Goal: Task Accomplishment & Management: Manage account settings

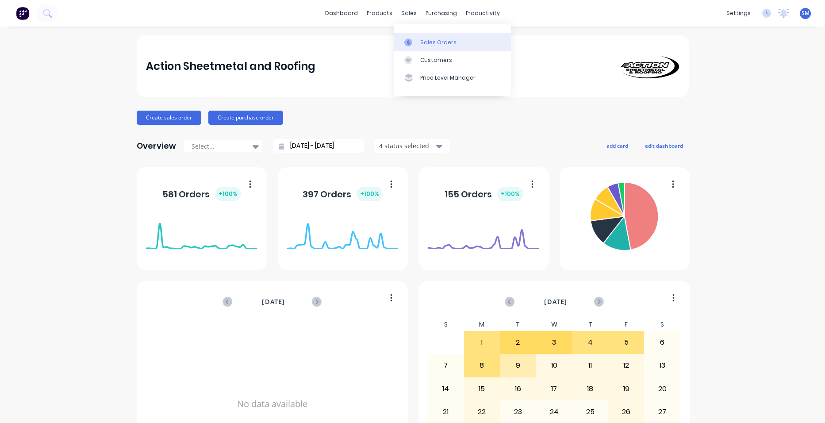
click at [423, 42] on div "Sales Orders" at bounding box center [438, 43] width 36 height 8
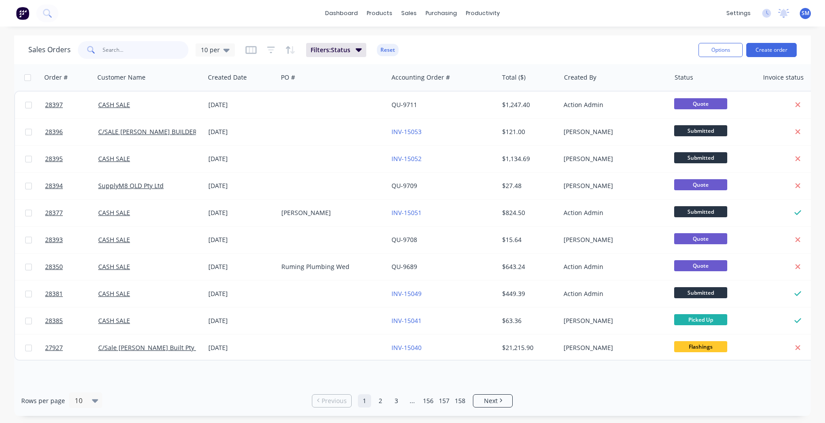
click at [139, 51] on input "text" at bounding box center [146, 50] width 86 height 18
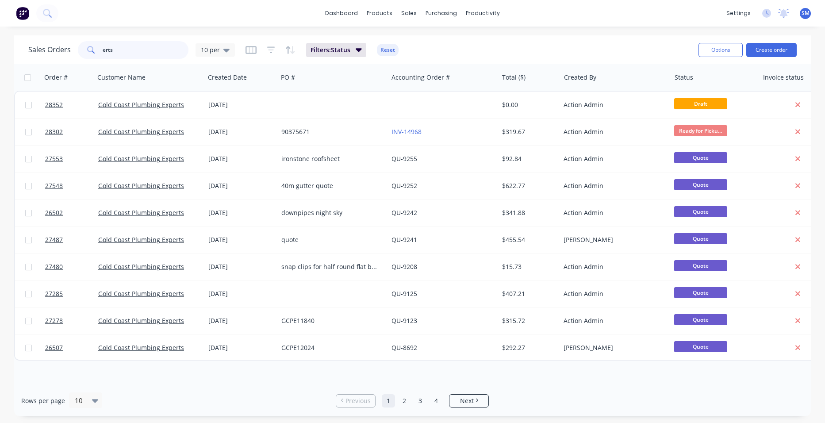
drag, startPoint x: 138, startPoint y: 47, endPoint x: 92, endPoint y: 45, distance: 46.1
click at [75, 45] on div "Sales Orders erts 10 per" at bounding box center [131, 50] width 207 height 18
type input "erts"
click at [450, 57] on div "Customers" at bounding box center [440, 60] width 32 height 8
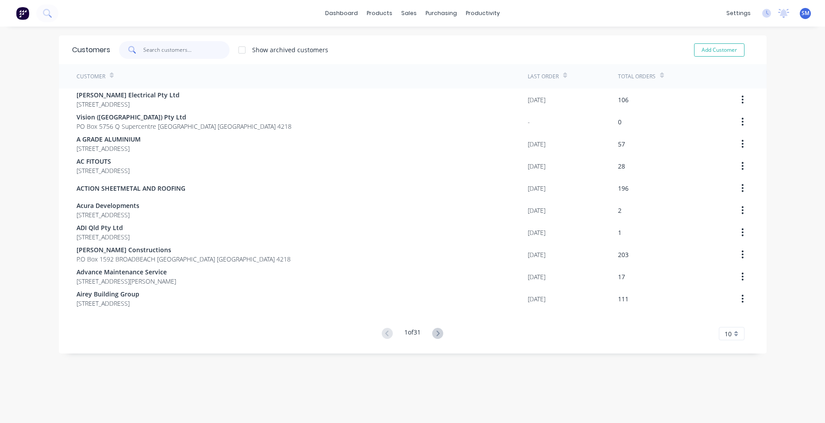
click at [182, 51] on input "text" at bounding box center [186, 50] width 86 height 18
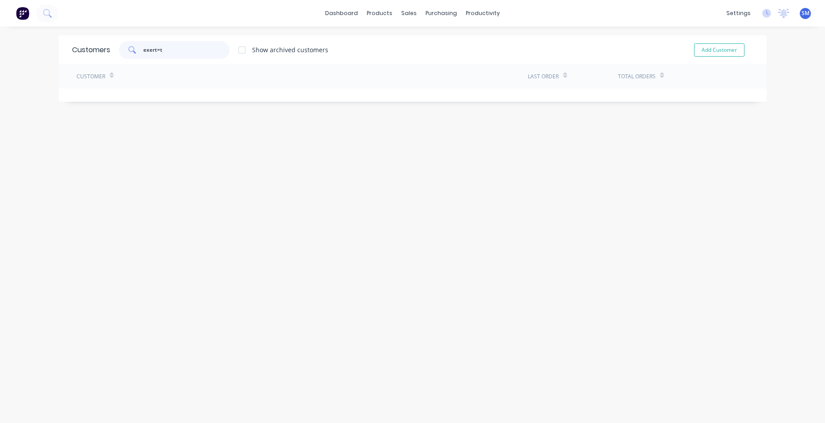
type input "exert=ts"
drag, startPoint x: 166, startPoint y: 48, endPoint x: 85, endPoint y: 42, distance: 81.2
click at [102, 56] on div "Customers exert=ts Show archived customers Add Customer" at bounding box center [413, 49] width 708 height 29
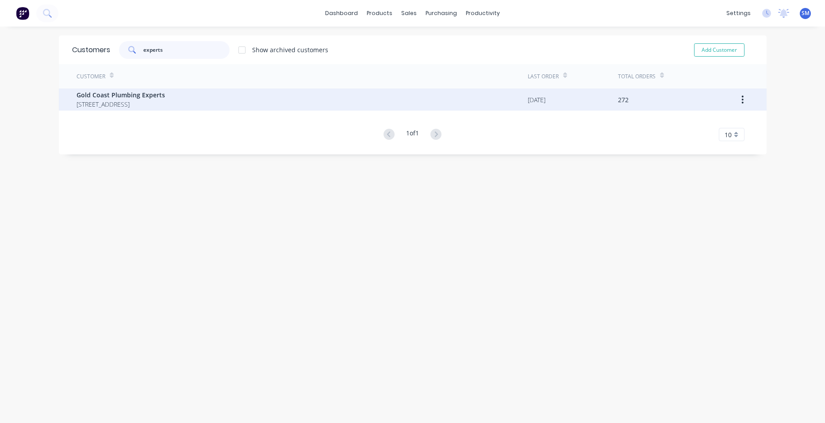
type input "experts"
click at [104, 96] on span "Gold Coast Plumbing Experts" at bounding box center [121, 94] width 89 height 9
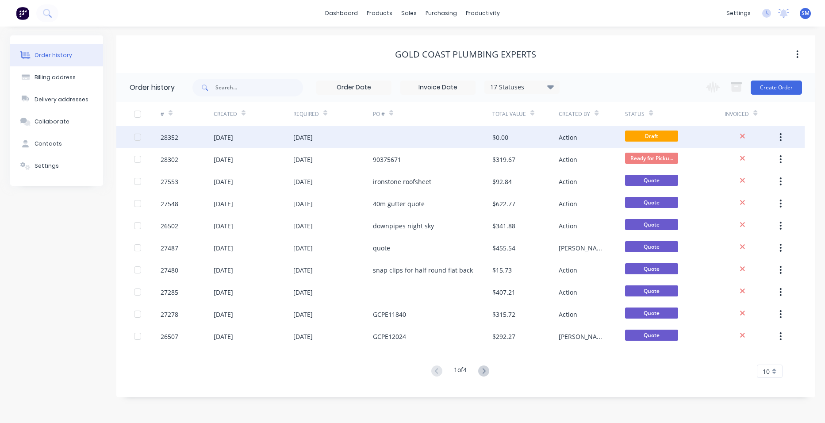
click at [432, 135] on div at bounding box center [432, 137] width 119 height 22
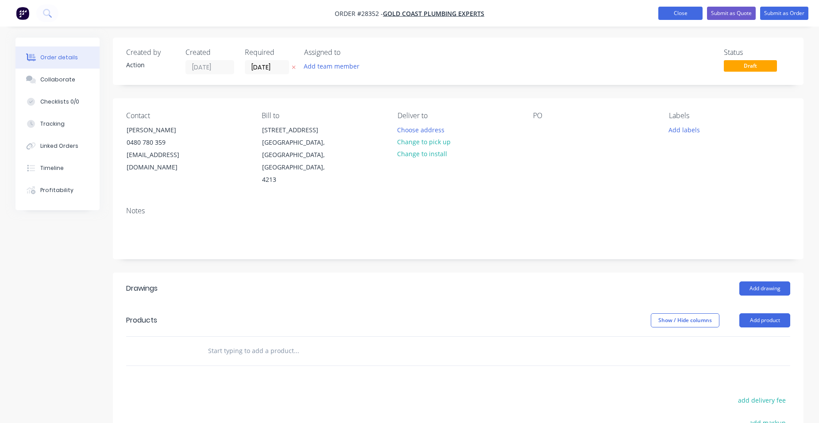
click at [685, 9] on button "Close" at bounding box center [680, 13] width 44 height 13
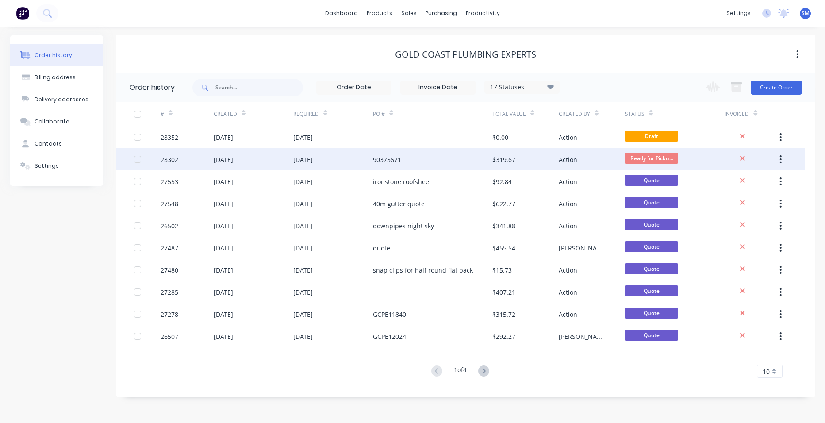
click at [423, 157] on div "90375671" at bounding box center [432, 159] width 119 height 22
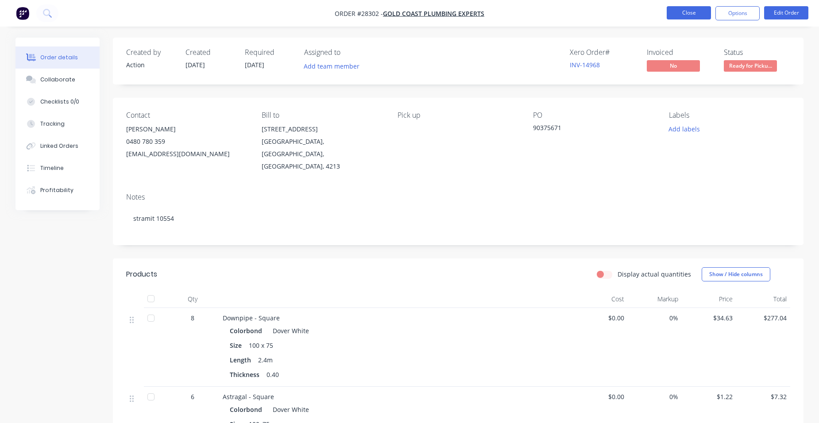
click at [690, 12] on button "Close" at bounding box center [688, 12] width 44 height 13
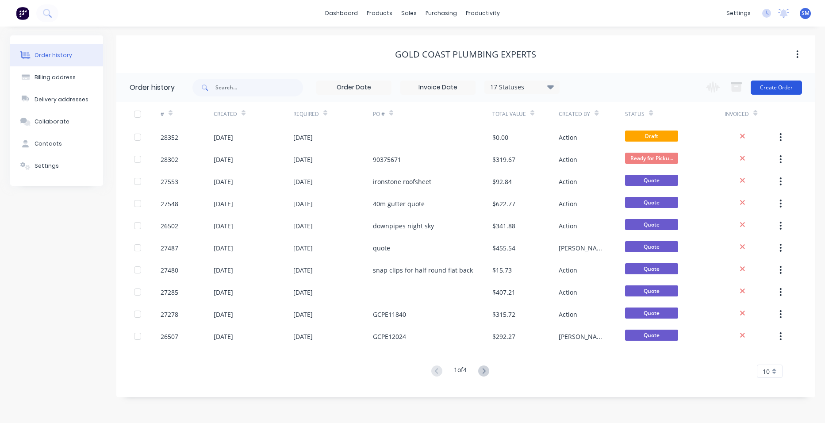
click at [790, 86] on button "Create Order" at bounding box center [776, 88] width 51 height 14
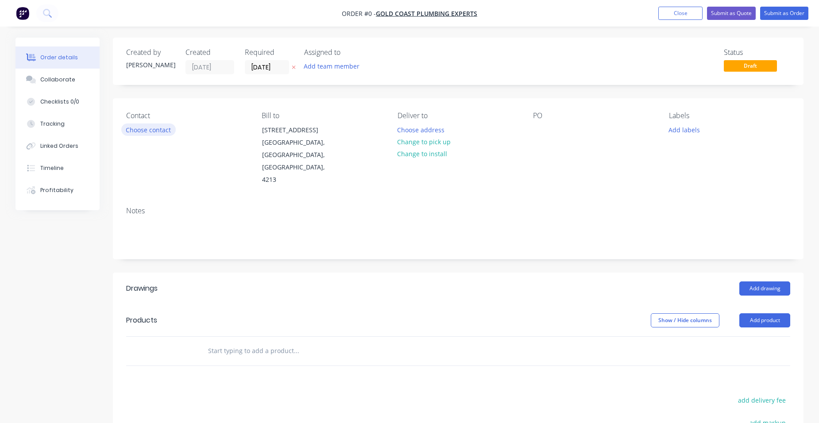
click at [160, 128] on button "Choose contact" at bounding box center [148, 129] width 54 height 12
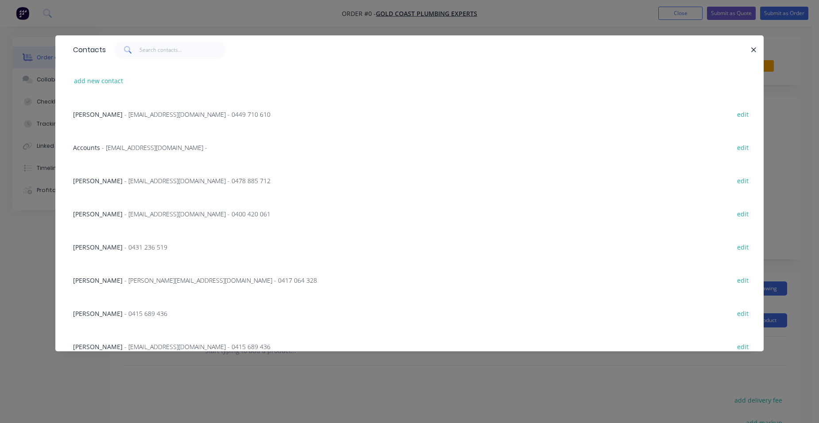
click at [168, 182] on span "- [EMAIL_ADDRESS][DOMAIN_NAME] - 0478 885 712" at bounding box center [197, 181] width 146 height 8
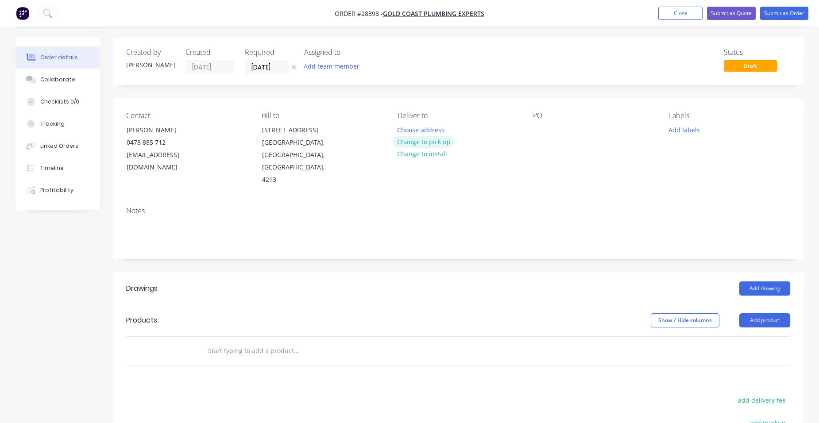
click at [425, 139] on button "Change to pick up" at bounding box center [424, 142] width 63 height 12
click at [543, 131] on div at bounding box center [540, 129] width 14 height 13
click at [770, 313] on button "Add product" at bounding box center [764, 320] width 51 height 14
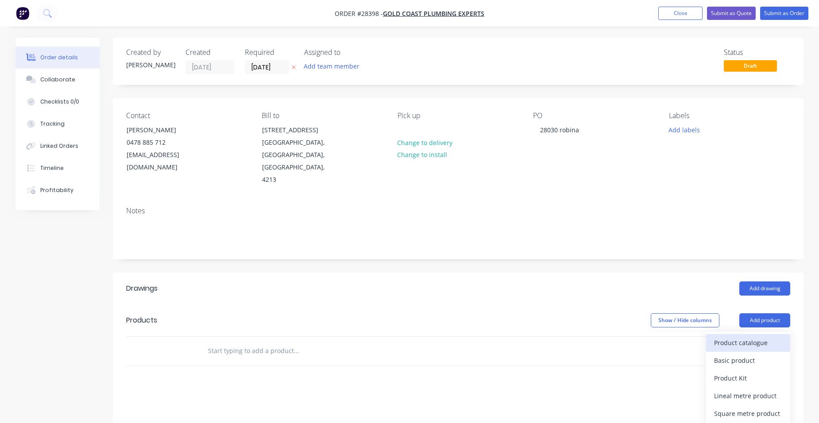
click at [764, 336] on div "Product catalogue" at bounding box center [748, 342] width 68 height 13
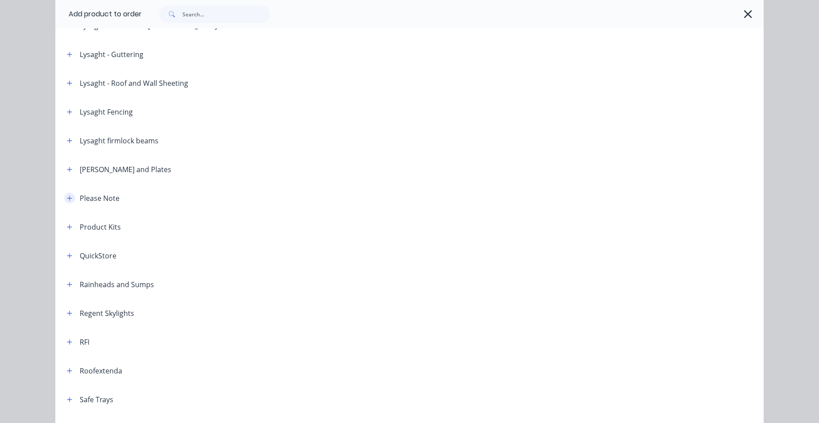
scroll to position [848, 0]
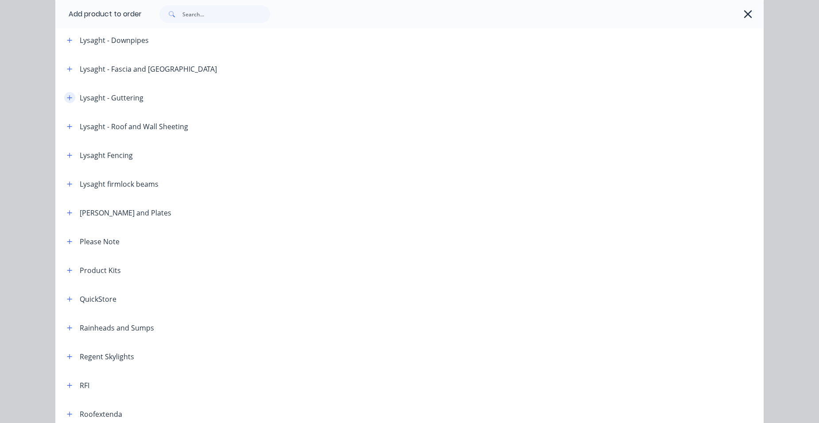
click at [69, 97] on icon "button" at bounding box center [69, 98] width 5 height 6
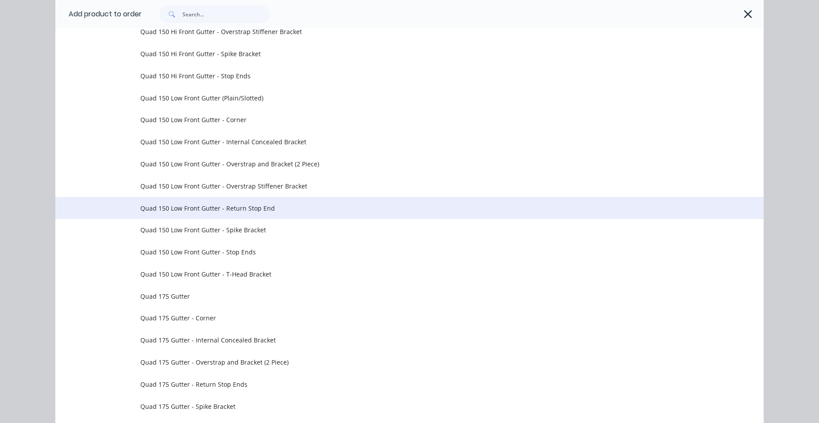
scroll to position [1777, 0]
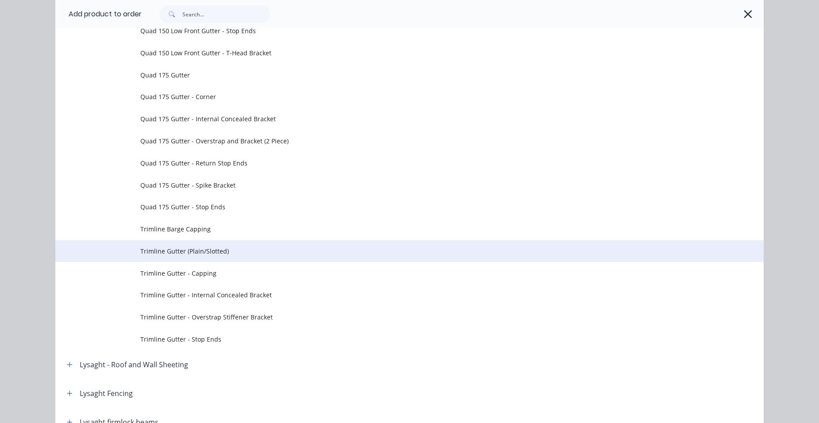
click at [230, 249] on span "Trimline Gutter (Plain/Slotted)" at bounding box center [389, 251] width 498 height 9
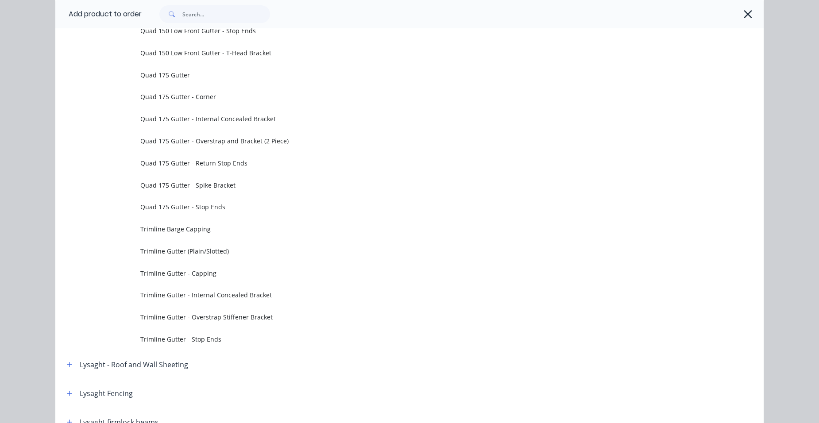
scroll to position [0, 0]
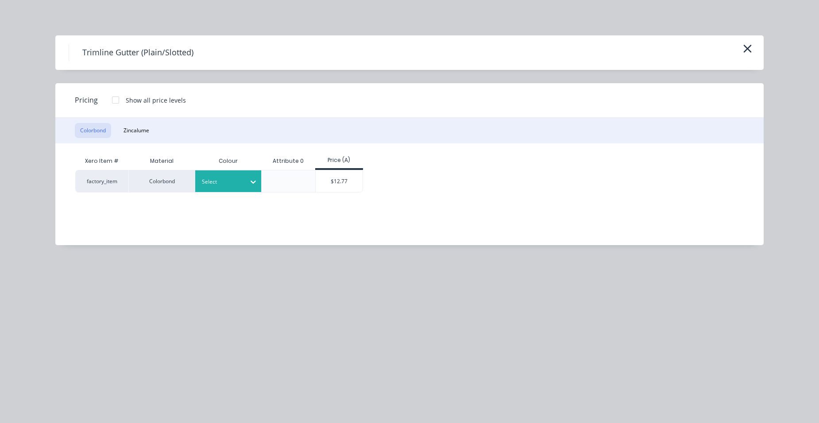
click at [220, 177] on div at bounding box center [222, 182] width 40 height 10
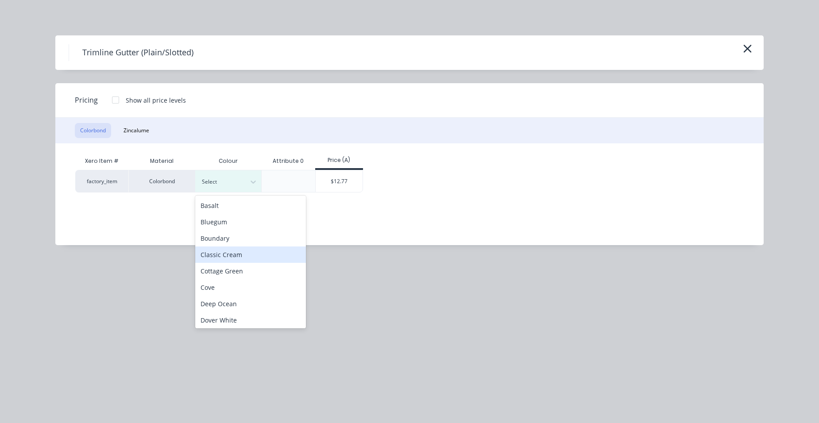
scroll to position [221, 0]
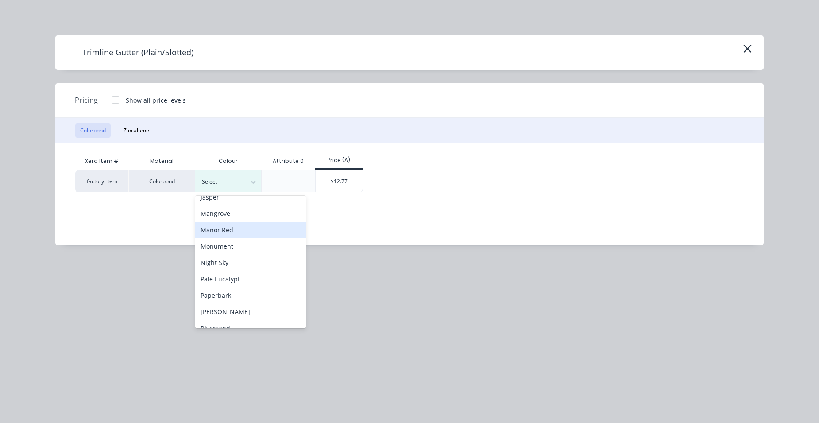
click at [238, 228] on div "Manor Red" at bounding box center [250, 230] width 111 height 16
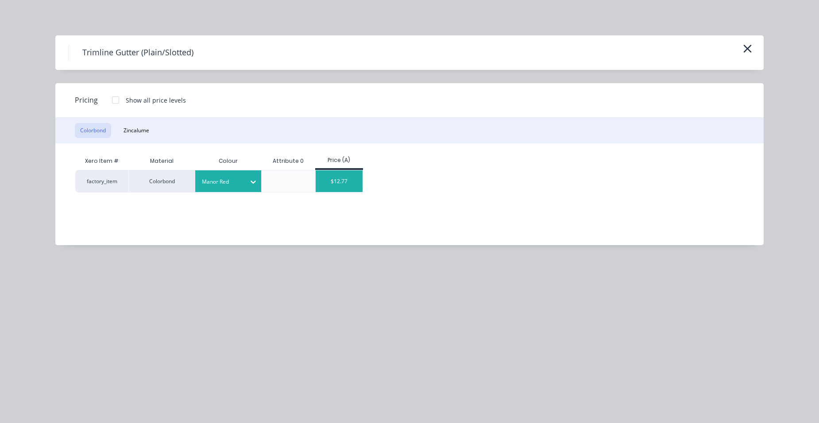
click at [329, 182] on div "$12.77" at bounding box center [339, 181] width 47 height 22
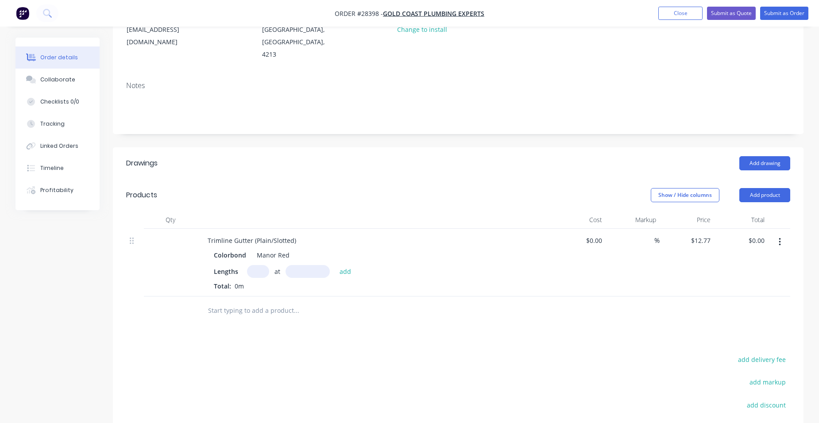
scroll to position [133, 0]
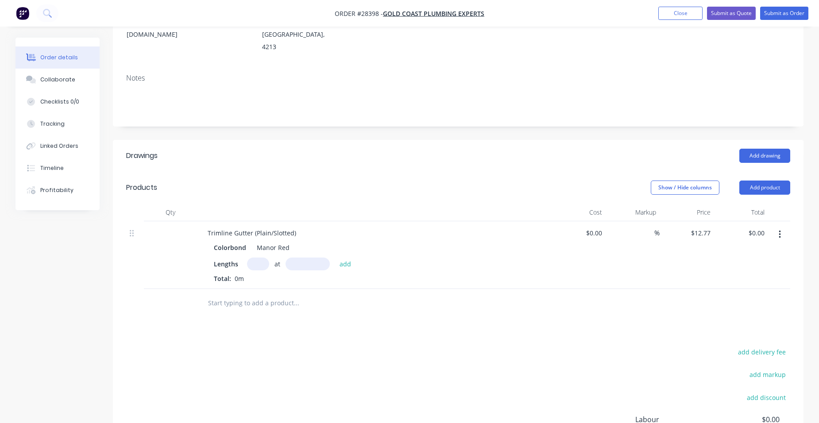
click at [261, 258] on input "text" at bounding box center [258, 264] width 22 height 13
type input "1"
type input "6000"
click at [335, 258] on button "add" at bounding box center [345, 264] width 21 height 12
type input "$76.62"
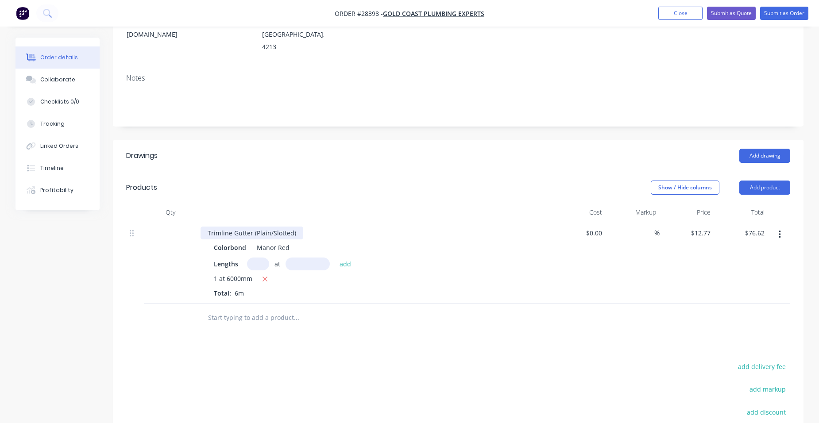
click at [271, 227] on div "Trimline Gutter (Plain/Slotted)" at bounding box center [251, 233] width 103 height 13
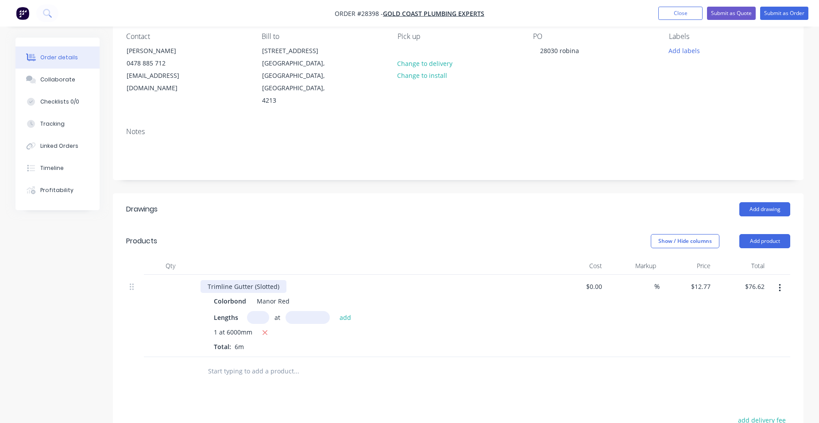
scroll to position [0, 0]
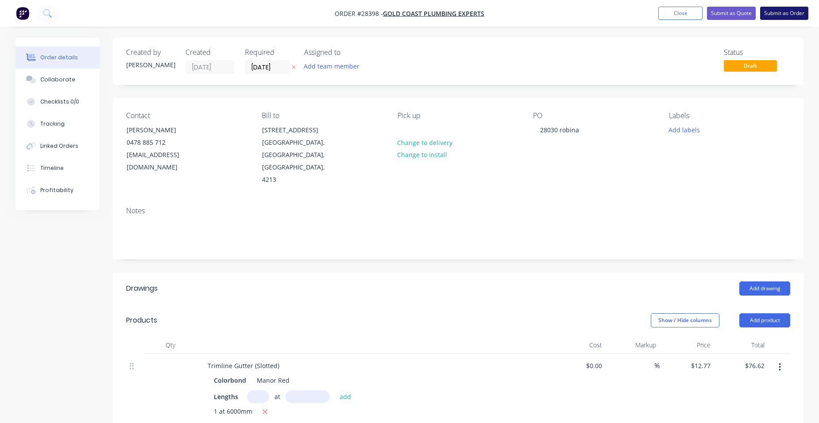
click at [785, 15] on button "Submit as Order" at bounding box center [784, 13] width 48 height 13
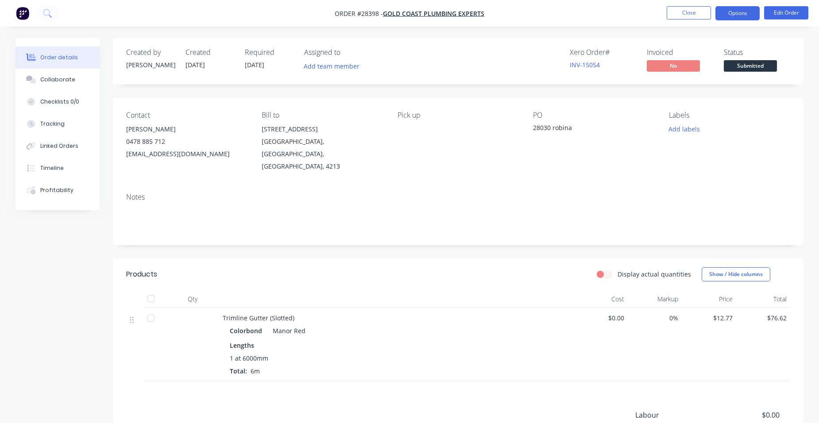
click at [734, 12] on button "Options" at bounding box center [737, 13] width 44 height 14
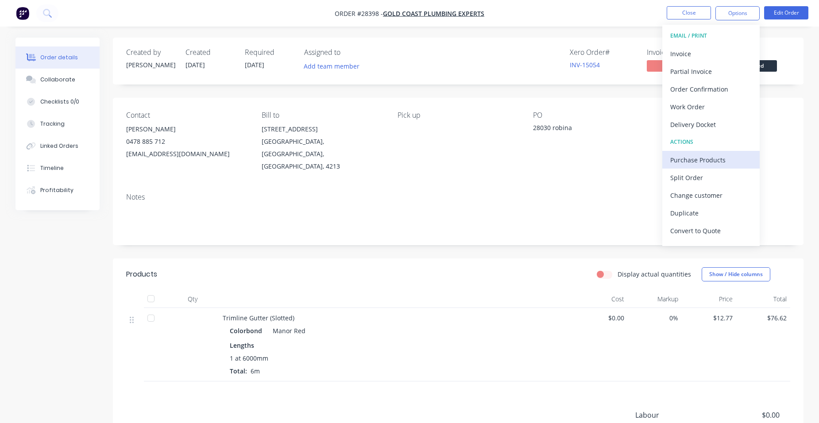
click at [722, 156] on div "Purchase Products" at bounding box center [710, 160] width 81 height 13
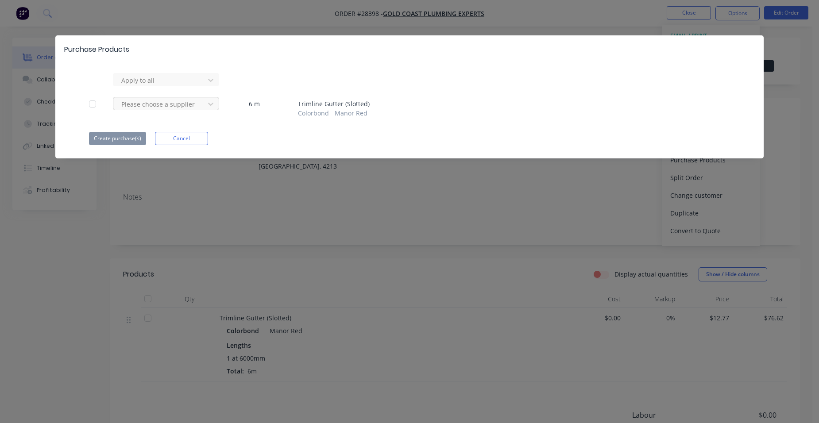
click at [159, 104] on div at bounding box center [160, 104] width 80 height 11
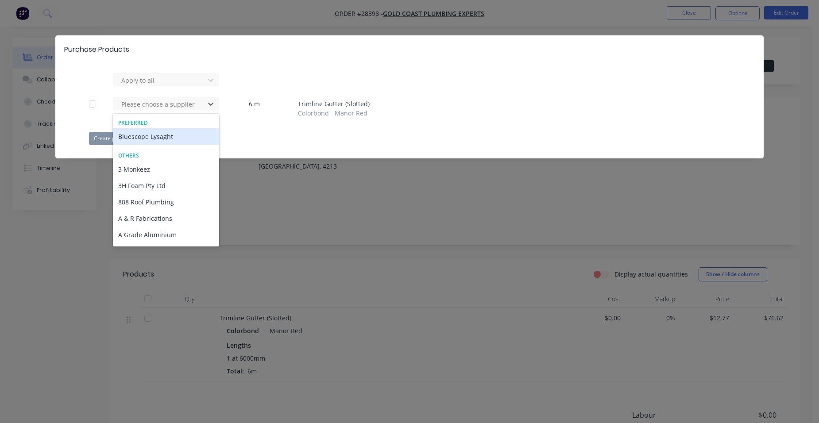
click at [150, 140] on div "Bluescope Lysaght" at bounding box center [166, 136] width 106 height 16
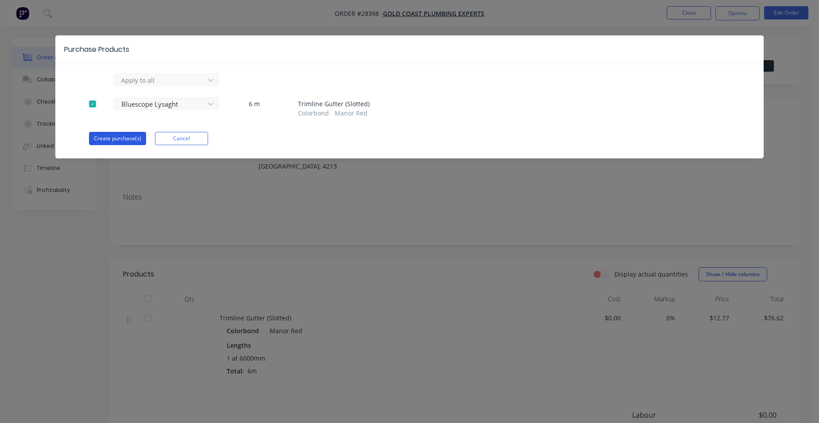
click at [127, 141] on button "Create purchase(s)" at bounding box center [117, 138] width 57 height 13
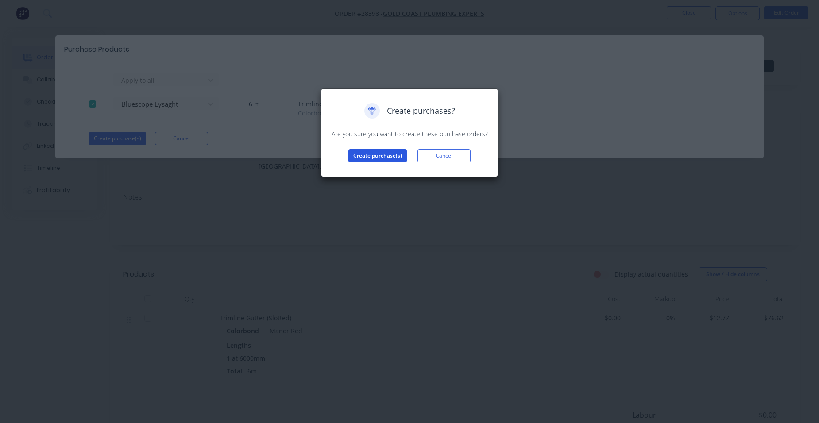
click at [360, 152] on button "Create purchase(s)" at bounding box center [377, 155] width 58 height 13
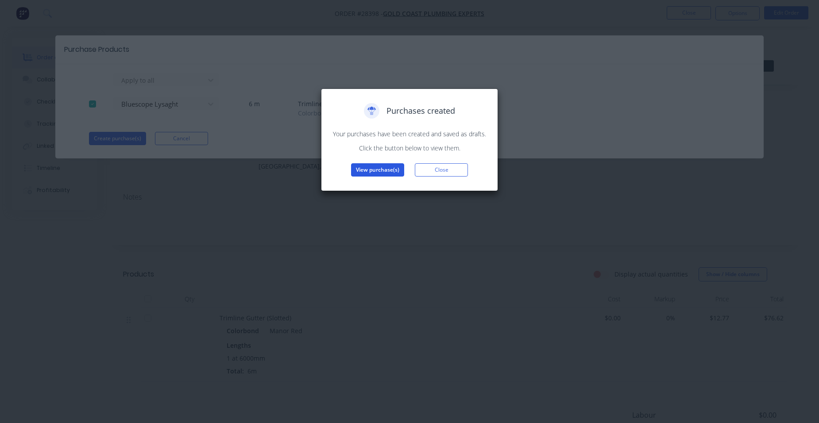
click at [360, 168] on button "View purchase(s)" at bounding box center [377, 169] width 53 height 13
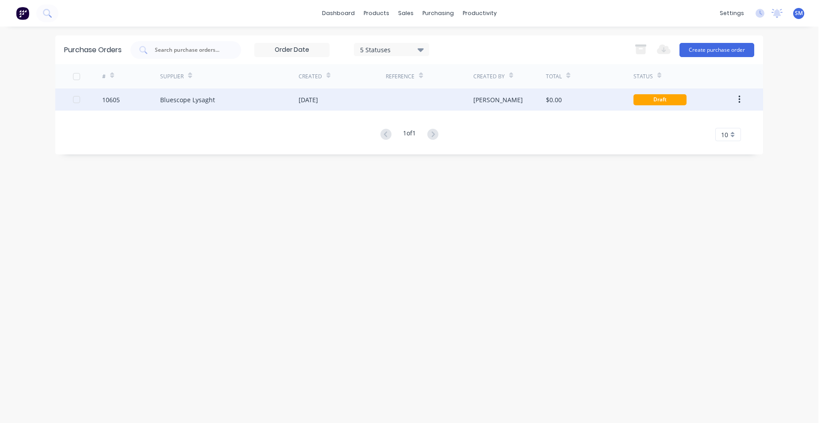
click at [355, 101] on div "[DATE]" at bounding box center [342, 100] width 87 height 22
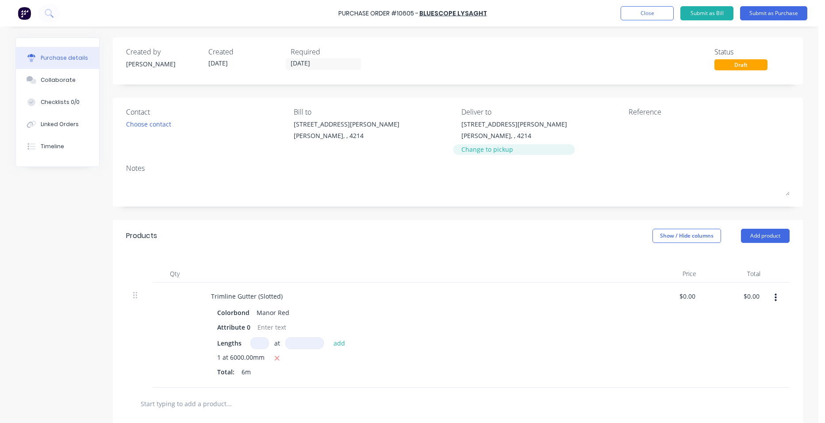
drag, startPoint x: 497, startPoint y: 148, endPoint x: 484, endPoint y: 137, distance: 17.6
click at [497, 149] on div "Change to pickup" at bounding box center [515, 149] width 106 height 9
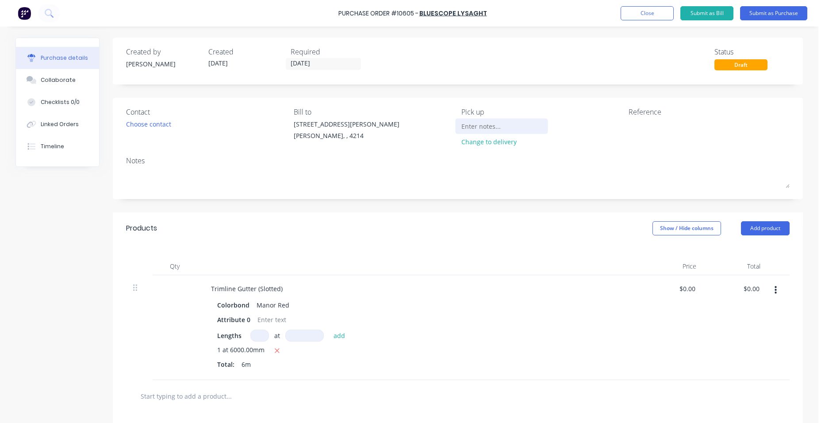
click at [479, 127] on input at bounding box center [502, 125] width 81 height 13
type input "from your store"
click at [770, 15] on button "Submit as Purchase" at bounding box center [773, 13] width 67 height 14
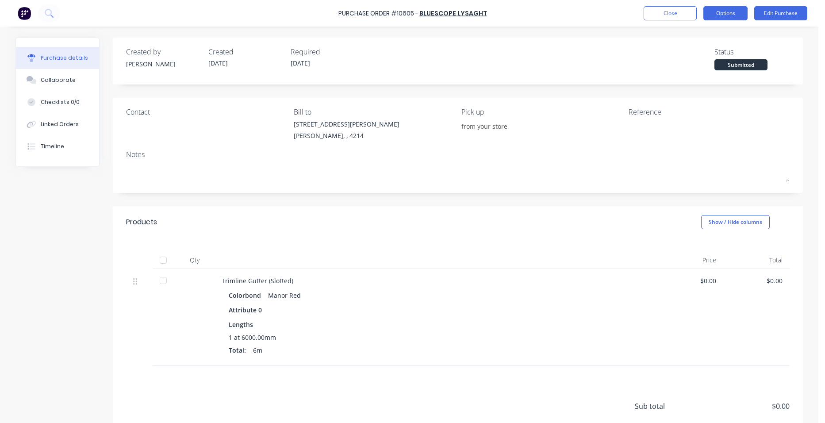
click at [732, 15] on button "Options" at bounding box center [726, 13] width 44 height 14
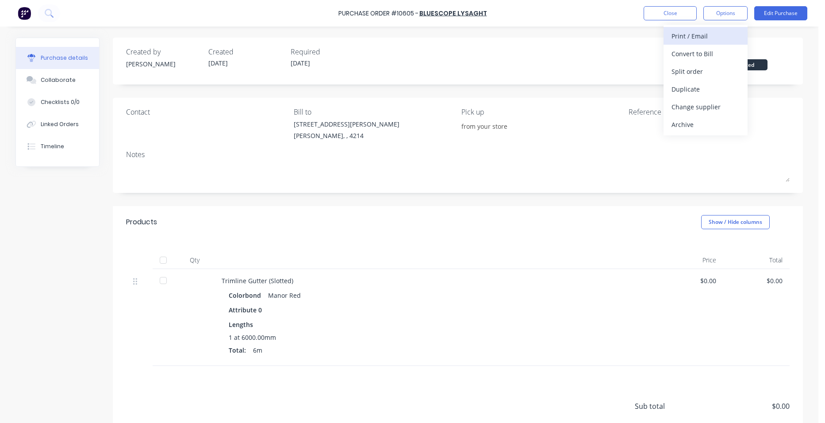
click at [722, 41] on div "Print / Email" at bounding box center [706, 36] width 68 height 13
click at [726, 77] on div "Without pricing" at bounding box center [706, 71] width 68 height 13
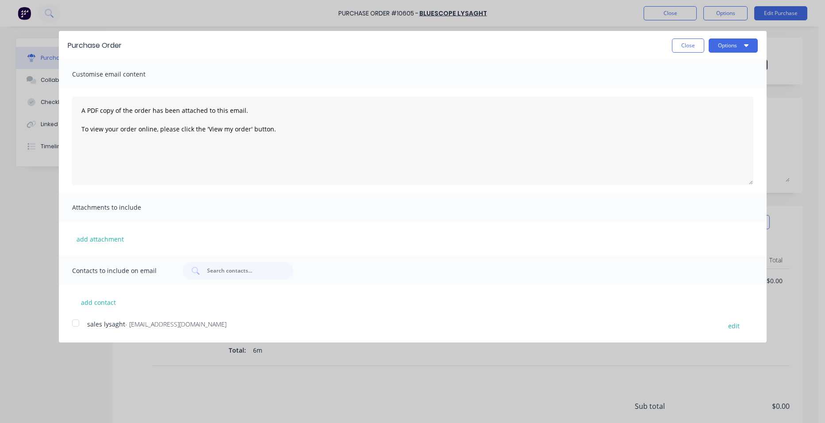
click at [76, 325] on div at bounding box center [76, 323] width 18 height 18
click at [738, 45] on button "Options" at bounding box center [733, 46] width 49 height 14
click at [719, 86] on div "Email" at bounding box center [716, 85] width 68 height 13
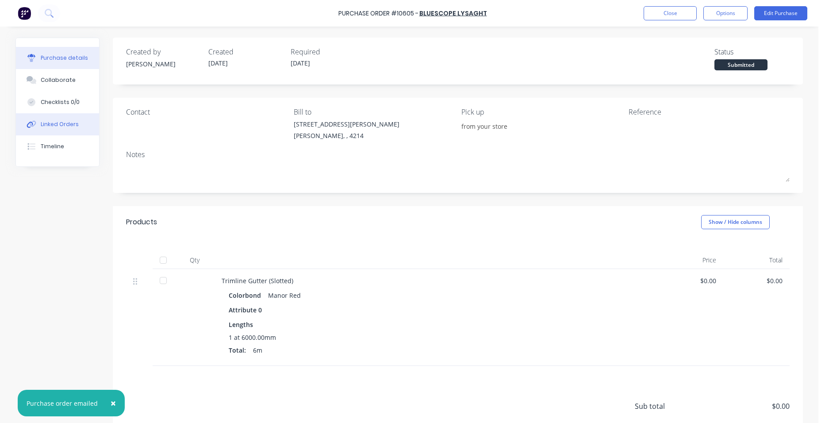
click at [72, 122] on div "Linked Orders" at bounding box center [60, 124] width 38 height 8
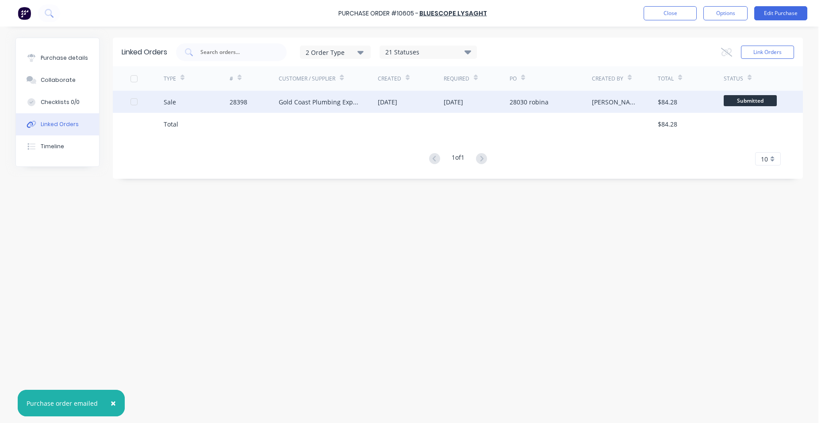
click at [436, 107] on div "[DATE]" at bounding box center [411, 102] width 66 height 22
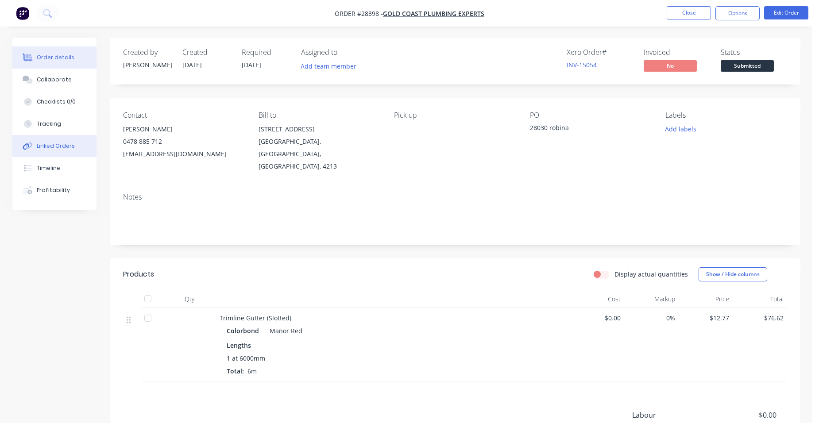
click at [58, 149] on div "Linked Orders" at bounding box center [56, 146] width 38 height 8
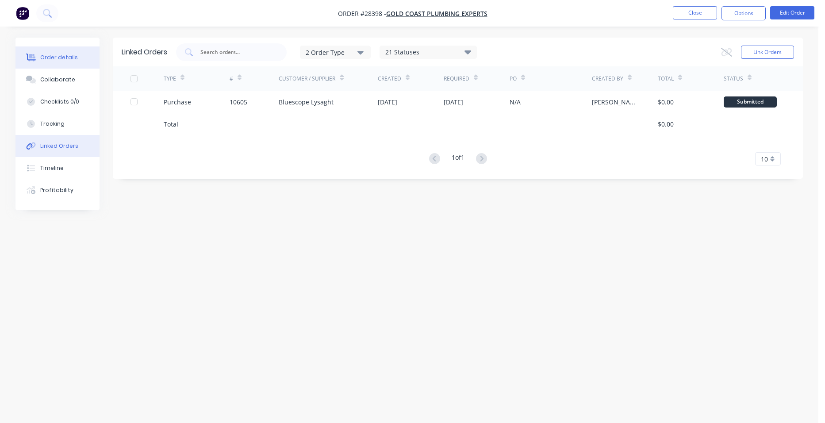
click at [55, 52] on button "Order details" at bounding box center [57, 57] width 84 height 22
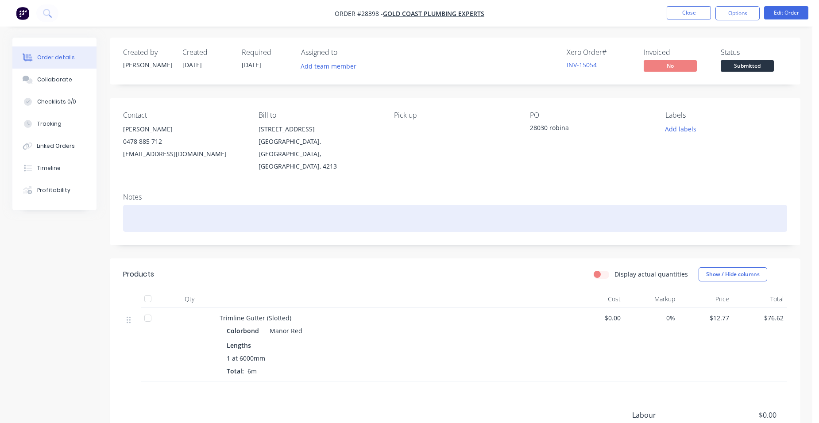
click at [151, 209] on div at bounding box center [455, 218] width 664 height 27
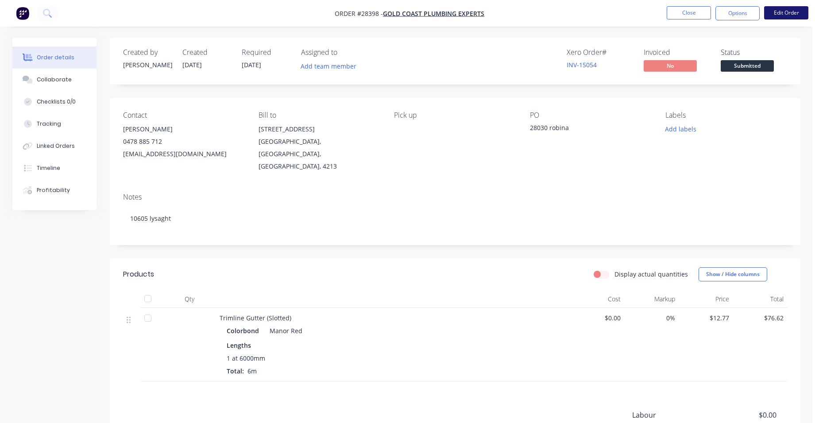
click at [782, 12] on button "Edit Order" at bounding box center [786, 12] width 44 height 13
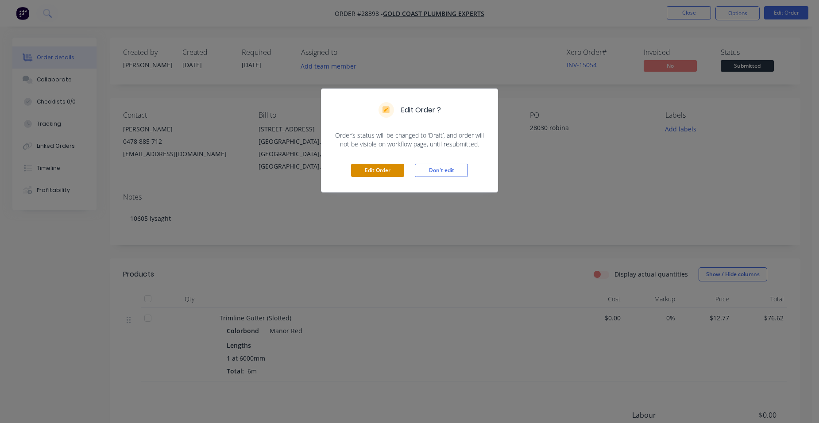
click at [377, 175] on button "Edit Order" at bounding box center [377, 170] width 53 height 13
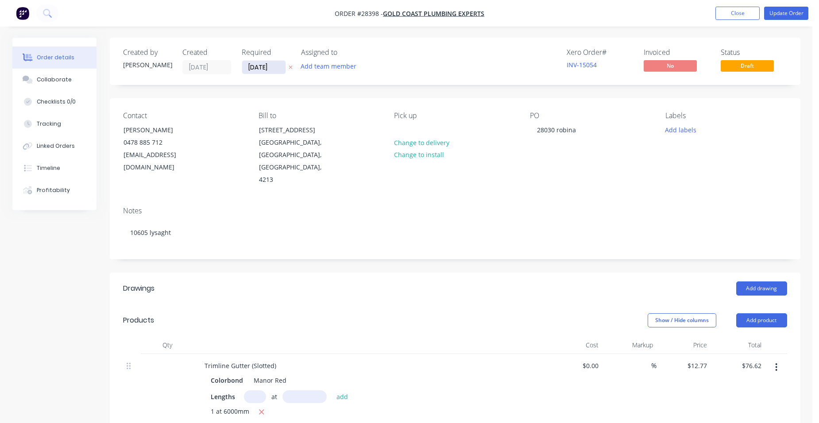
click at [265, 70] on input "[DATE]" at bounding box center [263, 67] width 43 height 13
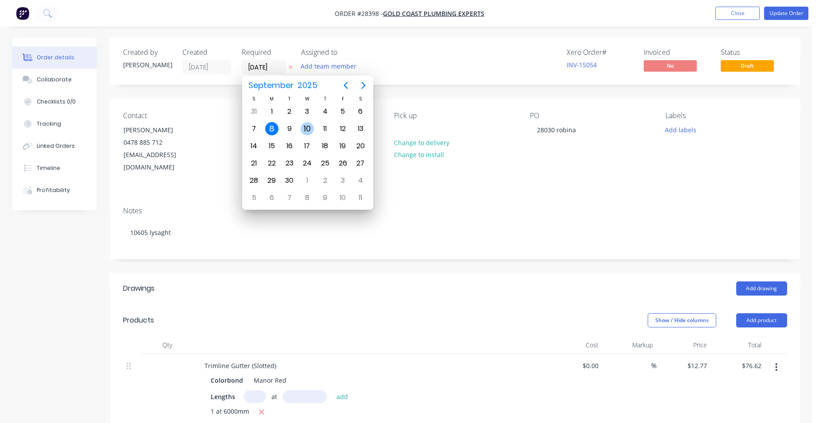
click at [307, 124] on div "10" at bounding box center [306, 128] width 13 height 13
type input "[DATE]"
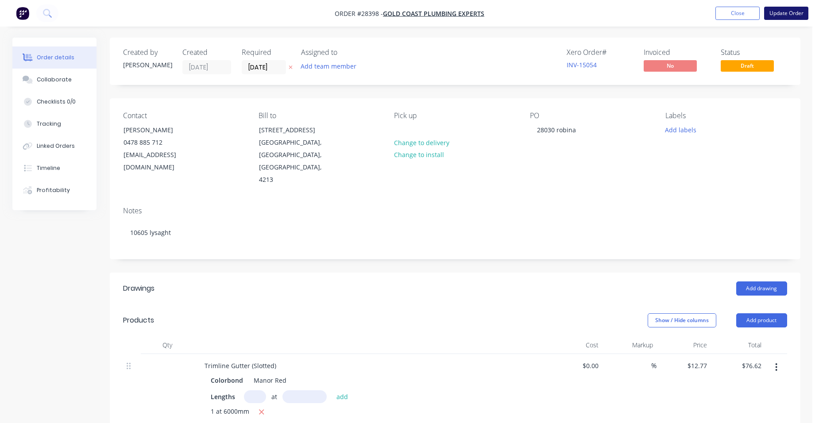
click at [786, 15] on button "Update Order" at bounding box center [786, 13] width 44 height 13
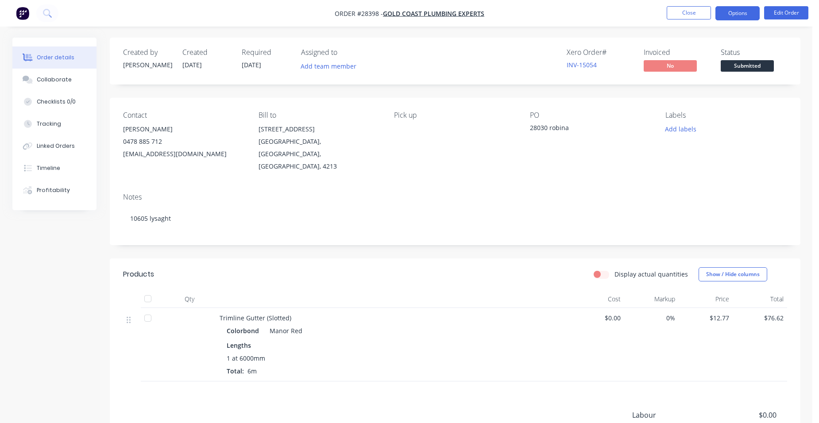
click at [743, 16] on button "Options" at bounding box center [737, 13] width 44 height 14
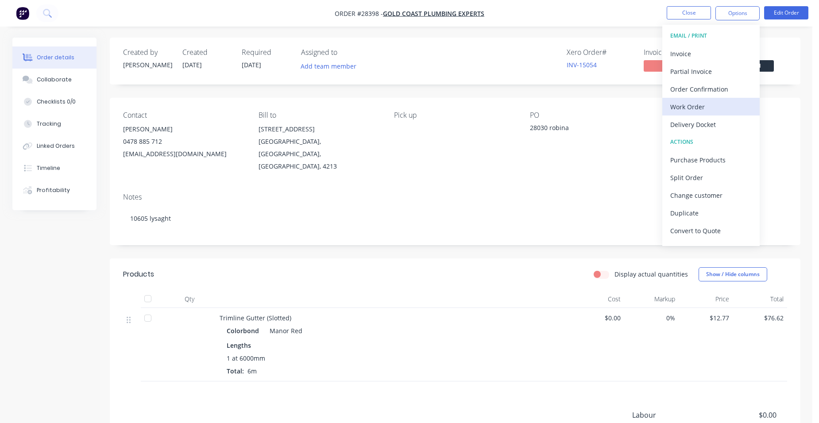
click at [729, 114] on button "Work Order" at bounding box center [710, 107] width 97 height 18
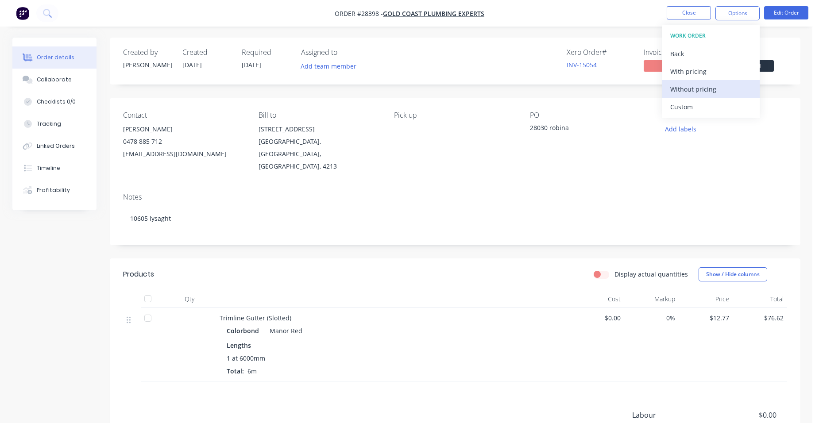
click at [729, 89] on div "Without pricing" at bounding box center [710, 89] width 81 height 13
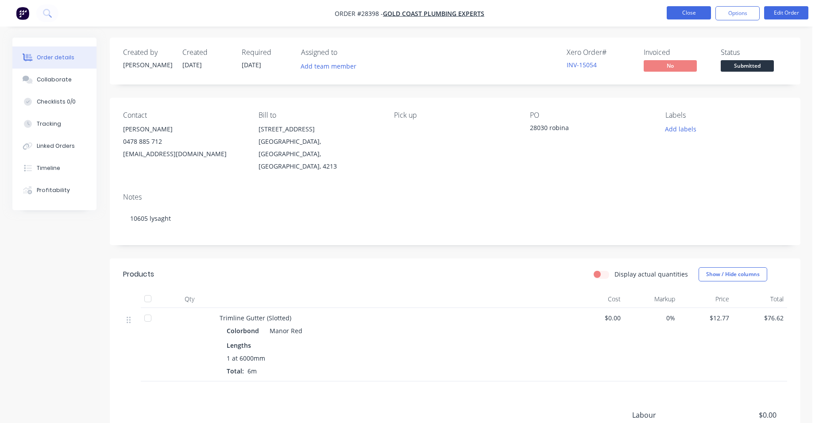
click at [670, 9] on button "Close" at bounding box center [688, 12] width 44 height 13
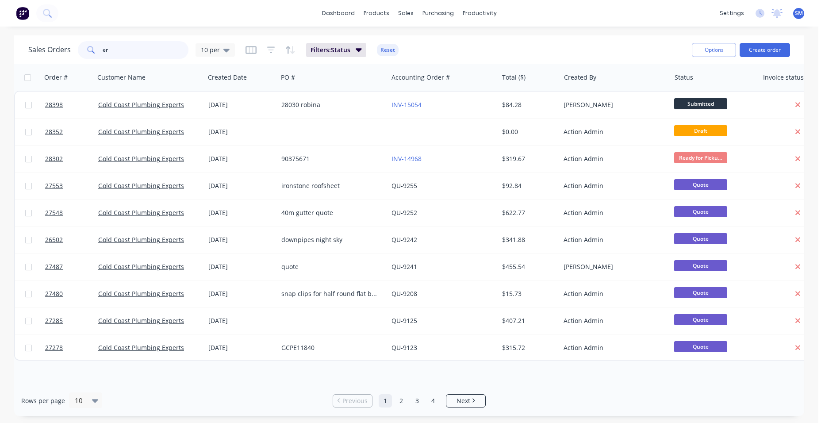
type input "e"
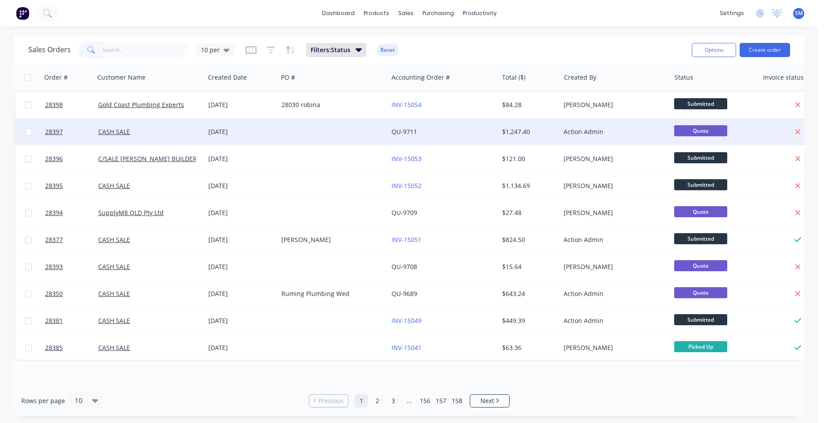
click at [339, 130] on div at bounding box center [333, 132] width 110 height 27
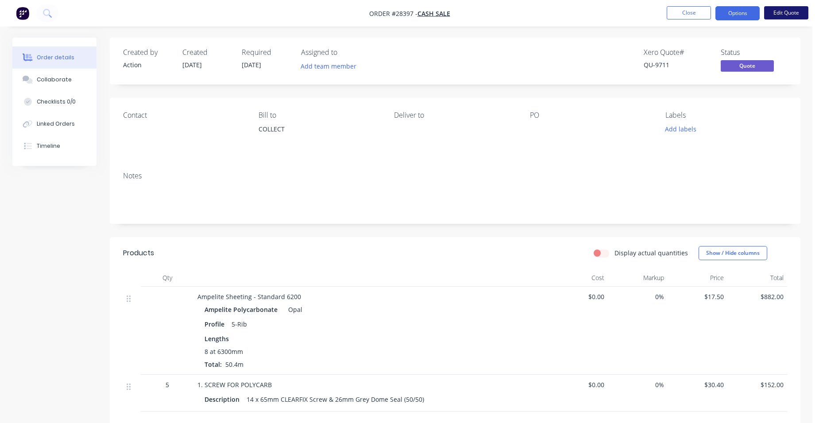
click at [792, 14] on button "Edit Quote" at bounding box center [786, 12] width 44 height 13
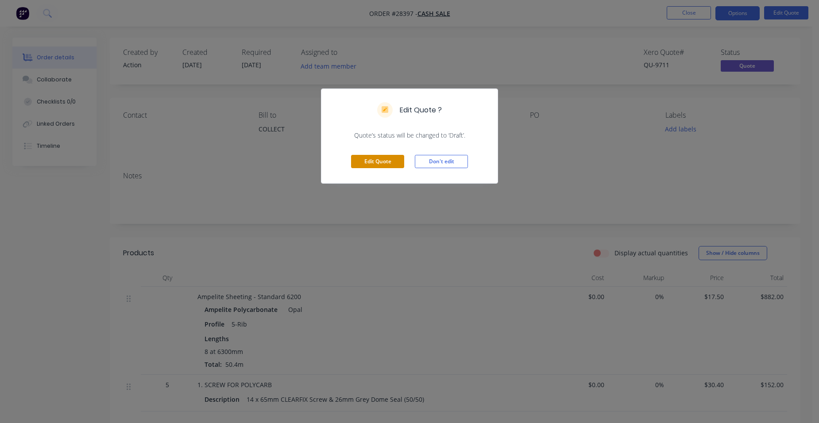
click at [385, 157] on button "Edit Quote" at bounding box center [377, 161] width 53 height 13
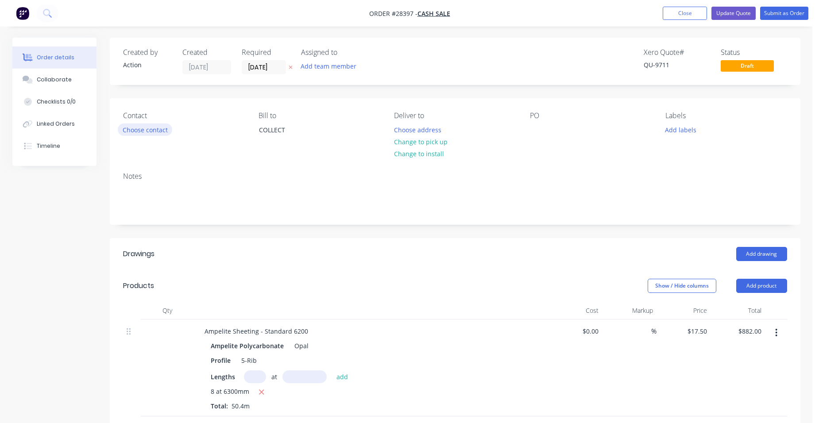
click at [141, 128] on button "Choose contact" at bounding box center [145, 129] width 54 height 12
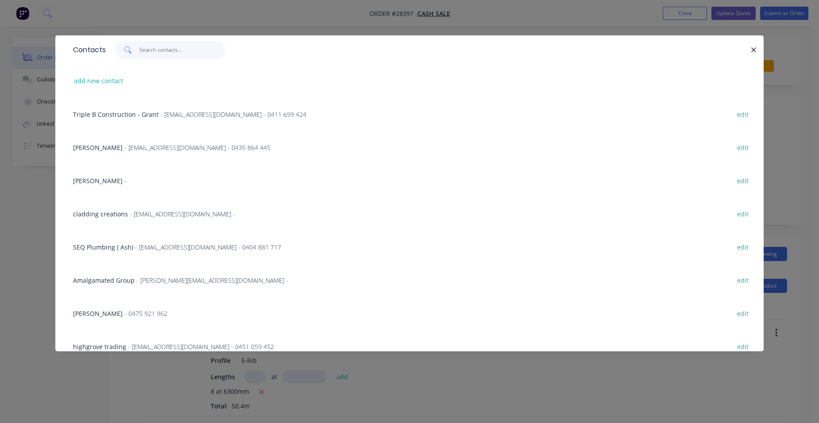
click at [161, 48] on input "text" at bounding box center [182, 50] width 86 height 18
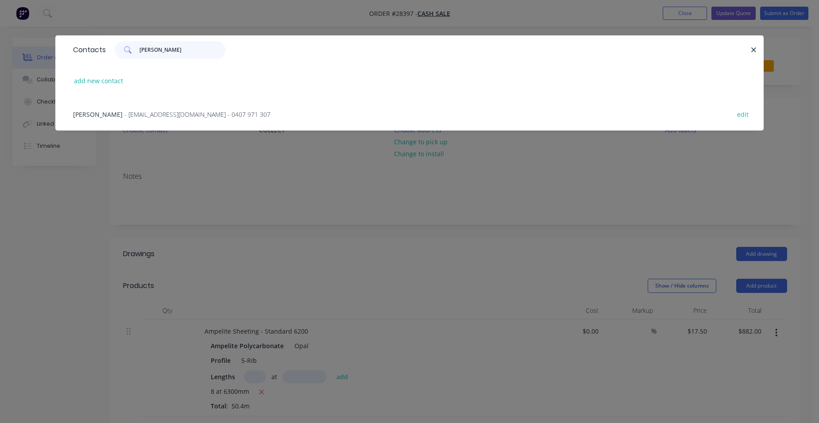
type input "[PERSON_NAME]"
click at [210, 116] on span "- [EMAIL_ADDRESS][DOMAIN_NAME] - 0407 971 307" at bounding box center [197, 114] width 146 height 8
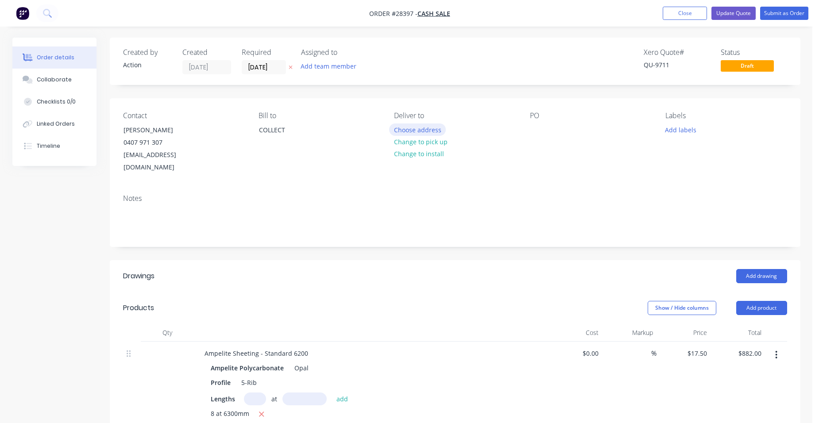
click at [424, 128] on button "Choose address" at bounding box center [417, 129] width 57 height 12
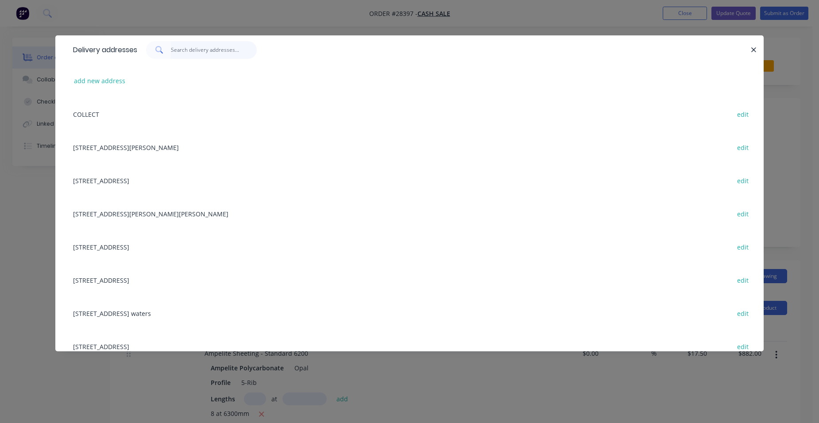
click at [205, 53] on input "text" at bounding box center [214, 50] width 86 height 18
type input "26"
click at [125, 182] on div "[STREET_ADDRESS][PERSON_NAME] edit" at bounding box center [410, 180] width 682 height 33
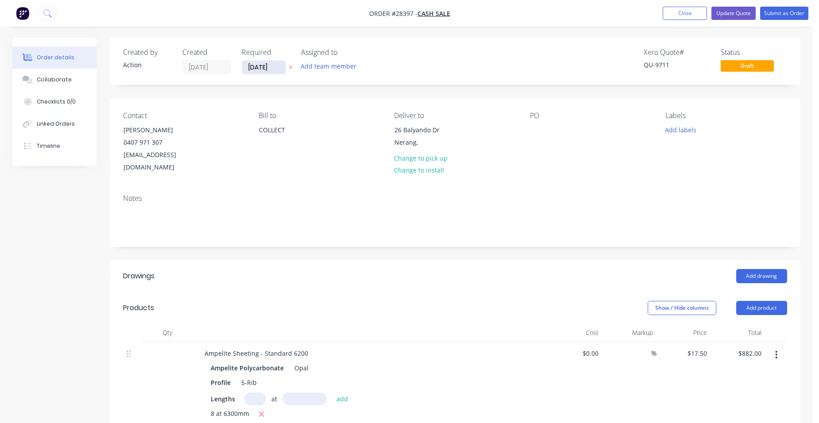
click at [255, 68] on input "[DATE]" at bounding box center [263, 67] width 43 height 13
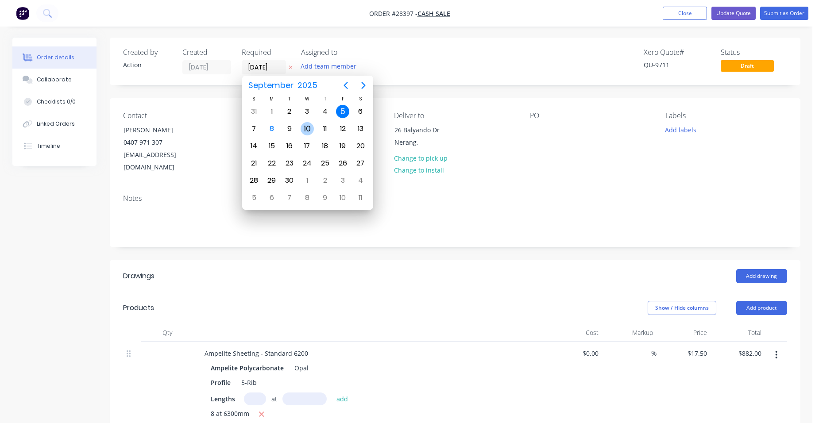
click at [308, 126] on div "10" at bounding box center [306, 128] width 13 height 13
type input "[DATE]"
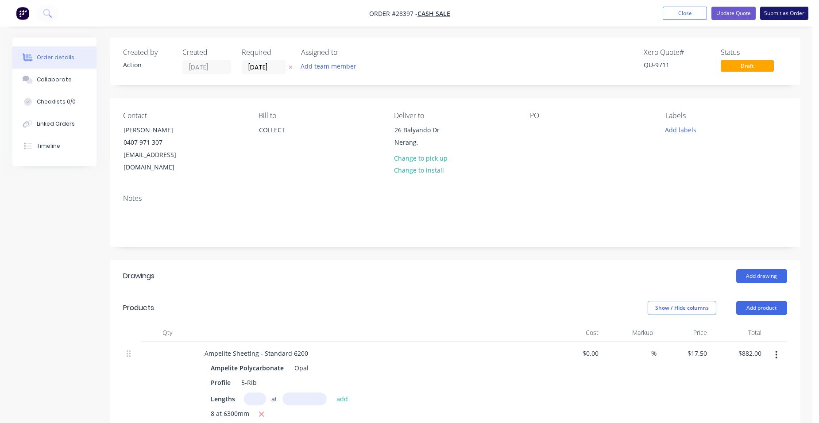
click at [786, 14] on button "Submit as Order" at bounding box center [784, 13] width 48 height 13
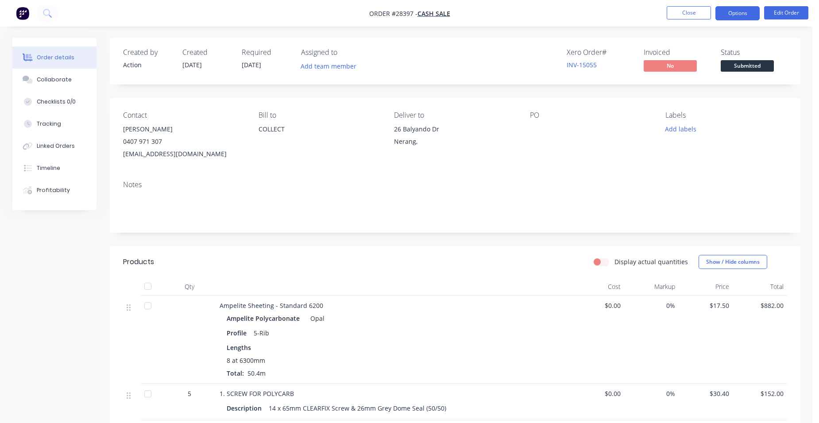
click at [741, 16] on button "Options" at bounding box center [737, 13] width 44 height 14
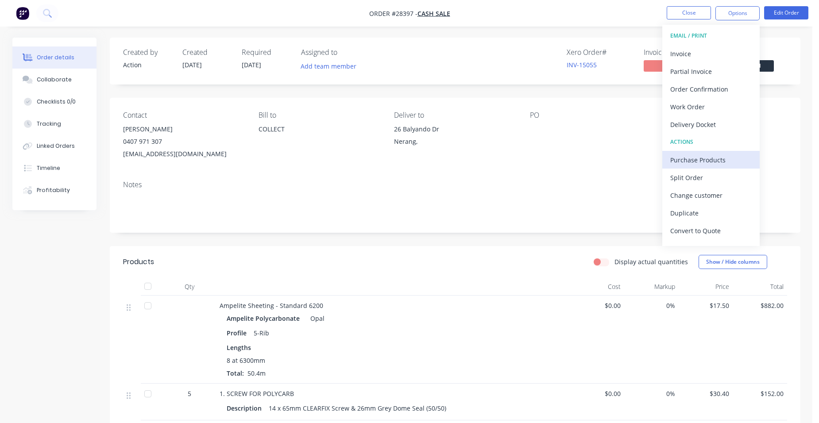
click at [707, 162] on div "Purchase Products" at bounding box center [710, 160] width 81 height 13
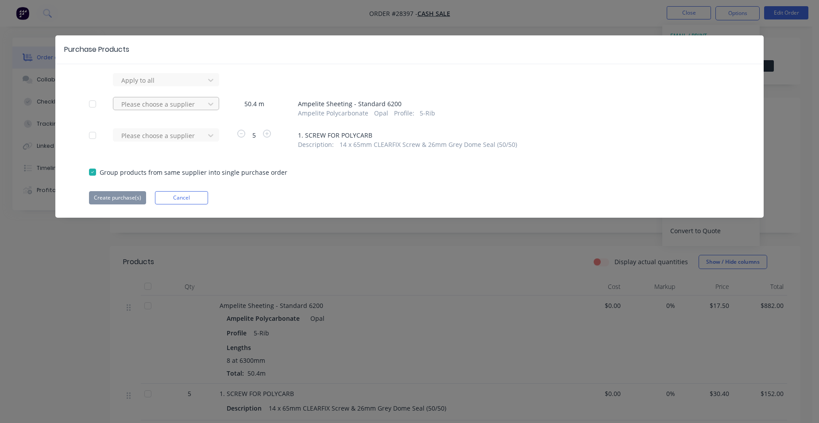
click at [160, 105] on div at bounding box center [160, 104] width 80 height 11
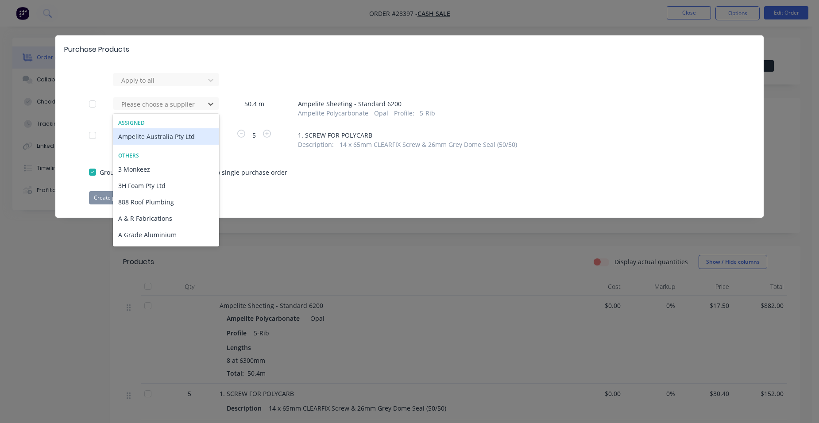
click at [139, 134] on div "Ampelite Australia Pty Ltd" at bounding box center [166, 136] width 106 height 16
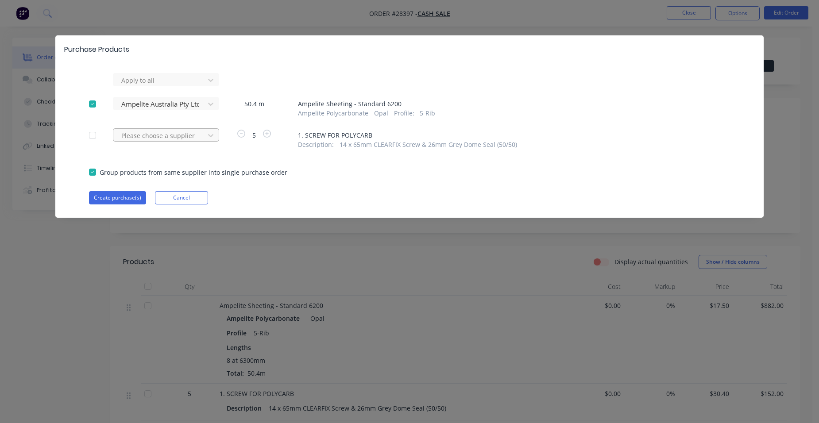
click at [139, 136] on div at bounding box center [160, 135] width 80 height 11
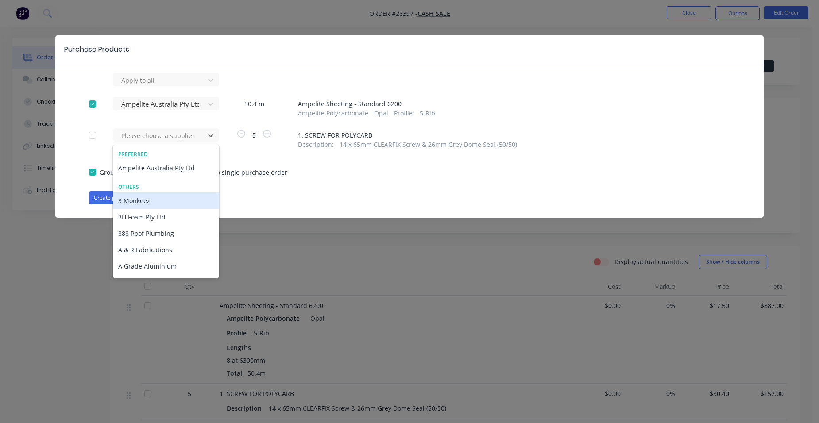
click at [116, 196] on div "3 Monkeez" at bounding box center [166, 201] width 106 height 16
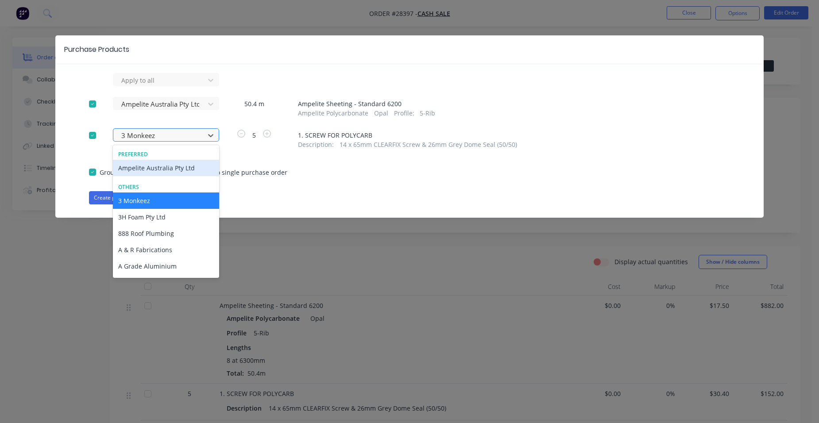
click at [169, 135] on div at bounding box center [160, 135] width 80 height 11
click at [158, 168] on div "Ampelite Australia Pty Ltd" at bounding box center [166, 168] width 106 height 16
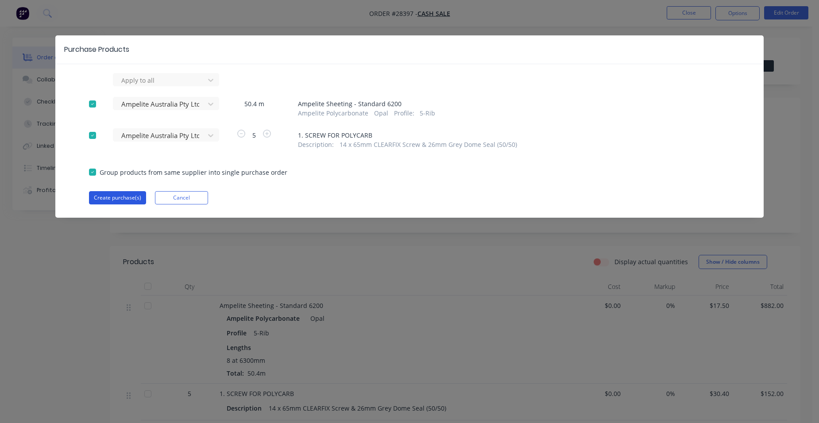
click at [126, 196] on button "Create purchase(s)" at bounding box center [117, 197] width 57 height 13
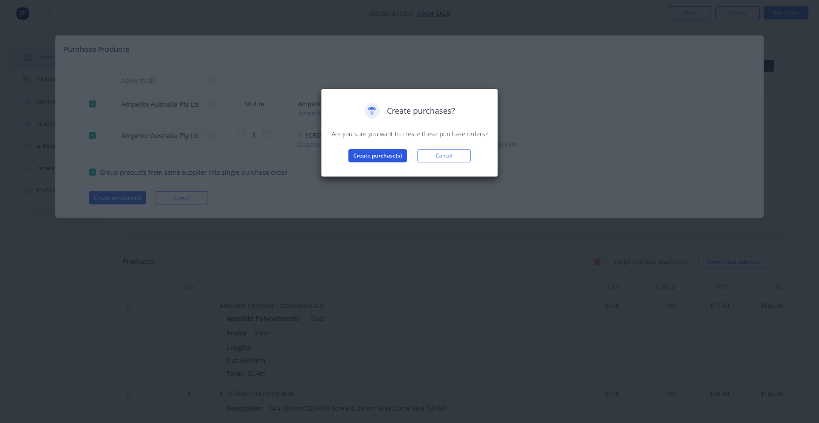
click at [382, 150] on button "Create purchase(s)" at bounding box center [377, 155] width 58 height 13
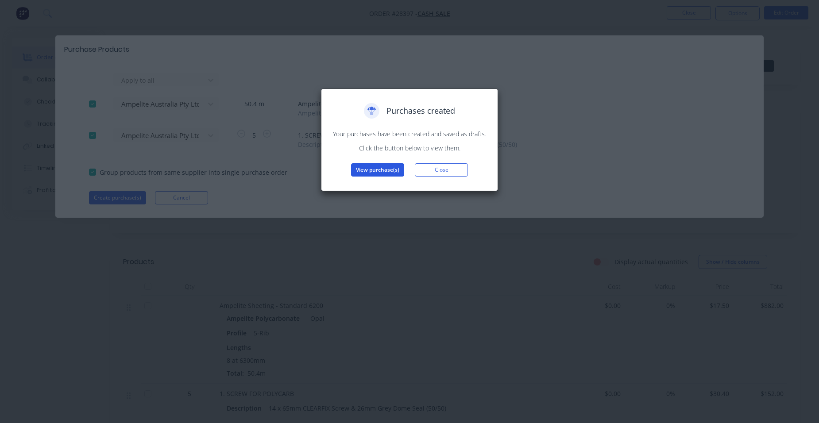
click at [379, 165] on button "View purchase(s)" at bounding box center [377, 169] width 53 height 13
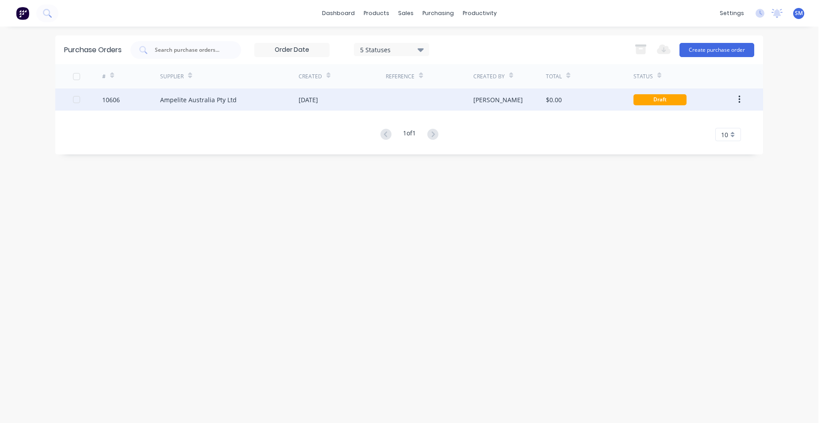
click at [405, 102] on div at bounding box center [429, 100] width 87 height 22
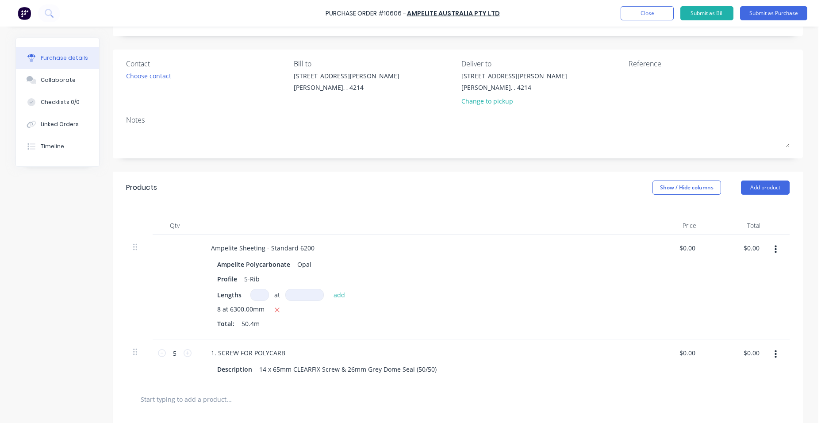
scroll to position [44, 0]
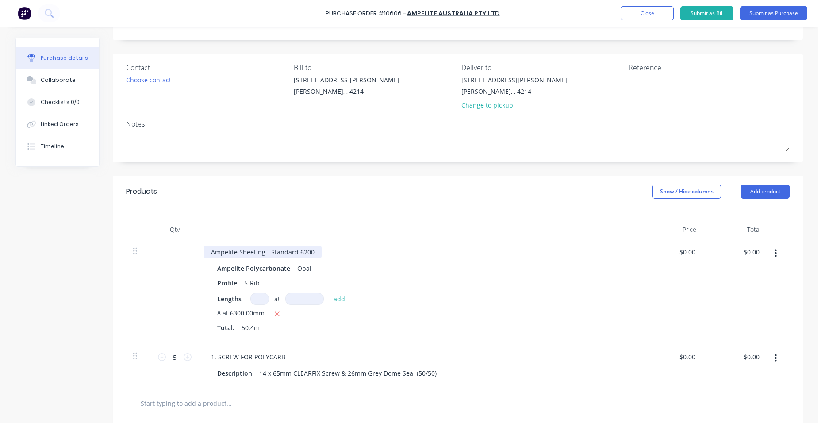
click at [311, 252] on div "Ampelite Sheeting - Standard 6200" at bounding box center [263, 252] width 118 height 13
click at [760, 15] on button "Submit as Purchase" at bounding box center [773, 13] width 67 height 14
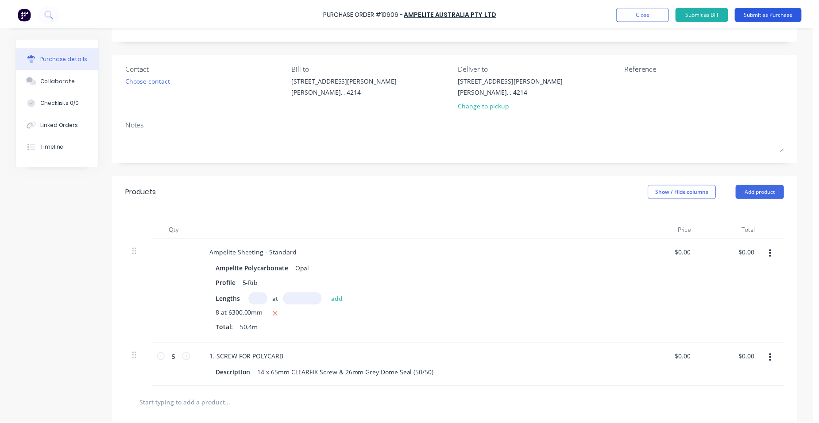
scroll to position [0, 0]
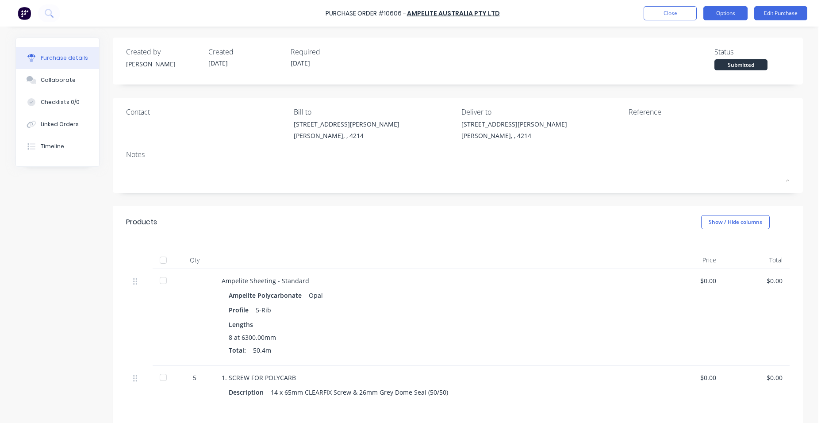
click at [736, 13] on button "Options" at bounding box center [726, 13] width 44 height 14
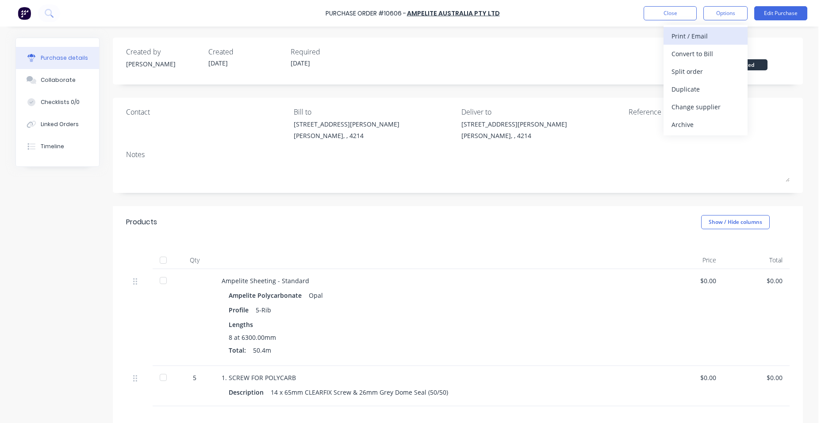
click at [716, 33] on div "Print / Email" at bounding box center [706, 36] width 68 height 13
click at [705, 77] on div "Without pricing" at bounding box center [706, 71] width 68 height 13
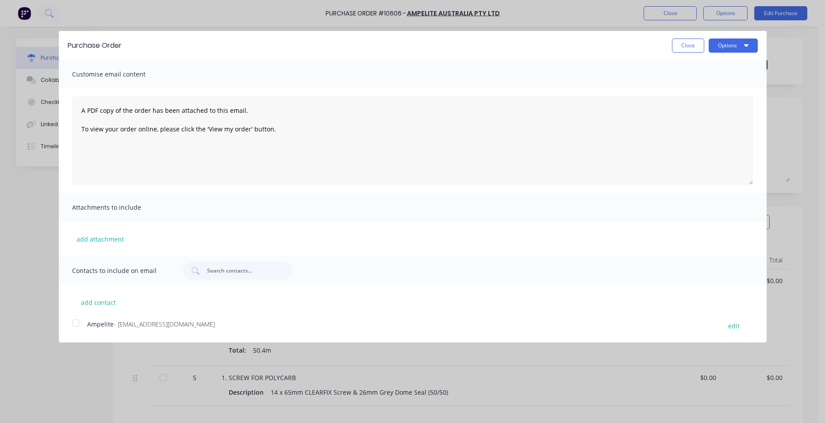
click at [78, 320] on div at bounding box center [76, 323] width 18 height 18
click at [728, 42] on button "Options" at bounding box center [733, 46] width 49 height 14
click at [722, 83] on div "Email" at bounding box center [716, 85] width 68 height 13
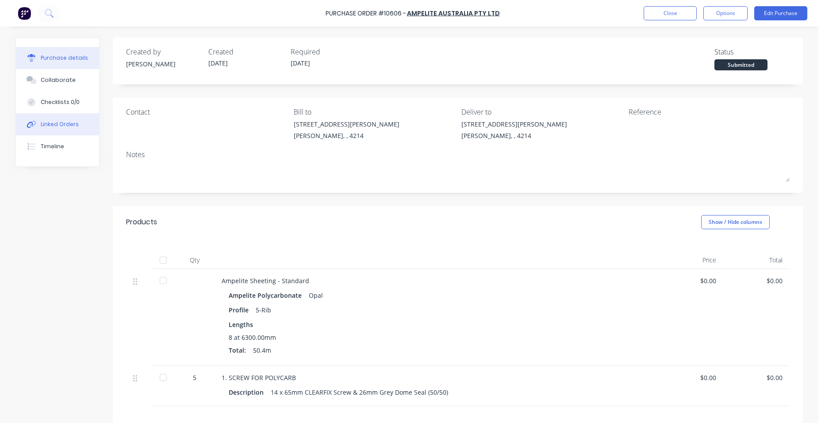
click at [64, 119] on button "Linked Orders" at bounding box center [57, 124] width 83 height 22
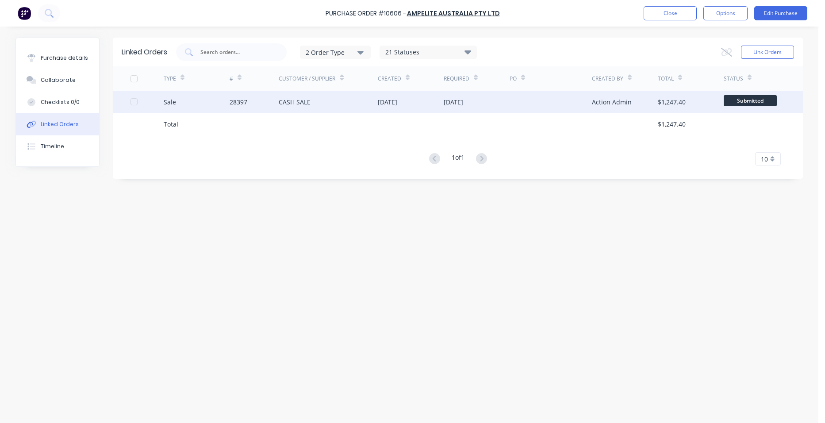
click at [348, 99] on div "CASH SALE" at bounding box center [328, 102] width 99 height 22
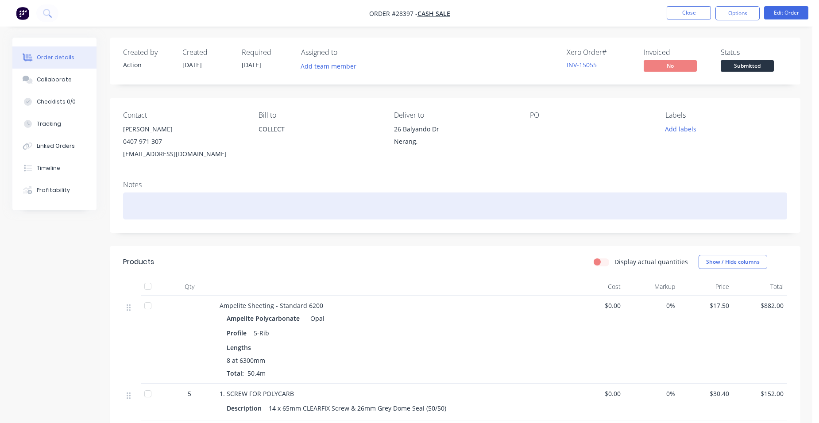
click at [149, 208] on div at bounding box center [455, 206] width 664 height 27
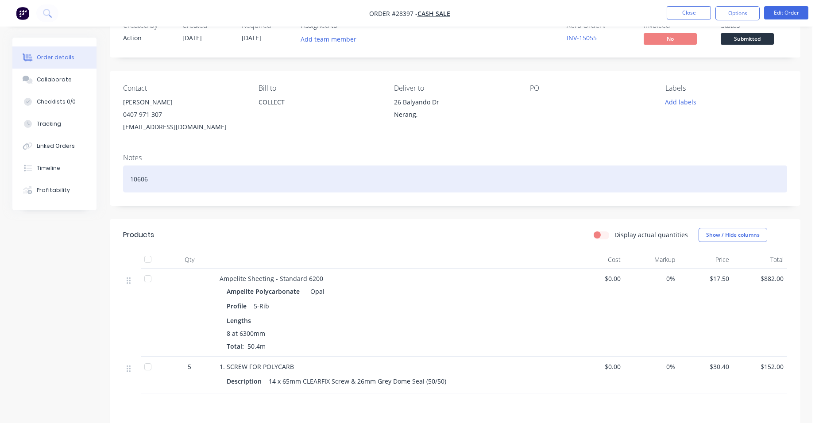
scroll to position [89, 0]
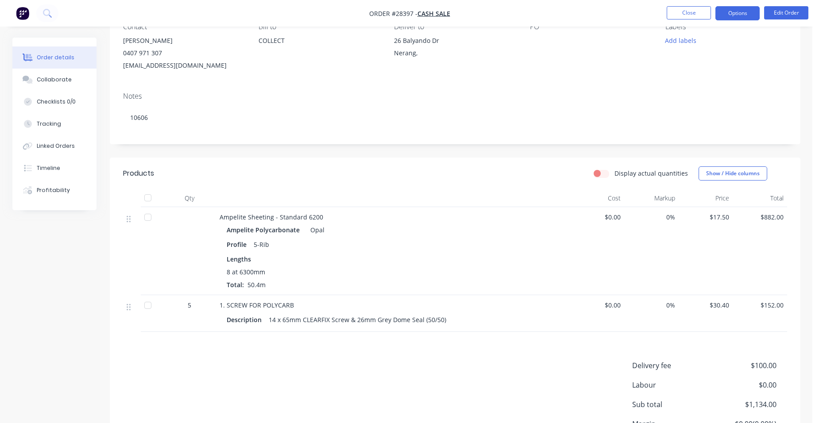
click at [731, 15] on button "Options" at bounding box center [737, 13] width 44 height 14
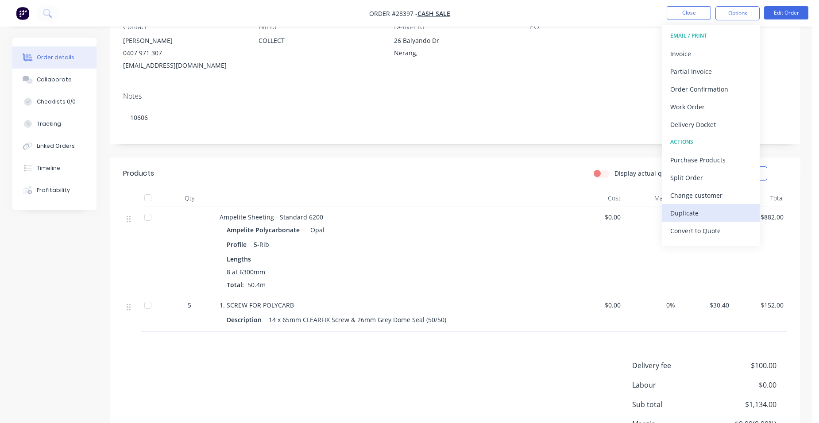
click at [726, 206] on button "Duplicate" at bounding box center [710, 213] width 97 height 18
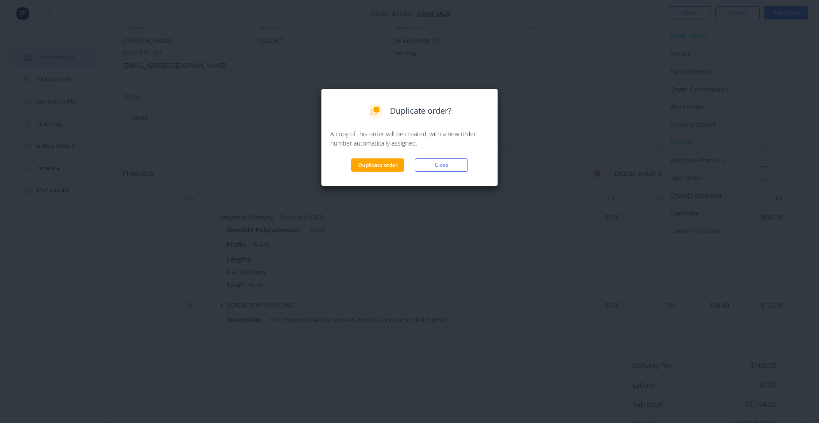
click at [373, 158] on div "Duplicate order? A copy of this order will be created, with a new order number …" at bounding box center [409, 137] width 158 height 69
click at [370, 165] on button "Duplicate order" at bounding box center [377, 164] width 53 height 13
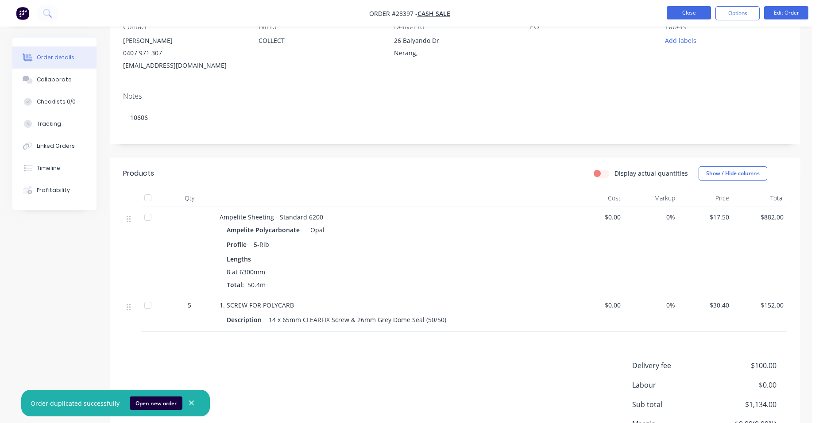
click at [688, 15] on button "Close" at bounding box center [688, 12] width 44 height 13
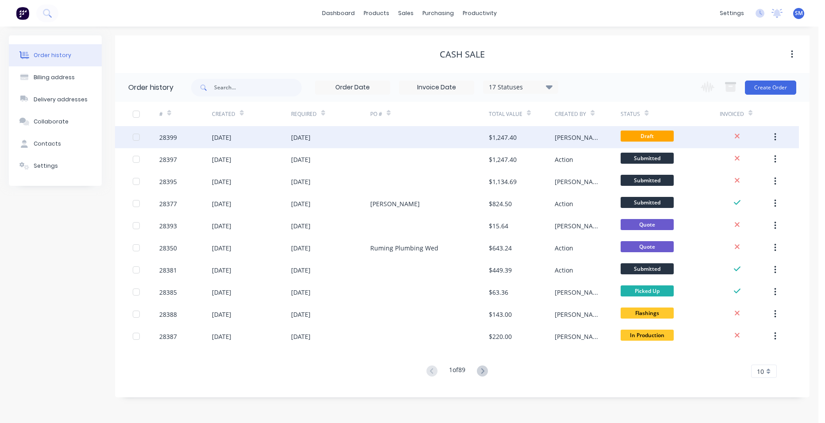
click at [396, 140] on div at bounding box center [429, 137] width 119 height 22
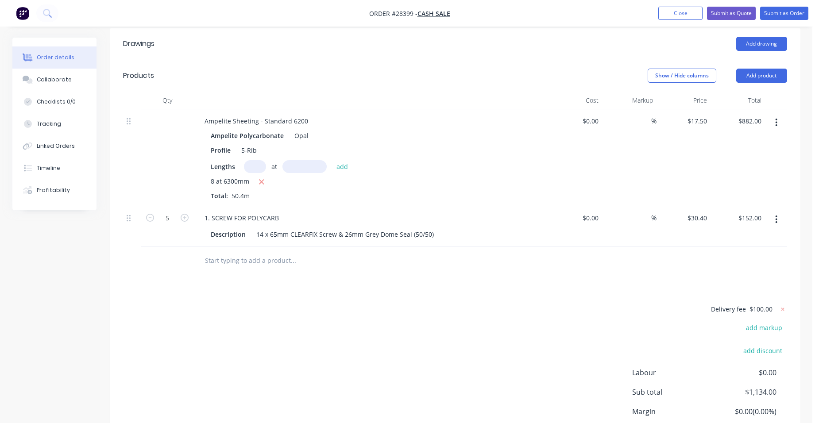
scroll to position [177, 0]
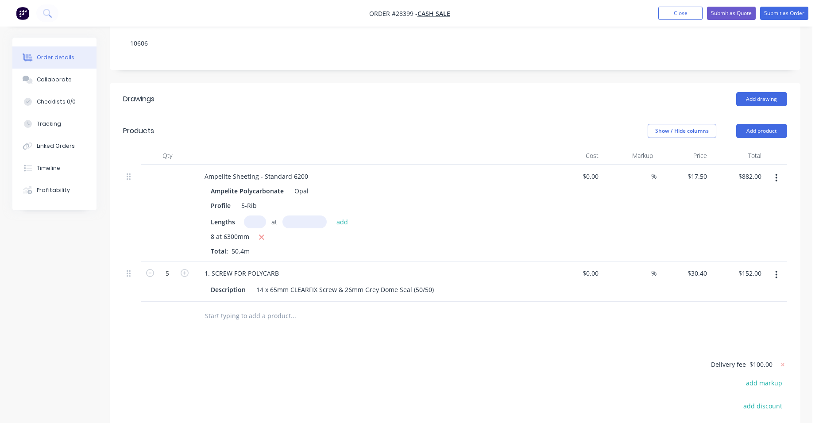
click at [776, 271] on icon "button" at bounding box center [776, 275] width 2 height 8
drag, startPoint x: 743, startPoint y: 339, endPoint x: 746, endPoint y: 316, distance: 24.0
click at [743, 345] on div "Delete" at bounding box center [745, 351] width 68 height 13
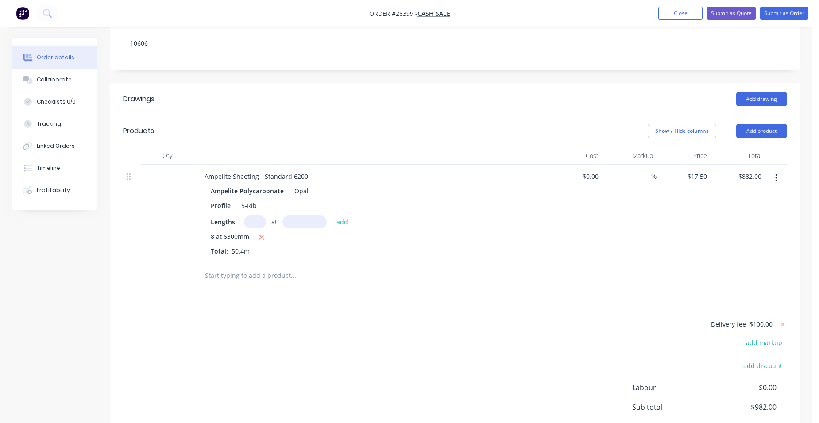
click at [774, 170] on button "button" at bounding box center [776, 178] width 21 height 16
click at [745, 248] on div "Delete" at bounding box center [745, 254] width 68 height 13
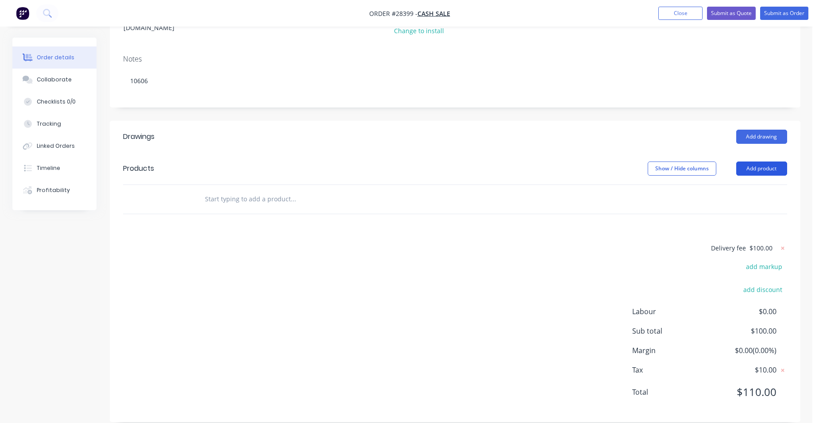
drag, startPoint x: 773, startPoint y: 149, endPoint x: 770, endPoint y: 156, distance: 8.1
click at [772, 162] on button "Add product" at bounding box center [761, 169] width 51 height 14
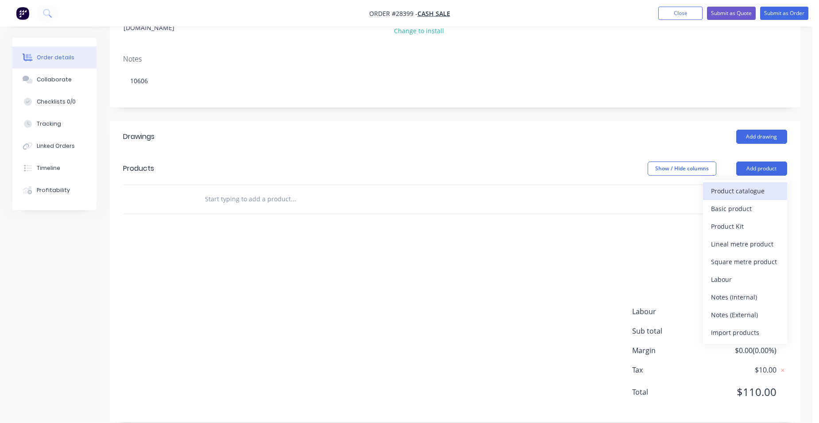
click at [752, 185] on div "Product catalogue" at bounding box center [745, 191] width 68 height 13
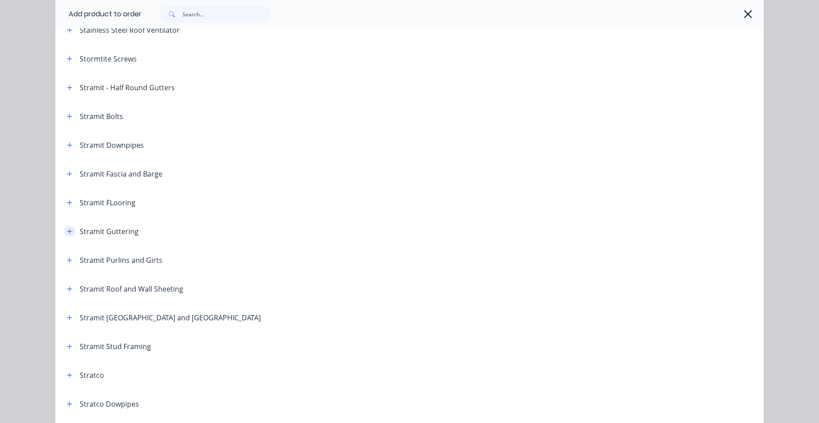
scroll to position [1372, 0]
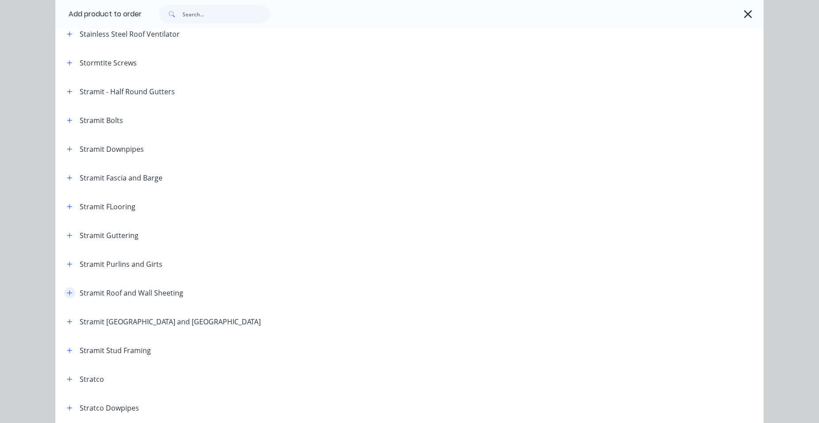
click at [67, 295] on icon "button" at bounding box center [69, 292] width 5 height 5
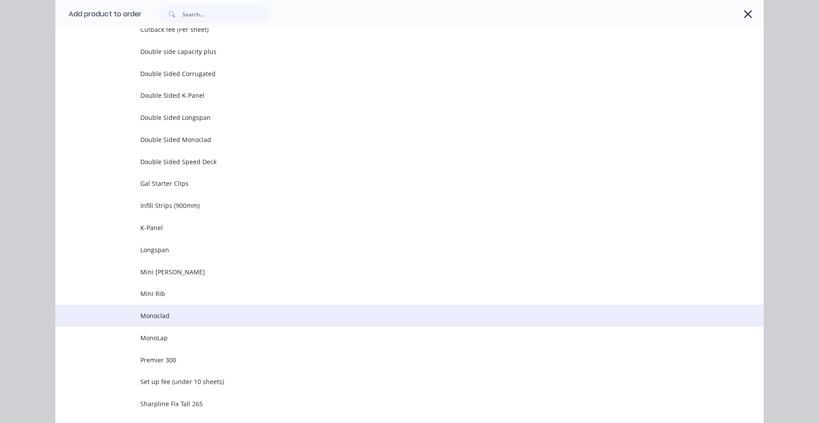
scroll to position [2080, 0]
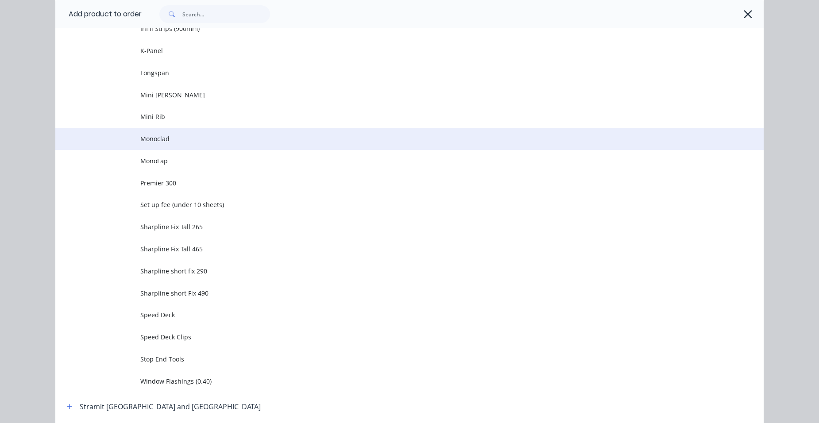
click at [181, 144] on td "Monoclad" at bounding box center [451, 139] width 623 height 22
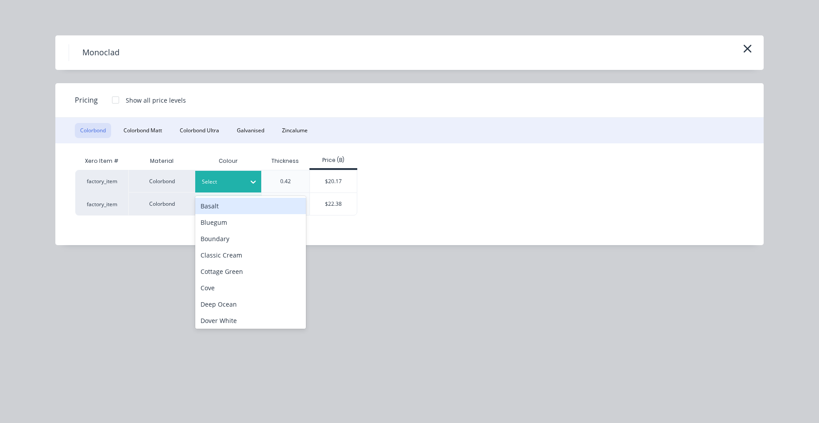
click at [213, 186] on div at bounding box center [222, 182] width 40 height 10
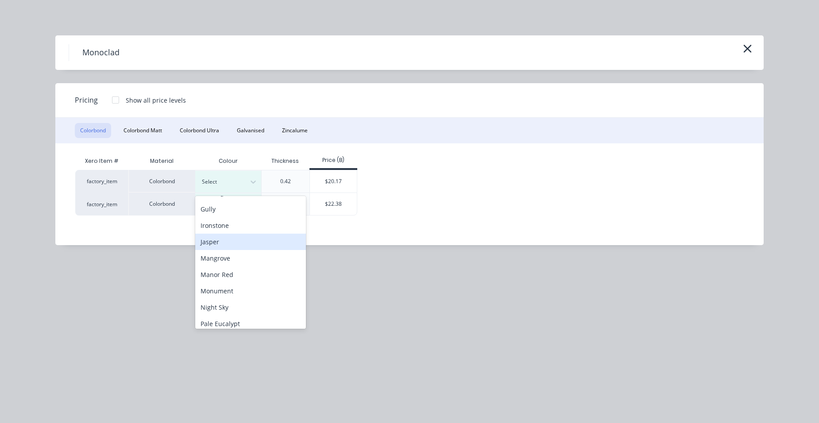
scroll to position [354, 0]
click at [253, 240] on div "Surfmist" at bounding box center [250, 245] width 111 height 16
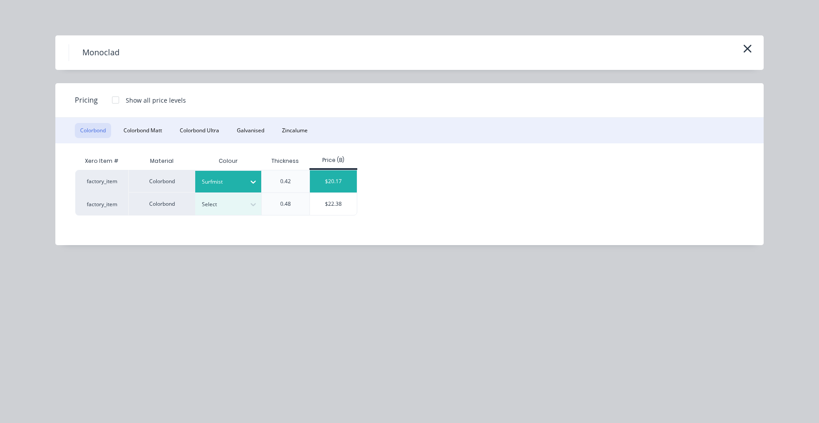
click at [339, 186] on div "$20.17" at bounding box center [333, 181] width 47 height 22
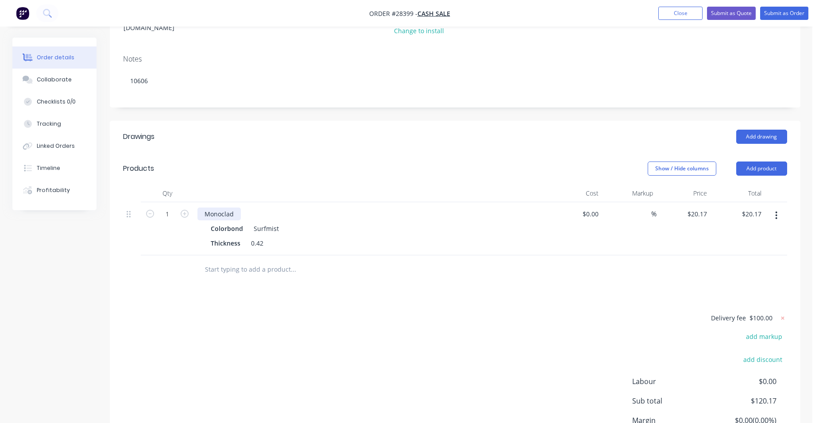
click at [236, 208] on div "Monoclad" at bounding box center [218, 214] width 43 height 13
click at [170, 208] on input "1" at bounding box center [167, 214] width 23 height 13
type input "37.795"
type input "$762.33"
click at [360, 208] on div "Monoclad 8 x 6200" at bounding box center [370, 214] width 347 height 13
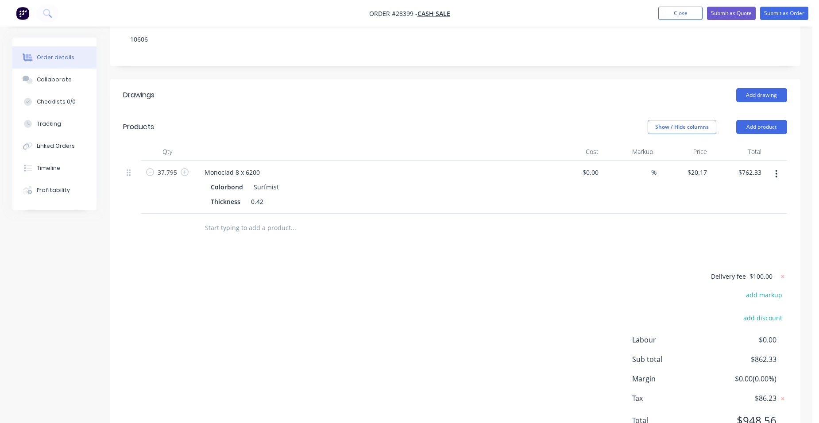
scroll to position [165, 0]
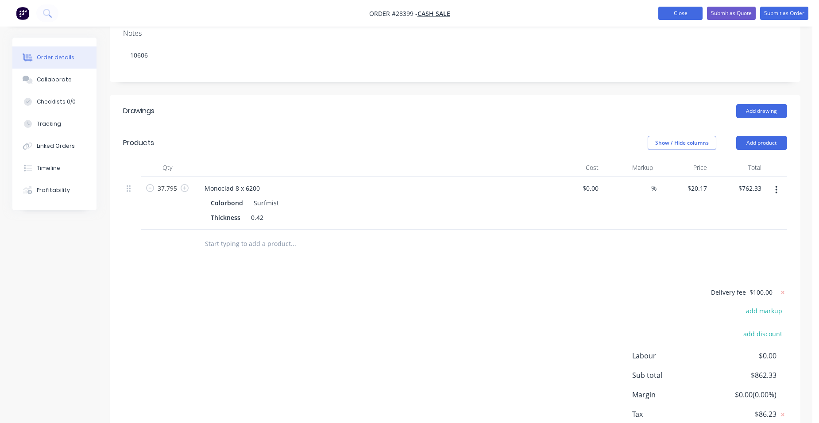
click at [686, 15] on button "Close" at bounding box center [680, 13] width 44 height 13
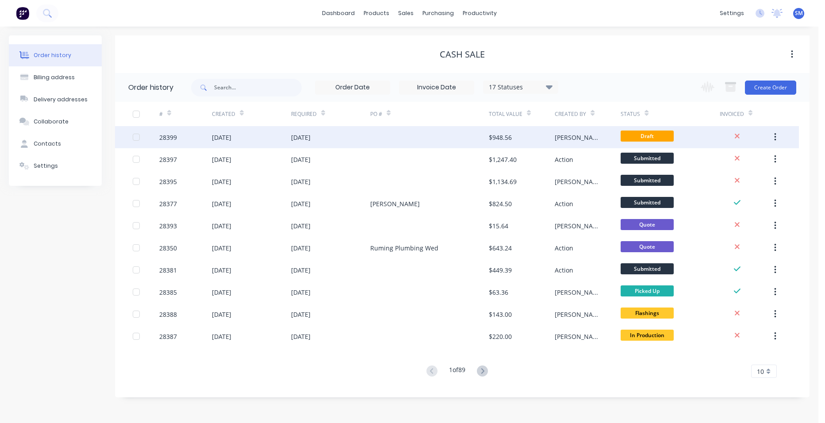
click at [455, 139] on div at bounding box center [429, 137] width 119 height 22
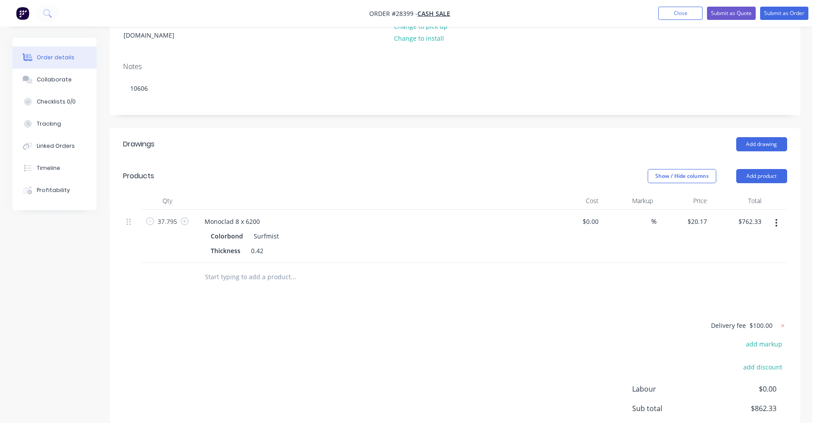
scroll to position [133, 0]
click at [673, 9] on button "Close" at bounding box center [680, 13] width 44 height 13
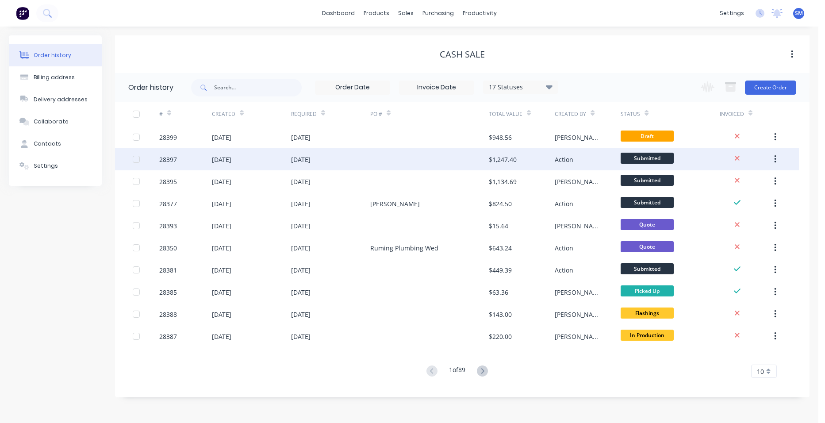
click at [392, 159] on div at bounding box center [429, 159] width 119 height 22
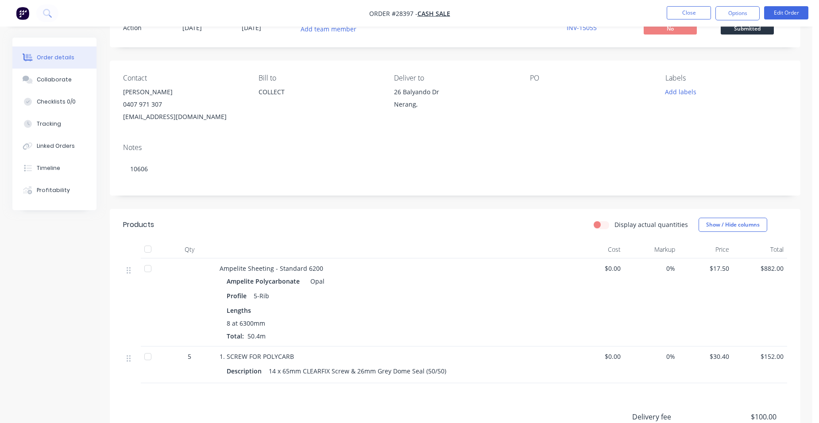
scroll to position [89, 0]
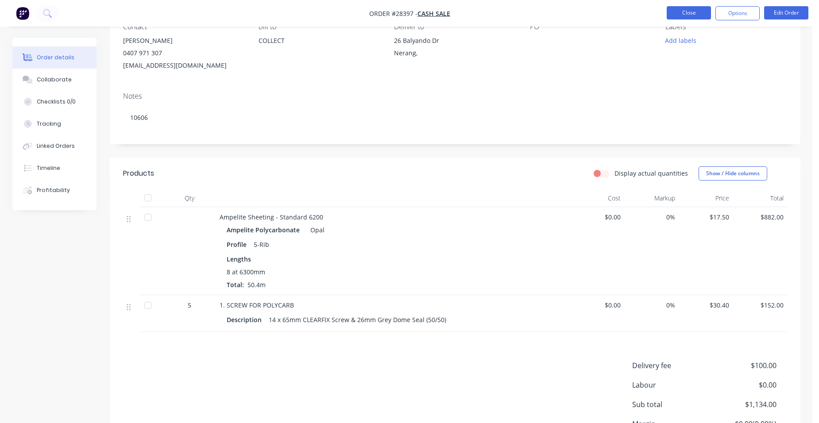
click at [701, 15] on button "Close" at bounding box center [688, 12] width 44 height 13
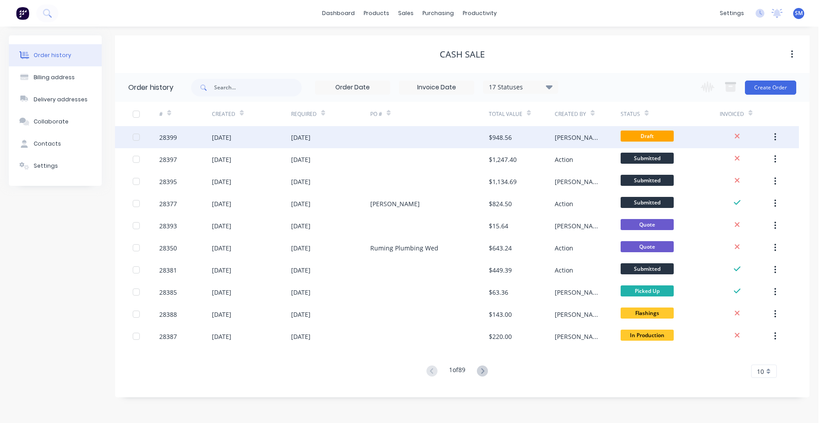
click at [442, 135] on div at bounding box center [429, 137] width 119 height 22
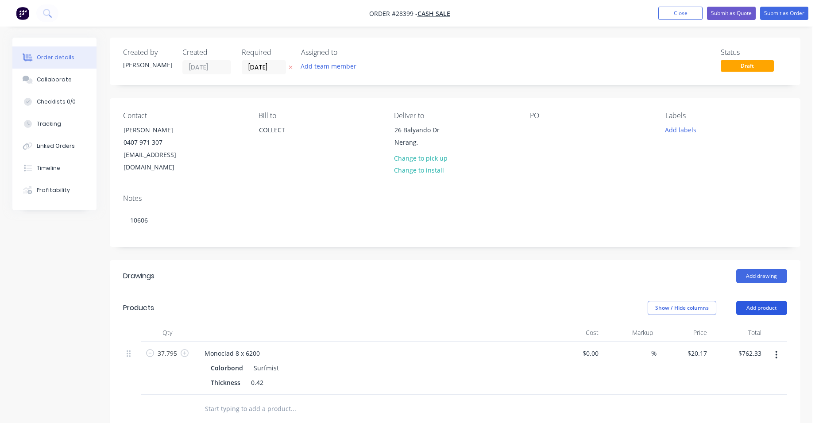
click at [766, 301] on button "Add product" at bounding box center [761, 308] width 51 height 14
click at [744, 324] on div "Product catalogue" at bounding box center [745, 330] width 68 height 13
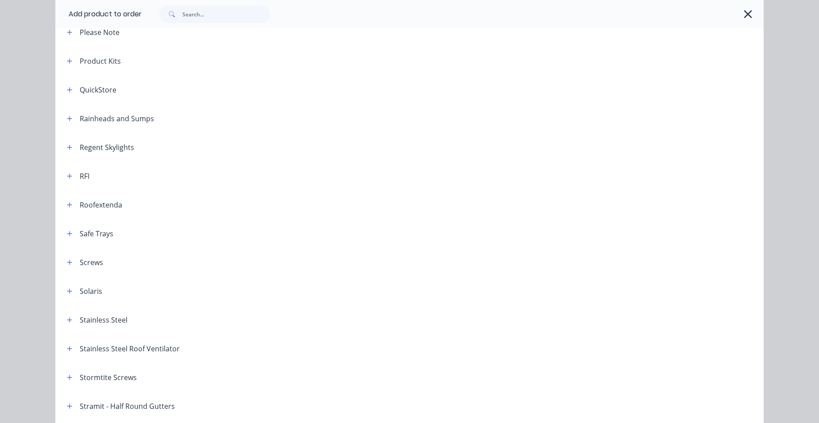
scroll to position [1151, 0]
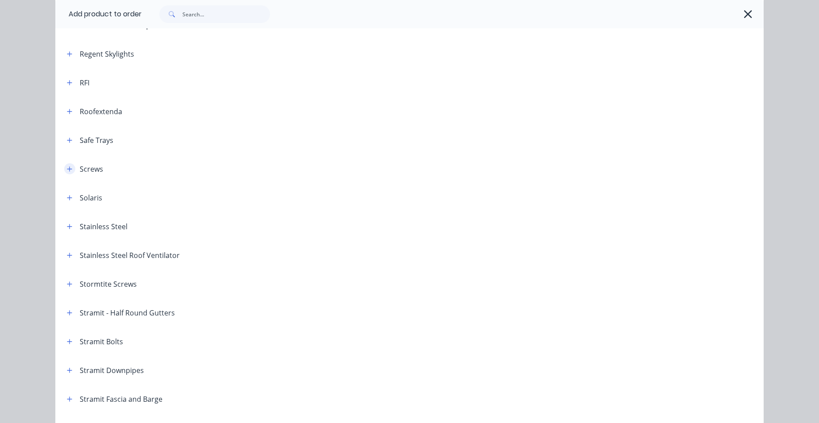
click at [68, 170] on icon "button" at bounding box center [69, 169] width 5 height 6
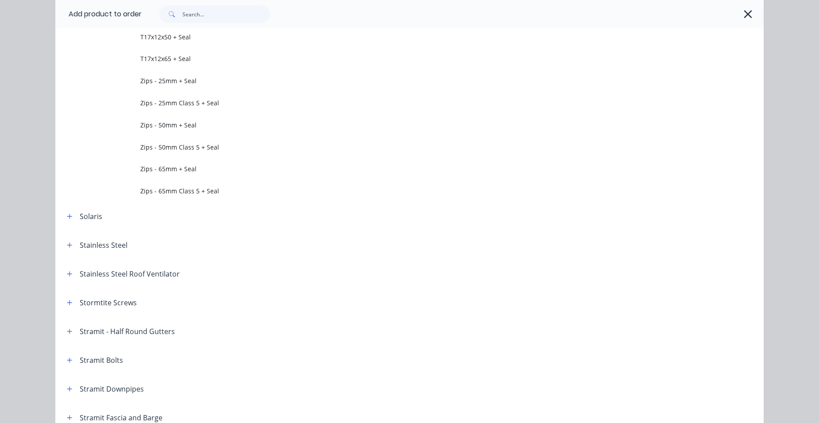
scroll to position [1992, 0]
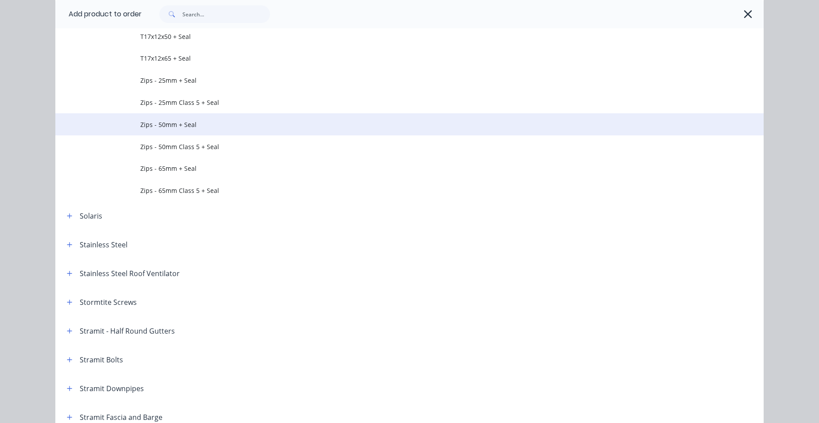
click at [195, 126] on span "Zips - 50mm + Seal" at bounding box center [389, 124] width 498 height 9
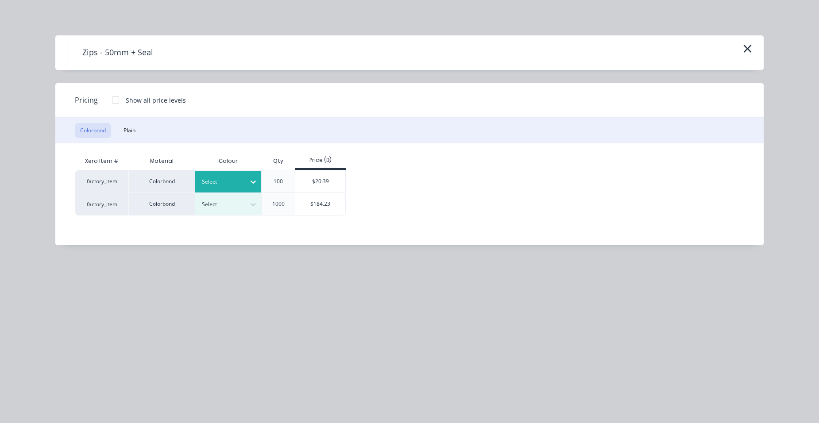
click at [220, 177] on div at bounding box center [222, 182] width 40 height 10
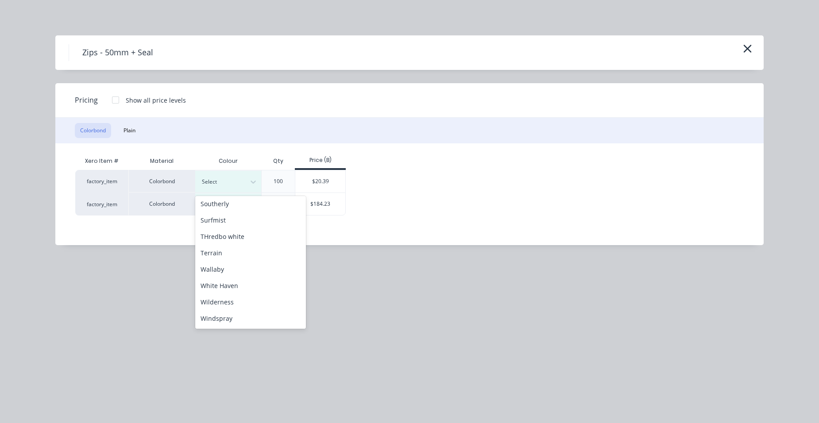
scroll to position [395, 0]
click at [224, 204] on div "Surfmist" at bounding box center [250, 204] width 111 height 16
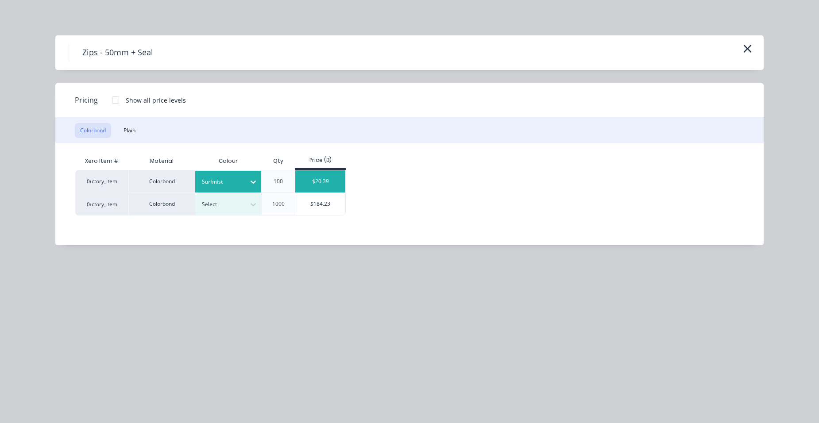
click at [324, 177] on div "$20.39" at bounding box center [320, 181] width 50 height 22
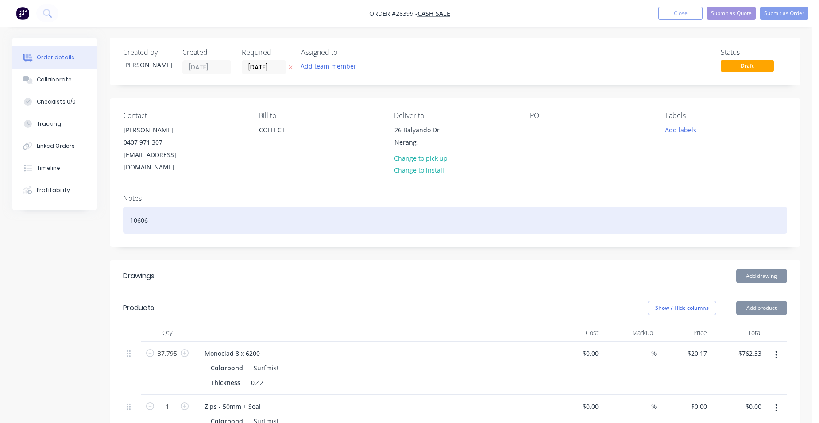
type input "$20.39"
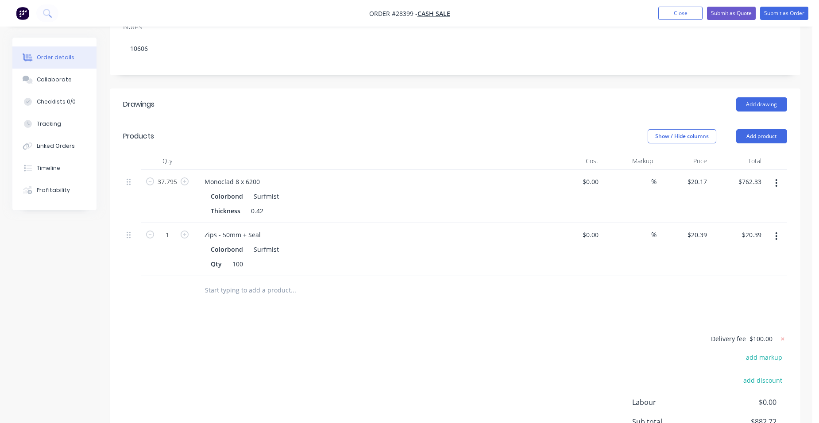
scroll to position [177, 0]
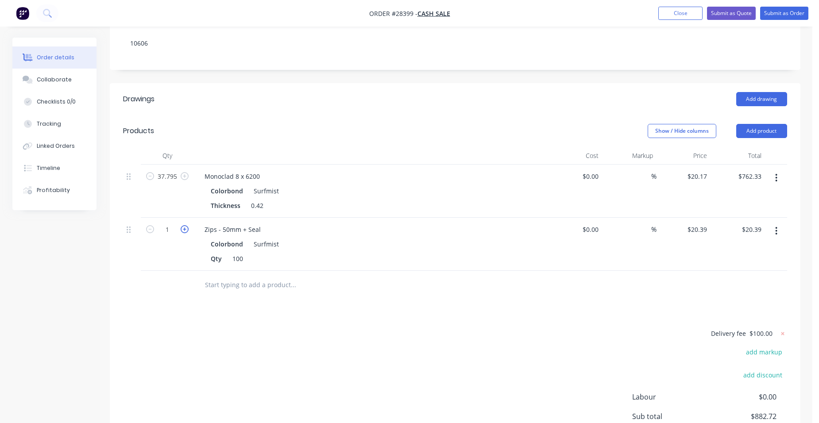
click at [182, 225] on icon "button" at bounding box center [185, 229] width 8 height 8
type input "2"
type input "$40.78"
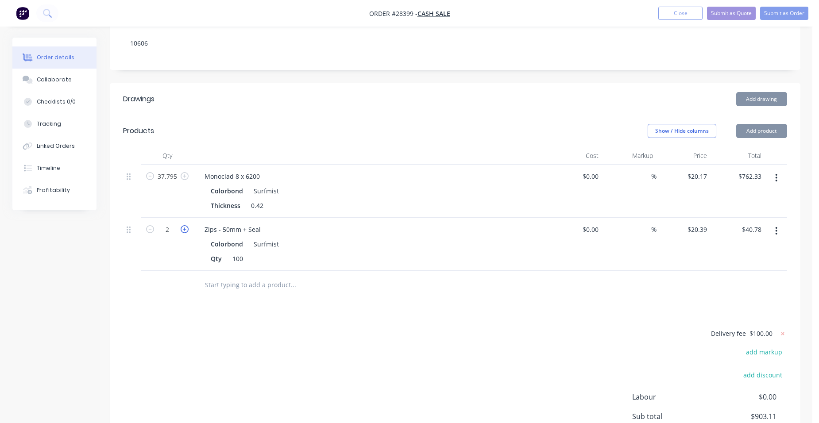
click at [182, 225] on icon "button" at bounding box center [185, 229] width 8 height 8
type input "3"
type input "$61.17"
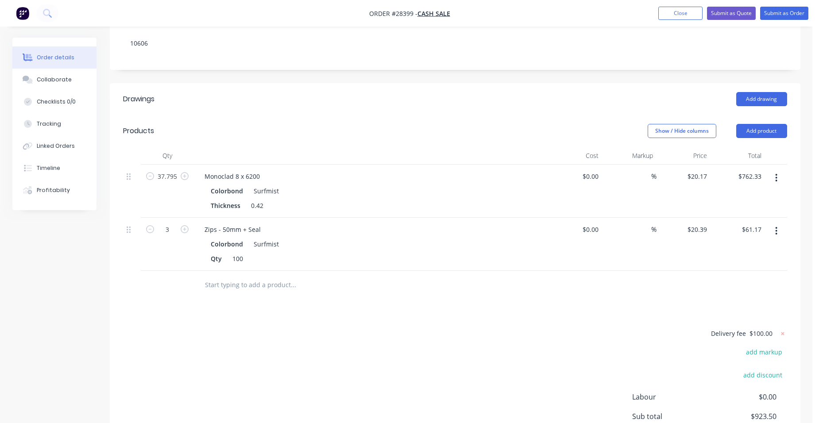
scroll to position [262, 0]
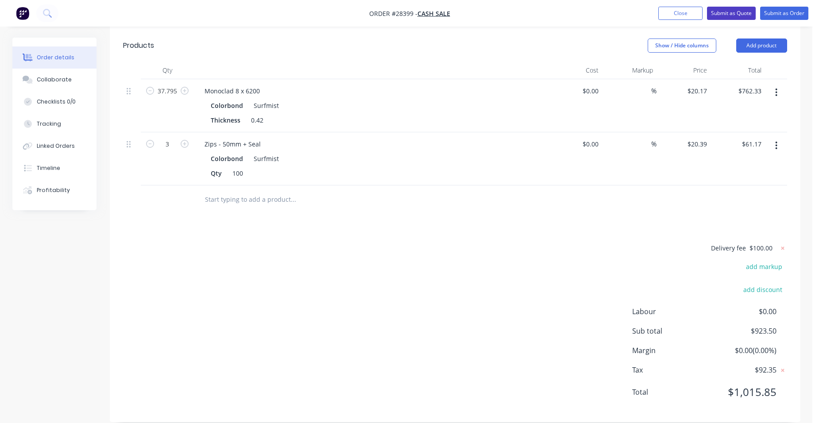
click at [737, 10] on button "Submit as Quote" at bounding box center [731, 13] width 49 height 13
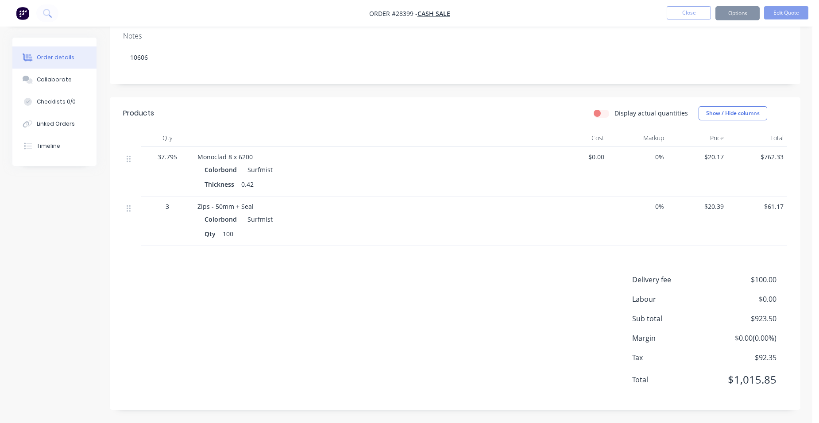
scroll to position [0, 0]
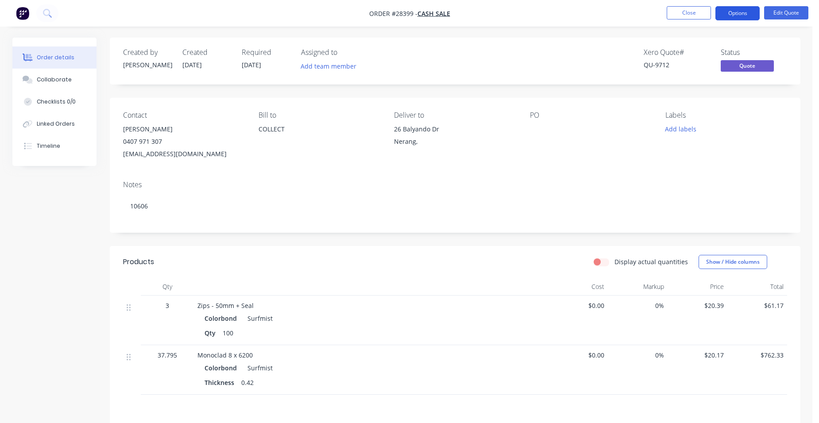
click at [736, 11] on button "Options" at bounding box center [737, 13] width 44 height 14
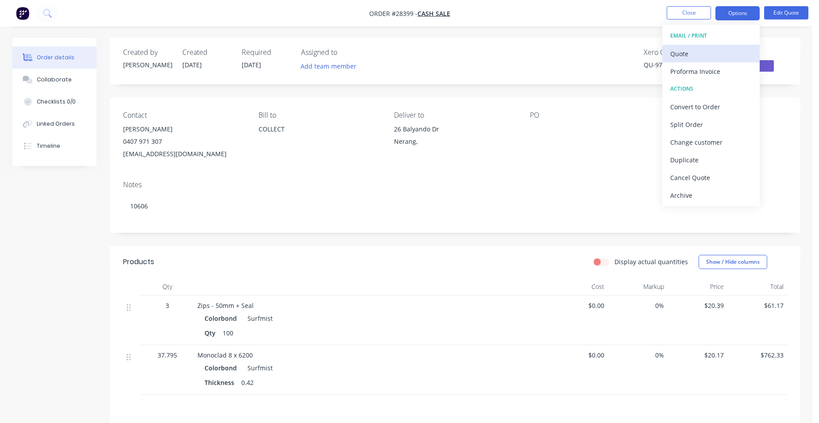
click at [710, 50] on div "Quote" at bounding box center [710, 53] width 81 height 13
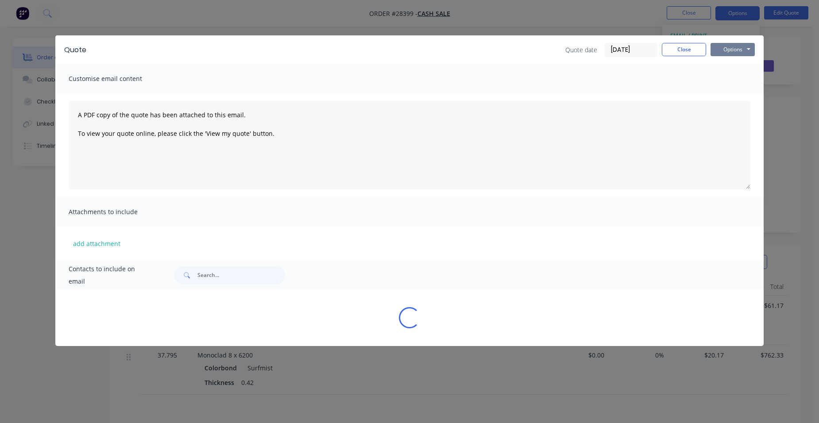
click at [732, 49] on button "Options" at bounding box center [732, 49] width 44 height 13
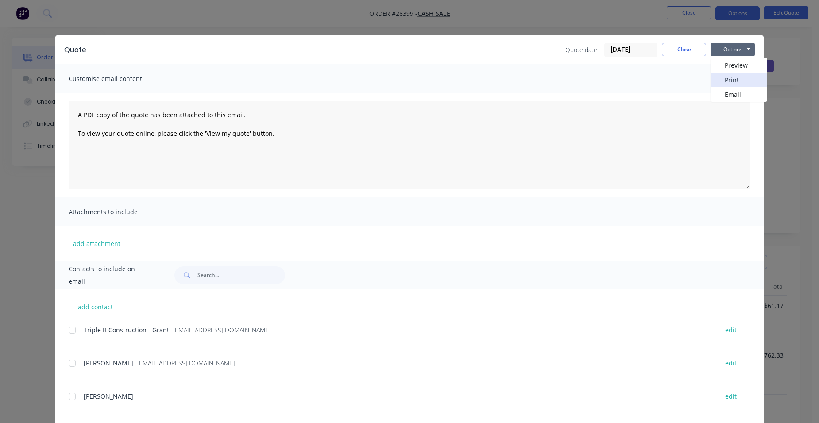
click at [741, 84] on button "Print" at bounding box center [738, 80] width 57 height 15
click at [685, 53] on button "Close" at bounding box center [684, 49] width 44 height 13
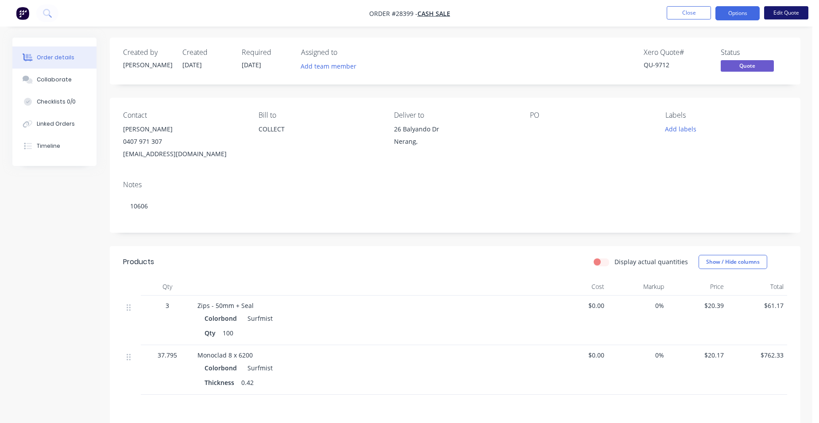
click at [778, 11] on button "Edit Quote" at bounding box center [786, 12] width 44 height 13
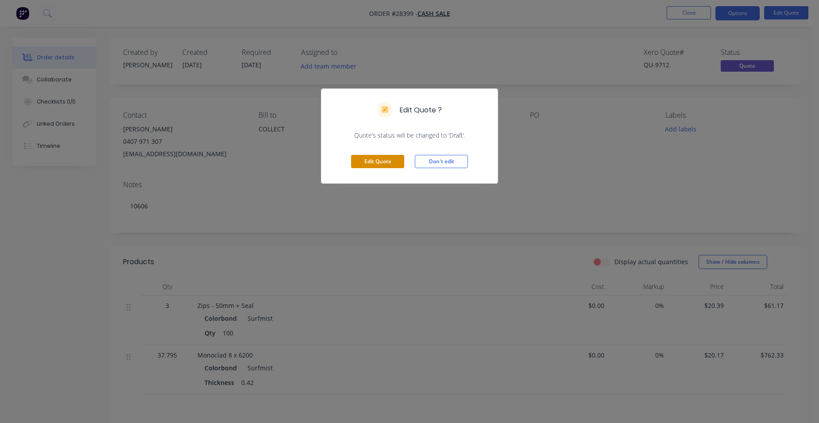
click at [386, 160] on button "Edit Quote" at bounding box center [377, 161] width 53 height 13
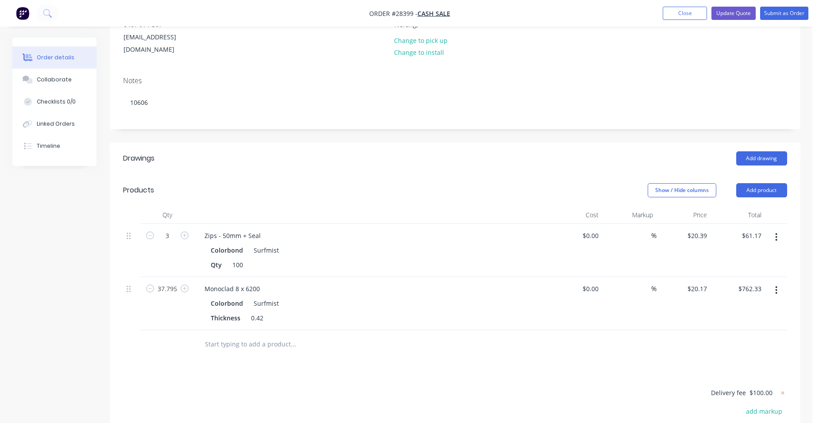
scroll to position [133, 0]
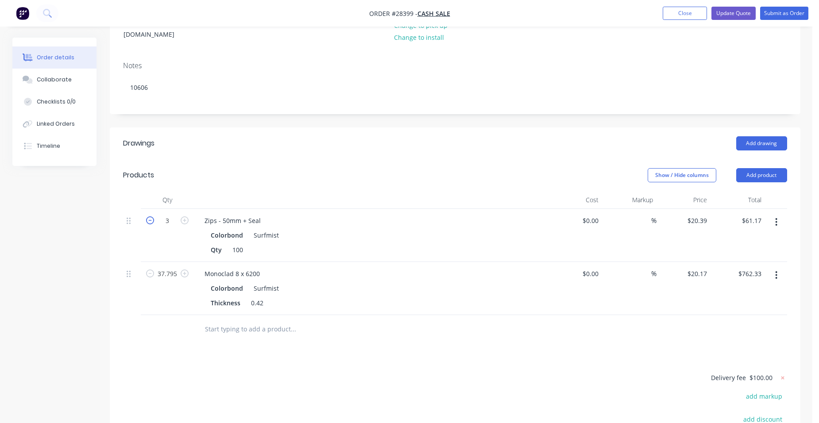
click at [149, 216] on icon "button" at bounding box center [150, 220] width 8 height 8
type input "2"
type input "$40.78"
drag, startPoint x: 238, startPoint y: 261, endPoint x: 235, endPoint y: 267, distance: 6.7
click at [237, 267] on div "Monoclad 8 x 6200" at bounding box center [231, 273] width 69 height 13
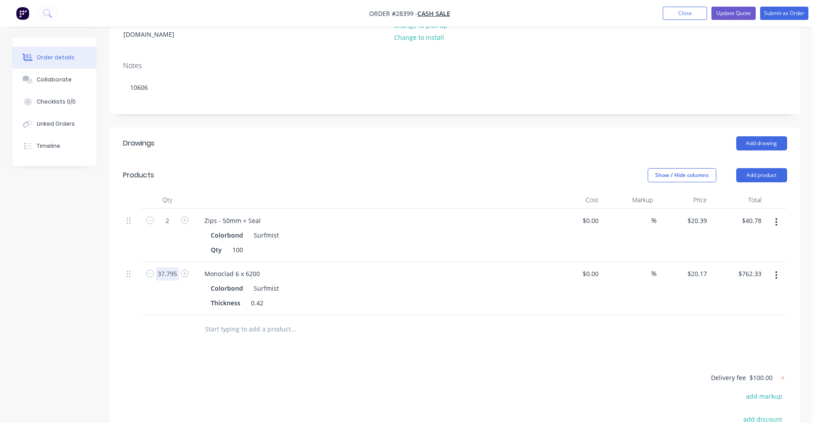
click at [176, 267] on input "37.795" at bounding box center [167, 273] width 23 height 13
type input "28.346"
type input "$571.74"
click at [516, 262] on div "Monoclad 6 x 6200 Colorbond Surfmist Thickness 0.42" at bounding box center [371, 288] width 354 height 53
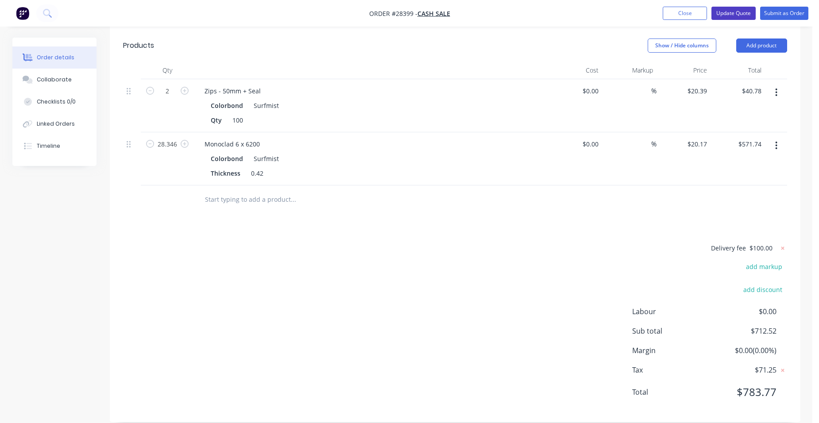
click at [736, 10] on button "Update Quote" at bounding box center [733, 13] width 44 height 13
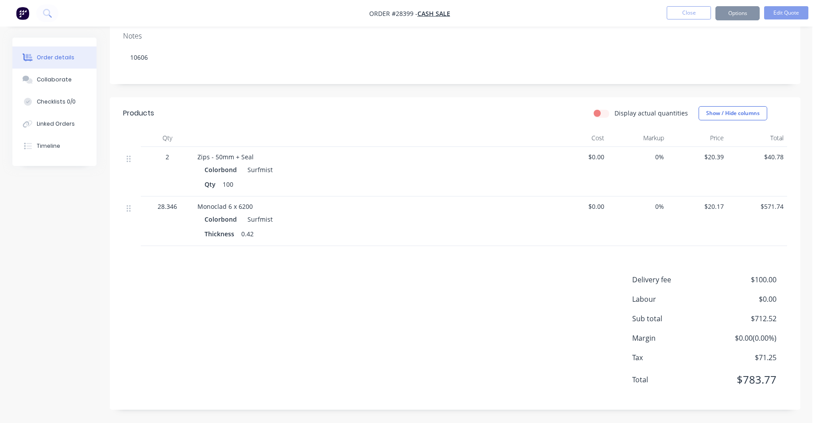
scroll to position [0, 0]
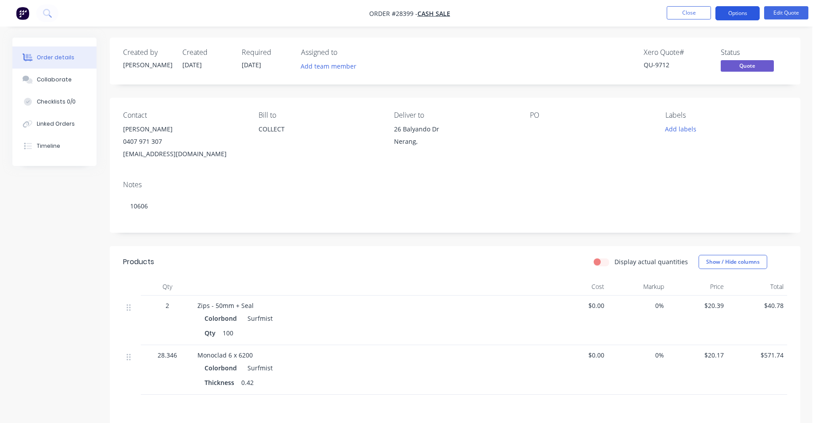
click at [735, 11] on button "Options" at bounding box center [737, 13] width 44 height 14
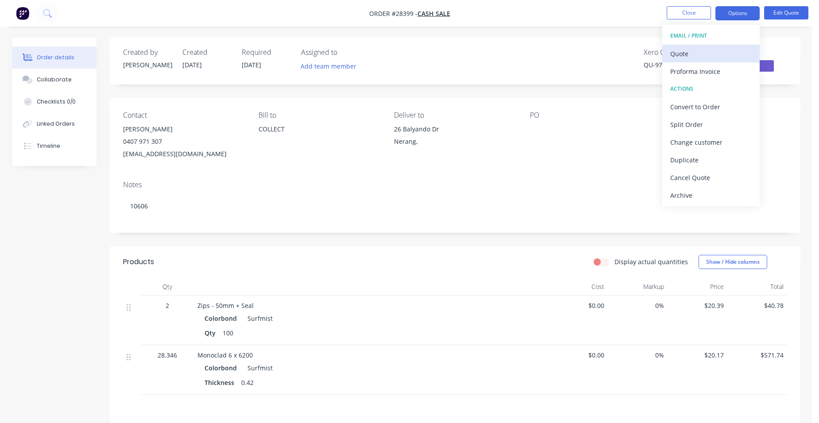
click at [688, 56] on div "Quote" at bounding box center [710, 53] width 81 height 13
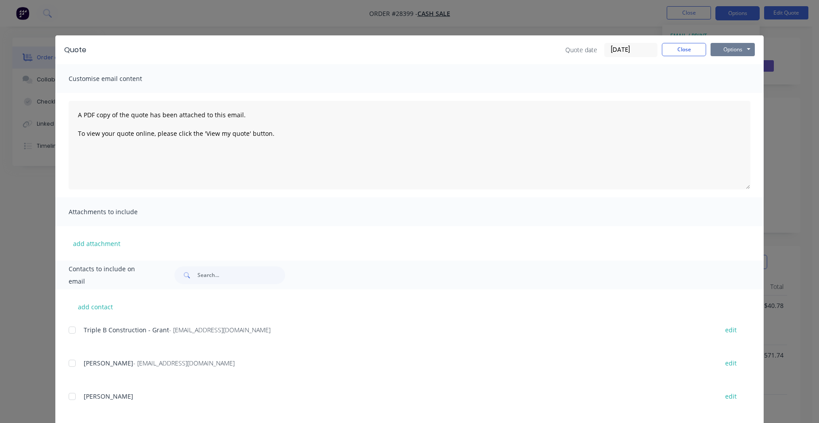
click at [722, 44] on button "Options" at bounding box center [732, 49] width 44 height 13
click at [724, 77] on button "Print" at bounding box center [738, 80] width 57 height 15
click at [677, 49] on button "Close" at bounding box center [684, 49] width 44 height 13
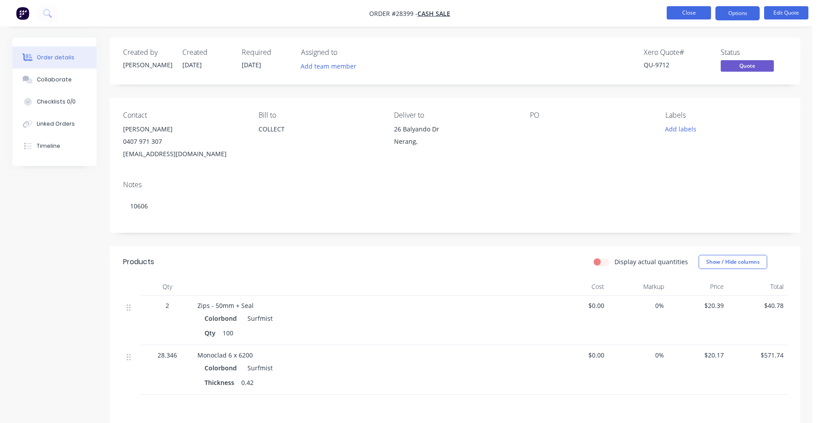
click at [688, 12] on button "Close" at bounding box center [688, 12] width 44 height 13
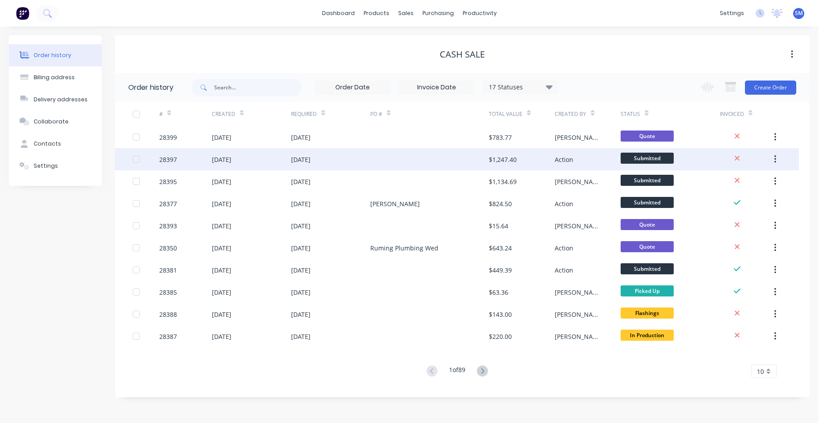
click at [415, 161] on div at bounding box center [429, 159] width 119 height 22
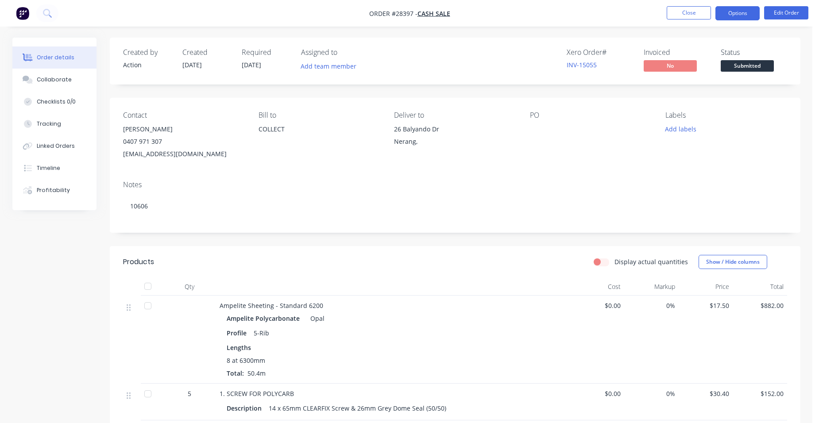
click at [740, 12] on button "Options" at bounding box center [737, 13] width 44 height 14
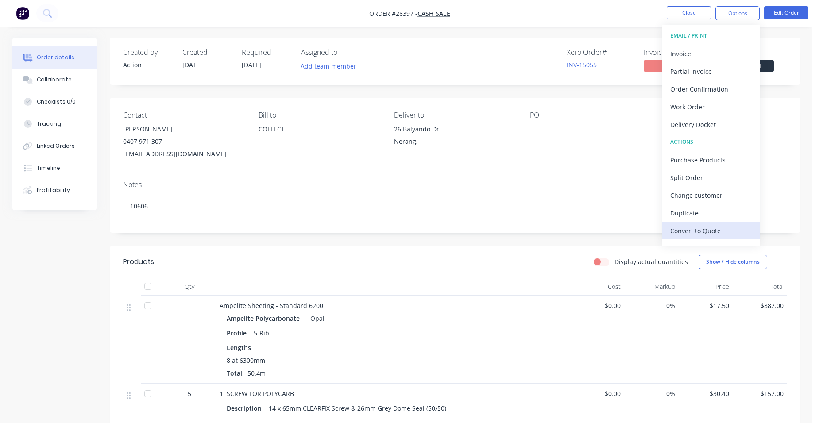
click at [717, 227] on div "Convert to Quote" at bounding box center [710, 230] width 81 height 13
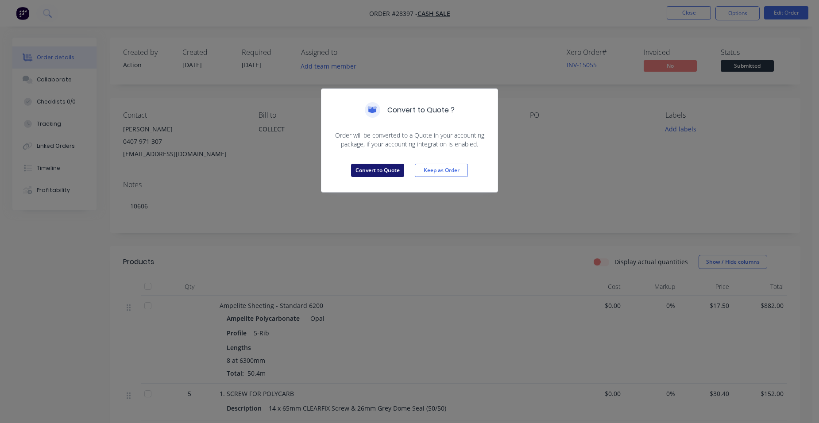
click at [361, 168] on button "Convert to Quote" at bounding box center [377, 170] width 53 height 13
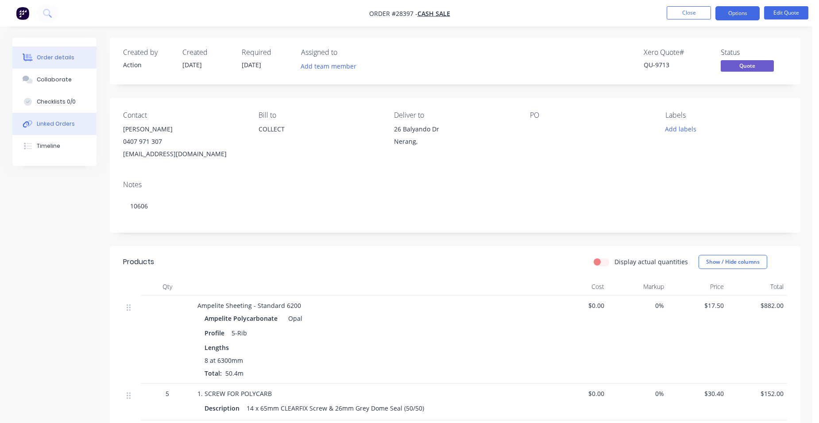
click at [37, 120] on div "Linked Orders" at bounding box center [56, 124] width 38 height 8
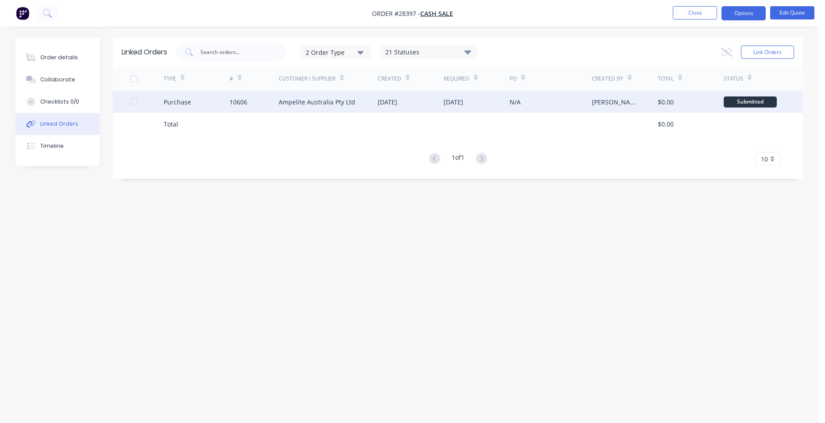
click at [338, 106] on div "Ampelite Australia Pty Ltd" at bounding box center [317, 101] width 77 height 9
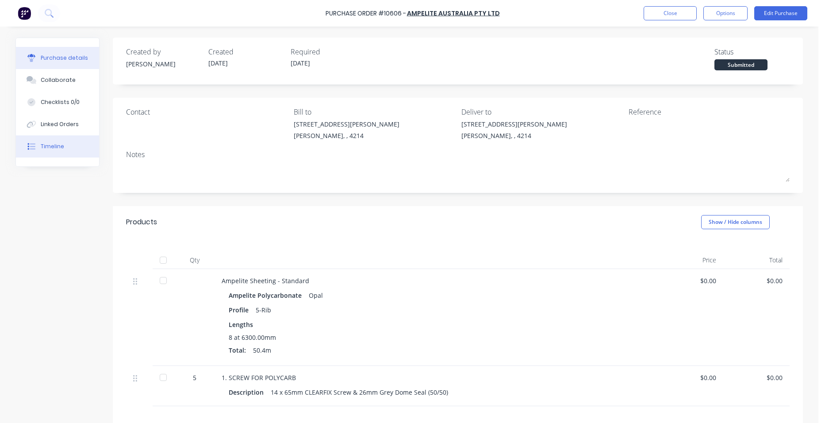
click at [61, 143] on button "Timeline" at bounding box center [57, 146] width 83 height 22
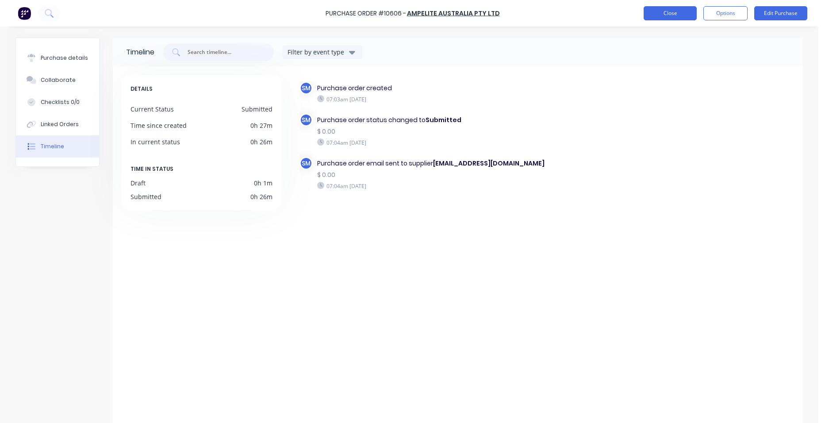
click at [658, 9] on button "Close" at bounding box center [670, 13] width 53 height 14
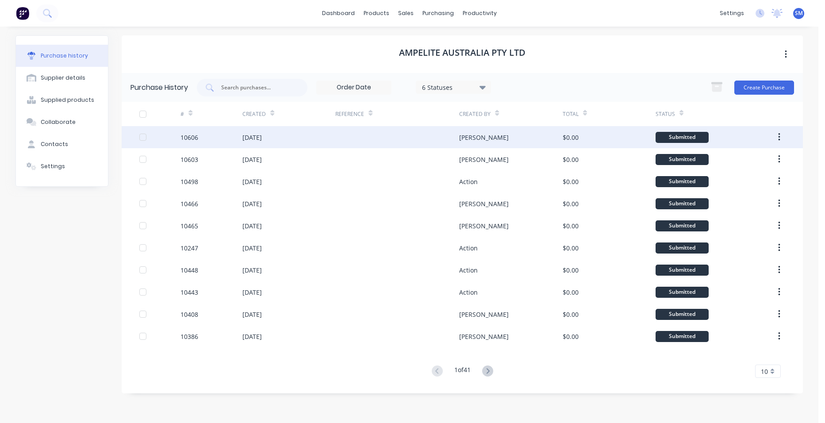
click at [784, 139] on button "button" at bounding box center [779, 137] width 21 height 16
click at [760, 160] on div "Archive" at bounding box center [748, 160] width 68 height 13
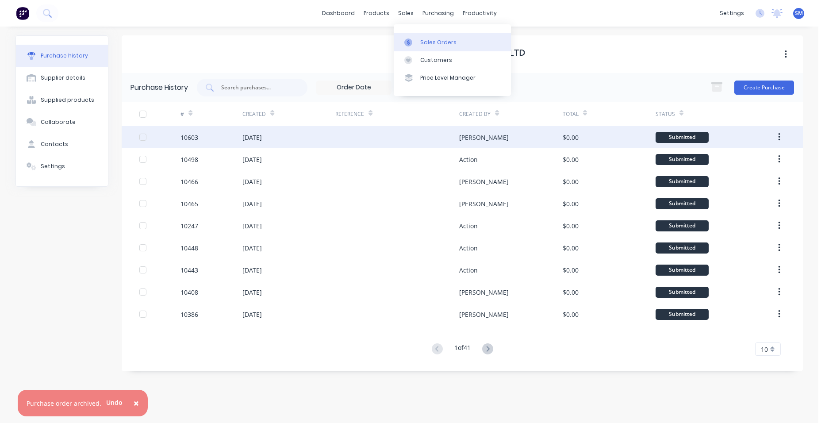
click at [425, 39] on div "Sales Orders" at bounding box center [438, 43] width 36 height 8
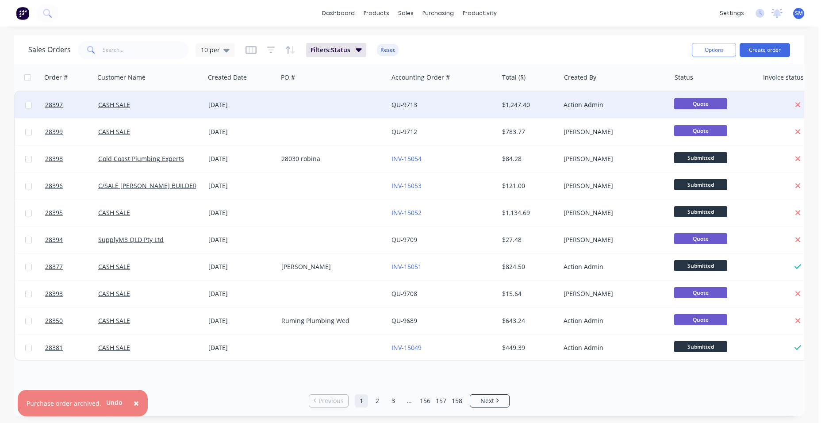
click at [362, 99] on div at bounding box center [333, 105] width 110 height 27
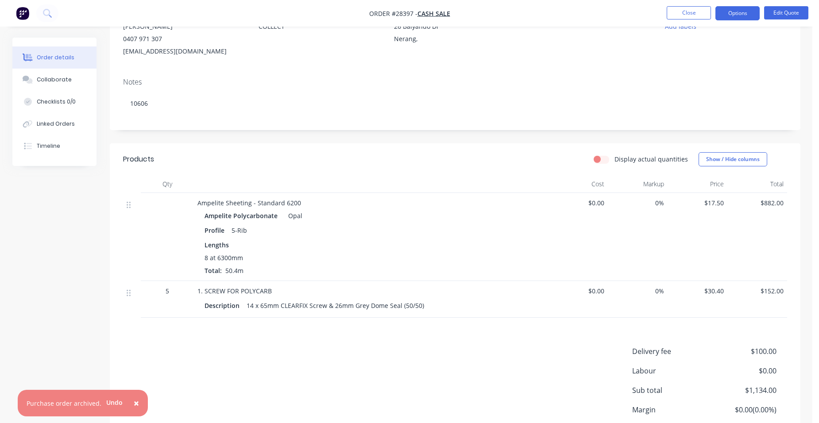
scroll to position [174, 0]
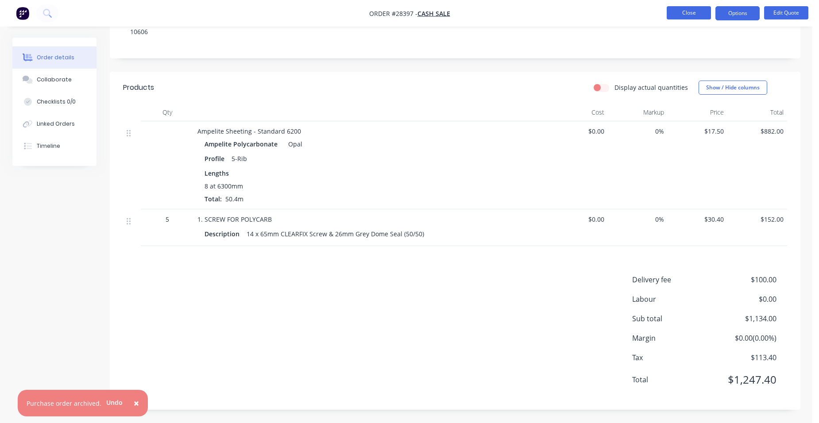
click at [705, 11] on button "Close" at bounding box center [688, 12] width 44 height 13
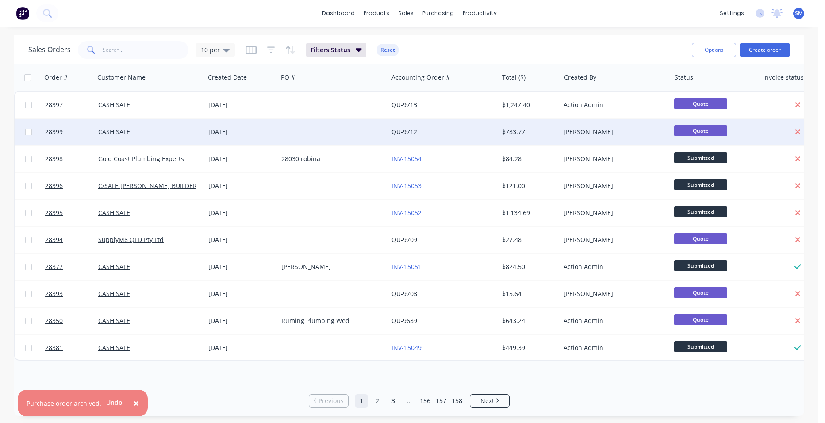
click at [322, 125] on div at bounding box center [333, 132] width 110 height 27
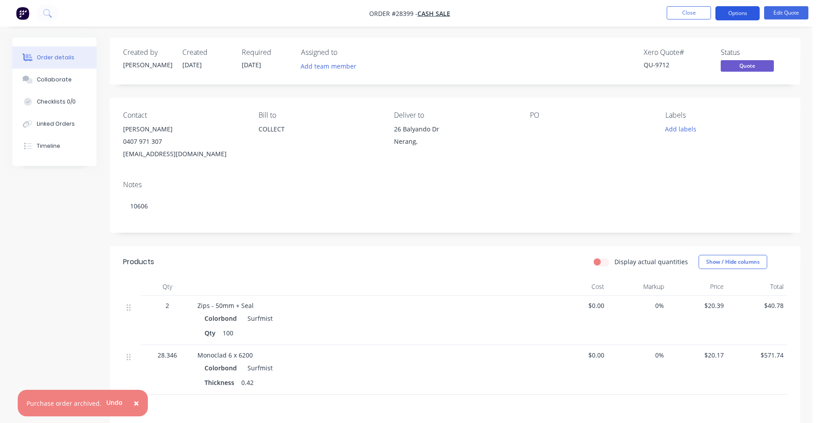
click at [733, 17] on button "Options" at bounding box center [737, 13] width 44 height 14
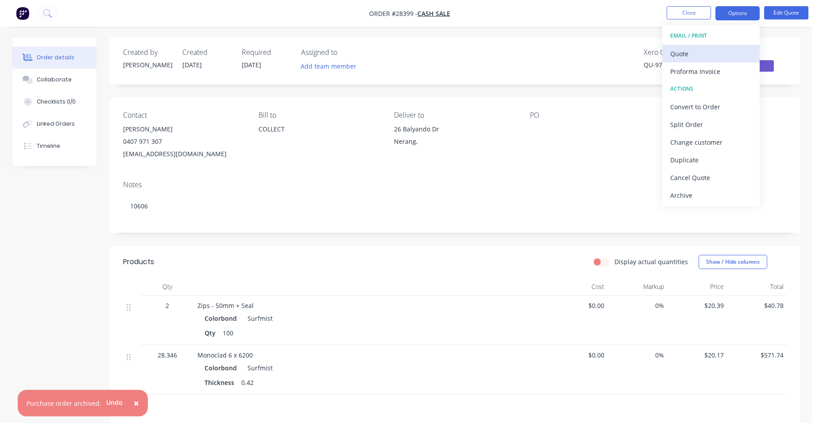
click at [727, 59] on div "Quote" at bounding box center [710, 53] width 81 height 13
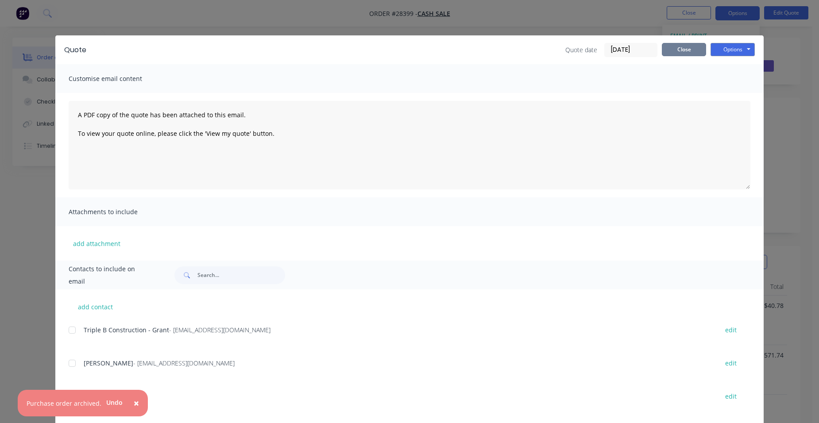
click at [678, 54] on button "Close" at bounding box center [684, 49] width 44 height 13
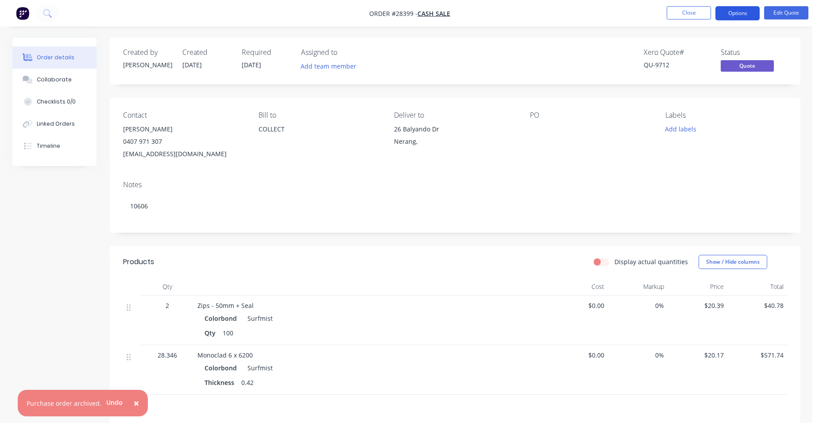
click at [736, 11] on button "Options" at bounding box center [737, 13] width 44 height 14
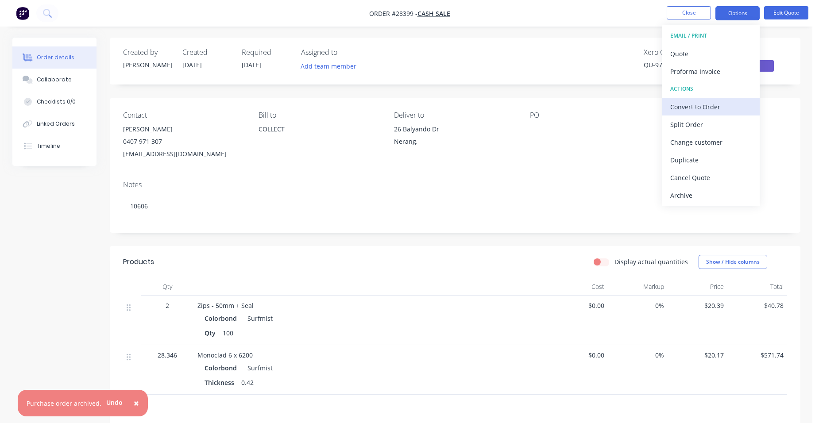
click at [732, 110] on div "Convert to Order" at bounding box center [710, 106] width 81 height 13
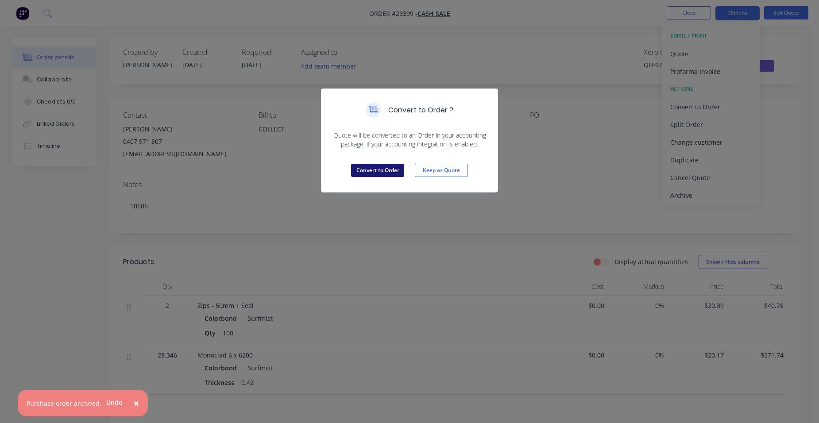
click at [374, 167] on button "Convert to Order" at bounding box center [377, 170] width 53 height 13
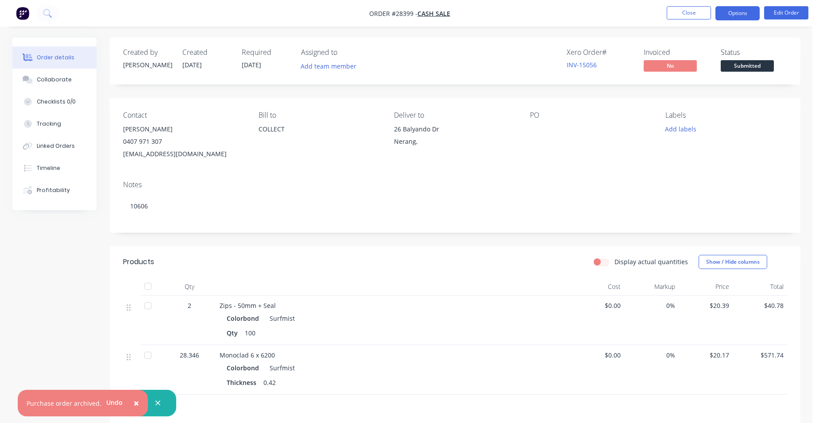
click at [730, 14] on button "Options" at bounding box center [737, 13] width 44 height 14
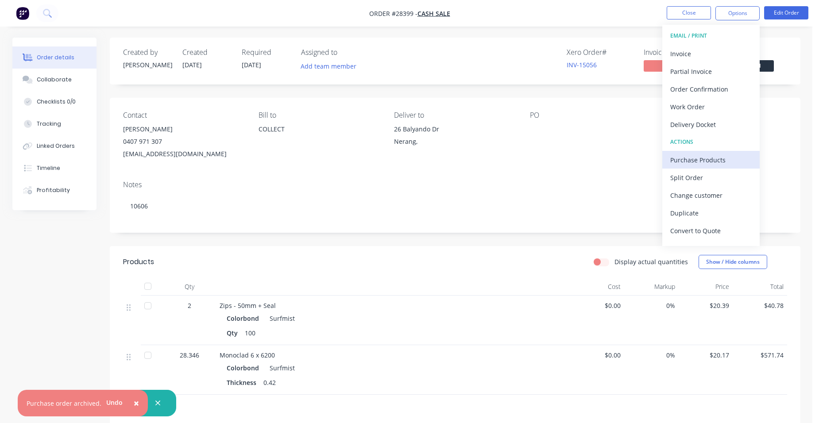
click at [730, 155] on div "Purchase Products" at bounding box center [710, 160] width 81 height 13
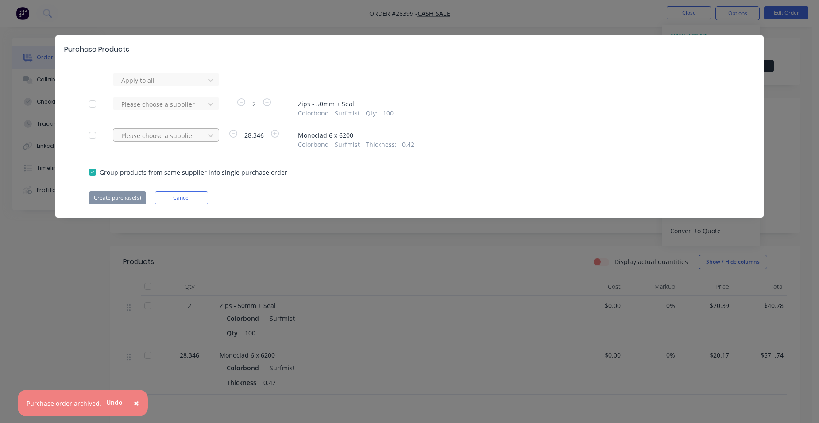
click at [162, 136] on div at bounding box center [160, 135] width 80 height 11
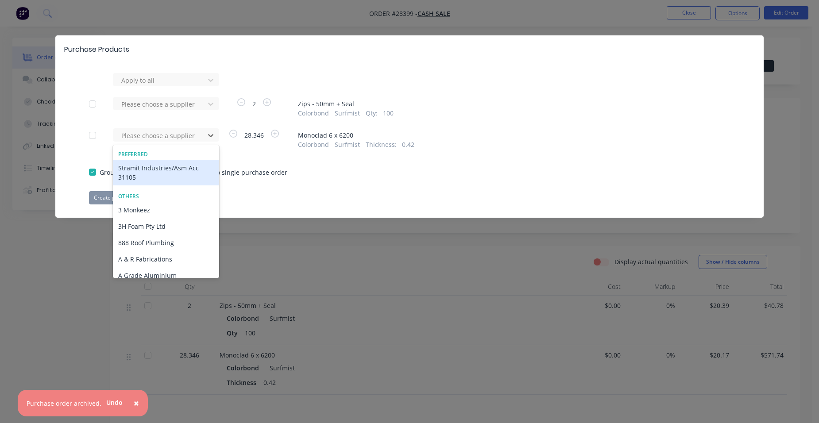
click at [137, 167] on div "Stramit Industries/Asm Acc 31105" at bounding box center [166, 173] width 106 height 26
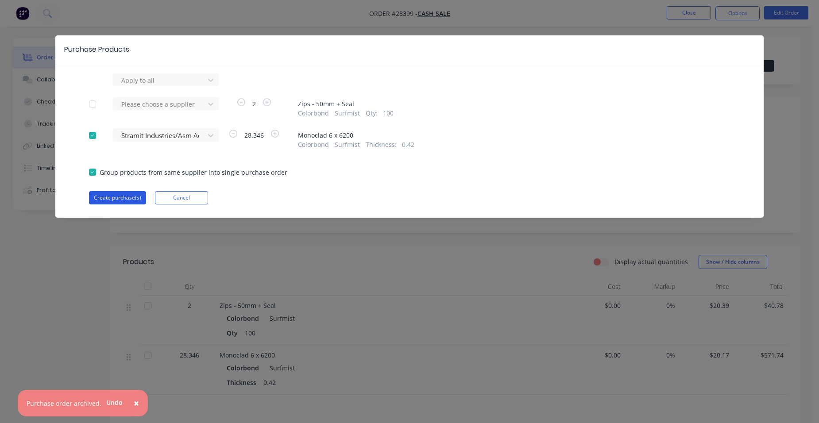
click at [122, 195] on button "Create purchase(s)" at bounding box center [117, 197] width 57 height 13
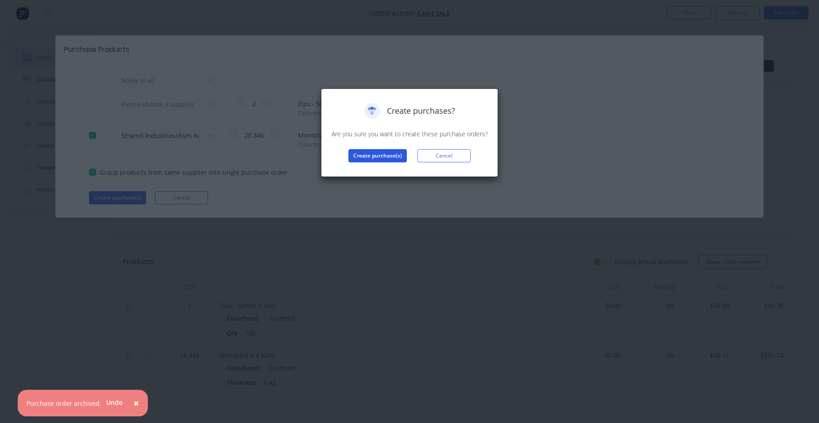
click at [387, 156] on button "Create purchase(s)" at bounding box center [377, 155] width 58 height 13
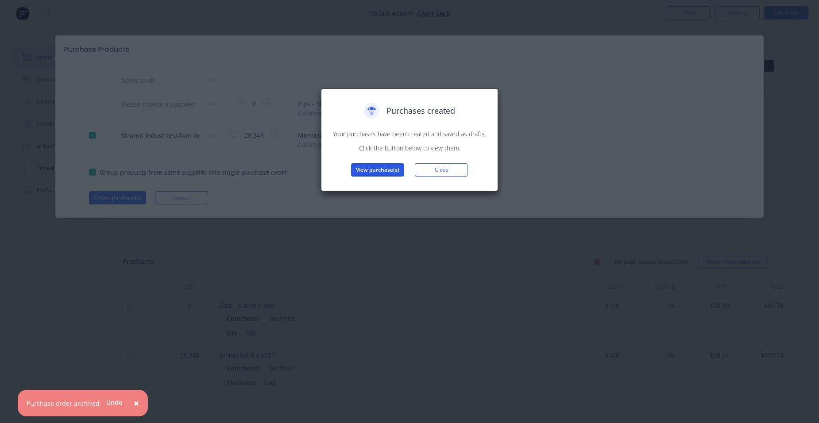
click at [370, 163] on button "View purchase(s)" at bounding box center [377, 169] width 53 height 13
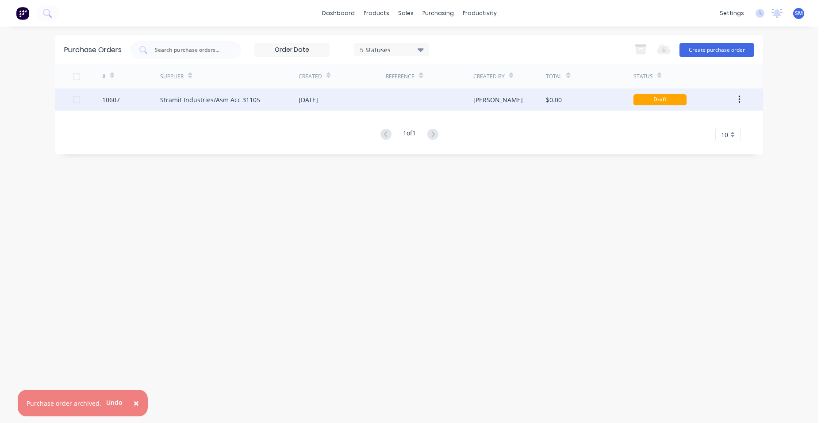
click at [428, 104] on div at bounding box center [429, 100] width 87 height 22
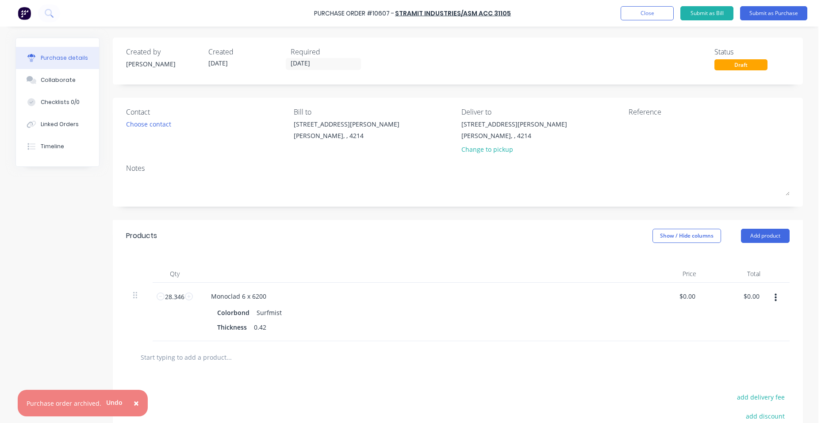
click at [137, 403] on button "×" at bounding box center [136, 403] width 23 height 21
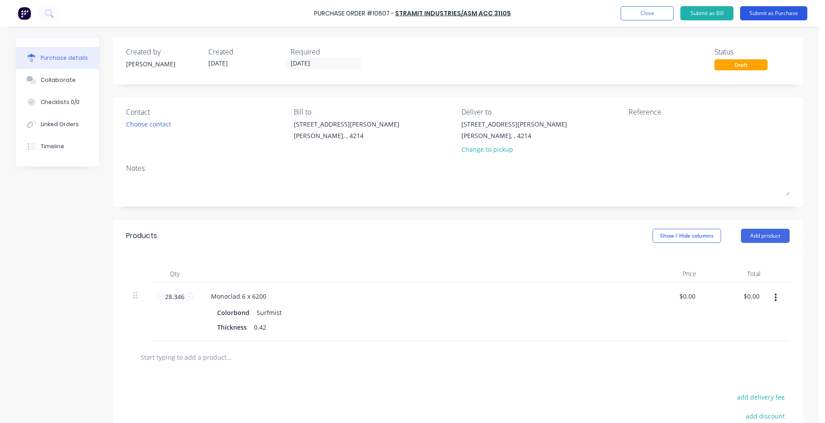
click at [791, 7] on button "Submit as Purchase" at bounding box center [773, 13] width 67 height 14
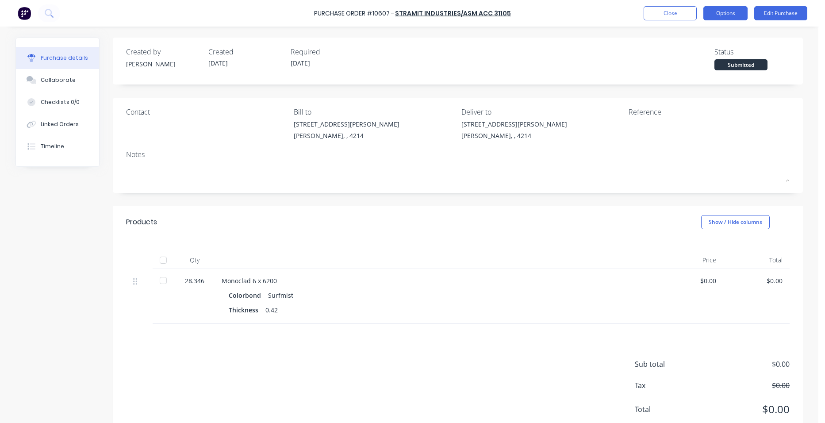
click at [722, 15] on button "Options" at bounding box center [726, 13] width 44 height 14
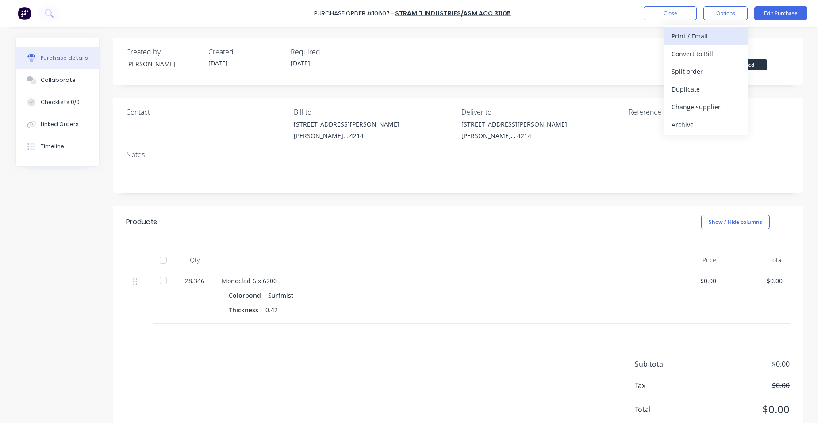
click at [719, 35] on div "Print / Email" at bounding box center [706, 36] width 68 height 13
click at [722, 71] on div "Without pricing" at bounding box center [706, 71] width 68 height 13
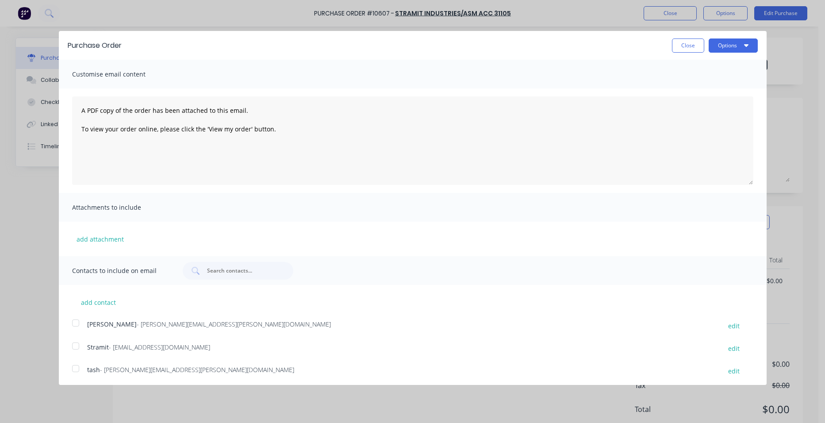
click at [74, 343] on div at bounding box center [76, 346] width 18 height 18
click at [726, 43] on button "Options" at bounding box center [733, 46] width 49 height 14
click at [721, 81] on div "Email" at bounding box center [716, 85] width 68 height 13
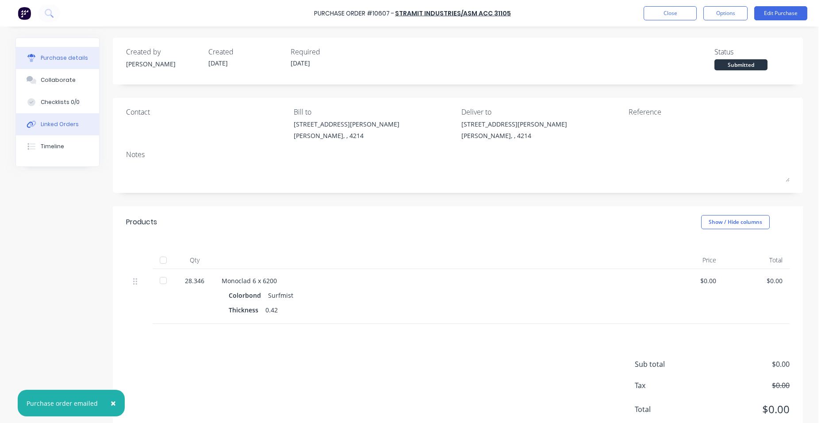
click at [58, 131] on button "Linked Orders" at bounding box center [57, 124] width 83 height 22
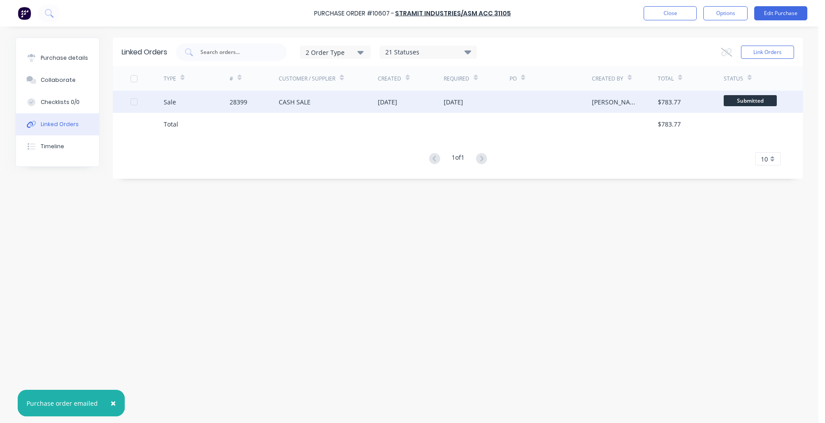
click at [355, 101] on div "CASH SALE" at bounding box center [328, 102] width 99 height 22
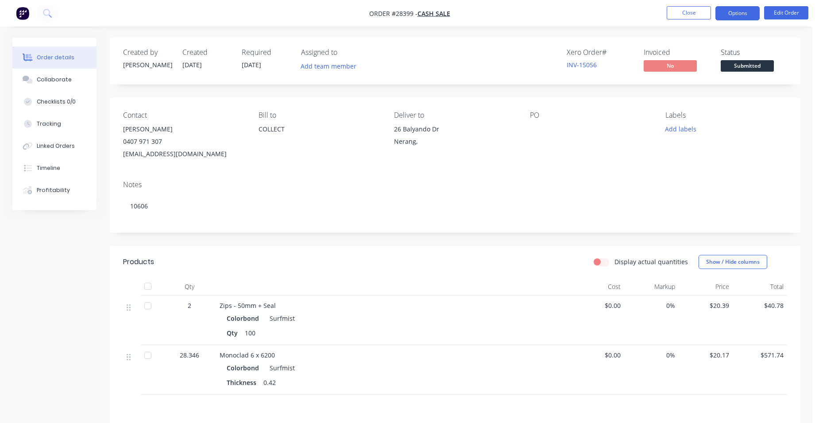
click at [721, 12] on button "Options" at bounding box center [737, 13] width 44 height 14
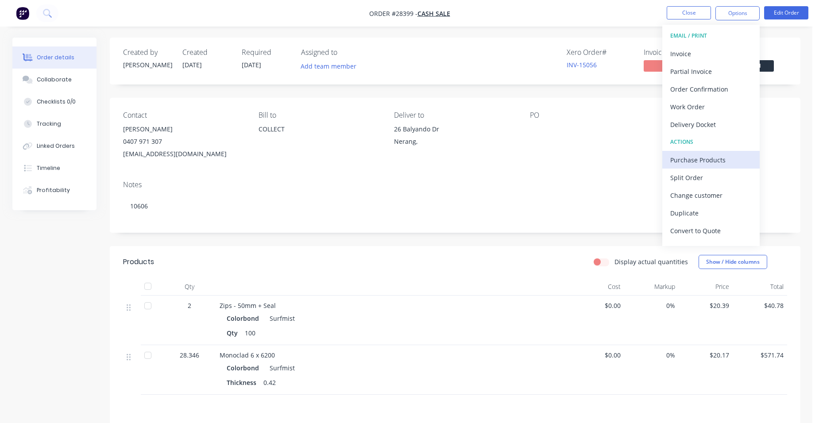
click at [724, 159] on div "Purchase Products" at bounding box center [710, 160] width 81 height 13
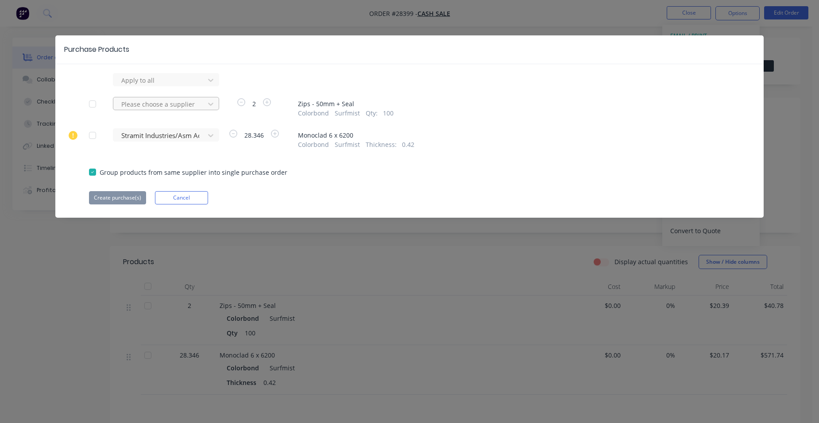
click at [136, 101] on div at bounding box center [160, 104] width 80 height 11
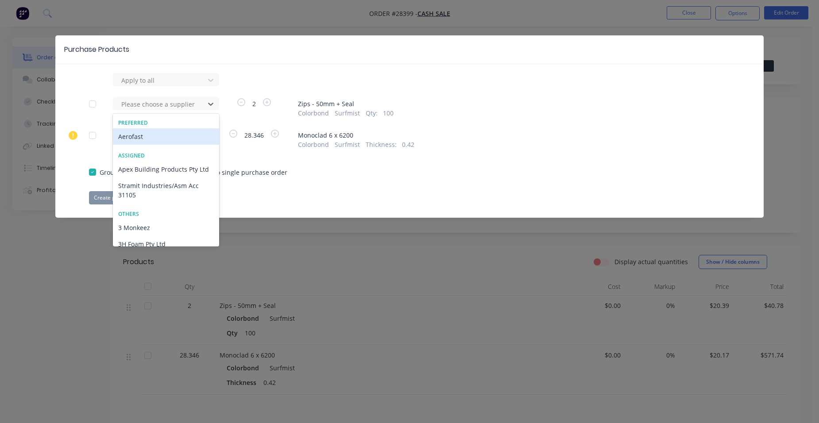
click at [136, 137] on div "Aerofast" at bounding box center [166, 136] width 106 height 16
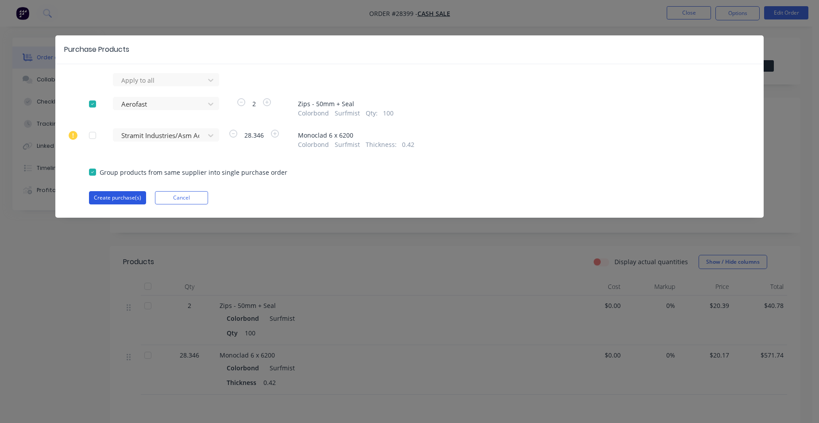
click at [122, 197] on button "Create purchase(s)" at bounding box center [117, 197] width 57 height 13
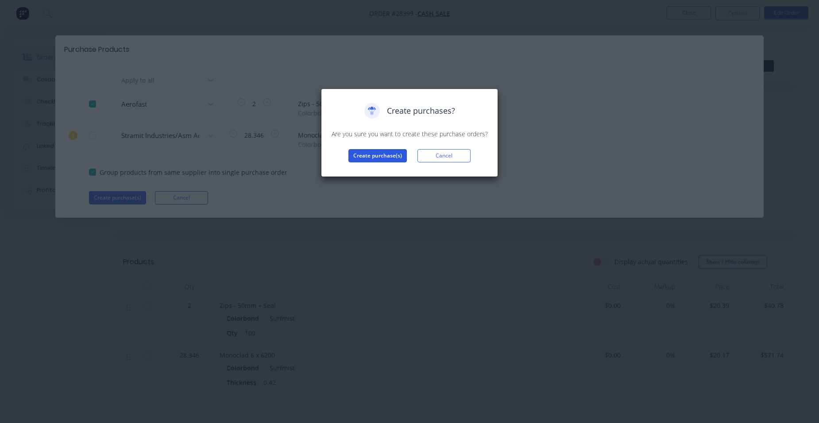
click at [381, 158] on button "Create purchase(s)" at bounding box center [377, 155] width 58 height 13
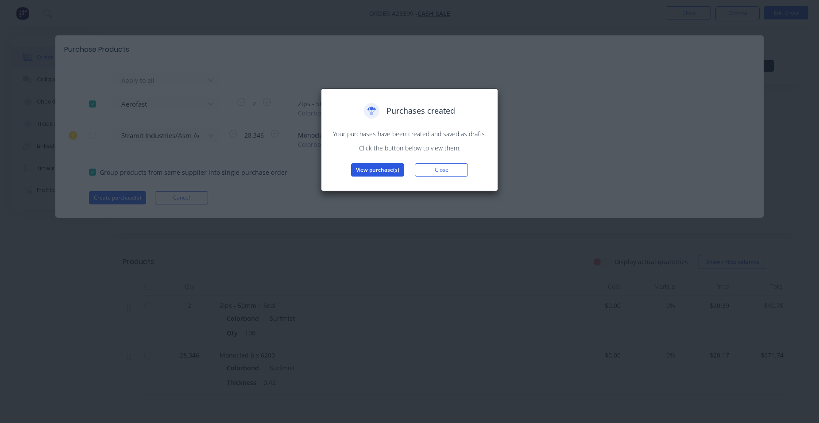
click at [381, 169] on button "View purchase(s)" at bounding box center [377, 169] width 53 height 13
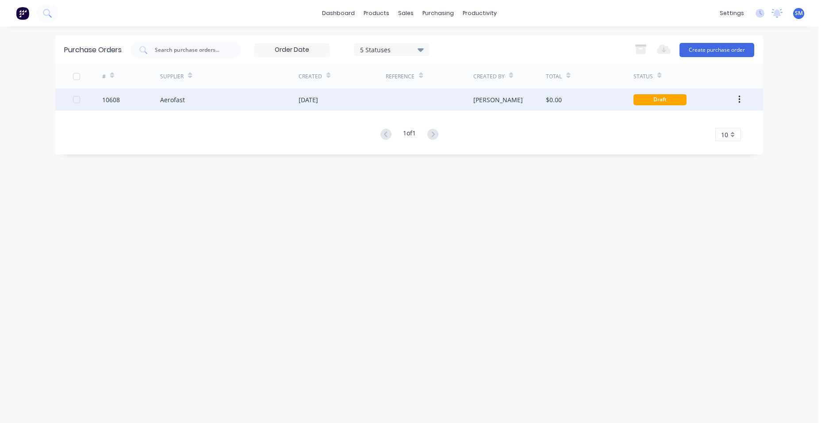
click at [274, 99] on div "Aerofast" at bounding box center [229, 100] width 139 height 22
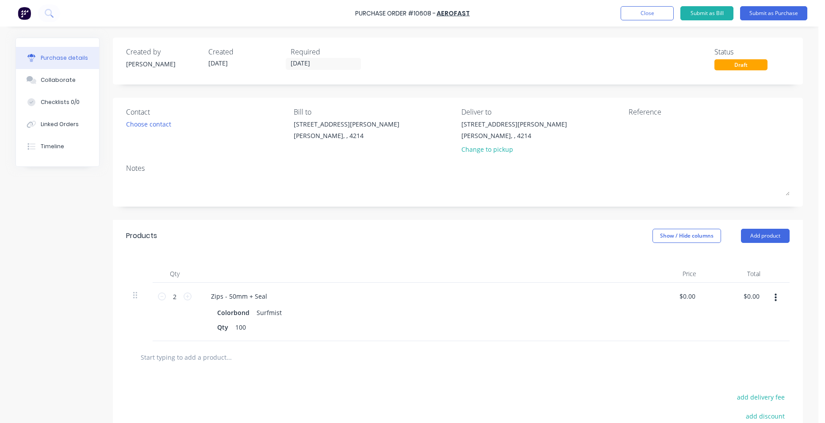
drag, startPoint x: 787, startPoint y: 8, endPoint x: 774, endPoint y: 23, distance: 20.4
click at [787, 8] on button "Submit as Purchase" at bounding box center [773, 13] width 67 height 14
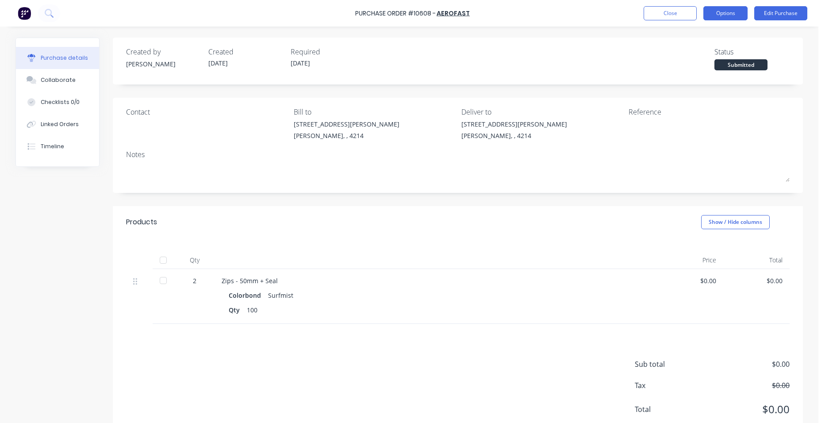
click at [733, 14] on button "Options" at bounding box center [726, 13] width 44 height 14
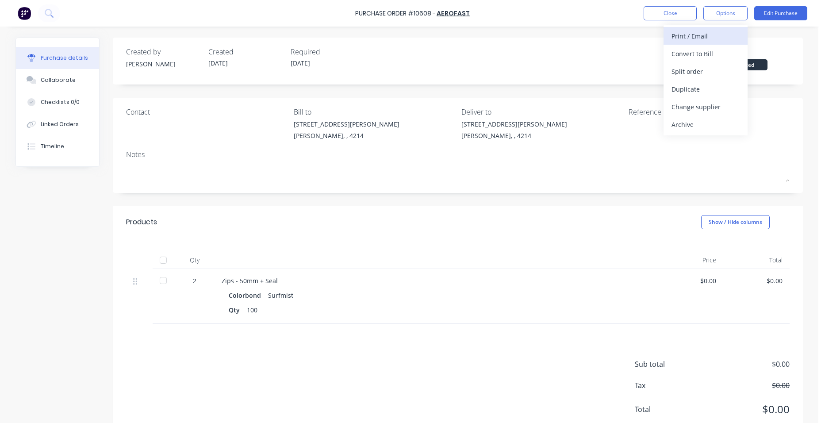
click at [722, 31] on div "Print / Email" at bounding box center [706, 36] width 68 height 13
click at [697, 74] on div "Without pricing" at bounding box center [706, 71] width 68 height 13
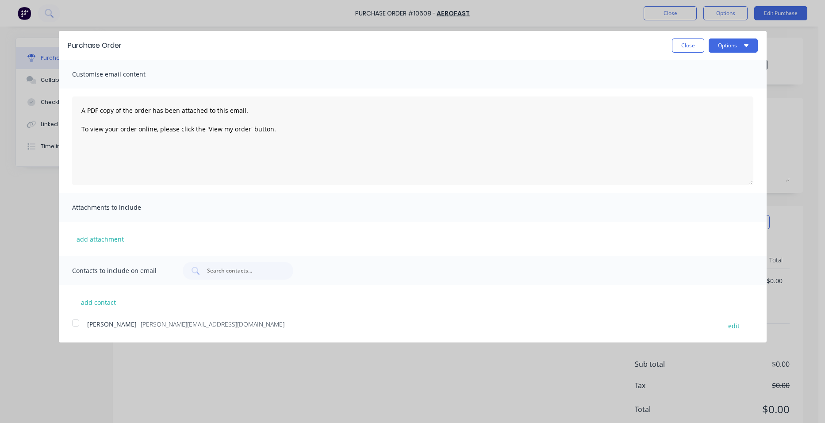
click at [75, 317] on div at bounding box center [76, 323] width 18 height 18
drag, startPoint x: 728, startPoint y: 38, endPoint x: 723, endPoint y: 46, distance: 10.1
click at [728, 39] on div "Purchase Order Close Options" at bounding box center [413, 45] width 708 height 29
click at [725, 46] on button "Options" at bounding box center [733, 46] width 49 height 14
click at [708, 80] on div "Email" at bounding box center [716, 85] width 68 height 13
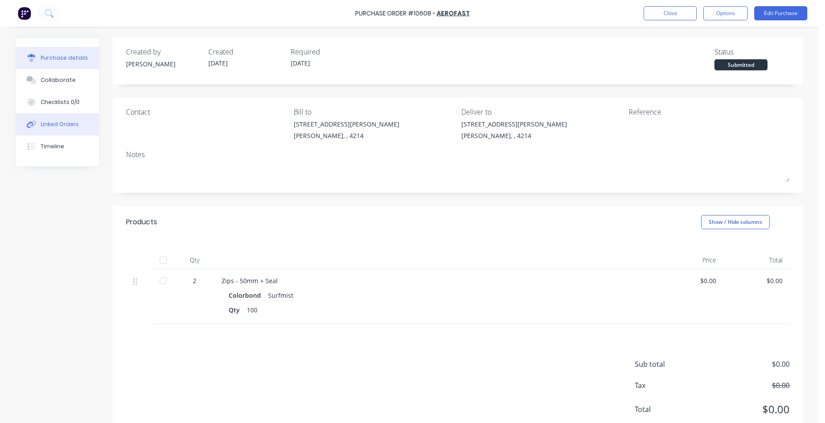
drag, startPoint x: 66, startPoint y: 123, endPoint x: 71, endPoint y: 126, distance: 6.4
click at [66, 123] on div "Linked Orders" at bounding box center [60, 124] width 38 height 8
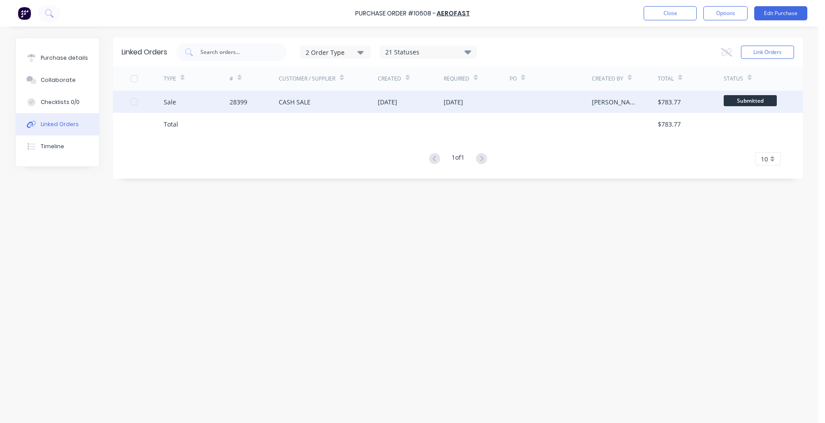
click at [358, 105] on div "CASH SALE" at bounding box center [328, 102] width 99 height 22
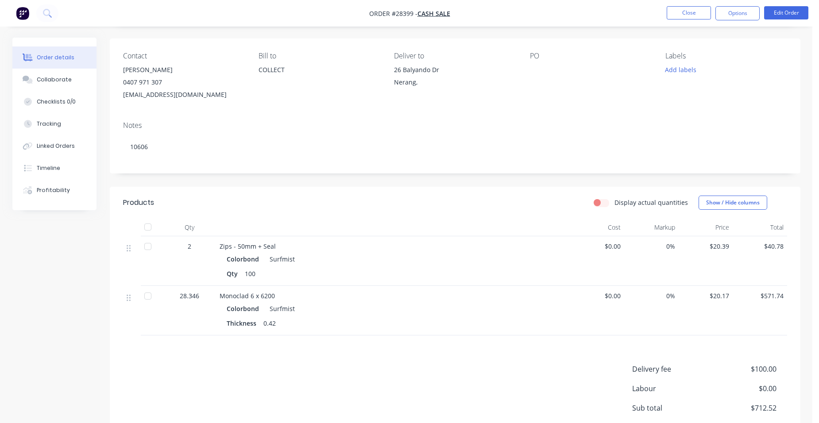
scroll to position [149, 0]
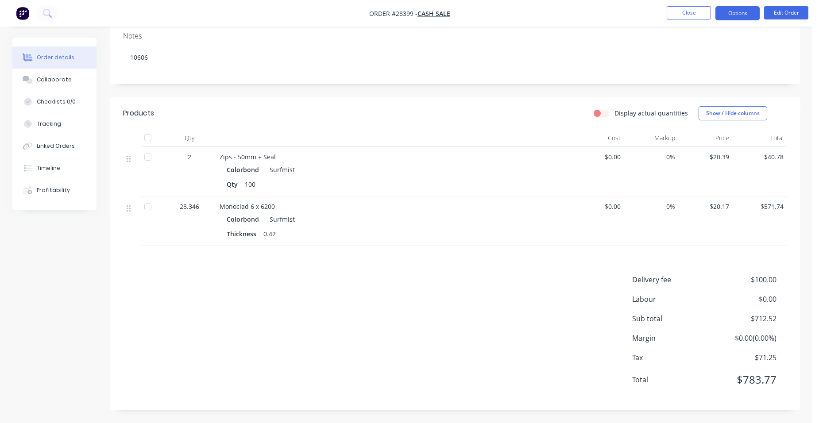
click at [733, 10] on button "Options" at bounding box center [737, 13] width 44 height 14
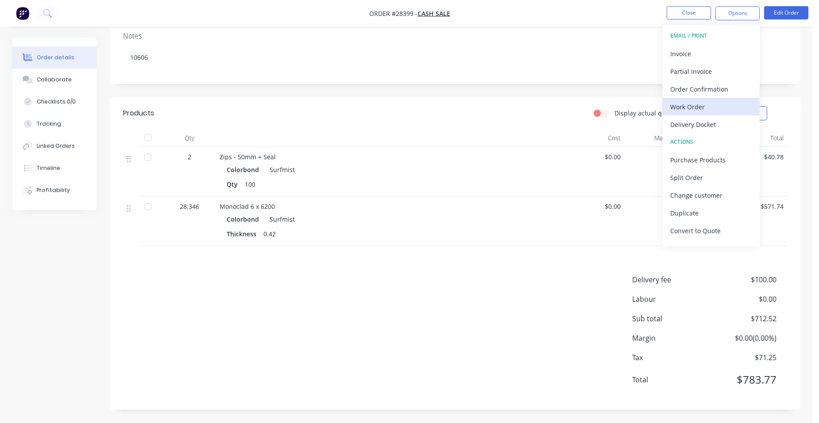
click at [714, 110] on div "Work Order" at bounding box center [710, 106] width 81 height 13
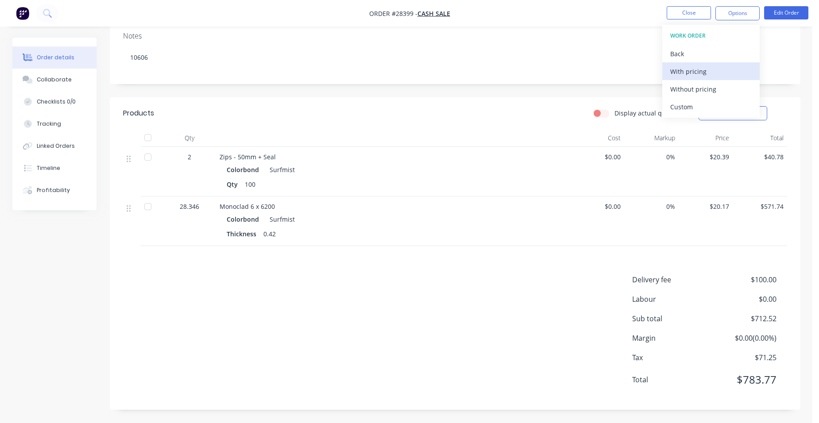
click at [725, 69] on div "With pricing" at bounding box center [710, 71] width 81 height 13
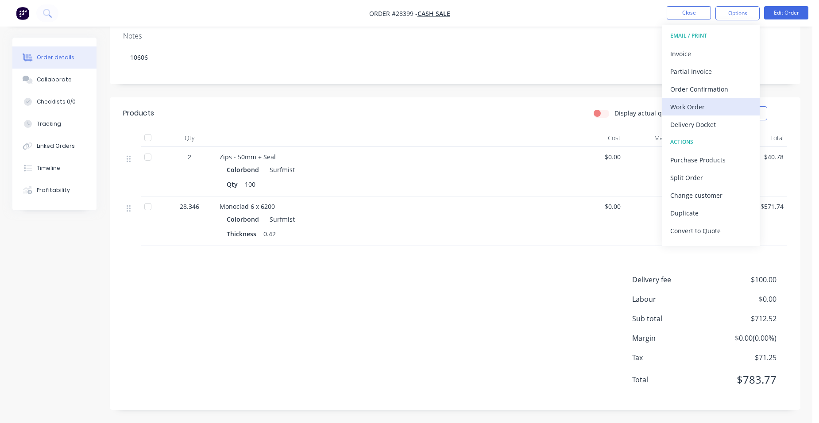
click at [735, 102] on div "Work Order" at bounding box center [710, 106] width 81 height 13
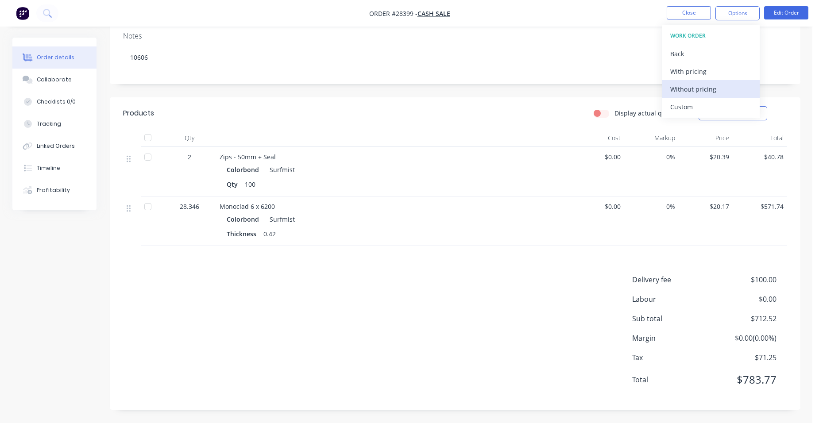
click at [735, 94] on div "Without pricing" at bounding box center [710, 89] width 81 height 13
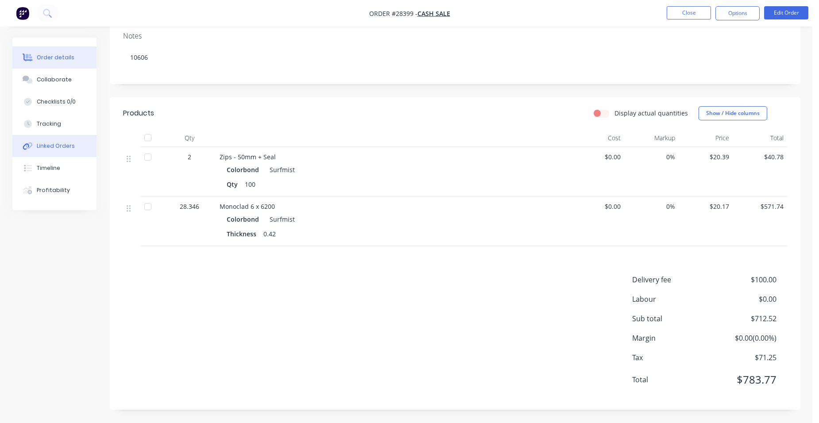
click at [71, 152] on button "Linked Orders" at bounding box center [54, 146] width 84 height 22
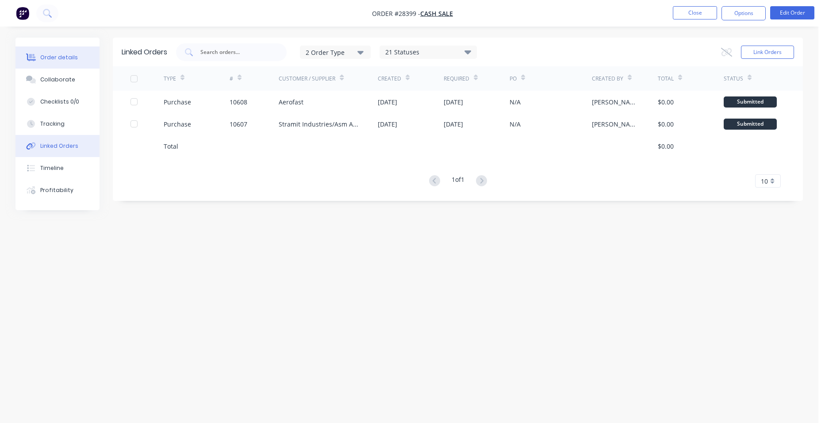
click at [66, 58] on div "Order details" at bounding box center [59, 58] width 38 height 8
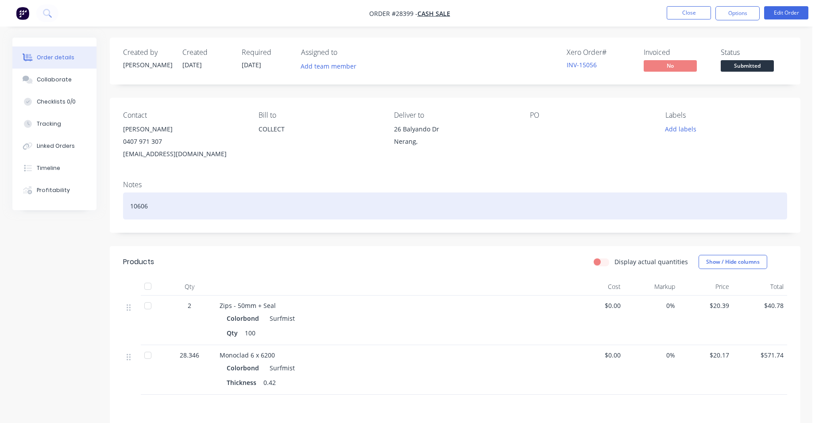
drag, startPoint x: 150, startPoint y: 204, endPoint x: 140, endPoint y: 250, distance: 47.1
click at [150, 206] on div "10606" at bounding box center [455, 206] width 664 height 27
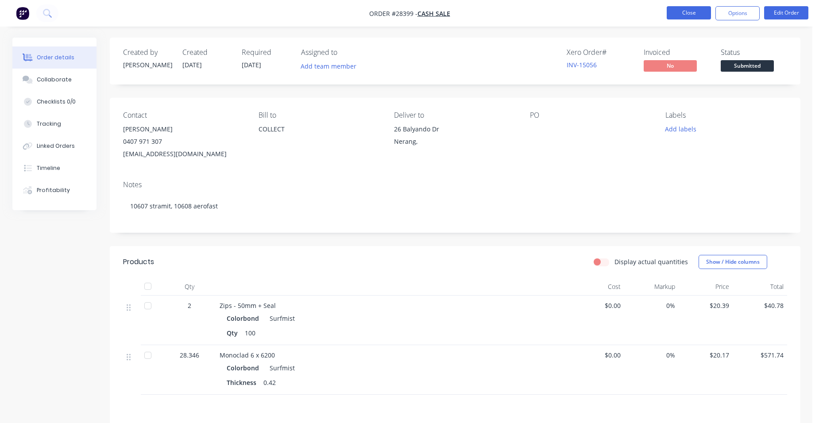
click at [678, 12] on button "Close" at bounding box center [688, 12] width 44 height 13
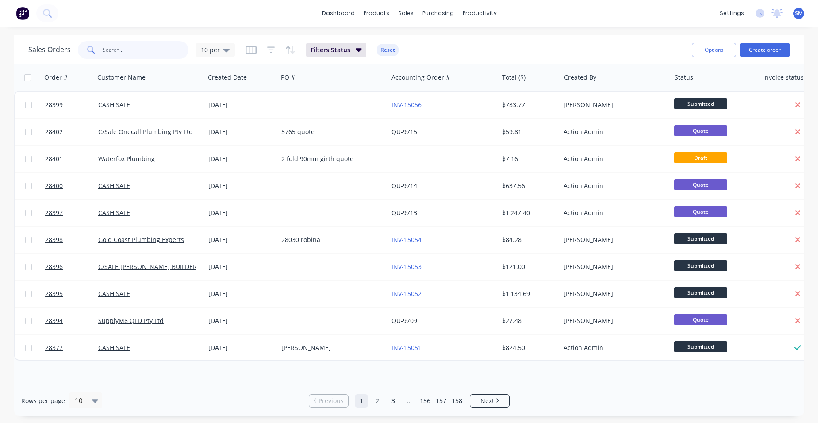
drag, startPoint x: 127, startPoint y: 54, endPoint x: 136, endPoint y: 53, distance: 8.9
click at [128, 52] on input "text" at bounding box center [146, 50] width 86 height 18
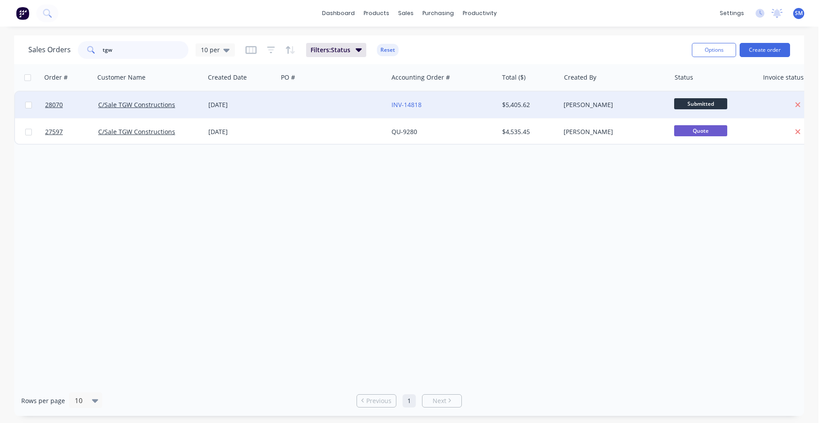
type input "tgw"
click at [286, 104] on div at bounding box center [333, 105] width 110 height 27
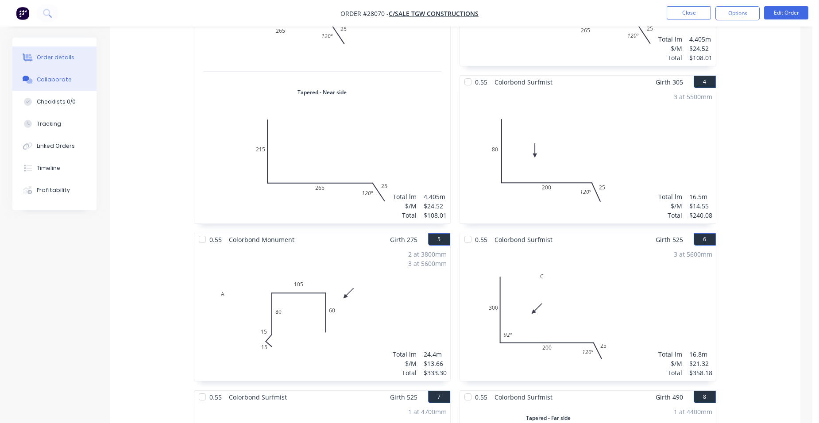
scroll to position [620, 0]
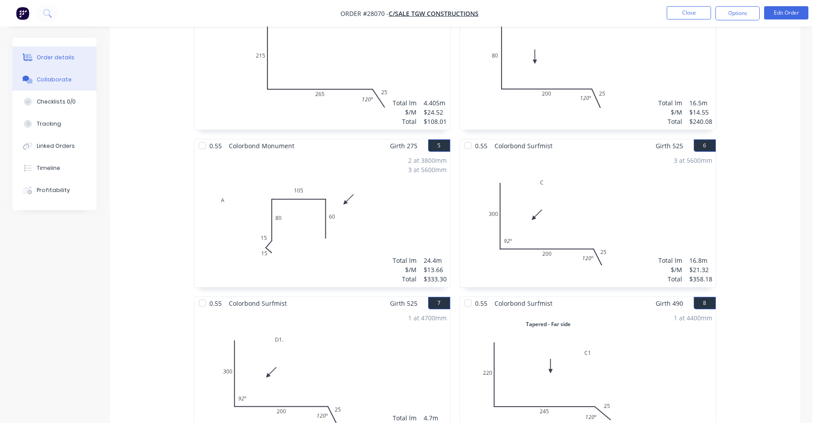
click at [60, 83] on div "Collaborate" at bounding box center [54, 80] width 35 height 8
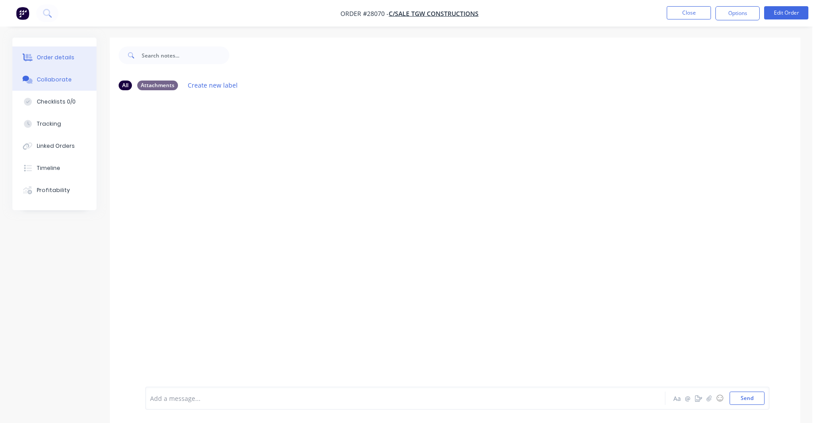
click at [60, 63] on button "Order details" at bounding box center [54, 57] width 84 height 22
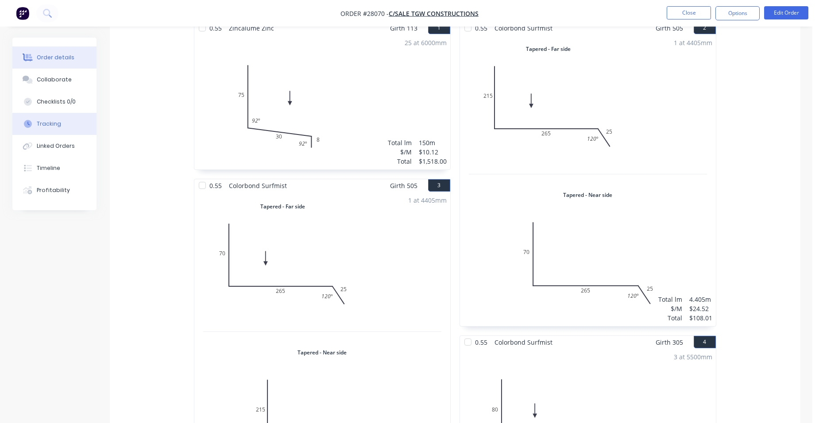
scroll to position [133, 0]
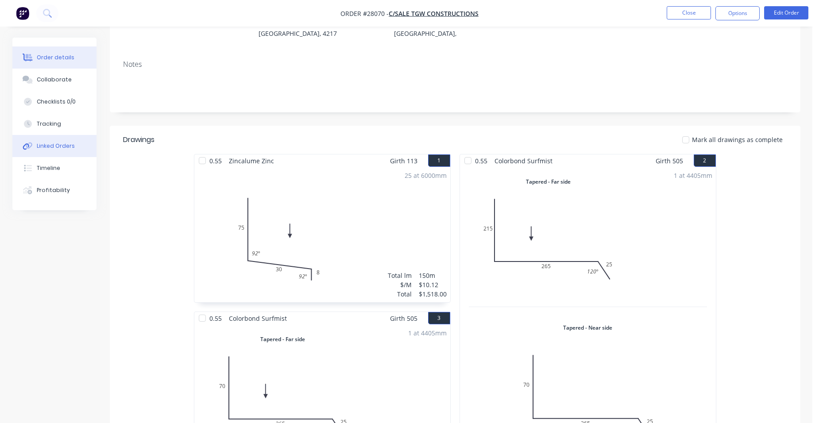
click at [54, 148] on div "Linked Orders" at bounding box center [56, 146] width 38 height 8
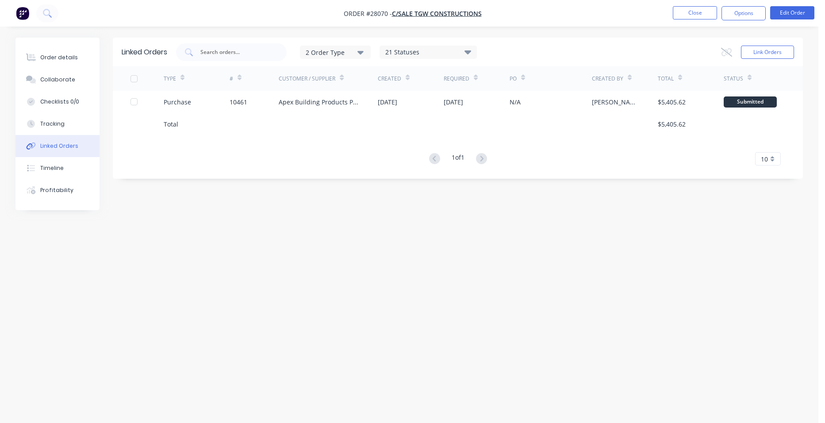
drag, startPoint x: 64, startPoint y: 64, endPoint x: 101, endPoint y: 88, distance: 44.6
click at [64, 64] on button "Order details" at bounding box center [57, 57] width 84 height 22
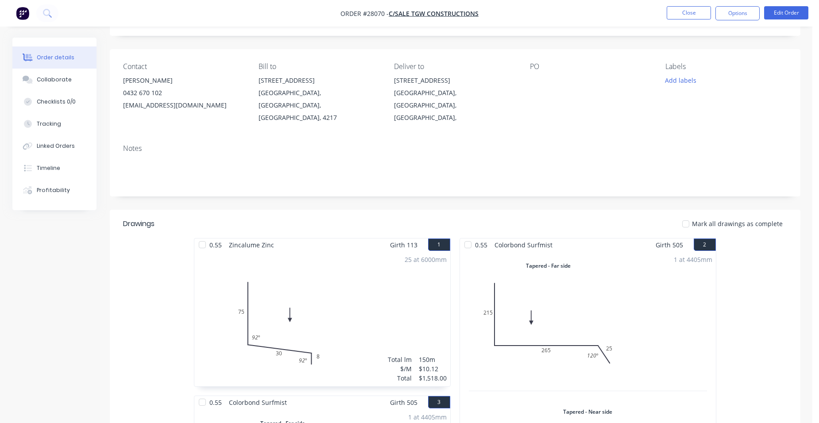
scroll to position [28, 0]
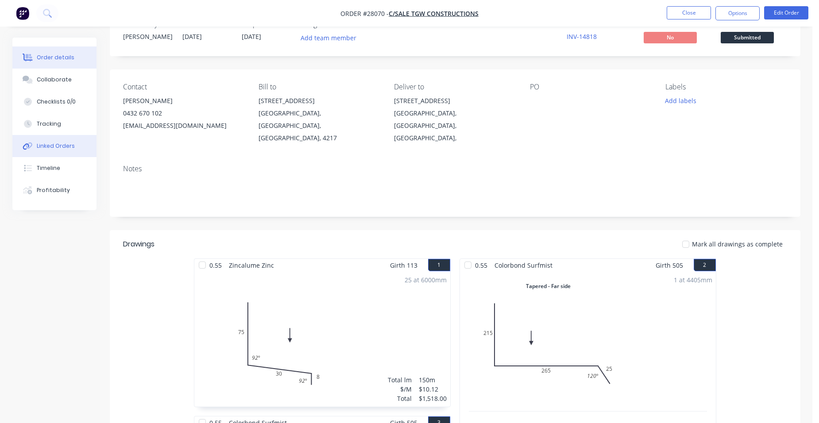
click at [65, 148] on div "Linked Orders" at bounding box center [56, 146] width 38 height 8
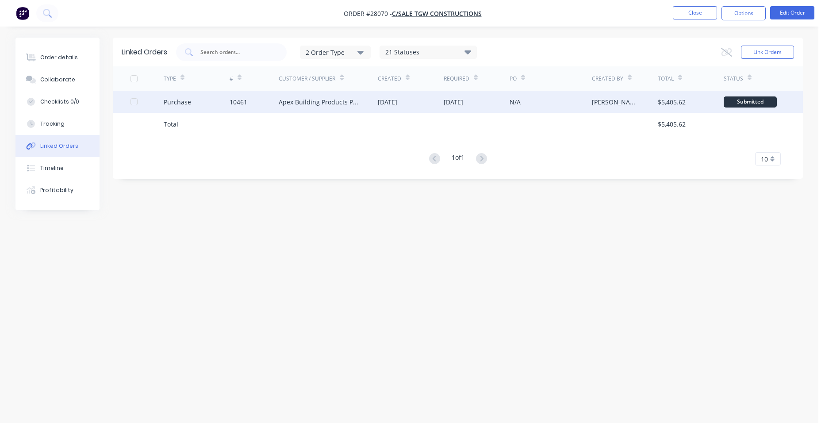
click at [350, 104] on div "Apex Building Products Pty Ltd" at bounding box center [319, 101] width 81 height 9
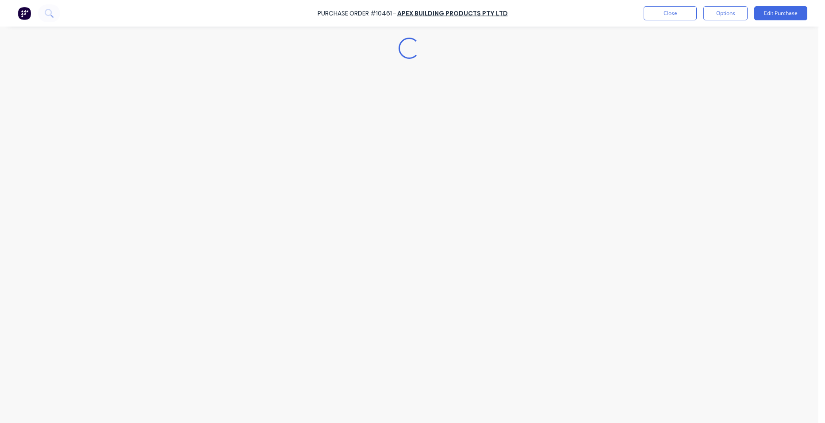
click at [350, 104] on div "Loading..." at bounding box center [409, 198] width 805 height 379
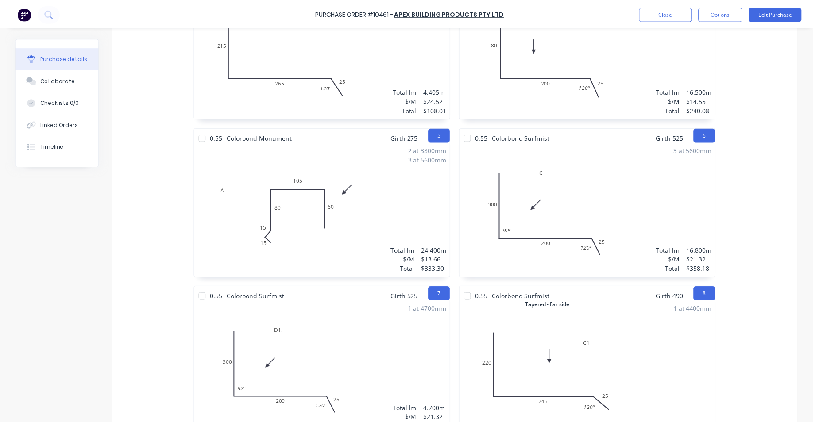
scroll to position [608, 0]
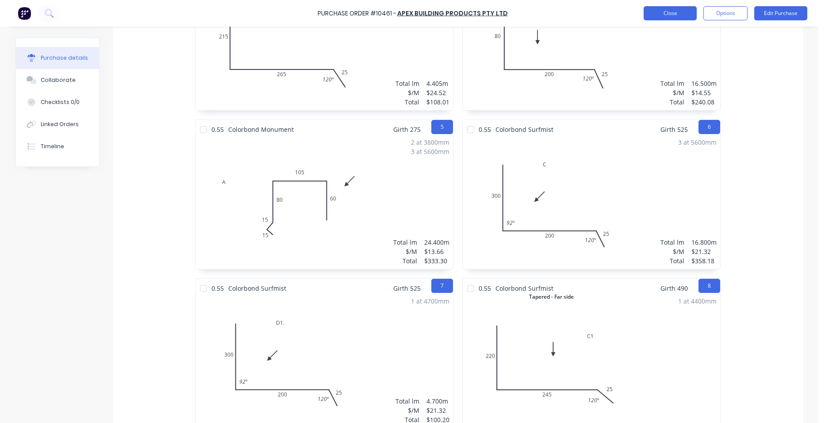
click at [673, 15] on button "Close" at bounding box center [670, 13] width 53 height 14
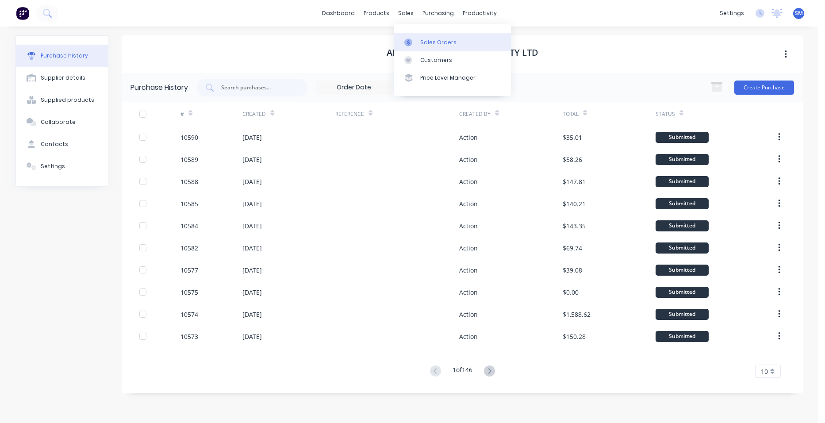
click at [423, 40] on div "Sales Orders" at bounding box center [438, 43] width 36 height 8
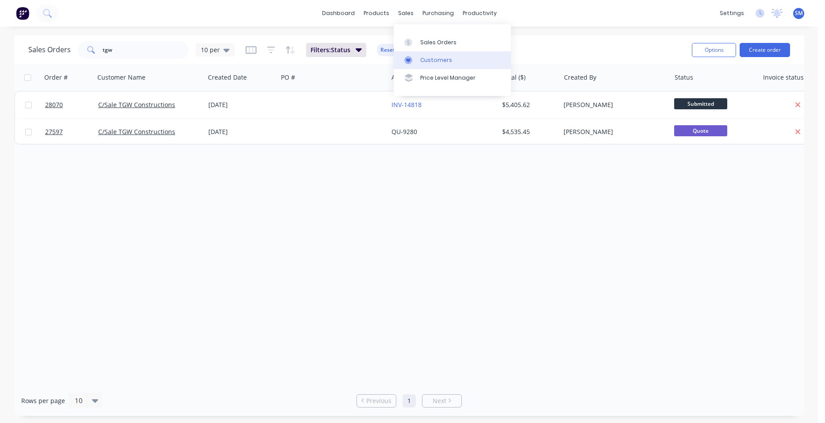
click at [425, 55] on link "Customers" at bounding box center [452, 60] width 117 height 18
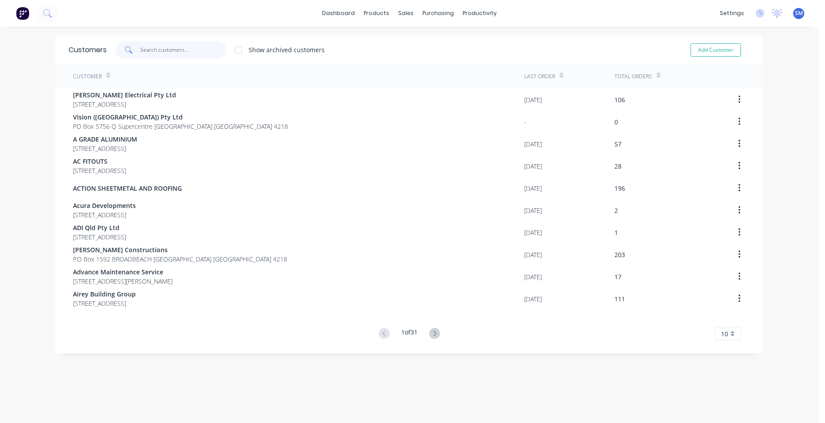
click at [181, 53] on input "text" at bounding box center [183, 50] width 86 height 18
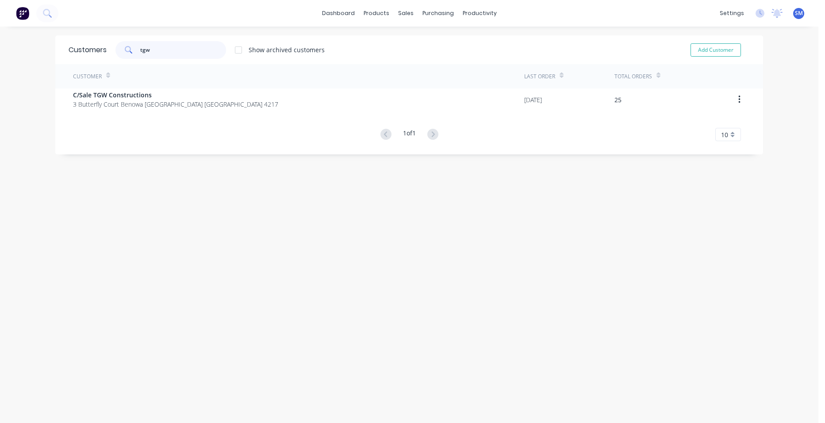
type input "tgw"
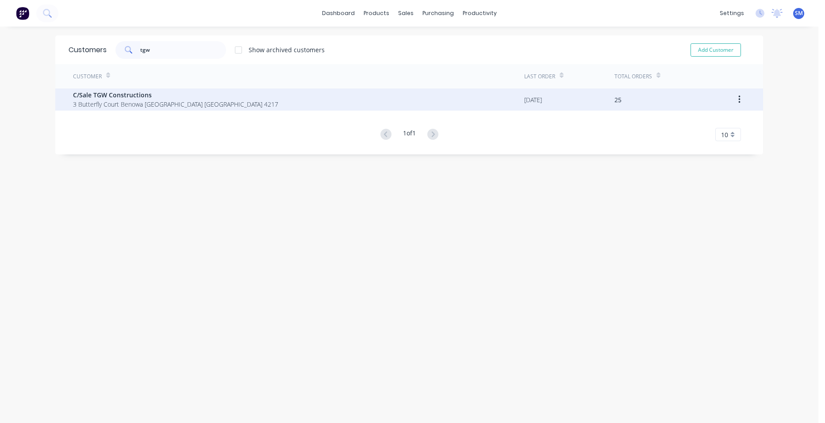
drag, startPoint x: 162, startPoint y: 114, endPoint x: 162, endPoint y: 110, distance: 4.4
click at [162, 110] on div "Customer Last Order Total Orders C/Sale TGW Constructions 3 Butterfly Court Ben…" at bounding box center [409, 102] width 708 height 77
drag, startPoint x: 162, startPoint y: 110, endPoint x: 146, endPoint y: 96, distance: 21.0
click at [146, 96] on span "C/Sale TGW Constructions" at bounding box center [175, 94] width 205 height 9
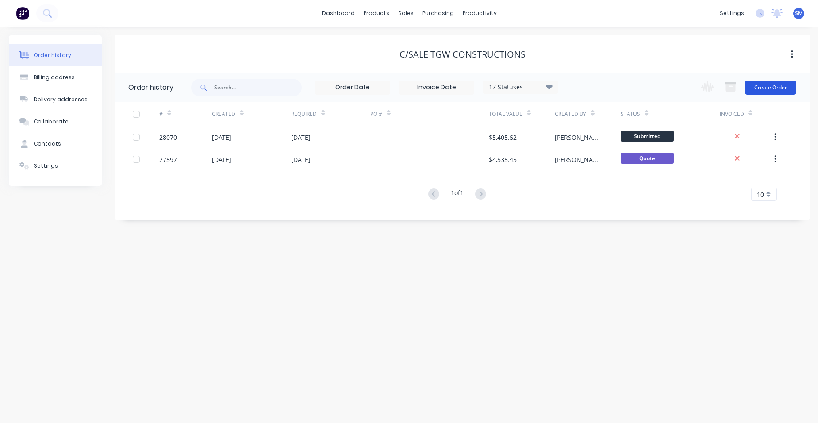
click at [777, 88] on button "Create Order" at bounding box center [770, 88] width 51 height 14
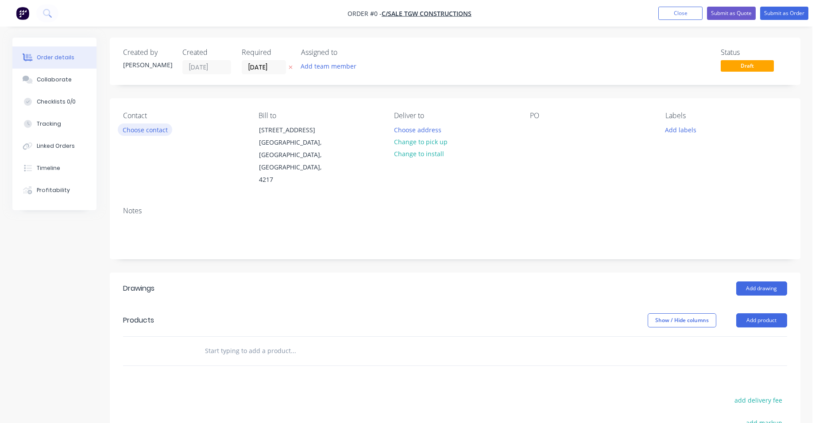
click at [154, 129] on button "Choose contact" at bounding box center [145, 129] width 54 height 12
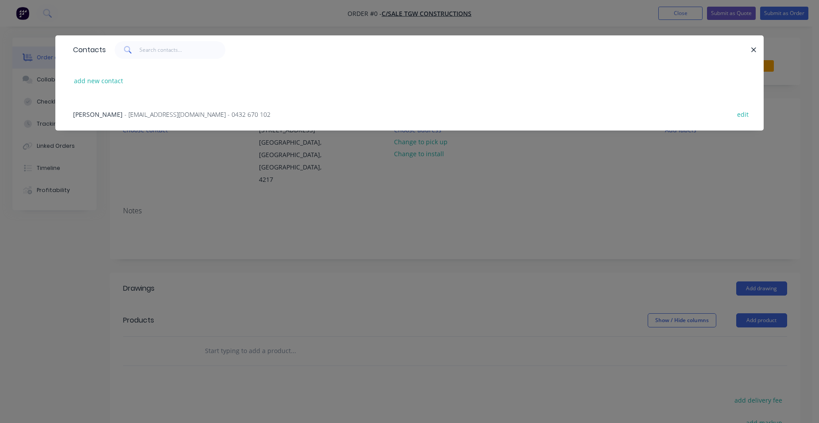
click at [140, 117] on span "- [EMAIL_ADDRESS][DOMAIN_NAME] - 0432 670 102" at bounding box center [197, 114] width 146 height 8
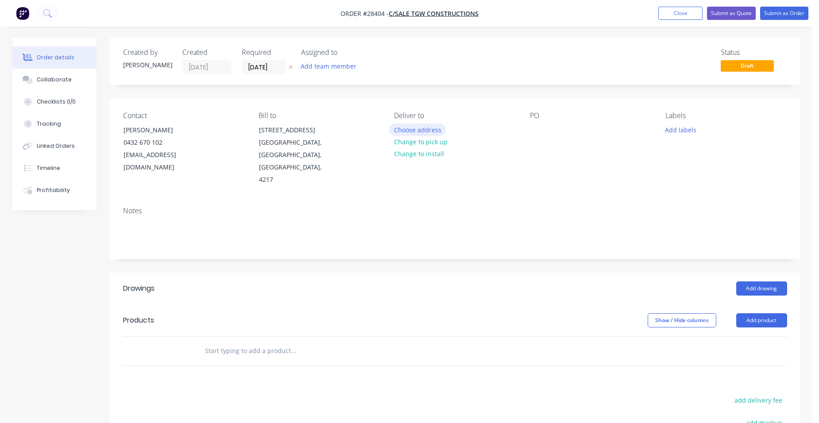
click at [414, 129] on button "Choose address" at bounding box center [417, 129] width 57 height 12
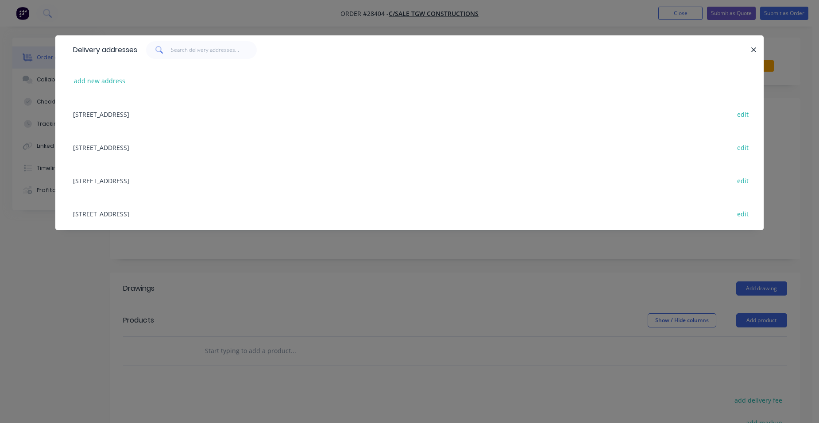
click at [143, 150] on div "[STREET_ADDRESS] edit" at bounding box center [410, 147] width 682 height 33
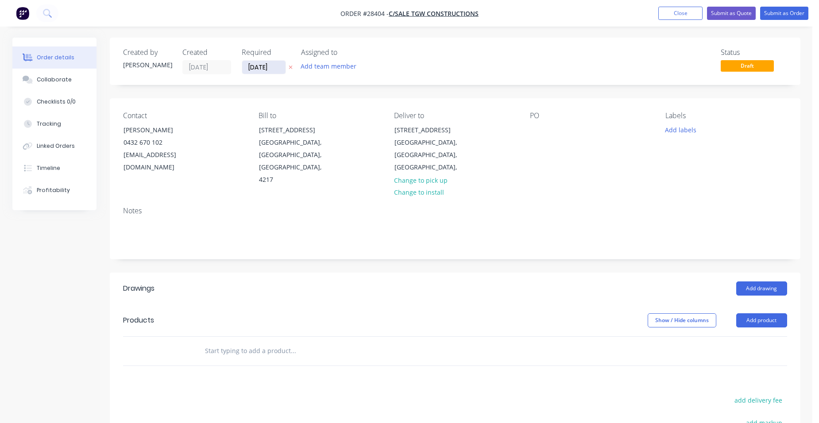
click at [257, 68] on input "[DATE]" at bounding box center [263, 67] width 43 height 13
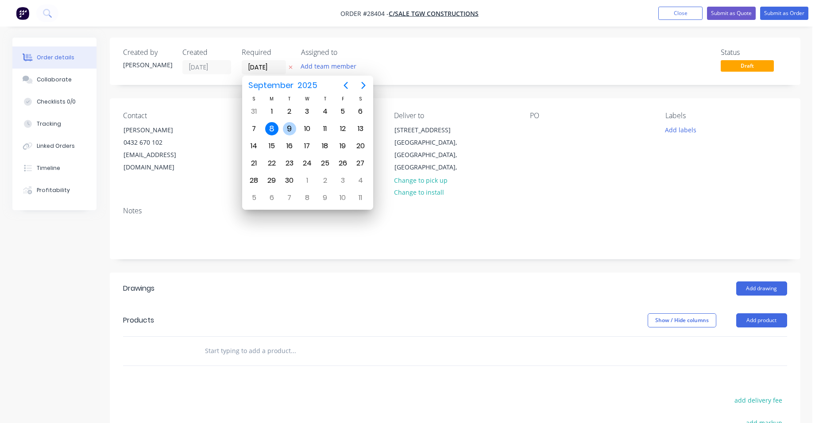
click at [294, 127] on div "9" at bounding box center [289, 128] width 13 height 13
type input "[DATE]"
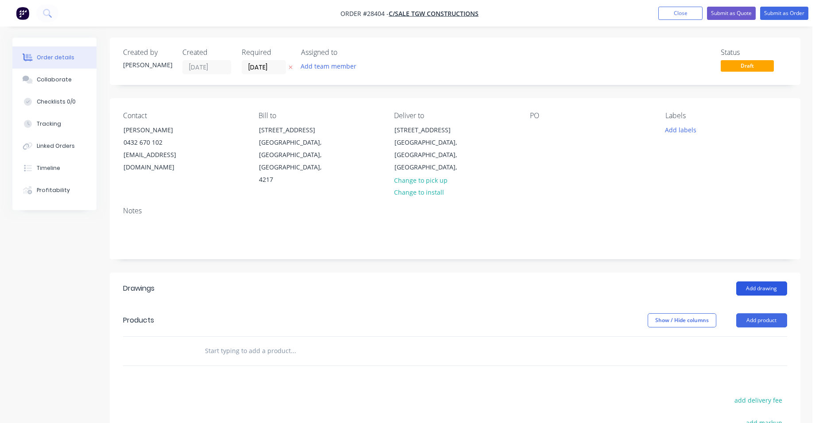
click at [780, 281] on button "Add drawing" at bounding box center [761, 288] width 51 height 14
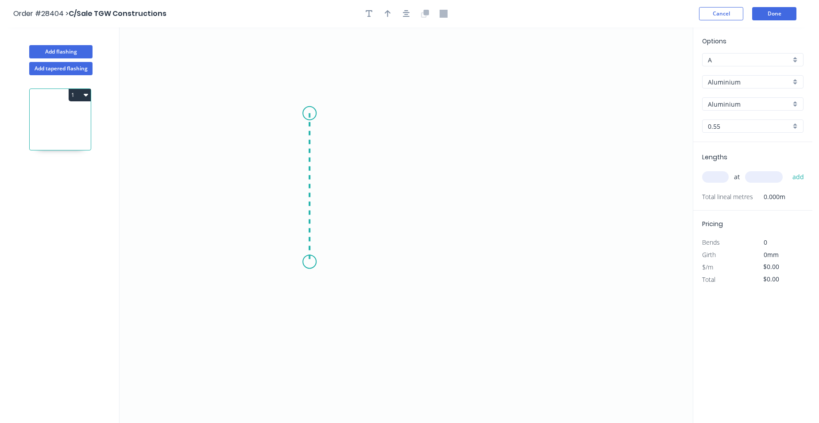
drag, startPoint x: 309, startPoint y: 113, endPoint x: 366, endPoint y: 256, distance: 153.8
click at [311, 263] on icon "0" at bounding box center [405, 225] width 573 height 396
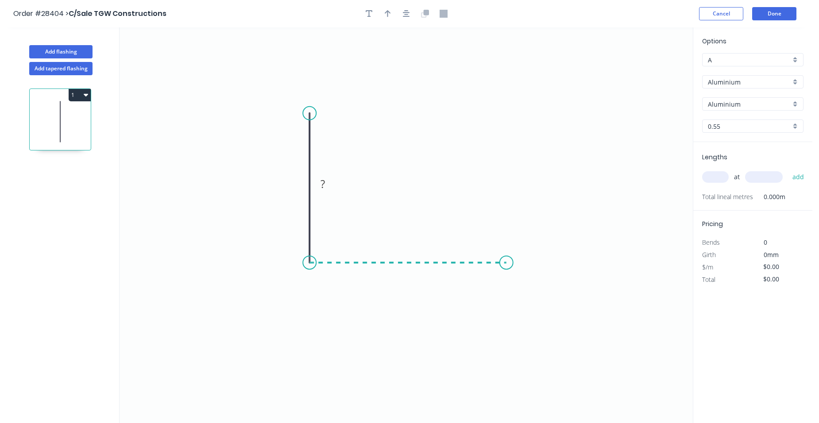
drag, startPoint x: 506, startPoint y: 267, endPoint x: 514, endPoint y: 283, distance: 17.8
click at [507, 267] on icon "0 ?" at bounding box center [405, 225] width 573 height 396
click at [528, 304] on icon "0 ? ?" at bounding box center [405, 225] width 573 height 396
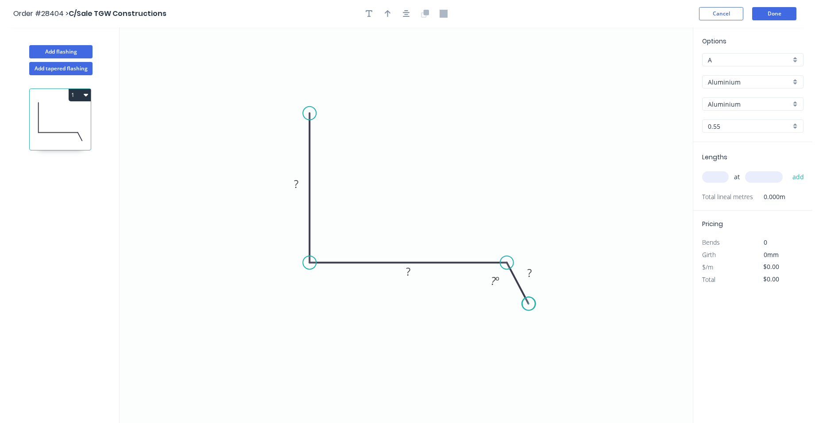
click at [529, 304] on circle at bounding box center [528, 303] width 13 height 13
drag, startPoint x: 534, startPoint y: 276, endPoint x: 549, endPoint y: 247, distance: 32.7
click at [535, 274] on rect at bounding box center [529, 273] width 18 height 12
click at [411, 273] on rect at bounding box center [408, 272] width 18 height 12
click at [298, 184] on tspan "?" at bounding box center [296, 184] width 4 height 15
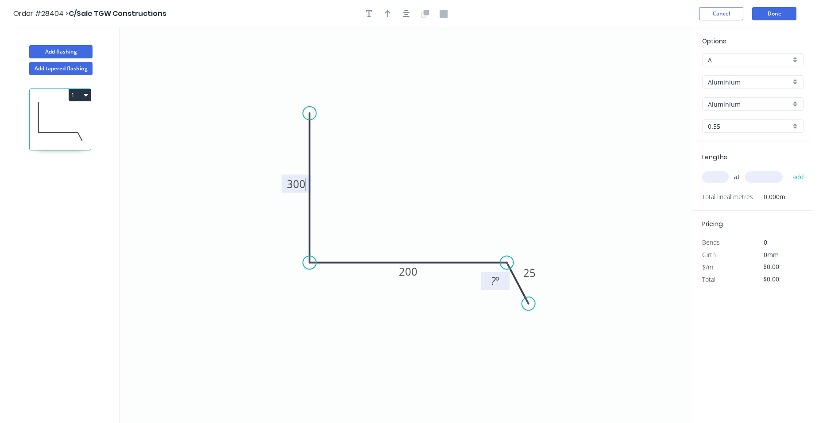
type input "$1.00"
drag, startPoint x: 499, startPoint y: 284, endPoint x: 508, endPoint y: 268, distance: 17.8
click at [502, 277] on g "? º" at bounding box center [495, 281] width 18 height 15
click at [392, 13] on button "button" at bounding box center [387, 13] width 13 height 13
drag, startPoint x: 649, startPoint y: 74, endPoint x: 490, endPoint y: 151, distance: 177.1
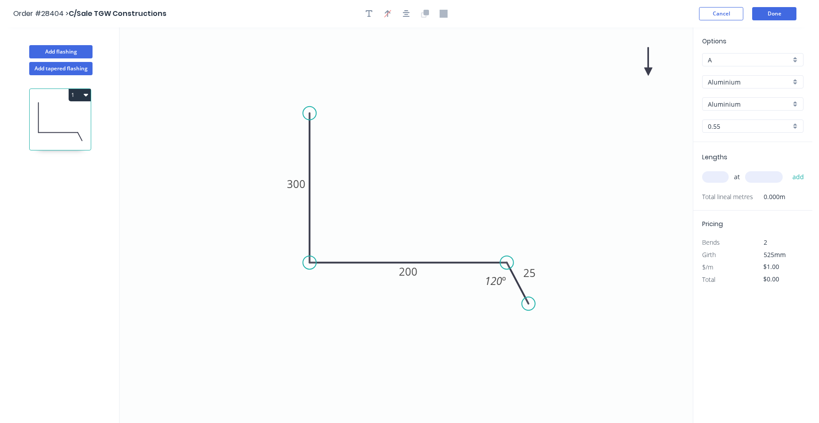
click at [476, 158] on icon "0 300 200 25 120 º" at bounding box center [405, 225] width 573 height 396
drag, startPoint x: 620, startPoint y: 78, endPoint x: 656, endPoint y: 183, distance: 111.4
click at [405, 187] on icon at bounding box center [401, 177] width 8 height 28
click at [798, 77] on div "Aluminium" at bounding box center [752, 81] width 101 height 13
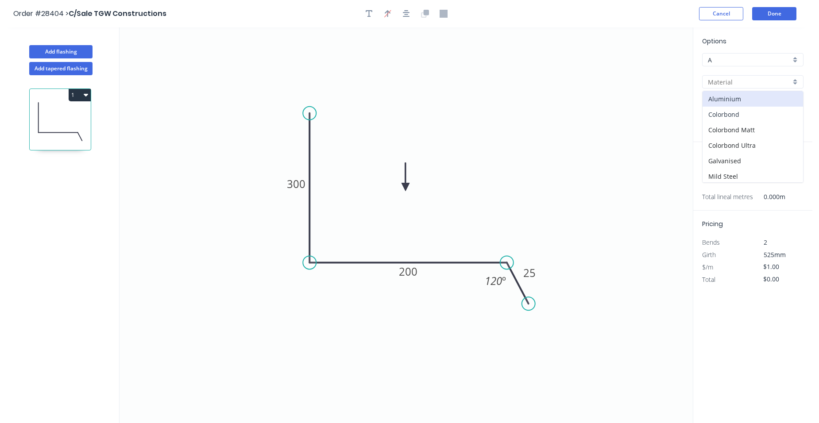
click at [764, 120] on div "Colorbond" at bounding box center [752, 114] width 100 height 15
type input "Colorbond"
type input "Basalt"
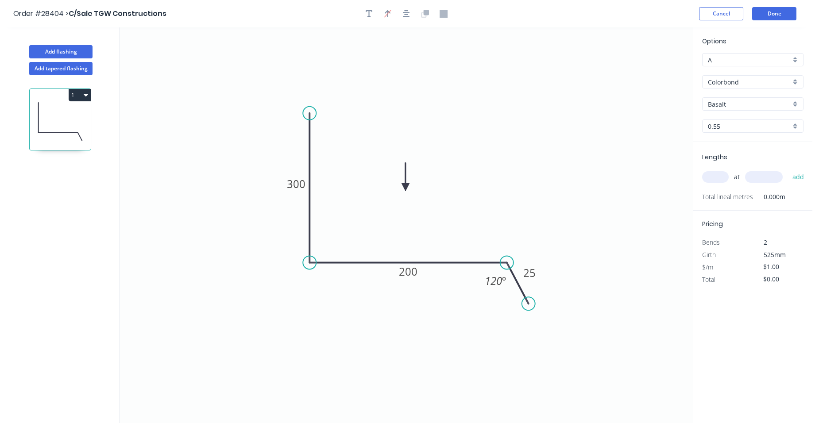
type input "$21.32"
click at [794, 108] on div "Basalt" at bounding box center [752, 103] width 101 height 13
click at [744, 182] on div "Southerly" at bounding box center [752, 176] width 100 height 15
type input "Southerly"
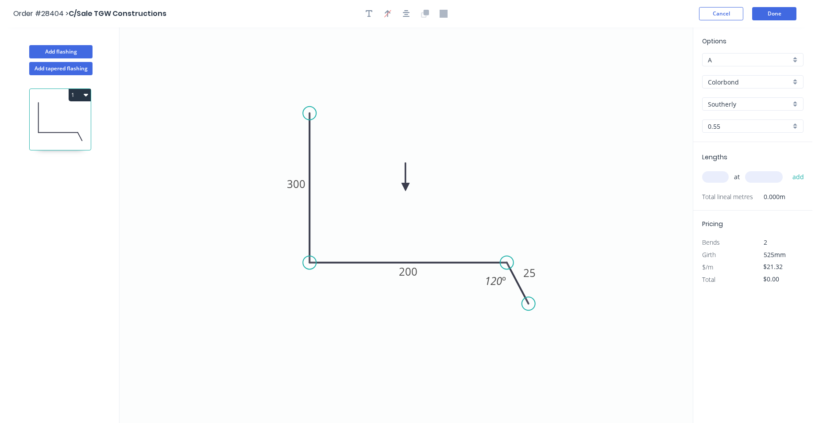
click at [793, 103] on div "Southerly" at bounding box center [752, 103] width 101 height 13
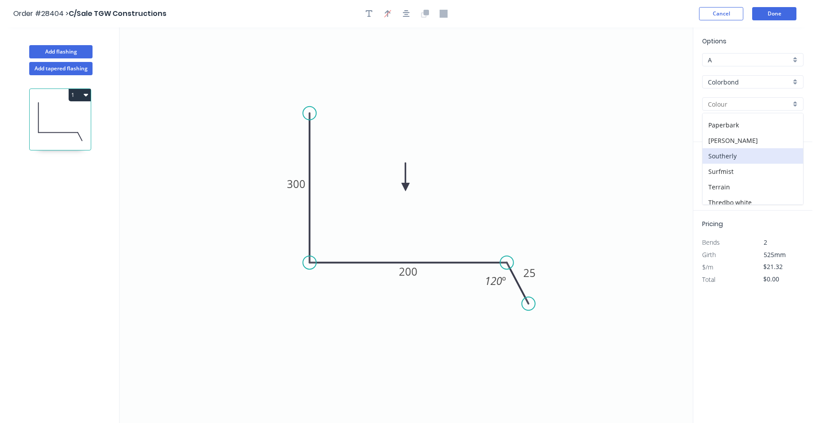
scroll to position [310, 0]
click at [745, 128] on div "Surfmist" at bounding box center [752, 120] width 100 height 15
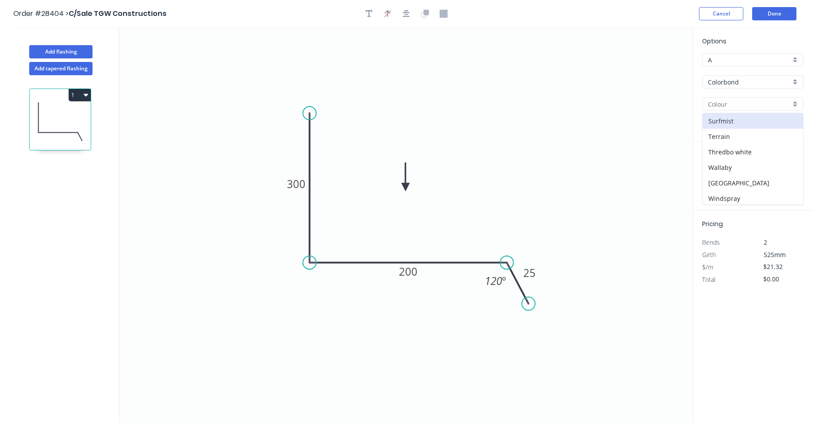
type input "Surfmist"
click at [719, 174] on input "text" at bounding box center [715, 177] width 27 height 12
type input "3"
type input "5500"
click at [796, 172] on button "add" at bounding box center [798, 177] width 21 height 15
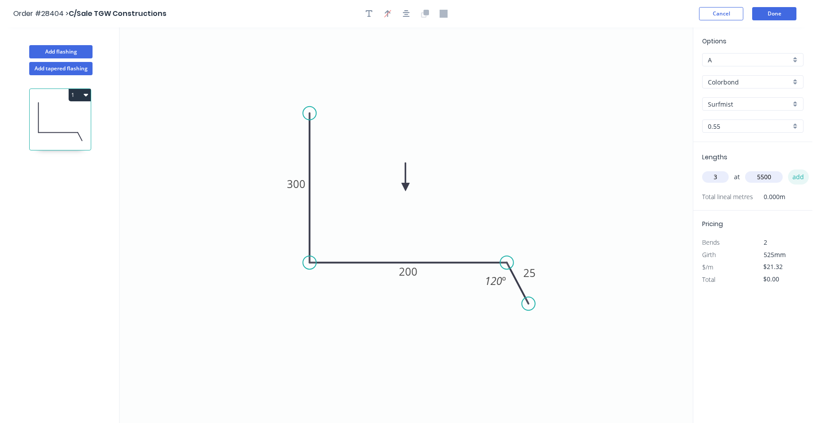
type input "$351.78"
click at [781, 12] on button "Done" at bounding box center [774, 13] width 44 height 13
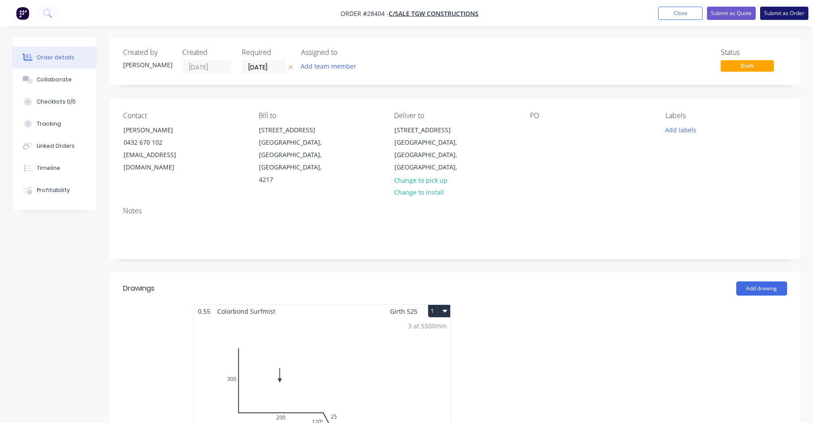
click at [786, 12] on button "Submit as Order" at bounding box center [784, 13] width 48 height 13
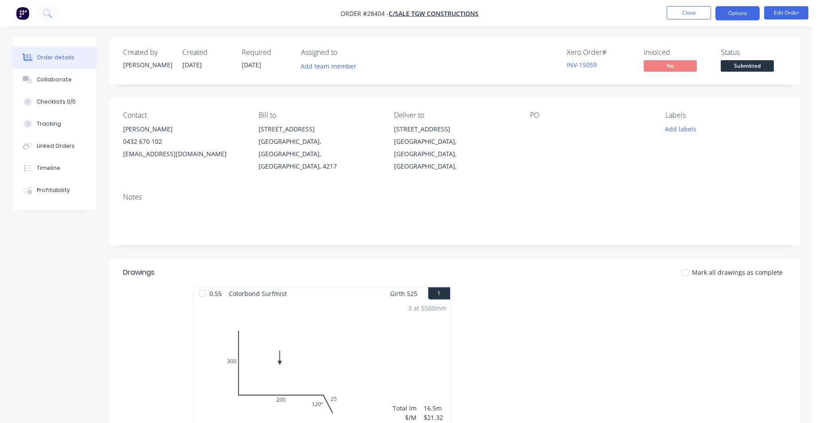
click at [743, 13] on button "Options" at bounding box center [737, 13] width 44 height 14
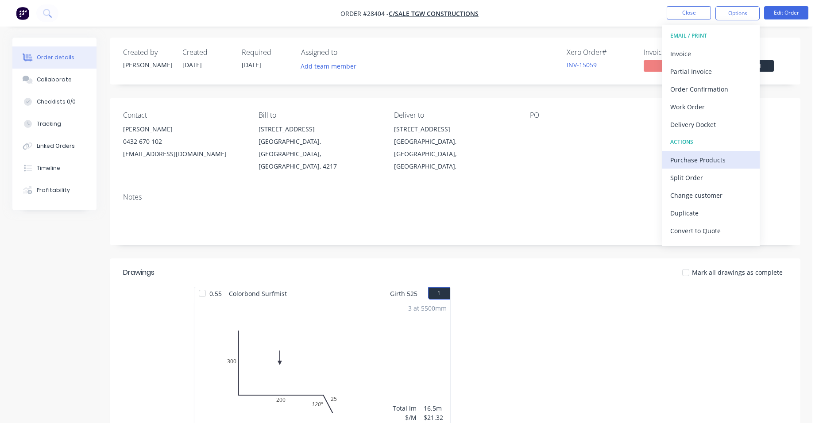
click at [710, 164] on div "Purchase Products" at bounding box center [710, 160] width 81 height 13
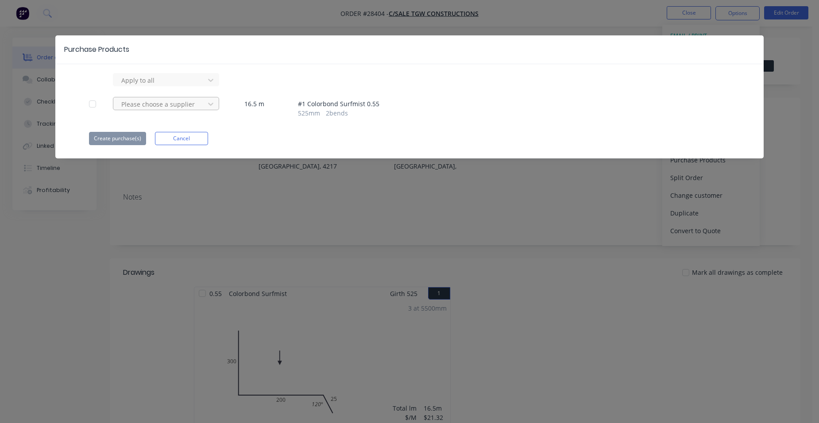
click at [162, 102] on div at bounding box center [160, 104] width 80 height 11
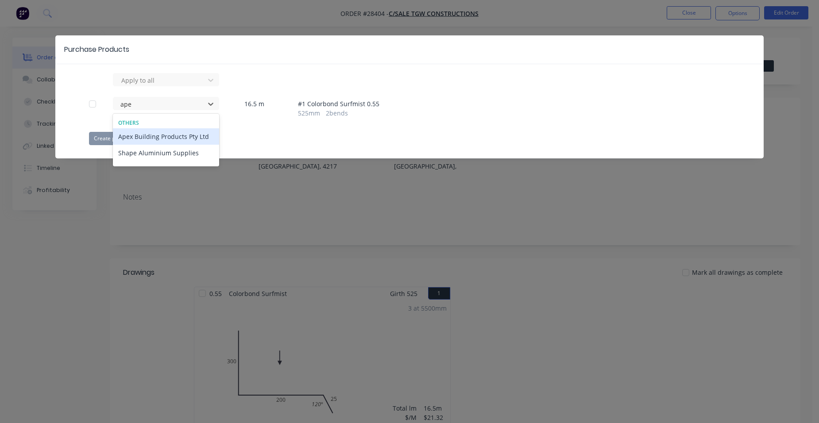
type input "apex"
click at [183, 136] on div "Apex Building Products Pty Ltd" at bounding box center [166, 136] width 106 height 16
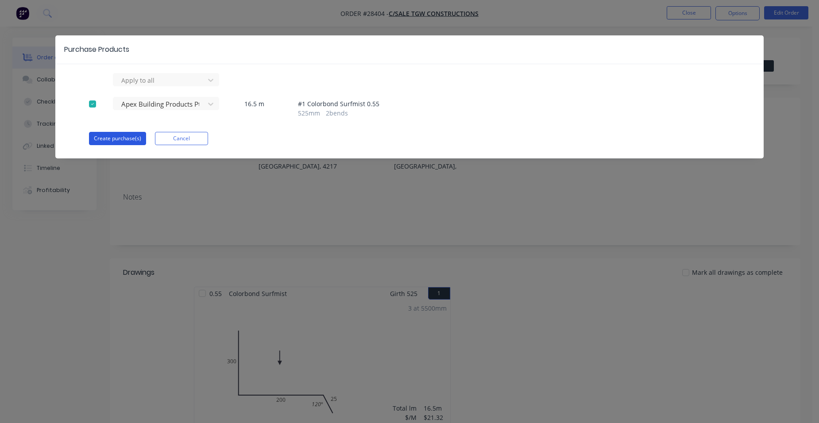
click at [120, 140] on button "Create purchase(s)" at bounding box center [117, 138] width 57 height 13
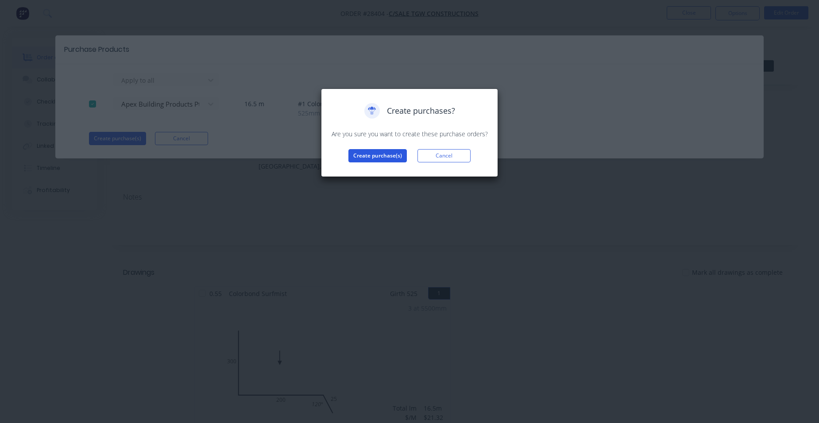
click at [384, 154] on button "Create purchase(s)" at bounding box center [377, 155] width 58 height 13
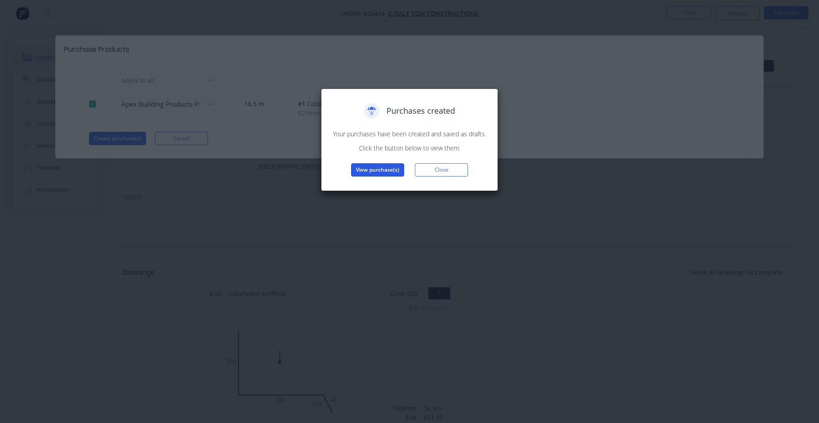
click at [377, 167] on button "View purchase(s)" at bounding box center [377, 169] width 53 height 13
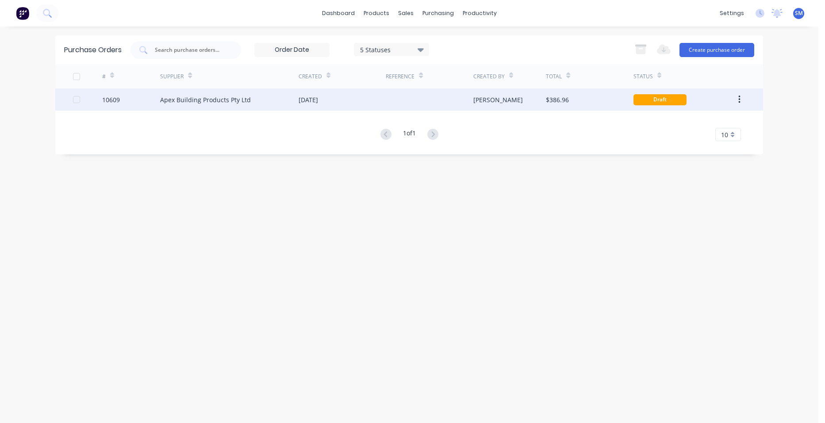
click at [389, 102] on div at bounding box center [429, 100] width 87 height 22
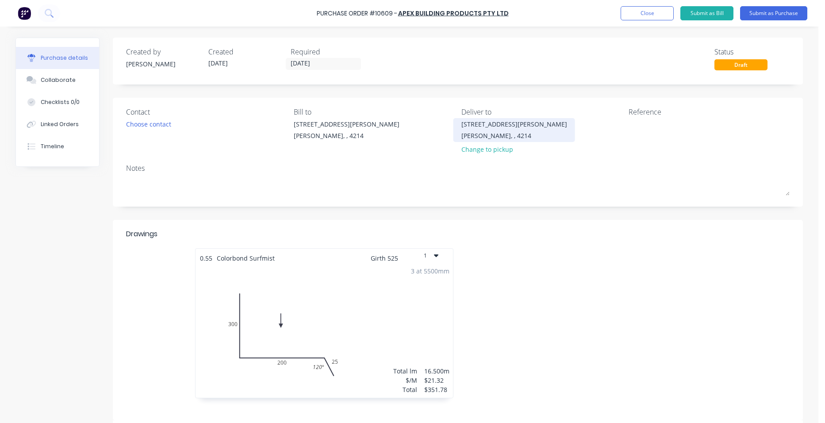
click at [487, 122] on div "[STREET_ADDRESS][PERSON_NAME]" at bounding box center [515, 123] width 106 height 9
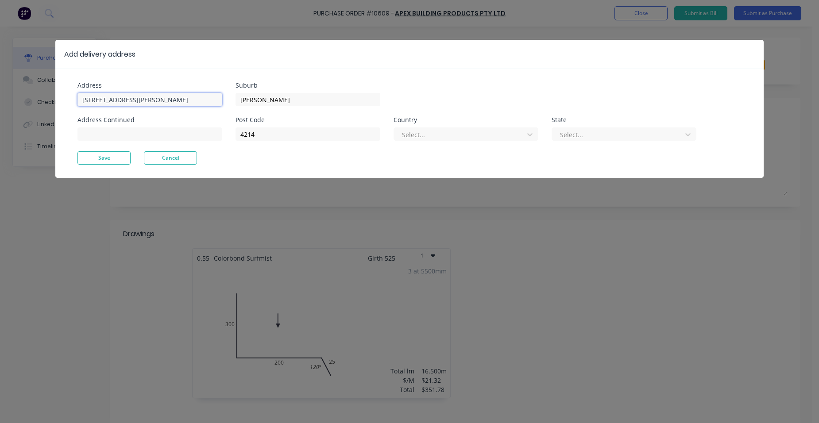
drag, startPoint x: 31, startPoint y: 86, endPoint x: 23, endPoint y: 86, distance: 8.9
click at [23, 86] on div "Add delivery address Address [STREET_ADDRESS][PERSON_NAME] Address Continued Su…" at bounding box center [409, 211] width 819 height 423
type input "[STREET_ADDRESS]"
drag, startPoint x: 268, startPoint y: 99, endPoint x: 226, endPoint y: 99, distance: 42.5
click at [226, 99] on div "Address [STREET_ADDRESS] Address Continued Suburb [PERSON_NAME] Post Code 4214 …" at bounding box center [243, 116] width 332 height 69
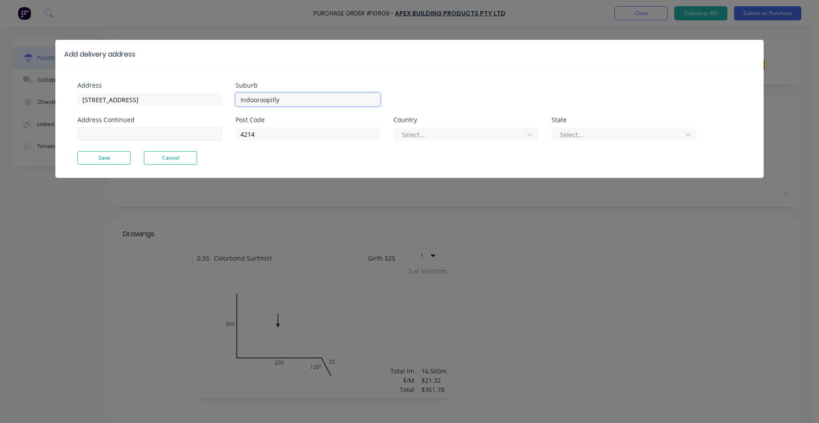
type input "Indooroopilly"
click at [100, 131] on input at bounding box center [149, 133] width 145 height 13
click at [150, 136] on input "contact [PERSON_NAME]" at bounding box center [149, 133] width 145 height 13
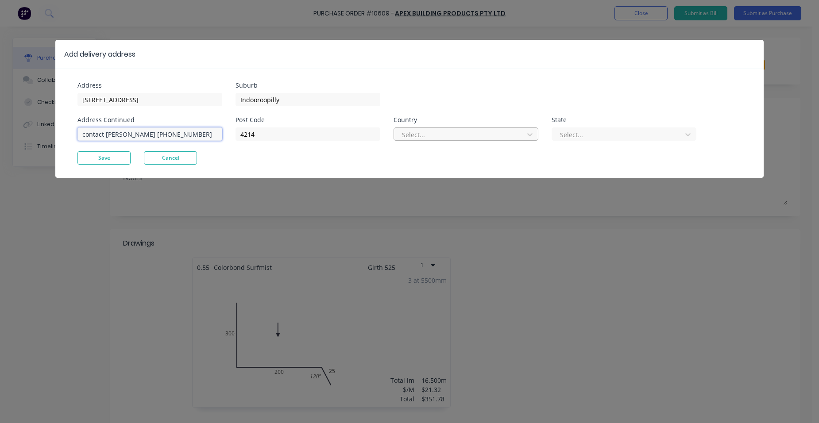
type input "contact [PERSON_NAME] [PHONE_NUMBER]"
click at [484, 136] on div at bounding box center [460, 134] width 118 height 11
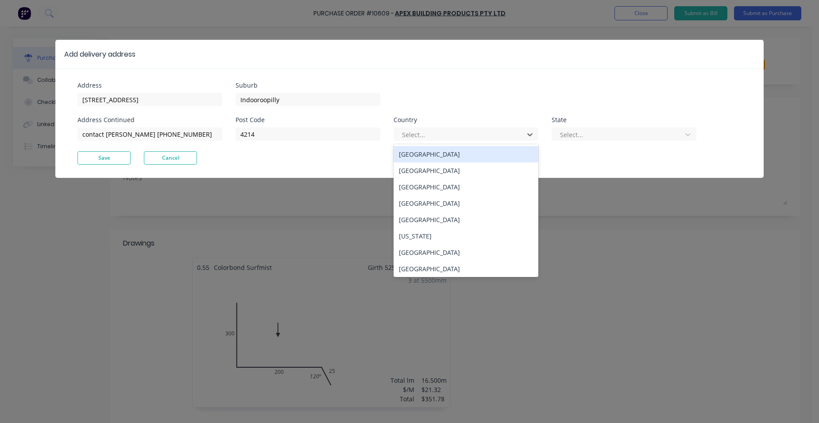
click at [446, 158] on div "[GEOGRAPHIC_DATA]" at bounding box center [465, 154] width 145 height 16
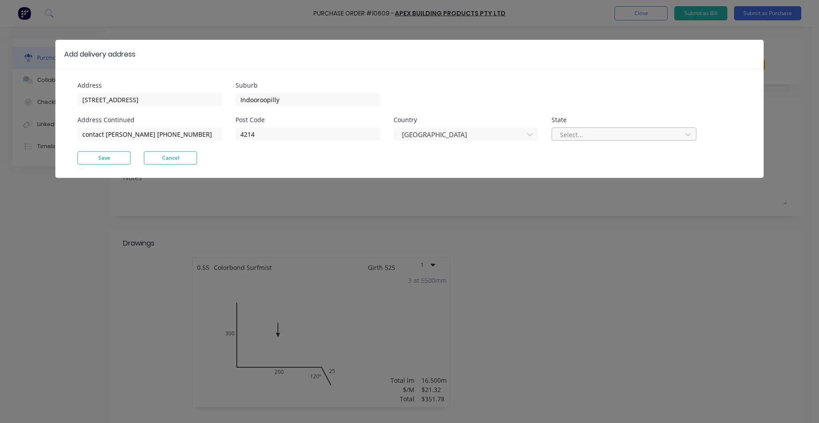
click at [589, 132] on div at bounding box center [618, 134] width 118 height 11
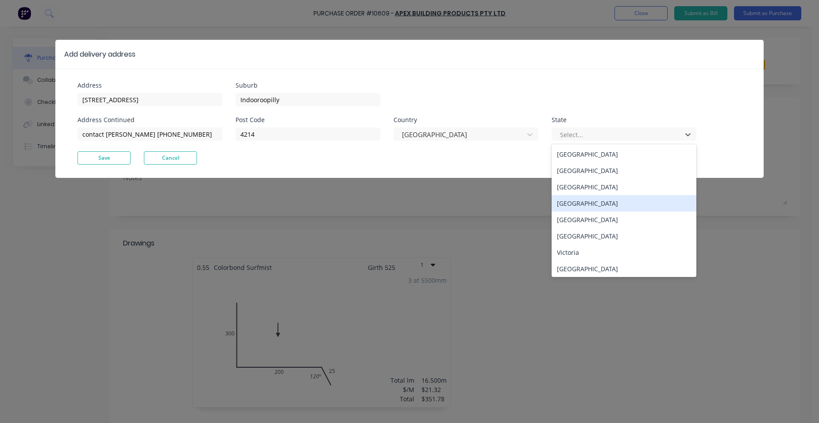
click at [594, 204] on div "[GEOGRAPHIC_DATA]" at bounding box center [623, 203] width 145 height 16
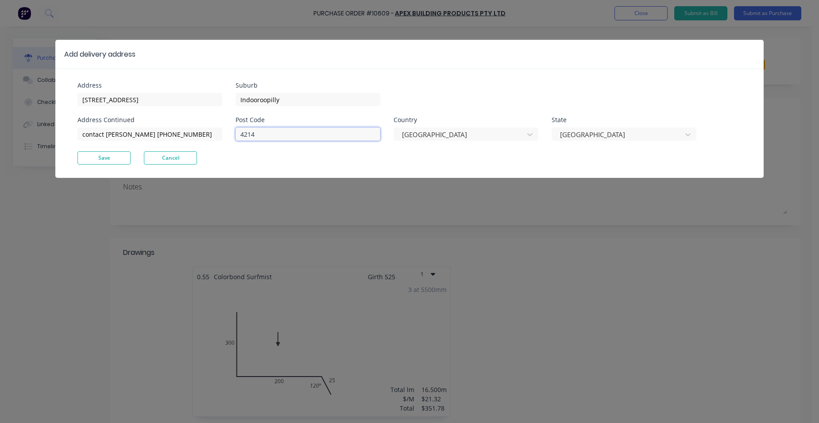
drag, startPoint x: 242, startPoint y: 131, endPoint x: 227, endPoint y: 130, distance: 15.1
click at [227, 130] on div "Address [STREET_ADDRESS] Address Continued contact [PERSON_NAME] [PHONE_NUMBER]…" at bounding box center [243, 116] width 332 height 69
click at [112, 154] on button "Save" at bounding box center [103, 157] width 53 height 13
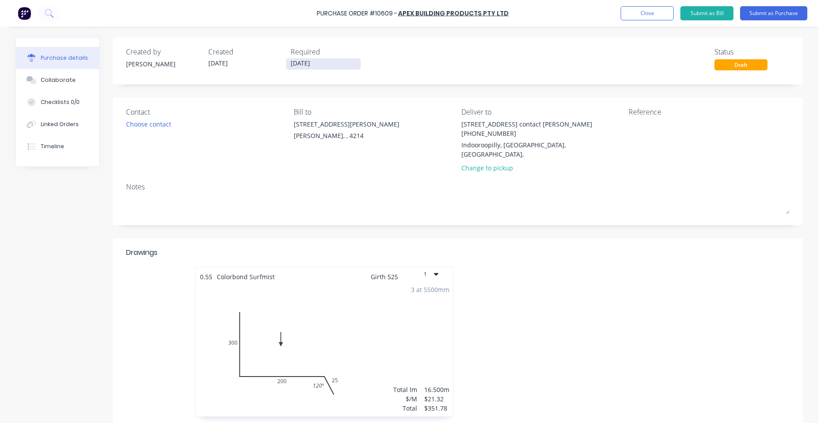
click at [307, 66] on input "[DATE]" at bounding box center [323, 63] width 74 height 11
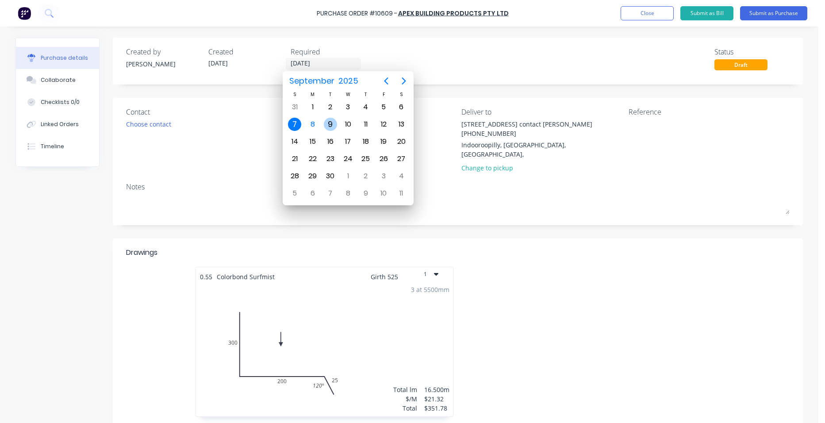
click at [325, 124] on div "9" at bounding box center [330, 124] width 13 height 13
type input "[DATE]"
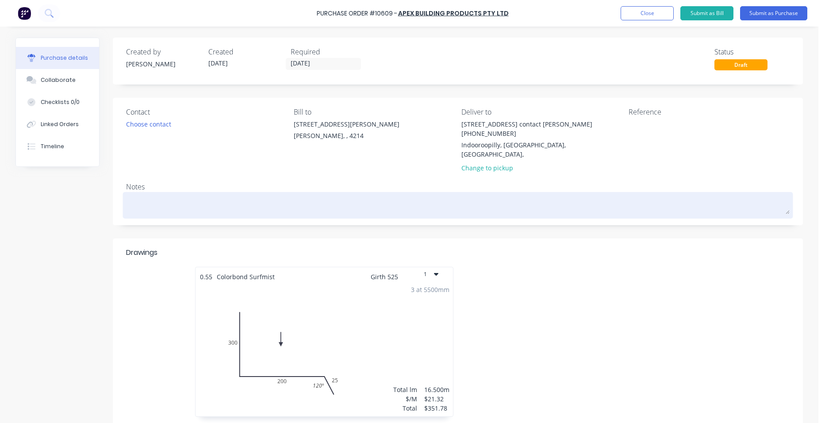
drag, startPoint x: 152, startPoint y: 186, endPoint x: 146, endPoint y: 193, distance: 9.4
click at [151, 194] on textarea at bounding box center [458, 204] width 664 height 20
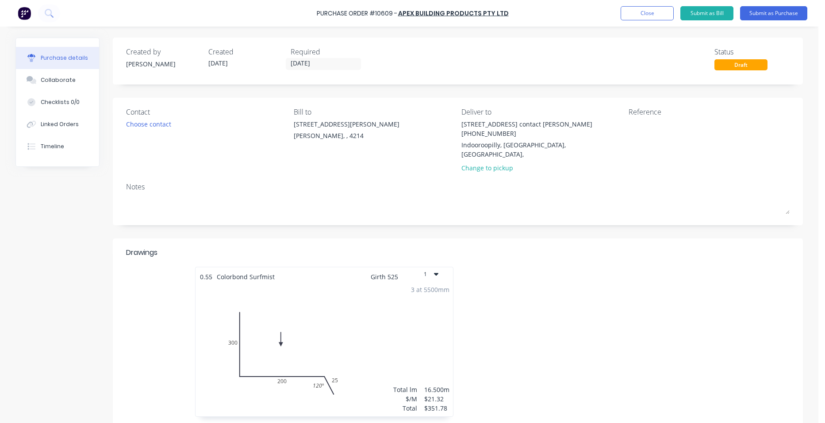
type textarea "x"
type textarea "u"
type textarea "x"
type textarea "ur"
type textarea "x"
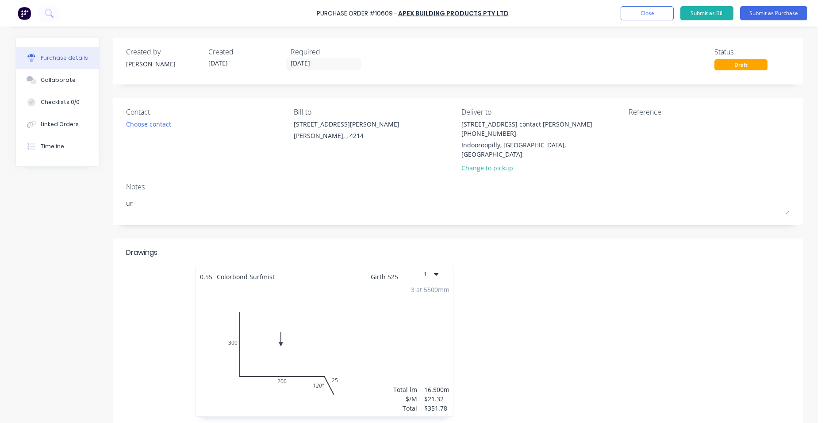
type textarea "urg"
type textarea "x"
type textarea "urge"
type textarea "x"
type textarea "urgen"
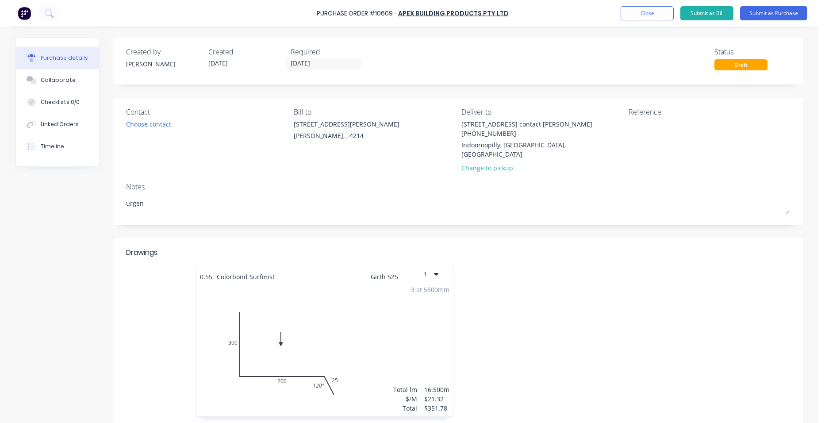
type textarea "x"
type textarea "urgent"
type textarea "x"
type textarea "urgent"
type textarea "x"
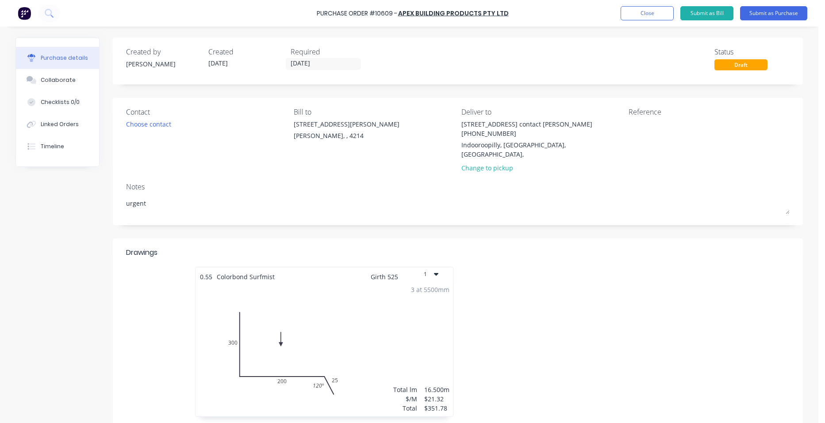
type textarea "urgent c"
type textarea "x"
type textarea "urgent ca"
type textarea "x"
type textarea "urgent can"
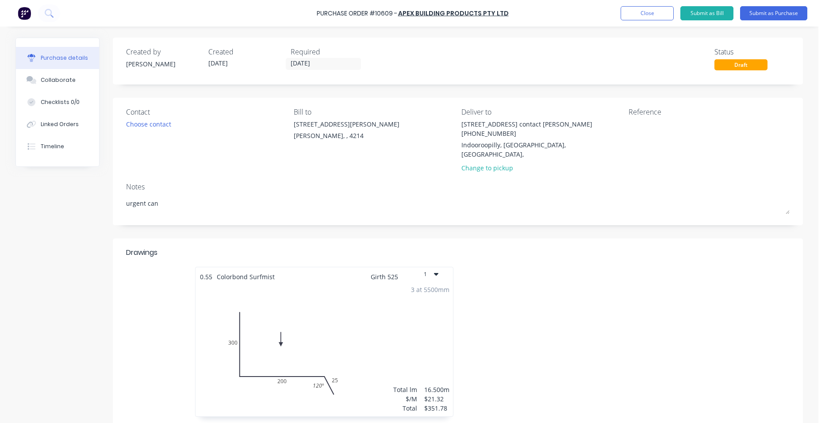
type textarea "x"
type textarea "urgent can"
type textarea "x"
type textarea "urgent can t"
type textarea "x"
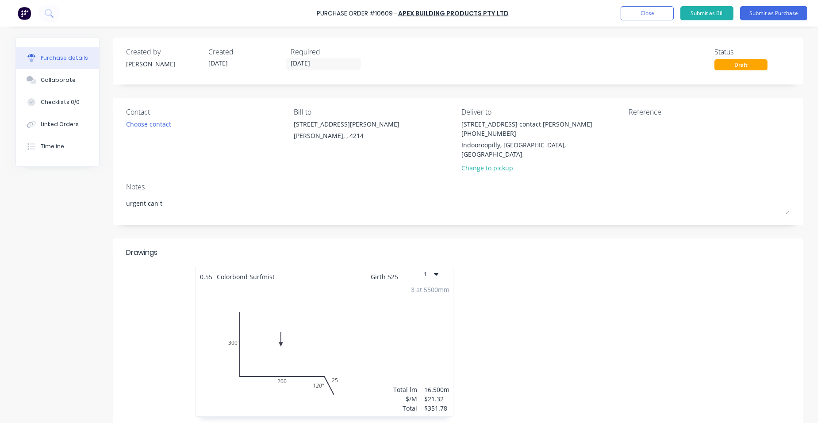
type textarea "urgent can th"
type textarea "x"
type textarea "urgent can the"
type textarea "x"
type textarea "urgent can thes"
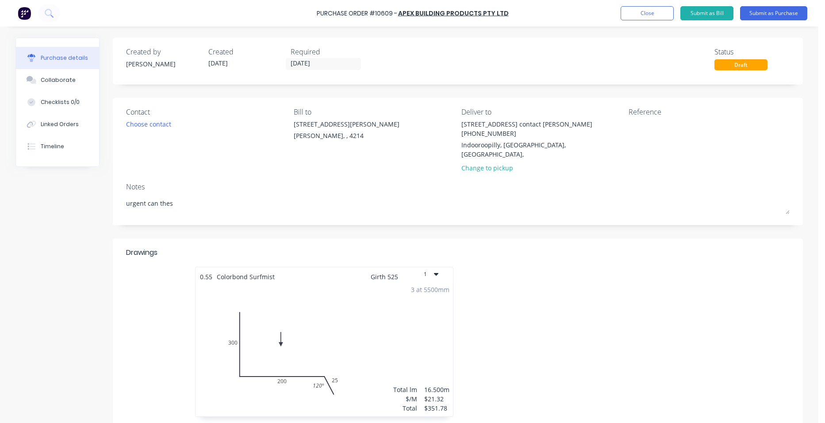
type textarea "x"
type textarea "urgent can these"
type textarea "x"
type textarea "urgent can these"
type textarea "x"
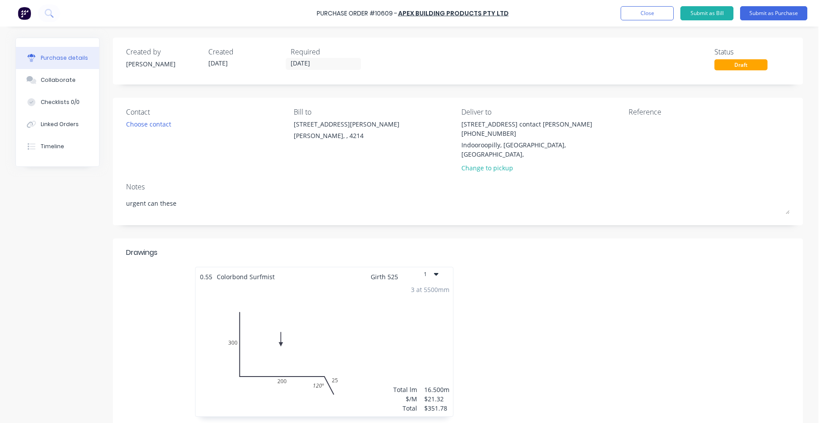
type textarea "urgent can these b"
type textarea "x"
type textarea "urgent can these be"
type textarea "x"
type textarea "urgent can these be"
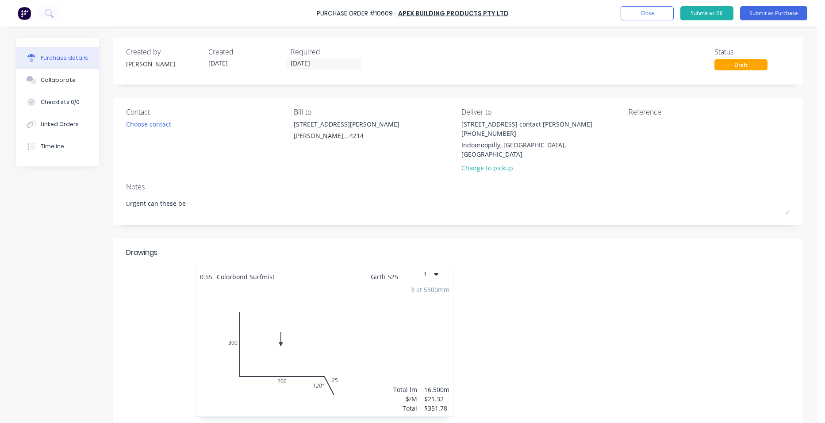
type textarea "x"
type textarea "urgent can these be d"
type textarea "x"
type textarea "urgent can these be de"
type textarea "x"
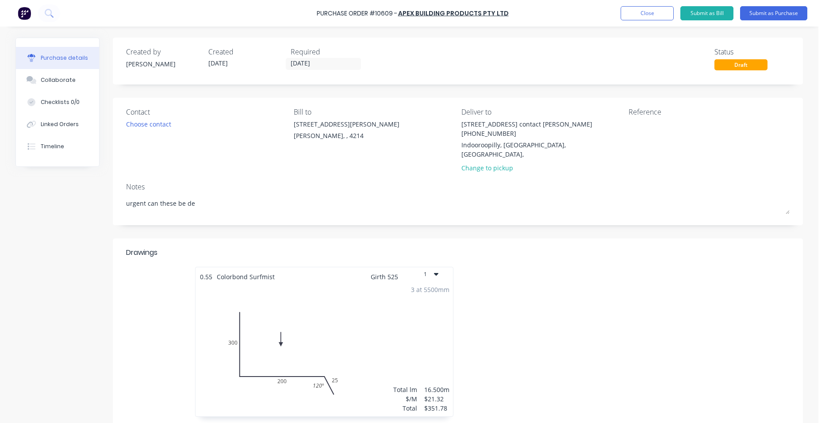
type textarea "urgent can these be del"
type textarea "x"
type textarea "urgent can these be deli"
type textarea "x"
type textarea "urgent can these be deliv"
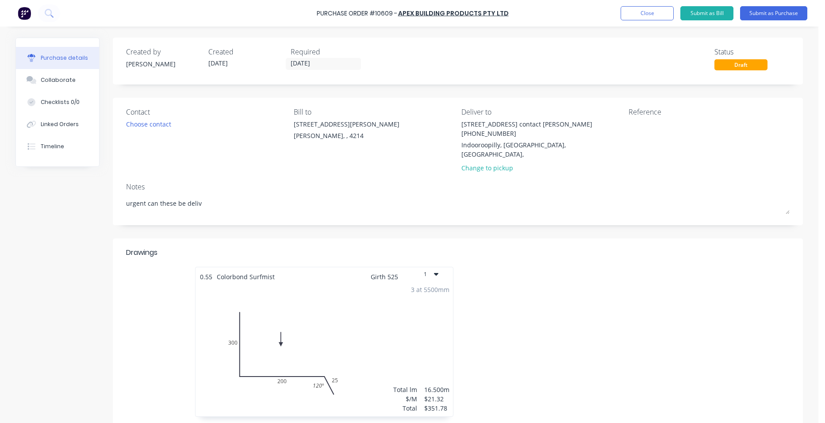
type textarea "x"
type textarea "urgent can these be delive"
type textarea "x"
type textarea "urgent can these be deliver"
type textarea "x"
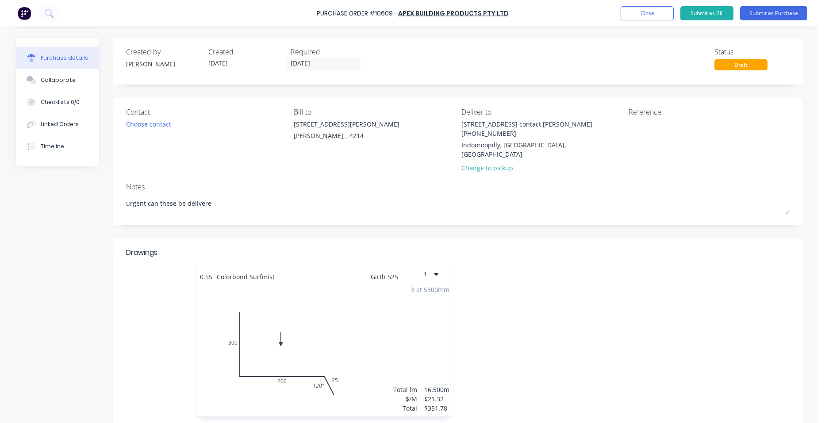
type textarea "urgent can these be delivered"
type textarea "x"
type textarea "urgent can these be delivered"
type textarea "x"
type textarea "urgent can these be delivered t"
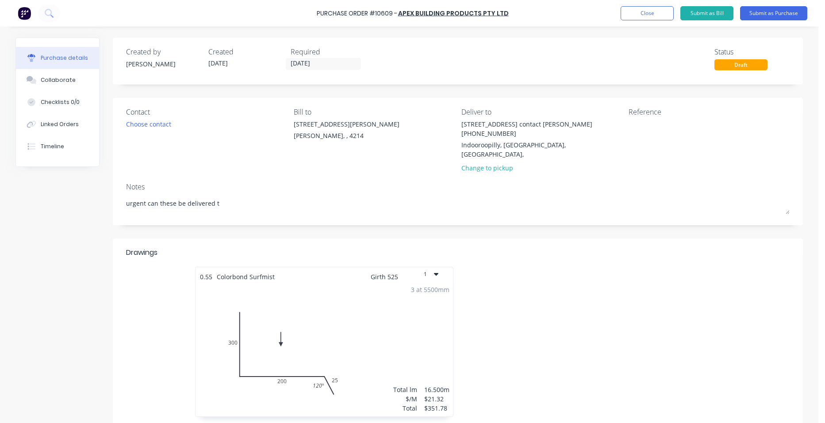
type textarea "x"
type textarea "urgent can these be delivered to"
type textarea "x"
type textarea "urgent can these be delivered [PERSON_NAME]"
type textarea "x"
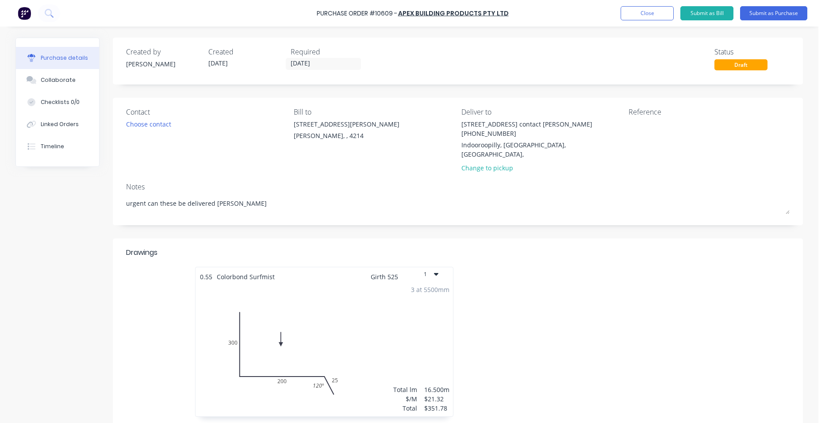
type textarea "urgent can these be delivered tomo"
type textarea "x"
type textarea "urgent can these be delivered tomor"
type textarea "x"
type textarea "urgent can these be delivered tomorr"
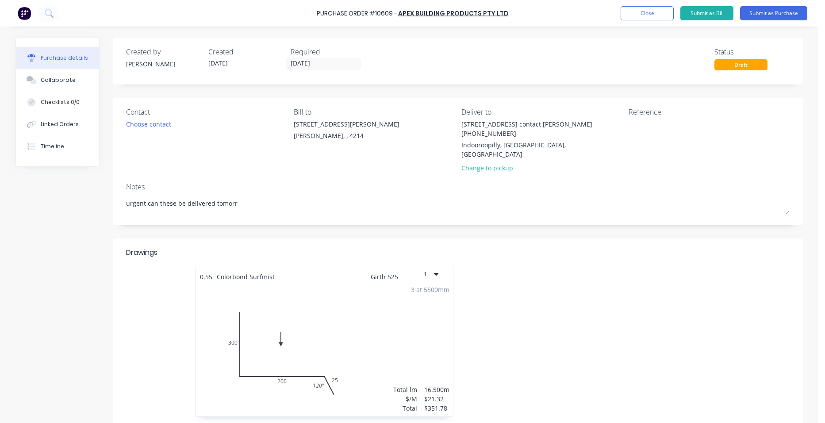
type textarea "x"
type textarea "urgent can these be delivered [PERSON_NAME]"
type textarea "x"
type textarea "urgent can these be delivered [DATE]"
type textarea "x"
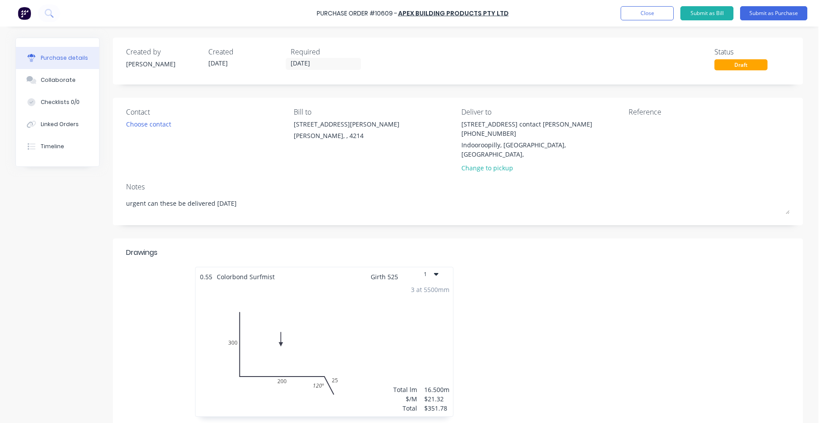
type textarea "urgent can these be delivered [DATE]"
type textarea "x"
type textarea "urgent can these be delivered [DATE]"
type textarea "x"
type textarea "urgent can these be delivered [PERSON_NAME]"
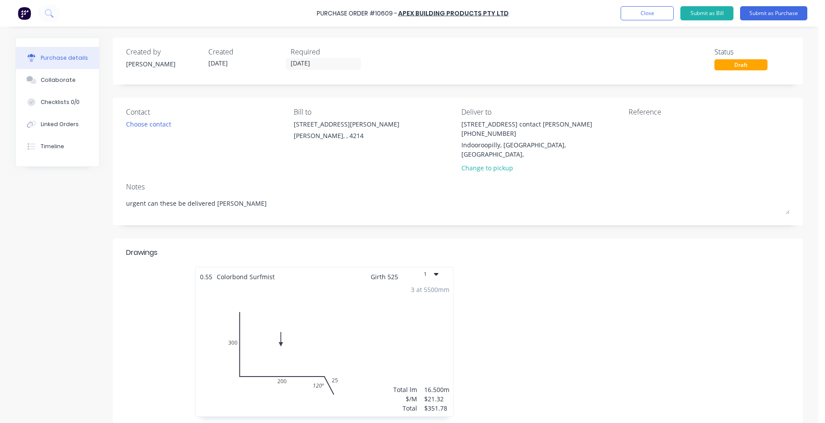
type textarea "x"
type textarea "urgent can these be delivered tomorr"
type textarea "x"
type textarea "urgent can these be delivered tomor"
type textarea "x"
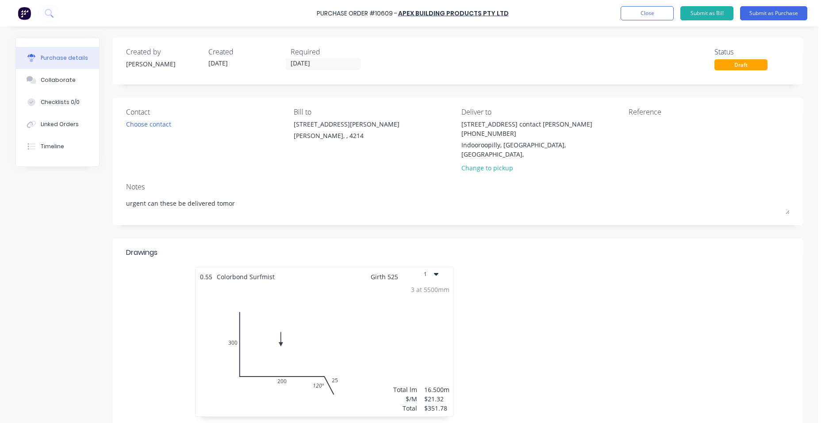
type textarea "urgent can these be delivered tomo"
type textarea "x"
type textarea "urgent can these be delivered [PERSON_NAME]"
type textarea "x"
type textarea "urgent can these be delivered to"
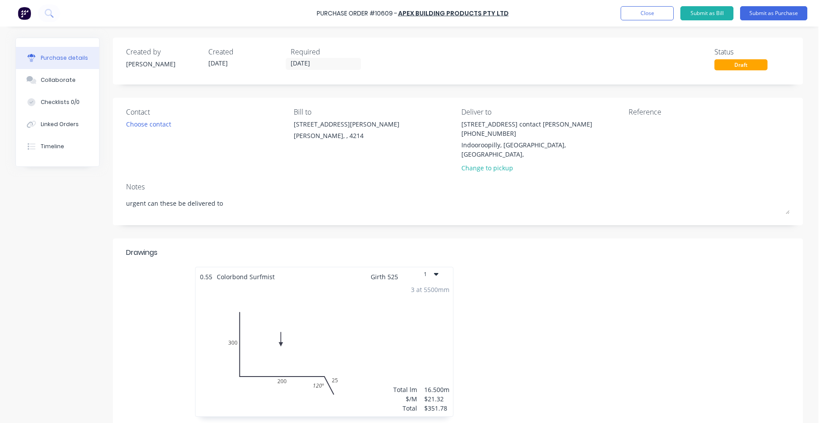
type textarea "x"
type textarea "urgent can these be delivered t"
type textarea "x"
type textarea "urgent can these be delivered tu"
type textarea "x"
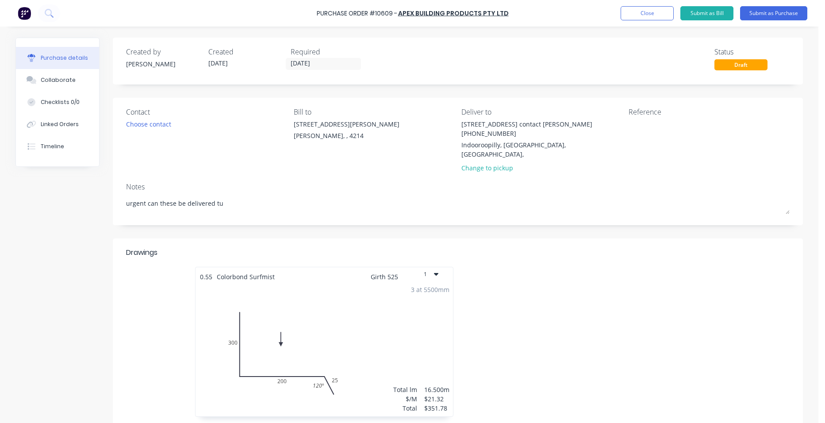
type textarea "urgent can these be delivered tue"
type textarea "x"
type textarea "urgent can these be delivered tues"
type textarea "x"
type textarea "urgent can these be delivered tuesd"
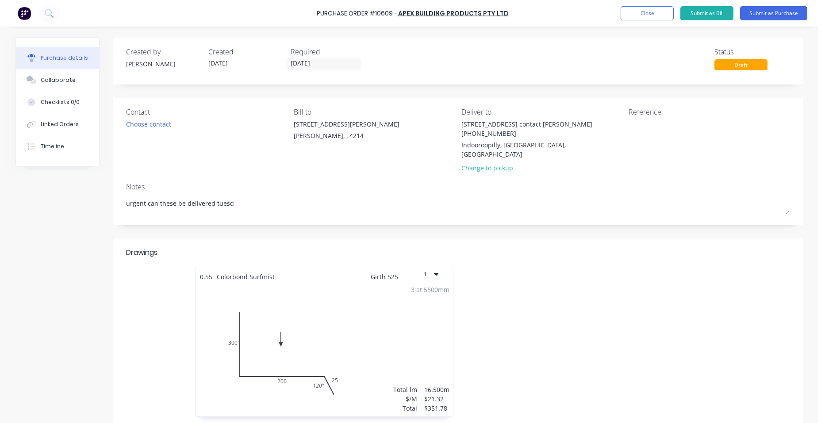
type textarea "x"
type textarea "urgent can these be delivered tuesda"
type textarea "x"
type textarea "urgent can these be delivered [DATE]"
type textarea "x"
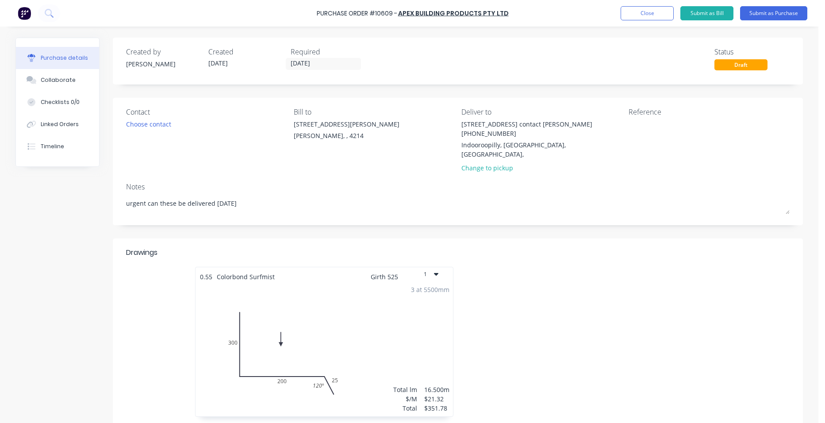
type textarea "urgent can these be delivered [DATE]"
type textarea "x"
type textarea "urgent can these be delivered [DATE] p"
type textarea "x"
type textarea "urgent can these be delivered [DATE] pl"
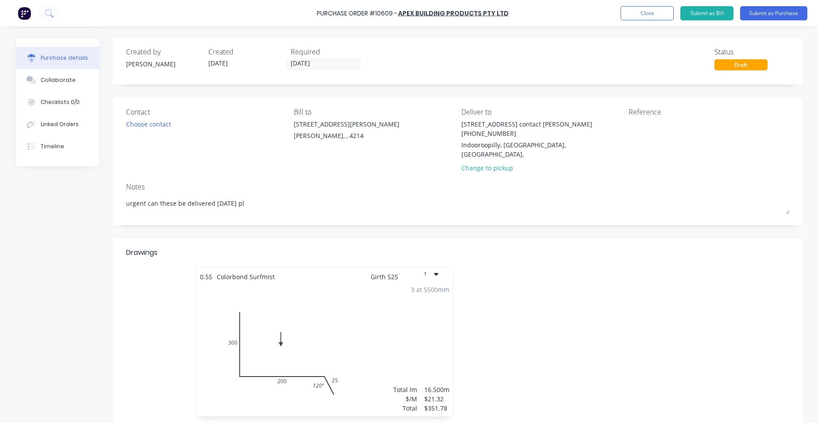
type textarea "x"
type textarea "urgent can these be delivered [DATE] ple"
type textarea "x"
type textarea "urgent can these be delivered [DATE] plea"
type textarea "x"
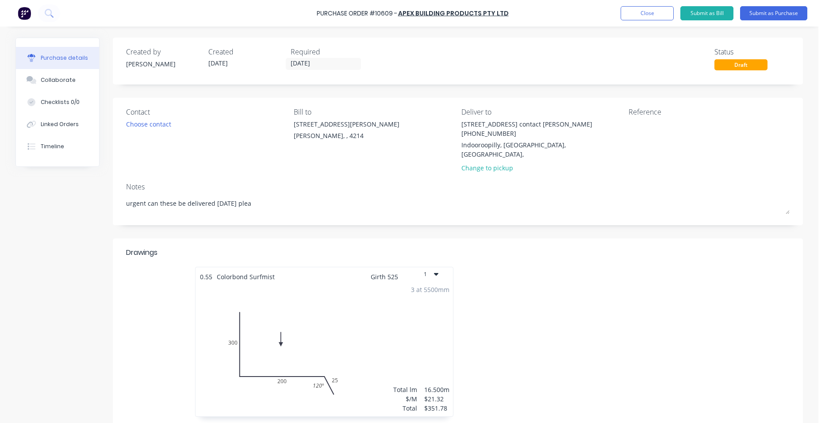
type textarea "urgent can these be delivered [DATE] pleas"
type textarea "x"
type textarea "urgent can these be delivered [DATE] please"
type textarea "x"
type textarea "urgent can these be delivered [DATE] please"
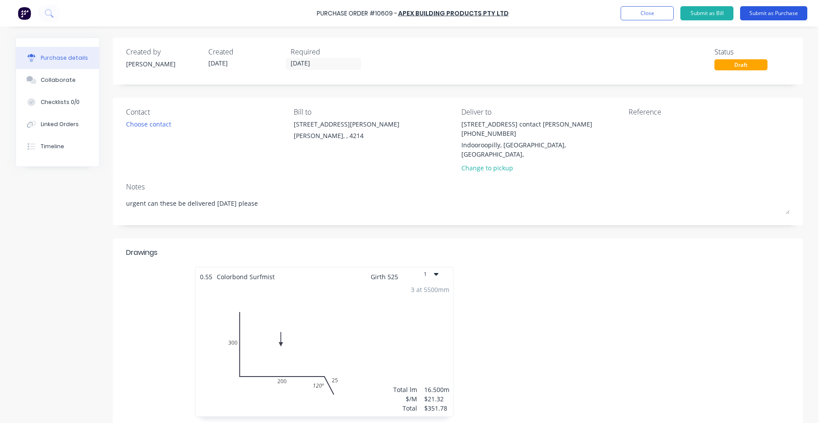
click at [794, 9] on button "Submit as Purchase" at bounding box center [773, 13] width 67 height 14
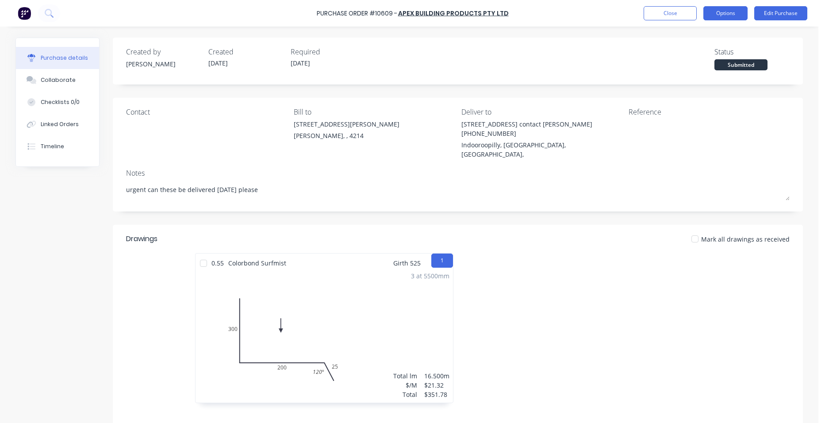
click at [735, 11] on button "Options" at bounding box center [726, 13] width 44 height 14
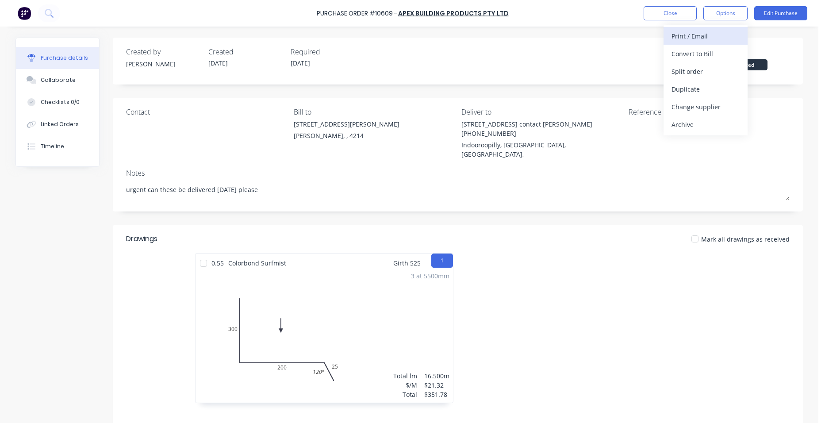
click at [704, 39] on div "Print / Email" at bounding box center [706, 36] width 68 height 13
click at [720, 65] on div "Without pricing" at bounding box center [706, 71] width 68 height 13
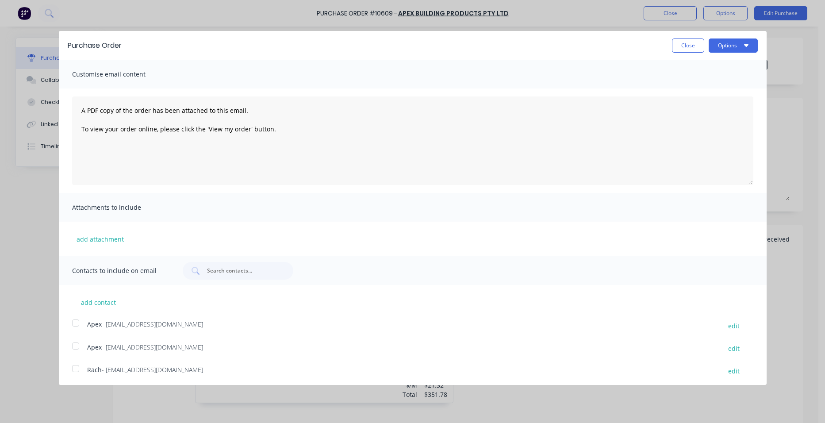
click at [81, 320] on div at bounding box center [76, 323] width 18 height 18
click at [727, 44] on button "Options" at bounding box center [733, 46] width 49 height 14
click at [717, 78] on button "Email" at bounding box center [716, 86] width 84 height 18
type textarea "x"
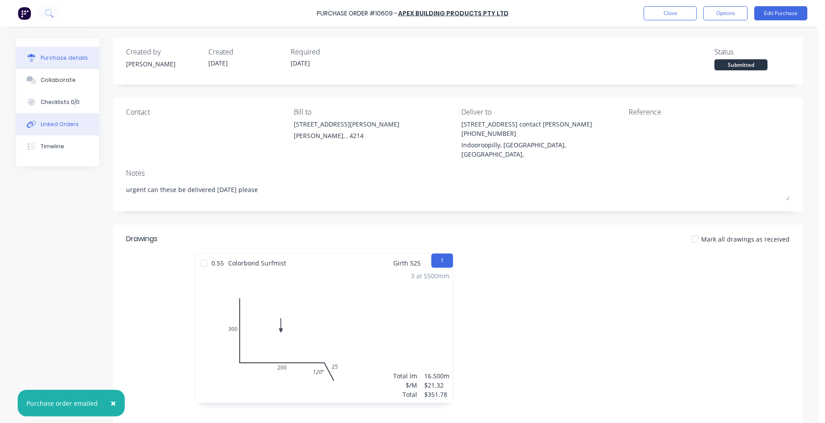
click at [58, 124] on div "Linked Orders" at bounding box center [60, 124] width 38 height 8
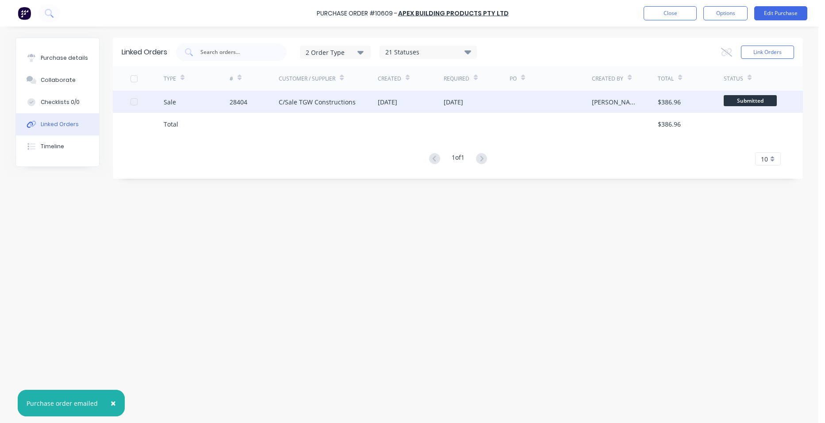
click at [351, 98] on div "C/Sale TGW Constructions" at bounding box center [317, 101] width 77 height 9
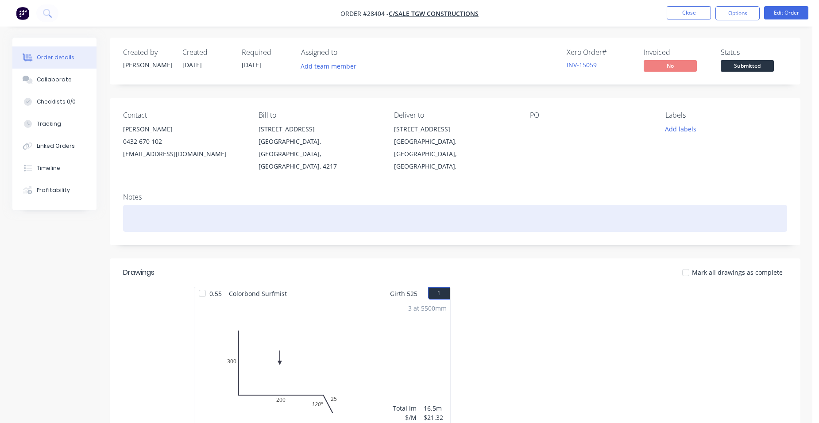
click at [146, 205] on div at bounding box center [455, 218] width 664 height 27
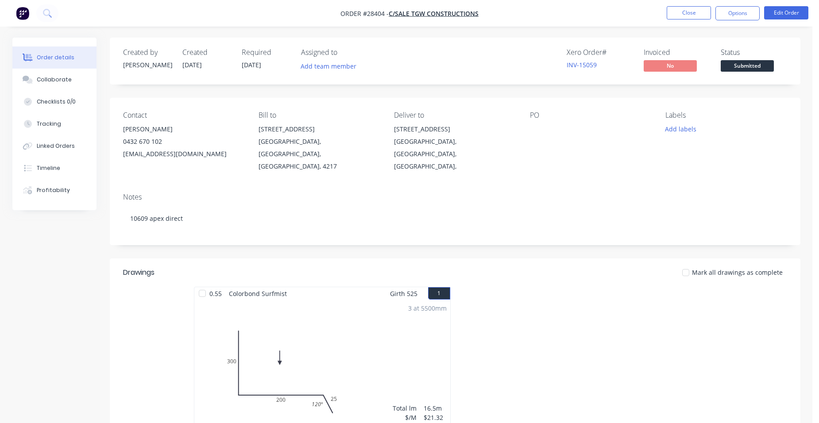
click at [547, 154] on div "PO" at bounding box center [590, 142] width 121 height 62
click at [320, 193] on div "Notes" at bounding box center [455, 197] width 664 height 8
click at [693, 15] on button "Close" at bounding box center [688, 12] width 44 height 13
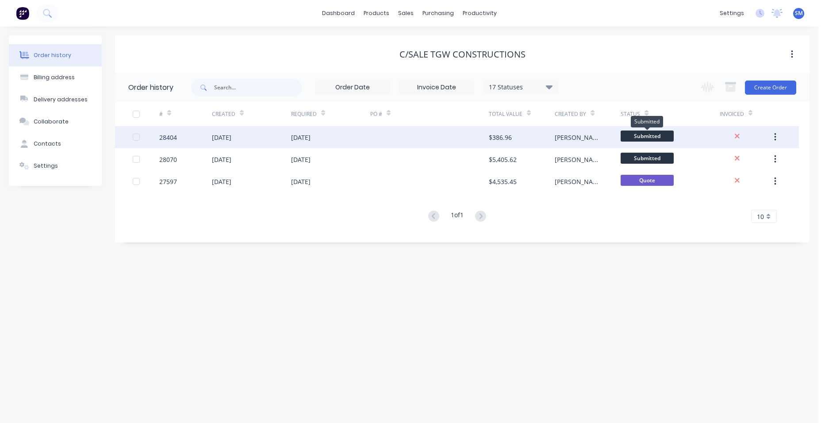
click at [637, 136] on span "Submitted" at bounding box center [647, 136] width 53 height 11
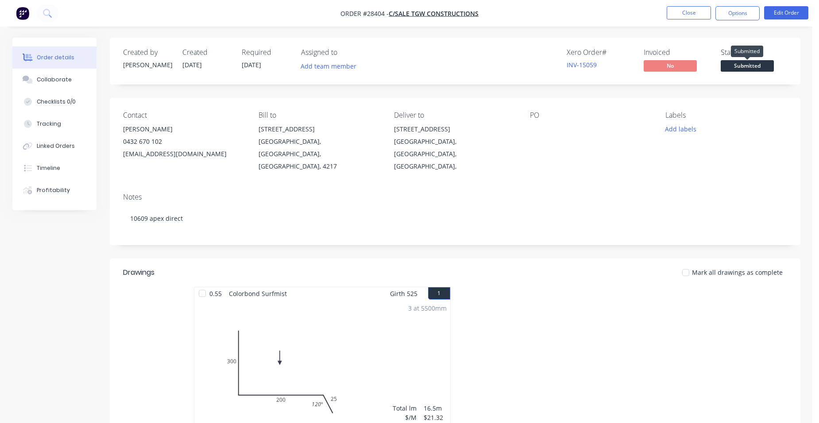
click at [744, 60] on span "Submitted" at bounding box center [746, 65] width 53 height 11
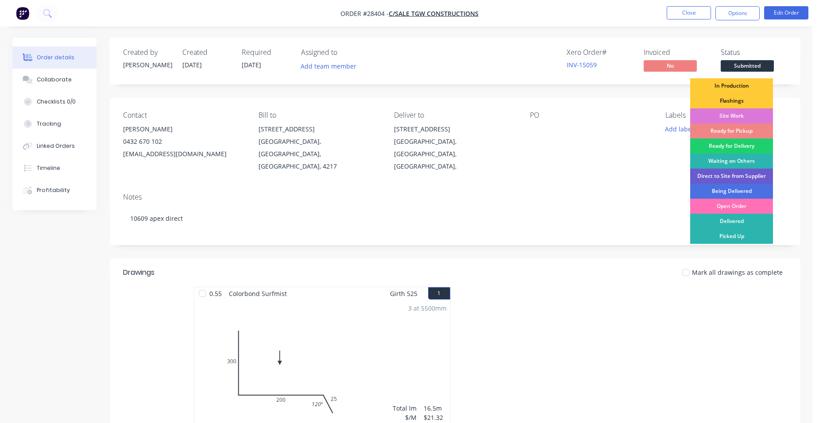
click at [748, 176] on div "Direct to Site from Supplier" at bounding box center [731, 176] width 83 height 15
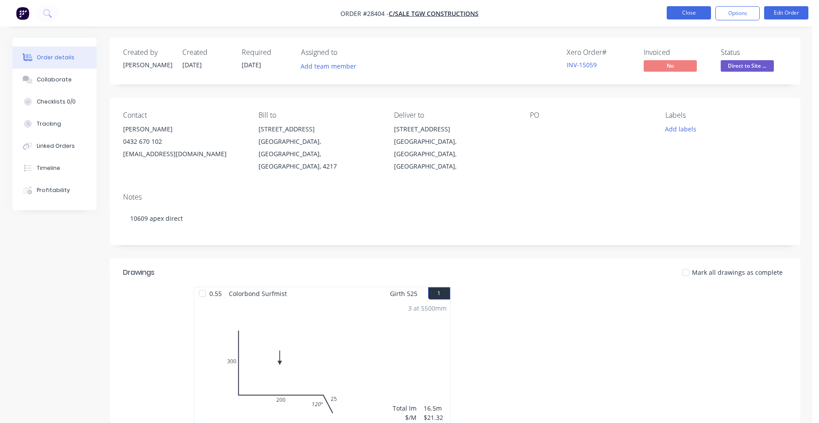
click at [678, 14] on button "Close" at bounding box center [688, 12] width 44 height 13
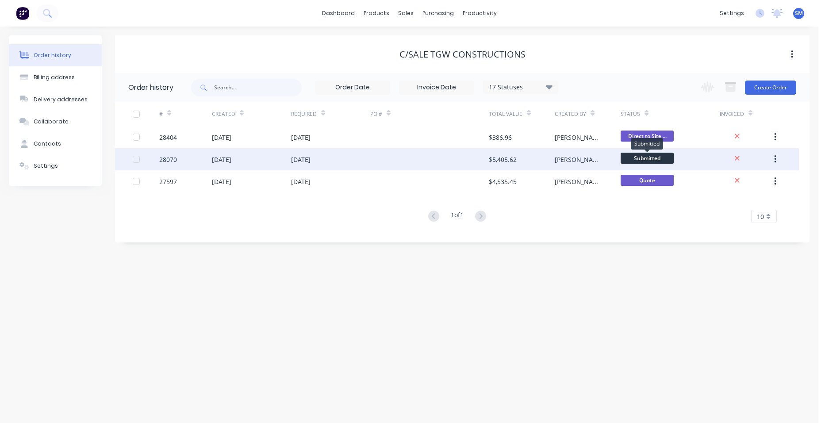
click at [667, 157] on span "Submitted" at bounding box center [647, 158] width 53 height 11
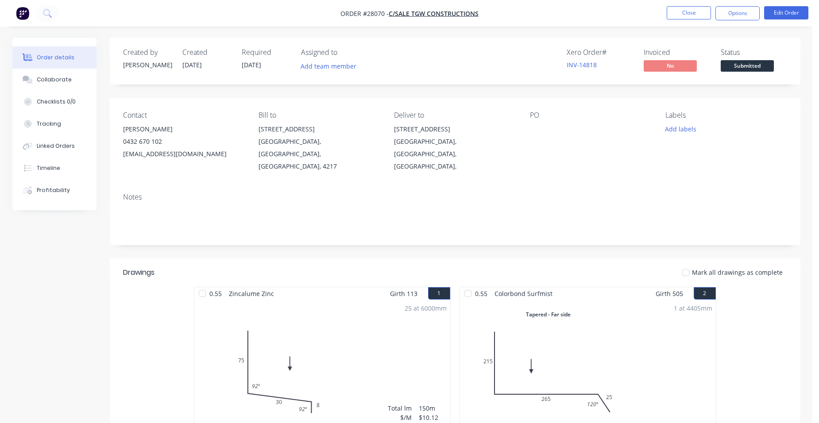
click at [743, 69] on span "Submitted" at bounding box center [746, 65] width 53 height 11
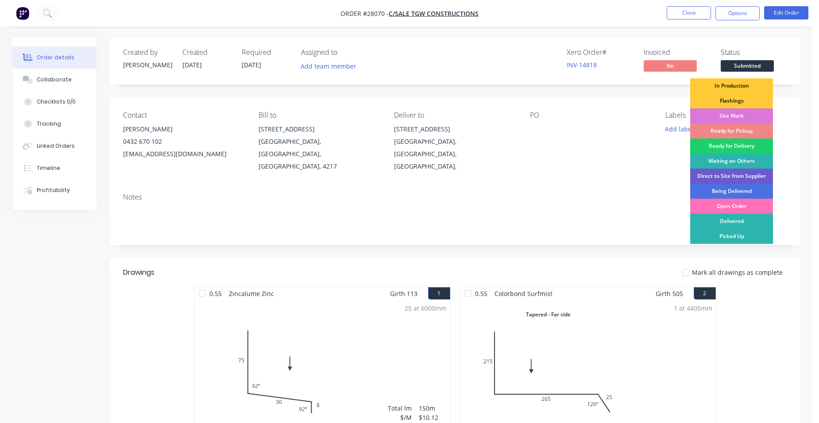
click at [756, 176] on div "Direct to Site from Supplier" at bounding box center [731, 176] width 83 height 15
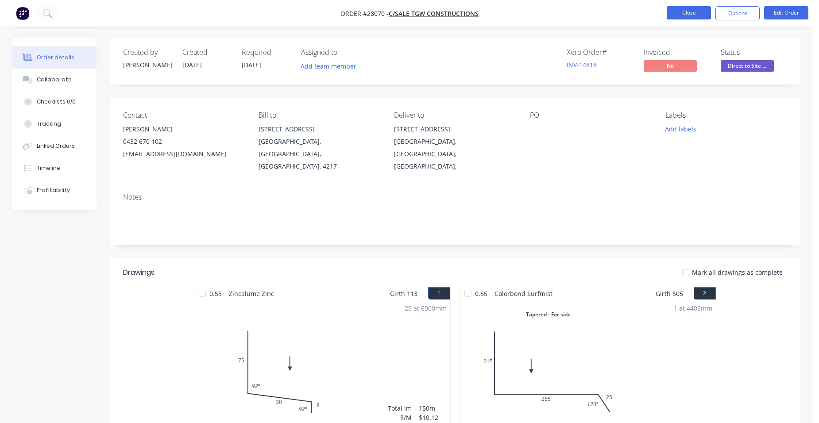
click at [683, 12] on button "Close" at bounding box center [688, 12] width 44 height 13
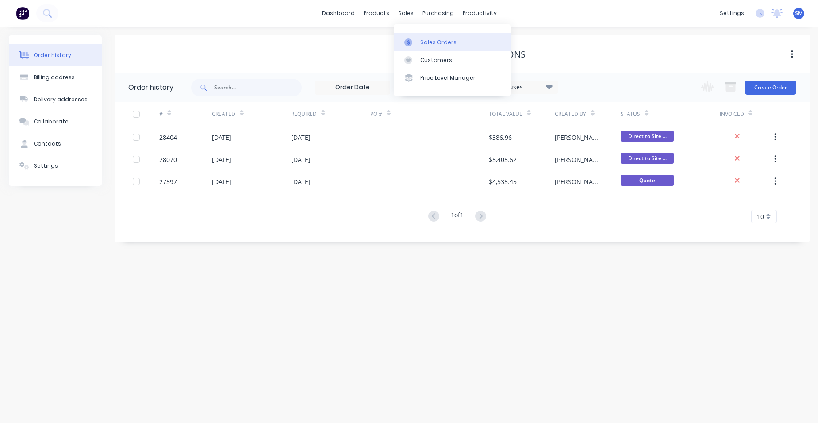
click at [421, 39] on div "Sales Orders" at bounding box center [438, 43] width 36 height 8
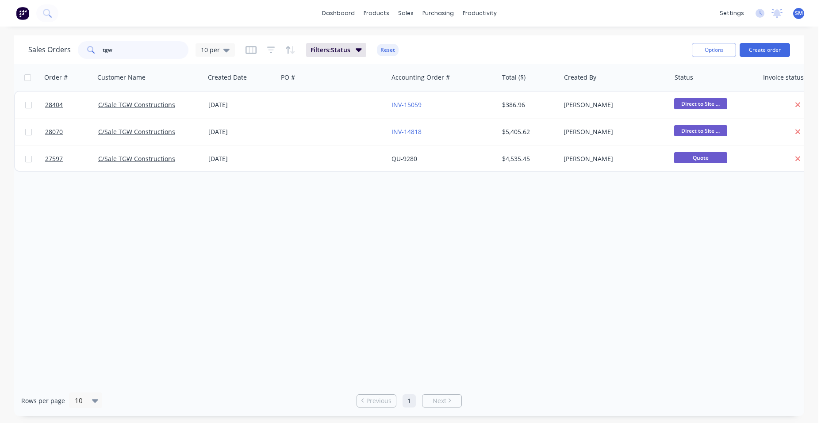
drag, startPoint x: 124, startPoint y: 50, endPoint x: 58, endPoint y: 50, distance: 66.8
click at [71, 47] on div "Sales Orders tgw 10 per" at bounding box center [131, 50] width 207 height 18
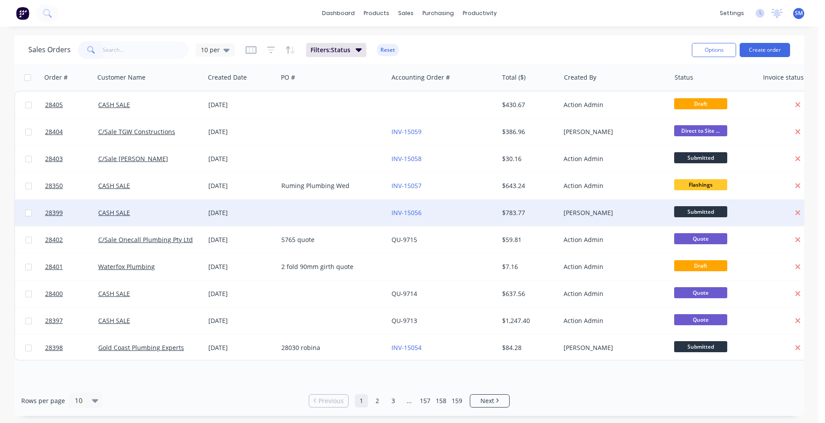
click at [458, 208] on div "INV-15056" at bounding box center [443, 213] width 110 height 27
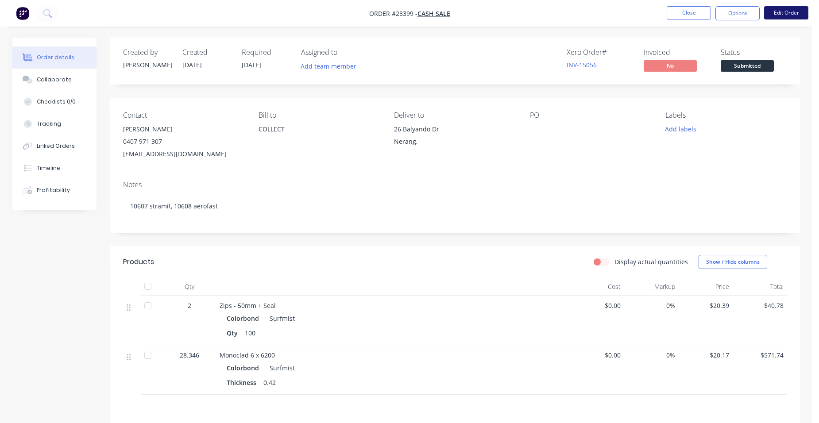
click at [783, 17] on button "Edit Order" at bounding box center [786, 12] width 44 height 13
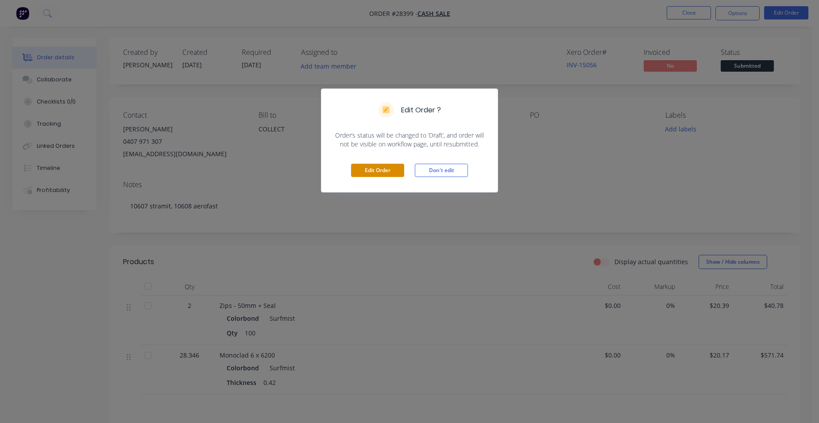
click at [389, 170] on button "Edit Order" at bounding box center [377, 170] width 53 height 13
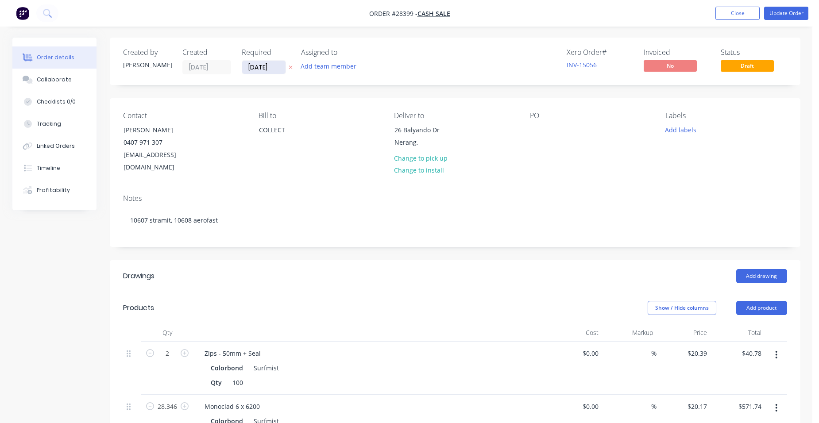
click at [269, 69] on input "[DATE]" at bounding box center [263, 67] width 43 height 13
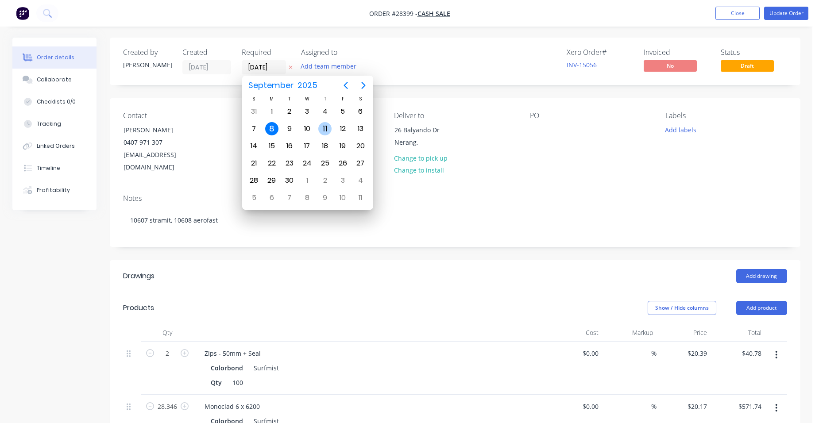
click at [320, 128] on div "11" at bounding box center [324, 128] width 13 height 13
type input "[DATE]"
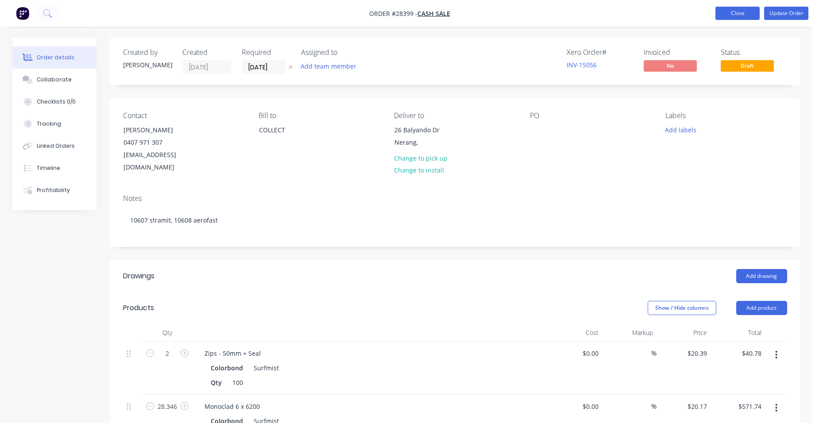
click at [723, 10] on button "Close" at bounding box center [737, 13] width 44 height 13
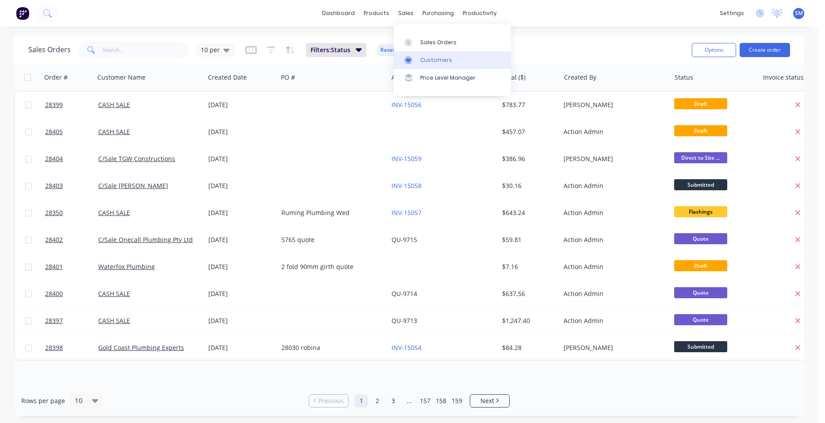
click at [432, 60] on div "Customers" at bounding box center [436, 60] width 32 height 8
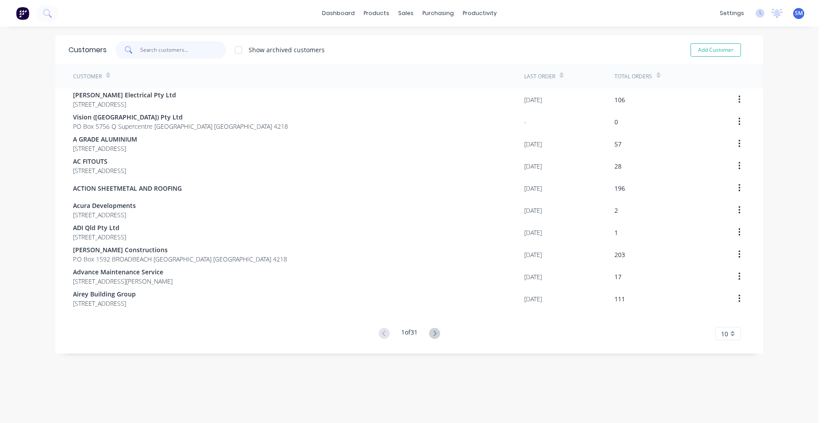
click at [163, 50] on input "text" at bounding box center [183, 50] width 86 height 18
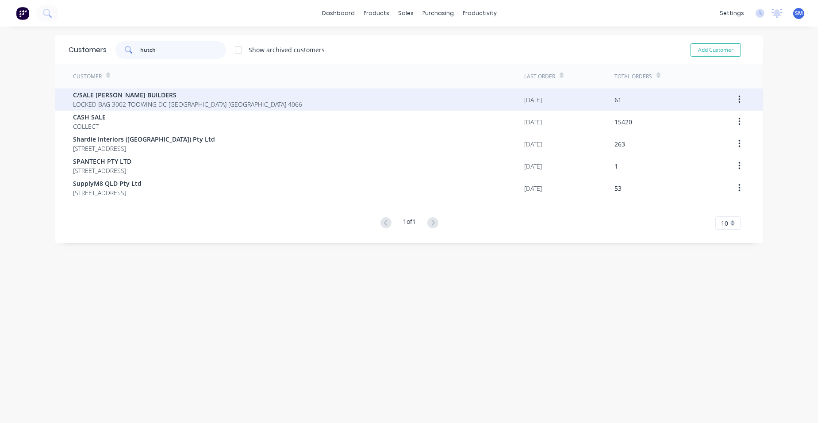
type input "hutch"
click at [170, 94] on span "C/SALE [PERSON_NAME] BUILDERS" at bounding box center [187, 94] width 229 height 9
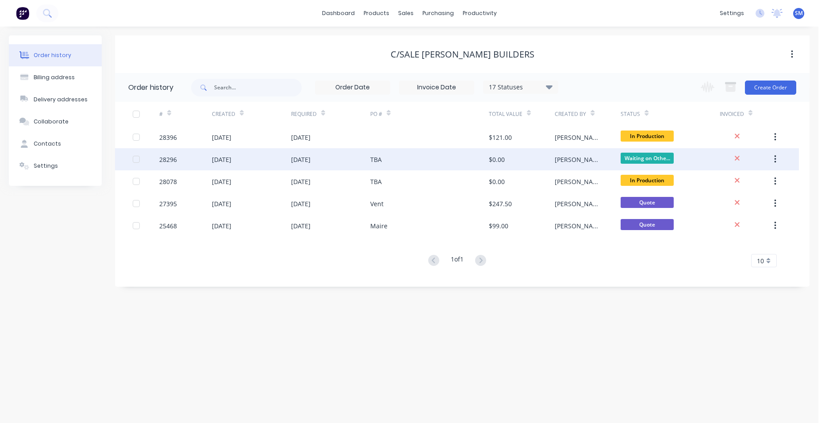
click at [448, 156] on div "TBA" at bounding box center [429, 159] width 119 height 22
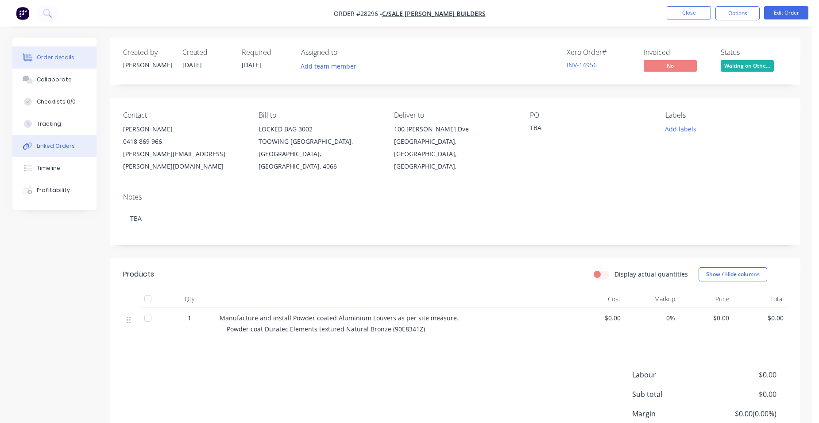
click at [77, 147] on button "Linked Orders" at bounding box center [54, 146] width 84 height 22
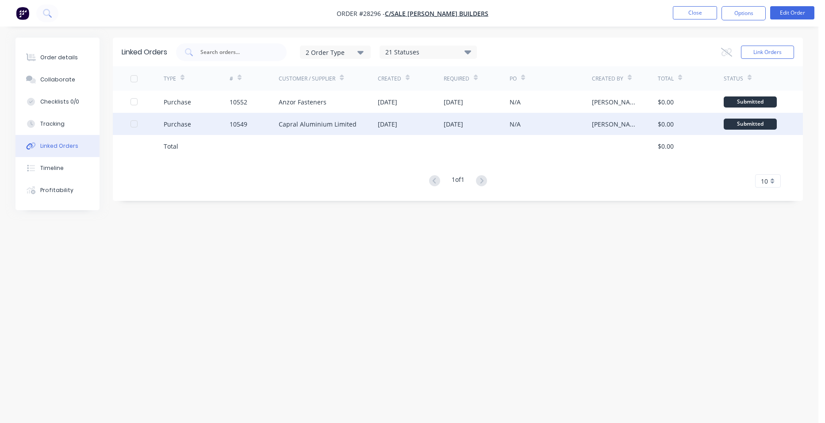
click at [265, 123] on div "10549" at bounding box center [255, 124] width 50 height 22
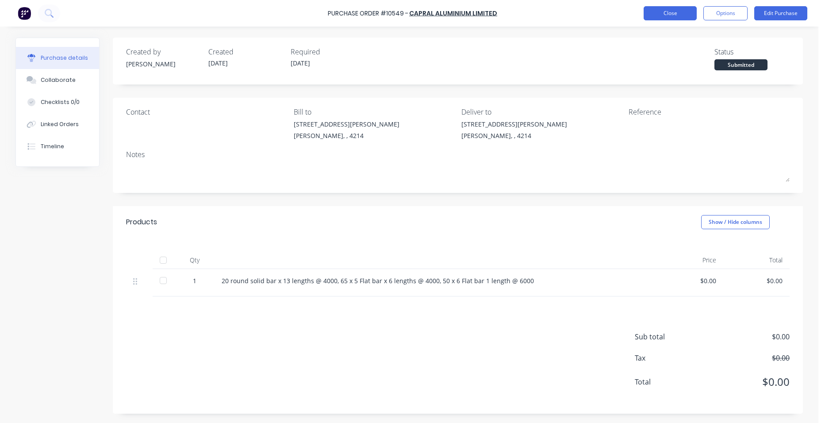
click at [670, 10] on button "Close" at bounding box center [670, 13] width 53 height 14
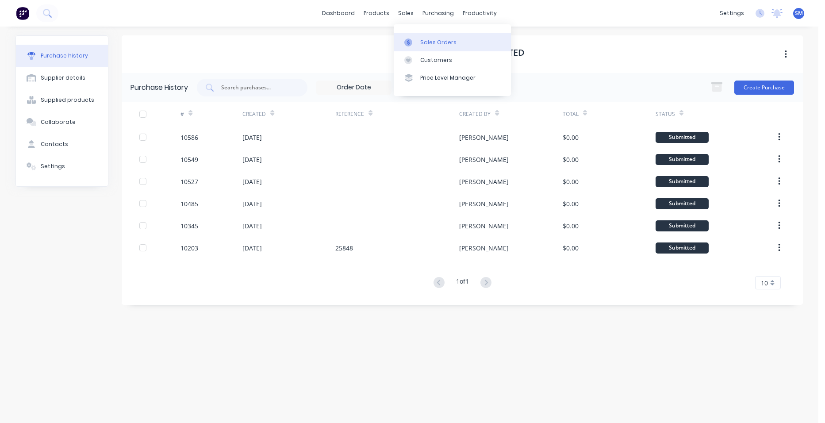
click at [438, 36] on link "Sales Orders" at bounding box center [452, 42] width 117 height 18
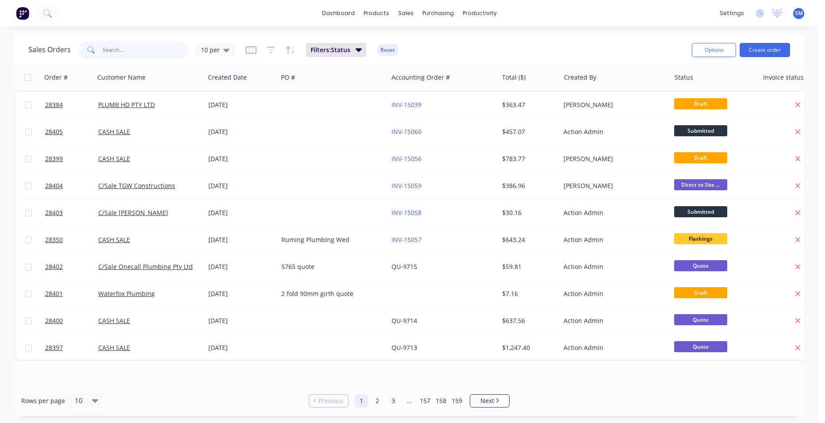
click at [116, 48] on input "text" at bounding box center [146, 50] width 86 height 18
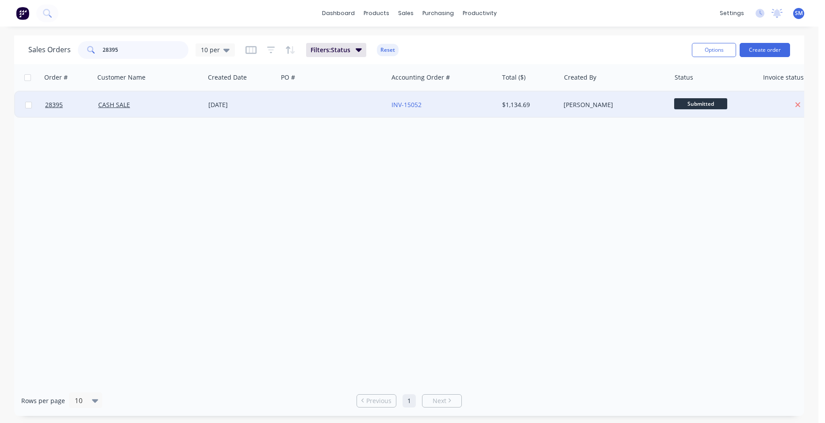
type input "28395"
click at [339, 102] on div at bounding box center [333, 105] width 110 height 27
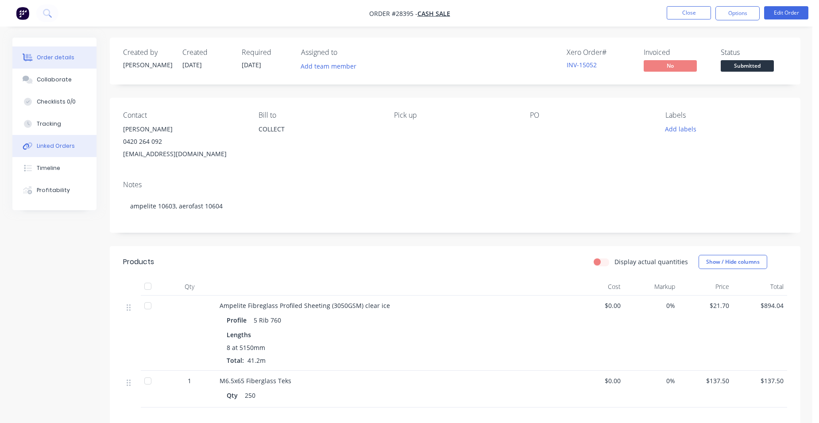
click at [77, 150] on button "Linked Orders" at bounding box center [54, 146] width 84 height 22
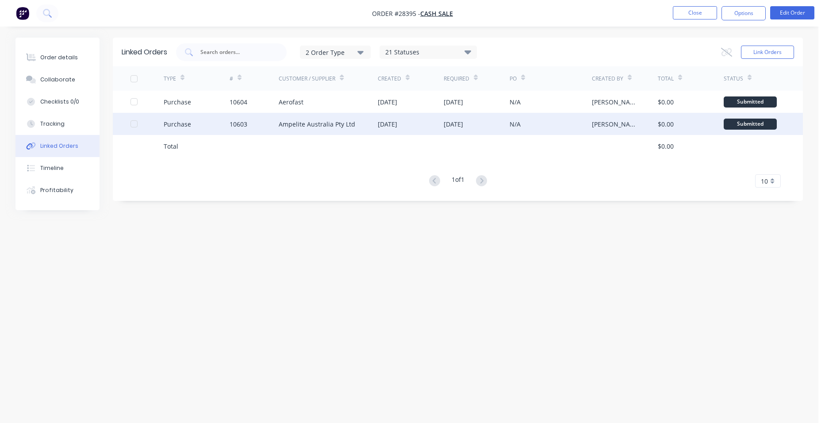
click at [329, 129] on div "Ampelite Australia Pty Ltd" at bounding box center [328, 124] width 99 height 22
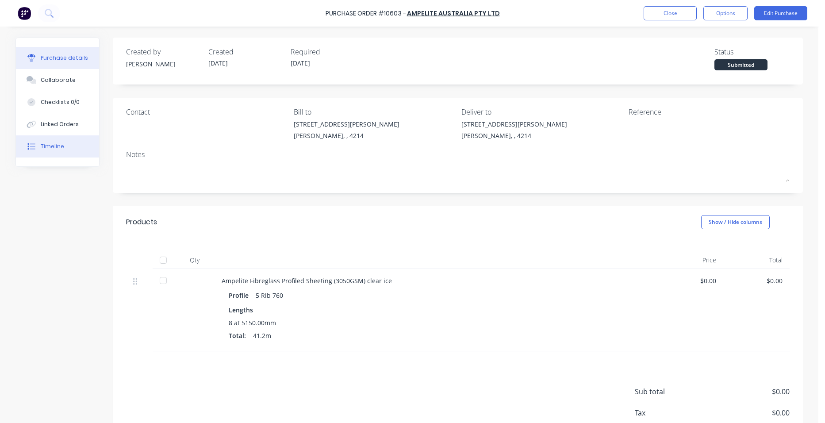
click at [57, 144] on div "Timeline" at bounding box center [52, 147] width 23 height 8
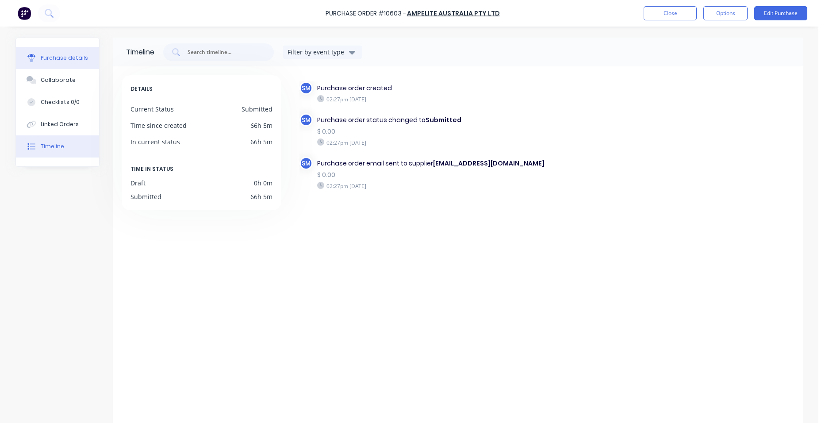
click at [60, 57] on div "Purchase details" at bounding box center [64, 58] width 47 height 8
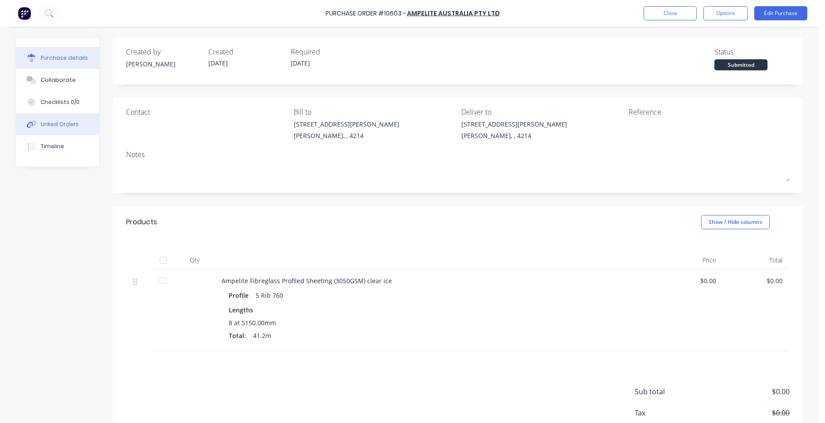
click at [46, 119] on button "Linked Orders" at bounding box center [57, 124] width 83 height 22
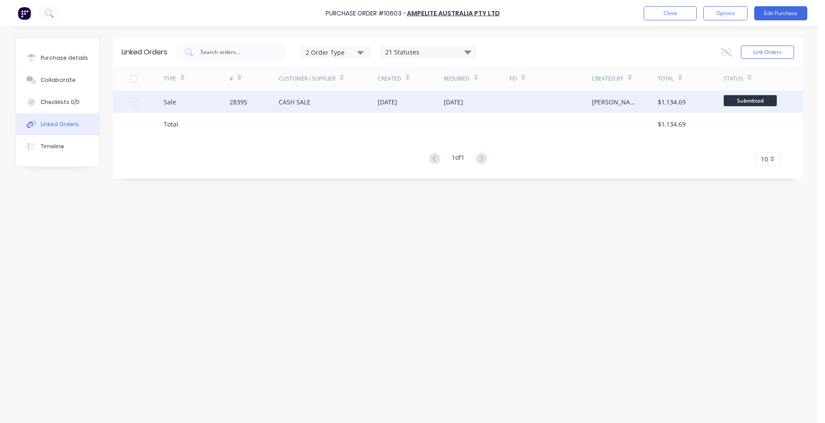
click at [345, 97] on div "CASH SALE" at bounding box center [328, 102] width 99 height 22
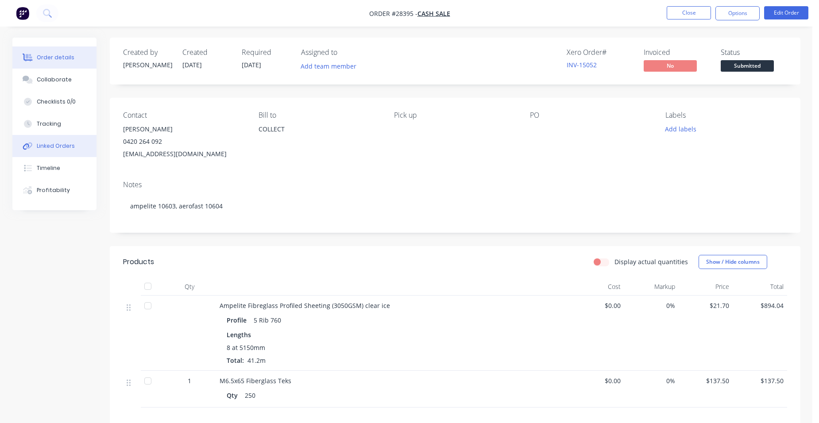
click at [70, 147] on div "Linked Orders" at bounding box center [56, 146] width 38 height 8
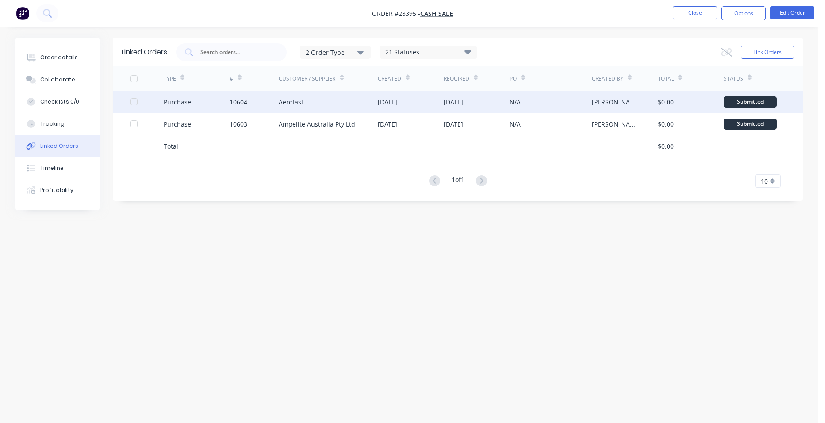
drag, startPoint x: 233, startPoint y: 90, endPoint x: 233, endPoint y: 97, distance: 7.1
click at [233, 90] on div "#" at bounding box center [255, 78] width 50 height 24
click at [233, 97] on div "10604" at bounding box center [239, 101] width 18 height 9
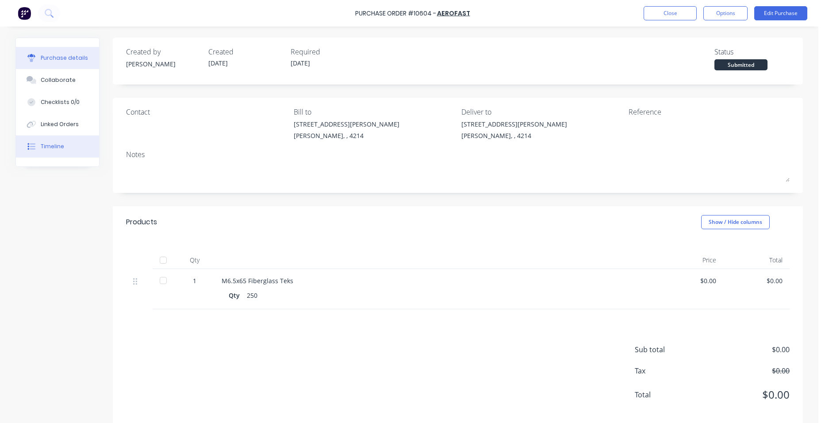
click at [69, 150] on button "Timeline" at bounding box center [57, 146] width 83 height 22
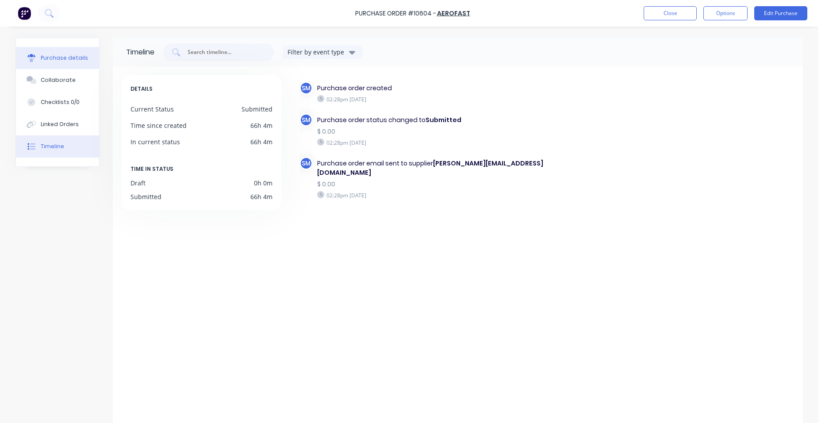
click at [64, 56] on div "Purchase details" at bounding box center [64, 58] width 47 height 8
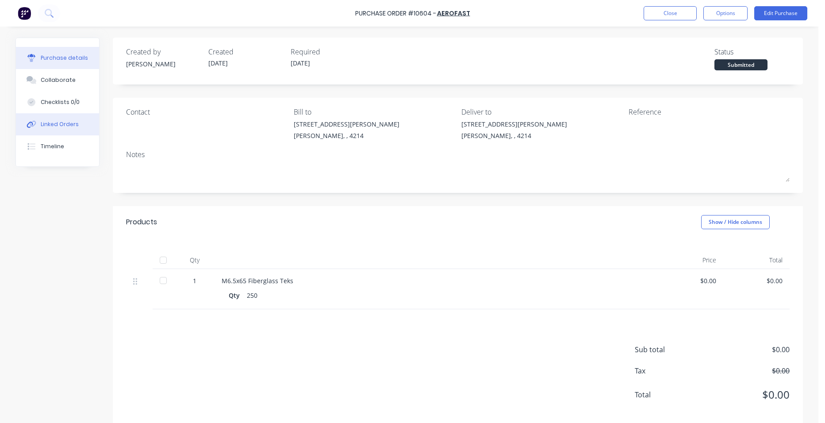
click at [52, 123] on div "Linked Orders" at bounding box center [60, 124] width 38 height 8
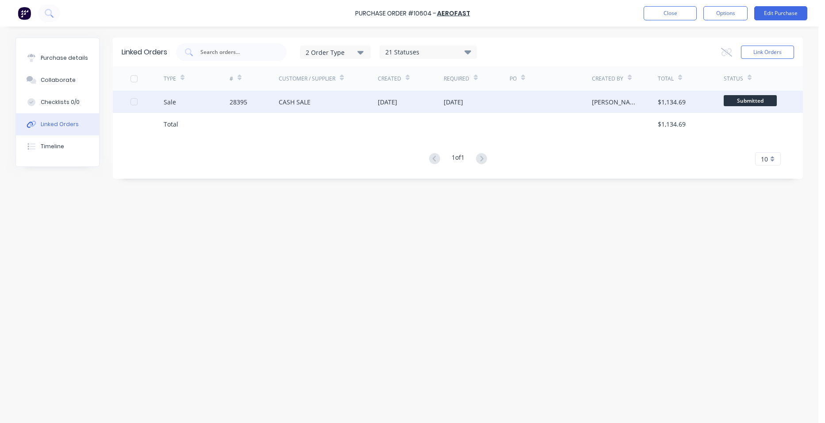
click at [329, 99] on div "CASH SALE" at bounding box center [328, 102] width 99 height 22
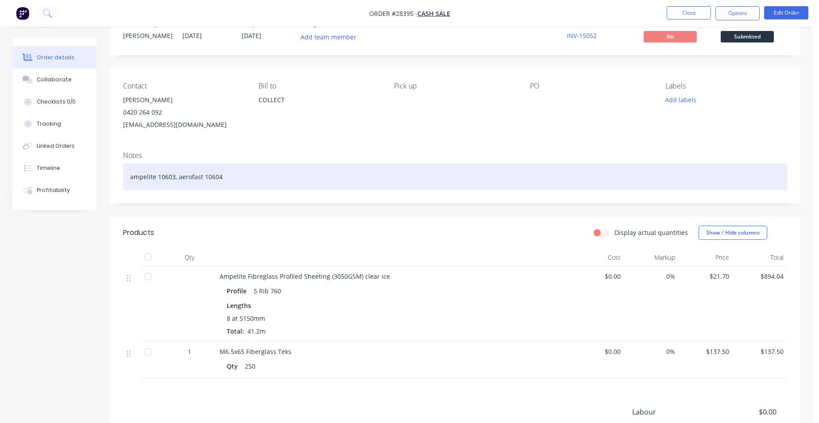
scroll to position [44, 0]
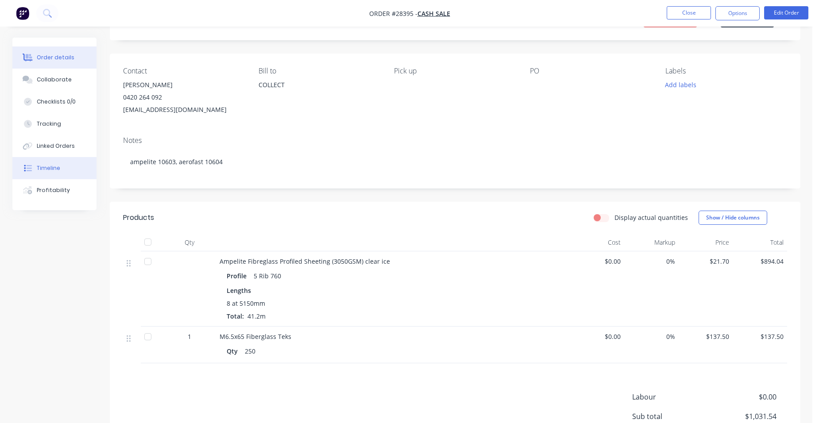
click at [52, 173] on button "Timeline" at bounding box center [54, 168] width 84 height 22
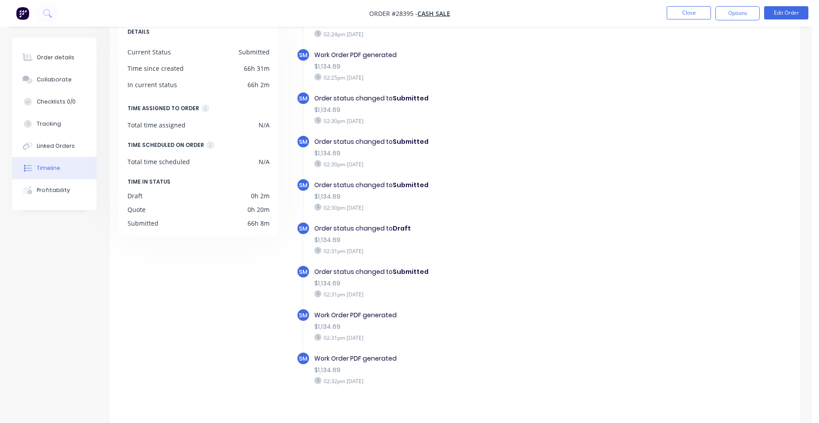
scroll to position [67, 0]
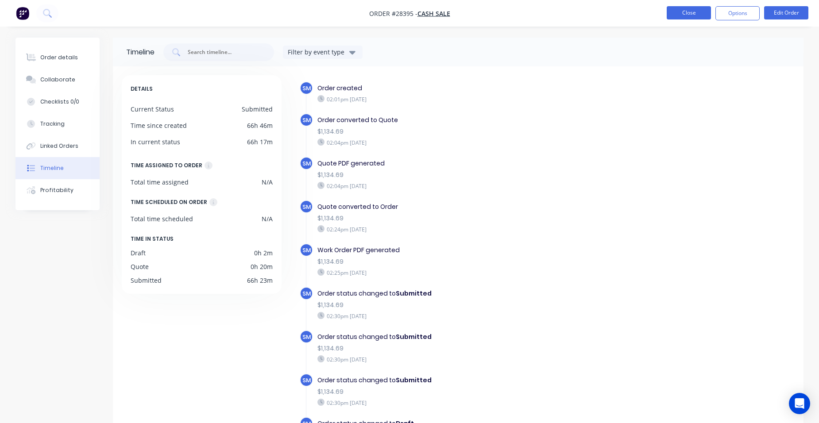
click at [689, 15] on button "Close" at bounding box center [688, 12] width 44 height 13
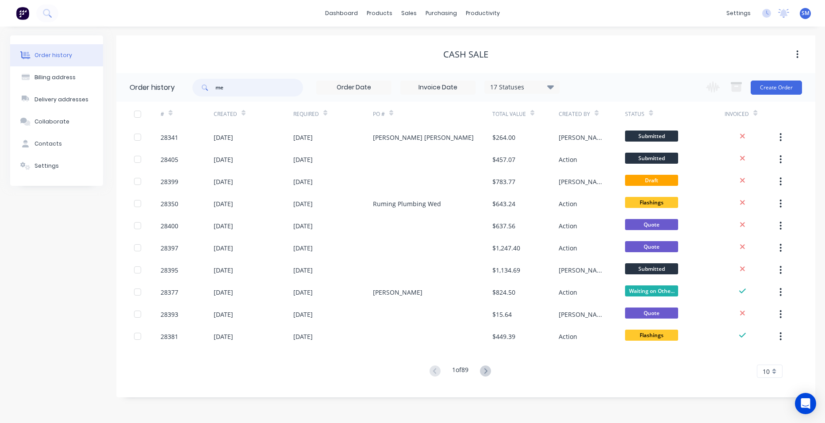
type input "mer"
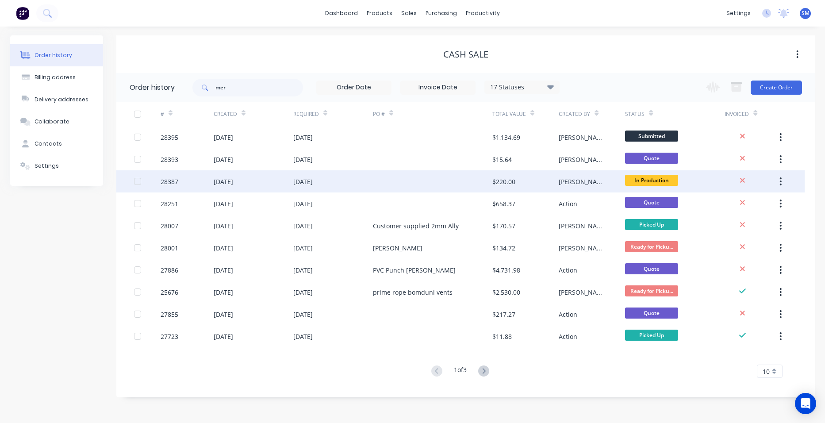
click at [458, 181] on div at bounding box center [432, 181] width 119 height 22
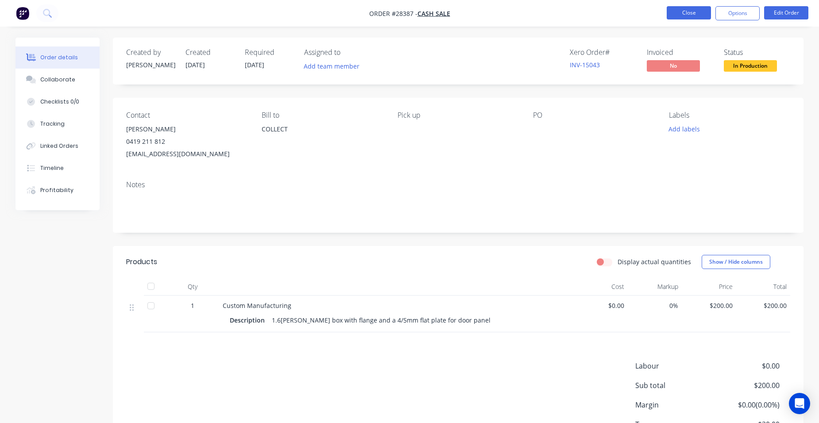
click at [692, 15] on button "Close" at bounding box center [688, 12] width 44 height 13
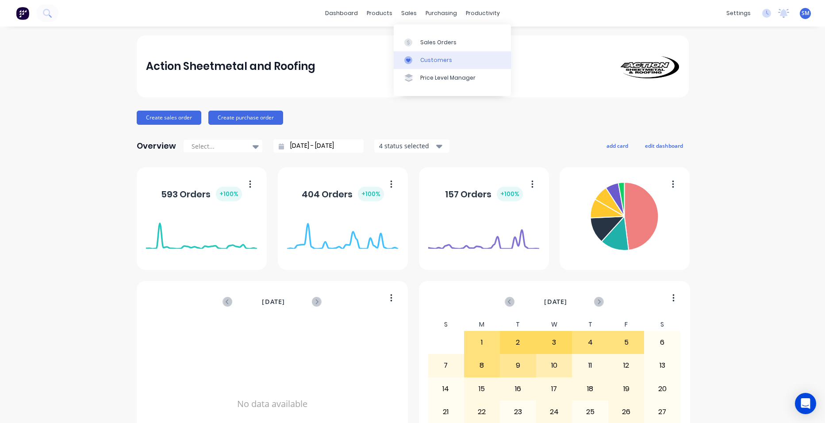
click at [432, 53] on link "Customers" at bounding box center [452, 60] width 117 height 18
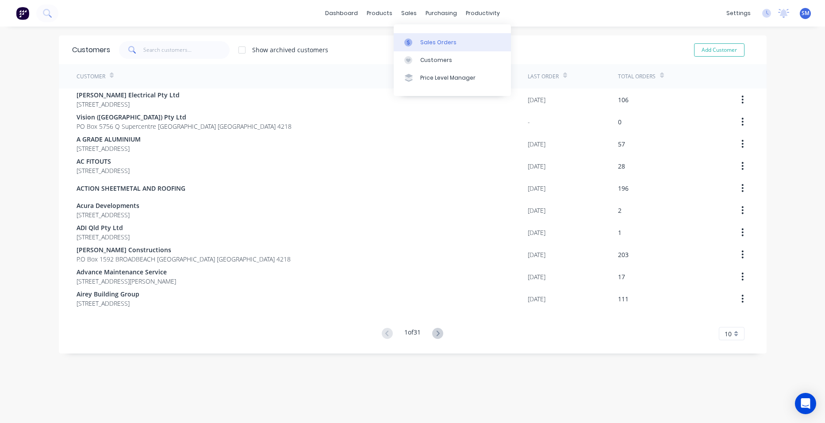
click at [432, 45] on div "Sales Orders" at bounding box center [438, 43] width 36 height 8
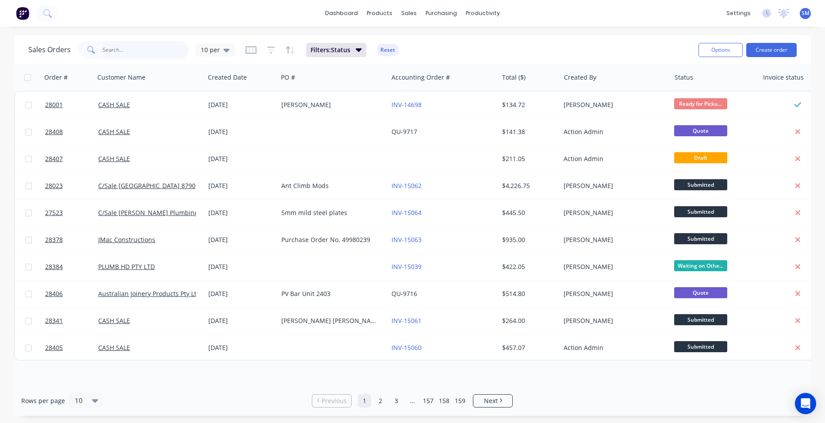
click at [161, 54] on input "text" at bounding box center [146, 50] width 86 height 18
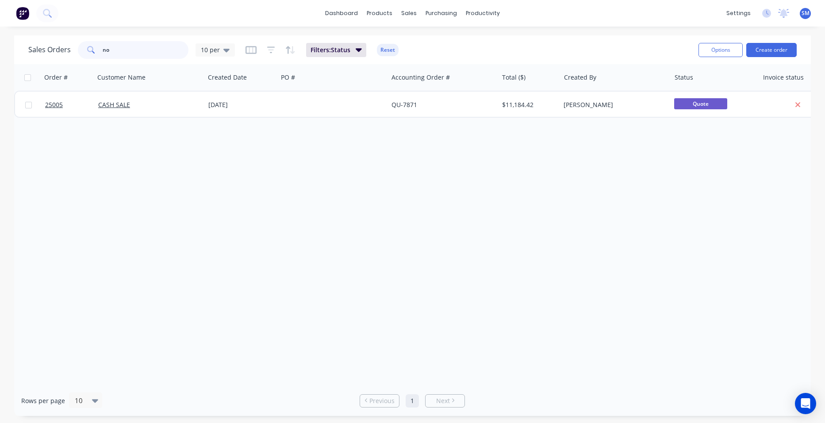
type input "n"
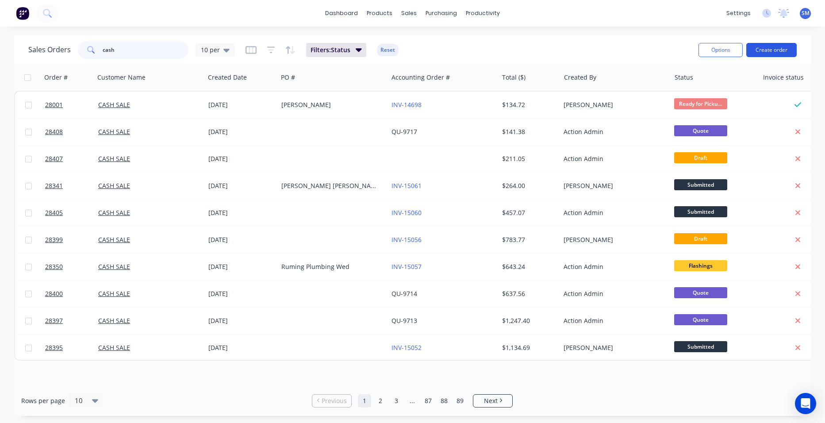
type input "cash"
click at [774, 49] on button "Create order" at bounding box center [772, 50] width 50 height 14
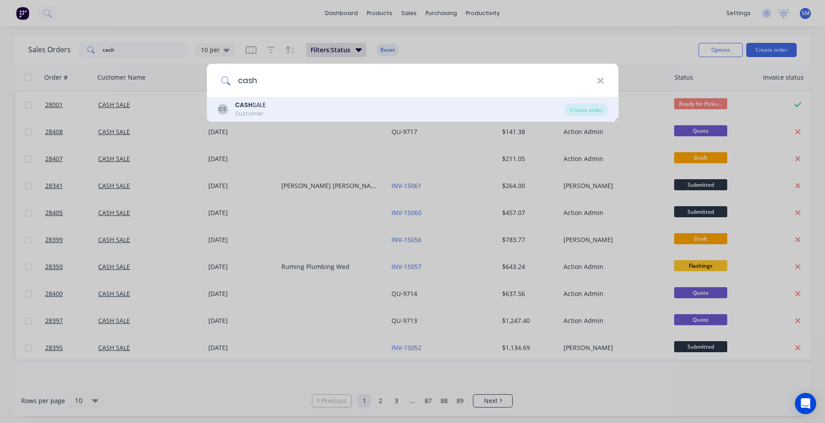
type input "cash"
click at [262, 106] on div "CASH SALE" at bounding box center [250, 104] width 31 height 9
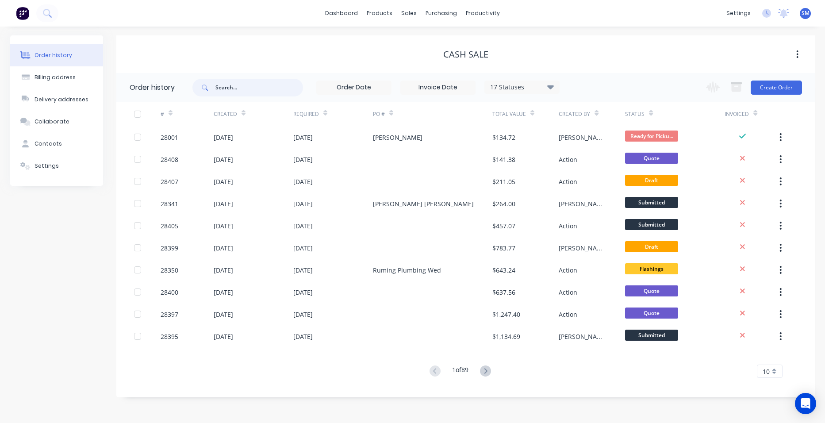
click at [253, 87] on input "text" at bounding box center [260, 88] width 88 height 18
click at [779, 82] on button "Create Order" at bounding box center [776, 88] width 51 height 14
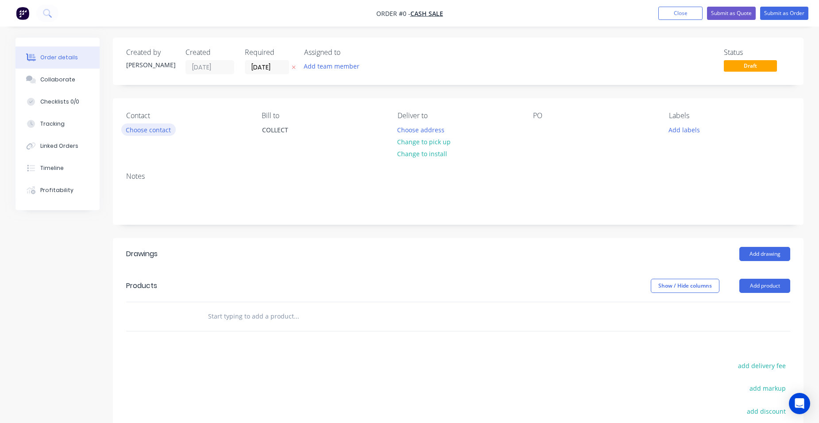
click at [150, 131] on button "Choose contact" at bounding box center [148, 129] width 54 height 12
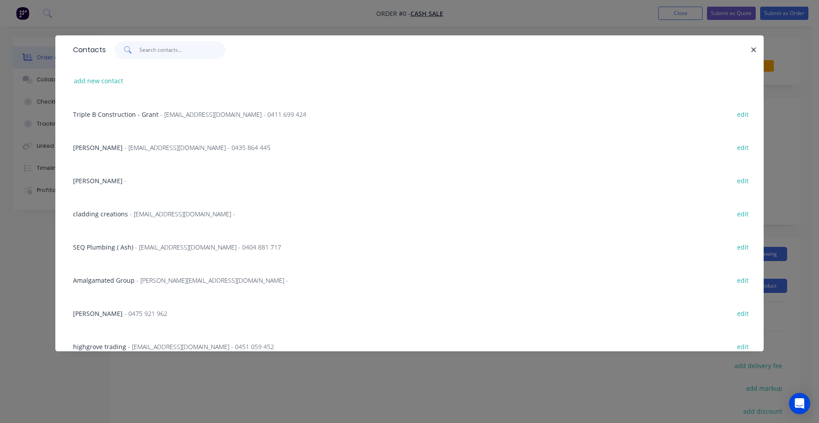
click at [154, 52] on input "text" at bounding box center [182, 50] width 86 height 18
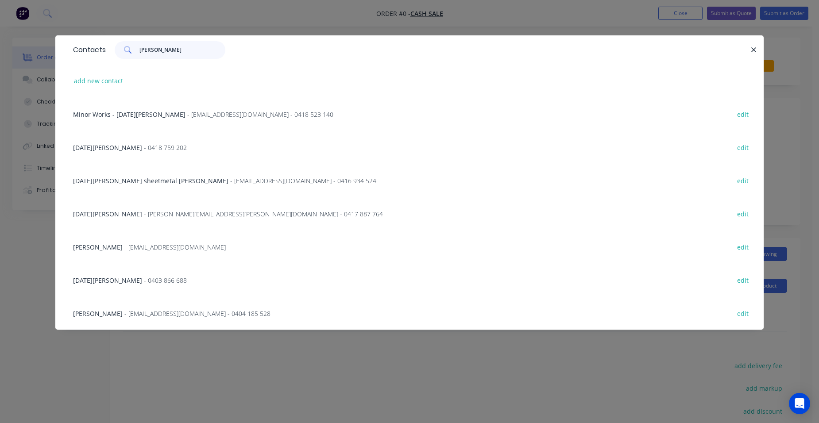
type input "noel"
click at [152, 282] on span "- 0403 866 688" at bounding box center [165, 280] width 43 height 8
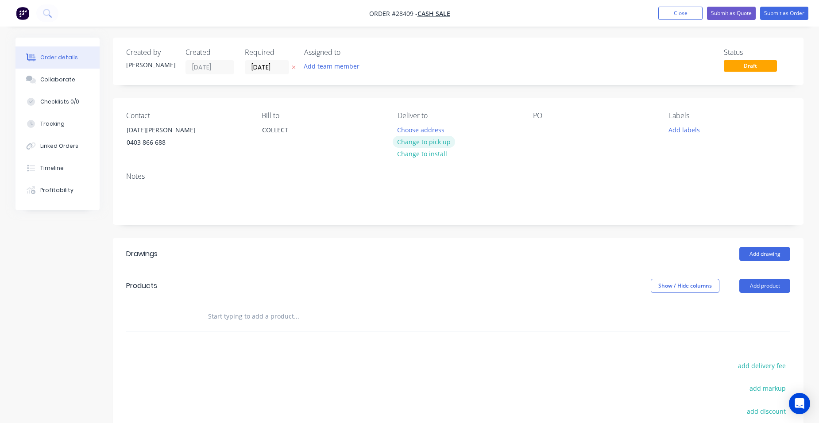
click at [423, 143] on button "Change to pick up" at bounding box center [424, 142] width 63 height 12
click at [763, 287] on button "Add product" at bounding box center [764, 286] width 51 height 14
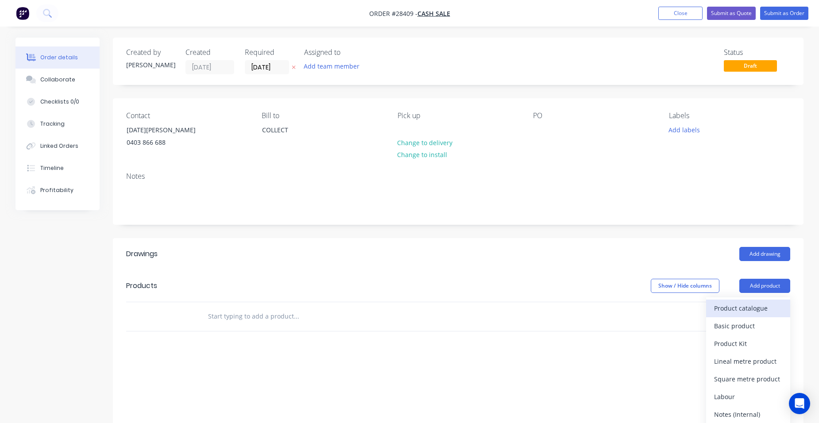
click at [755, 304] on div "Product catalogue" at bounding box center [748, 308] width 68 height 13
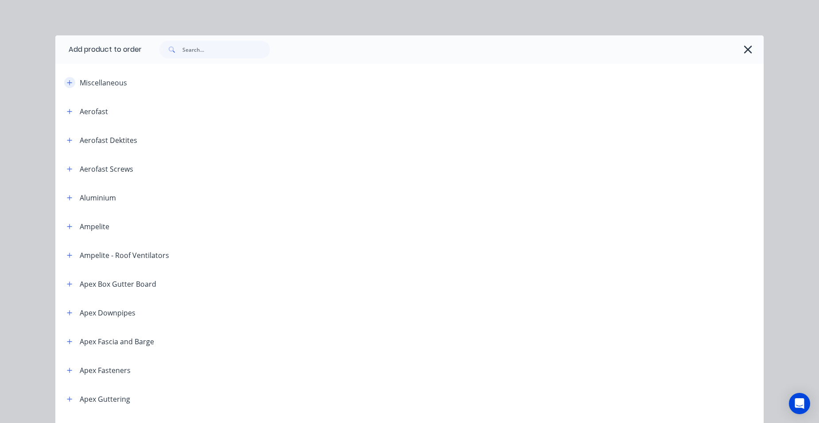
click at [67, 82] on icon "button" at bounding box center [69, 82] width 5 height 5
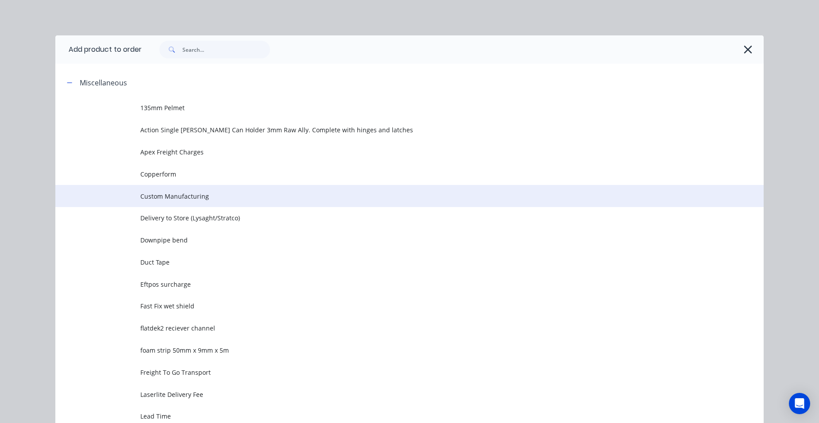
click at [210, 196] on span "Custom Manufacturing" at bounding box center [389, 196] width 498 height 9
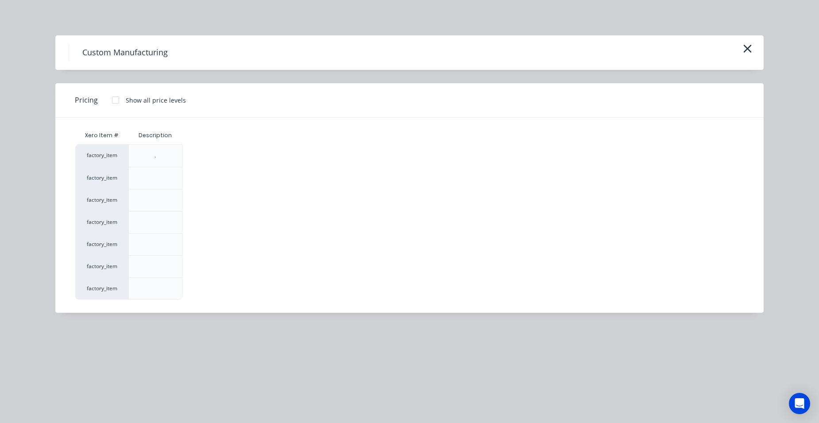
click at [117, 99] on div at bounding box center [116, 100] width 18 height 18
click at [219, 261] on div "$0.00" at bounding box center [206, 267] width 47 height 22
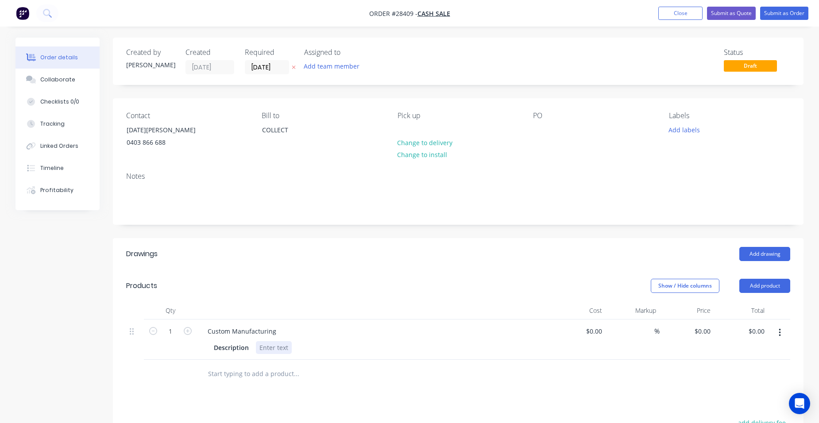
drag, startPoint x: 274, startPoint y: 346, endPoint x: 258, endPoint y: 350, distance: 16.0
click at [274, 343] on div at bounding box center [274, 347] width 36 height 13
click at [473, 349] on div "1.6mm zincanneal cover panels fully welded 2 x half round and 1 x square" at bounding box center [370, 347] width 228 height 13
click at [688, 8] on button "Close" at bounding box center [680, 13] width 44 height 13
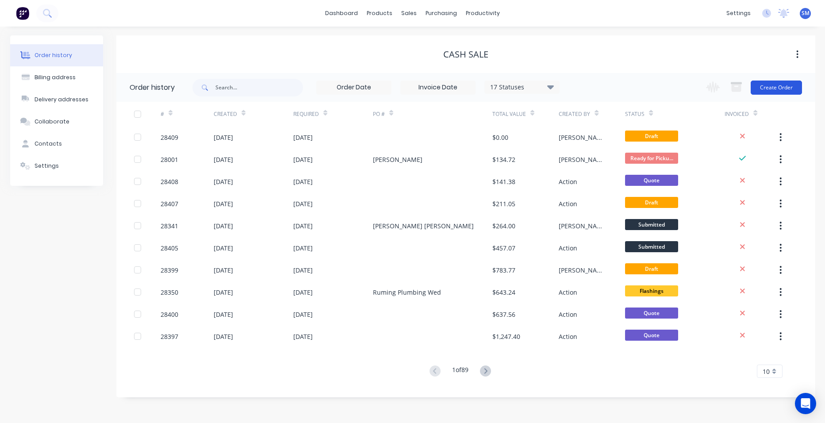
click at [778, 86] on button "Create Order" at bounding box center [776, 88] width 51 height 14
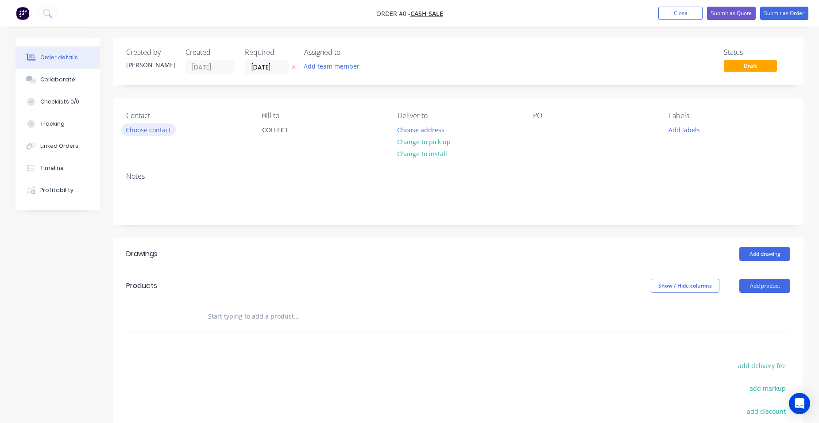
click at [150, 130] on button "Choose contact" at bounding box center [148, 129] width 54 height 12
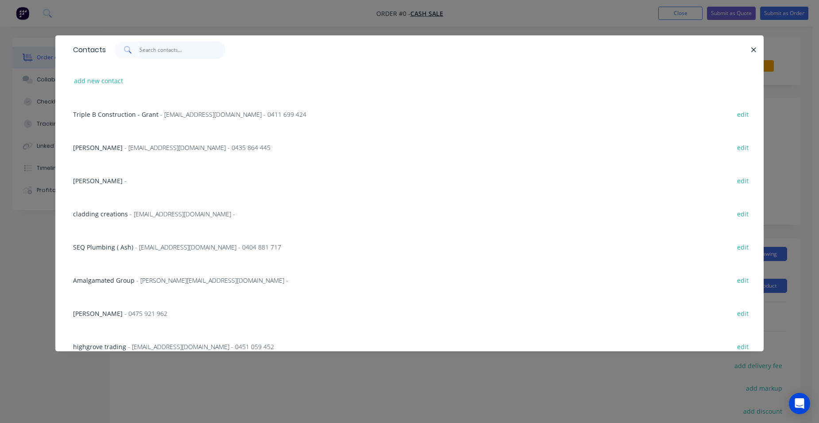
click at [155, 53] on input "text" at bounding box center [182, 50] width 86 height 18
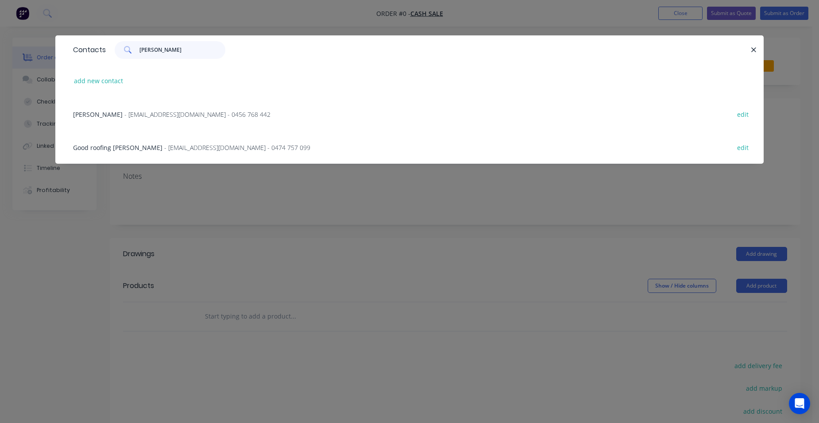
type input "brophy"
click at [174, 142] on div "Good roofing jason Brophy - jasonbrophy777@icloud.com - 0474 757 099 edit" at bounding box center [410, 147] width 682 height 33
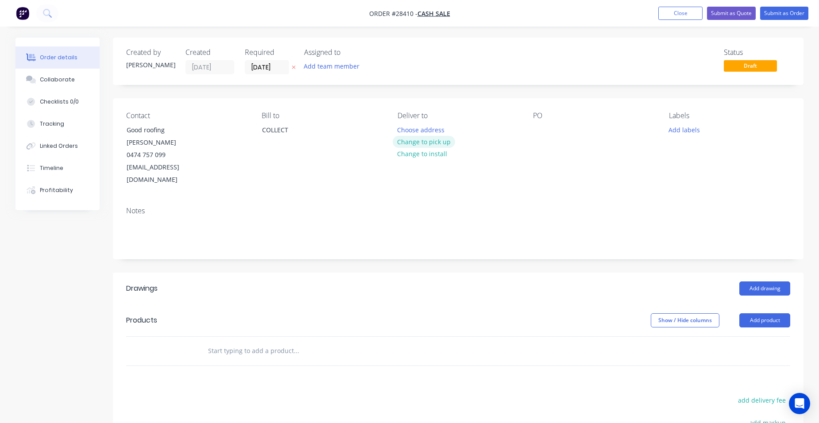
click at [436, 145] on button "Change to pick up" at bounding box center [424, 142] width 63 height 12
click at [679, 13] on button "Close" at bounding box center [680, 13] width 44 height 13
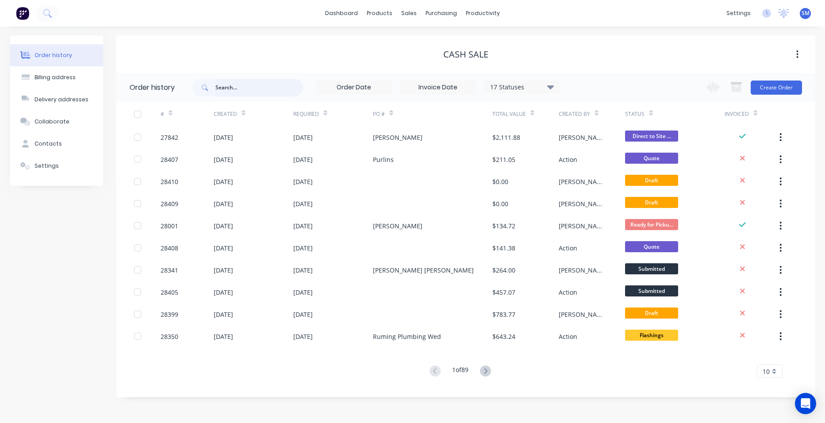
click at [251, 85] on input "text" at bounding box center [260, 88] width 88 height 18
click at [416, 57] on div at bounding box center [414, 60] width 13 height 8
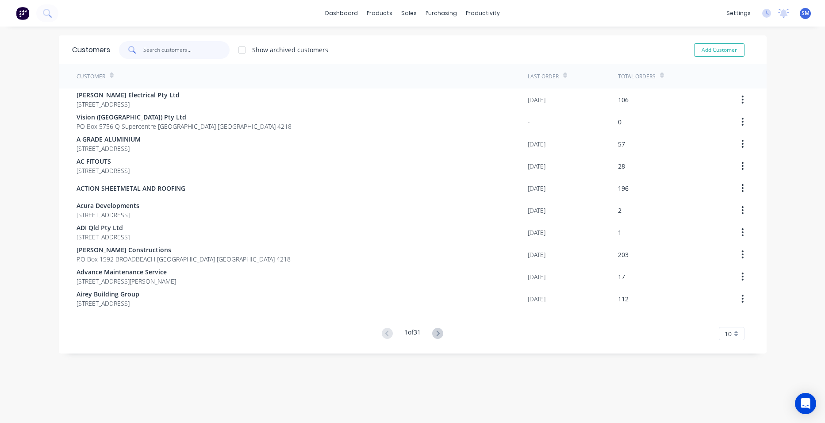
drag, startPoint x: 165, startPoint y: 50, endPoint x: 166, endPoint y: 44, distance: 5.8
click at [165, 49] on input "text" at bounding box center [186, 50] width 86 height 18
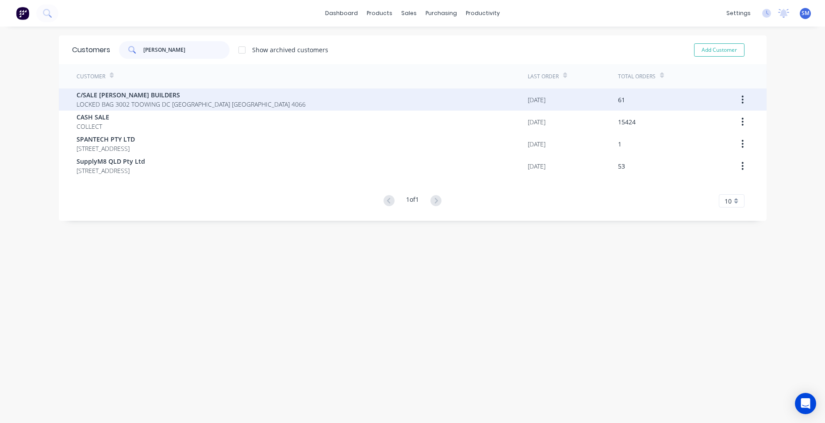
type input "hutchins"
click at [138, 91] on span "C/SALE [PERSON_NAME] BUILDERS" at bounding box center [191, 94] width 229 height 9
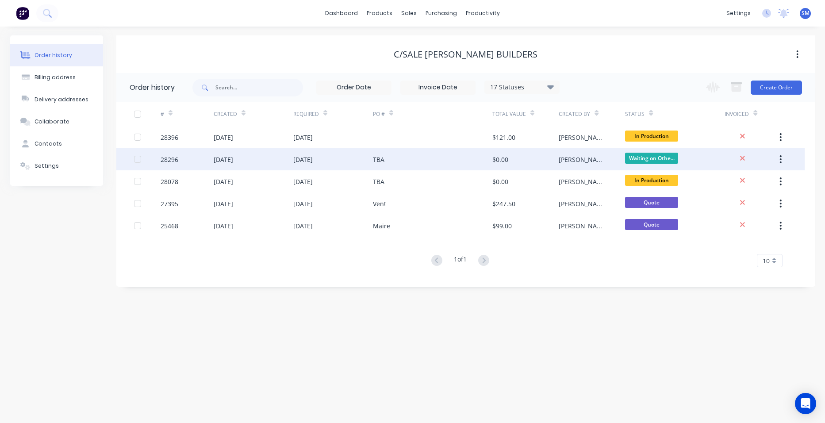
click at [414, 155] on div "TBA" at bounding box center [432, 159] width 119 height 22
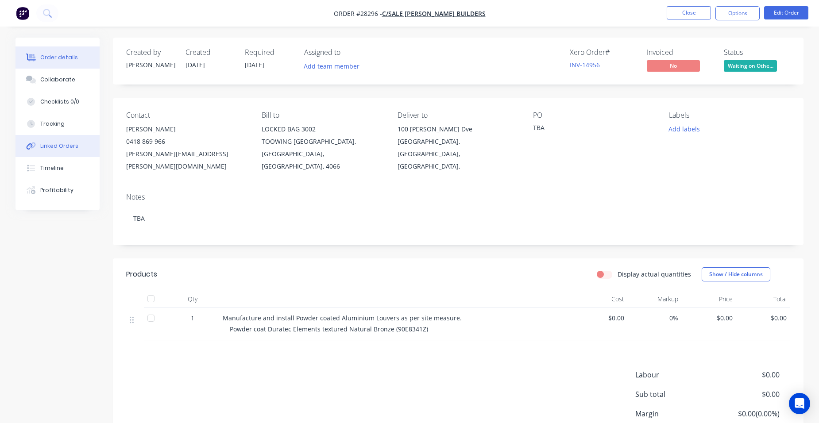
click at [79, 146] on button "Linked Orders" at bounding box center [57, 146] width 84 height 22
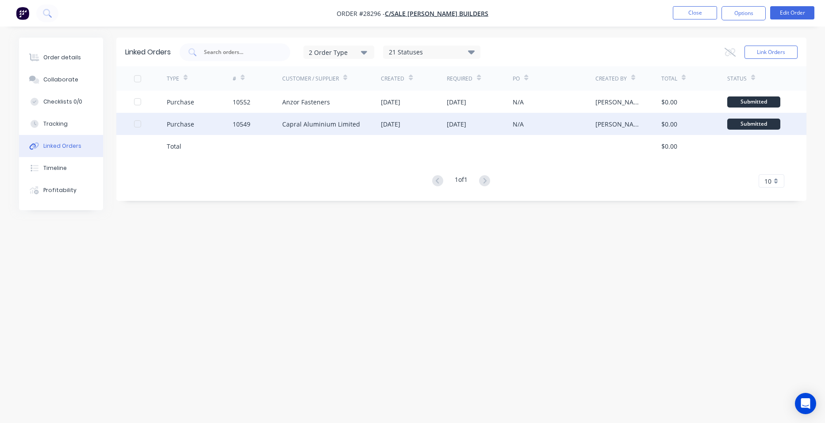
click at [268, 127] on div "10549" at bounding box center [258, 124] width 50 height 22
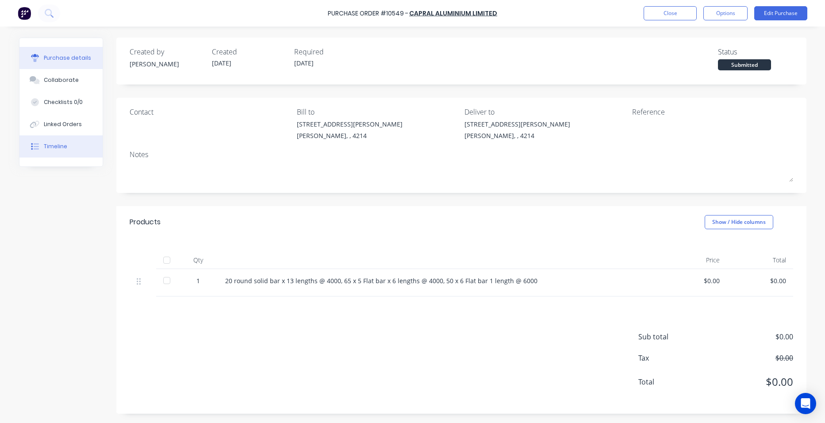
click at [80, 139] on button "Timeline" at bounding box center [60, 146] width 83 height 22
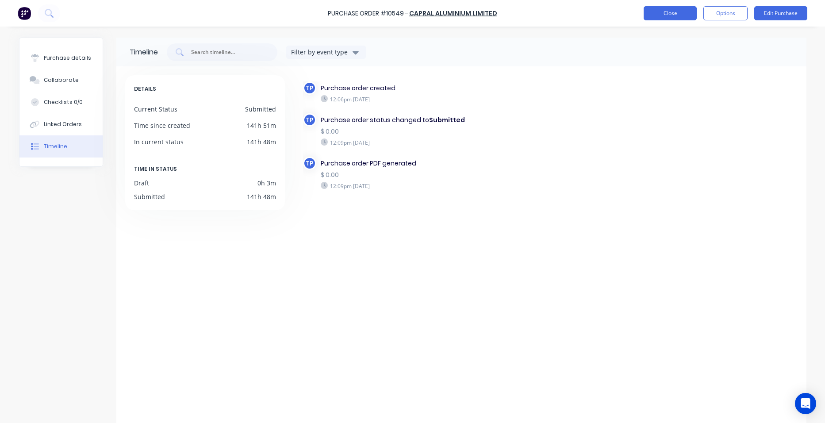
click at [677, 14] on button "Close" at bounding box center [670, 13] width 53 height 14
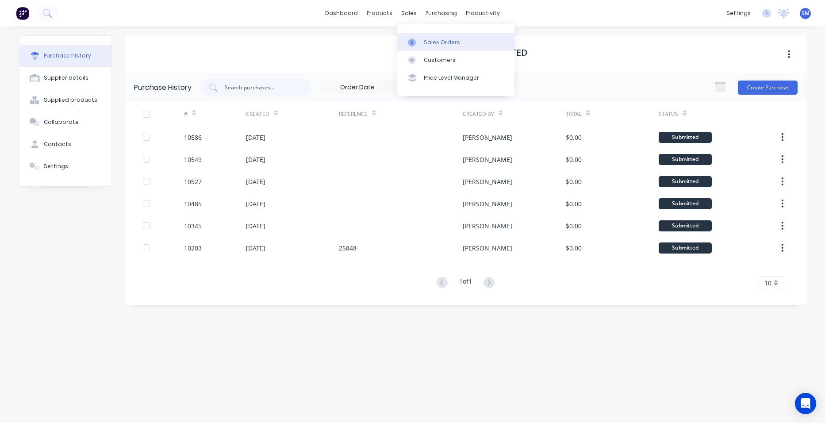
click at [426, 38] on link "Sales Orders" at bounding box center [455, 42] width 117 height 18
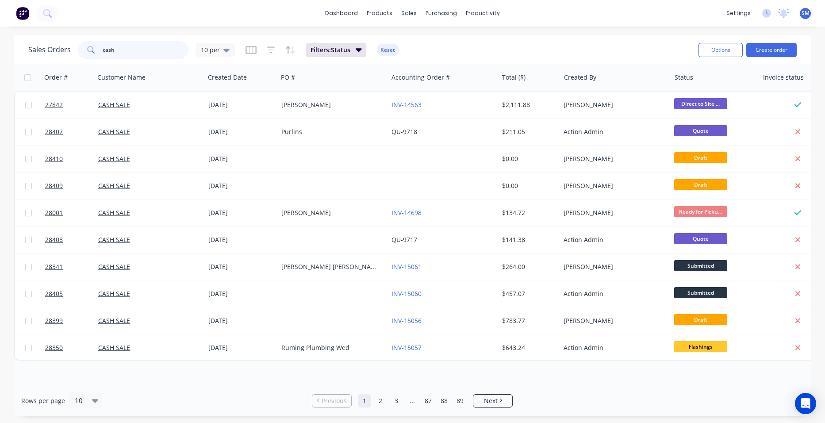
drag, startPoint x: 121, startPoint y: 52, endPoint x: 67, endPoint y: 45, distance: 54.0
click at [60, 49] on div "Sales Orders cash 10 per" at bounding box center [131, 50] width 207 height 18
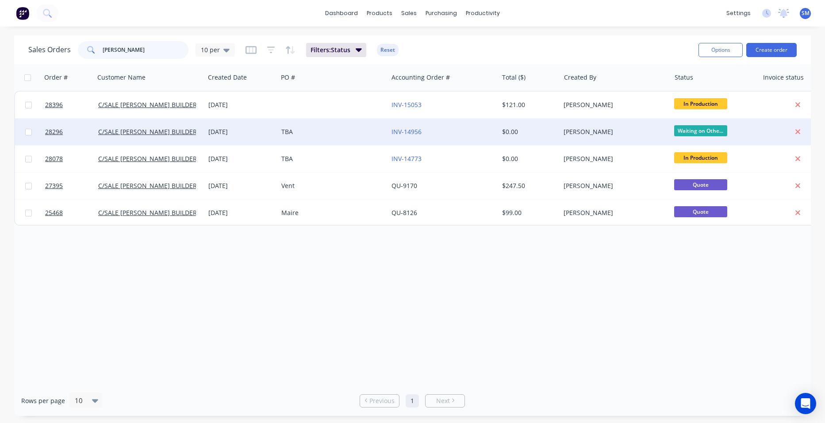
type input "hutchins"
click at [446, 132] on div "INV-14956" at bounding box center [441, 131] width 98 height 9
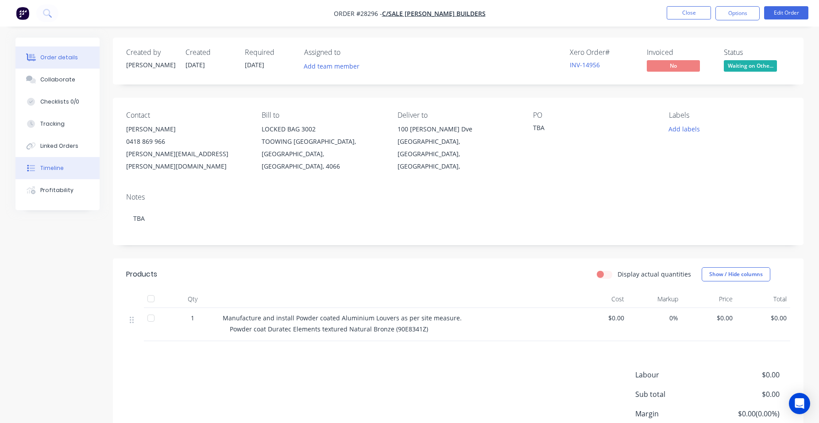
click at [76, 171] on button "Timeline" at bounding box center [57, 168] width 84 height 22
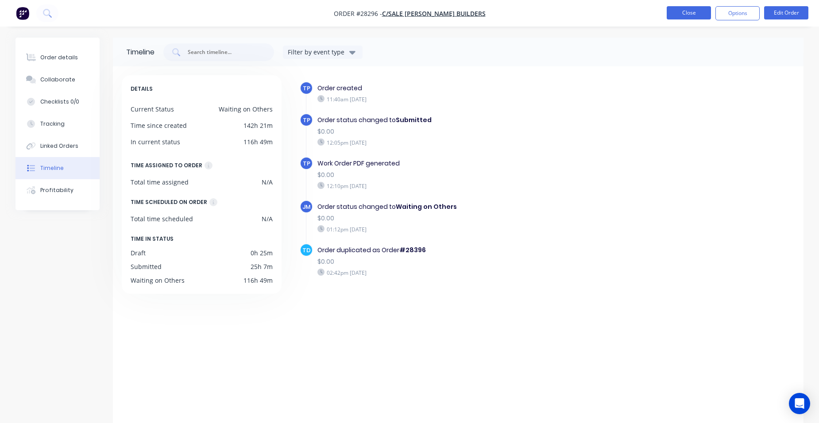
click at [675, 11] on button "Close" at bounding box center [688, 12] width 44 height 13
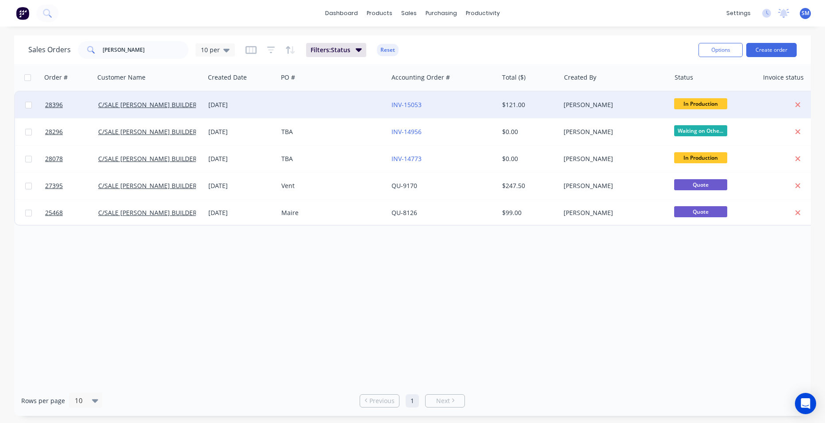
click at [322, 100] on div at bounding box center [333, 105] width 110 height 27
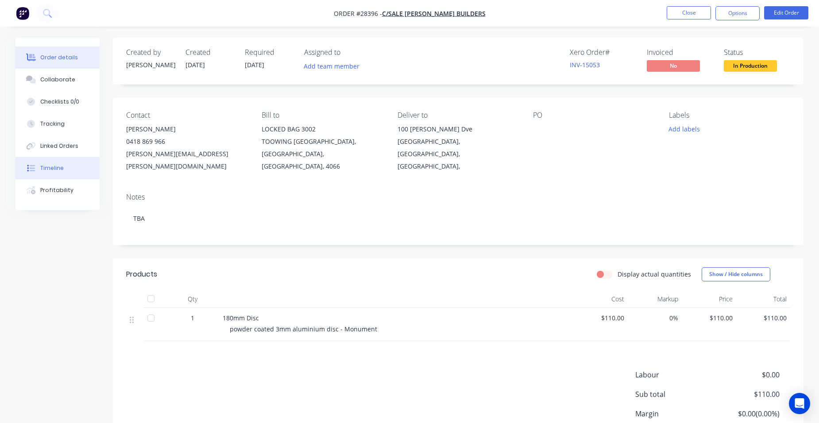
click at [82, 171] on button "Timeline" at bounding box center [57, 168] width 84 height 22
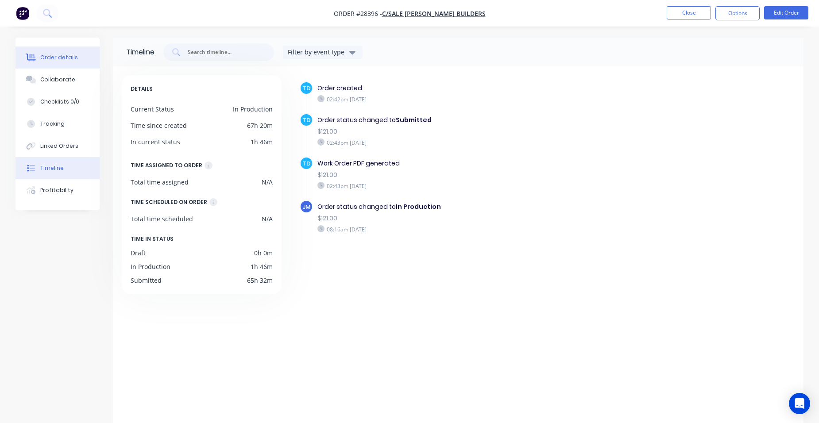
click at [75, 57] on button "Order details" at bounding box center [57, 57] width 84 height 22
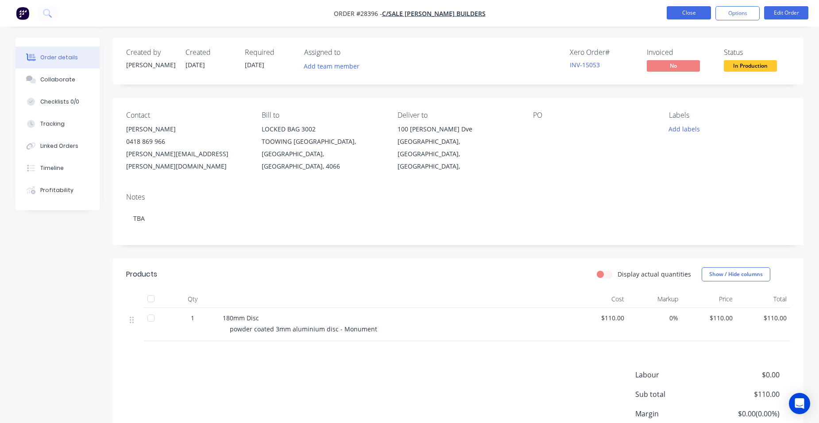
click at [667, 17] on button "Close" at bounding box center [688, 12] width 44 height 13
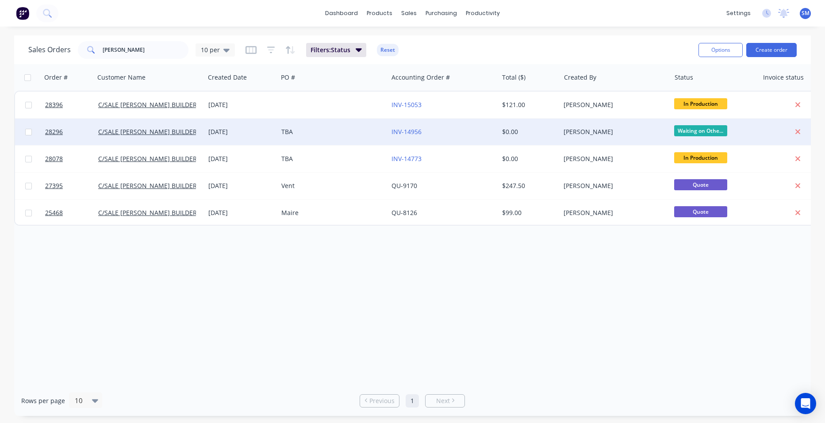
click at [456, 130] on div "INV-14956" at bounding box center [441, 131] width 98 height 9
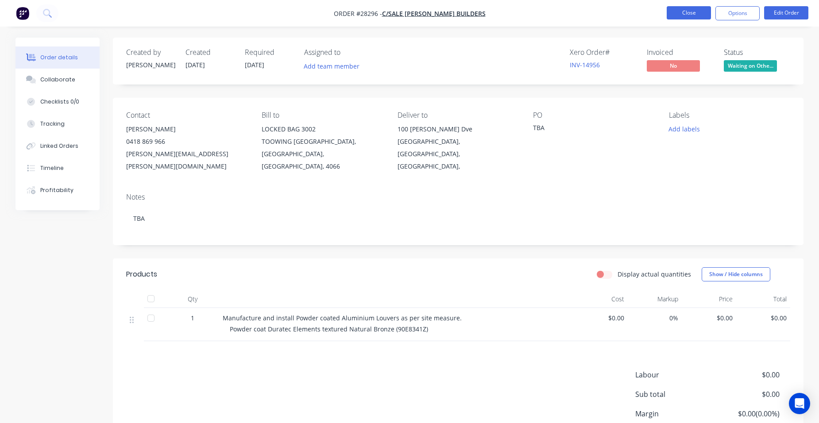
click at [688, 8] on button "Close" at bounding box center [688, 12] width 44 height 13
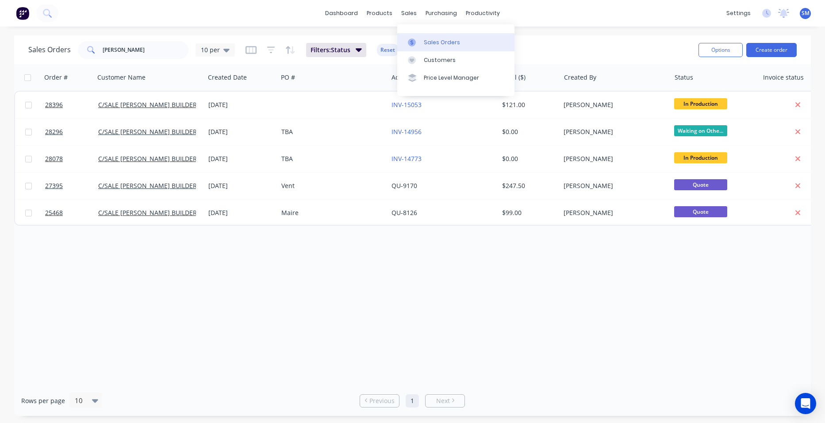
click at [424, 49] on link "Sales Orders" at bounding box center [455, 42] width 117 height 18
click at [20, 48] on div "Sales Orders hutchins 10 per Filters: Status Reset Options Create order" at bounding box center [412, 49] width 797 height 29
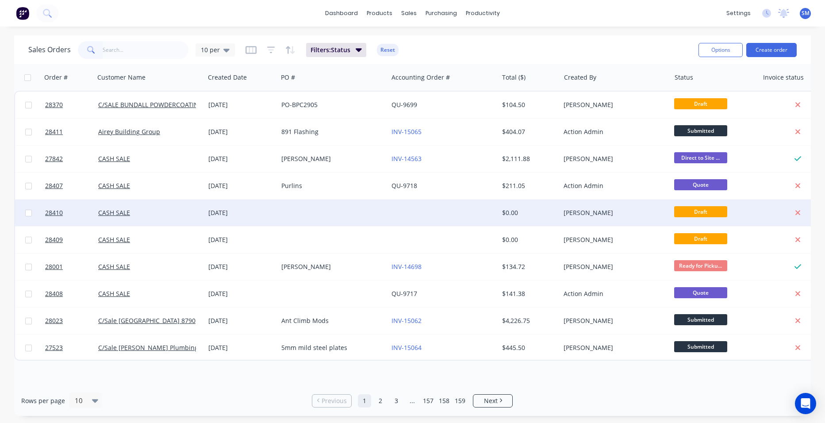
click at [460, 216] on div at bounding box center [443, 213] width 110 height 27
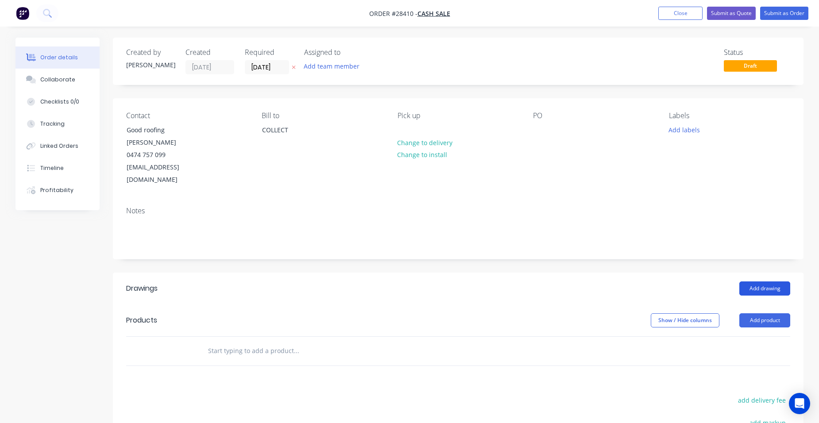
click at [781, 281] on button "Add drawing" at bounding box center [764, 288] width 51 height 14
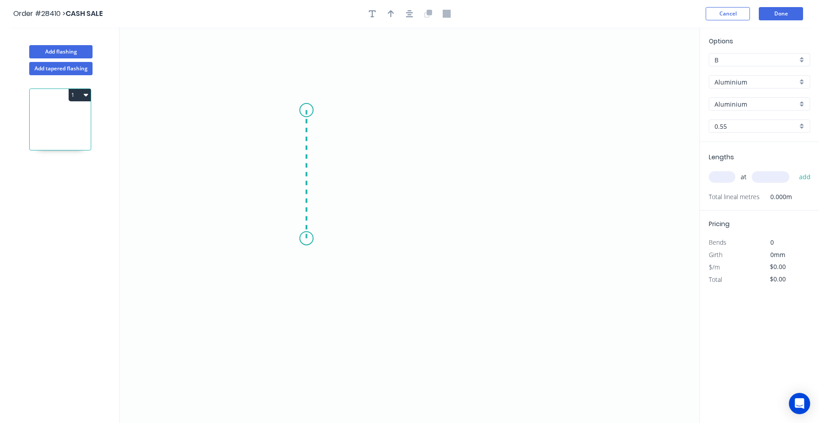
drag, startPoint x: 306, startPoint y: 110, endPoint x: 299, endPoint y: 239, distance: 128.6
click at [299, 239] on icon "0" at bounding box center [409, 225] width 580 height 396
click at [486, 256] on icon "0 ?" at bounding box center [409, 225] width 580 height 396
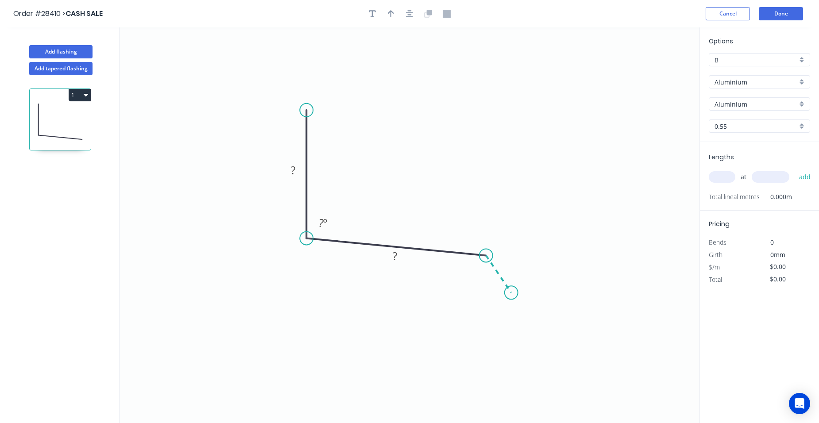
click at [511, 293] on icon "0 ? ? ? º" at bounding box center [409, 225] width 580 height 396
click at [511, 293] on circle at bounding box center [511, 292] width 13 height 13
click at [318, 224] on rect at bounding box center [323, 223] width 18 height 12
click at [296, 168] on g "?" at bounding box center [293, 170] width 18 height 15
click at [401, 260] on rect at bounding box center [395, 256] width 18 height 12
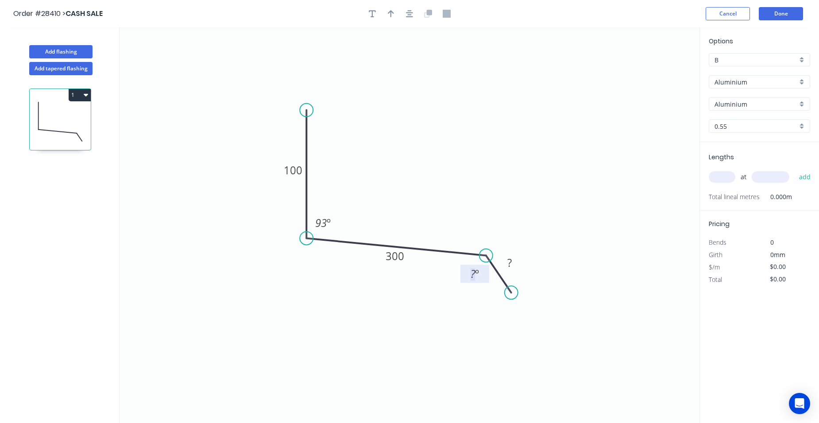
click at [478, 274] on tspan "º" at bounding box center [477, 273] width 4 height 15
click at [513, 263] on rect at bounding box center [510, 263] width 18 height 12
click at [548, 241] on icon "0 100 300 35 93 º 120 º" at bounding box center [409, 225] width 580 height 396
type input "$1.00"
click at [386, 10] on button "button" at bounding box center [390, 13] width 13 height 13
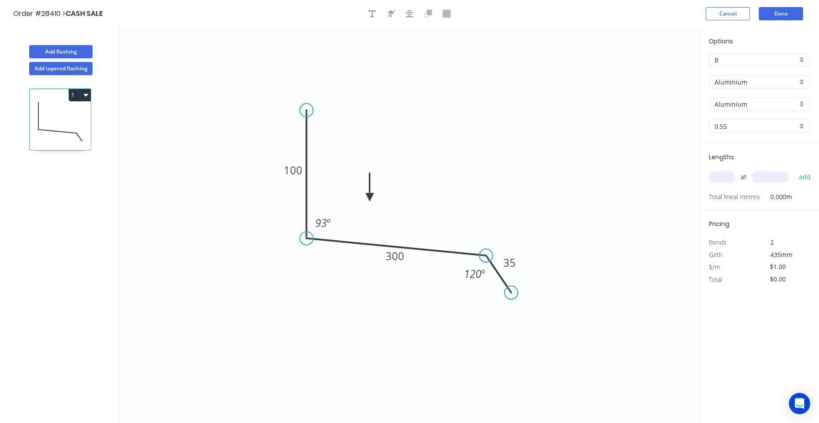
drag, startPoint x: 655, startPoint y: 70, endPoint x: 372, endPoint y: 196, distance: 309.9
click at [372, 196] on icon at bounding box center [370, 187] width 8 height 28
click at [803, 123] on div "0.55" at bounding box center [759, 125] width 101 height 13
click at [801, 77] on div "Aluminium" at bounding box center [759, 81] width 101 height 13
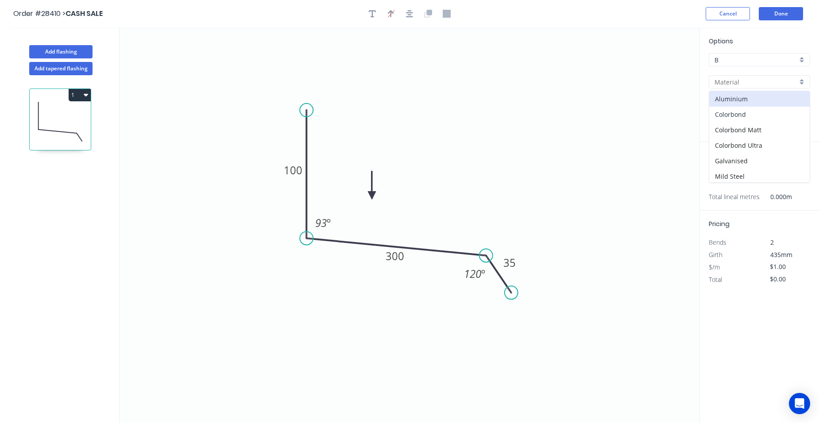
click at [761, 113] on div "Colorbond" at bounding box center [759, 114] width 100 height 15
type input "Colorbond"
type input "Basalt"
type input "0.55"
type input "$17.41"
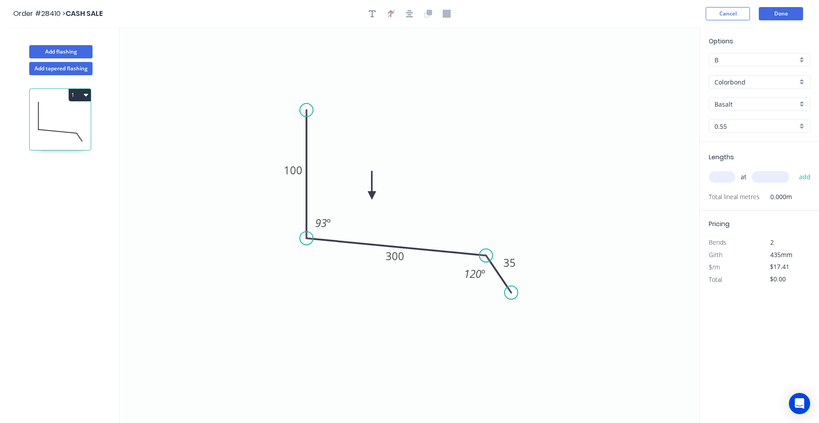
click at [805, 102] on div "Basalt" at bounding box center [759, 103] width 101 height 13
drag, startPoint x: 759, startPoint y: 120, endPoint x: 752, endPoint y: 128, distance: 10.4
click at [759, 119] on div "Monument" at bounding box center [759, 116] width 100 height 15
type input "Monument"
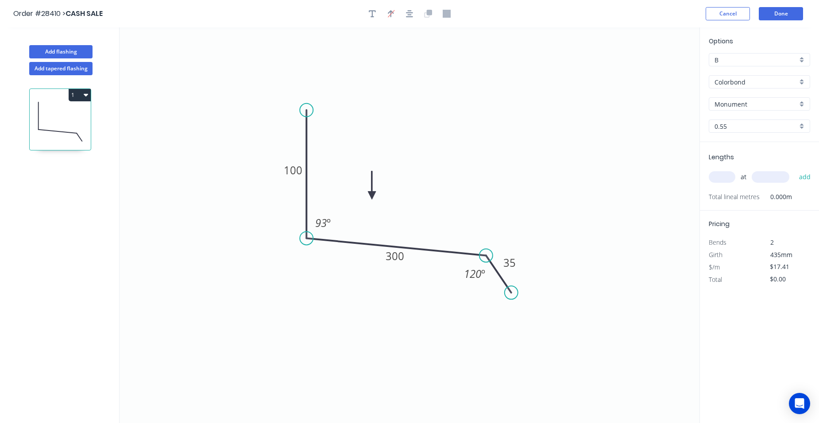
click at [726, 174] on input "text" at bounding box center [722, 177] width 27 height 12
type input "2"
type input "2300"
click at [794, 170] on button "add" at bounding box center [804, 177] width 21 height 15
type input "$80.09"
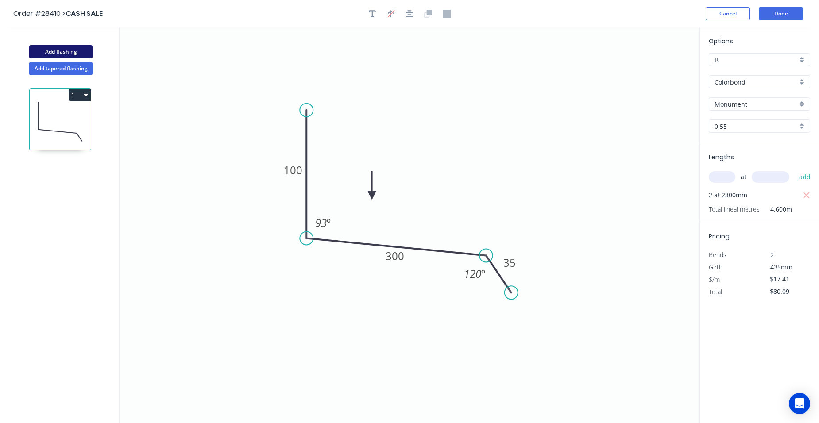
click at [70, 50] on button "Add flashing" at bounding box center [60, 51] width 63 height 13
type input "$0.00"
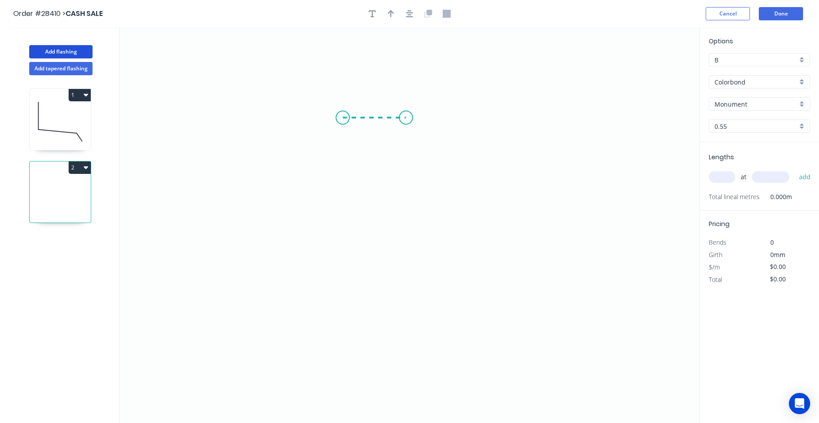
drag, startPoint x: 343, startPoint y: 118, endPoint x: 406, endPoint y: 121, distance: 63.8
click at [406, 121] on icon "0" at bounding box center [409, 225] width 580 height 396
click at [408, 243] on icon "0 ?" at bounding box center [409, 225] width 580 height 396
click at [420, 262] on icon "0 ? ?" at bounding box center [409, 225] width 580 height 396
click at [406, 276] on icon "0 ? ? ? ? º" at bounding box center [409, 225] width 580 height 396
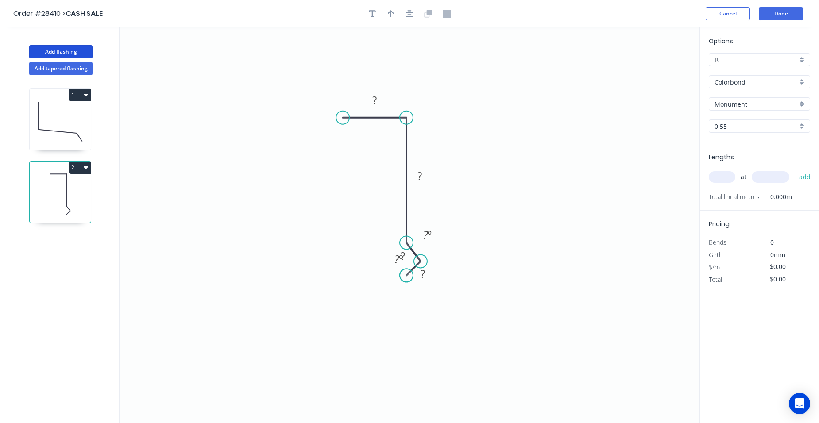
click at [406, 276] on circle at bounding box center [406, 275] width 13 height 13
click at [375, 98] on tspan "?" at bounding box center [374, 100] width 4 height 15
click at [426, 175] on rect at bounding box center [420, 176] width 18 height 12
click at [465, 254] on div "Hide angle" at bounding box center [475, 261] width 89 height 18
drag, startPoint x: 427, startPoint y: 284, endPoint x: 421, endPoint y: 277, distance: 8.8
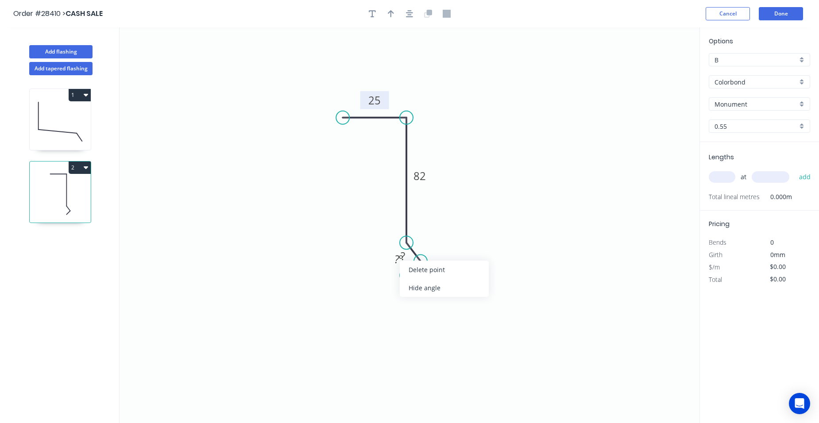
click at [427, 284] on div "Hide angle" at bounding box center [444, 288] width 89 height 18
click at [403, 257] on tspan "?" at bounding box center [403, 256] width 4 height 15
click at [428, 276] on rect at bounding box center [423, 274] width 18 height 12
drag, startPoint x: 391, startPoint y: 11, endPoint x: 410, endPoint y: 31, distance: 27.9
click at [391, 11] on icon "button" at bounding box center [391, 13] width 6 height 7
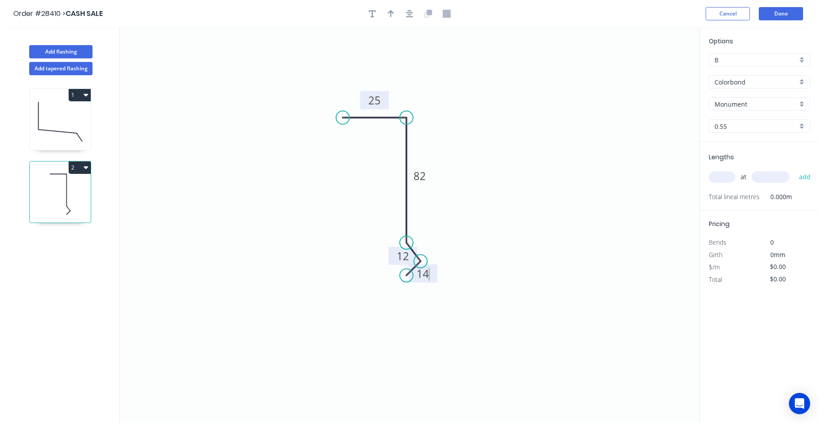
type input "$8.94"
drag, startPoint x: 653, startPoint y: 69, endPoint x: 461, endPoint y: 148, distance: 207.0
click at [489, 141] on icon at bounding box center [493, 127] width 8 height 28
click at [461, 148] on icon at bounding box center [462, 138] width 8 height 28
click at [802, 104] on div "Monument" at bounding box center [759, 103] width 101 height 13
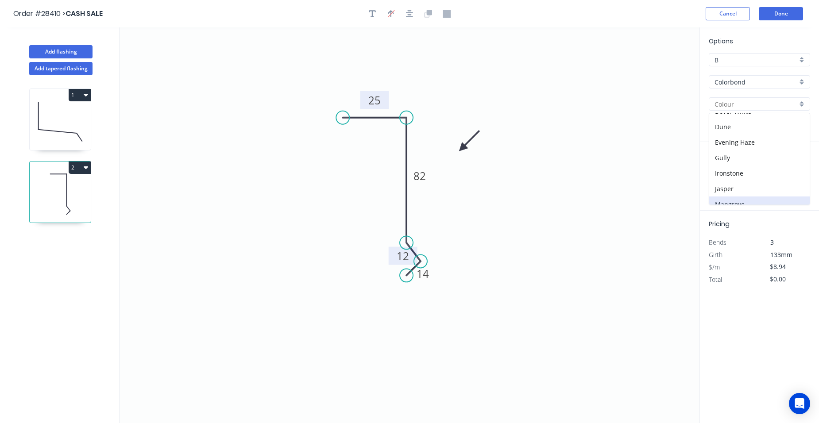
scroll to position [89, 0]
click at [758, 128] on div "Dover White" at bounding box center [759, 125] width 100 height 15
type input "Dover White"
click at [725, 180] on input "text" at bounding box center [722, 177] width 27 height 12
type input "2"
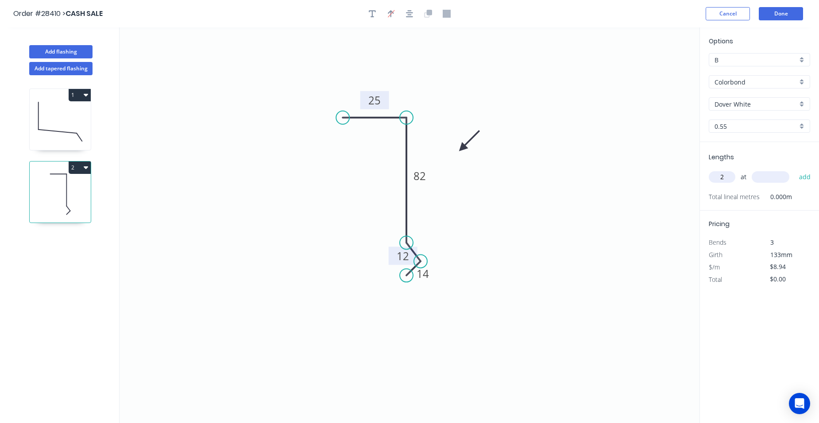
click at [772, 185] on div "2 at add" at bounding box center [760, 177] width 103 height 24
click at [765, 181] on input "text" at bounding box center [770, 177] width 38 height 12
type input "2300"
click at [794, 170] on button "add" at bounding box center [804, 177] width 21 height 15
type input "$41.12"
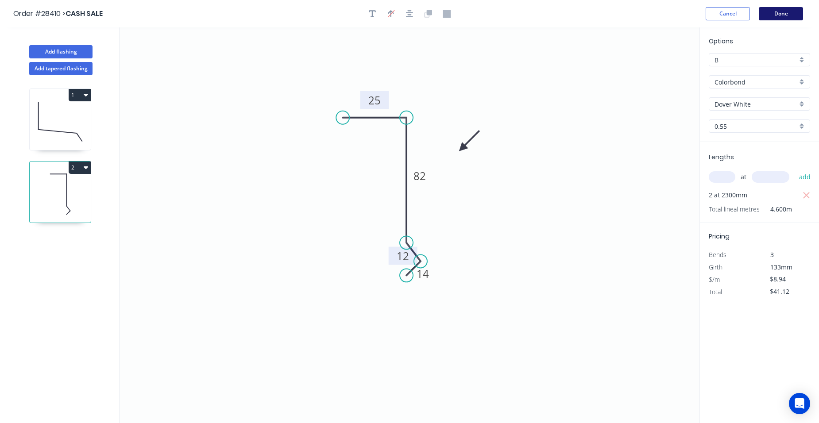
click at [794, 8] on button "Done" at bounding box center [781, 13] width 44 height 13
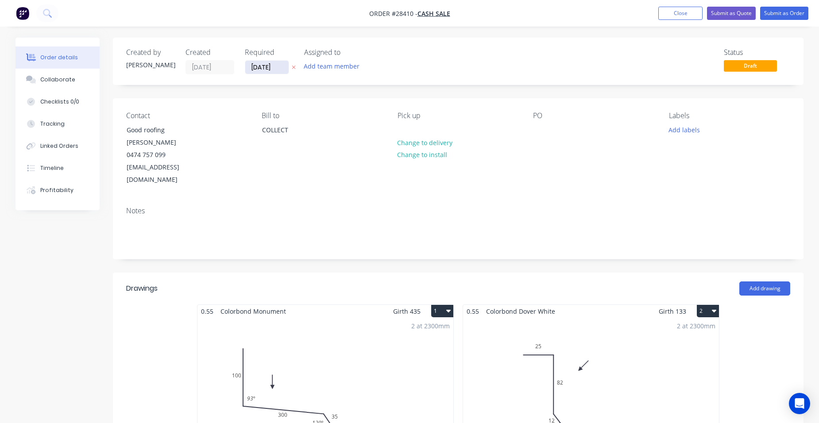
click at [256, 72] on input "[DATE]" at bounding box center [266, 67] width 43 height 13
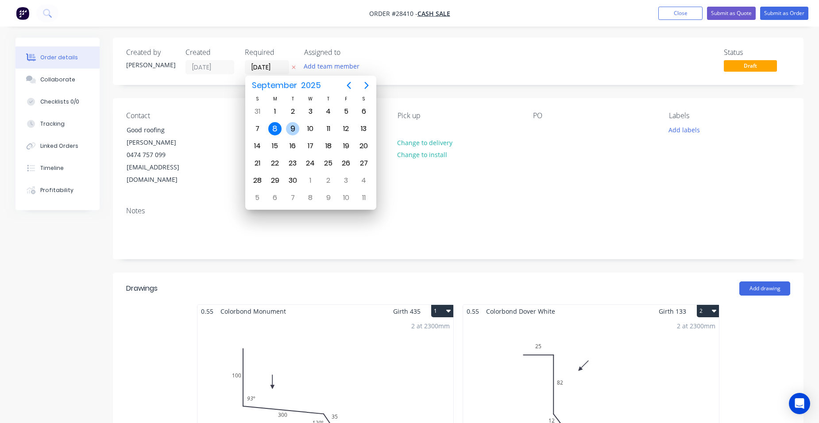
click at [287, 126] on div "9" at bounding box center [292, 128] width 13 height 13
type input "[DATE]"
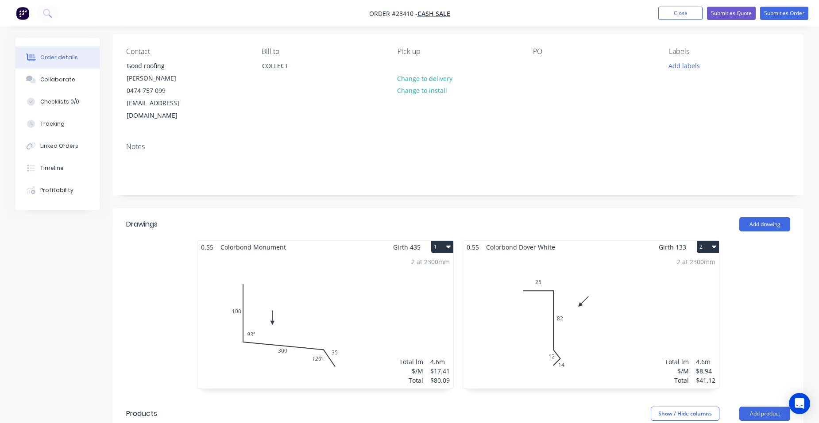
scroll to position [177, 0]
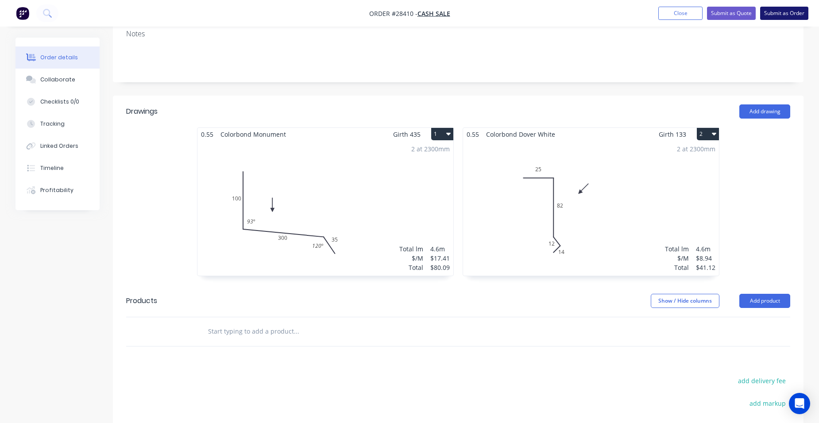
click at [794, 11] on button "Submit as Order" at bounding box center [784, 13] width 48 height 13
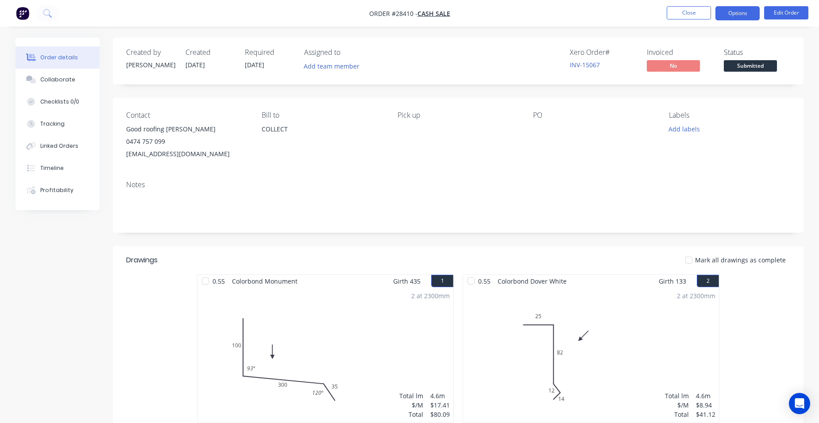
click at [739, 18] on button "Options" at bounding box center [737, 13] width 44 height 14
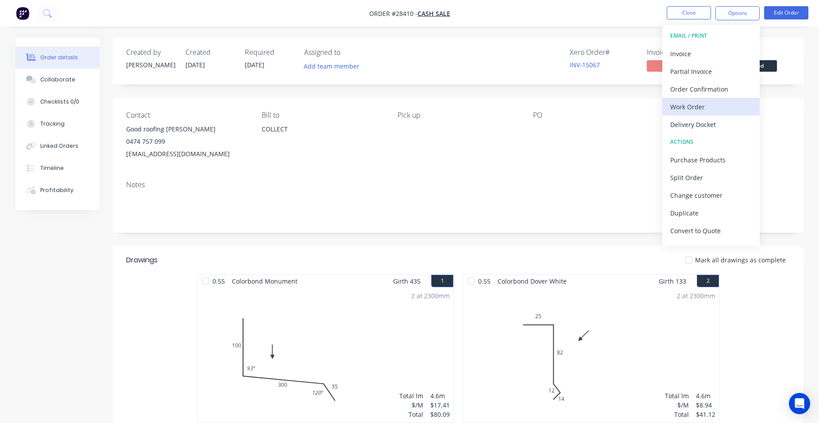
click at [715, 107] on div "Work Order" at bounding box center [710, 106] width 81 height 13
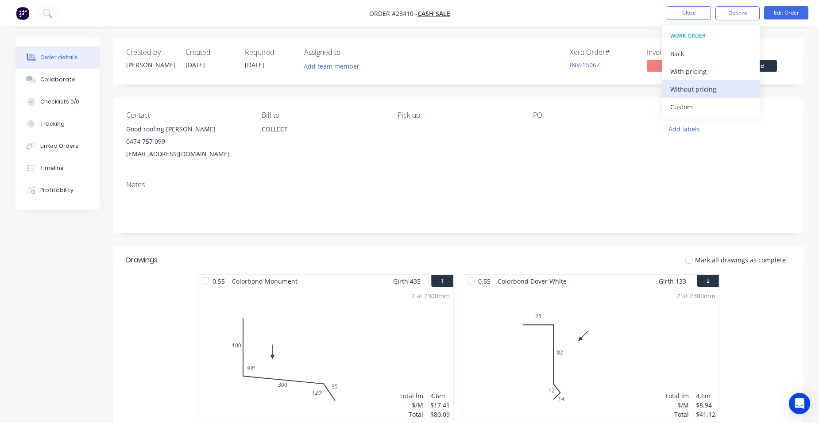
click at [716, 93] on div "Without pricing" at bounding box center [710, 89] width 81 height 13
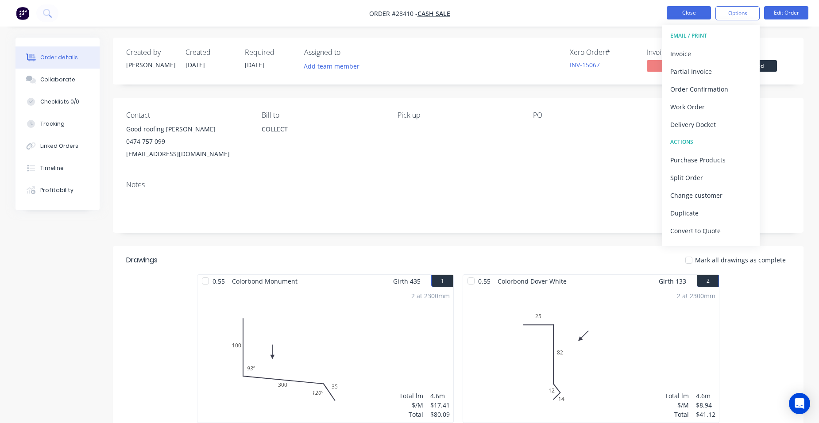
click at [695, 8] on button "Close" at bounding box center [688, 12] width 44 height 13
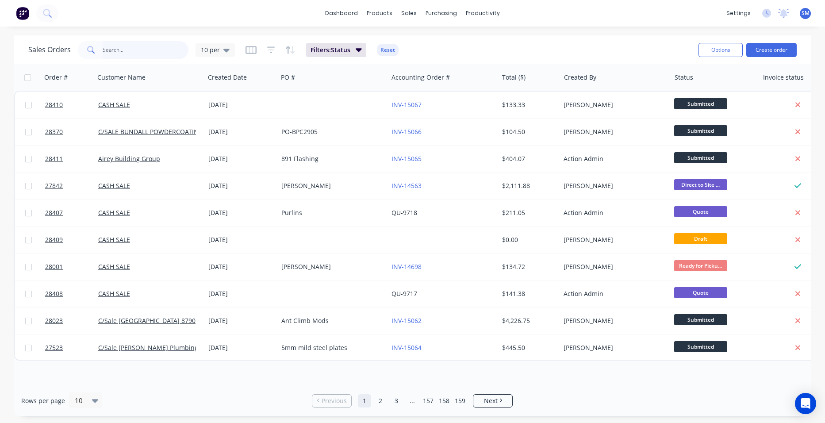
click at [138, 54] on input "text" at bounding box center [146, 50] width 86 height 18
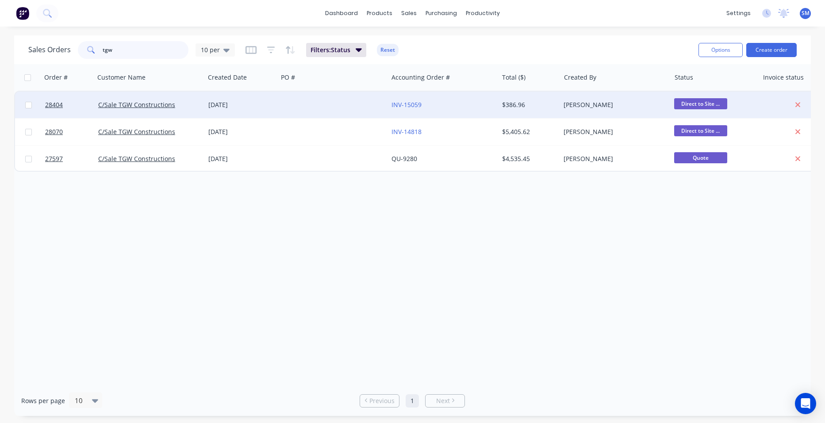
type input "tgw"
click at [360, 95] on div at bounding box center [333, 105] width 110 height 27
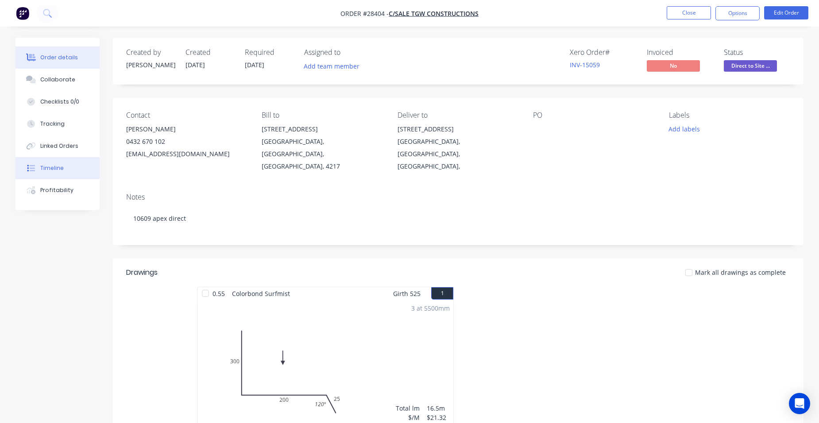
click at [73, 162] on button "Timeline" at bounding box center [57, 168] width 84 height 22
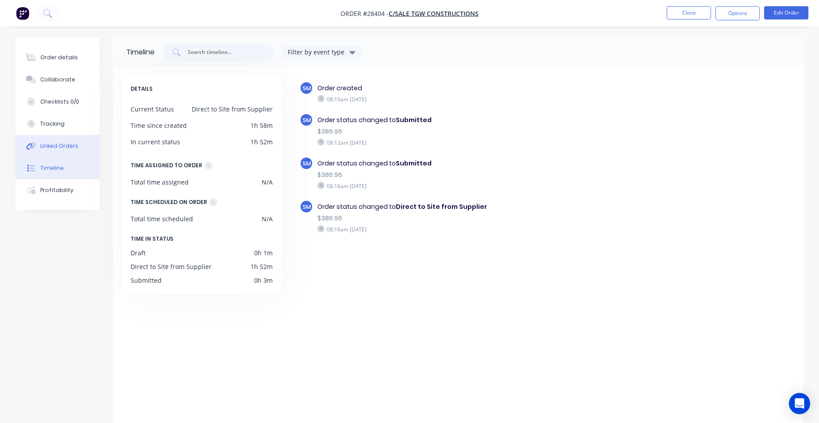
drag, startPoint x: 46, startPoint y: 139, endPoint x: 58, endPoint y: 143, distance: 12.9
click at [46, 143] on button "Linked Orders" at bounding box center [57, 146] width 84 height 22
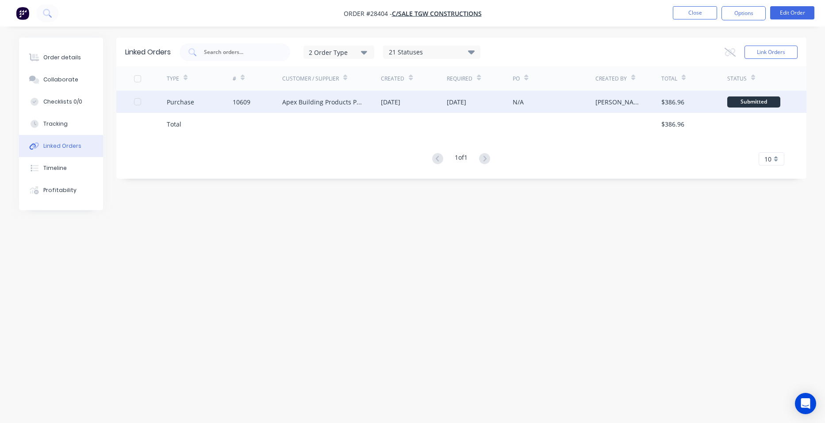
click at [351, 99] on div "Apex Building Products Pty Ltd" at bounding box center [322, 101] width 81 height 9
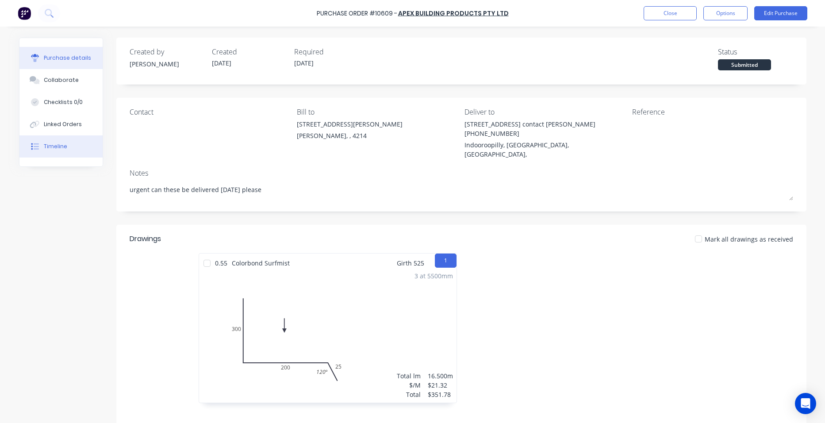
click at [48, 145] on div "Timeline" at bounding box center [55, 147] width 23 height 8
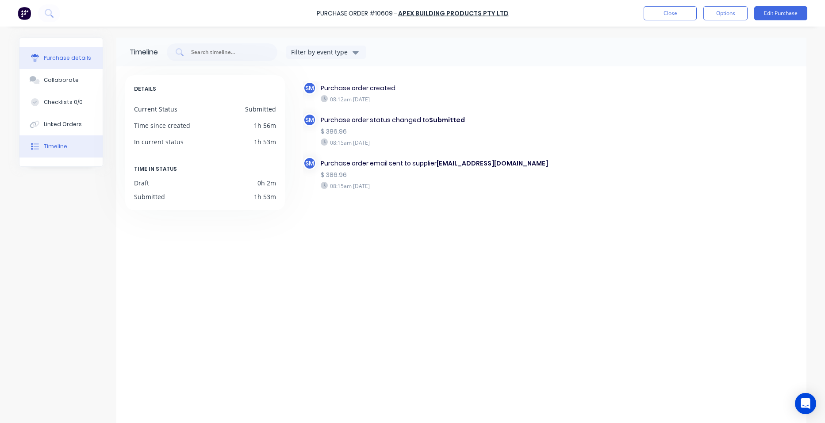
click at [69, 59] on div "Purchase details" at bounding box center [67, 58] width 47 height 8
type textarea "x"
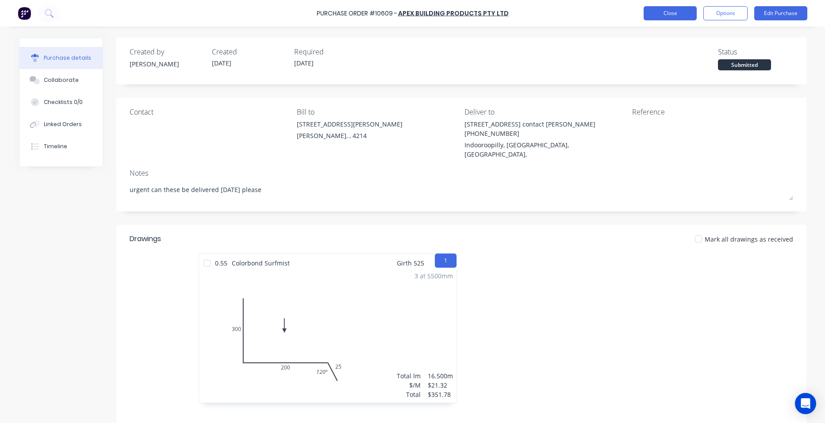
click at [683, 17] on button "Close" at bounding box center [670, 13] width 53 height 14
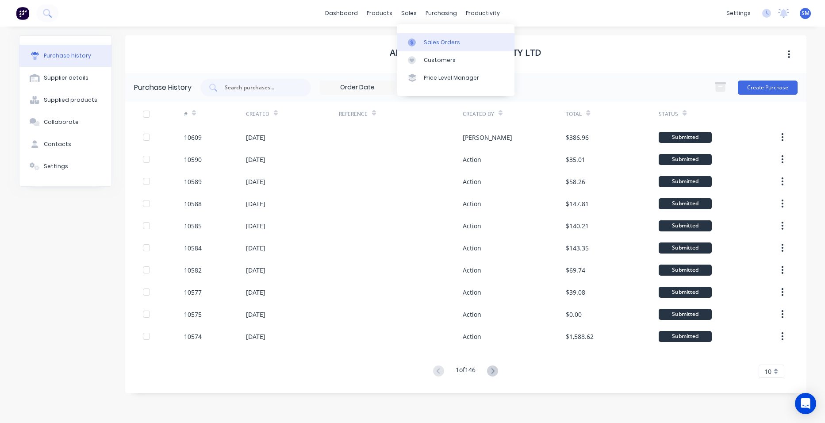
click at [435, 41] on div "Sales Orders" at bounding box center [442, 43] width 36 height 8
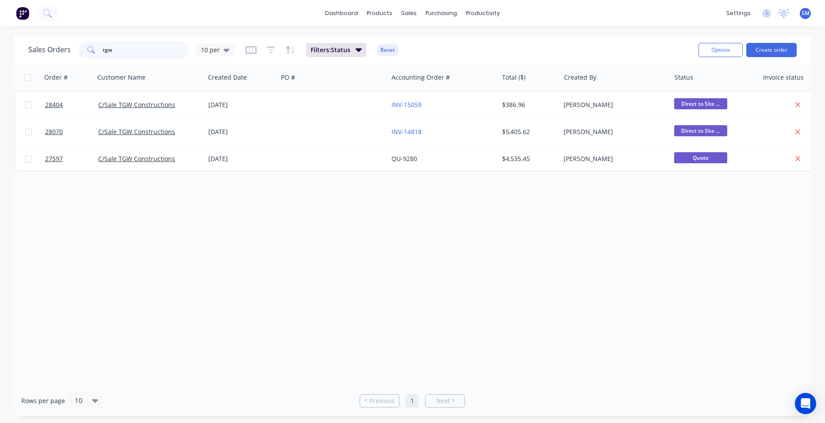
click at [80, 44] on div "tgw" at bounding box center [133, 50] width 111 height 18
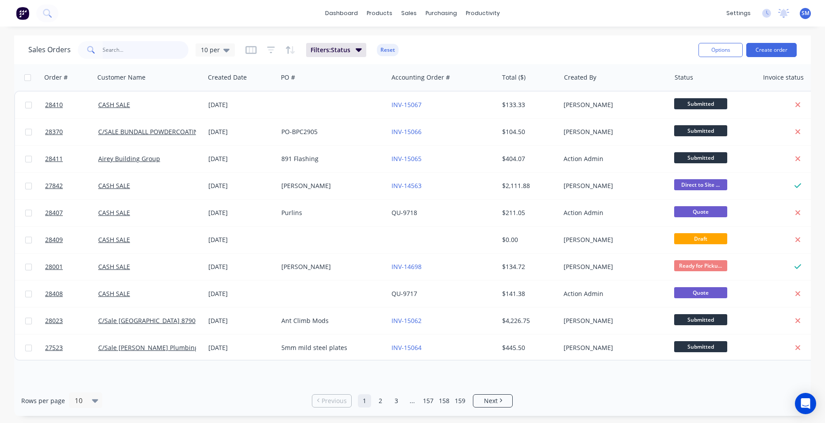
click at [122, 51] on input "text" at bounding box center [146, 50] width 86 height 18
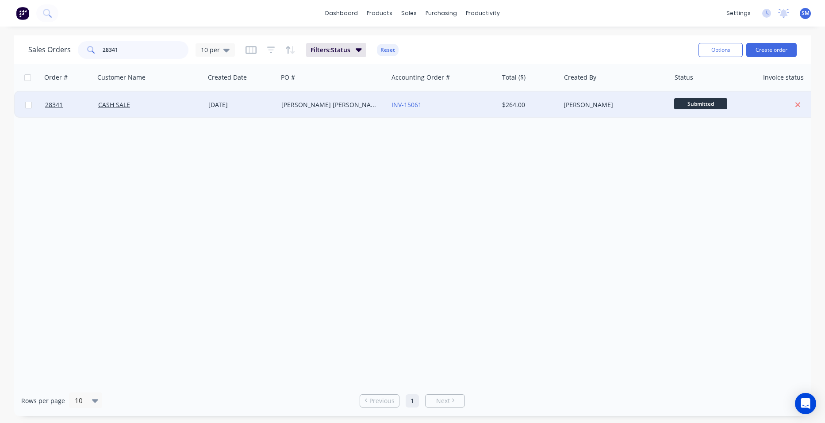
type input "28341"
click at [168, 102] on div "CASH SALE" at bounding box center [147, 104] width 98 height 9
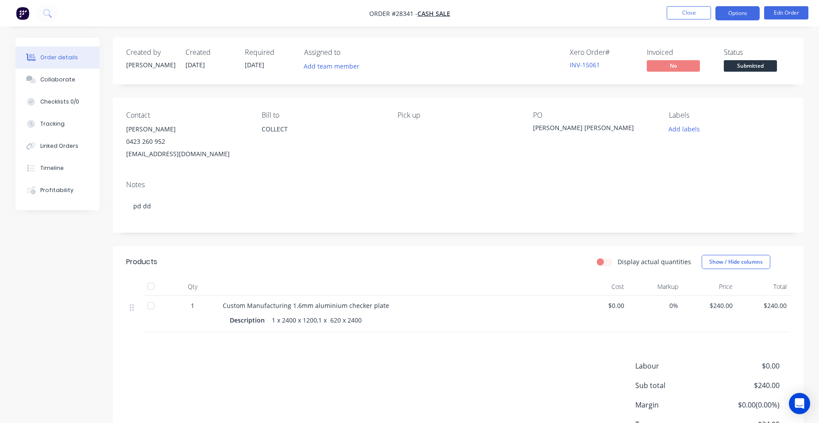
click at [744, 16] on button "Options" at bounding box center [737, 13] width 44 height 14
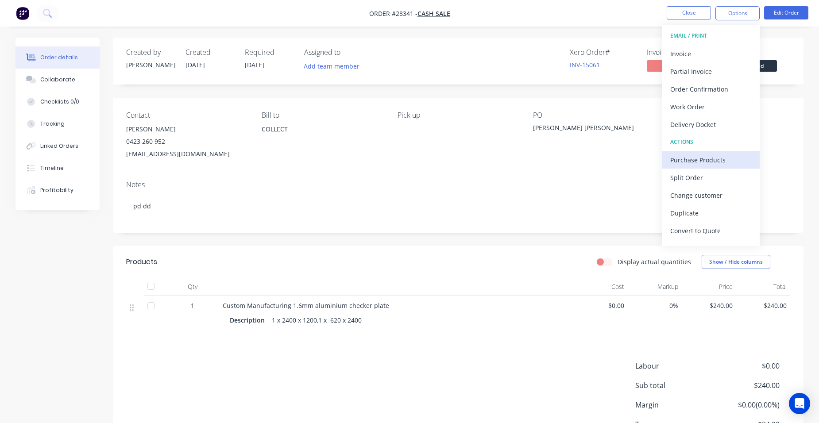
click at [723, 156] on div "Purchase Products" at bounding box center [710, 160] width 81 height 13
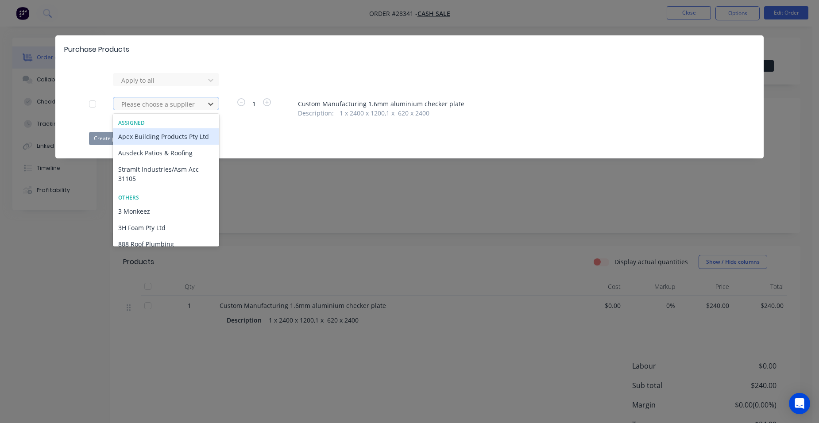
click at [144, 106] on div at bounding box center [160, 104] width 80 height 11
type input "stainle"
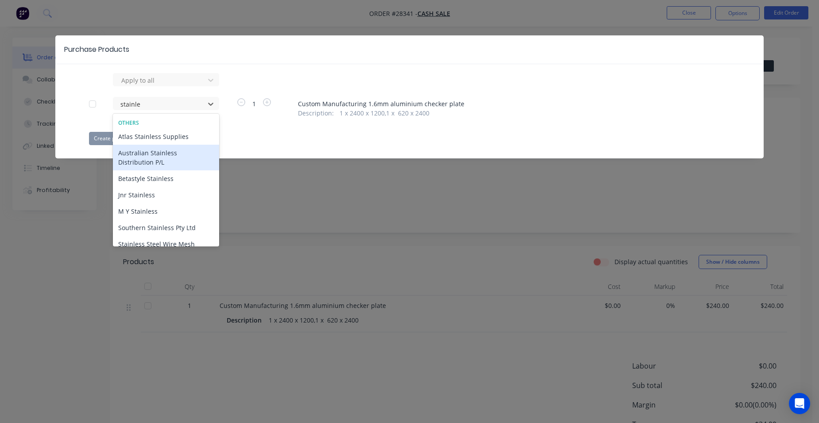
click at [146, 158] on div "Australian Stainless Distribution P/L" at bounding box center [166, 158] width 106 height 26
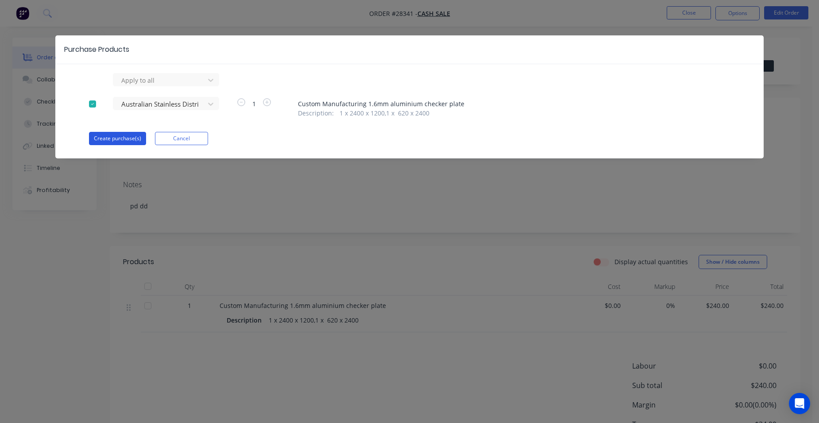
click at [136, 135] on button "Create purchase(s)" at bounding box center [117, 138] width 57 height 13
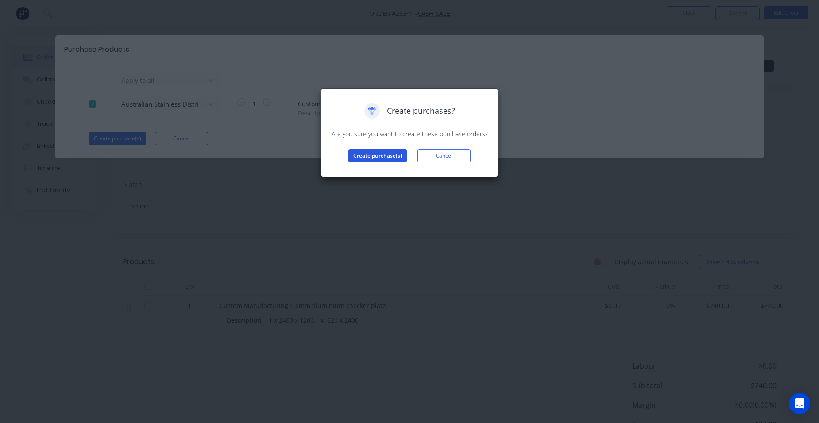
click at [380, 158] on button "Create purchase(s)" at bounding box center [377, 155] width 58 height 13
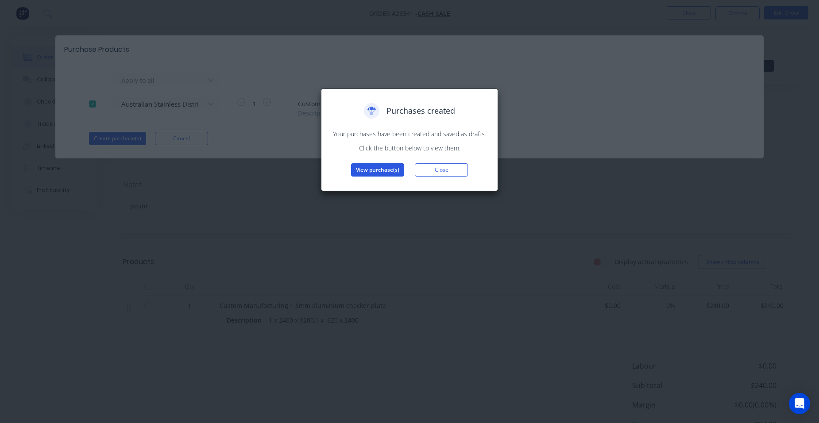
click at [377, 168] on button "View purchase(s)" at bounding box center [377, 169] width 53 height 13
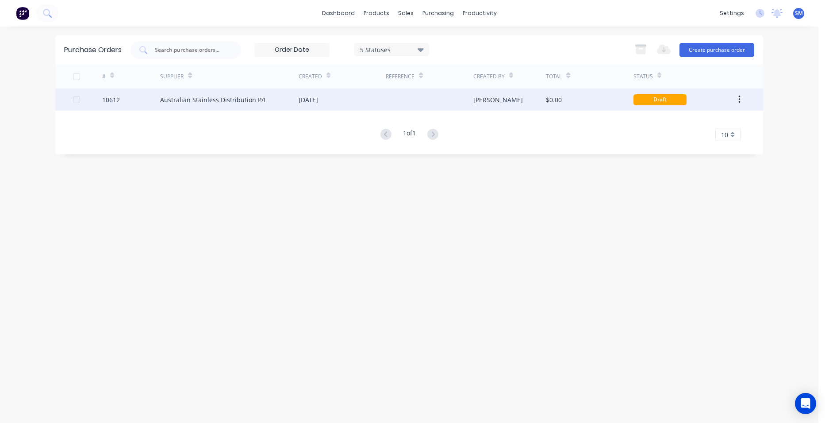
click at [342, 105] on div "[DATE]" at bounding box center [342, 100] width 87 height 22
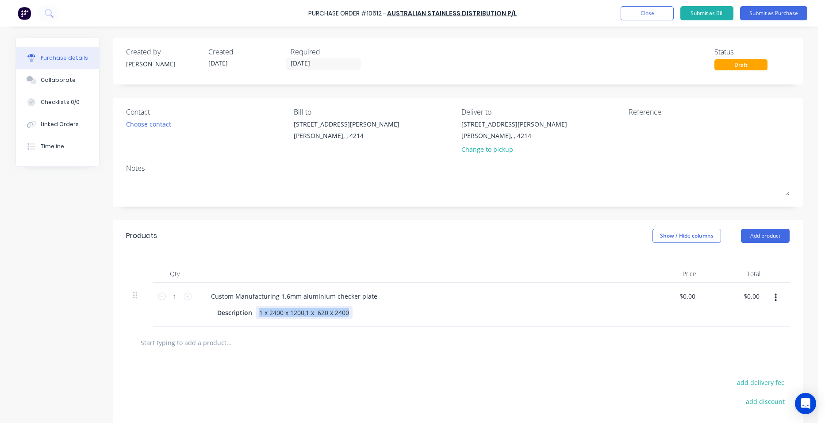
drag, startPoint x: 346, startPoint y: 313, endPoint x: 253, endPoint y: 311, distance: 92.5
click at [256, 311] on div "1 x 2400 x 1200,1 x 620 x 2400" at bounding box center [304, 312] width 97 height 13
click at [425, 305] on div "Custom Manufacturing 1.6mm aluminium checker plate Description 2 x 1200 x 2400" at bounding box center [418, 305] width 443 height 44
click at [800, 13] on button "Submit as Purchase" at bounding box center [773, 13] width 67 height 14
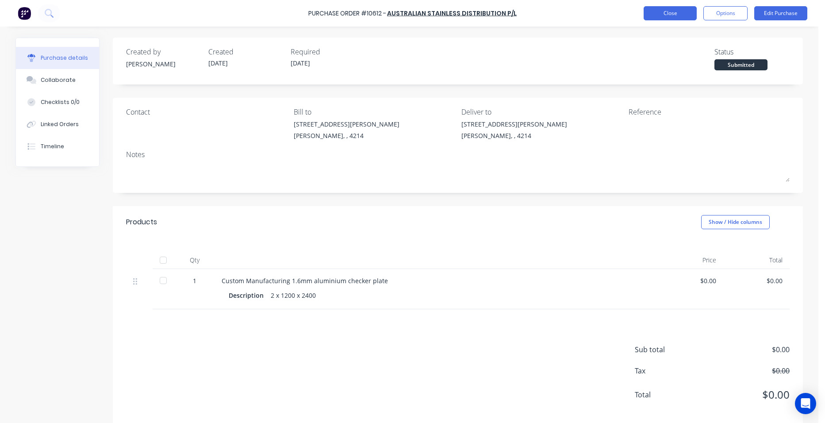
click at [671, 10] on button "Close" at bounding box center [670, 13] width 53 height 14
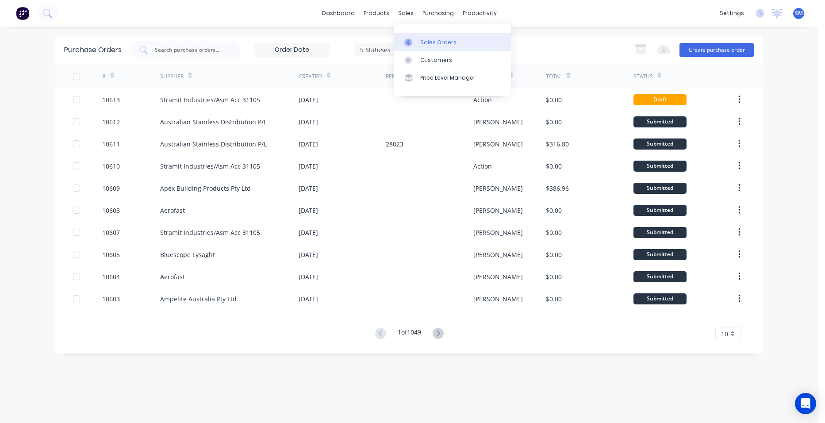
click at [429, 42] on div "Sales Orders" at bounding box center [438, 43] width 36 height 8
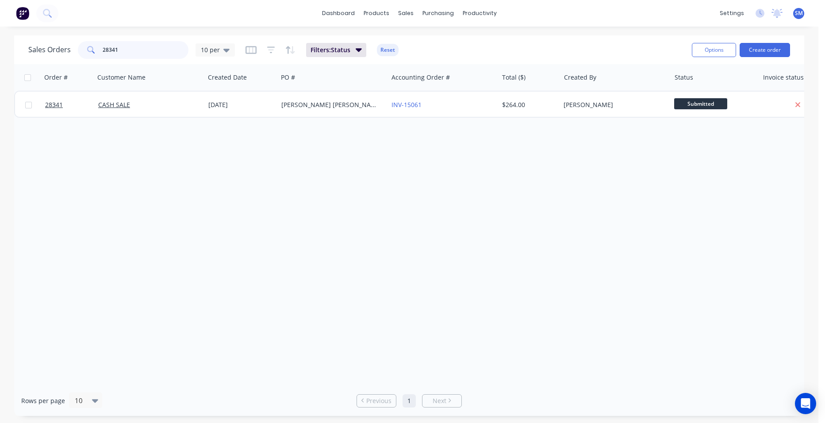
drag, startPoint x: 42, startPoint y: 50, endPoint x: 33, endPoint y: 37, distance: 15.6
click at [29, 50] on div "Sales Orders 28341 10 per" at bounding box center [131, 50] width 207 height 18
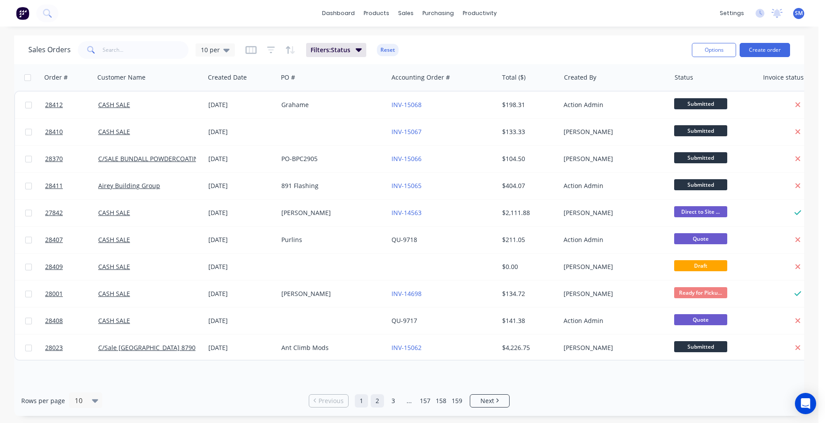
click at [377, 399] on link "2" at bounding box center [377, 400] width 13 height 13
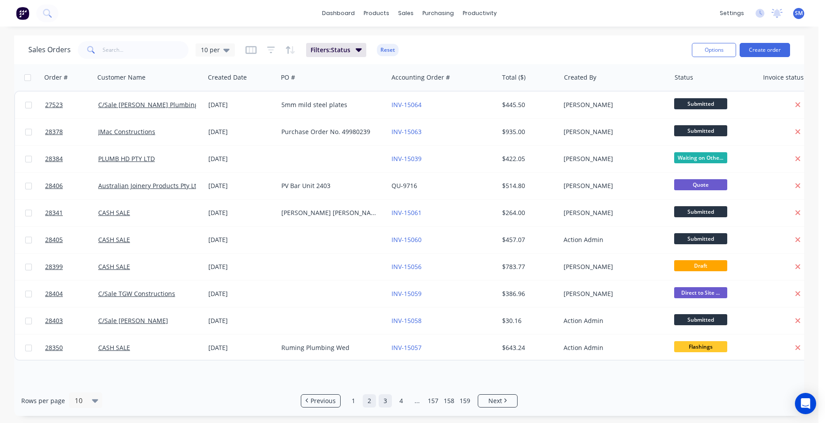
click at [386, 401] on link "3" at bounding box center [385, 400] width 13 height 13
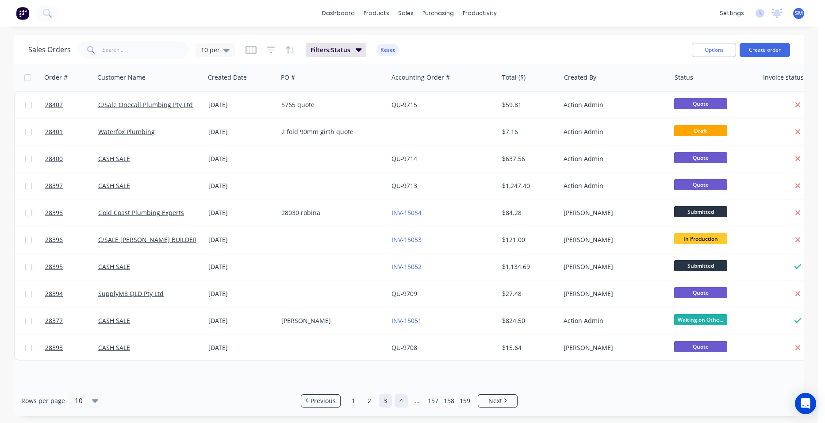
click at [397, 402] on link "4" at bounding box center [401, 400] width 13 height 13
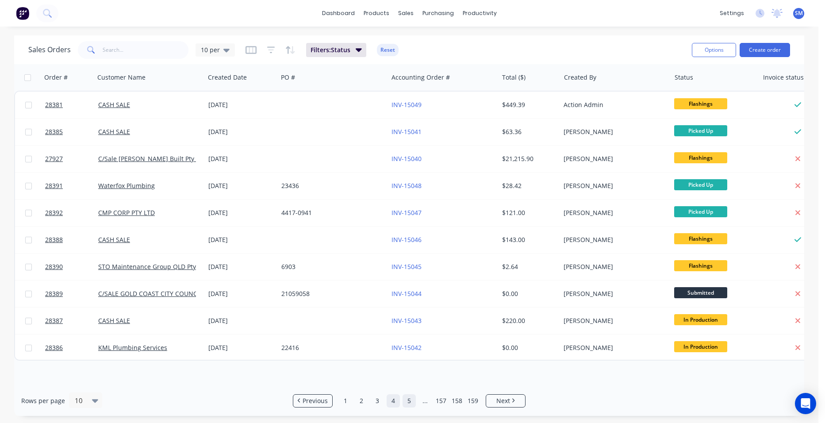
click at [407, 401] on link "5" at bounding box center [409, 400] width 13 height 13
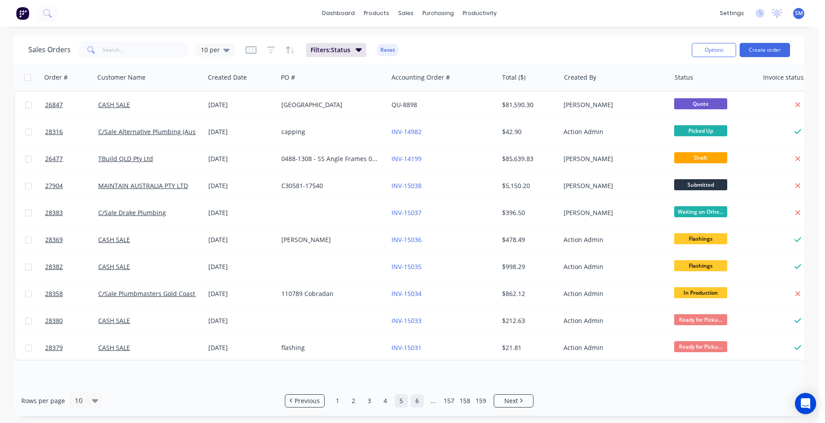
click at [414, 400] on link "6" at bounding box center [417, 400] width 13 height 13
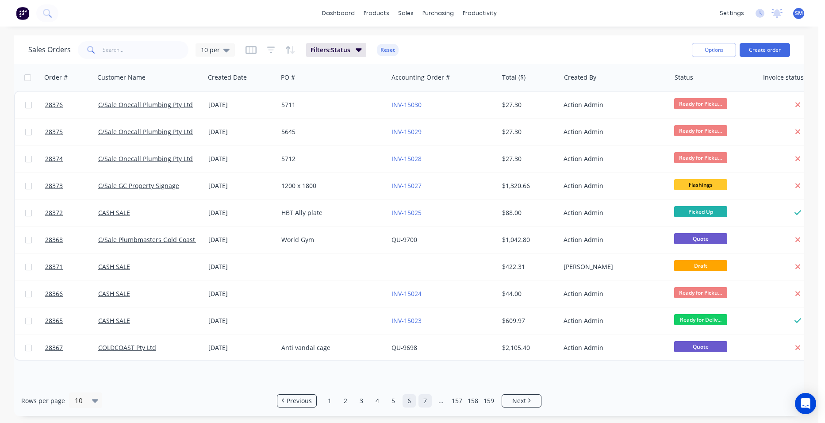
click at [422, 401] on link "7" at bounding box center [425, 400] width 13 height 13
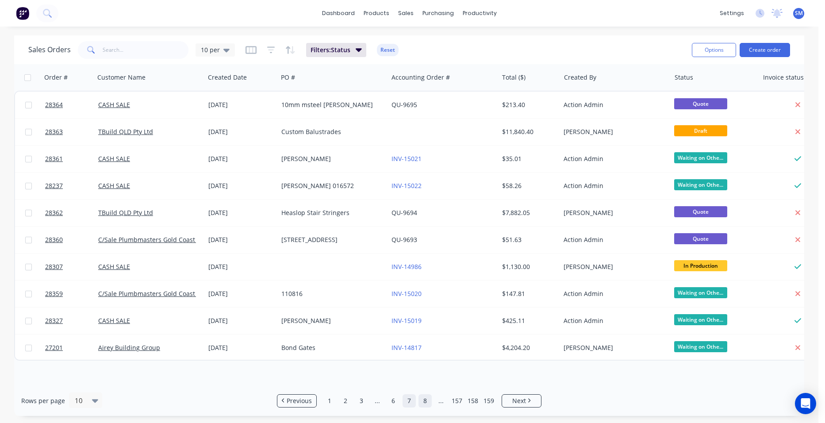
click at [425, 400] on link "8" at bounding box center [425, 400] width 13 height 13
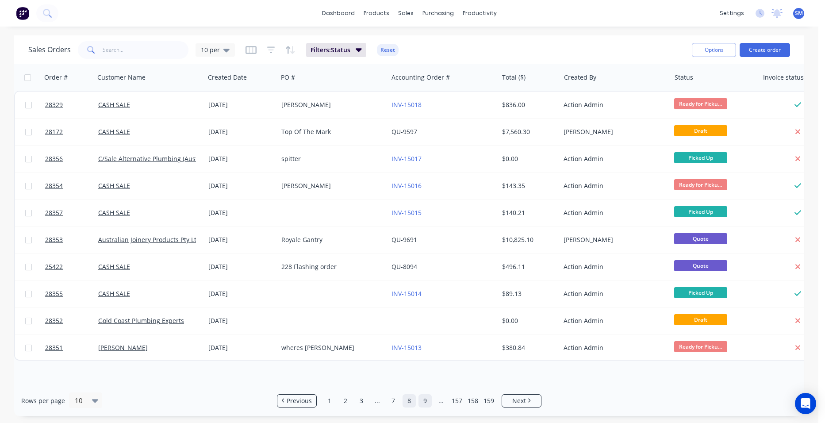
click at [426, 403] on link "9" at bounding box center [425, 400] width 13 height 13
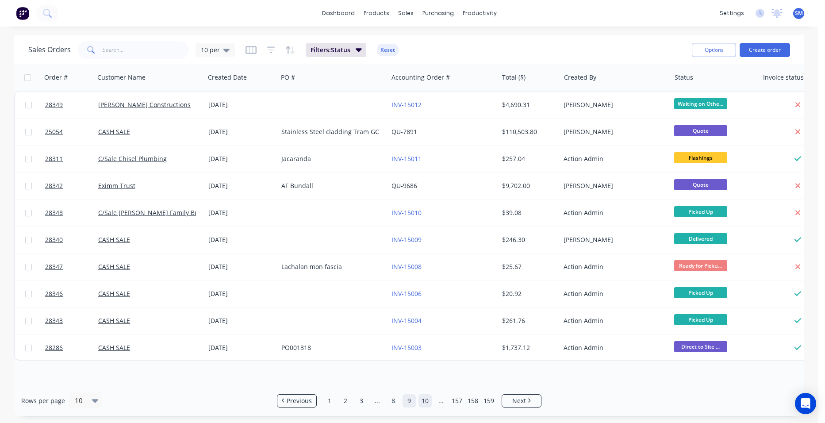
click at [424, 403] on link "10" at bounding box center [425, 400] width 13 height 13
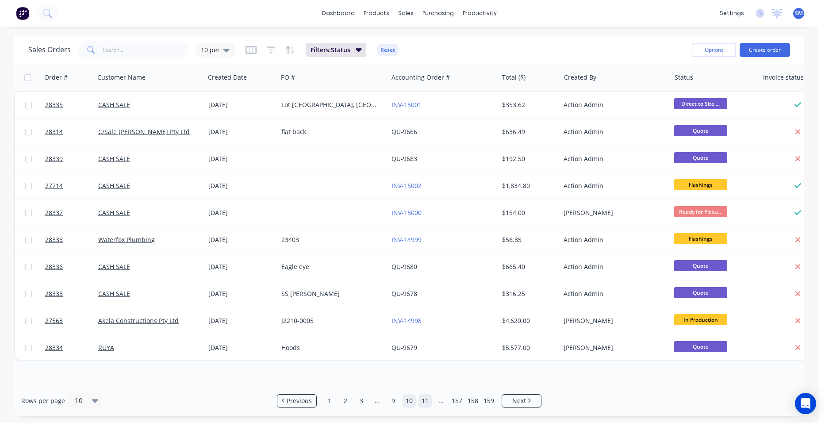
click at [424, 401] on link "11" at bounding box center [425, 400] width 13 height 13
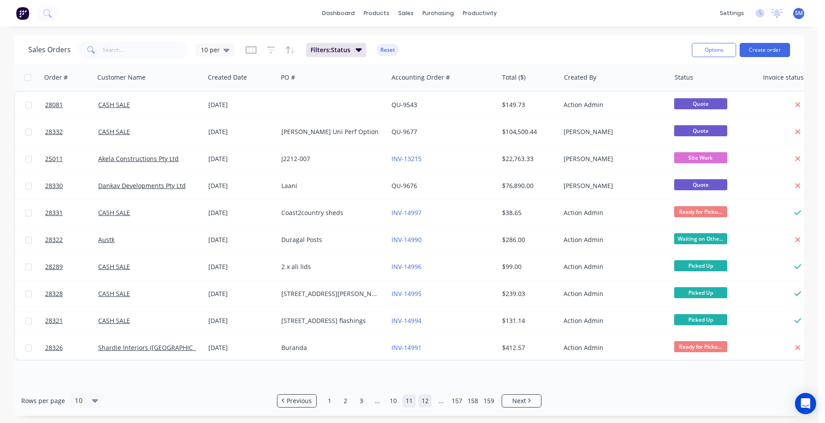
click at [424, 404] on link "12" at bounding box center [425, 400] width 13 height 13
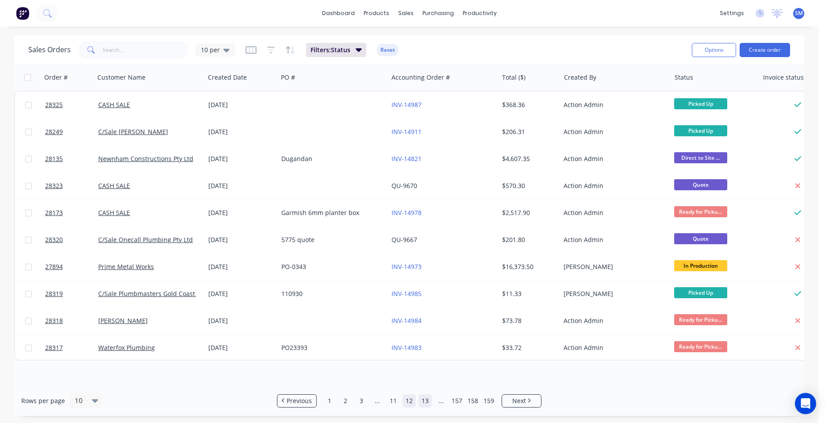
click at [426, 401] on link "13" at bounding box center [425, 400] width 13 height 13
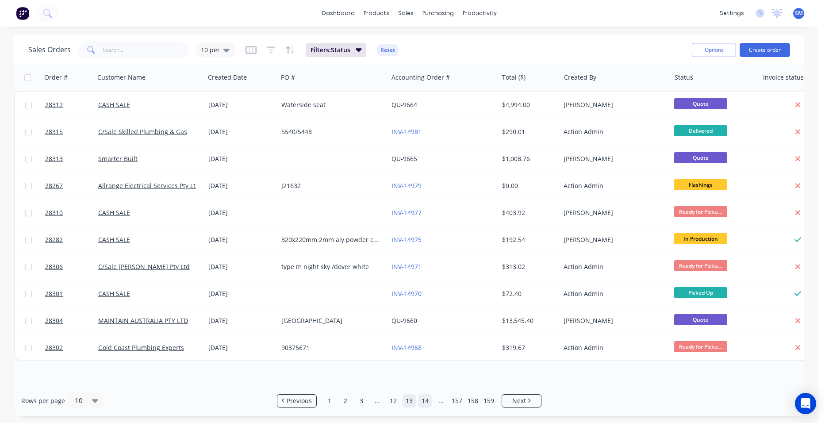
click at [428, 403] on link "14" at bounding box center [425, 400] width 13 height 13
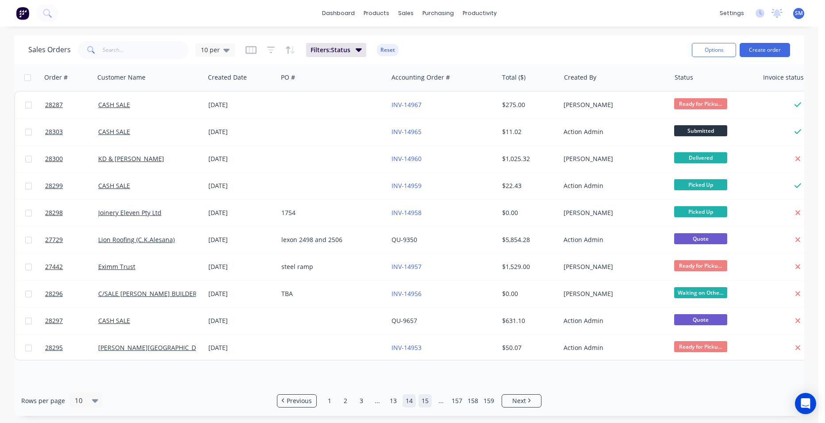
click at [423, 400] on link "15" at bounding box center [425, 400] width 13 height 13
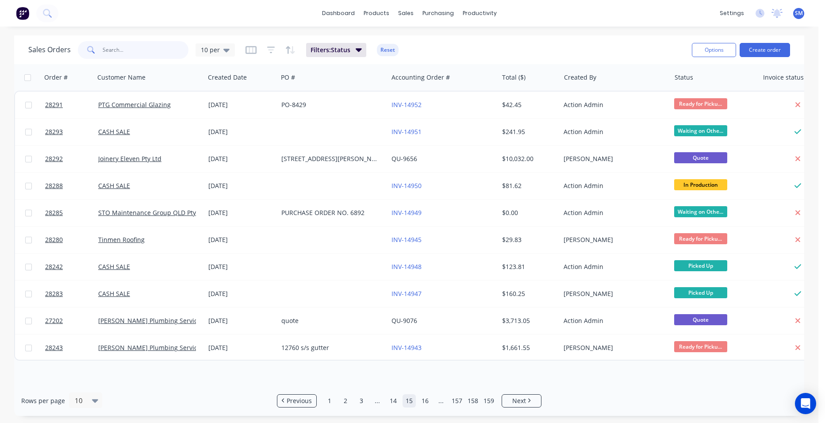
click at [119, 54] on input "text" at bounding box center [146, 50] width 86 height 18
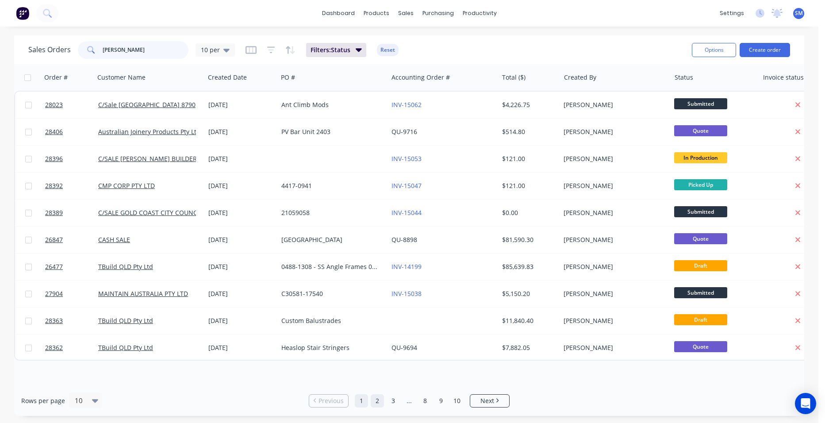
type input "troy"
click at [377, 403] on link "2" at bounding box center [377, 400] width 13 height 13
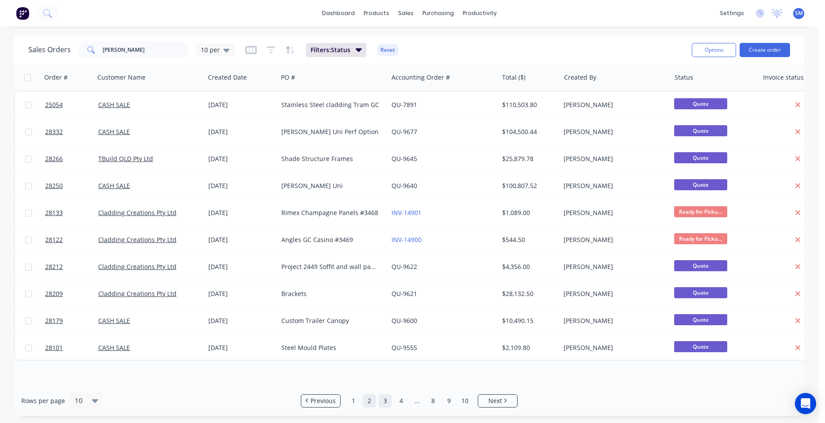
click at [388, 400] on link "3" at bounding box center [385, 400] width 13 height 13
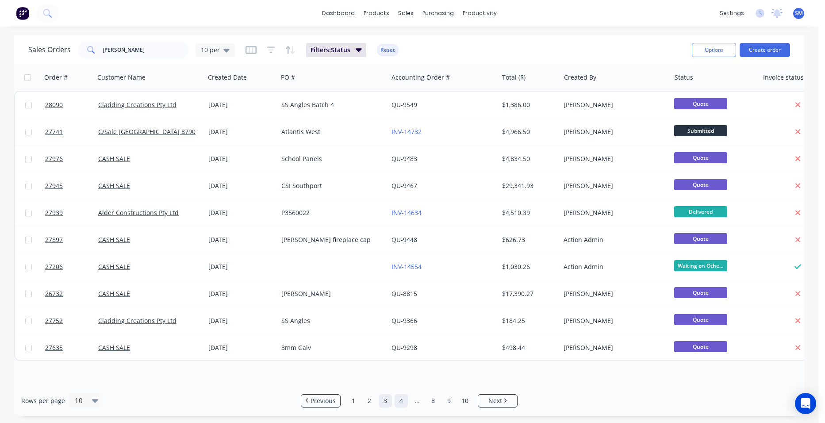
click at [399, 403] on link "4" at bounding box center [401, 400] width 13 height 13
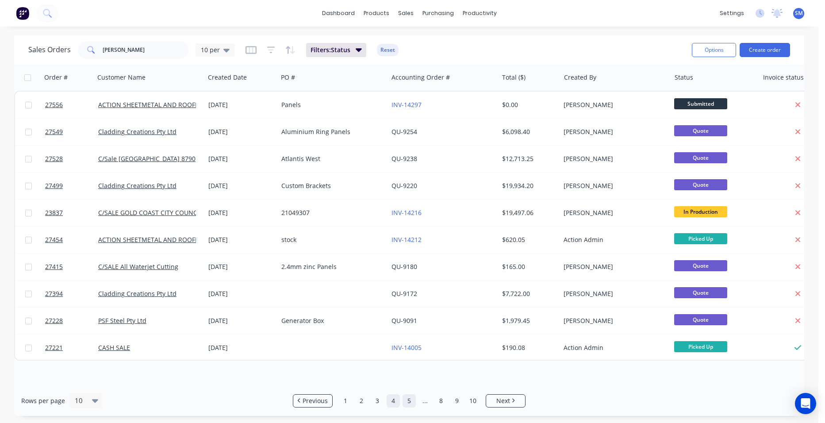
click at [407, 401] on link "5" at bounding box center [409, 400] width 13 height 13
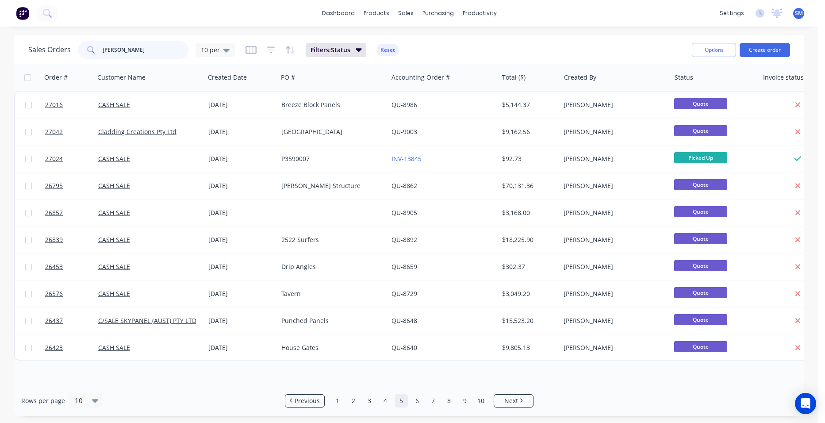
drag, startPoint x: 120, startPoint y: 54, endPoint x: 79, endPoint y: 50, distance: 40.8
click at [79, 50] on div "troy" at bounding box center [133, 50] width 111 height 18
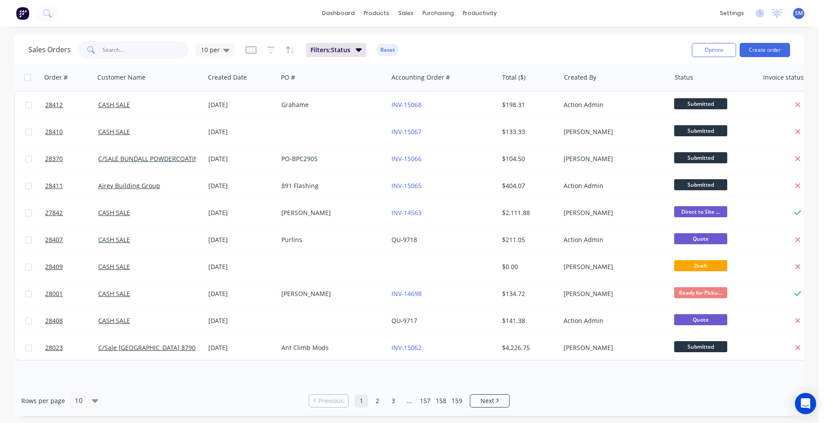
click at [113, 53] on input "text" at bounding box center [146, 50] width 86 height 18
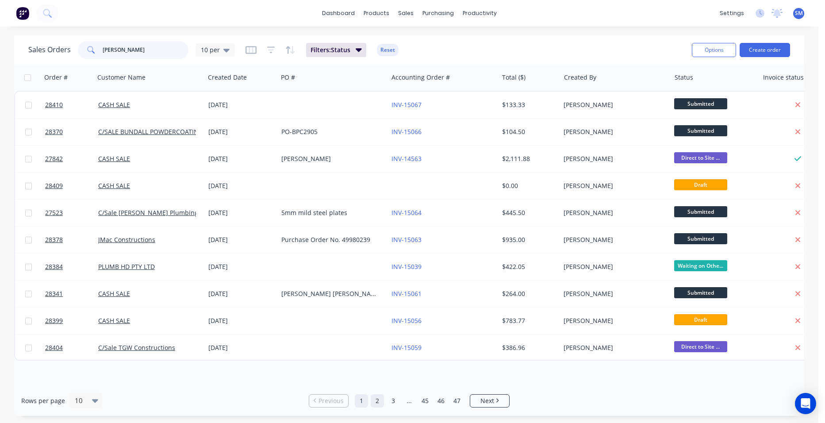
type input "steve"
click at [379, 401] on link "2" at bounding box center [377, 400] width 13 height 13
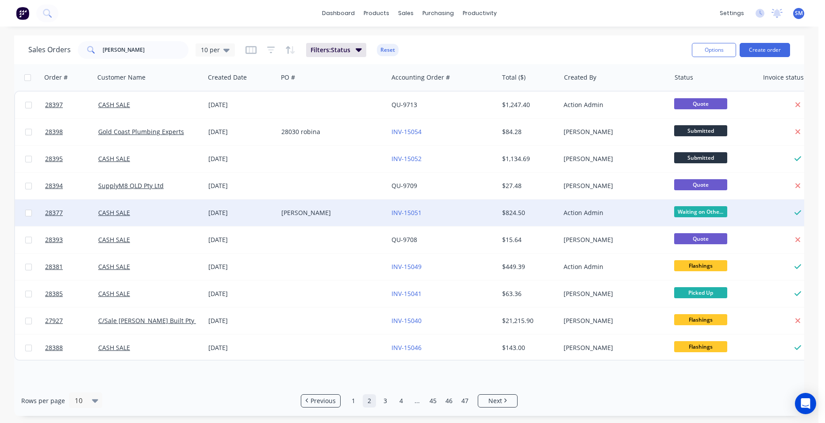
click at [443, 215] on div "INV-15051" at bounding box center [441, 212] width 98 height 9
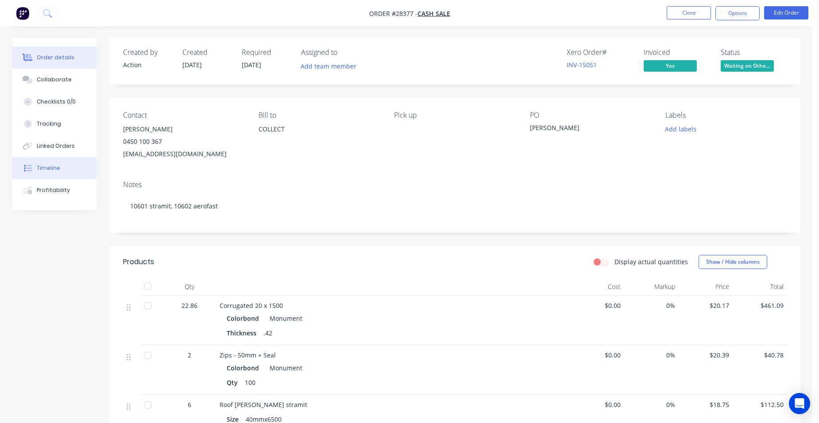
click at [72, 173] on button "Timeline" at bounding box center [54, 168] width 84 height 22
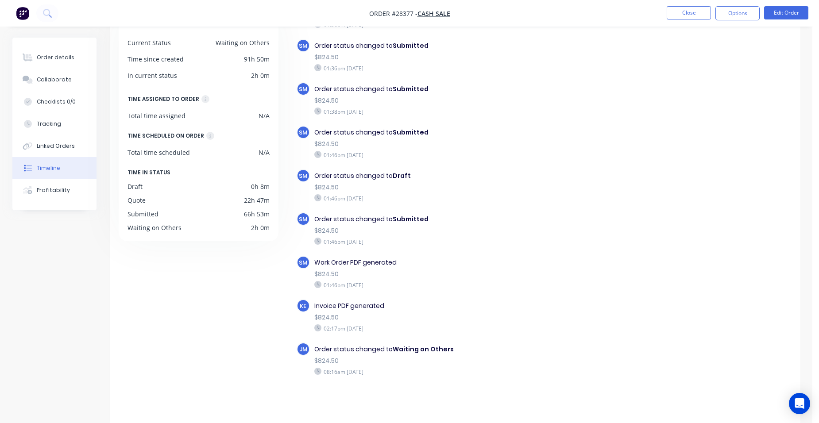
scroll to position [67, 0]
click at [54, 59] on div "Order details" at bounding box center [56, 58] width 38 height 8
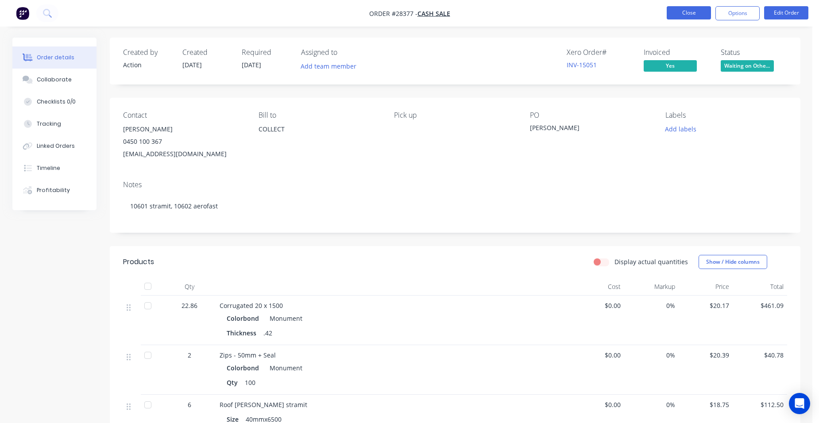
click at [685, 9] on button "Close" at bounding box center [688, 12] width 44 height 13
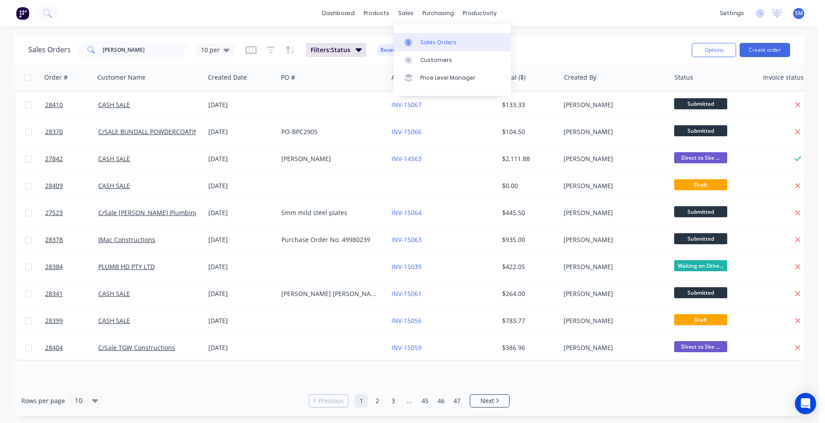
click at [417, 46] on div at bounding box center [410, 43] width 13 height 8
drag, startPoint x: 90, startPoint y: 51, endPoint x: 62, endPoint y: 12, distance: 48.5
click at [48, 50] on div "Sales Orders steve 10 per" at bounding box center [131, 50] width 207 height 18
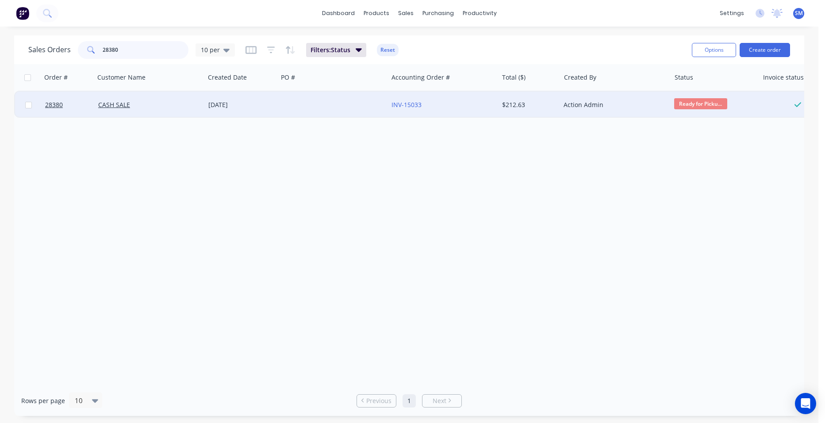
type input "28380"
click at [449, 102] on div "INV-15033" at bounding box center [441, 104] width 98 height 9
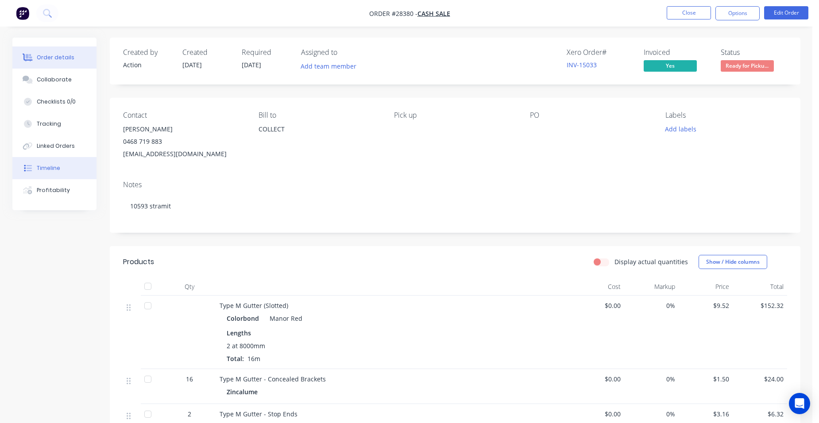
click at [51, 166] on div "Timeline" at bounding box center [48, 168] width 23 height 8
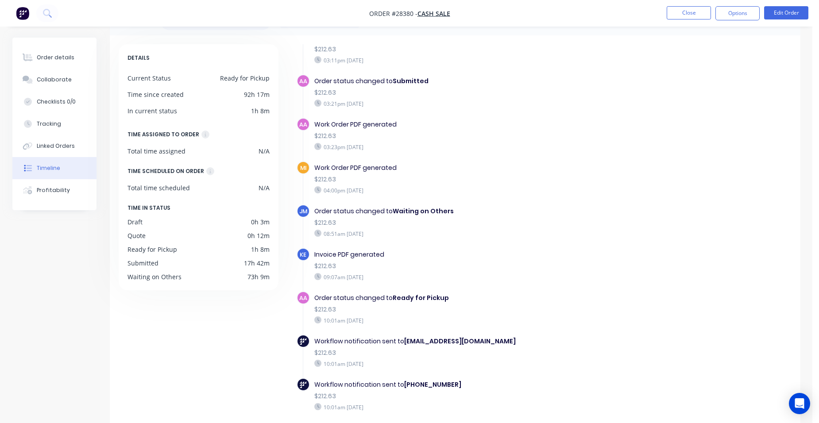
scroll to position [67, 0]
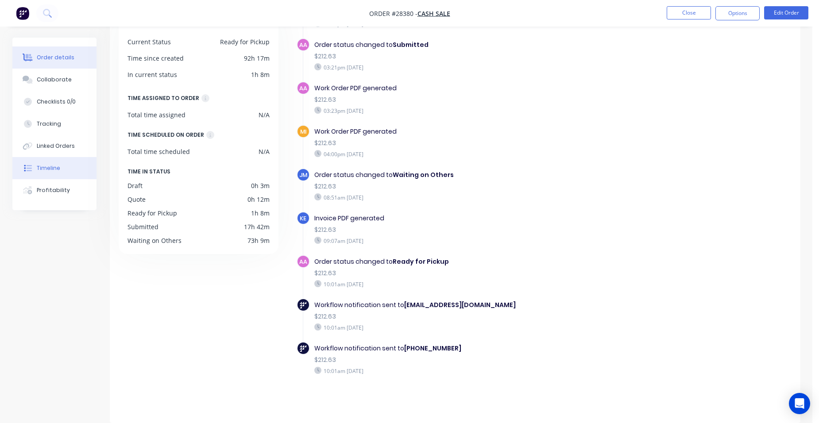
click at [47, 51] on button "Order details" at bounding box center [54, 57] width 84 height 22
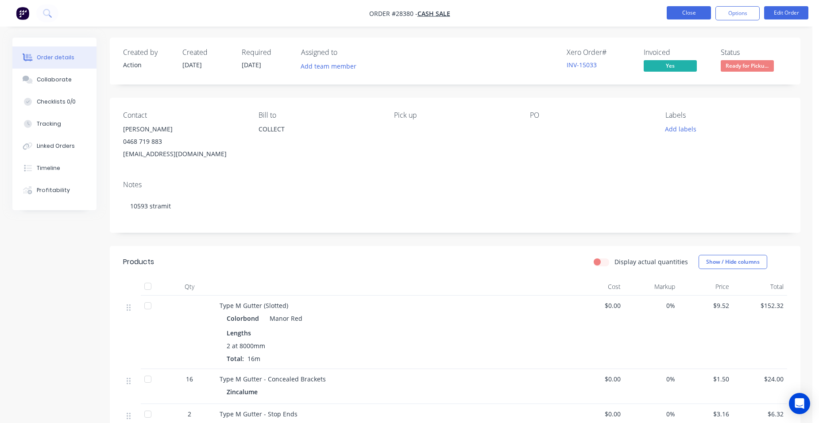
click at [706, 15] on button "Close" at bounding box center [688, 12] width 44 height 13
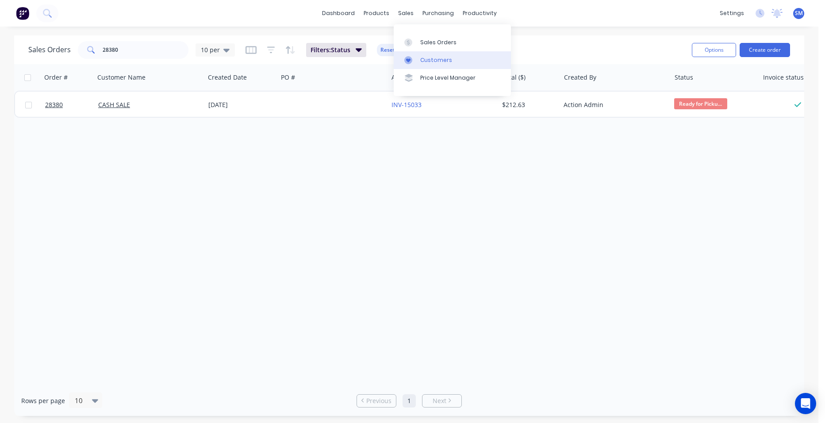
click at [439, 62] on div "Customers" at bounding box center [436, 60] width 32 height 8
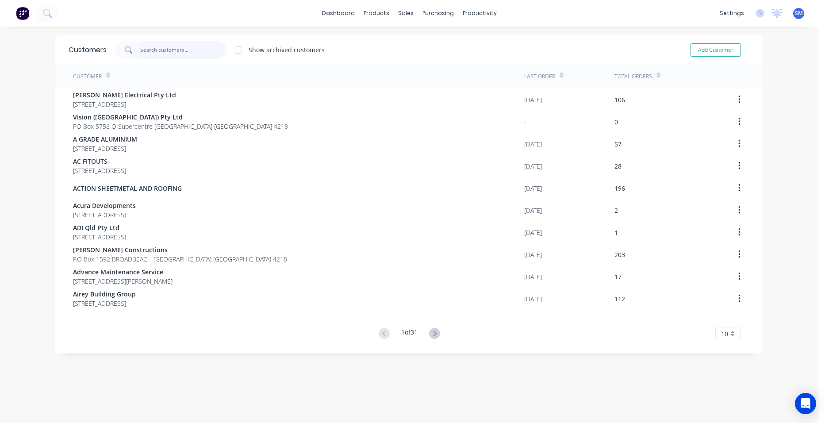
drag, startPoint x: 171, startPoint y: 49, endPoint x: 184, endPoint y: 59, distance: 16.4
click at [171, 49] on input "text" at bounding box center [183, 50] width 86 height 18
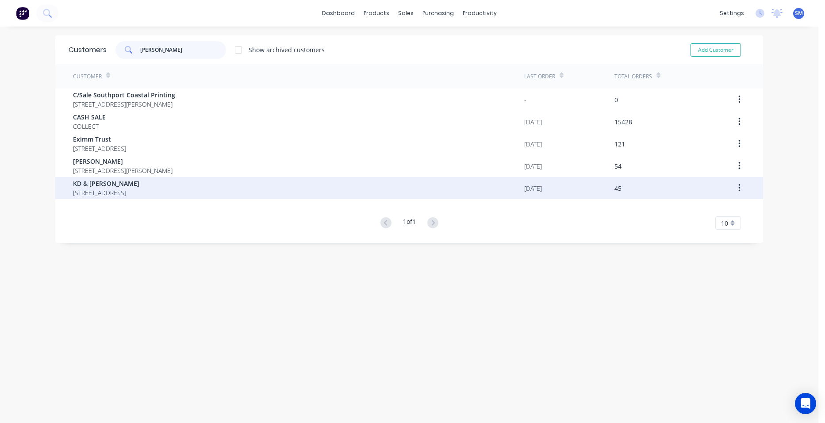
type input "john"
click at [133, 185] on span "KD & JM Johnson" at bounding box center [106, 183] width 66 height 9
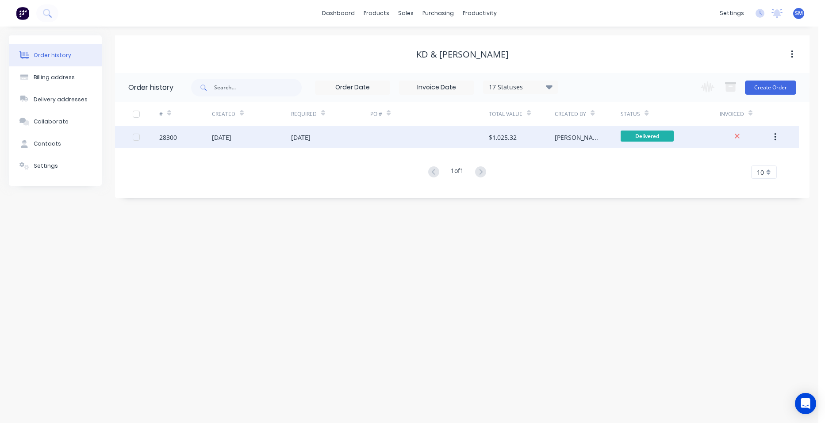
click at [413, 137] on div at bounding box center [429, 137] width 119 height 22
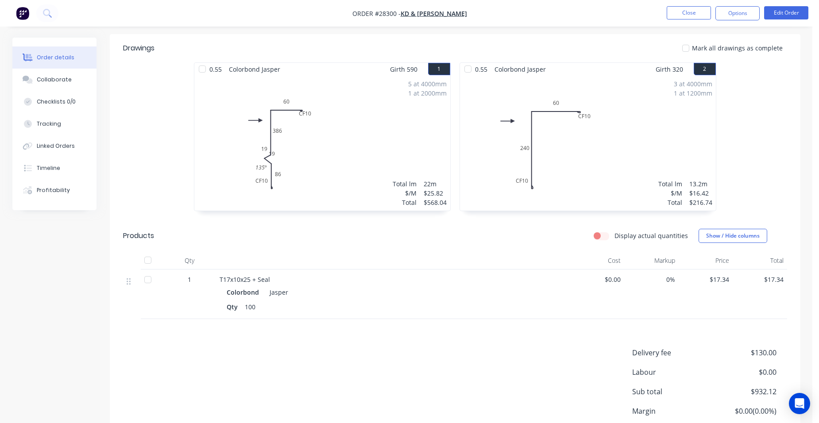
scroll to position [285, 0]
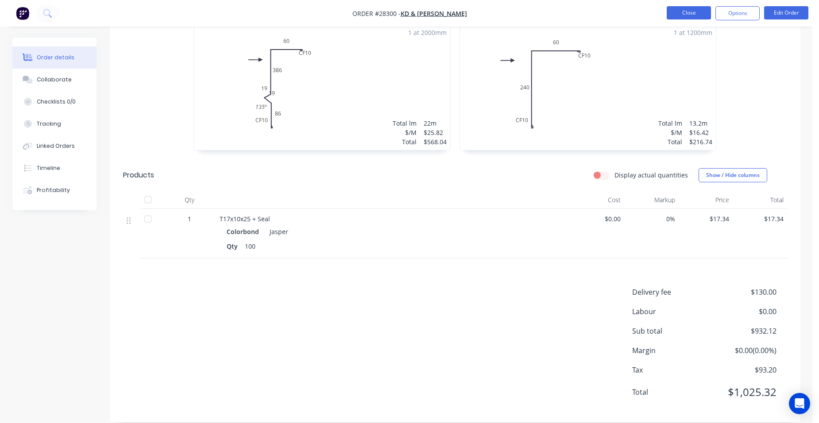
click at [672, 12] on button "Close" at bounding box center [688, 12] width 44 height 13
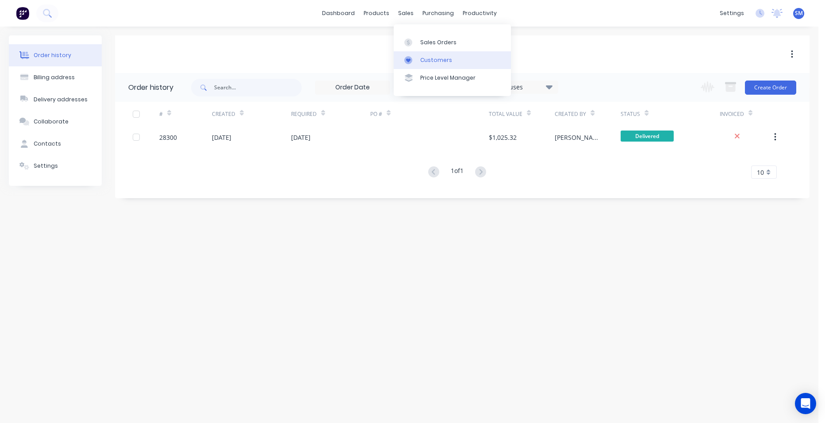
click at [439, 57] on div "Customers" at bounding box center [436, 60] width 32 height 8
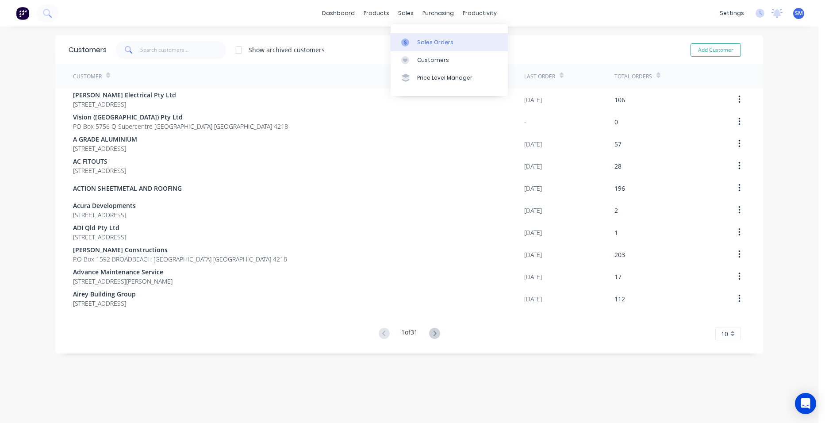
click at [429, 35] on link "Sales Orders" at bounding box center [449, 42] width 117 height 18
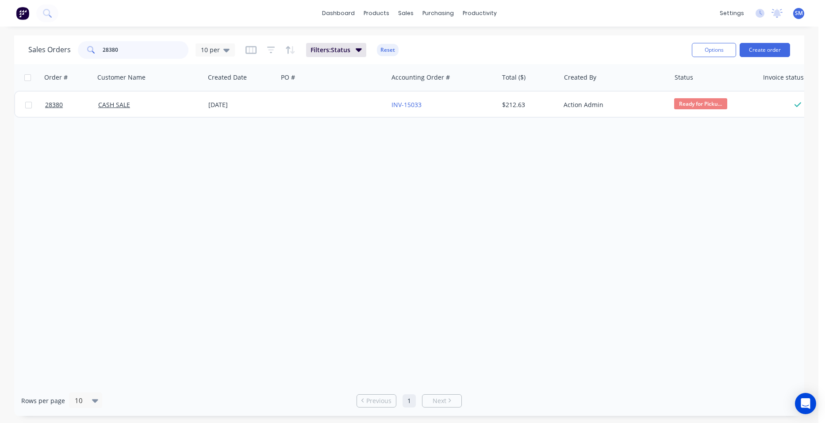
drag, startPoint x: 157, startPoint y: 50, endPoint x: 85, endPoint y: 52, distance: 72.6
click at [85, 52] on div "28380" at bounding box center [133, 50] width 111 height 18
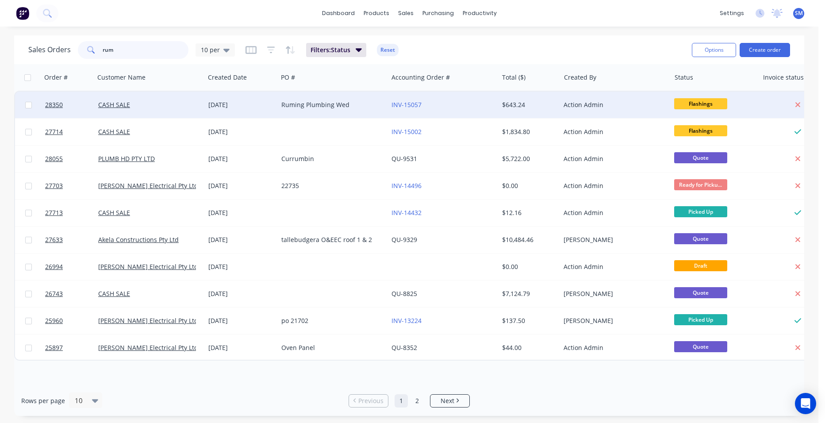
type input "rum"
click at [456, 105] on div "INV-15057" at bounding box center [441, 104] width 98 height 9
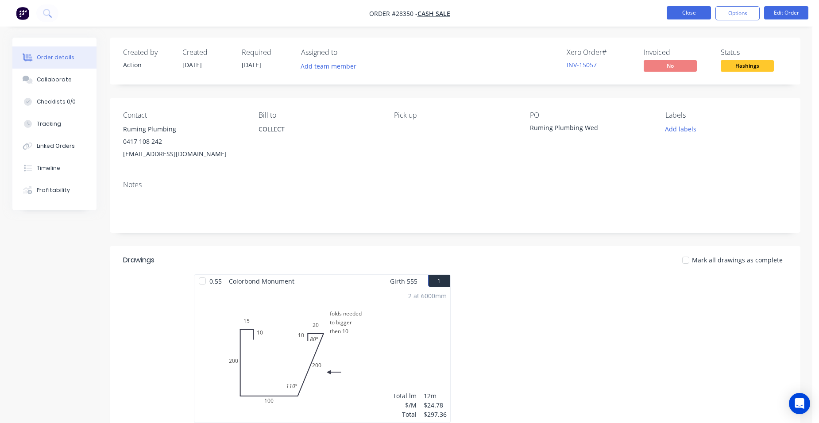
click at [707, 12] on button "Close" at bounding box center [688, 12] width 44 height 13
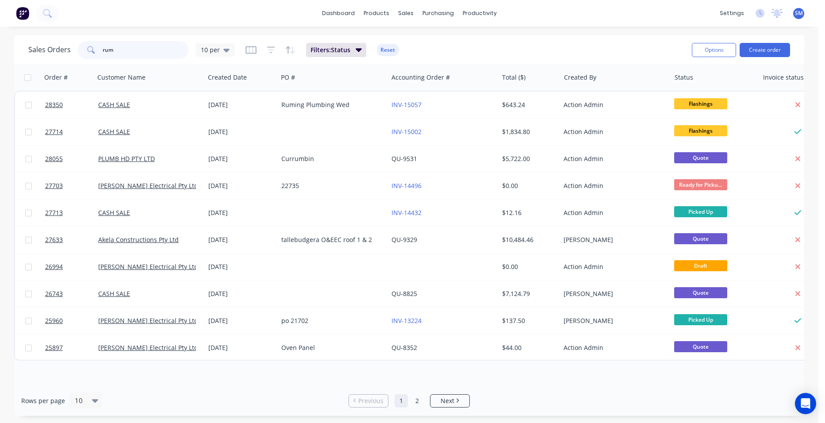
drag, startPoint x: 122, startPoint y: 50, endPoint x: 77, endPoint y: 39, distance: 45.5
click at [40, 45] on div "Sales Orders rum 10 per" at bounding box center [131, 50] width 207 height 18
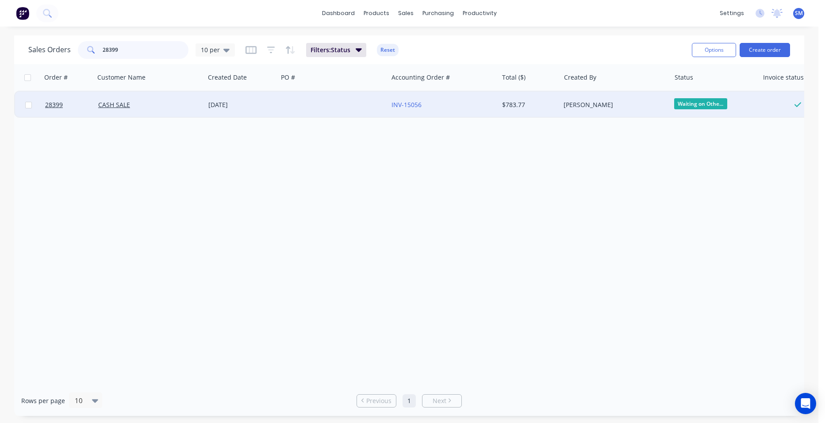
type input "28399"
click at [354, 104] on div at bounding box center [333, 105] width 110 height 27
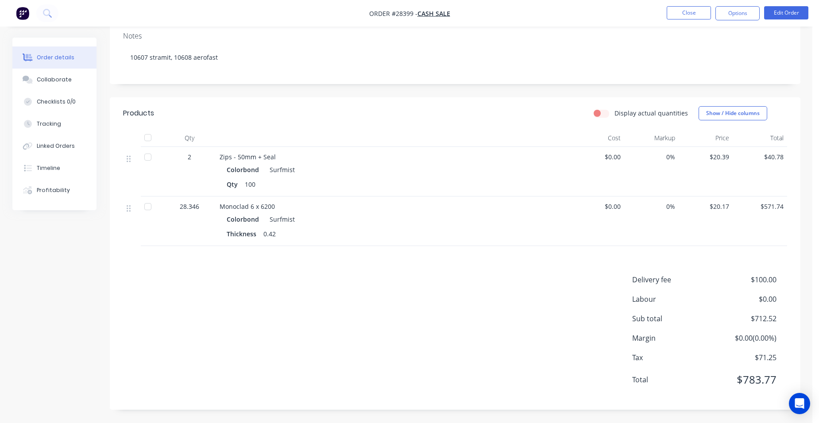
scroll to position [16, 0]
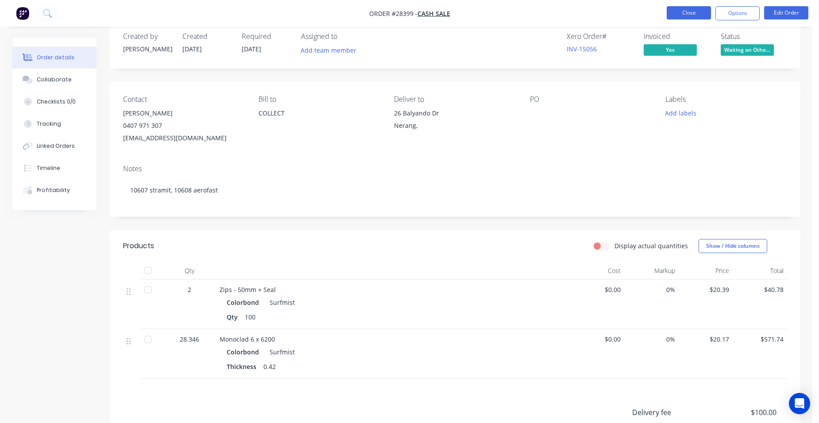
click at [689, 16] on button "Close" at bounding box center [688, 12] width 44 height 13
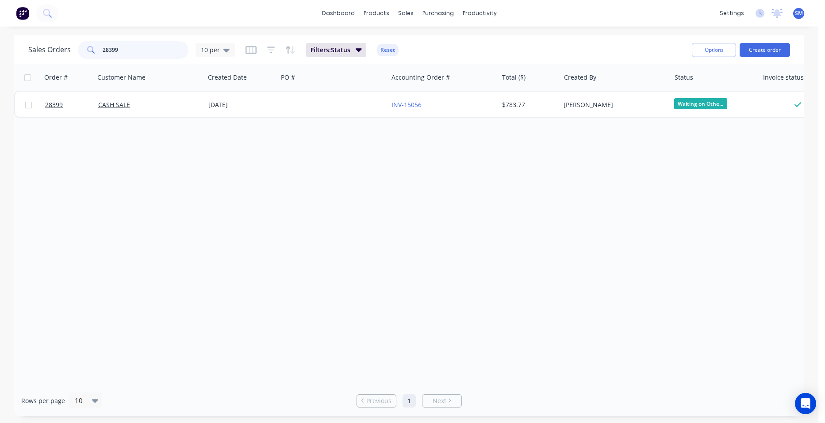
drag, startPoint x: 158, startPoint y: 50, endPoint x: 31, endPoint y: 50, distance: 127.5
click at [31, 50] on div "Sales Orders 28399 10 per" at bounding box center [131, 50] width 207 height 18
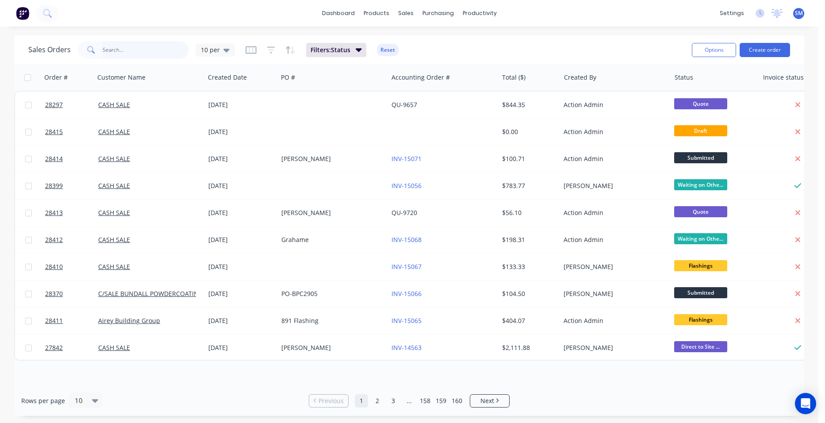
click at [119, 56] on input "text" at bounding box center [146, 50] width 86 height 18
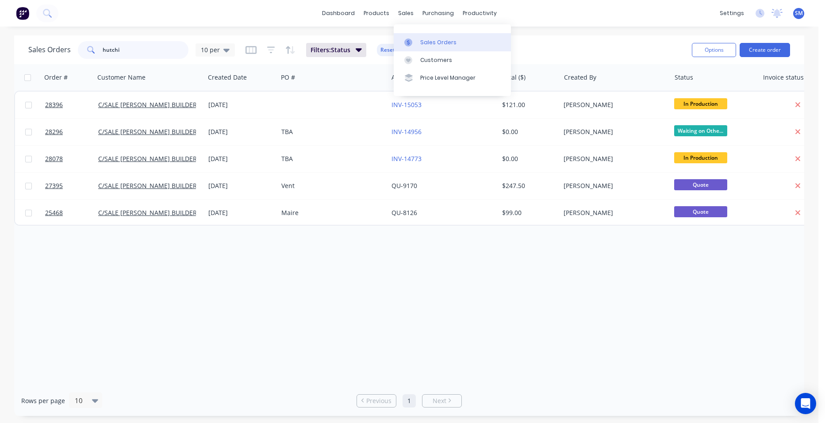
type input "hutchi"
click at [425, 39] on div "Sales Orders" at bounding box center [438, 43] width 36 height 8
drag, startPoint x: 125, startPoint y: 52, endPoint x: 77, endPoint y: 58, distance: 48.6
click at [81, 58] on div "hutchi" at bounding box center [133, 50] width 111 height 18
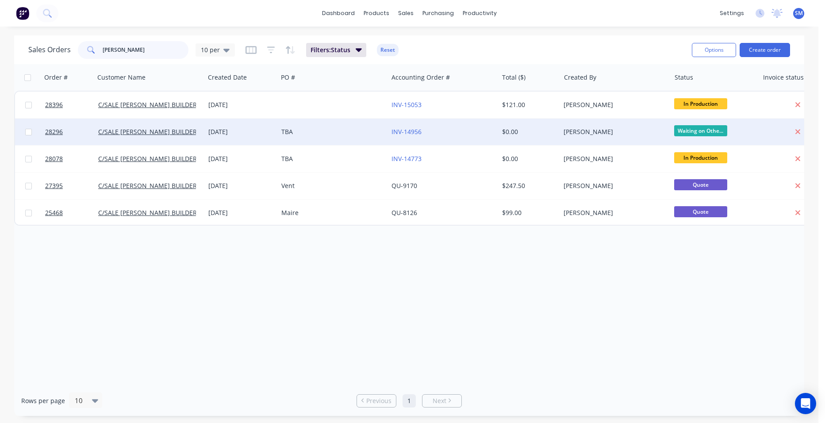
type input "hutchins"
click at [354, 129] on div "TBA" at bounding box center [330, 131] width 98 height 9
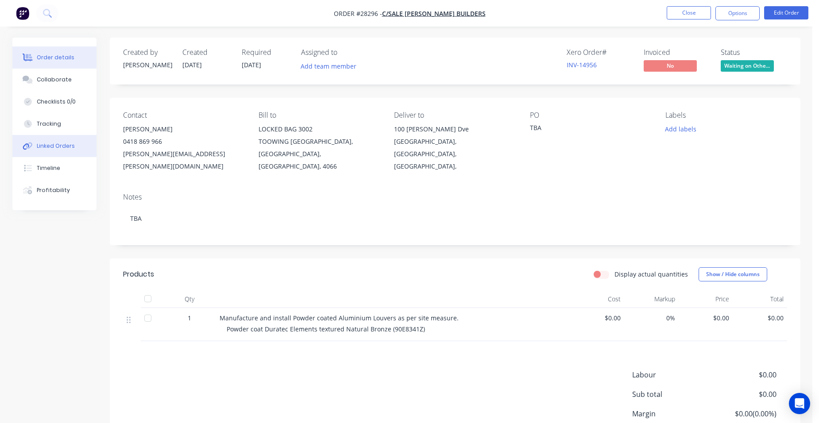
click at [62, 150] on div "Linked Orders" at bounding box center [56, 146] width 38 height 8
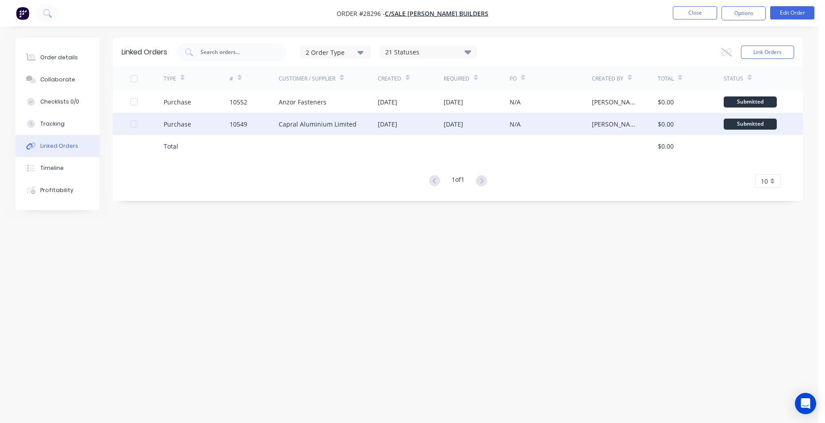
click at [341, 125] on div "Capral Aluminium Limited" at bounding box center [318, 123] width 78 height 9
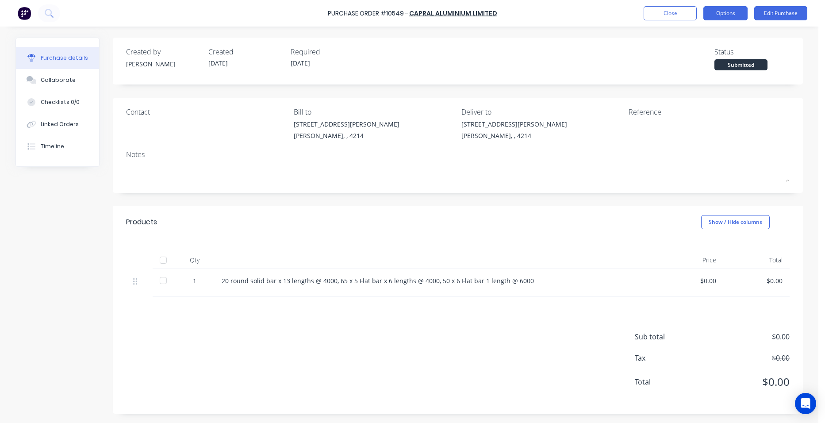
click at [742, 12] on button "Options" at bounding box center [726, 13] width 44 height 14
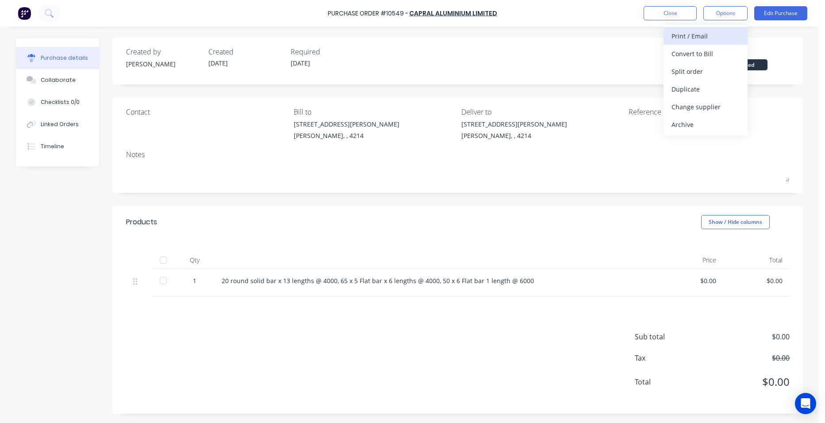
click at [724, 33] on div "Print / Email" at bounding box center [706, 36] width 68 height 13
click at [720, 70] on div "Without pricing" at bounding box center [706, 71] width 68 height 13
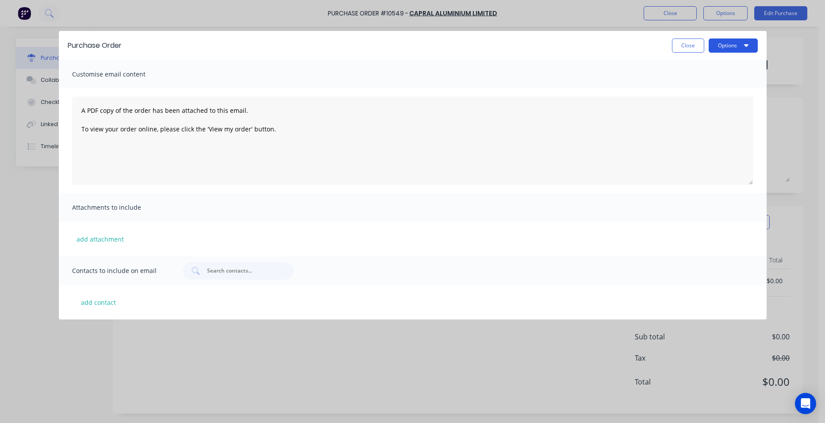
click at [731, 48] on button "Options" at bounding box center [733, 46] width 49 height 14
click at [724, 63] on div "Print" at bounding box center [716, 68] width 68 height 13
click at [679, 51] on button "Close" at bounding box center [688, 46] width 32 height 14
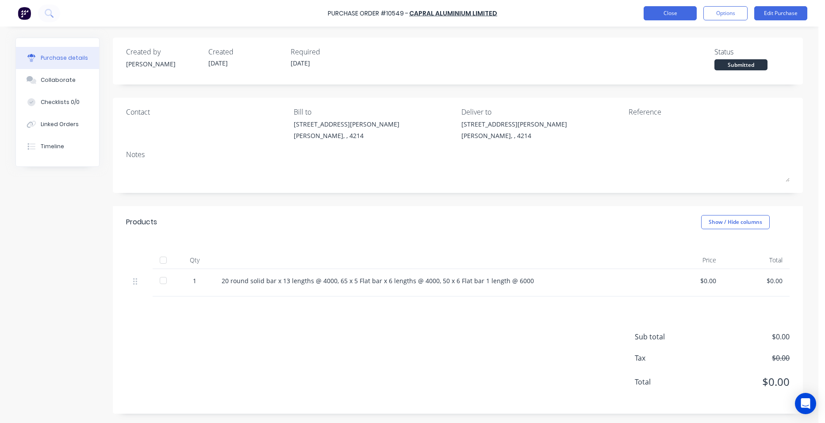
click at [651, 12] on button "Close" at bounding box center [670, 13] width 53 height 14
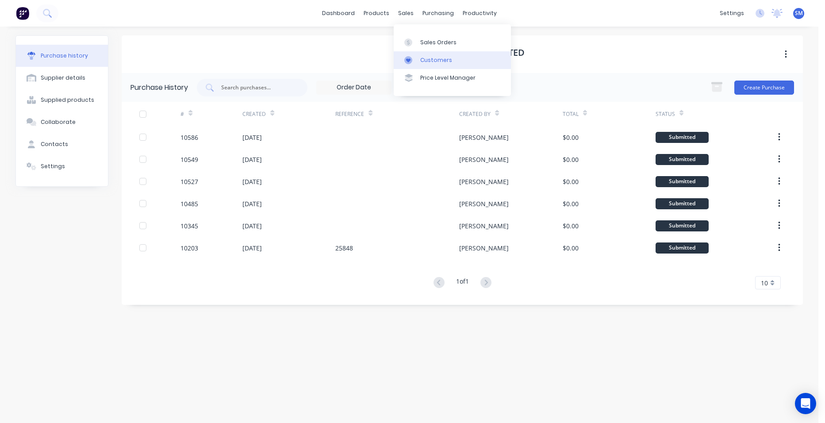
click at [429, 65] on link "Customers" at bounding box center [452, 60] width 117 height 18
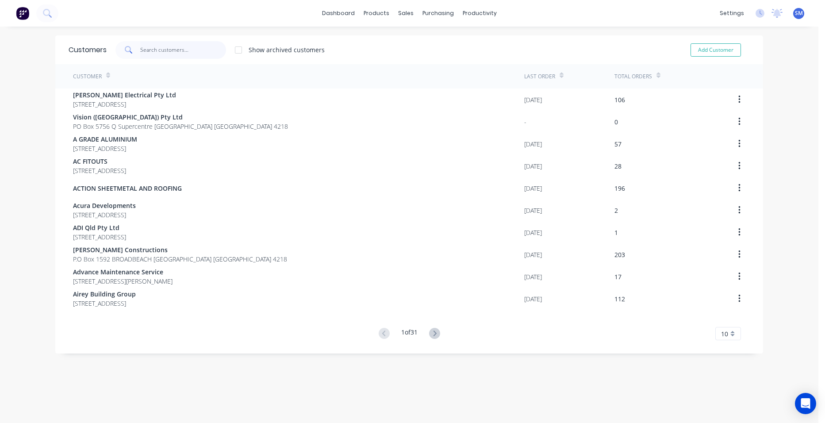
click at [170, 51] on input "text" at bounding box center [183, 50] width 86 height 18
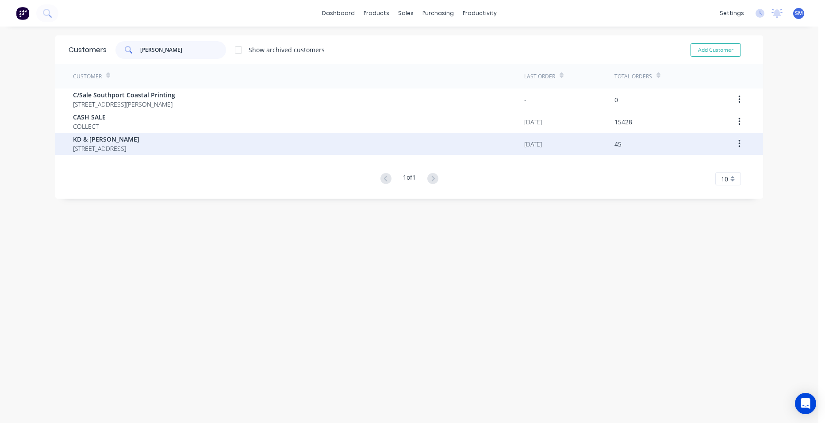
type input "johns"
click at [125, 139] on span "KD & JM Johnson" at bounding box center [106, 139] width 66 height 9
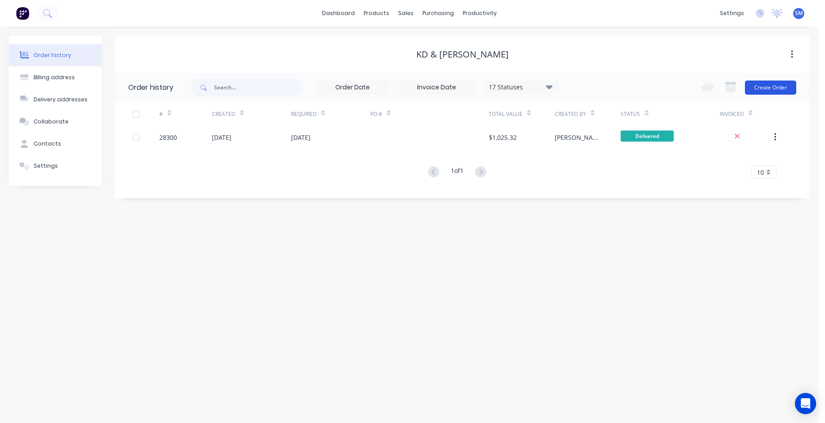
click at [761, 87] on button "Create Order" at bounding box center [770, 88] width 51 height 14
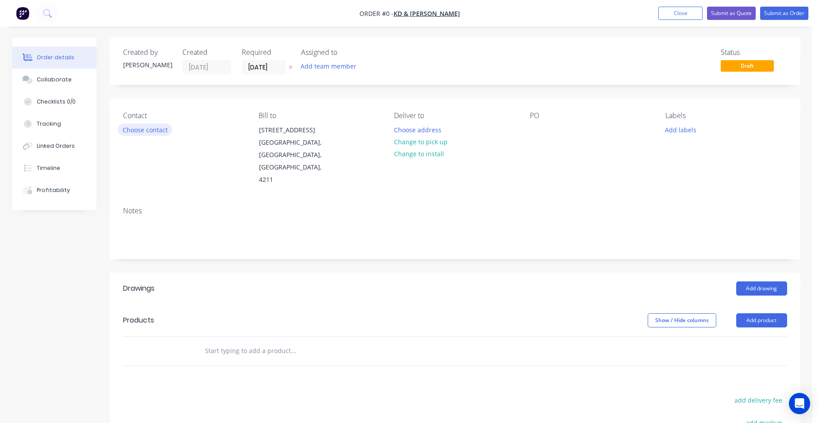
click at [140, 126] on button "Choose contact" at bounding box center [145, 129] width 54 height 12
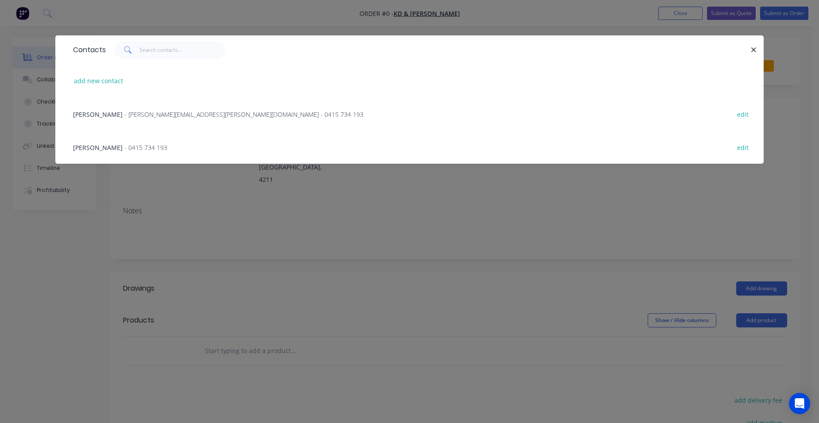
click at [138, 117] on span "- johnson.janita@gmail.com - 0415 734 193" at bounding box center [243, 114] width 239 height 8
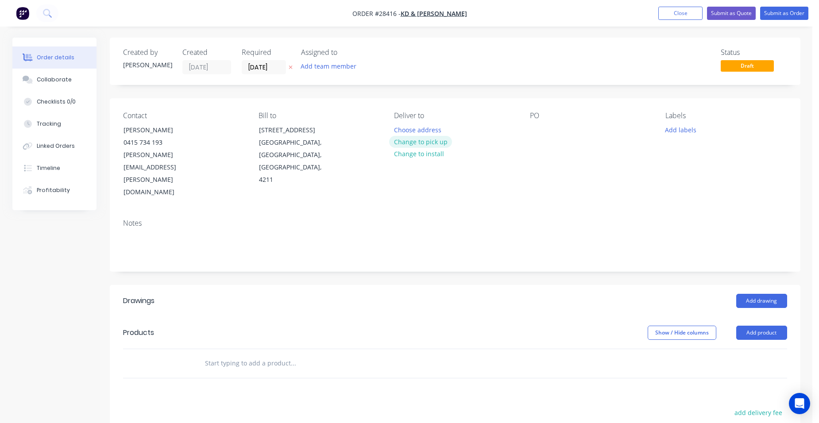
click at [428, 144] on button "Change to pick up" at bounding box center [420, 142] width 63 height 12
click at [749, 326] on button "Add product" at bounding box center [761, 333] width 51 height 14
click at [733, 349] on div "Product catalogue" at bounding box center [745, 355] width 68 height 13
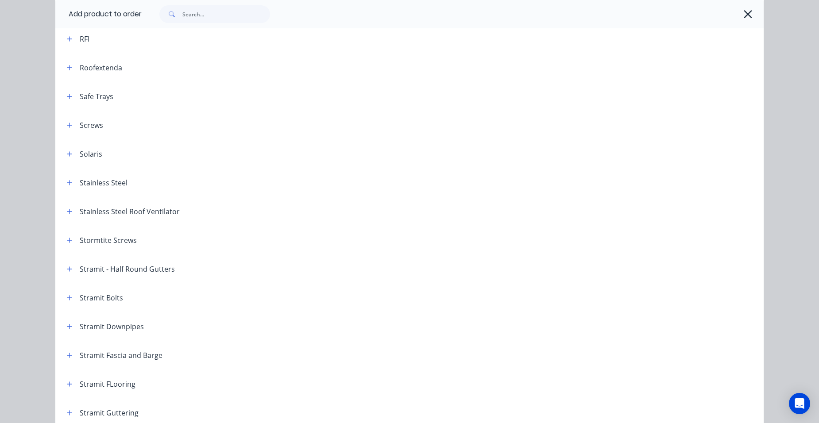
scroll to position [1195, 0]
drag, startPoint x: 68, startPoint y: 126, endPoint x: 119, endPoint y: 135, distance: 51.8
click at [68, 127] on icon "button" at bounding box center [69, 125] width 5 height 6
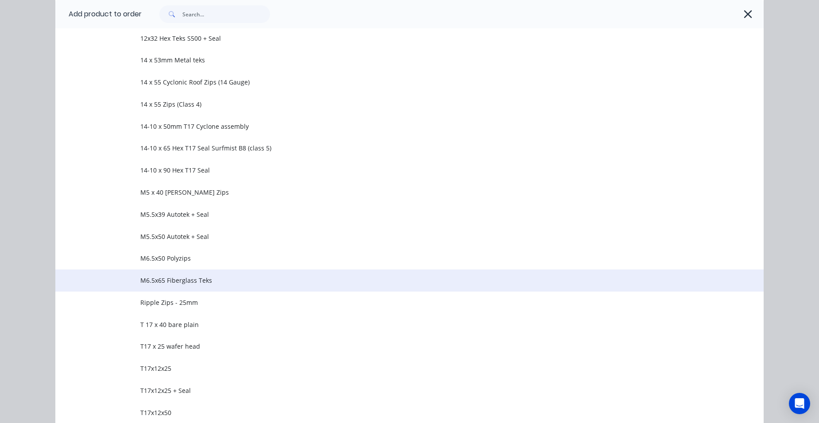
scroll to position [1770, 0]
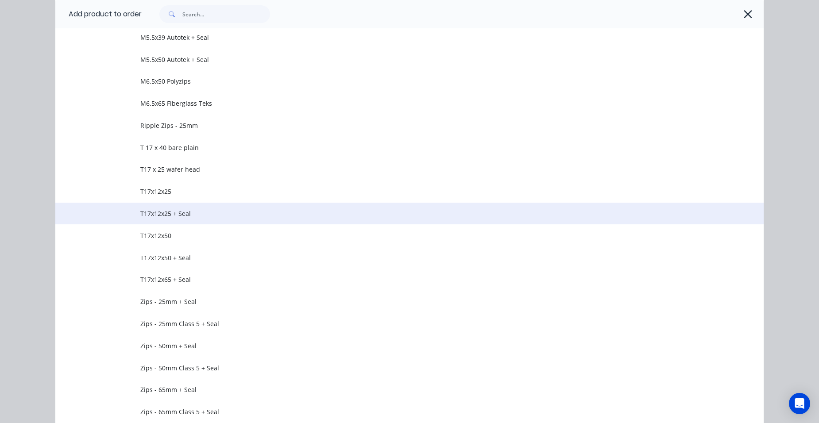
click at [188, 211] on span "T17x12x25 + Seal" at bounding box center [389, 213] width 498 height 9
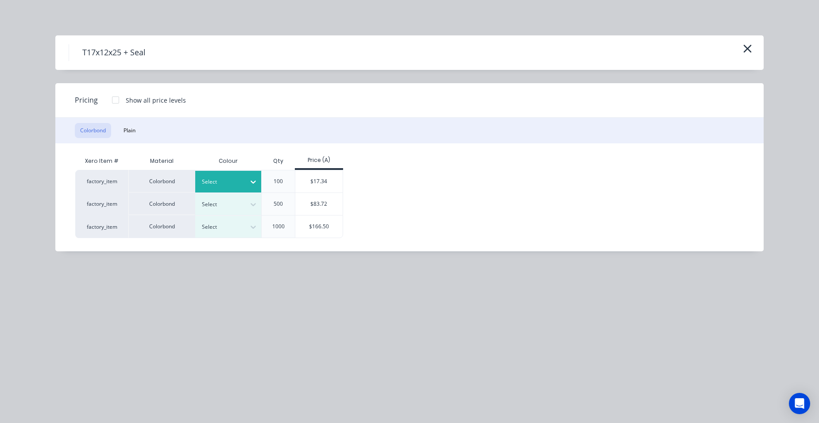
click at [203, 178] on input "text" at bounding box center [202, 182] width 1 height 8
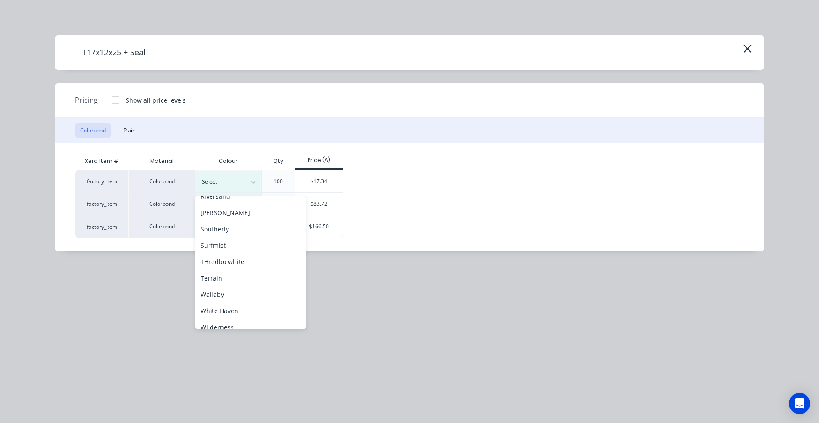
scroll to position [354, 0]
click at [223, 251] on div "Surfmist" at bounding box center [250, 245] width 111 height 16
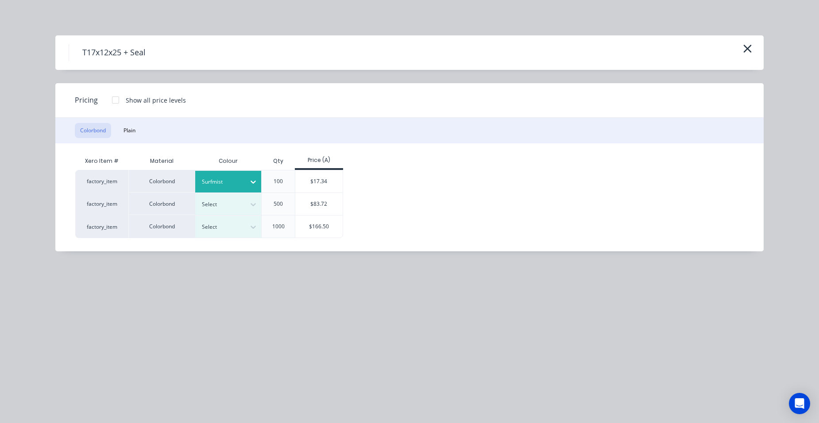
click at [323, 170] on div "$17.34" at bounding box center [319, 181] width 48 height 23
drag, startPoint x: 322, startPoint y: 177, endPoint x: 327, endPoint y: 185, distance: 8.4
click at [322, 178] on div "$17.34" at bounding box center [318, 181] width 47 height 22
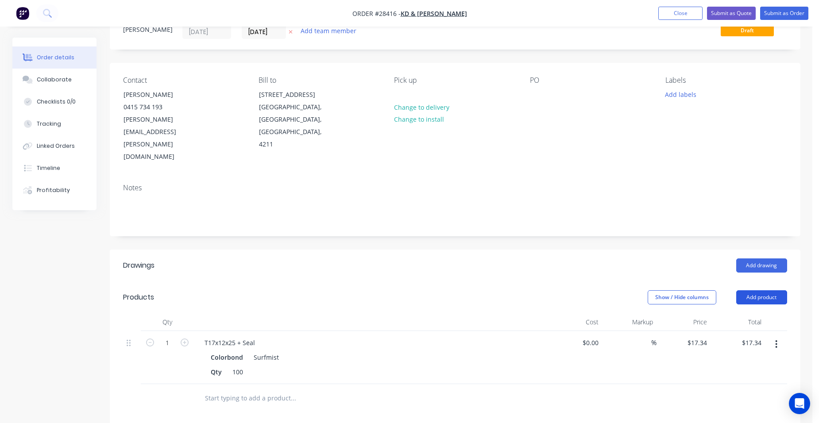
scroll to position [89, 0]
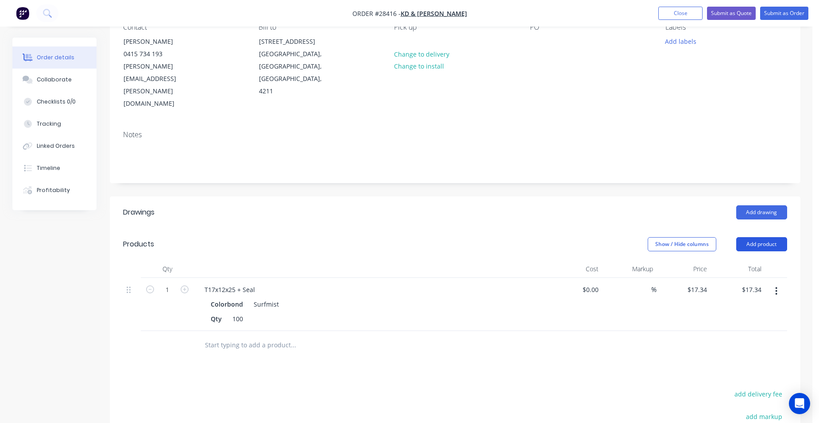
click at [763, 237] on button "Add product" at bounding box center [761, 244] width 51 height 14
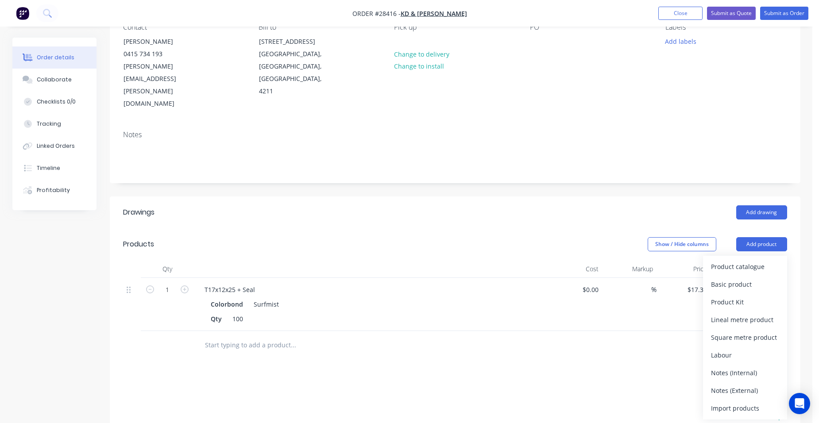
click at [764, 260] on div "Product catalogue" at bounding box center [745, 266] width 68 height 13
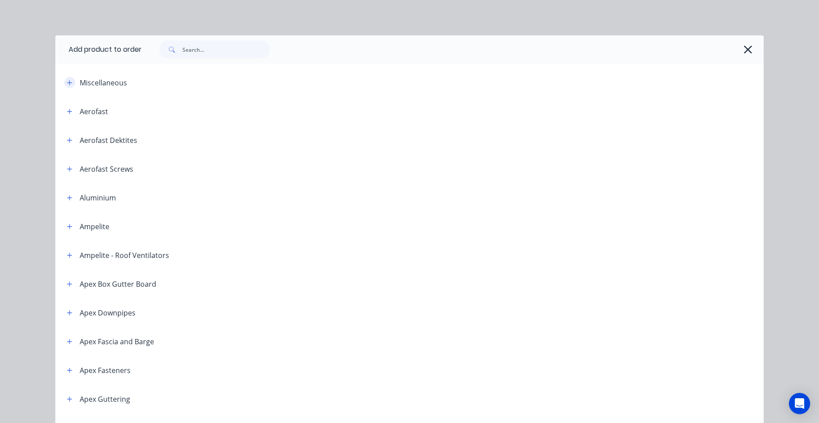
click at [64, 81] on button "button" at bounding box center [69, 82] width 11 height 11
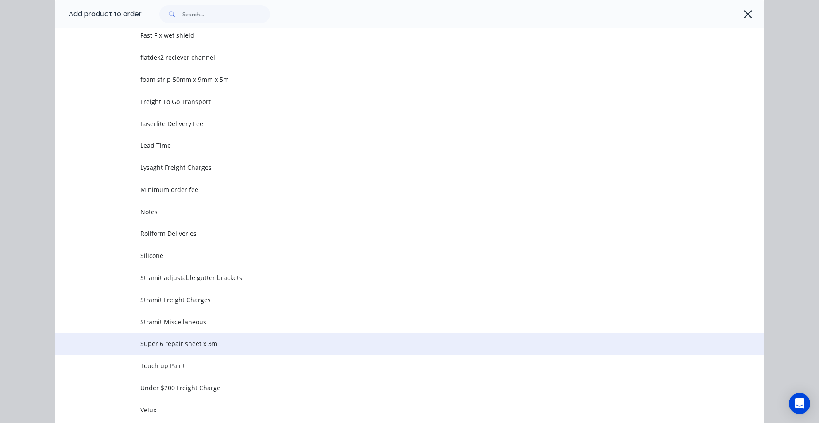
scroll to position [354, 0]
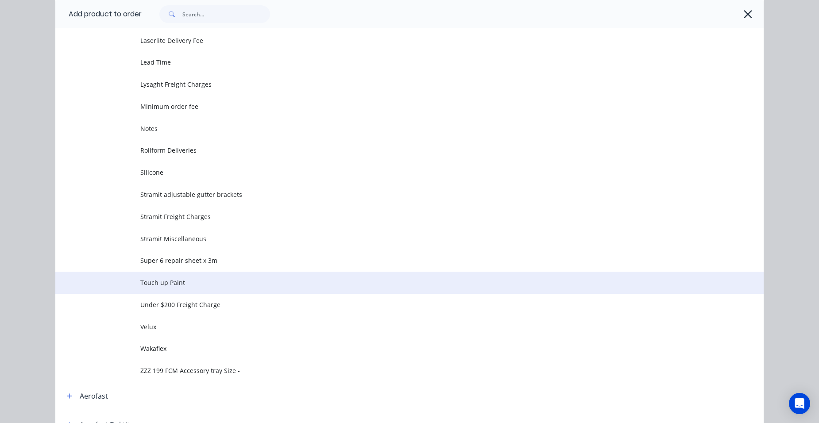
click at [182, 281] on span "Touch up Paint" at bounding box center [389, 282] width 498 height 9
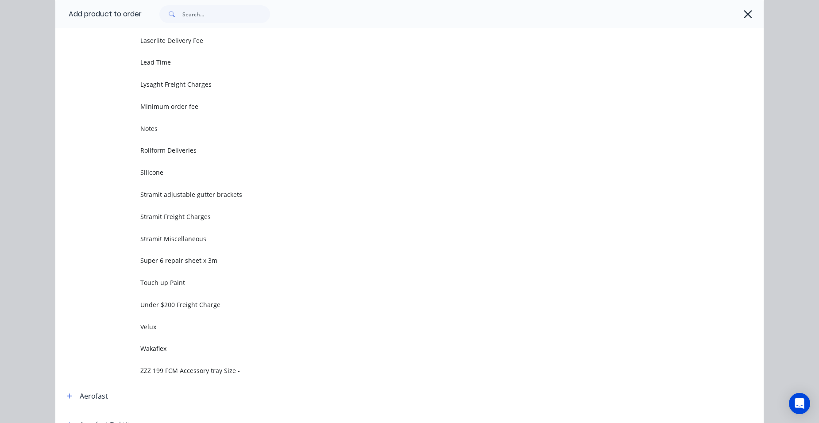
scroll to position [0, 0]
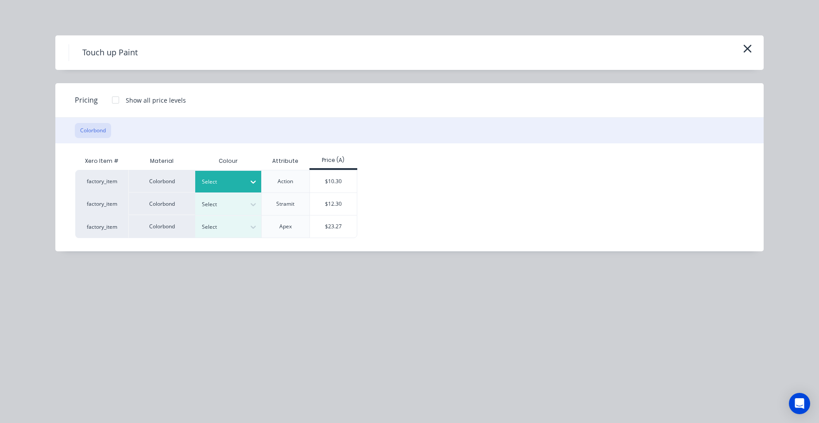
click at [229, 177] on div at bounding box center [222, 182] width 40 height 10
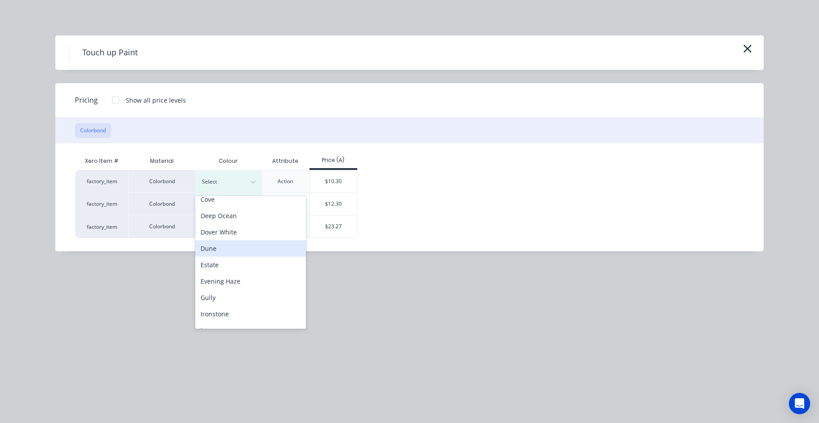
scroll to position [177, 0]
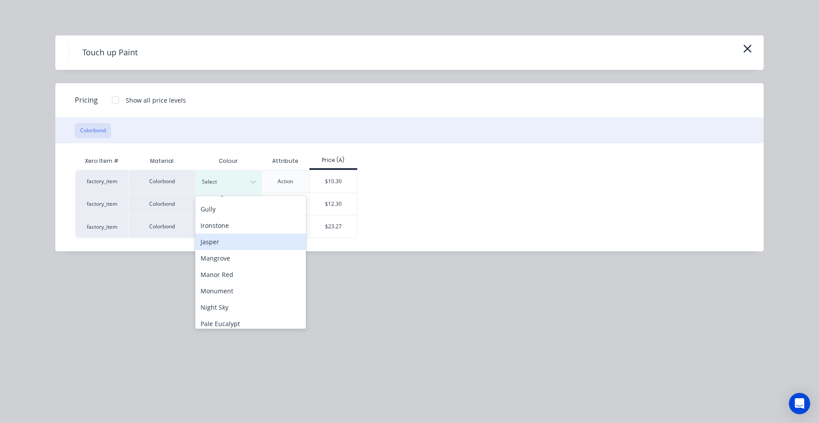
click at [243, 238] on div "Jasper" at bounding box center [250, 242] width 111 height 16
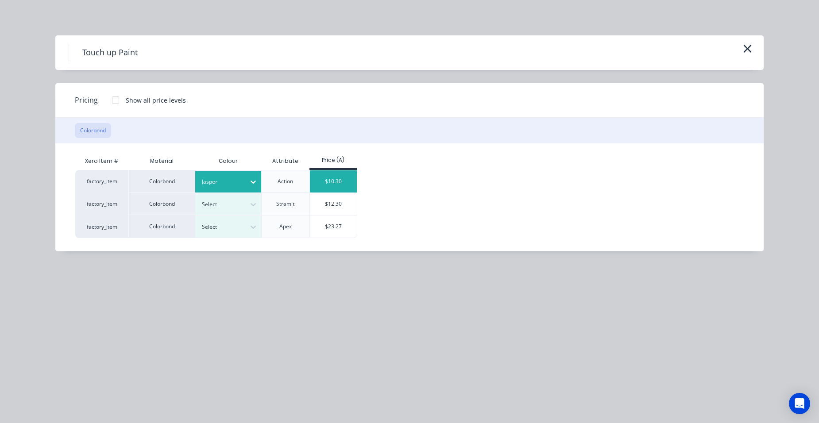
click at [349, 175] on div "$10.30" at bounding box center [333, 181] width 47 height 22
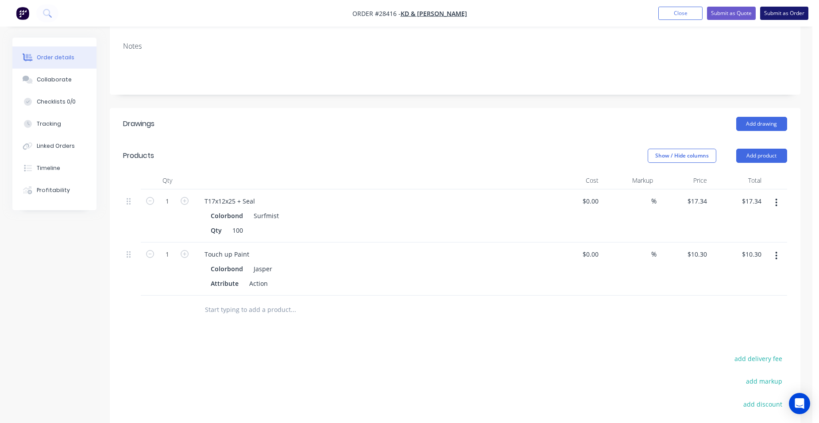
click at [795, 15] on button "Submit as Order" at bounding box center [784, 13] width 48 height 13
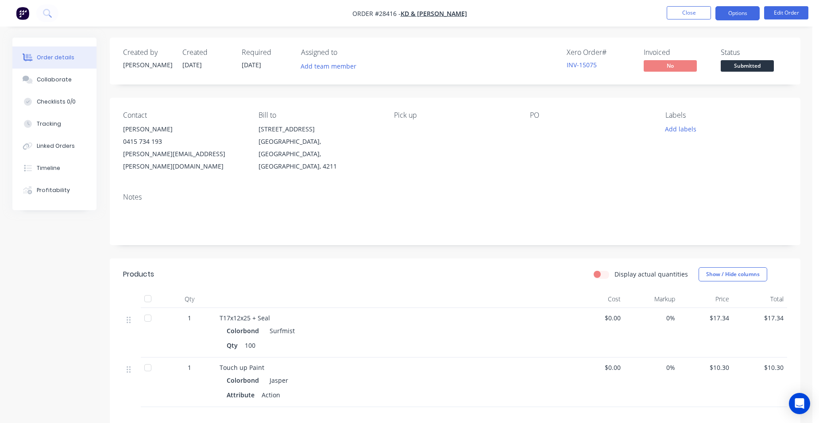
click at [737, 10] on button "Options" at bounding box center [737, 13] width 44 height 14
click at [39, 167] on div "Timeline" at bounding box center [48, 168] width 23 height 8
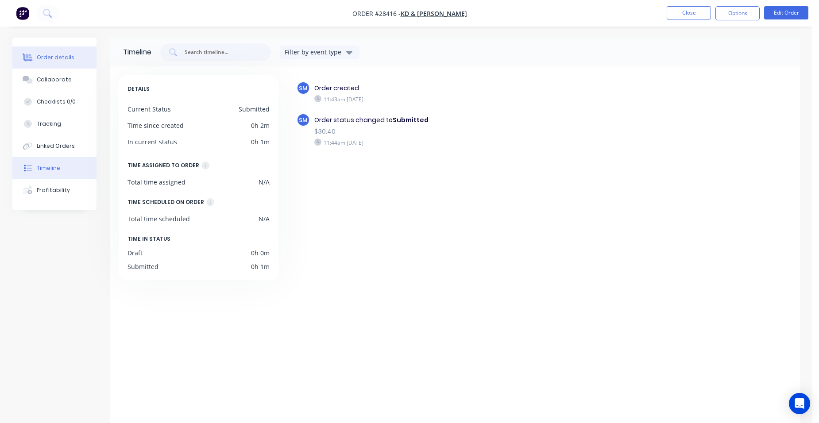
drag, startPoint x: 61, startPoint y: 62, endPoint x: 68, endPoint y: 62, distance: 7.1
click at [61, 62] on button "Order details" at bounding box center [54, 57] width 84 height 22
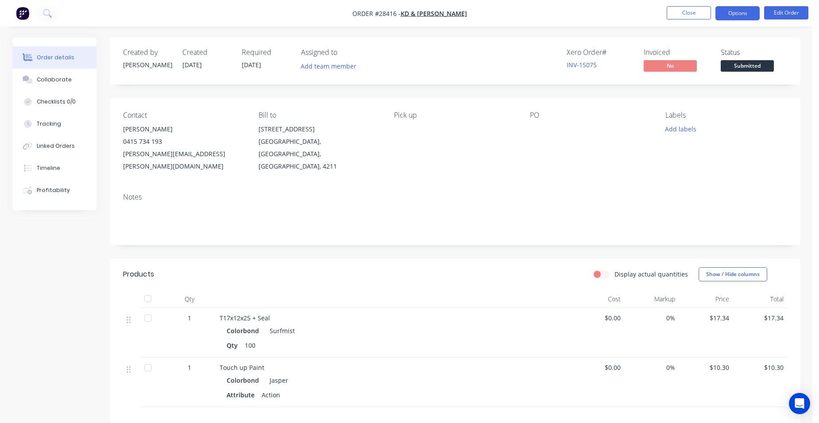
click at [746, 14] on button "Options" at bounding box center [737, 13] width 44 height 14
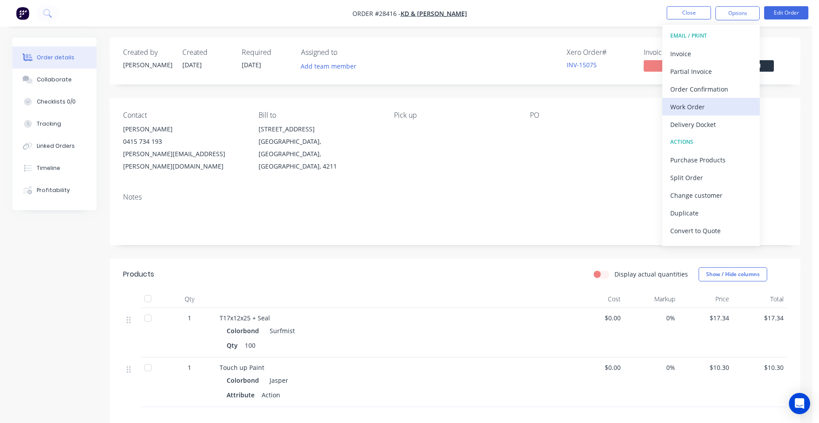
click at [702, 111] on div "Work Order" at bounding box center [710, 106] width 81 height 13
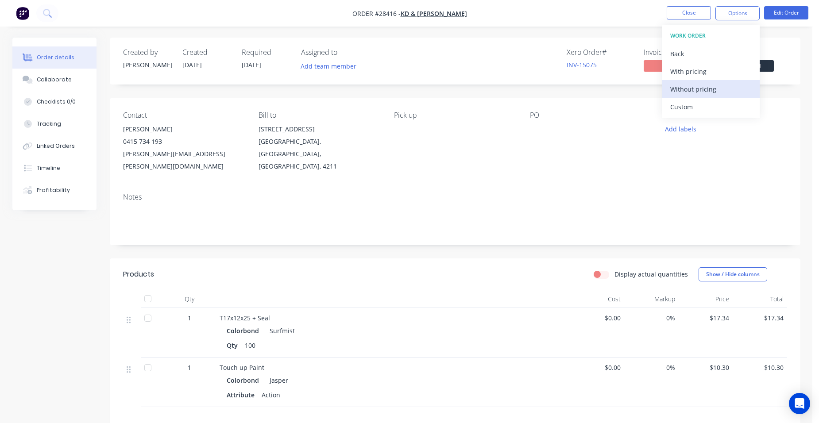
click at [718, 87] on div "Without pricing" at bounding box center [710, 89] width 81 height 13
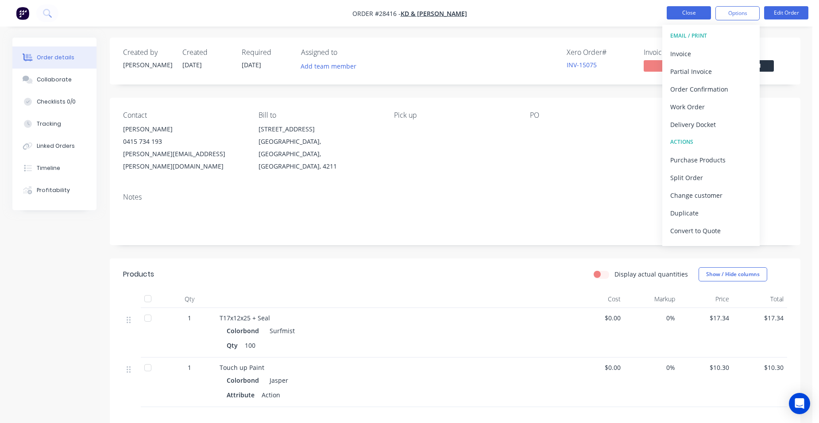
click at [690, 8] on button "Close" at bounding box center [688, 12] width 44 height 13
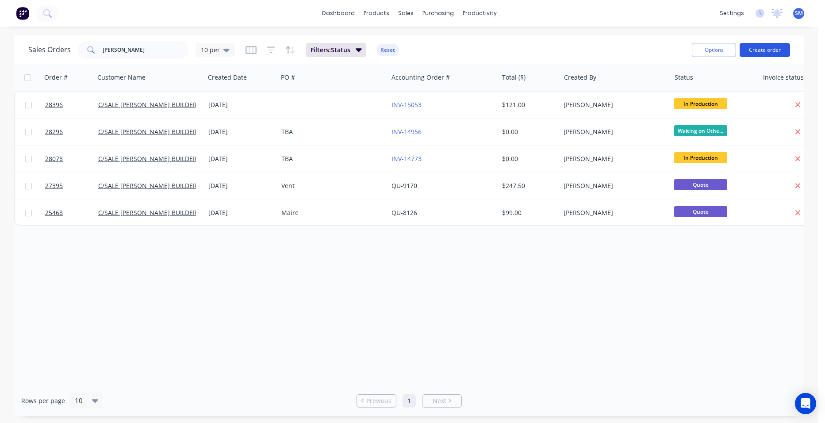
click at [769, 46] on button "Create order" at bounding box center [765, 50] width 50 height 14
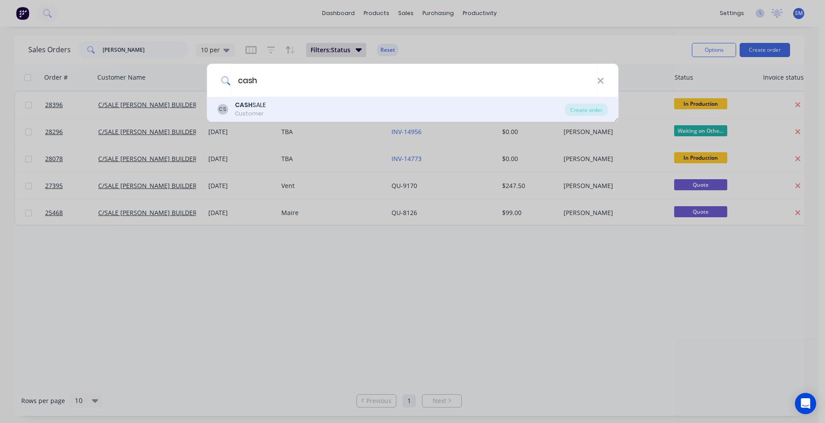
type input "cash"
click at [251, 106] on b "CASH" at bounding box center [244, 104] width 18 height 9
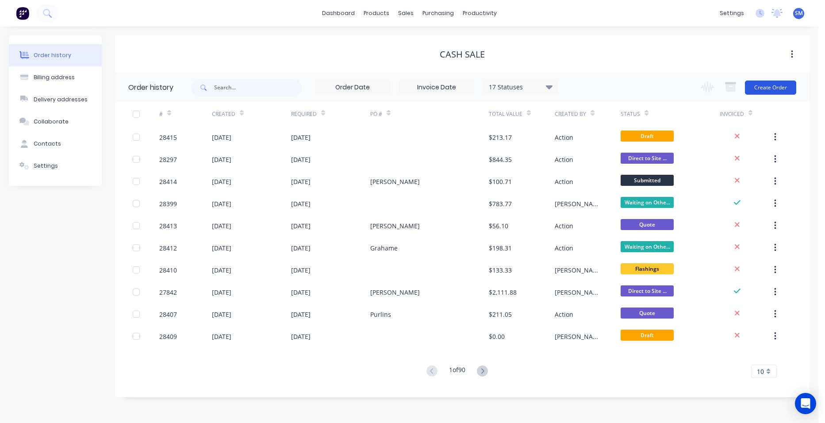
click at [774, 86] on button "Create Order" at bounding box center [770, 88] width 51 height 14
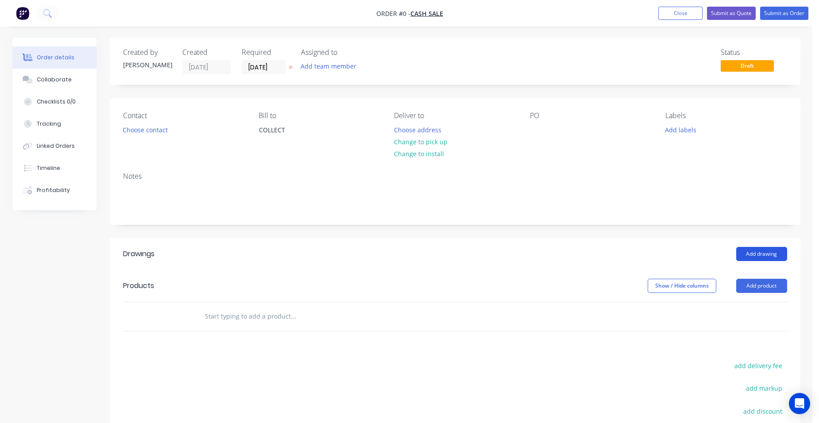
click at [777, 257] on button "Add drawing" at bounding box center [761, 254] width 51 height 14
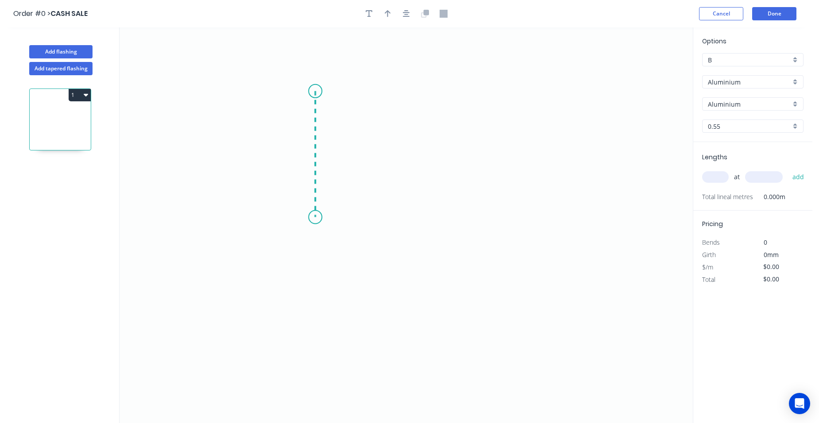
drag, startPoint x: 315, startPoint y: 92, endPoint x: 315, endPoint y: 218, distance: 125.7
click at [315, 218] on icon "0" at bounding box center [405, 225] width 573 height 396
click at [495, 222] on icon "0 ?" at bounding box center [405, 225] width 573 height 396
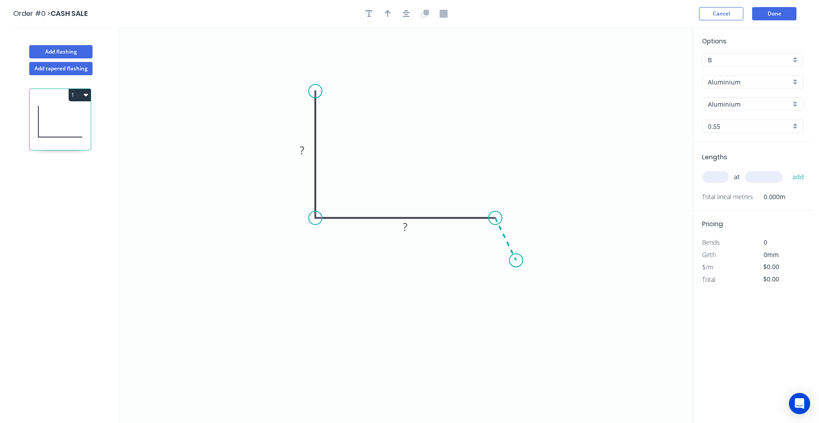
click at [516, 261] on icon "0 ? ?" at bounding box center [405, 225] width 573 height 396
click at [522, 224] on rect at bounding box center [518, 229] width 18 height 12
click at [408, 224] on rect at bounding box center [406, 228] width 18 height 12
click at [307, 150] on rect at bounding box center [302, 151] width 18 height 12
click at [522, 196] on icon "0 150 135 20 ? º" at bounding box center [405, 225] width 573 height 396
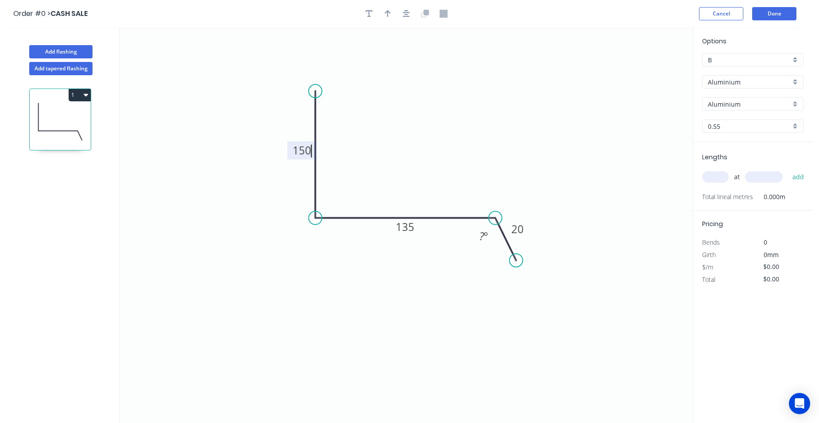
type input "$1.00"
click at [794, 78] on div "Aluminium" at bounding box center [752, 81] width 101 height 13
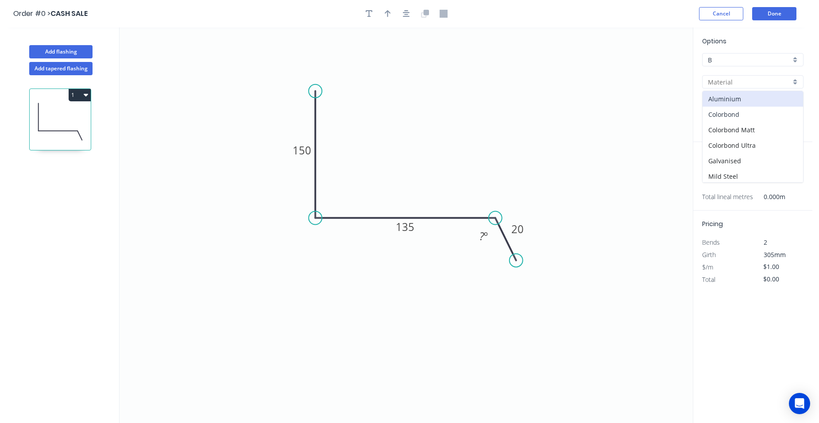
click at [752, 117] on div "Colorbond" at bounding box center [752, 114] width 100 height 15
type input "Colorbond"
type input "Basalt"
type input "$15.13"
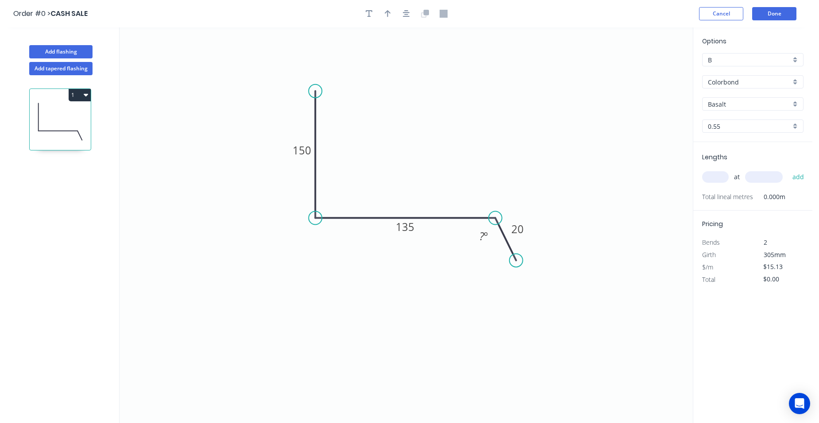
click at [793, 101] on div "Basalt" at bounding box center [752, 103] width 101 height 13
click at [750, 151] on div "Surfmist" at bounding box center [752, 147] width 100 height 15
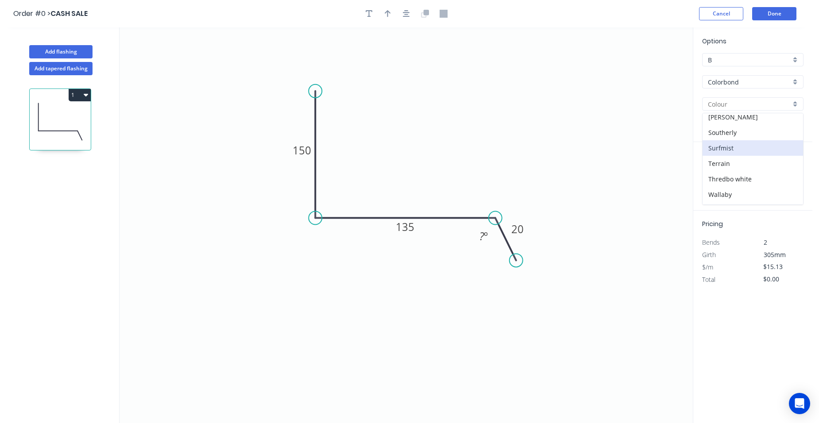
type input "Surfmist"
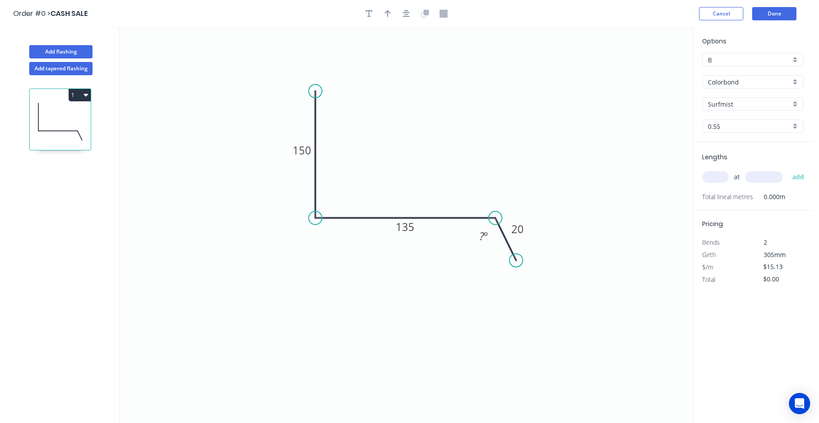
drag, startPoint x: 722, startPoint y: 177, endPoint x: 503, endPoint y: 185, distance: 219.2
click at [721, 177] on input "text" at bounding box center [715, 177] width 27 height 12
type input "1"
type input "3000"
click at [788, 170] on button "add" at bounding box center [798, 177] width 21 height 15
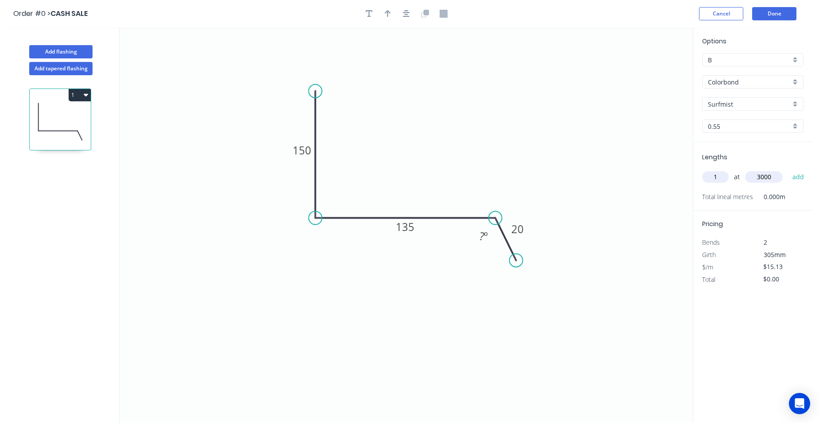
type input "$45.39"
click at [770, 13] on button "Done" at bounding box center [774, 13] width 44 height 13
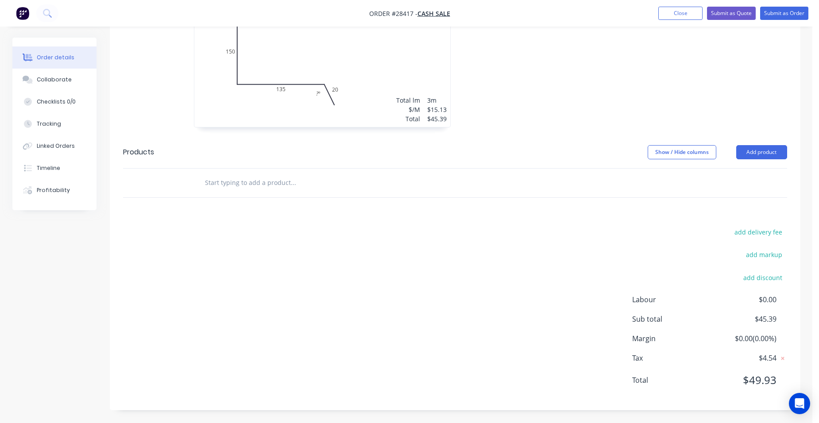
scroll to position [292, 0]
click at [743, 14] on button "Submit as Quote" at bounding box center [731, 13] width 49 height 13
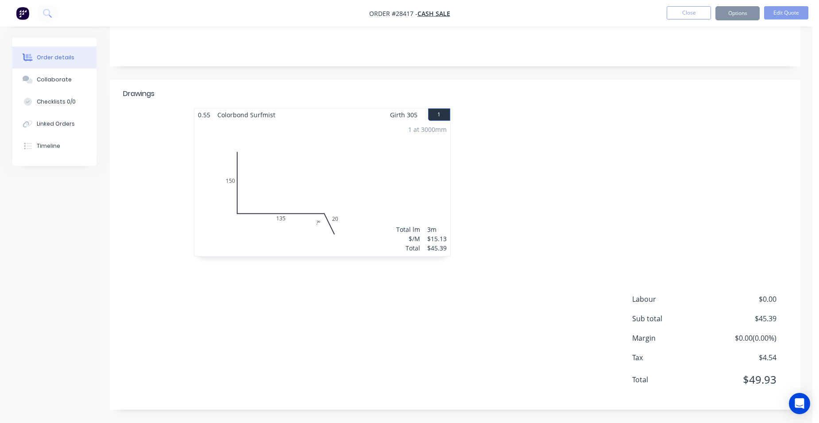
scroll to position [0, 0]
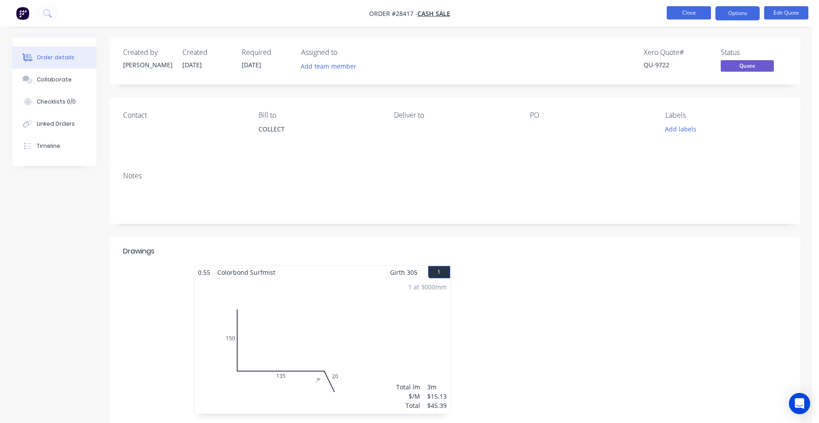
click at [697, 13] on button "Close" at bounding box center [688, 12] width 44 height 13
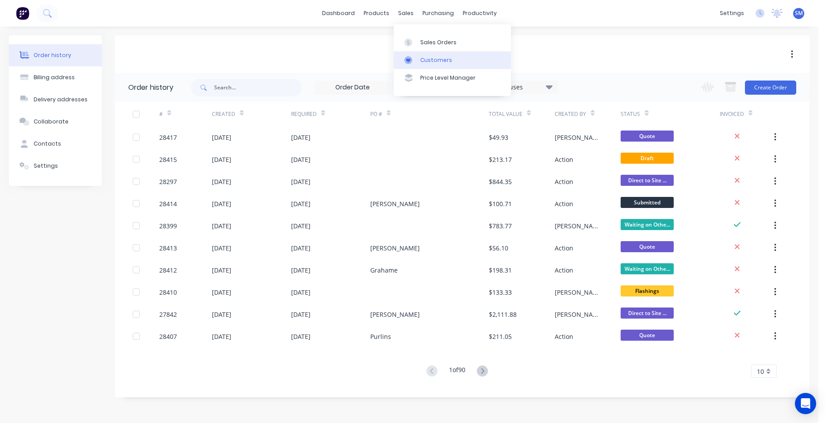
click at [422, 55] on link "Customers" at bounding box center [452, 60] width 117 height 18
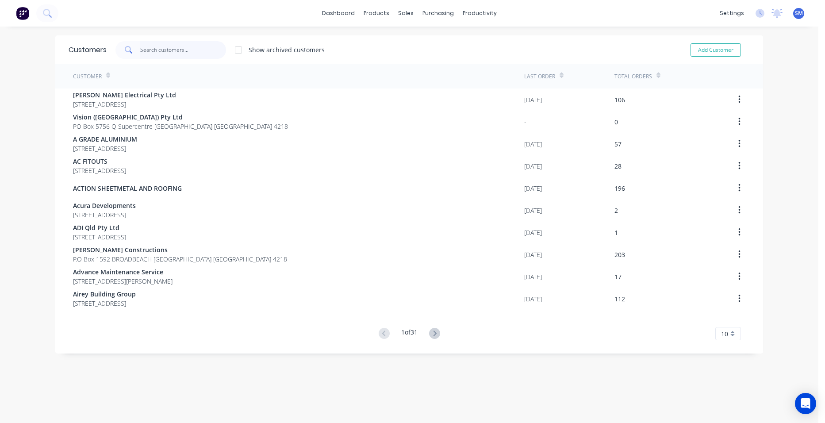
click at [175, 53] on input "text" at bounding box center [183, 50] width 86 height 18
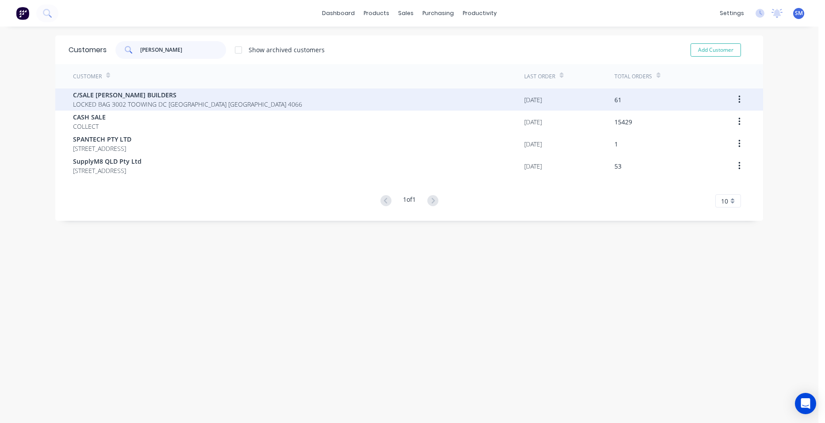
type input "hutchins"
click at [112, 98] on span "C/SALE [PERSON_NAME] BUILDERS" at bounding box center [187, 94] width 229 height 9
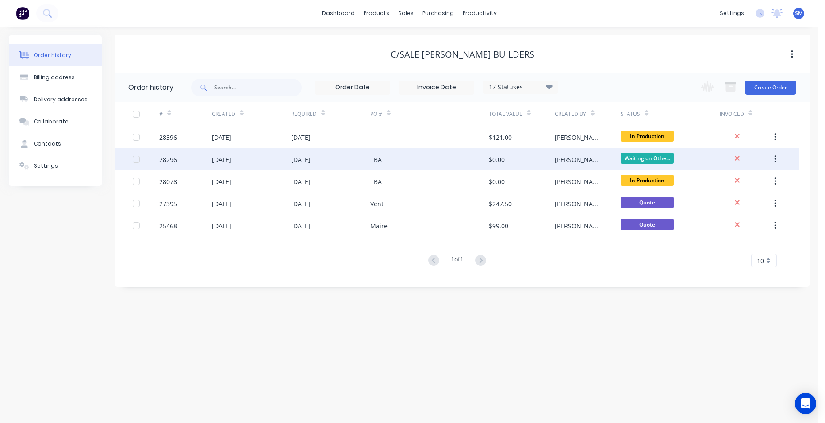
click at [440, 162] on div "TBA" at bounding box center [429, 159] width 119 height 22
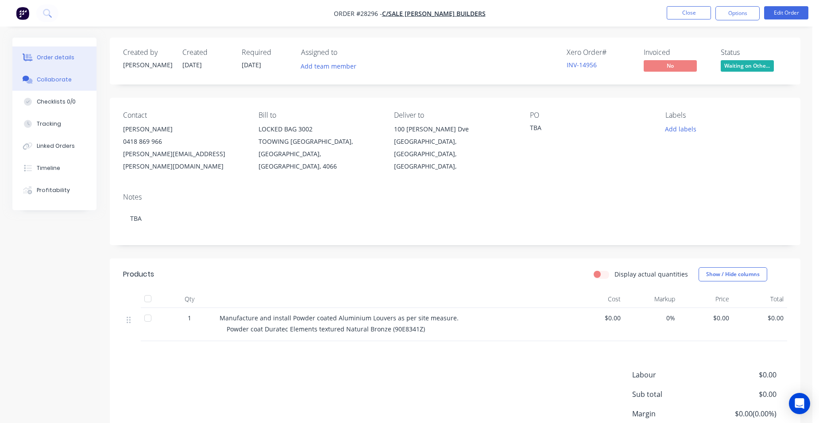
click at [41, 77] on div "Collaborate" at bounding box center [54, 80] width 35 height 8
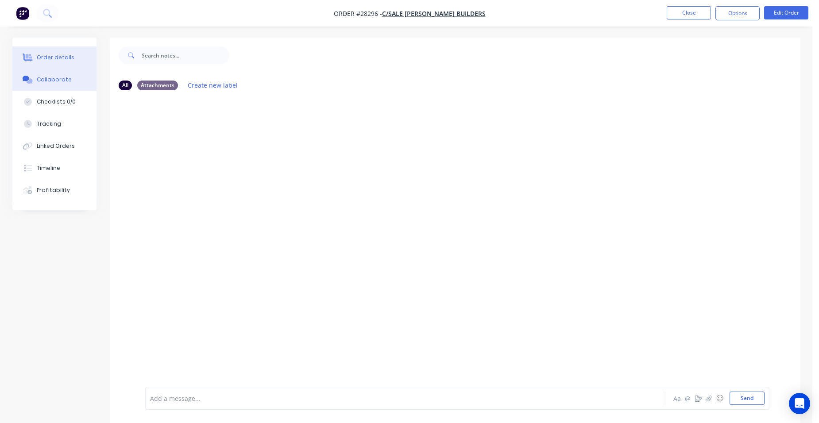
click at [56, 55] on div "Order details" at bounding box center [56, 58] width 38 height 8
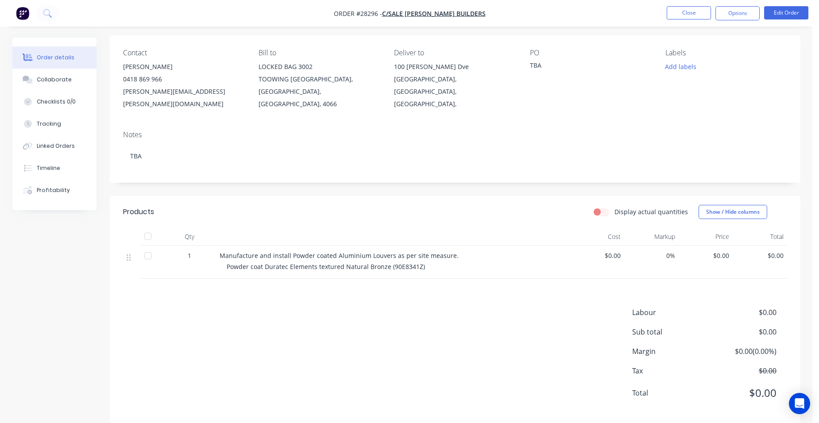
scroll to position [63, 0]
click at [45, 168] on div "Timeline" at bounding box center [48, 168] width 23 height 8
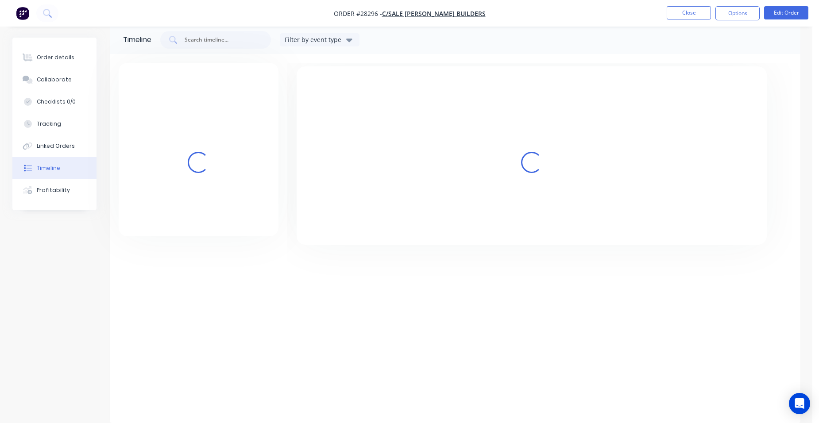
scroll to position [12, 0]
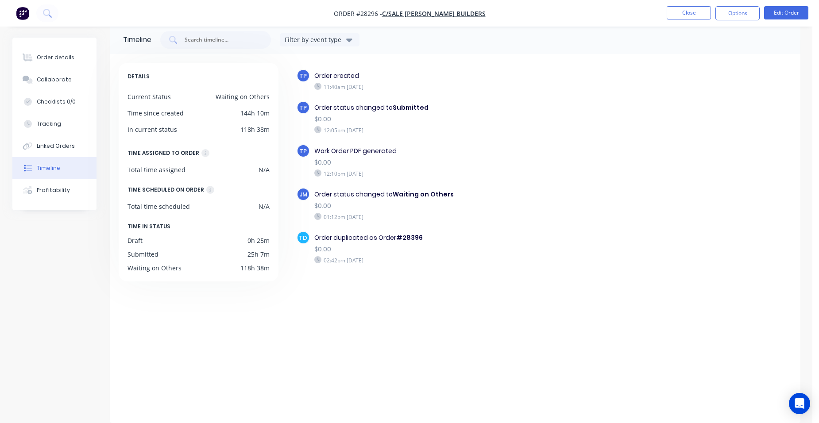
click at [50, 165] on div "Timeline" at bounding box center [48, 168] width 23 height 8
click at [67, 146] on div "Linked Orders" at bounding box center [56, 146] width 38 height 8
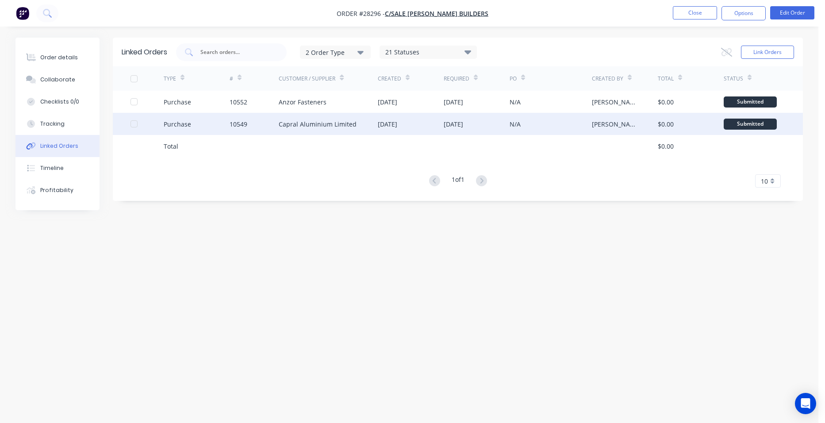
click at [335, 127] on div "Capral Aluminium Limited" at bounding box center [318, 123] width 78 height 9
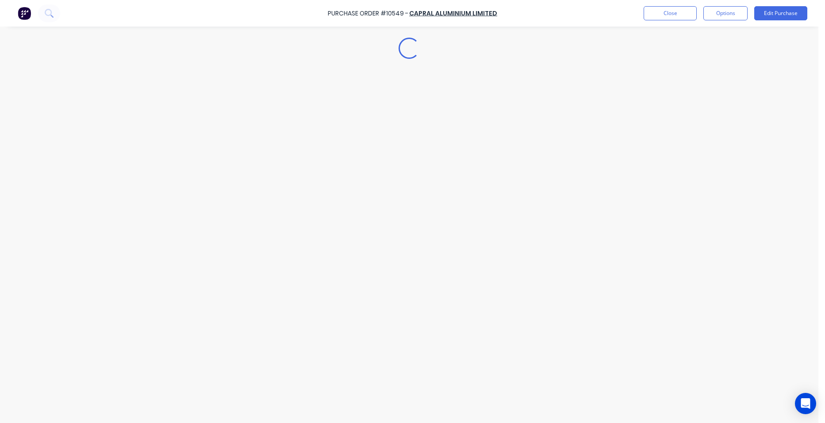
click at [335, 127] on div "Loading..." at bounding box center [409, 198] width 805 height 379
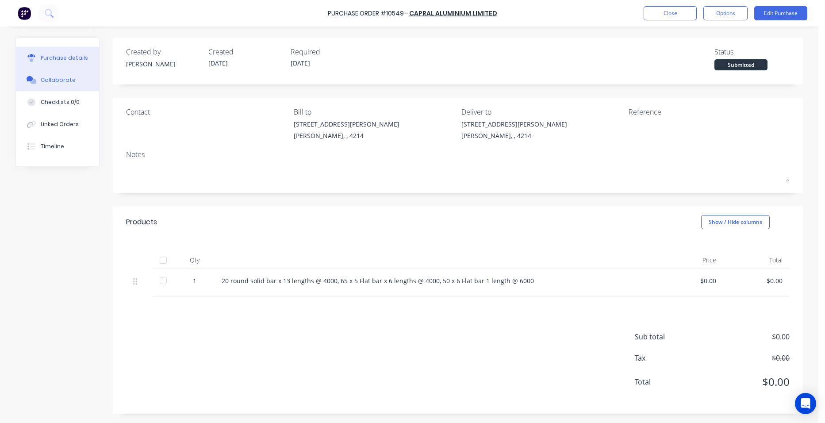
click at [80, 81] on button "Collaborate" at bounding box center [57, 80] width 83 height 22
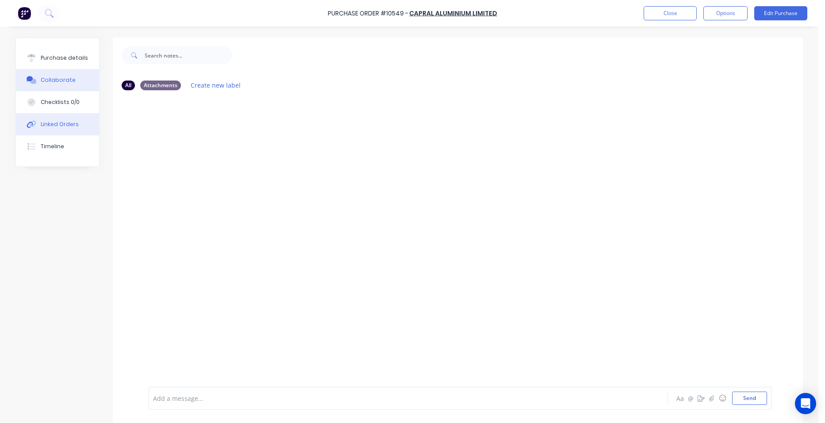
click at [66, 126] on div "Linked Orders" at bounding box center [60, 124] width 38 height 8
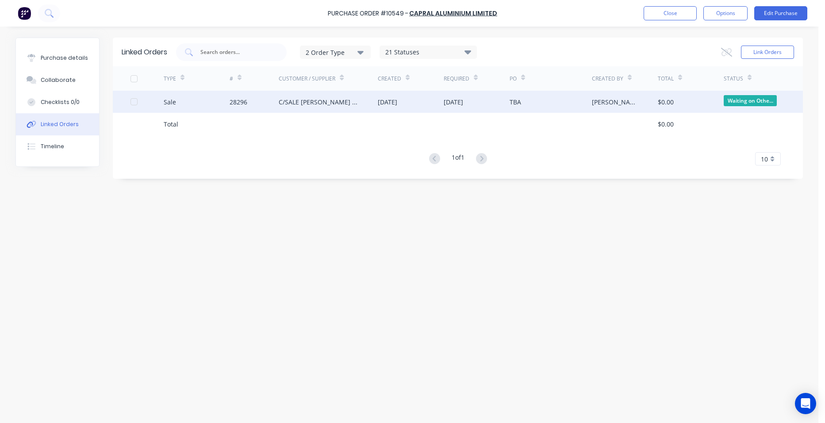
click at [290, 106] on div "C/SALE [PERSON_NAME] BUILDERS" at bounding box center [319, 101] width 81 height 9
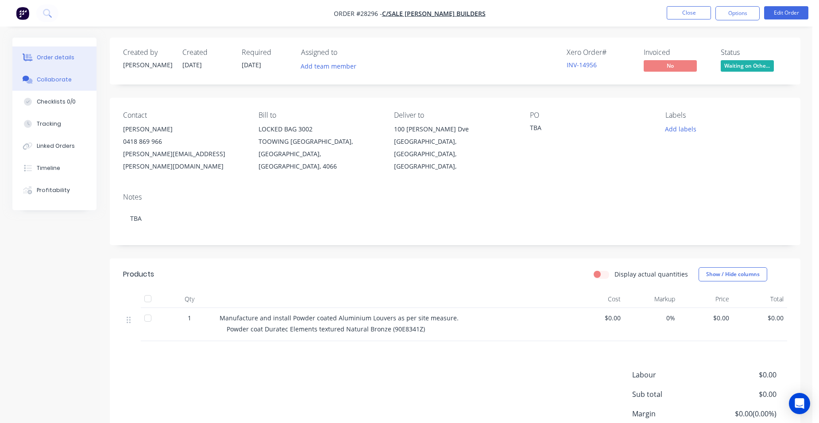
click at [58, 83] on div "Collaborate" at bounding box center [54, 80] width 35 height 8
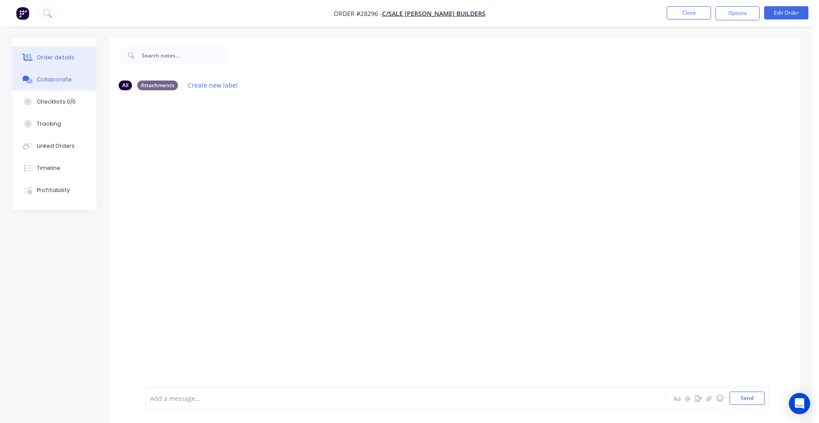
click at [64, 58] on div "Order details" at bounding box center [56, 58] width 38 height 8
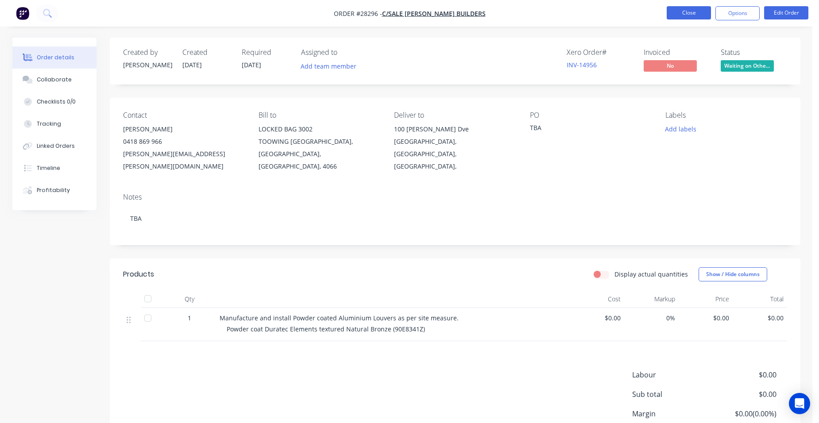
click at [699, 8] on button "Close" at bounding box center [688, 12] width 44 height 13
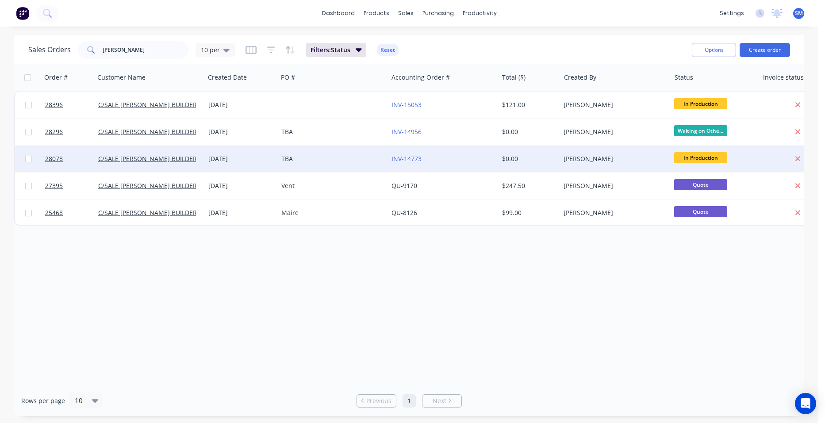
click at [331, 162] on div "TBA" at bounding box center [330, 158] width 98 height 9
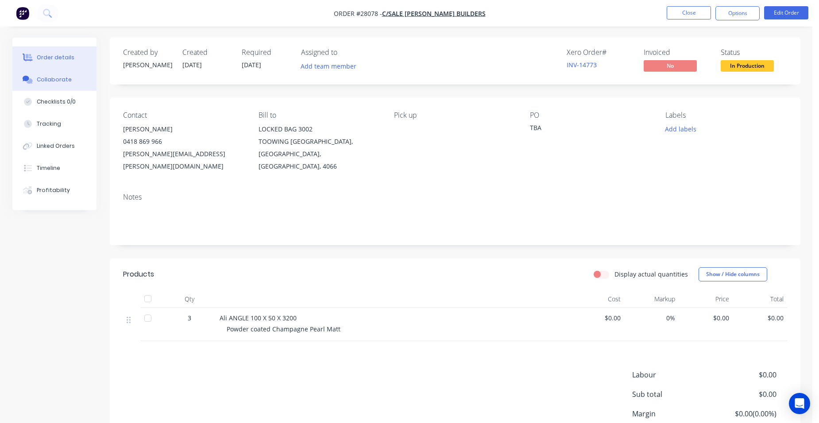
click at [58, 84] on button "Collaborate" at bounding box center [54, 80] width 84 height 22
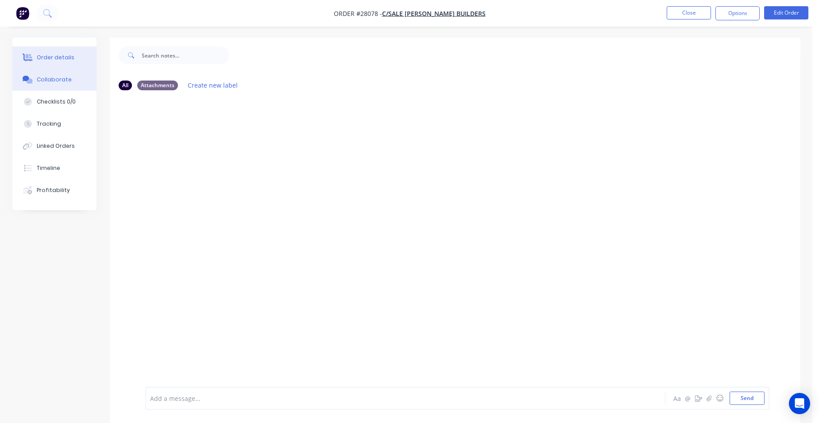
click at [62, 64] on button "Order details" at bounding box center [54, 57] width 84 height 22
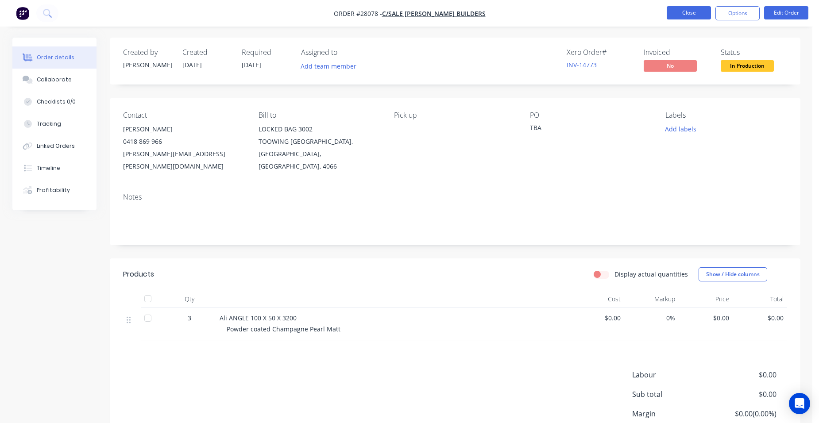
click at [674, 13] on button "Close" at bounding box center [688, 12] width 44 height 13
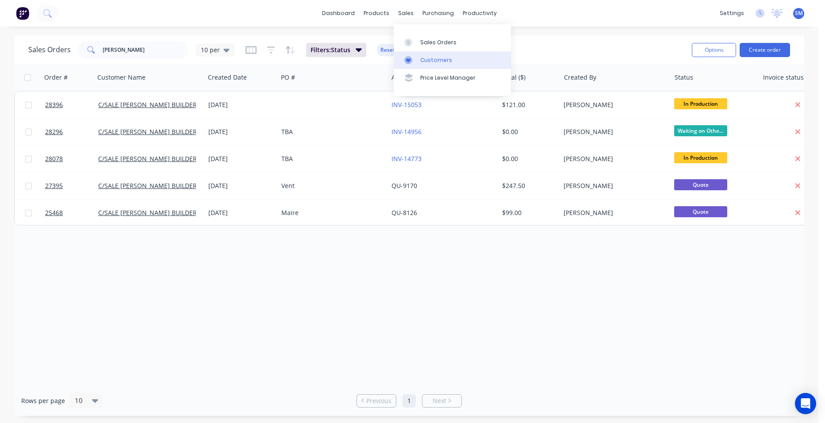
click at [421, 59] on div "Customers" at bounding box center [436, 60] width 32 height 8
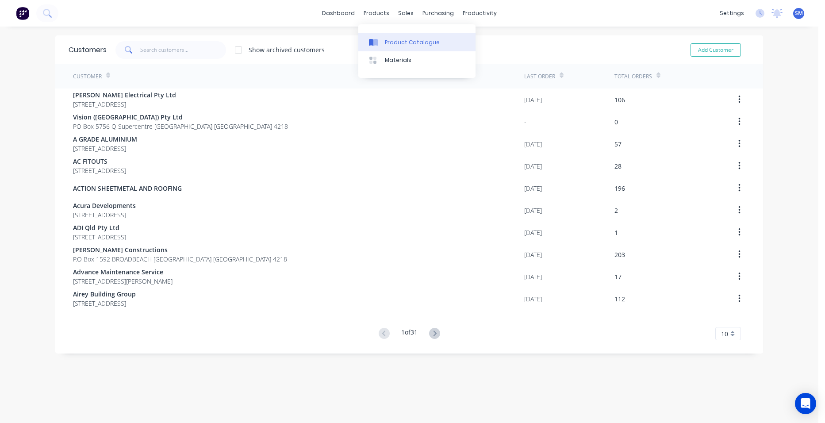
click at [399, 42] on div "Product Catalogue" at bounding box center [412, 43] width 55 height 8
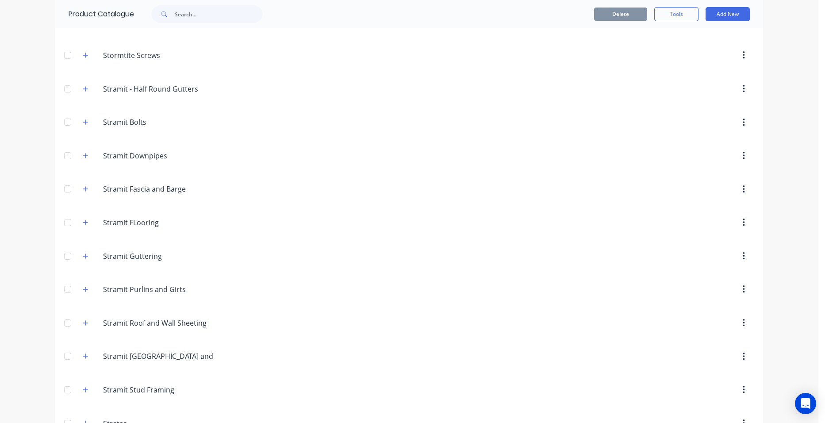
scroll to position [1615, 0]
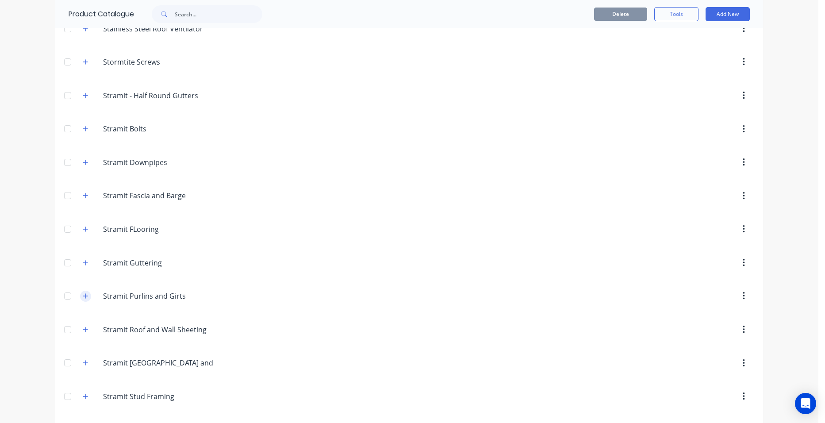
click at [83, 297] on icon "button" at bounding box center [85, 296] width 5 height 6
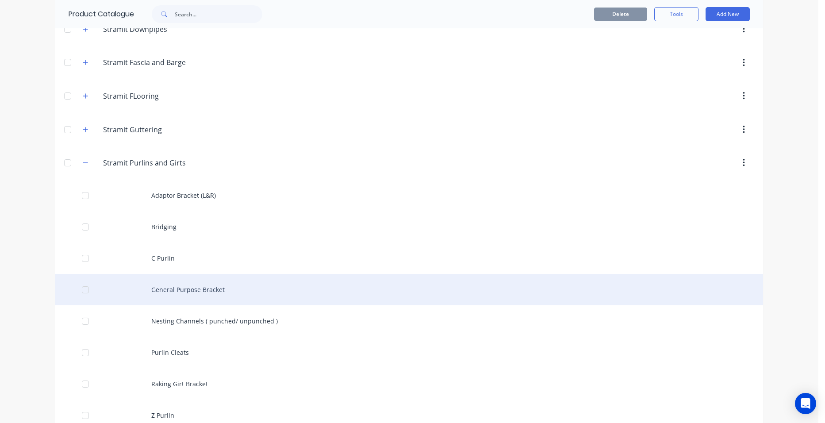
scroll to position [1748, 0]
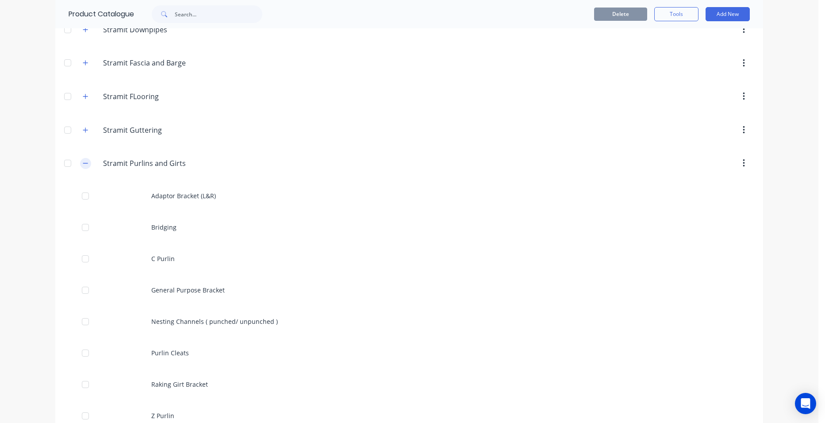
click at [83, 166] on icon "button" at bounding box center [85, 163] width 5 height 6
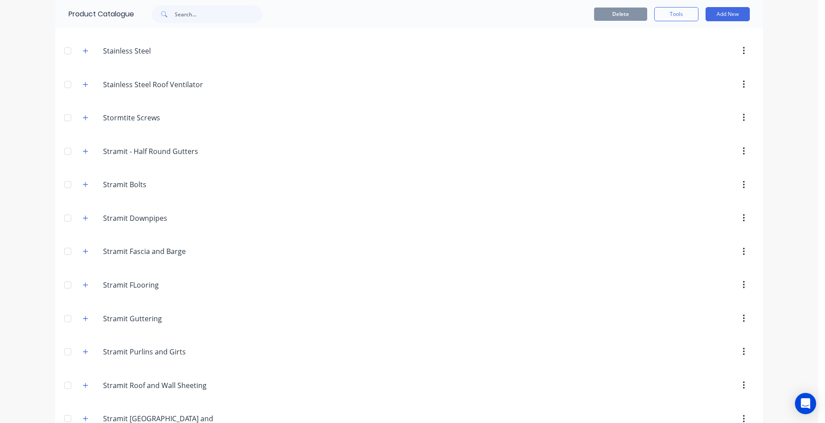
scroll to position [1571, 0]
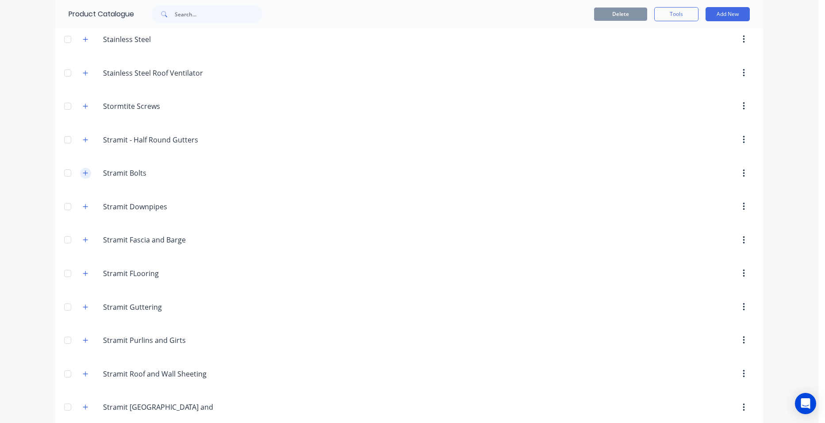
click at [85, 175] on icon "button" at bounding box center [85, 173] width 5 height 6
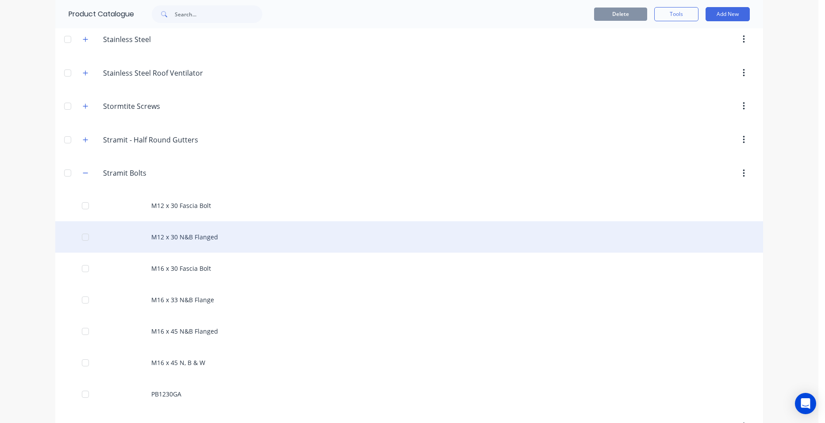
click at [239, 239] on div "M12 x 30 N&B Flanged" at bounding box center [409, 236] width 708 height 31
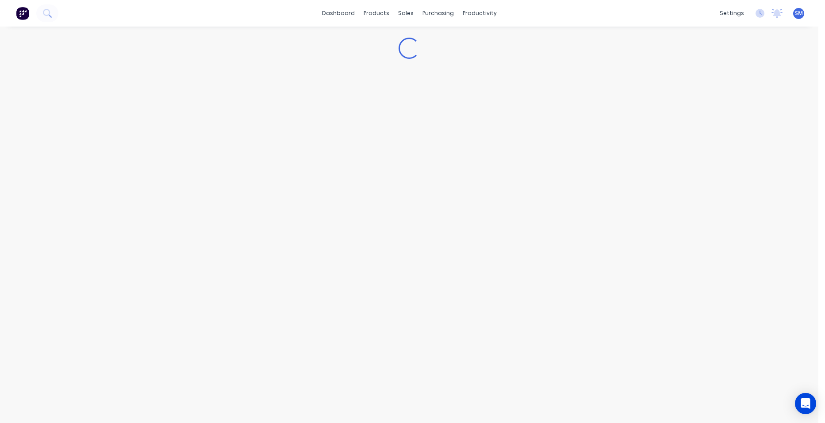
type textarea "x"
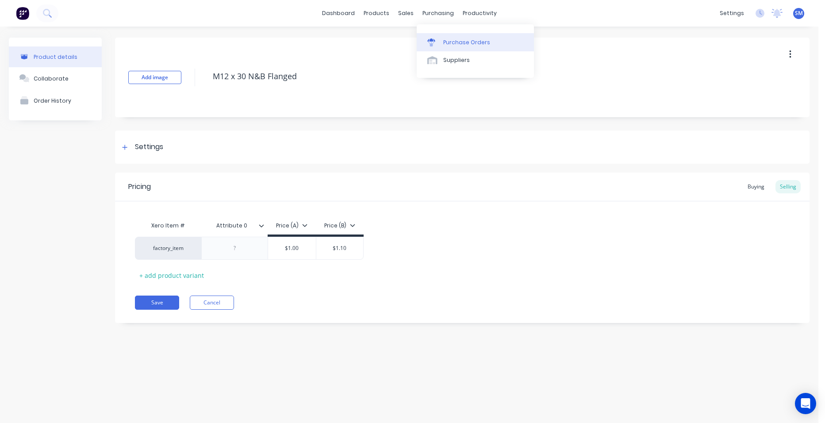
click at [455, 39] on div "Purchase Orders" at bounding box center [466, 43] width 47 height 8
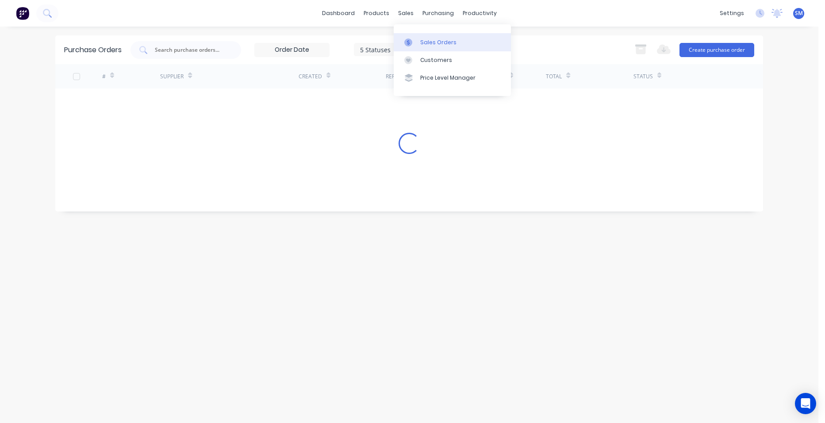
click at [430, 41] on div "Sales Orders" at bounding box center [438, 43] width 36 height 8
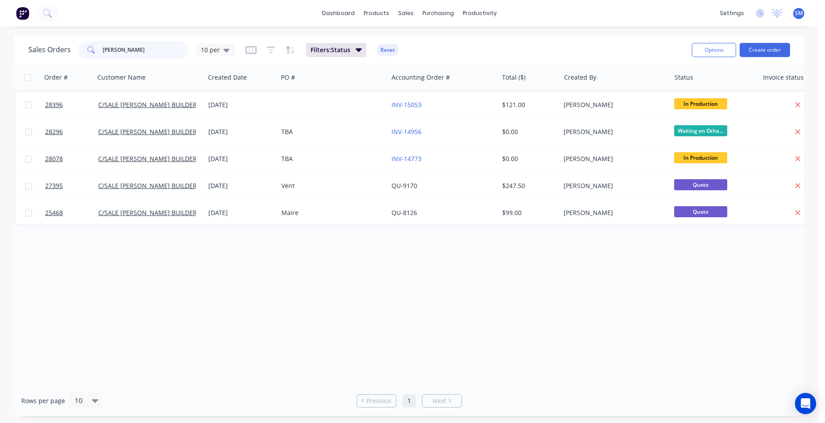
drag, startPoint x: 135, startPoint y: 48, endPoint x: 62, endPoint y: 46, distance: 72.2
click at [62, 46] on div "Sales Orders hutchins 10 per" at bounding box center [131, 50] width 207 height 18
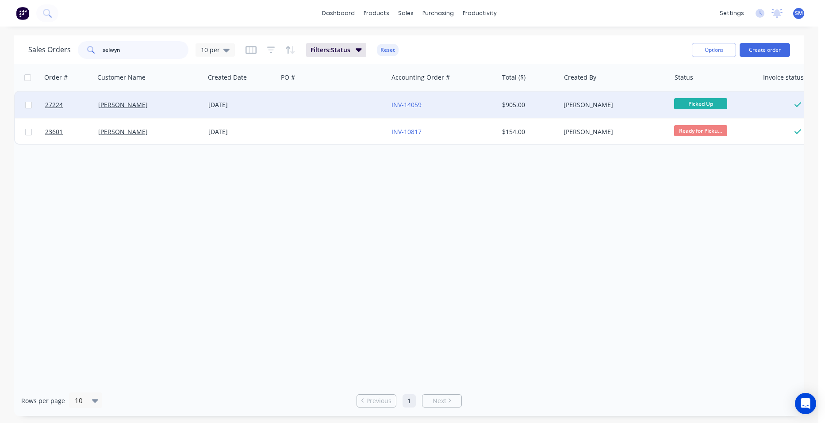
type input "selwyn"
click at [351, 104] on div at bounding box center [333, 105] width 110 height 27
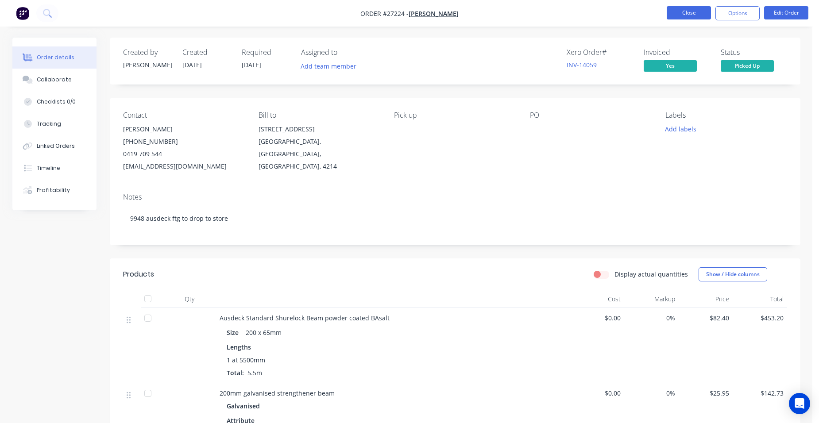
click at [679, 9] on button "Close" at bounding box center [688, 12] width 44 height 13
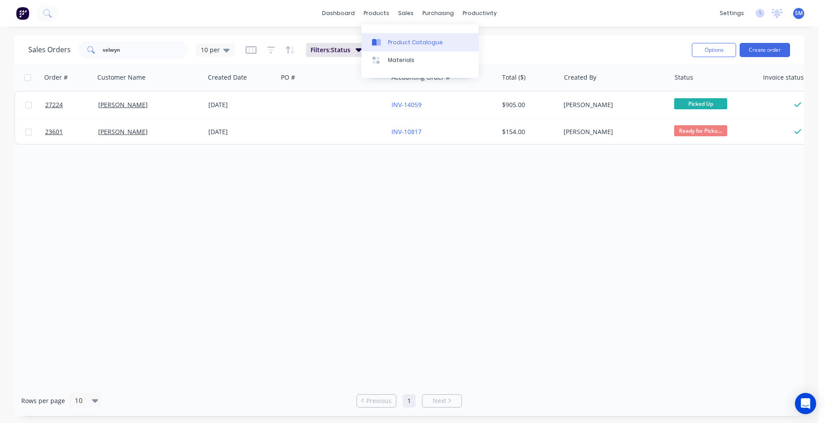
click at [380, 37] on link "Product Catalogue" at bounding box center [420, 42] width 117 height 18
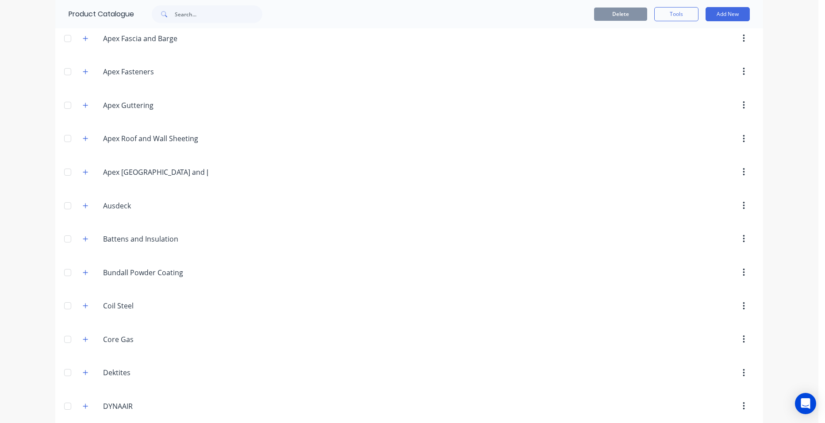
scroll to position [354, 0]
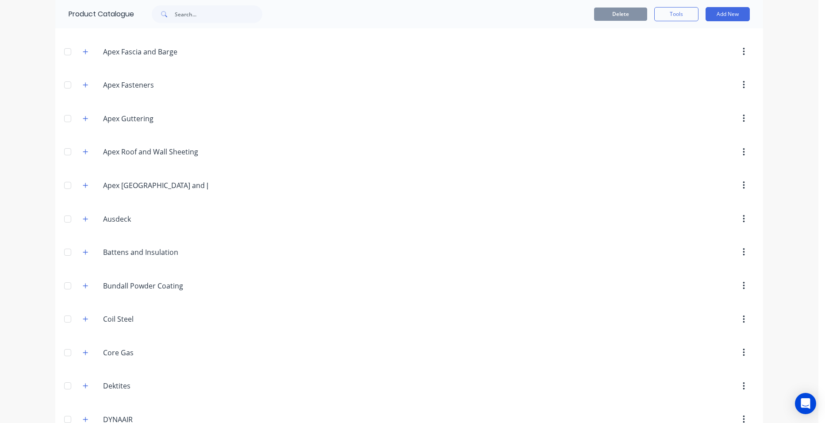
drag, startPoint x: 82, startPoint y: 219, endPoint x: 90, endPoint y: 219, distance: 8.4
click at [83, 219] on icon "button" at bounding box center [85, 218] width 5 height 5
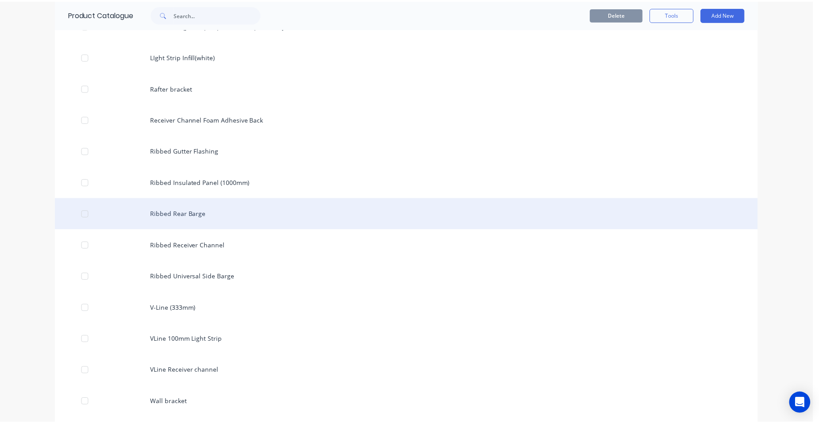
scroll to position [1903, 0]
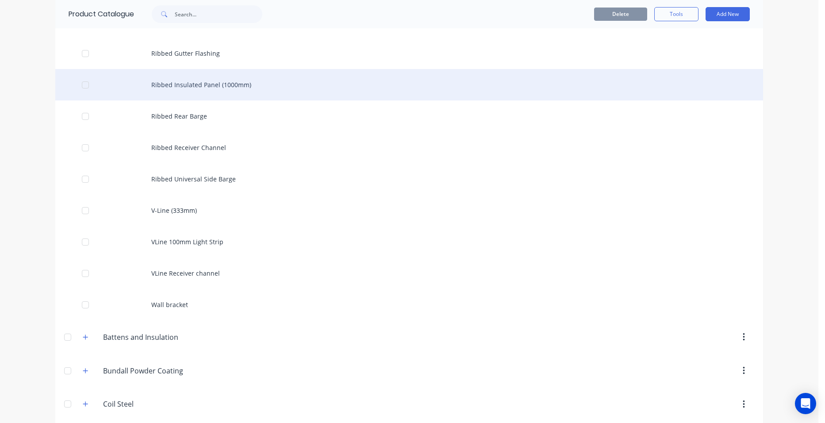
click at [208, 92] on div "Ribbed Insulated Panel (1000mm)" at bounding box center [409, 84] width 708 height 31
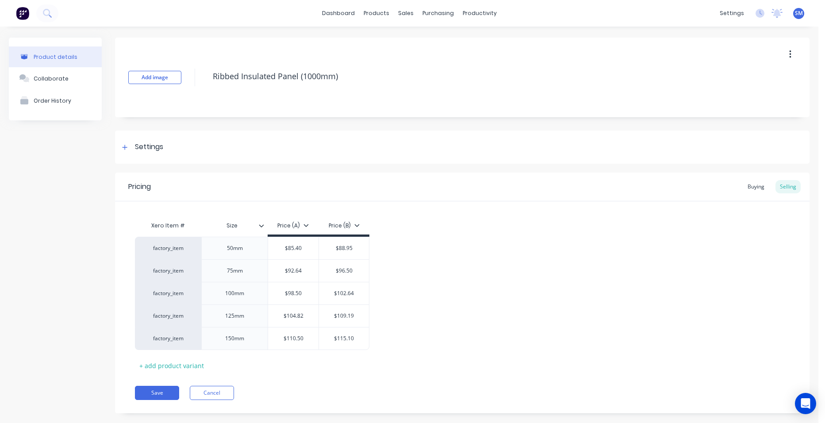
type textarea "x"
click at [422, 41] on div "Sales Orders" at bounding box center [435, 43] width 36 height 8
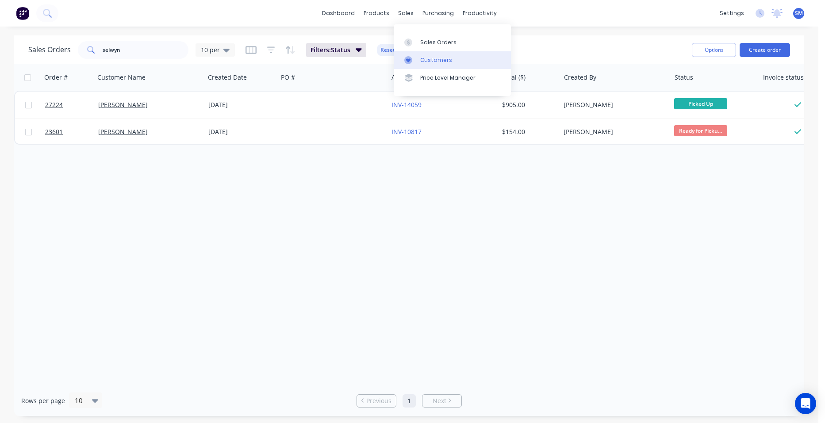
click at [415, 55] on link "Customers" at bounding box center [452, 60] width 117 height 18
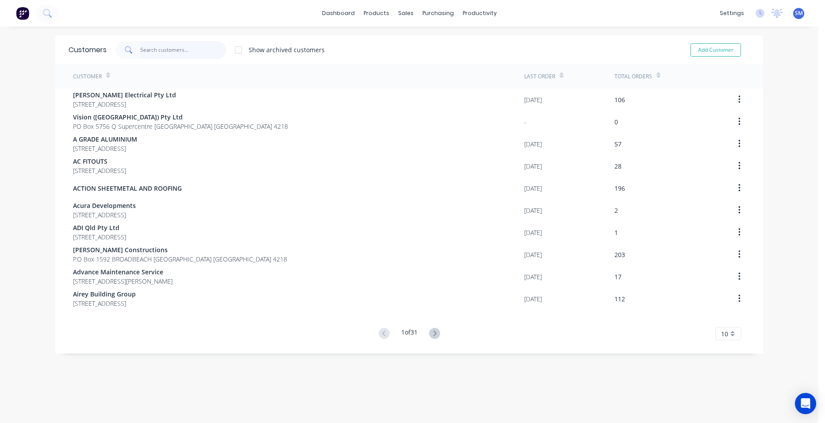
click at [154, 52] on input "text" at bounding box center [183, 50] width 86 height 18
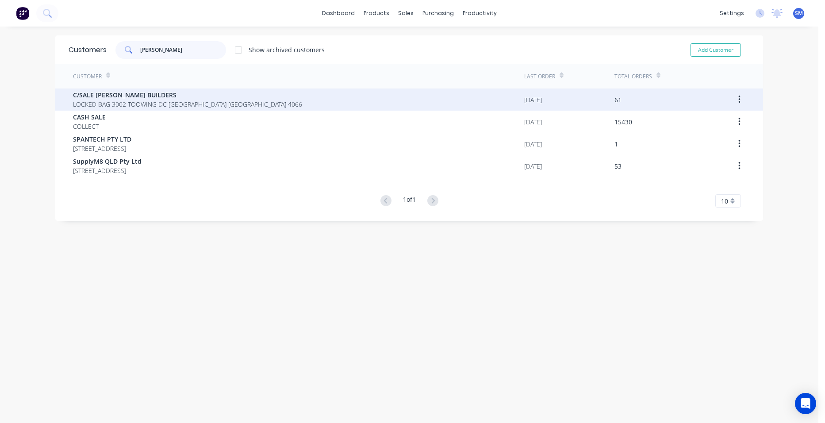
type input "hutchins"
click at [163, 104] on span "LOCKED BAG 3002 TOOWING DC [GEOGRAPHIC_DATA] [GEOGRAPHIC_DATA] 4066" at bounding box center [187, 104] width 229 height 9
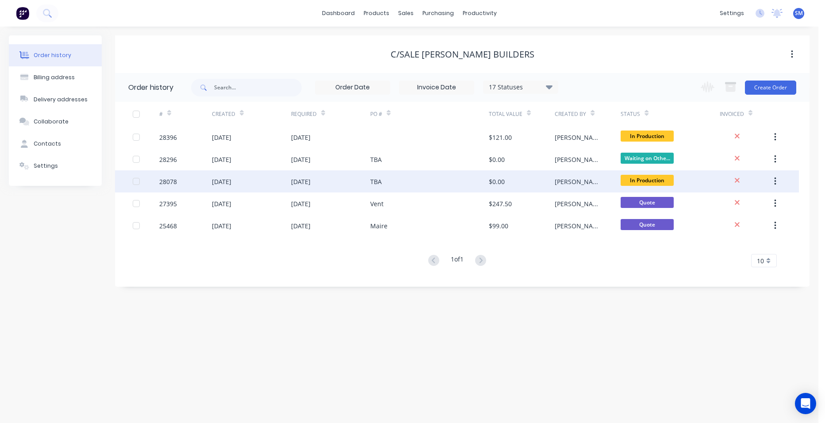
click at [424, 181] on div "TBA" at bounding box center [429, 181] width 119 height 22
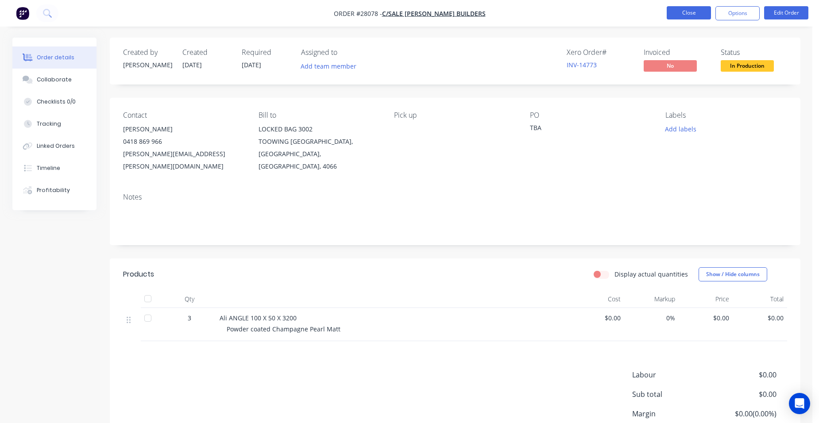
click at [679, 9] on button "Close" at bounding box center [688, 12] width 44 height 13
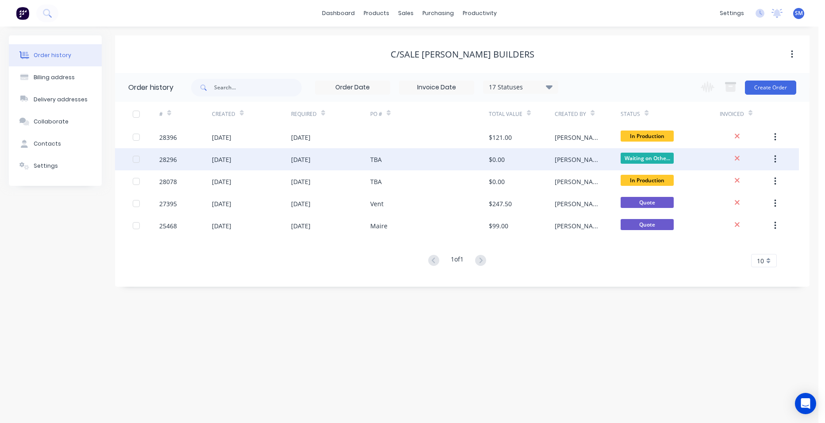
click at [432, 156] on div "TBA" at bounding box center [429, 159] width 119 height 22
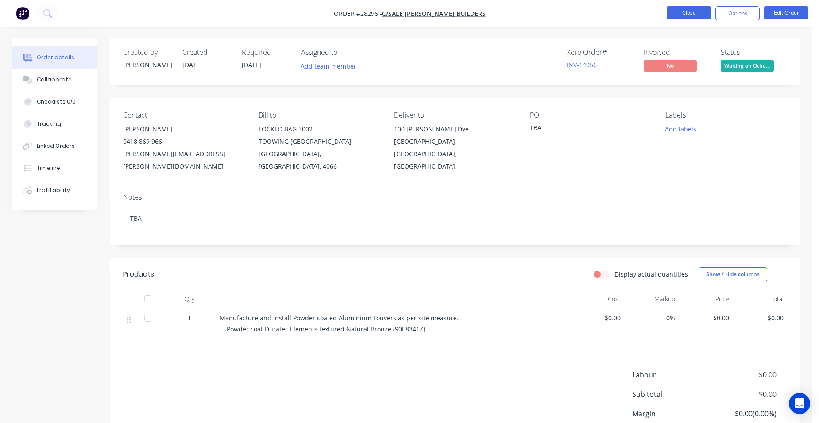
click at [676, 12] on button "Close" at bounding box center [688, 12] width 44 height 13
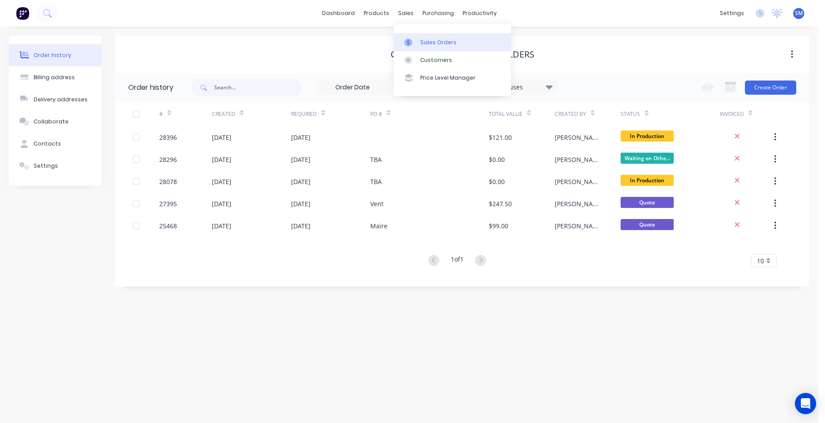
click at [419, 38] on link "Sales Orders" at bounding box center [452, 42] width 117 height 18
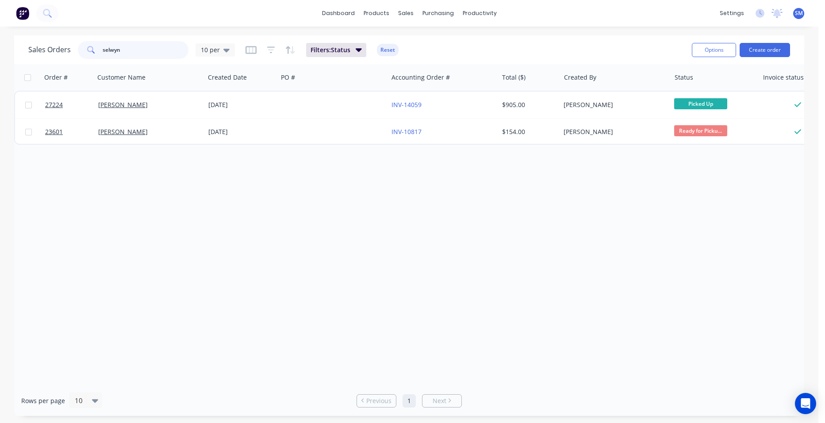
drag, startPoint x: 154, startPoint y: 46, endPoint x: 73, endPoint y: 46, distance: 81.4
click at [78, 47] on div "selwyn" at bounding box center [133, 50] width 111 height 18
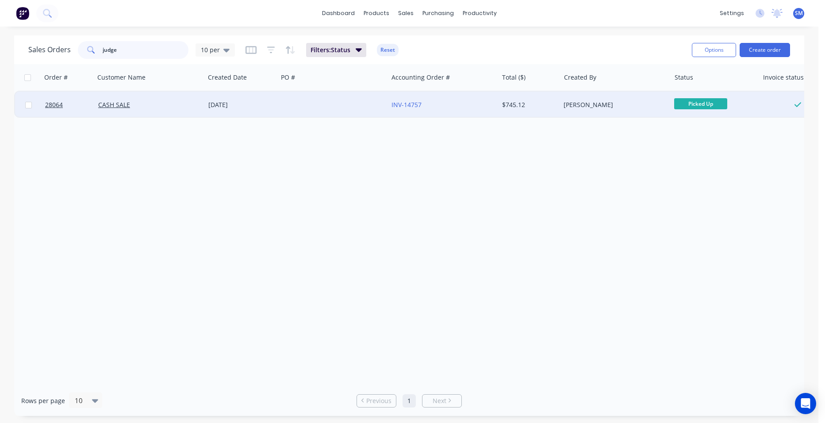
type input "judge"
click at [330, 108] on div at bounding box center [333, 105] width 110 height 27
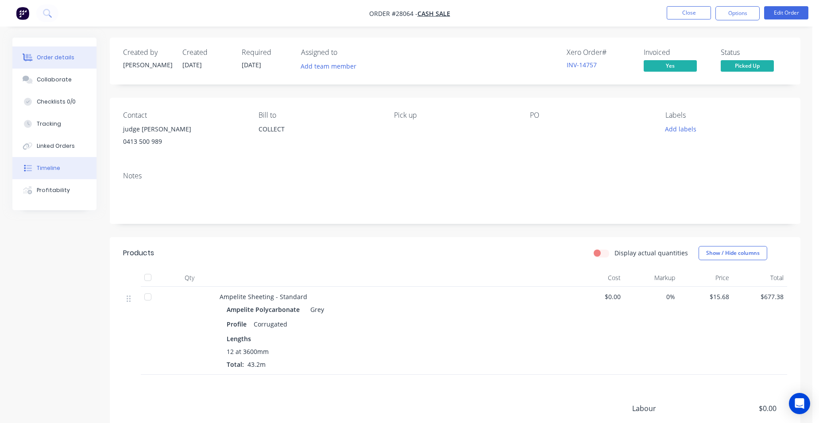
click at [59, 170] on button "Timeline" at bounding box center [54, 168] width 84 height 22
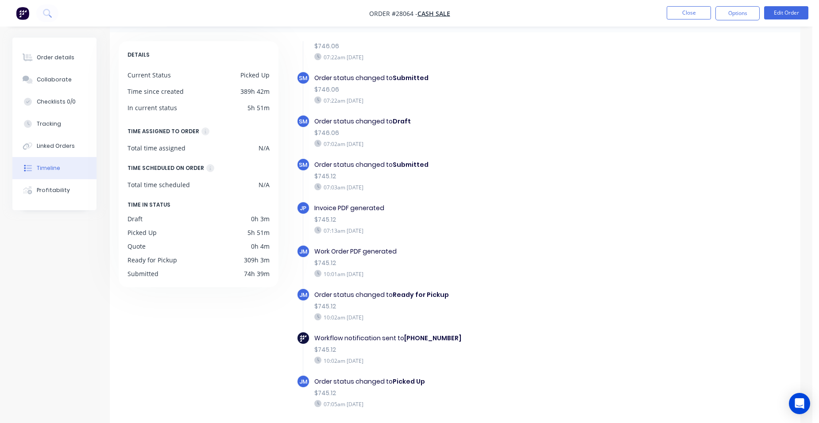
scroll to position [67, 0]
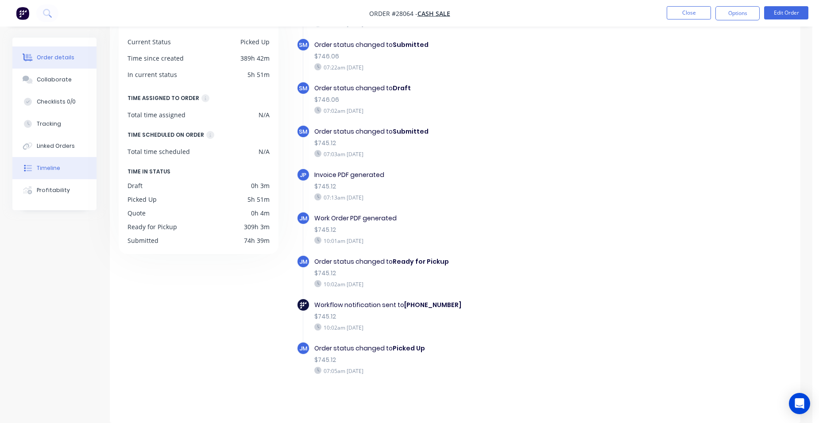
click at [44, 53] on button "Order details" at bounding box center [54, 57] width 84 height 22
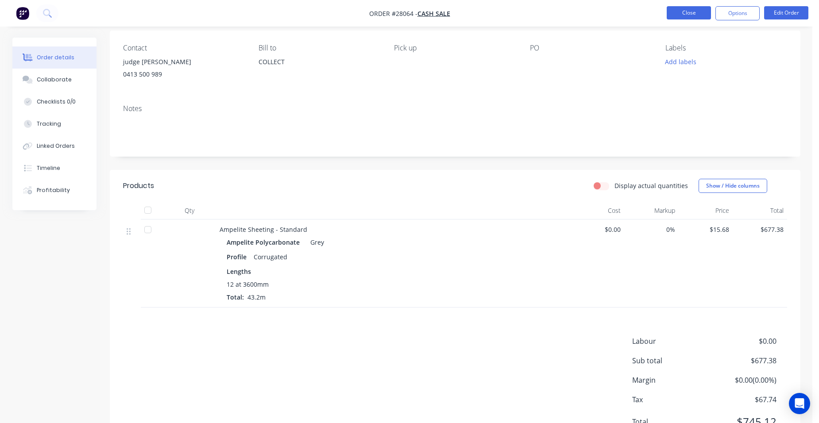
click at [684, 15] on button "Close" at bounding box center [688, 12] width 44 height 13
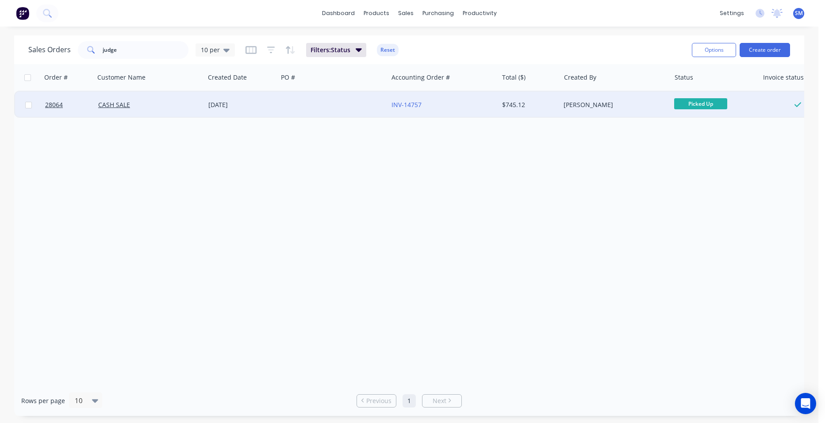
click at [370, 96] on div at bounding box center [333, 105] width 110 height 27
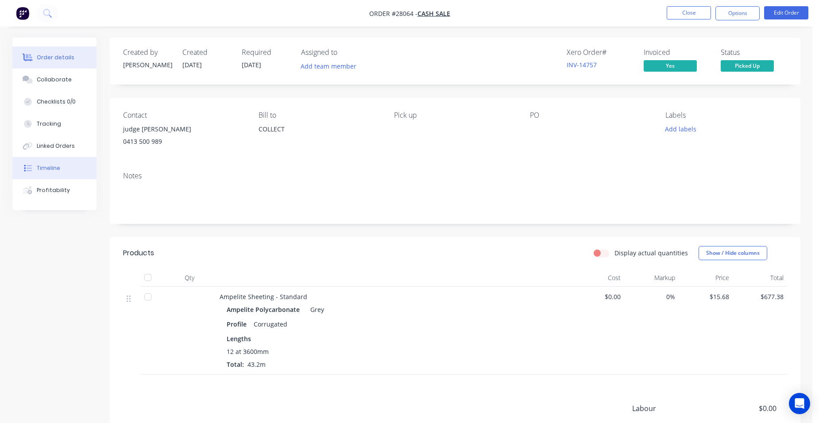
click at [59, 173] on button "Timeline" at bounding box center [54, 168] width 84 height 22
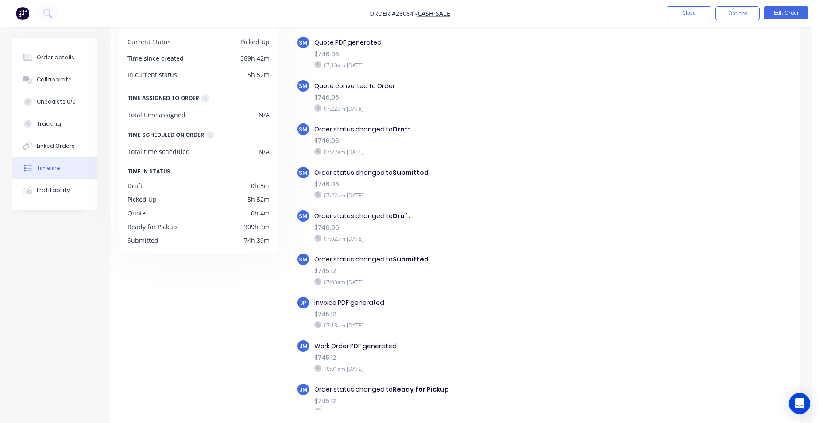
scroll to position [49, 0]
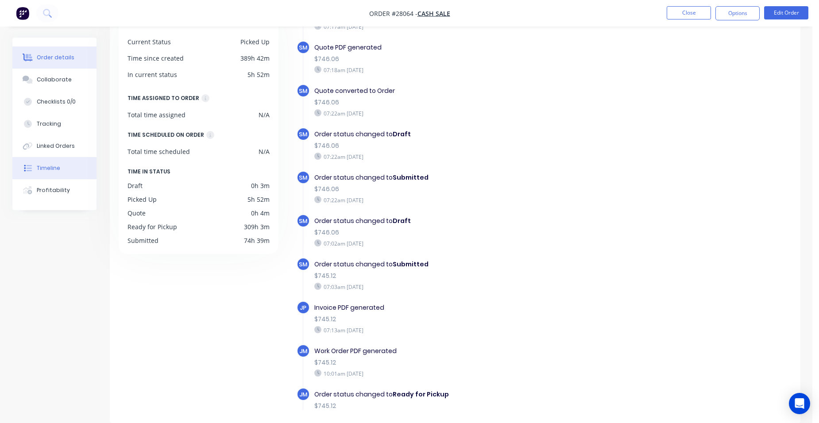
click at [46, 60] on div "Order details" at bounding box center [56, 58] width 38 height 8
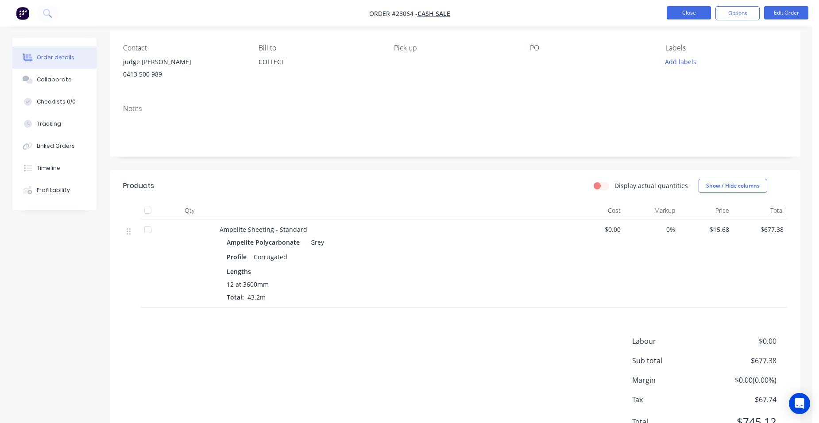
click at [678, 15] on button "Close" at bounding box center [688, 12] width 44 height 13
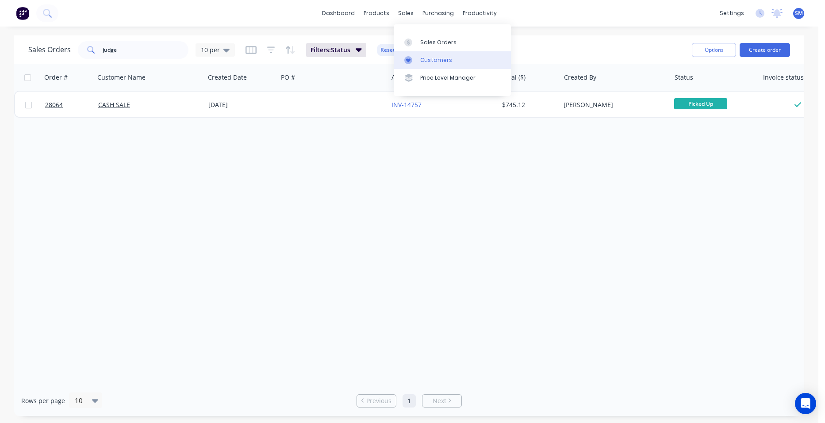
click at [441, 56] on div "Customers" at bounding box center [436, 60] width 32 height 8
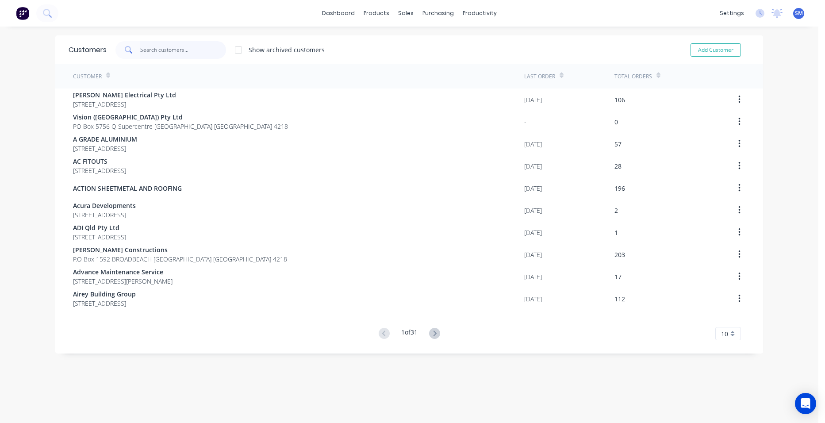
click at [171, 47] on input "text" at bounding box center [183, 50] width 86 height 18
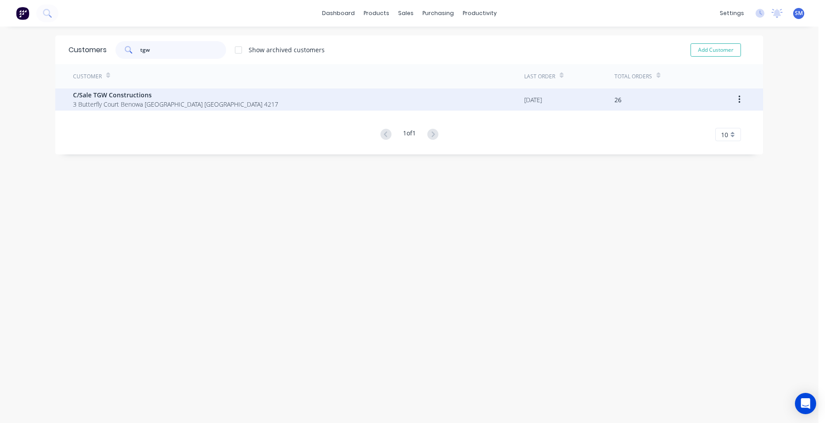
type input "tgw"
click at [107, 94] on span "C/Sale TGW Constructions" at bounding box center [175, 94] width 205 height 9
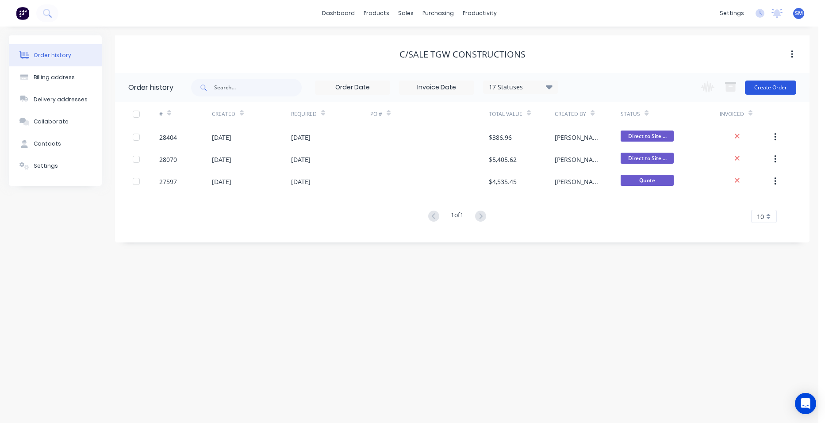
click at [771, 84] on button "Create Order" at bounding box center [770, 88] width 51 height 14
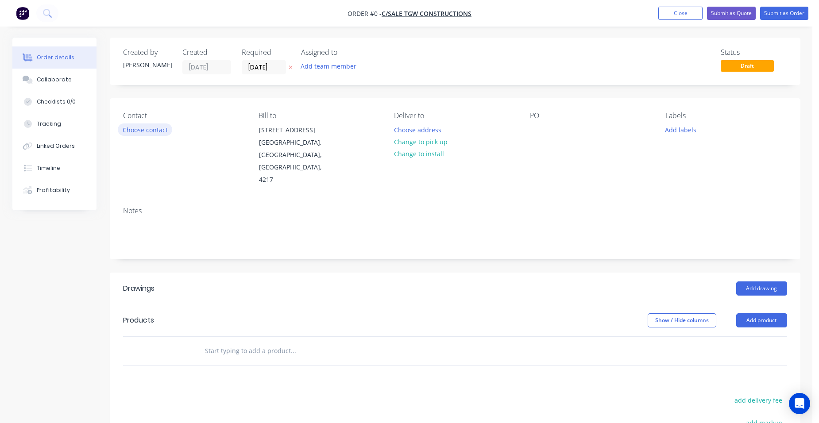
click at [138, 131] on button "Choose contact" at bounding box center [145, 129] width 54 height 12
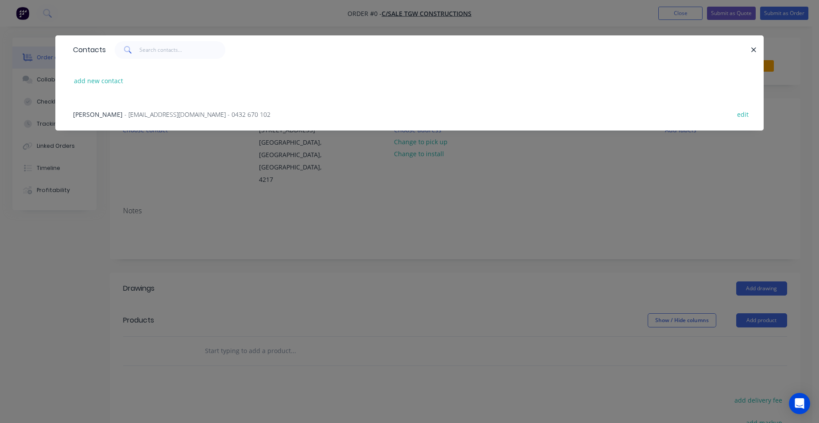
click at [143, 119] on div "[PERSON_NAME] - [EMAIL_ADDRESS][DOMAIN_NAME] - 0432 670 102 edit" at bounding box center [410, 113] width 682 height 33
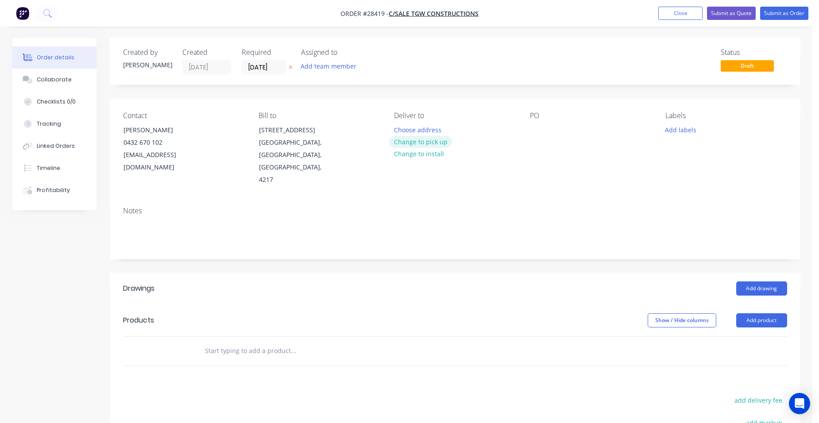
click at [440, 143] on button "Change to pick up" at bounding box center [420, 142] width 63 height 12
click at [764, 281] on button "Add drawing" at bounding box center [761, 288] width 51 height 14
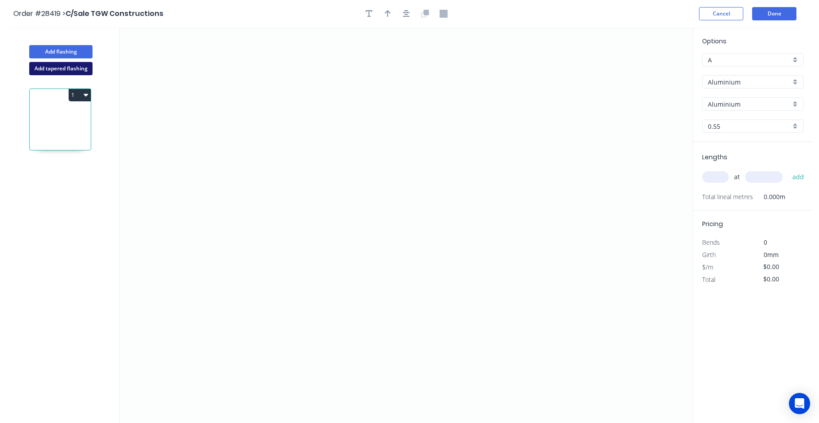
click at [55, 62] on button "Add tapered flashing" at bounding box center [60, 68] width 63 height 13
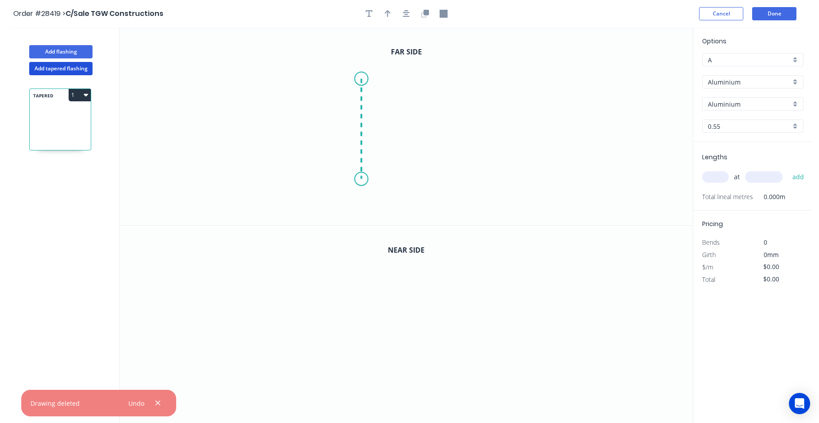
drag, startPoint x: 361, startPoint y: 79, endPoint x: 360, endPoint y: 179, distance: 100.5
click at [360, 179] on icon "0" at bounding box center [405, 126] width 573 height 198
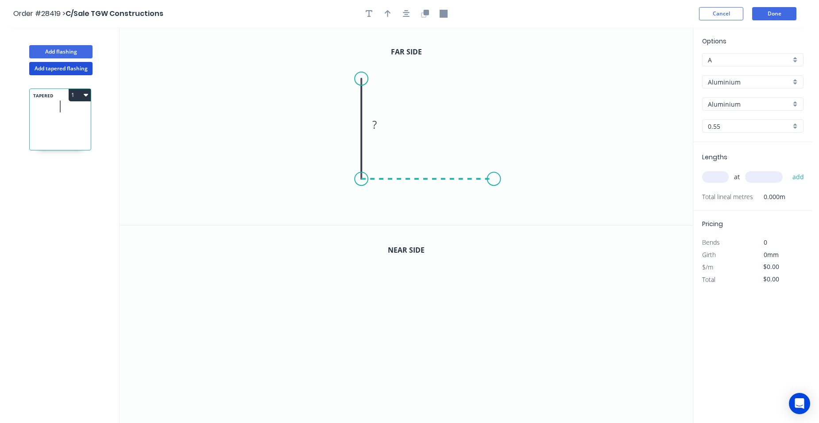
click at [494, 183] on icon "0 ?" at bounding box center [405, 126] width 573 height 198
click at [521, 204] on icon "0 ? ?" at bounding box center [405, 126] width 573 height 198
click at [521, 179] on rect at bounding box center [517, 179] width 18 height 12
click at [433, 186] on rect at bounding box center [428, 188] width 18 height 12
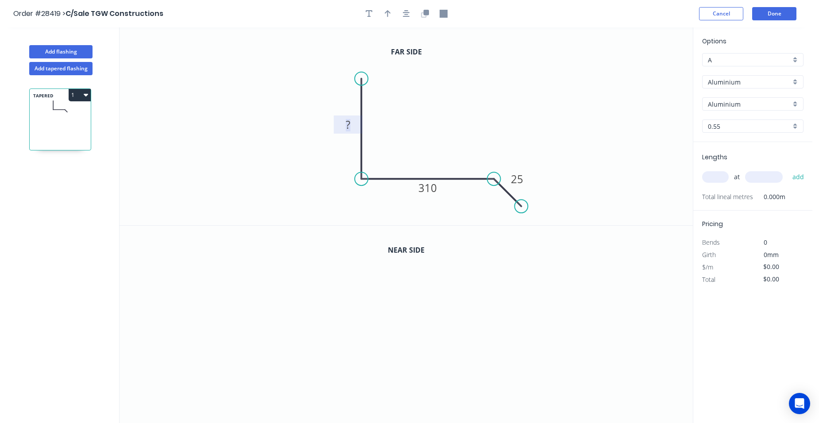
drag, startPoint x: 351, startPoint y: 125, endPoint x: 347, endPoint y: 118, distance: 8.5
click at [351, 125] on rect at bounding box center [348, 125] width 18 height 12
drag, startPoint x: 385, startPoint y: 15, endPoint x: 563, endPoint y: 47, distance: 181.7
click at [385, 14] on icon "button" at bounding box center [388, 14] width 6 height 8
type input "$1.00"
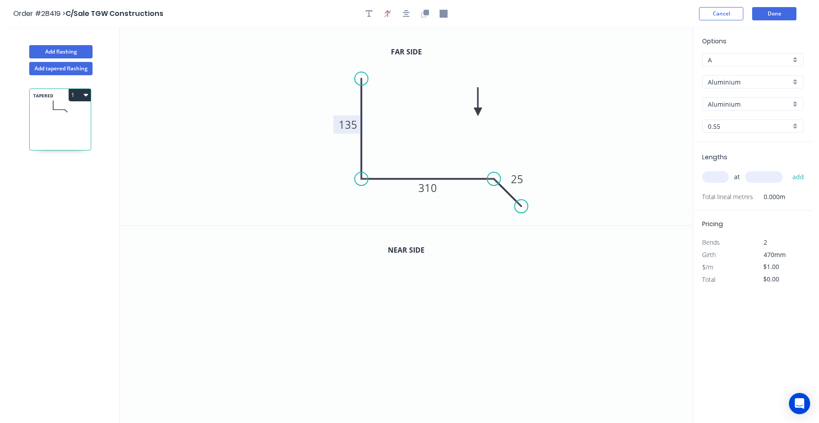
drag, startPoint x: 518, startPoint y: 101, endPoint x: 430, endPoint y: 125, distance: 90.8
click at [474, 116] on icon at bounding box center [478, 102] width 8 height 28
click at [794, 79] on div "Aluminium" at bounding box center [752, 81] width 101 height 13
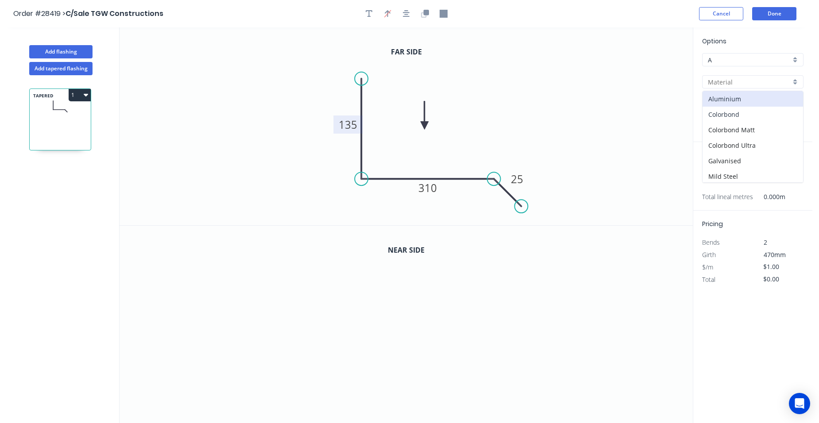
click at [758, 113] on div "Colorbond" at bounding box center [752, 114] width 100 height 15
type input "Colorbond"
type input "Basalt"
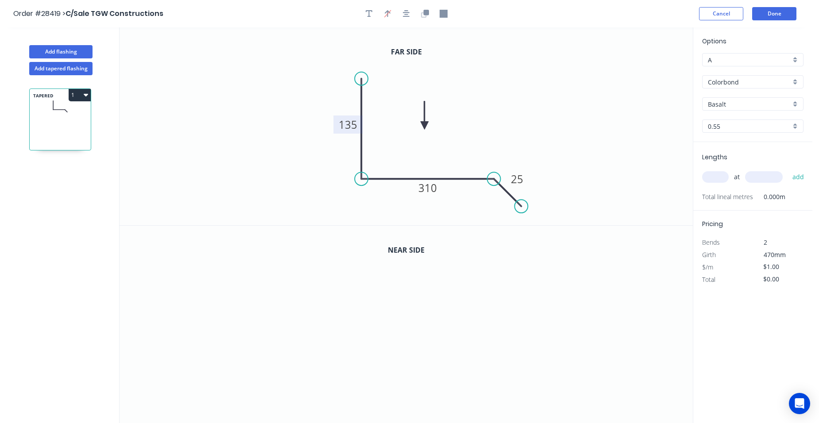
type input "$18.46"
click at [797, 102] on div "Basalt" at bounding box center [752, 103] width 101 height 13
click at [739, 158] on div "Surfmist" at bounding box center [752, 165] width 100 height 15
type input "Surfmist"
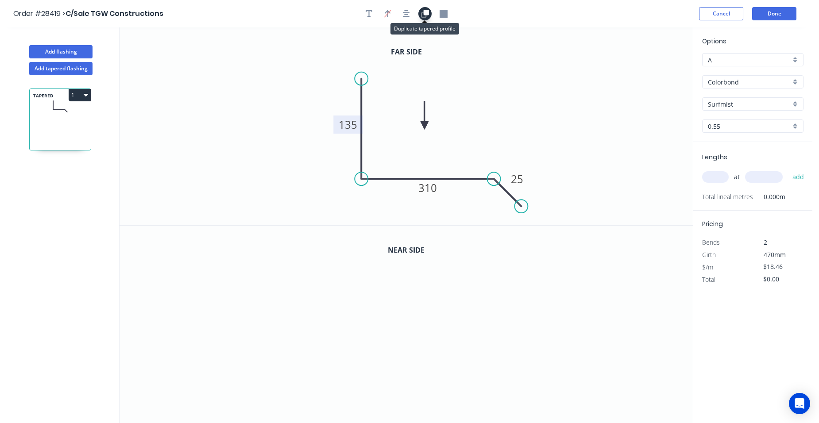
click at [428, 12] on icon "button" at bounding box center [425, 12] width 5 height 5
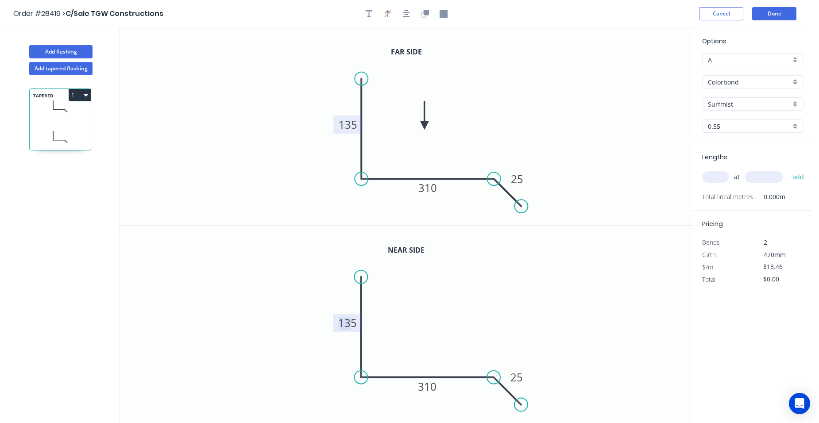
click at [352, 323] on tspan "135" at bounding box center [348, 323] width 19 height 15
click at [713, 175] on input "text" at bounding box center [715, 177] width 27 height 12
type input "$24.52"
type input "1"
type input "3810"
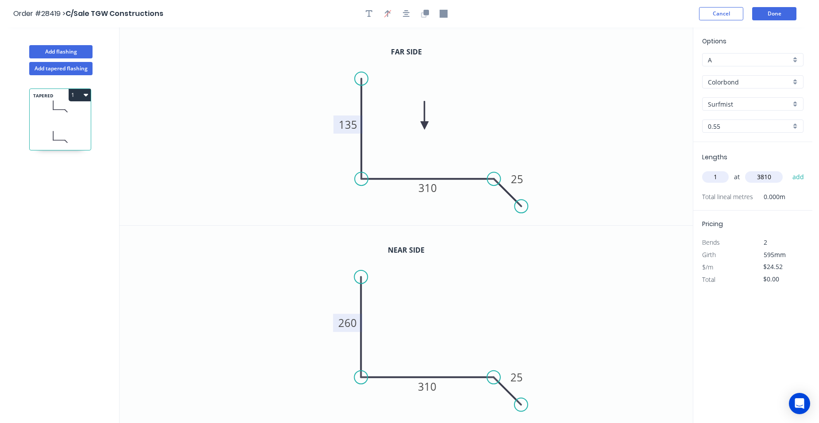
click at [788, 170] on button "add" at bounding box center [798, 177] width 21 height 15
click at [85, 93] on icon "button" at bounding box center [86, 94] width 4 height 7
click at [502, 208] on div "Show angle" at bounding box center [536, 212] width 89 height 18
click at [489, 197] on tspan "º" at bounding box center [487, 198] width 4 height 15
click at [74, 94] on button "1" at bounding box center [80, 95] width 22 height 12
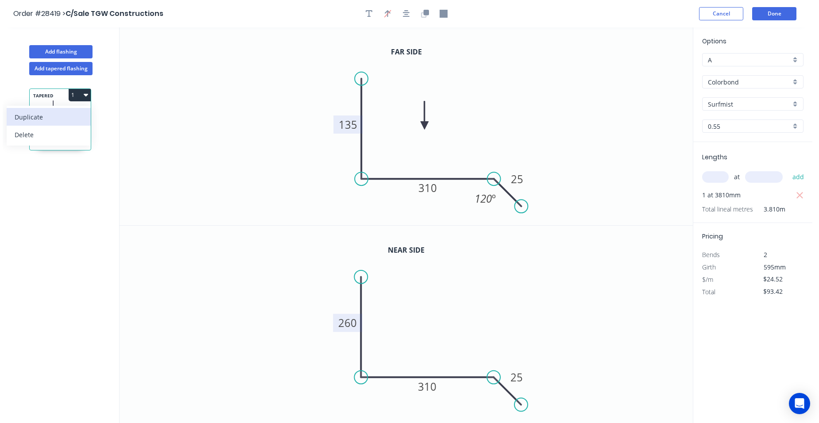
click at [46, 113] on div "Duplicate" at bounding box center [49, 117] width 68 height 13
type input "$0.00"
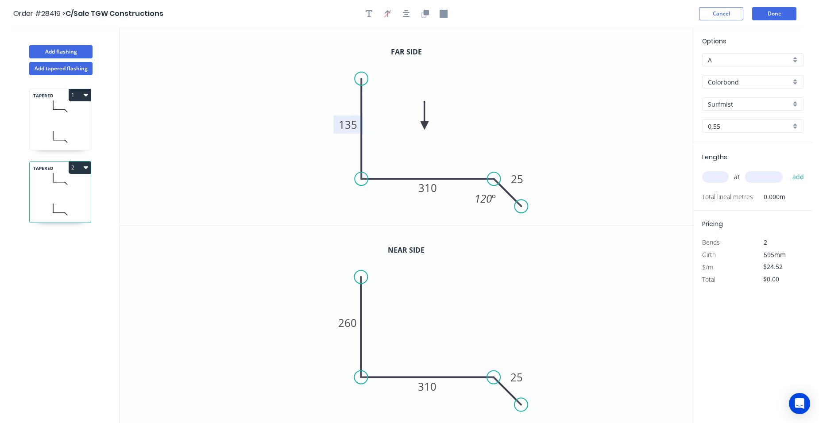
click at [355, 122] on tspan "135" at bounding box center [348, 124] width 19 height 15
click at [431, 188] on tspan "310" at bounding box center [427, 188] width 19 height 15
click at [351, 323] on tspan "260" at bounding box center [348, 323] width 19 height 15
click at [433, 389] on tspan "310" at bounding box center [427, 386] width 19 height 15
click at [722, 171] on input "text" at bounding box center [715, 177] width 27 height 12
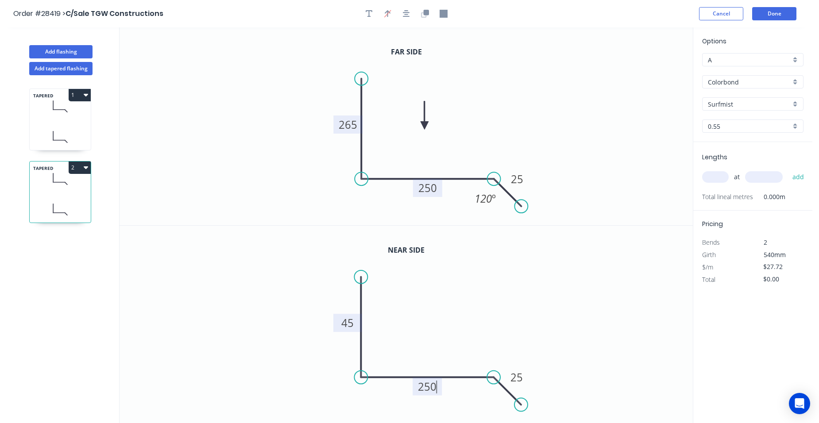
type input "$24.52"
type input "1"
type input "3880"
click at [788, 170] on button "add" at bounding box center [798, 177] width 21 height 15
type input "$95.14"
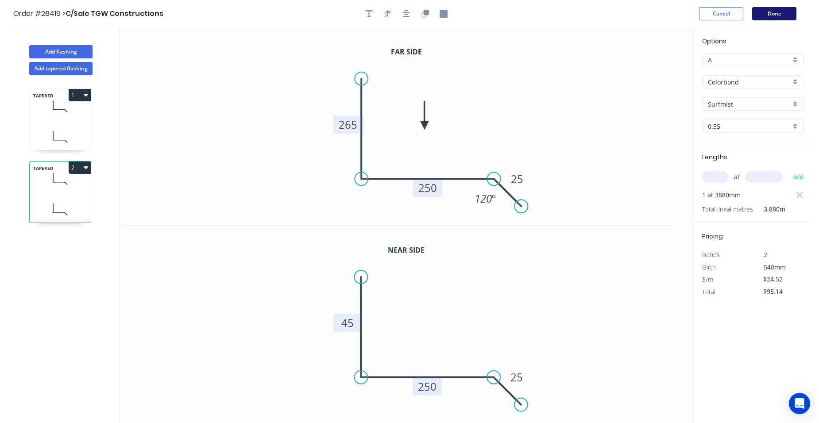
click at [773, 10] on button "Done" at bounding box center [774, 13] width 44 height 13
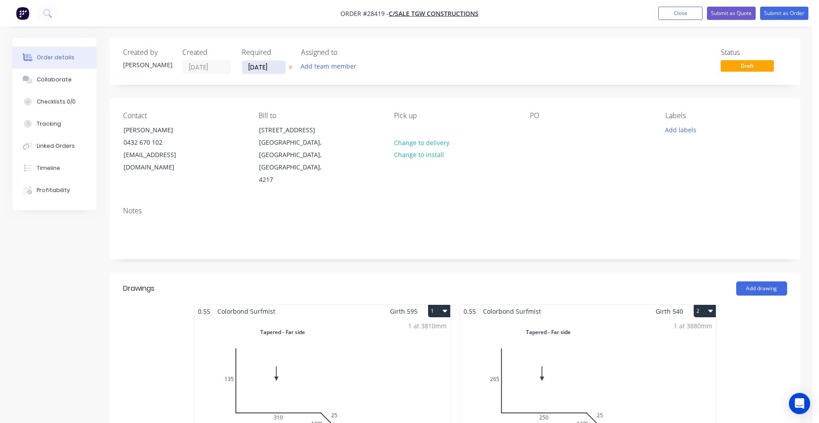
click at [260, 71] on input "[DATE]" at bounding box center [263, 67] width 43 height 13
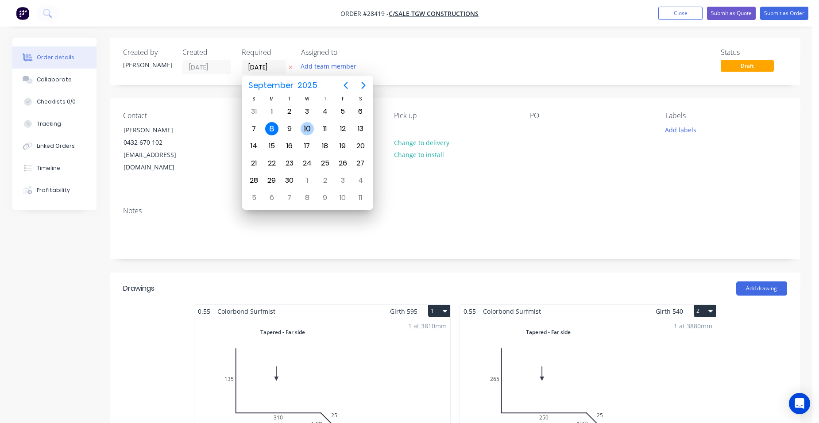
click at [305, 127] on div "10" at bounding box center [306, 128] width 13 height 13
type input "[DATE]"
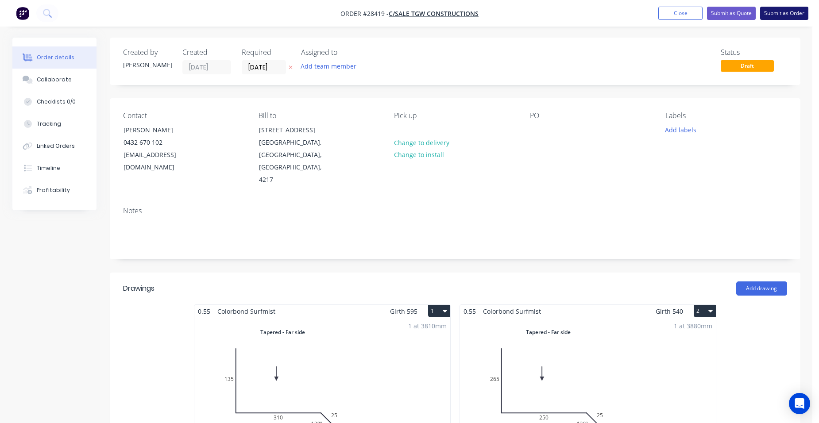
click at [774, 8] on button "Submit as Order" at bounding box center [784, 13] width 48 height 13
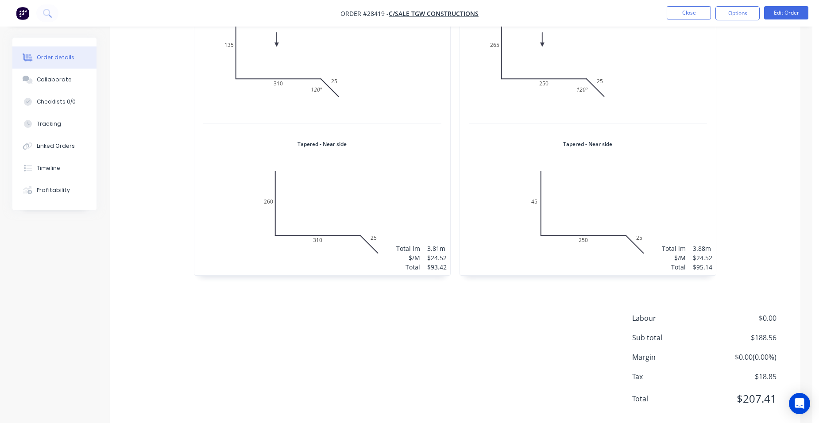
scroll to position [146, 0]
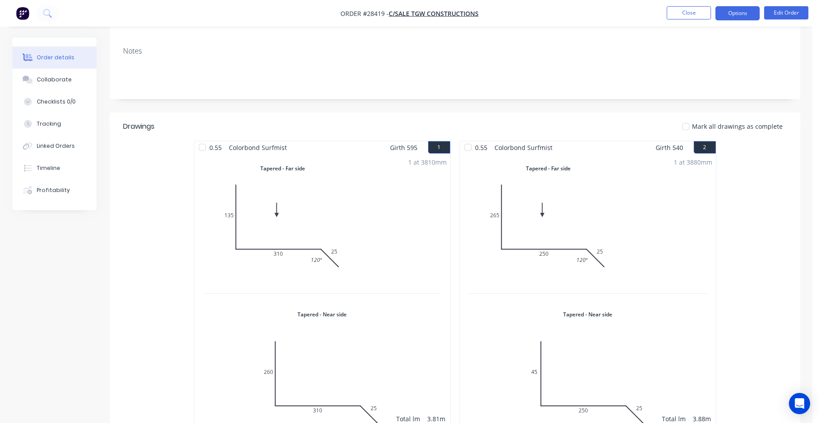
click at [737, 13] on button "Options" at bounding box center [737, 13] width 44 height 14
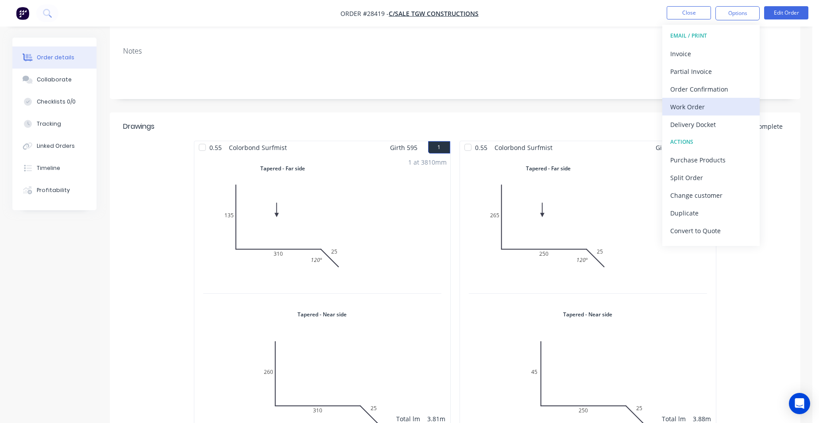
click at [718, 111] on div "Work Order" at bounding box center [710, 106] width 81 height 13
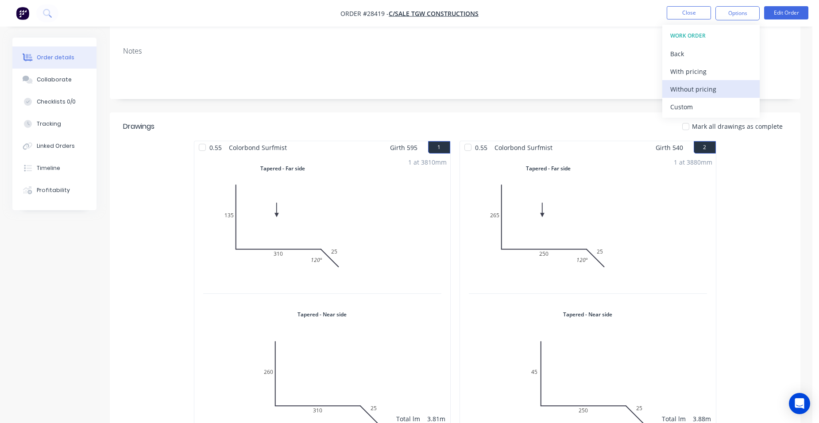
click at [718, 90] on div "Without pricing" at bounding box center [710, 89] width 81 height 13
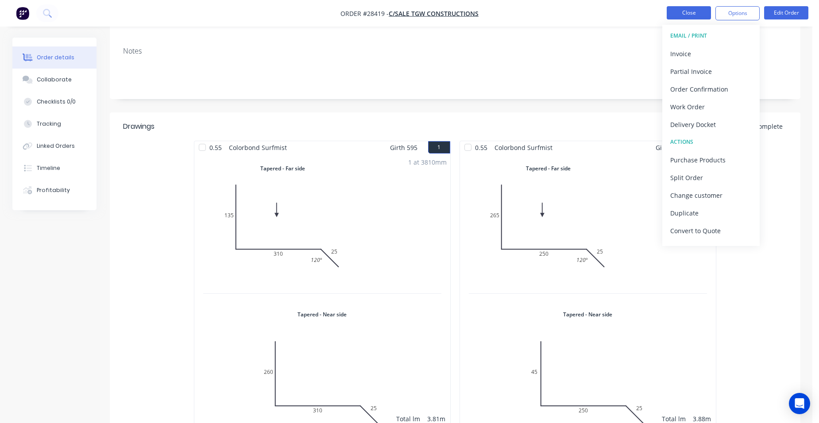
click at [674, 10] on button "Close" at bounding box center [688, 12] width 44 height 13
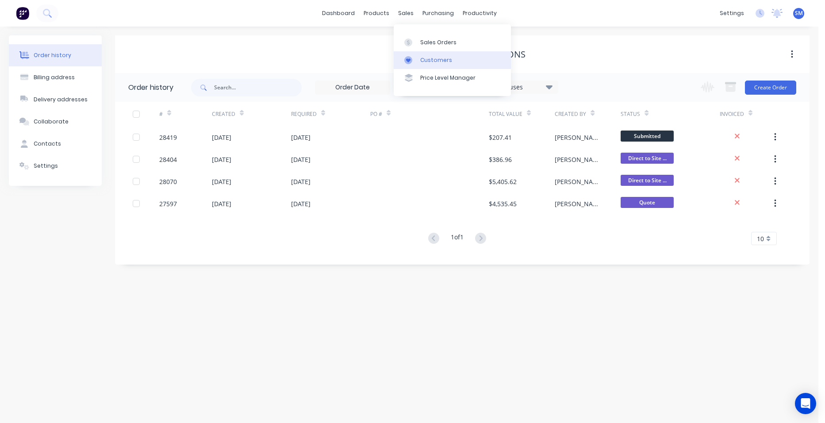
click at [426, 58] on div "Customers" at bounding box center [436, 60] width 32 height 8
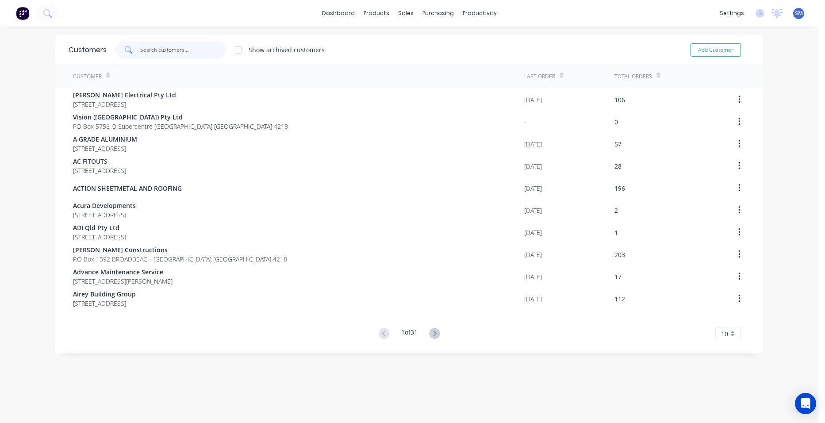
click at [168, 56] on input "text" at bounding box center [183, 50] width 86 height 18
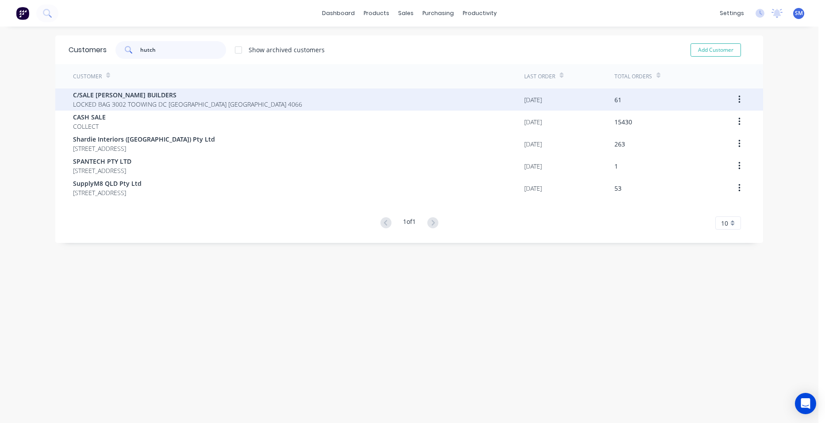
type input "hutch"
click at [137, 105] on span "LOCKED BAG 3002 TOOWING DC [GEOGRAPHIC_DATA] [GEOGRAPHIC_DATA] 4066" at bounding box center [187, 104] width 229 height 9
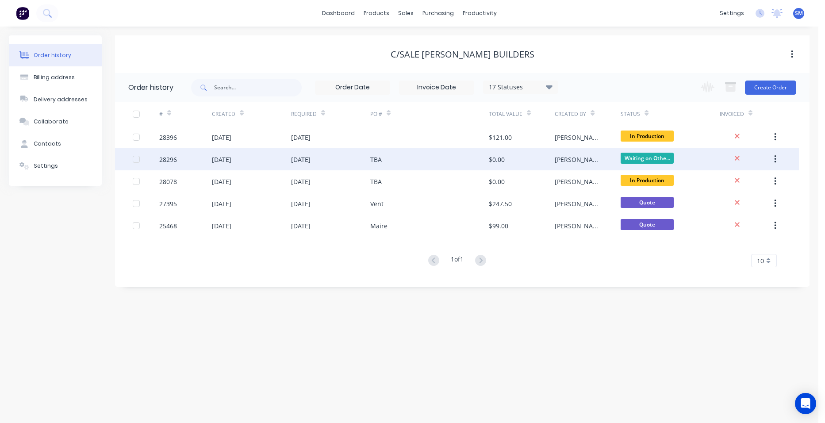
click at [435, 157] on div "TBA" at bounding box center [429, 159] width 119 height 22
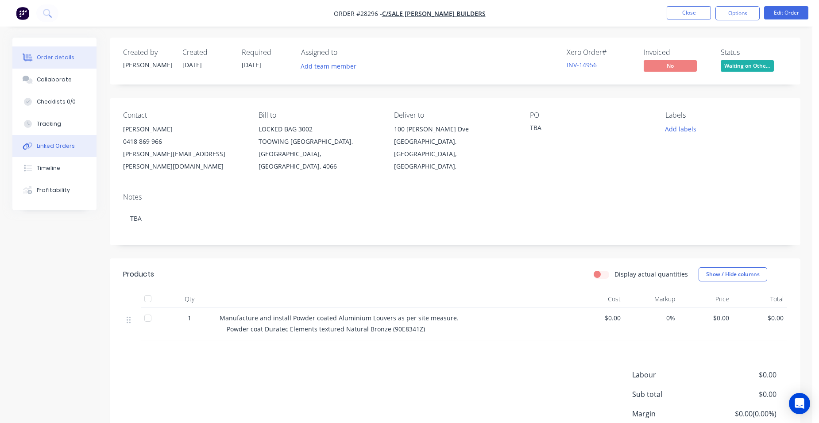
click at [73, 143] on button "Linked Orders" at bounding box center [54, 146] width 84 height 22
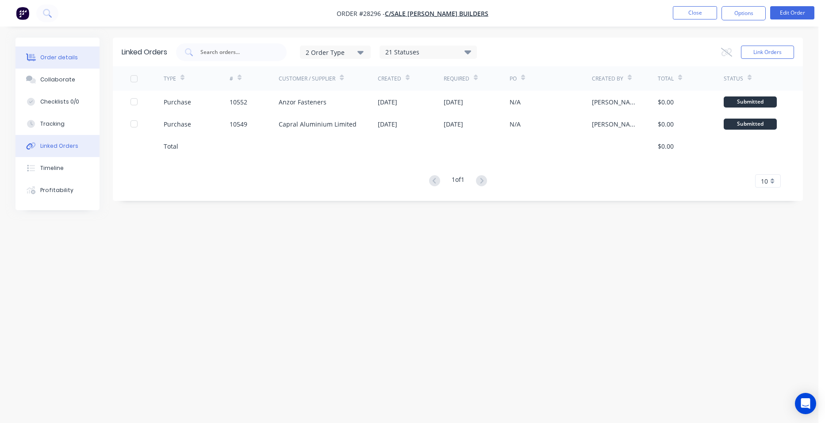
click at [69, 57] on div "Order details" at bounding box center [59, 58] width 38 height 8
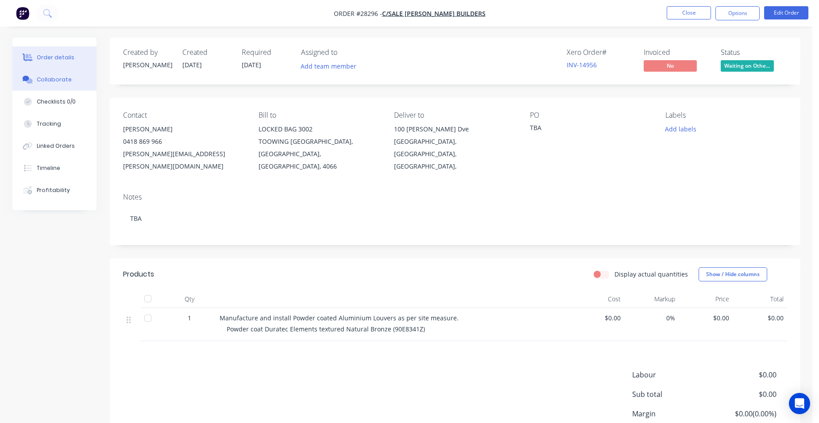
click at [54, 80] on div "Collaborate" at bounding box center [54, 80] width 35 height 8
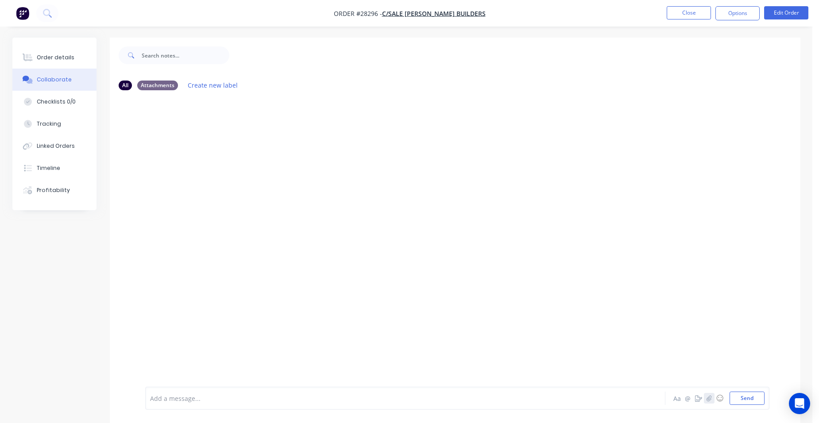
click at [706, 397] on icon "button" at bounding box center [708, 398] width 5 height 6
click at [752, 401] on button "Send" at bounding box center [746, 398] width 35 height 13
click at [710, 398] on icon "button" at bounding box center [708, 398] width 5 height 6
click at [746, 400] on button "Send" at bounding box center [746, 398] width 35 height 13
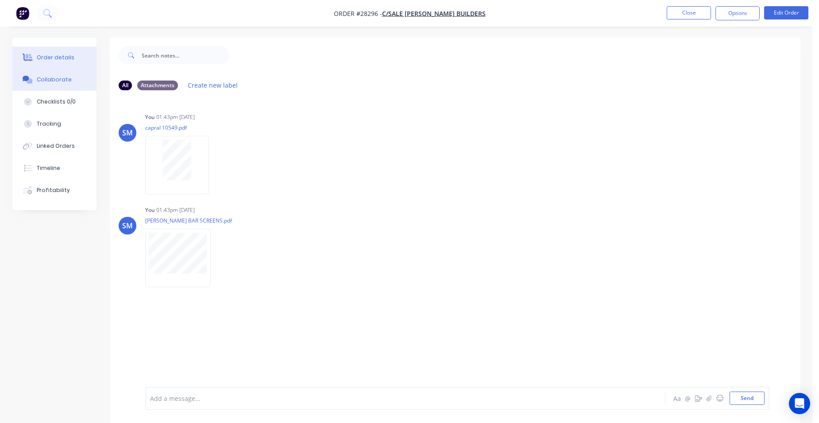
click at [53, 54] on div "Order details" at bounding box center [56, 58] width 38 height 8
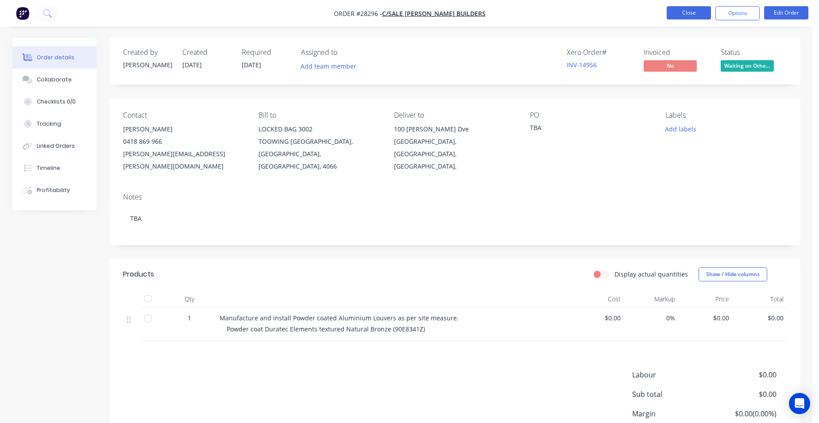
click at [687, 8] on button "Close" at bounding box center [688, 12] width 44 height 13
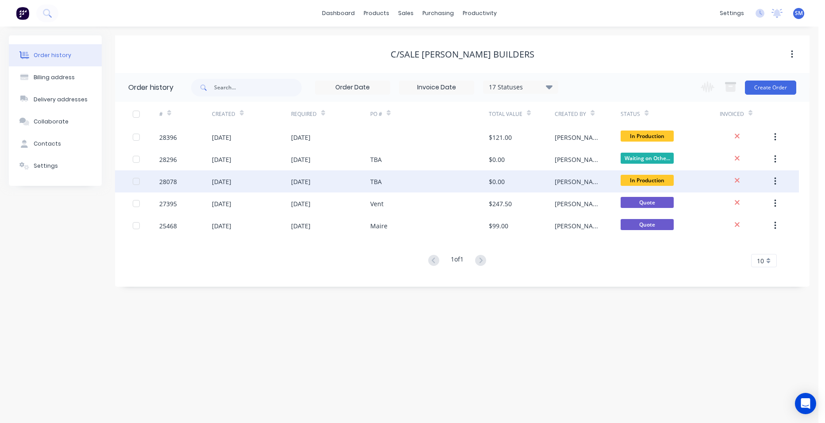
click at [441, 179] on div "TBA" at bounding box center [429, 181] width 119 height 22
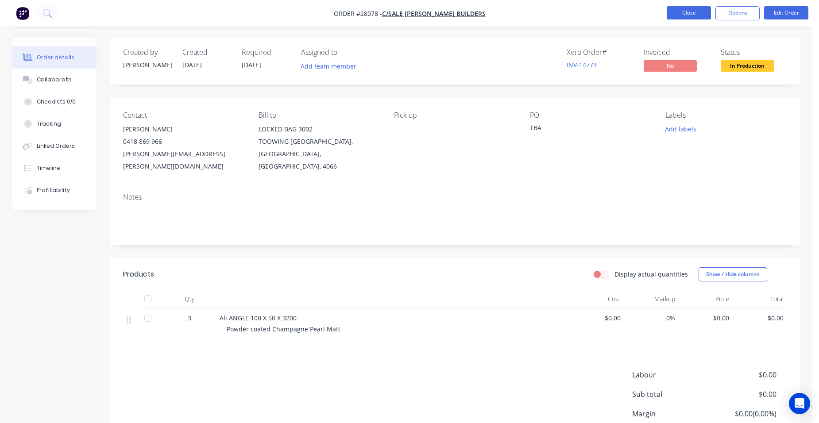
click at [689, 9] on button "Close" at bounding box center [688, 12] width 44 height 13
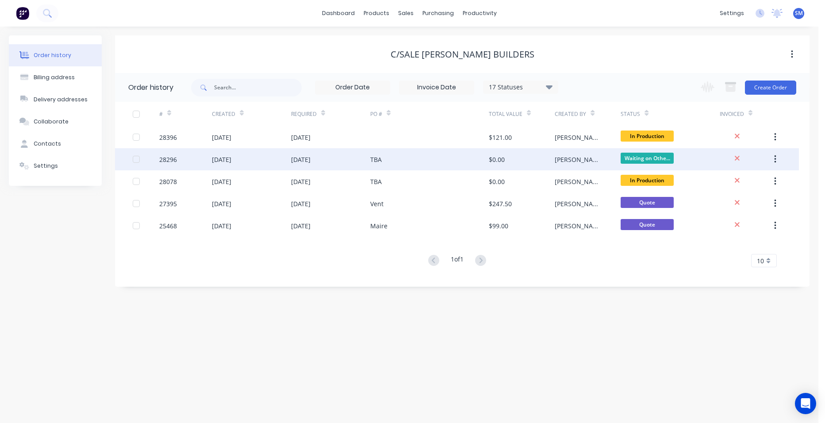
click at [431, 158] on div "TBA" at bounding box center [429, 159] width 119 height 22
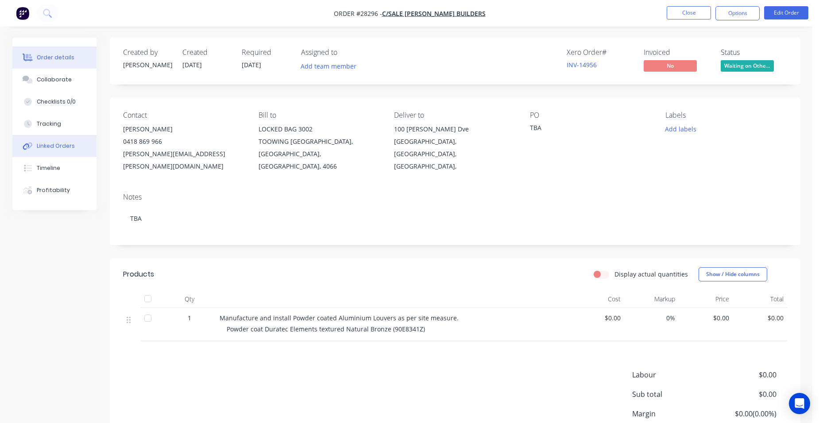
click at [59, 139] on button "Linked Orders" at bounding box center [54, 146] width 84 height 22
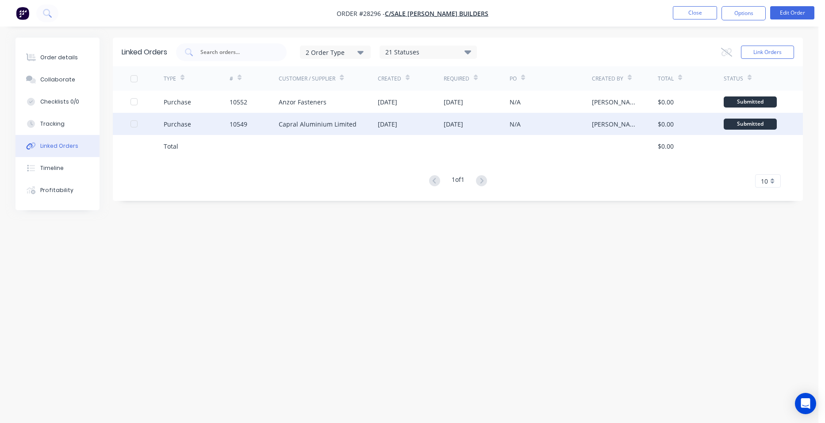
click at [329, 127] on div "Capral Aluminium Limited" at bounding box center [318, 123] width 78 height 9
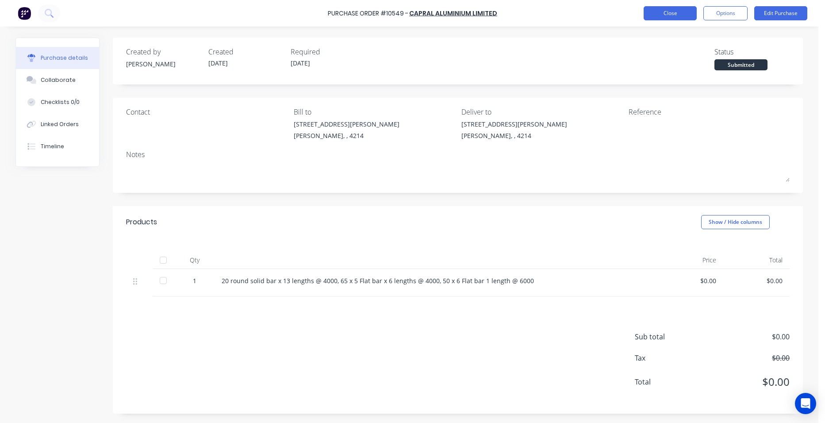
click at [663, 13] on button "Close" at bounding box center [670, 13] width 53 height 14
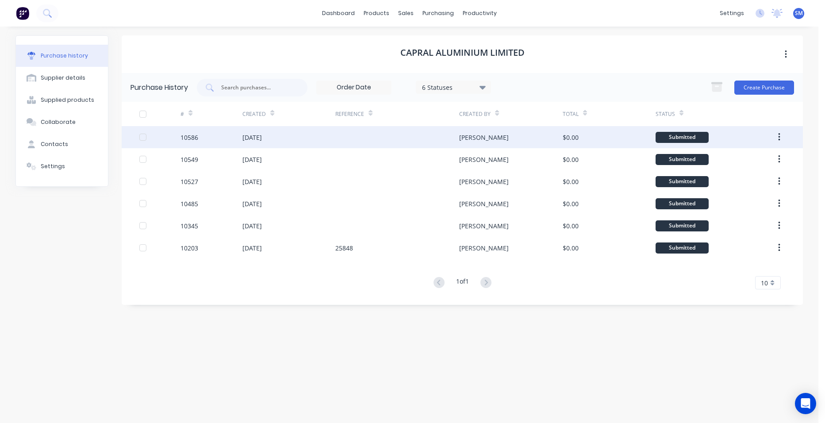
click at [351, 136] on div at bounding box center [397, 137] width 124 height 22
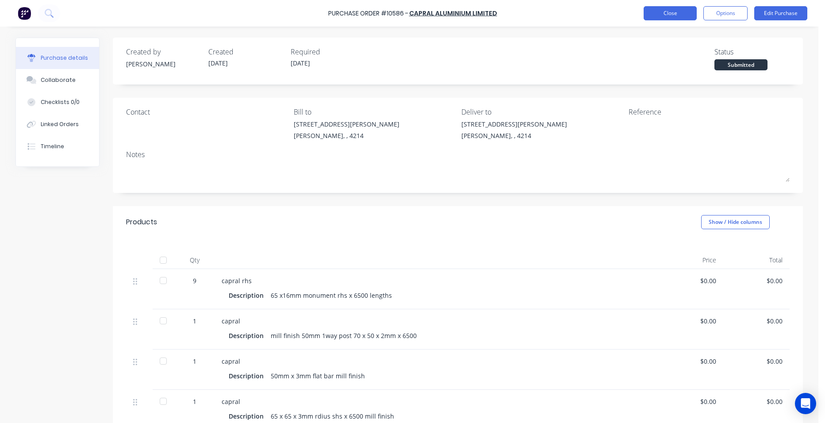
click at [693, 8] on button "Close" at bounding box center [670, 13] width 53 height 14
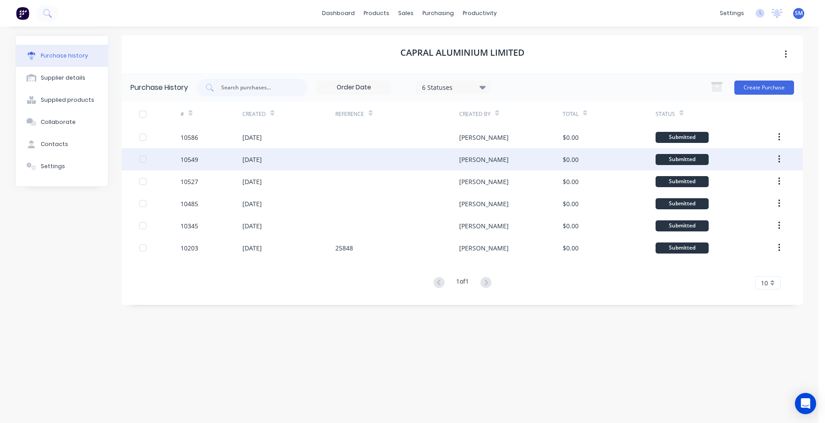
click at [387, 154] on div at bounding box center [397, 159] width 124 height 22
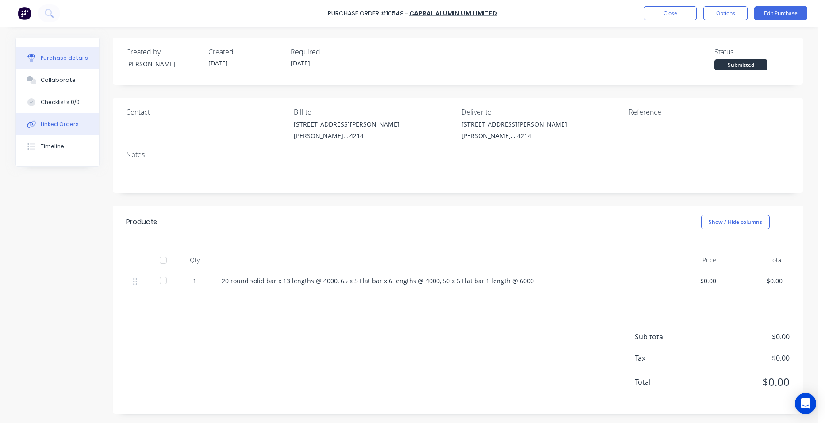
click at [83, 128] on button "Linked Orders" at bounding box center [57, 124] width 83 height 22
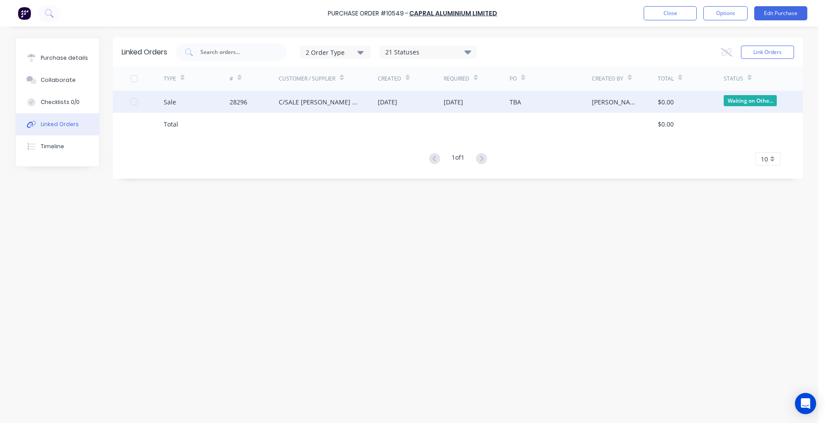
click at [272, 100] on div "28296" at bounding box center [255, 102] width 50 height 22
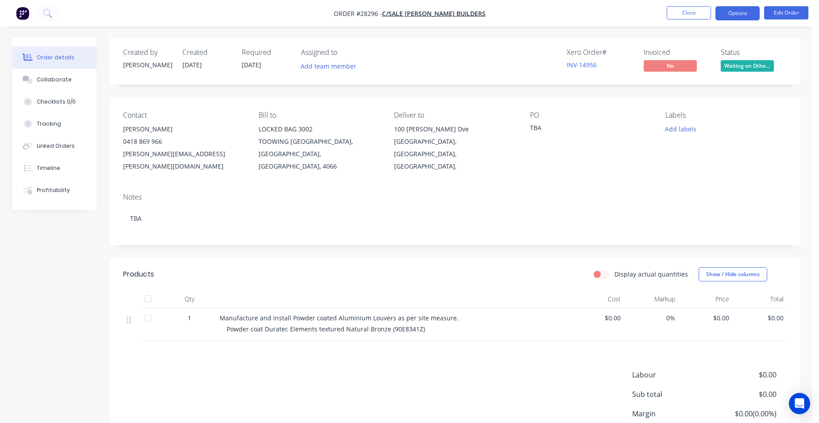
click at [740, 10] on button "Options" at bounding box center [737, 13] width 44 height 14
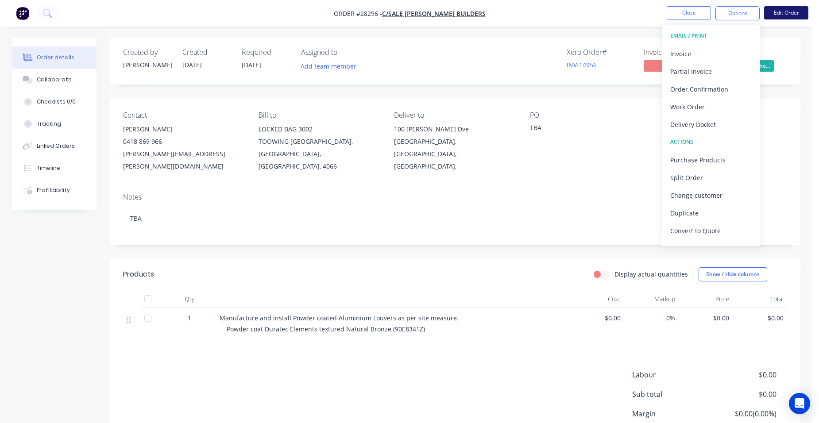
click at [795, 15] on button "Edit Order" at bounding box center [786, 12] width 44 height 13
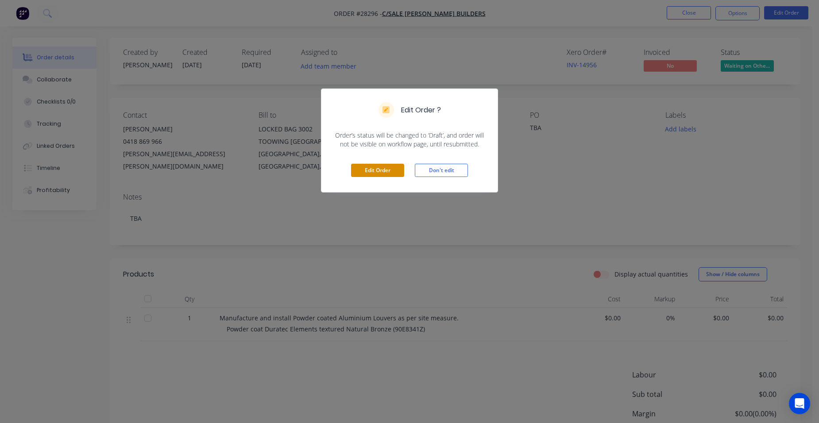
click at [401, 166] on button "Edit Order" at bounding box center [377, 170] width 53 height 13
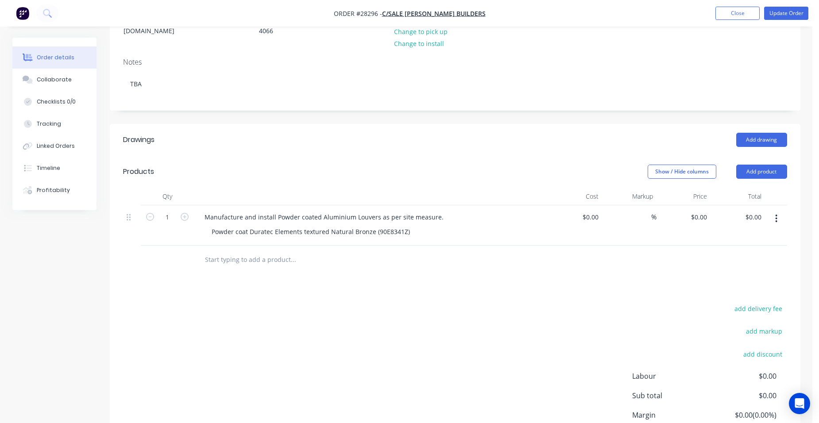
scroll to position [177, 0]
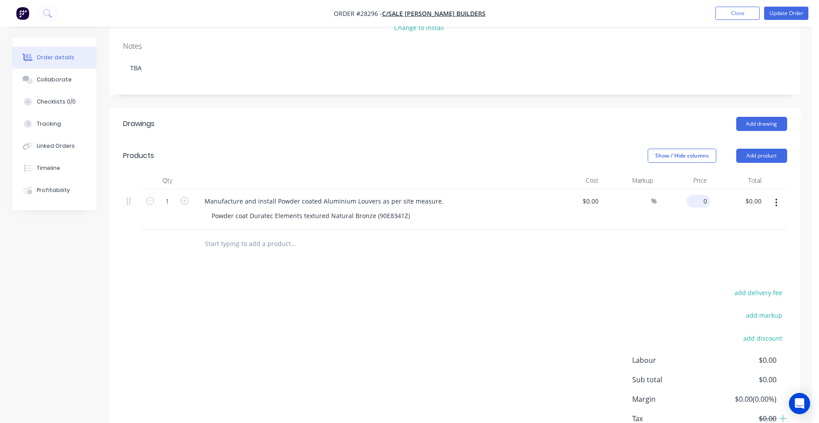
click at [704, 195] on input "0" at bounding box center [700, 201] width 20 height 13
type input "$5,994.10"
click at [718, 189] on div "$5,994.10 $0.00" at bounding box center [737, 209] width 54 height 40
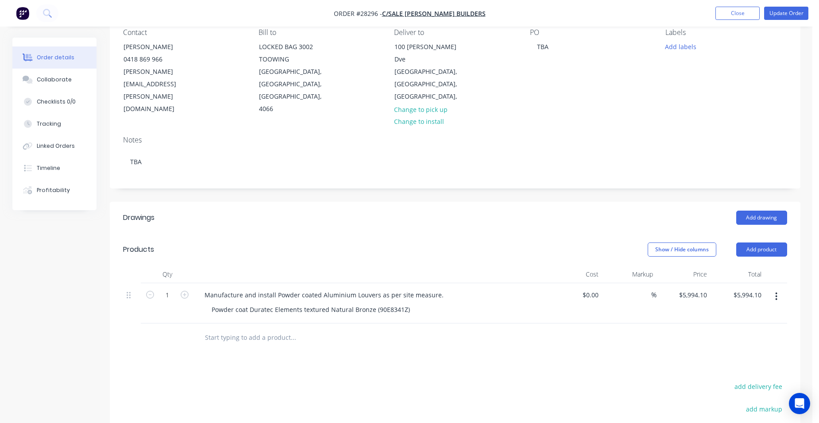
scroll to position [81, 0]
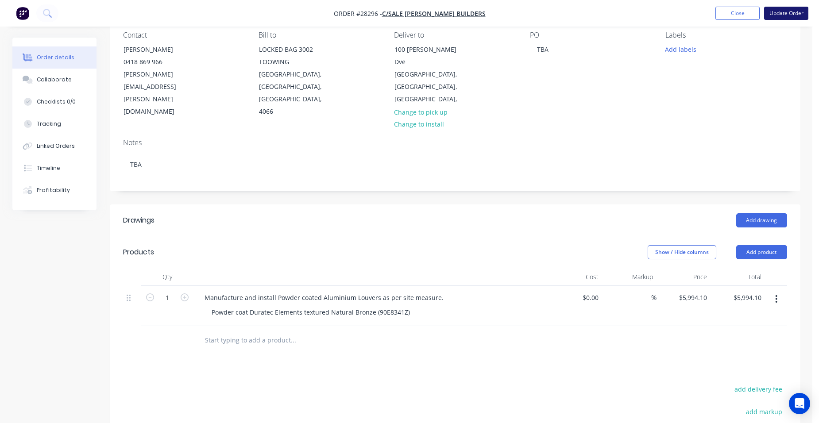
click at [783, 10] on button "Update Order" at bounding box center [786, 13] width 44 height 13
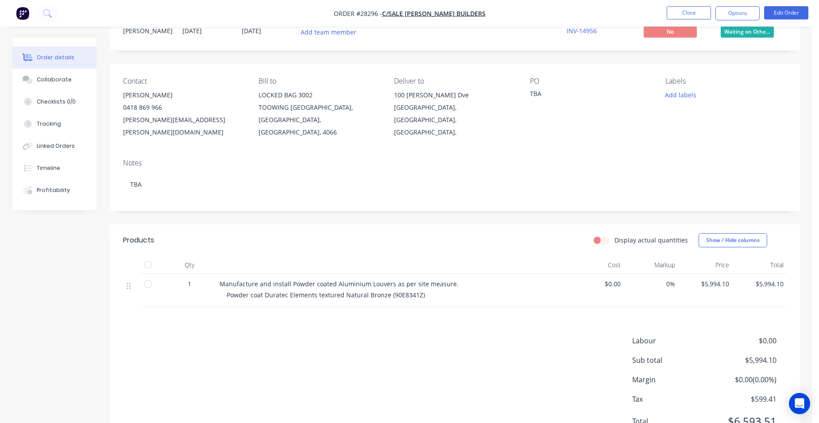
scroll to position [63, 0]
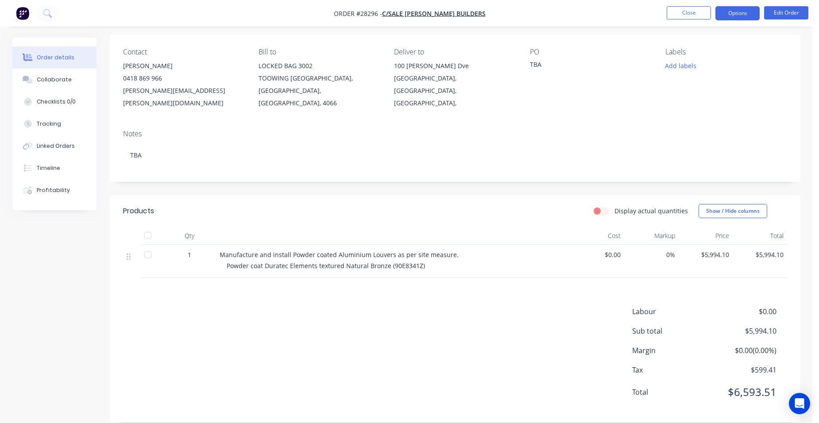
click at [744, 18] on button "Options" at bounding box center [737, 13] width 44 height 14
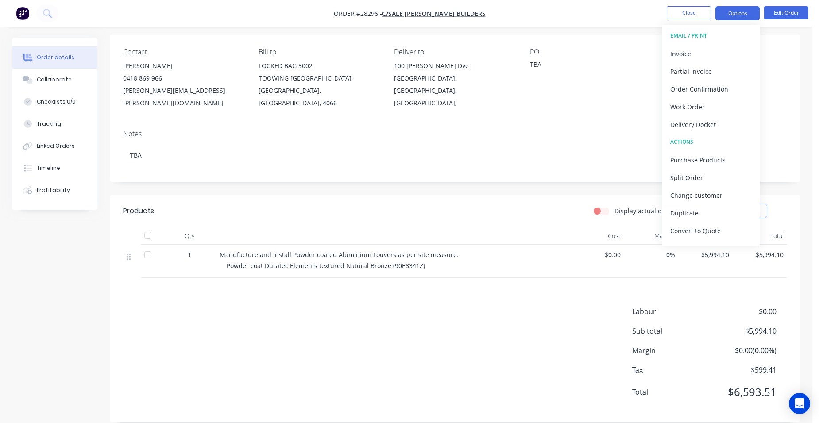
click at [753, 9] on button "Options" at bounding box center [737, 13] width 44 height 14
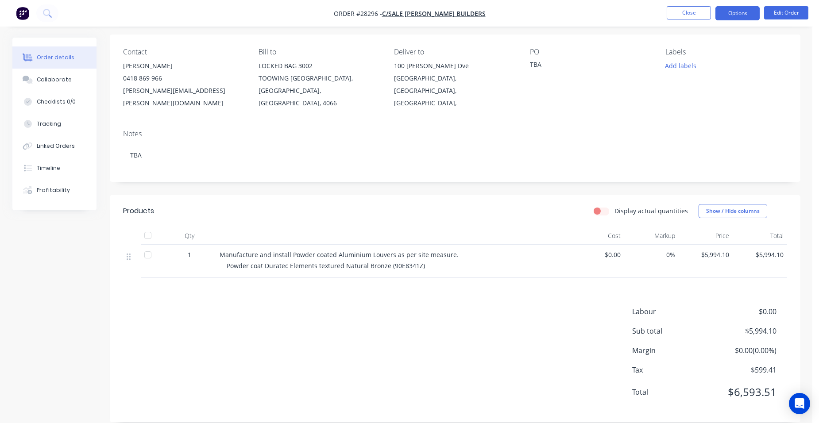
click at [747, 16] on button "Options" at bounding box center [737, 13] width 44 height 14
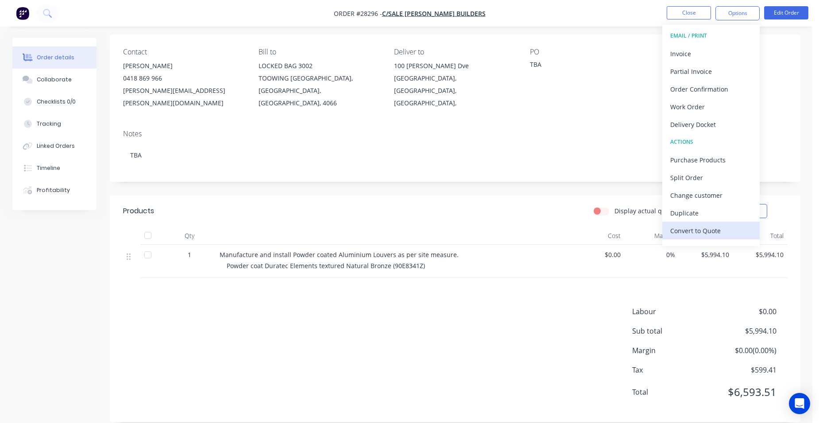
click at [718, 225] on div "Convert to Quote" at bounding box center [710, 230] width 81 height 13
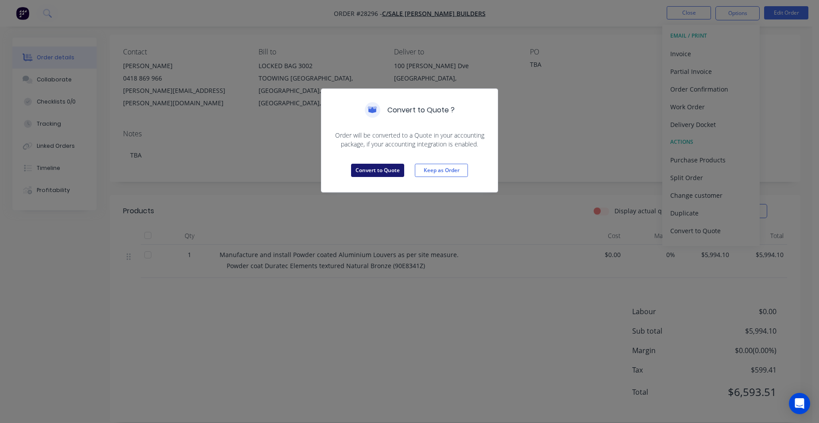
click at [379, 172] on button "Convert to Quote" at bounding box center [377, 170] width 53 height 13
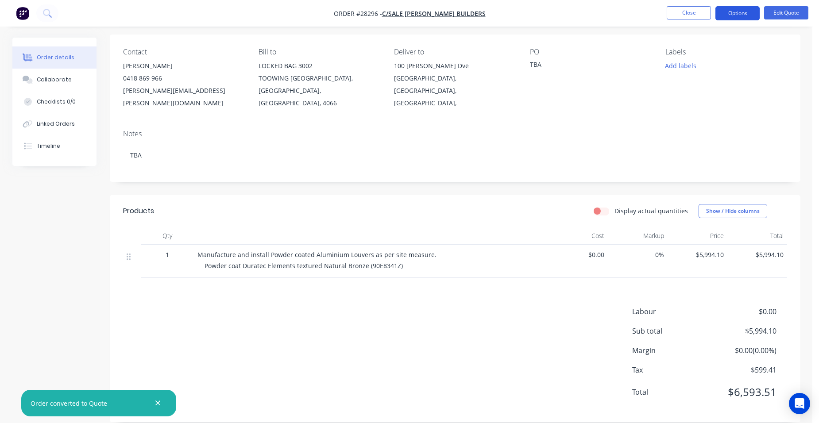
click at [755, 9] on button "Options" at bounding box center [737, 13] width 44 height 14
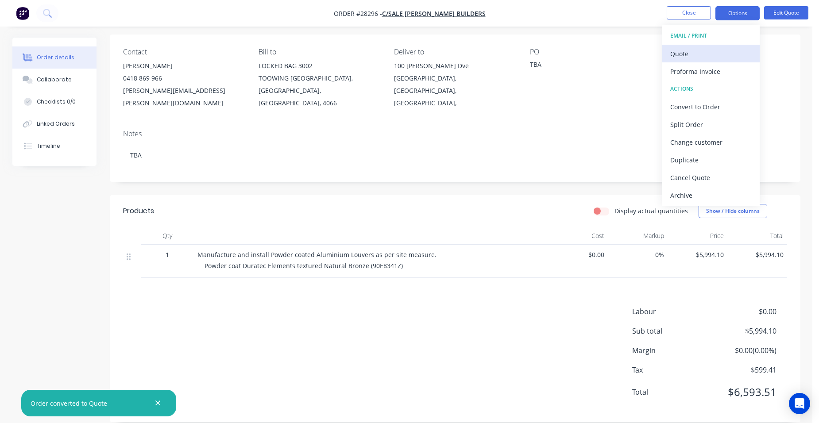
click at [726, 57] on div "Quote" at bounding box center [710, 53] width 81 height 13
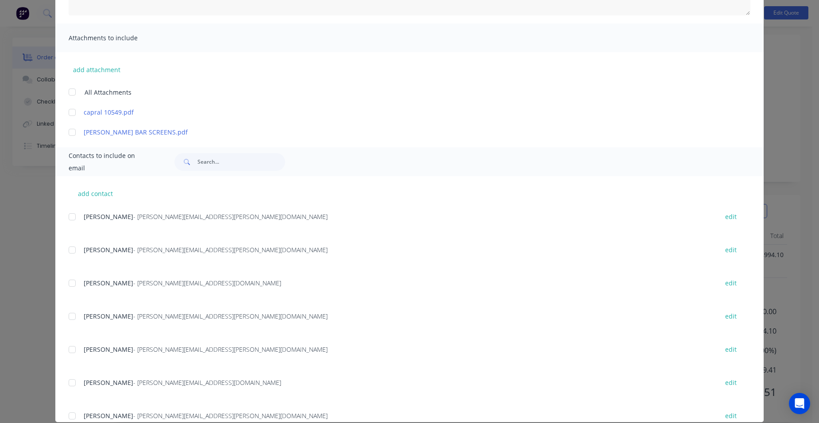
scroll to position [177, 0]
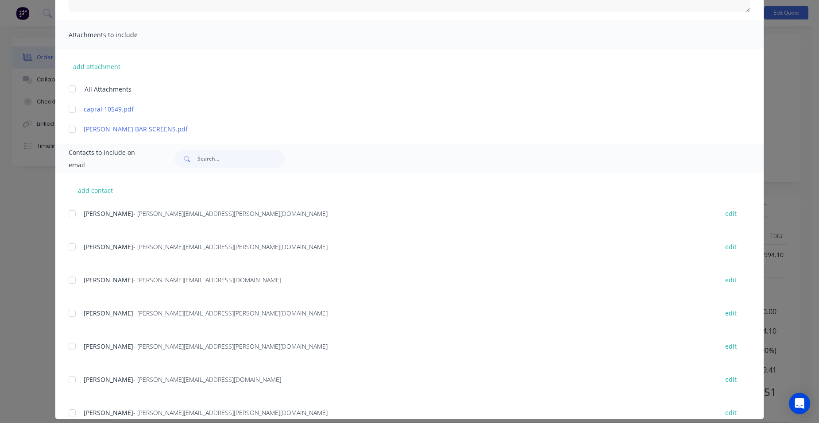
click at [70, 314] on div at bounding box center [72, 313] width 18 height 18
click at [87, 193] on button "add contact" at bounding box center [95, 190] width 53 height 13
select select "AU"
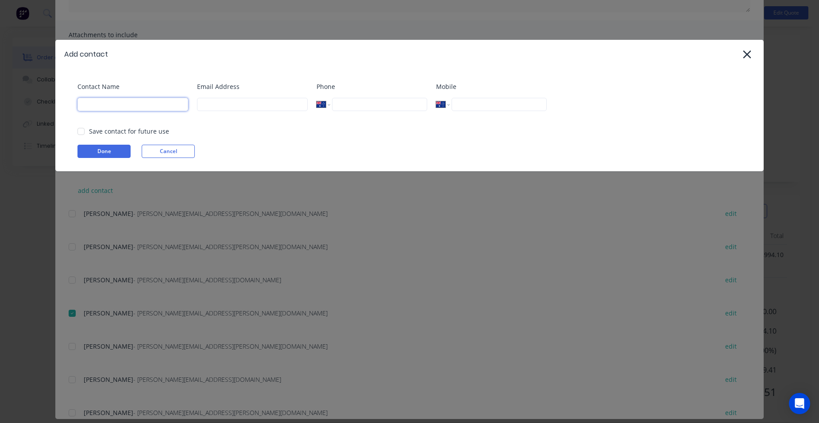
click at [128, 103] on input at bounding box center [132, 104] width 111 height 13
click at [83, 130] on div at bounding box center [81, 132] width 18 height 18
type input "tony.prowse@actionshetmetal.com"
click at [117, 148] on button "Done" at bounding box center [103, 151] width 53 height 13
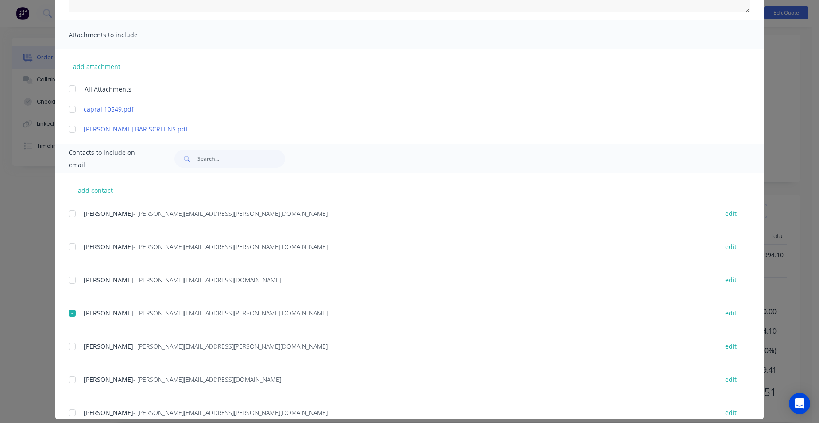
scroll to position [0, 0]
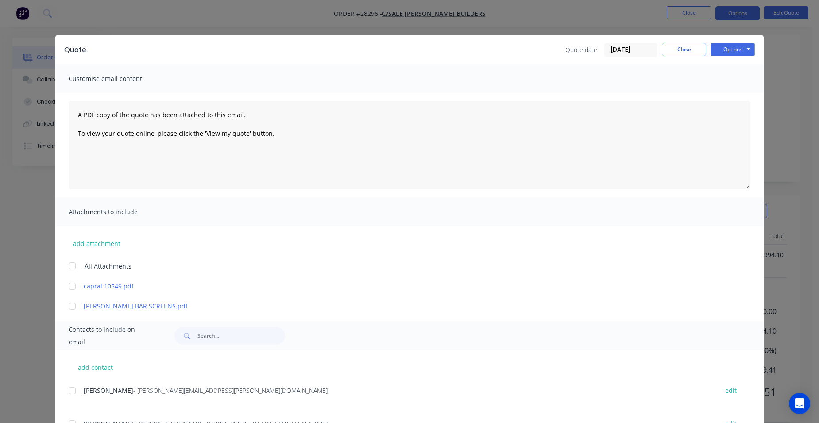
click at [72, 303] on div at bounding box center [72, 306] width 18 height 18
click at [748, 47] on button "Options" at bounding box center [732, 49] width 44 height 13
click at [749, 93] on button "Email" at bounding box center [738, 94] width 57 height 15
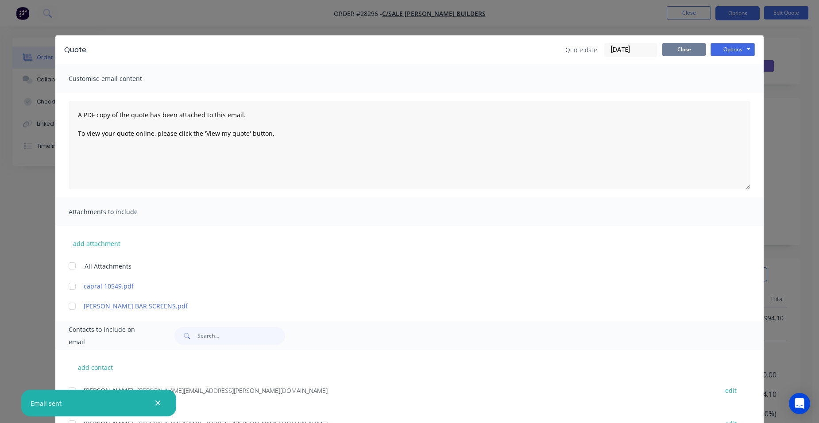
click at [679, 43] on button "Close" at bounding box center [684, 49] width 44 height 13
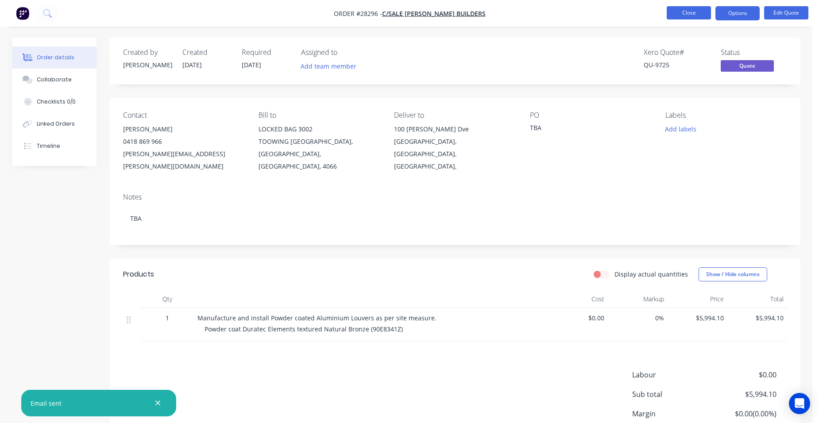
click at [690, 14] on button "Close" at bounding box center [688, 12] width 44 height 13
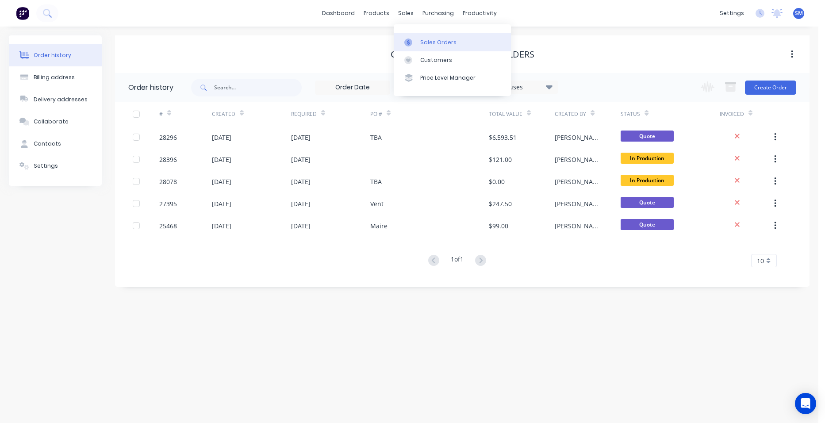
click at [417, 40] on div at bounding box center [410, 43] width 13 height 8
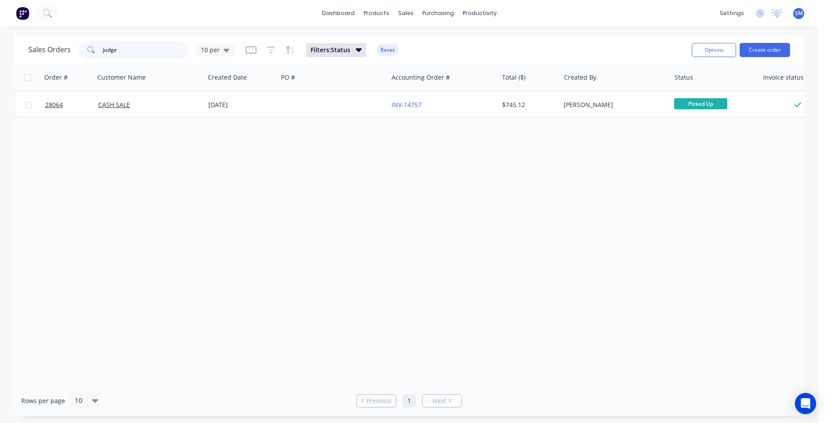
click at [108, 48] on input "judge" at bounding box center [146, 50] width 86 height 18
type input "j"
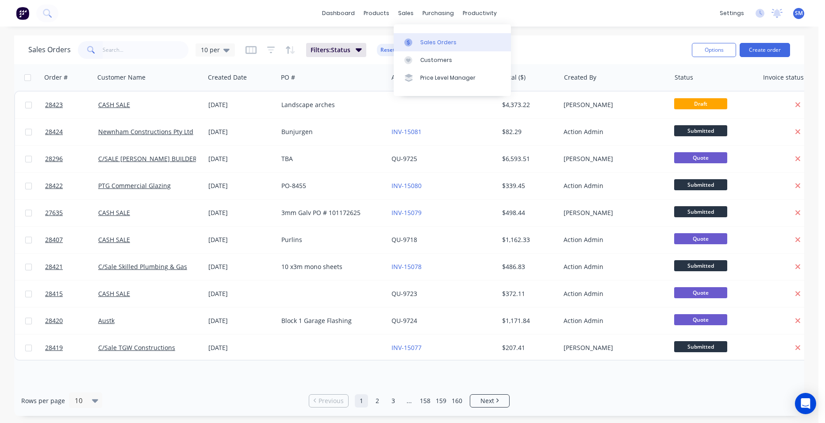
drag, startPoint x: 419, startPoint y: 38, endPoint x: 410, endPoint y: 42, distance: 9.9
click at [419, 38] on link "Sales Orders" at bounding box center [452, 42] width 117 height 18
click at [124, 53] on input "text" at bounding box center [146, 50] width 86 height 18
click at [107, 49] on input "text" at bounding box center [146, 50] width 86 height 18
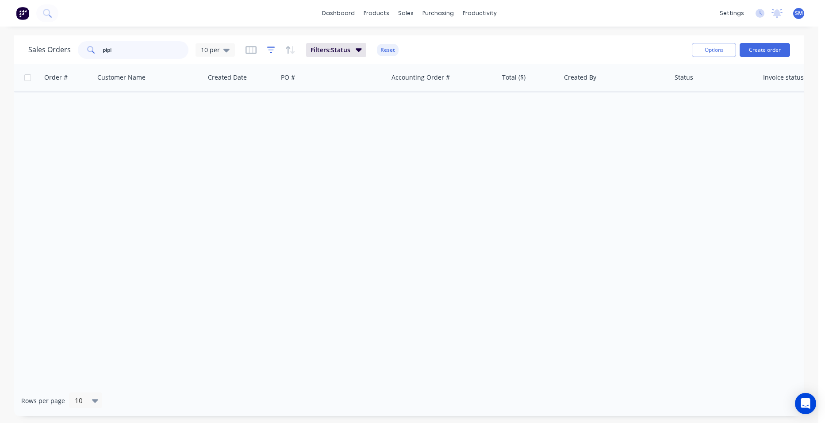
type input "pipi"
click at [273, 50] on icon "button" at bounding box center [271, 50] width 8 height 9
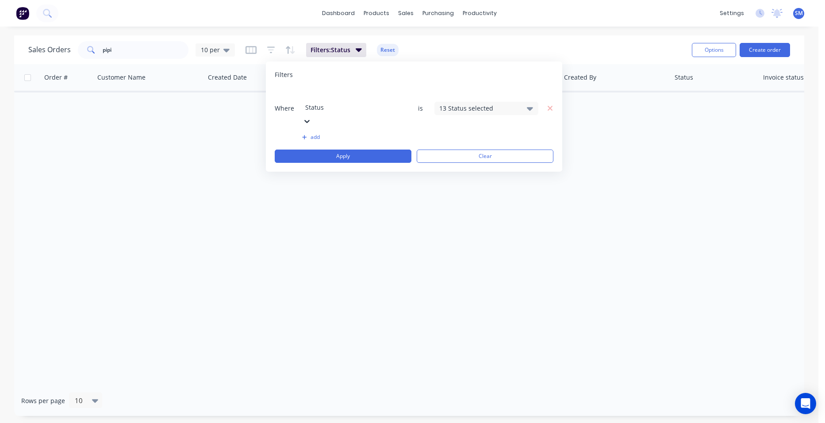
click at [473, 104] on div "13 Status selected" at bounding box center [479, 108] width 80 height 9
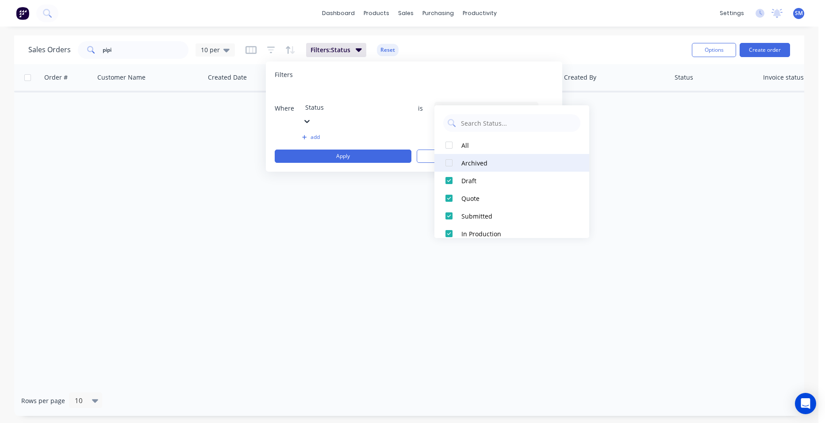
click at [454, 161] on div at bounding box center [449, 163] width 18 height 18
click at [284, 260] on div "Order # Customer Name Created Date PO # Accounting Order # Total ($) Created By…" at bounding box center [409, 224] width 790 height 321
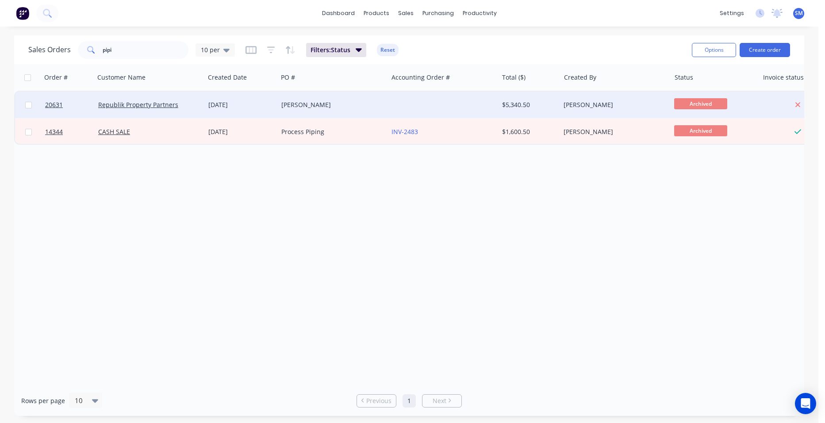
click at [460, 102] on div at bounding box center [443, 105] width 110 height 27
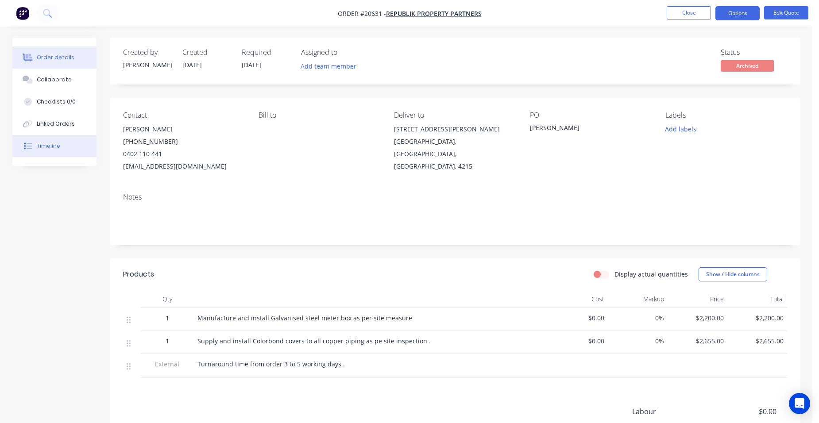
click at [58, 145] on div "Timeline" at bounding box center [48, 146] width 23 height 8
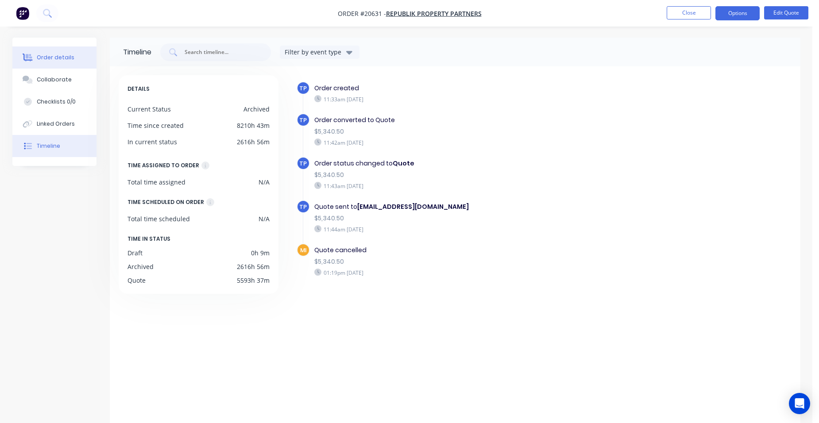
click at [58, 56] on div "Order details" at bounding box center [56, 58] width 38 height 8
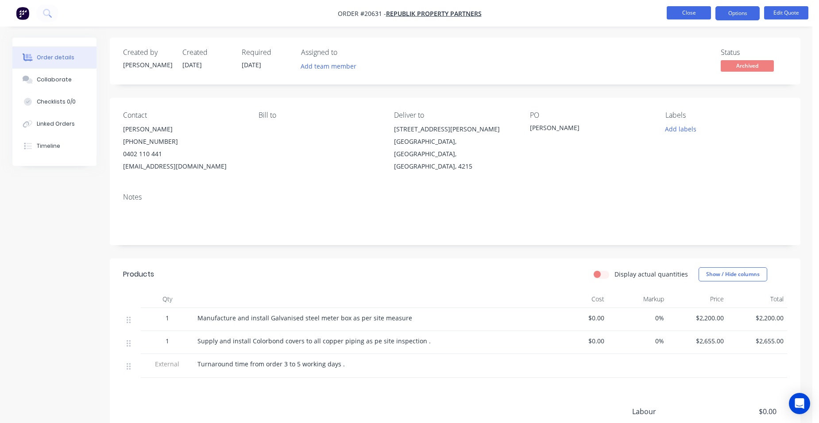
click at [694, 11] on button "Close" at bounding box center [688, 12] width 44 height 13
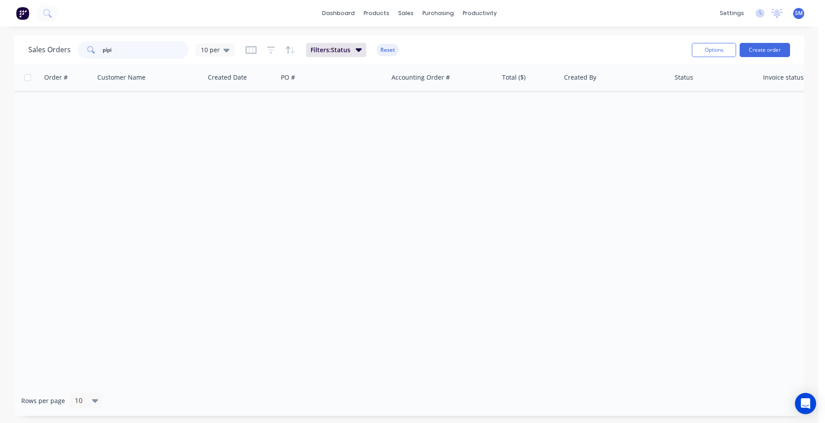
drag, startPoint x: 88, startPoint y: 50, endPoint x: 55, endPoint y: 48, distance: 32.8
click at [55, 48] on div "Sales Orders pipi 10 per" at bounding box center [131, 50] width 207 height 18
type input "lps"
click at [269, 49] on icon "button" at bounding box center [271, 50] width 8 height 9
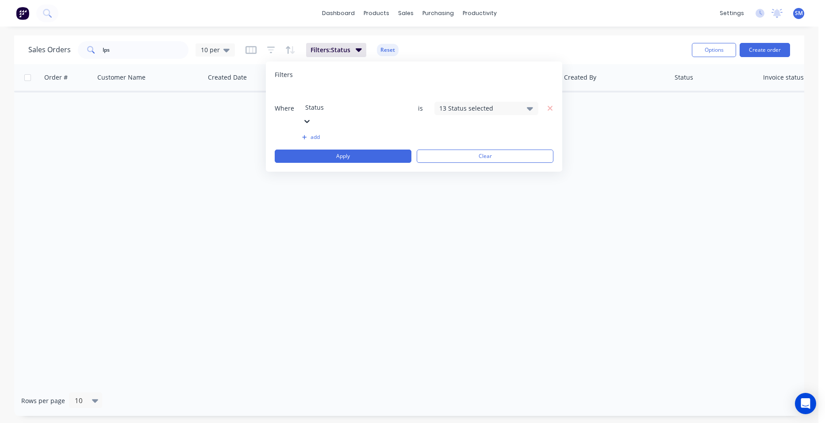
click at [475, 104] on div "13 Status selected" at bounding box center [479, 108] width 80 height 9
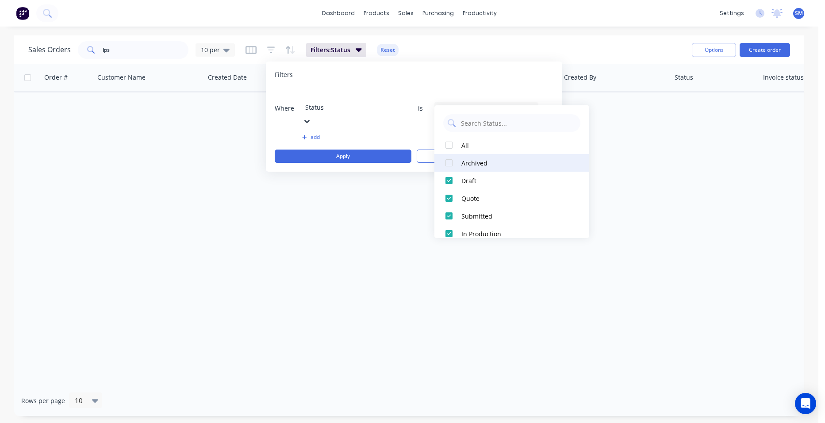
click at [447, 162] on div at bounding box center [449, 163] width 18 height 18
click at [261, 316] on div "Order # Customer Name Created Date PO # Accounting Order # Total ($) Created By…" at bounding box center [409, 224] width 790 height 321
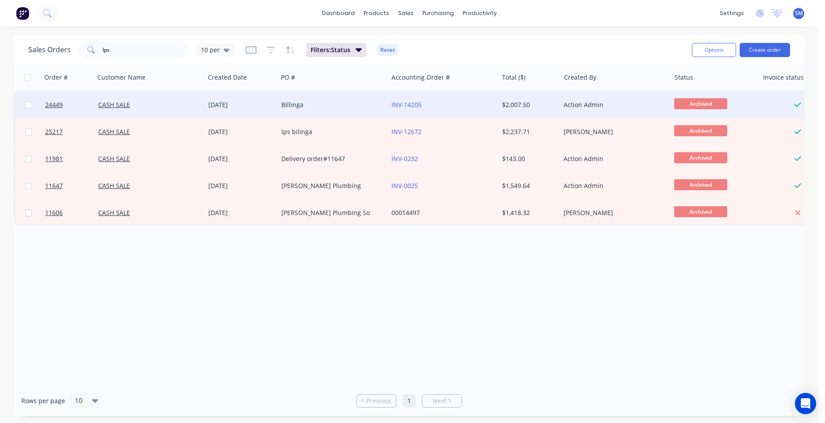
click at [444, 105] on div "INV-14205" at bounding box center [441, 104] width 98 height 9
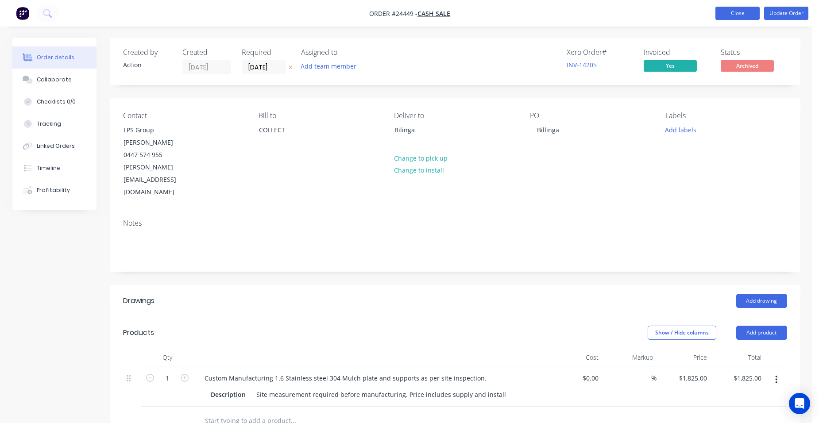
click at [736, 12] on button "Close" at bounding box center [737, 13] width 44 height 13
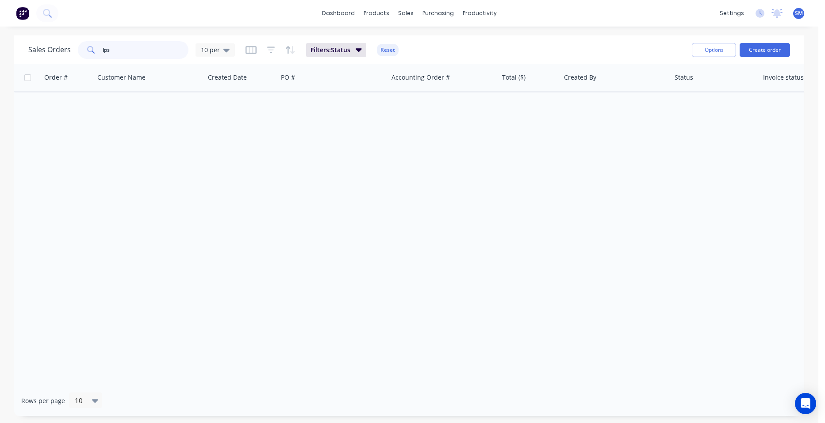
drag, startPoint x: 109, startPoint y: 53, endPoint x: 67, endPoint y: 48, distance: 42.3
click at [67, 48] on div "Sales Orders lps 10 per" at bounding box center [131, 50] width 207 height 18
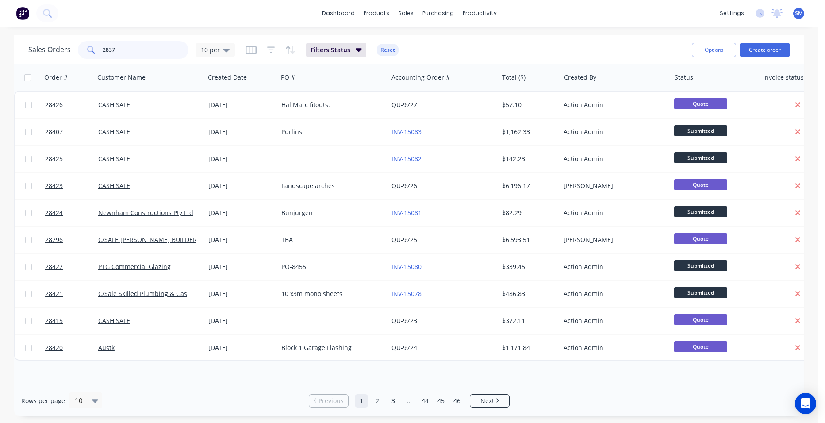
type input "28378"
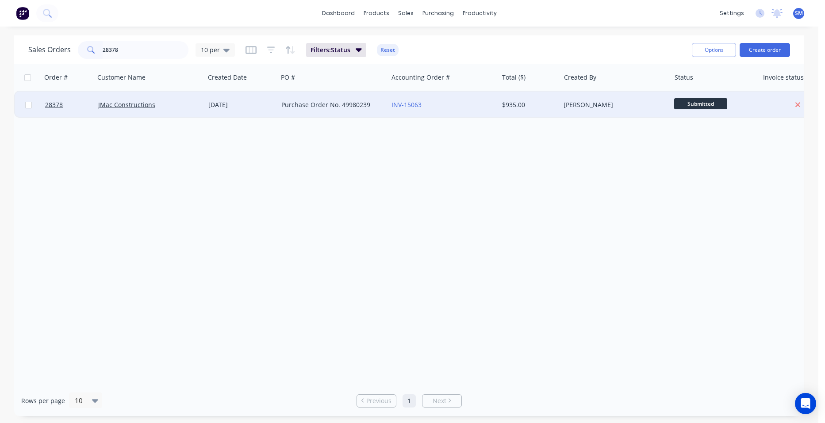
click at [422, 104] on div "INV-15063" at bounding box center [441, 104] width 98 height 9
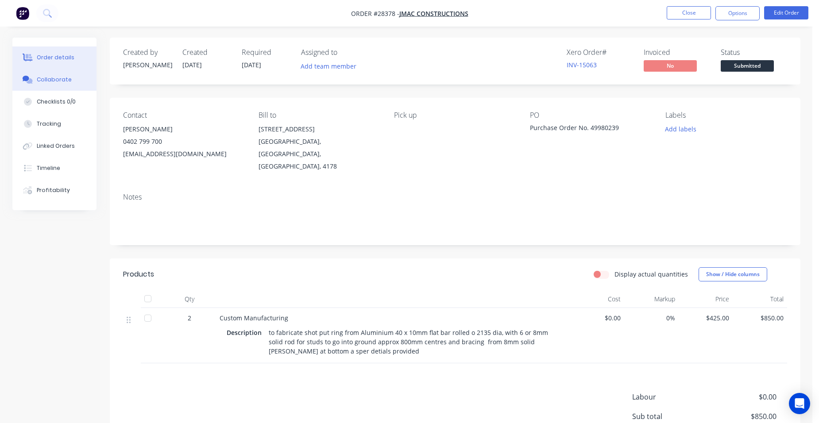
click at [57, 79] on div "Collaborate" at bounding box center [54, 80] width 35 height 8
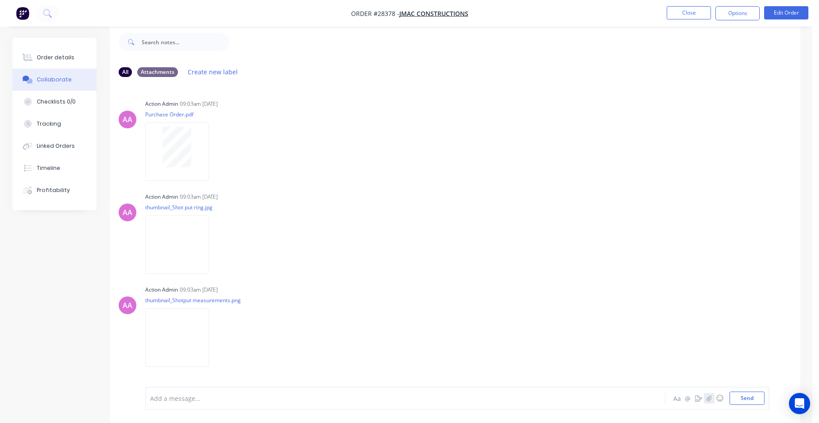
click at [707, 396] on icon "button" at bounding box center [708, 398] width 5 height 6
click at [37, 57] on div "Order details" at bounding box center [56, 58] width 38 height 8
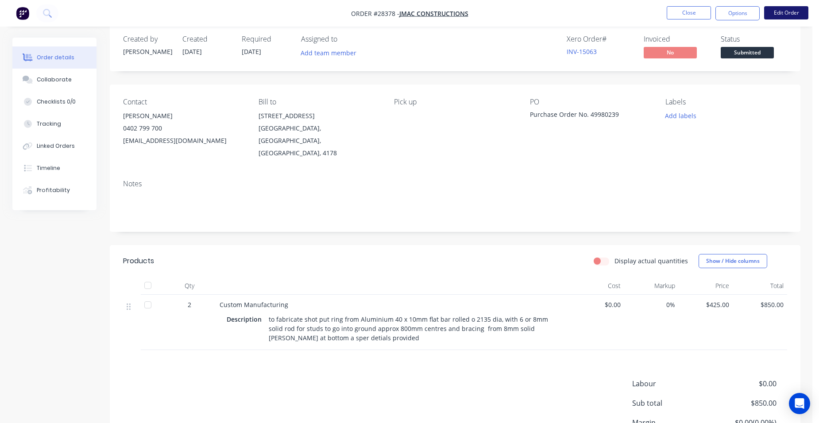
click at [789, 12] on button "Edit Order" at bounding box center [786, 12] width 44 height 13
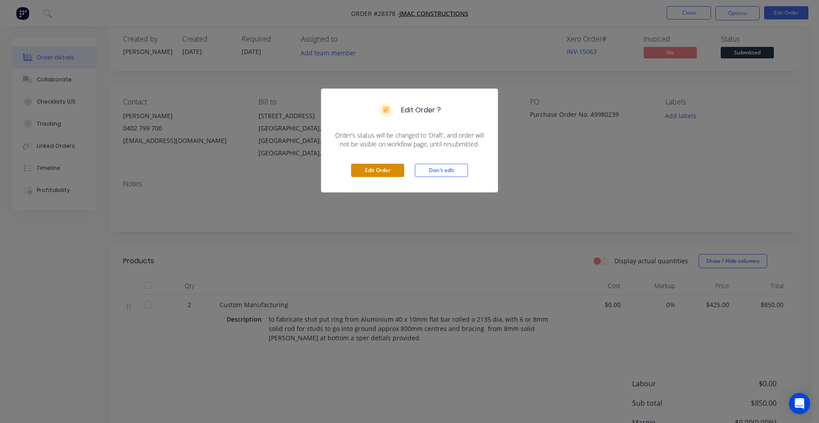
click at [383, 169] on button "Edit Order" at bounding box center [377, 170] width 53 height 13
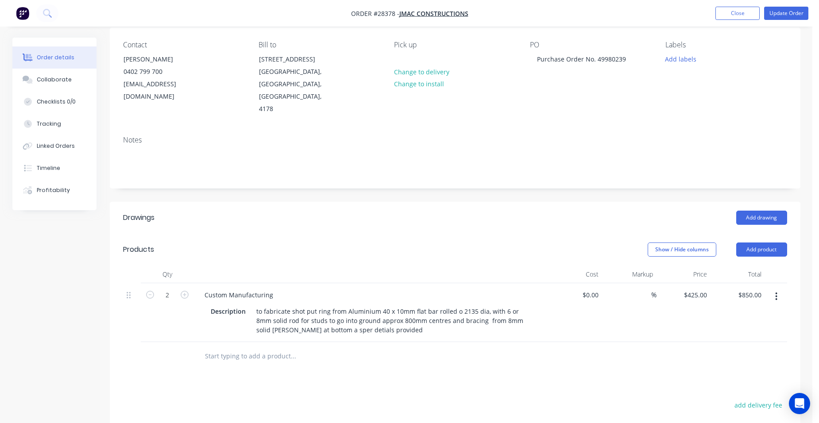
scroll to position [177, 0]
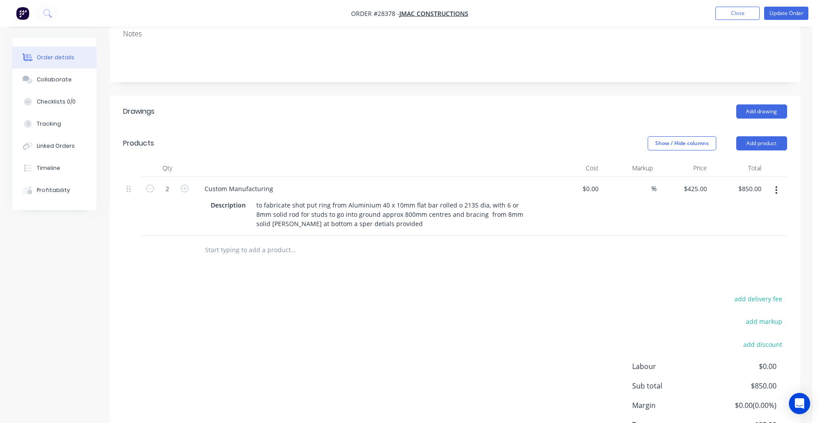
click at [759, 140] on header "Products Show / Hide columns Add product" at bounding box center [455, 143] width 690 height 32
click at [768, 136] on button "Add product" at bounding box center [761, 143] width 51 height 14
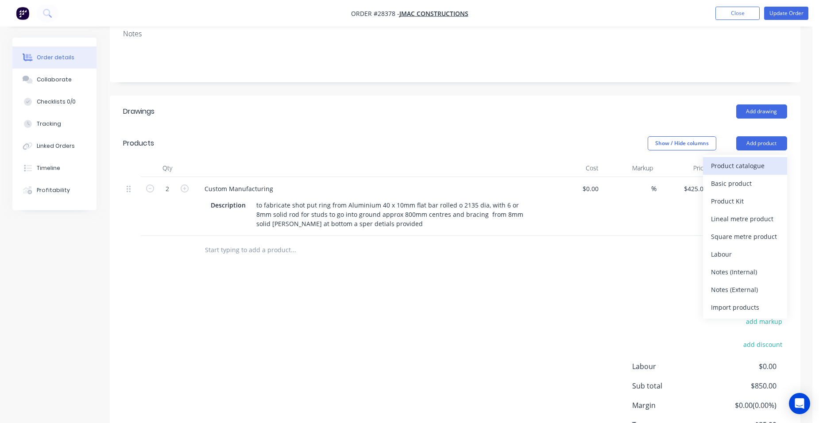
click at [756, 159] on div "Product catalogue" at bounding box center [745, 165] width 68 height 13
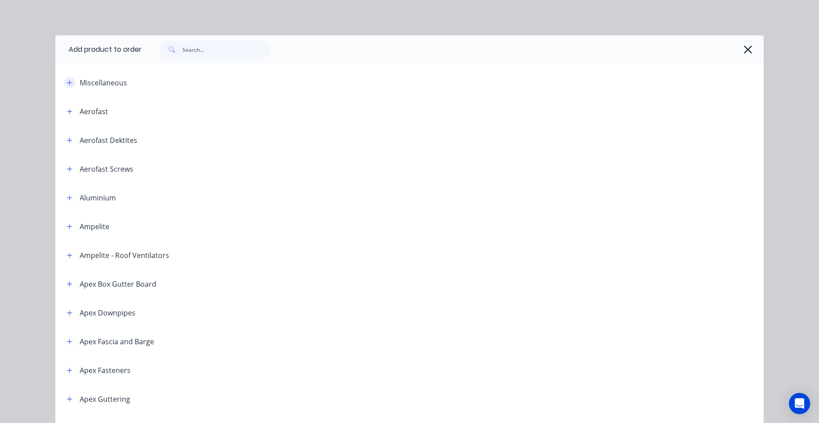
click at [69, 78] on button "button" at bounding box center [69, 82] width 11 height 11
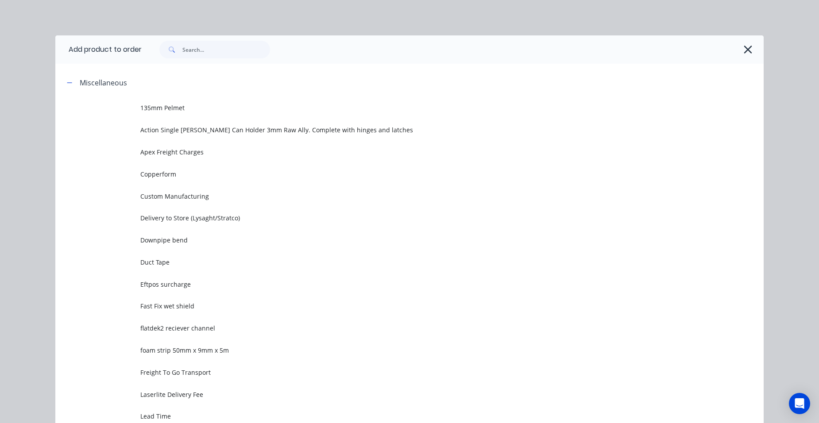
drag, startPoint x: 193, startPoint y: 193, endPoint x: 188, endPoint y: 199, distance: 8.8
click at [194, 194] on span "Custom Manufacturing" at bounding box center [389, 196] width 498 height 9
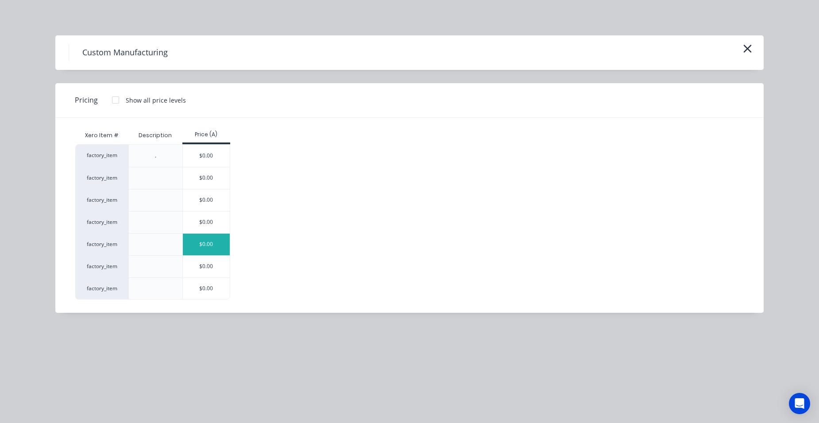
click at [225, 250] on div "$0.00" at bounding box center [206, 245] width 47 height 22
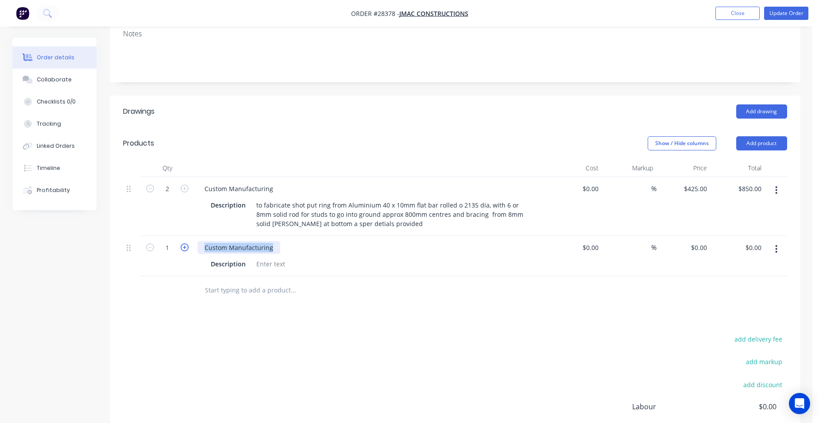
drag, startPoint x: 273, startPoint y: 235, endPoint x: 187, endPoint y: 234, distance: 85.4
click at [187, 236] on div "1 Custom Manufacturing Description $0.00 $0.00 % $0.00 $0.00 $0.00 $0.00" at bounding box center [455, 256] width 664 height 40
click at [274, 258] on div at bounding box center [271, 264] width 36 height 13
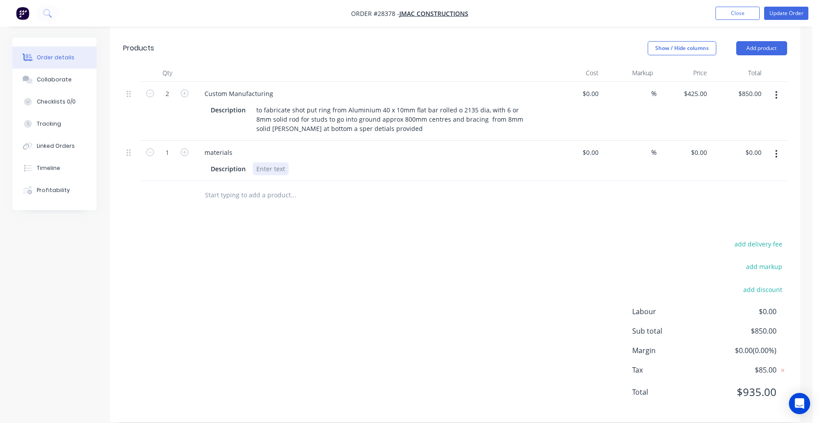
click at [266, 162] on div at bounding box center [271, 168] width 36 height 13
click at [290, 162] on div "Ali Materials" at bounding box center [275, 168] width 44 height 13
click at [788, 13] on button "Update Order" at bounding box center [786, 13] width 44 height 13
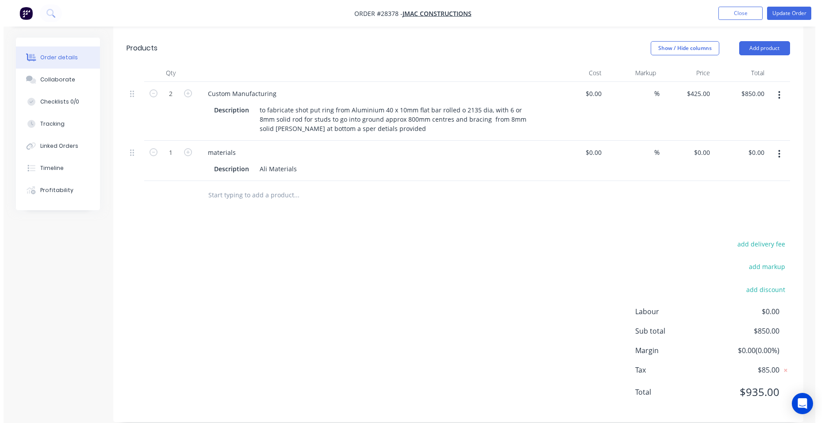
scroll to position [0, 0]
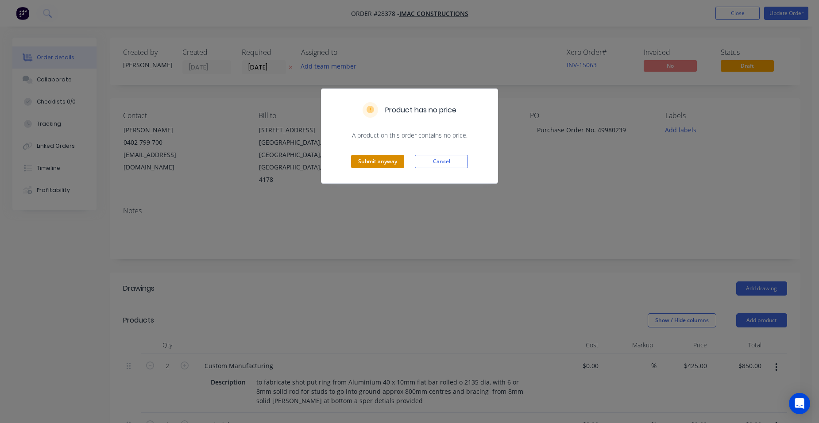
click at [392, 158] on button "Submit anyway" at bounding box center [377, 161] width 53 height 13
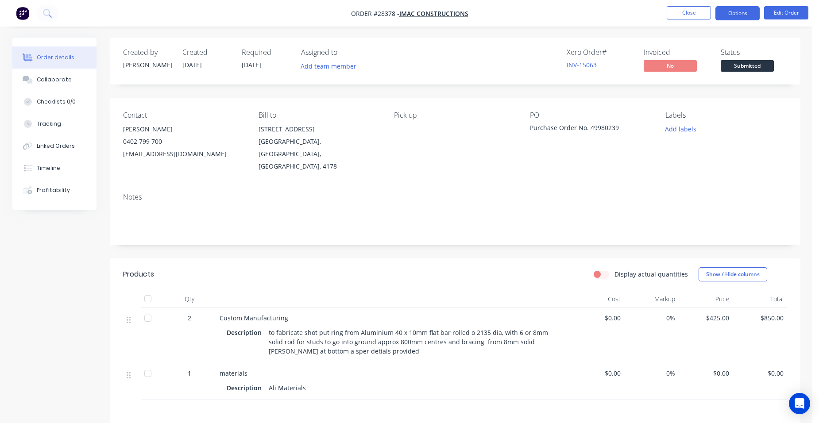
click at [724, 19] on button "Options" at bounding box center [737, 13] width 44 height 14
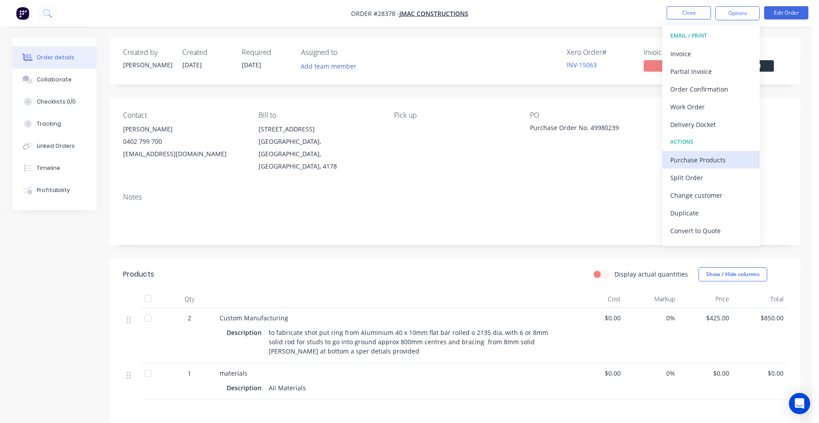
click at [712, 157] on div "Purchase Products" at bounding box center [710, 160] width 81 height 13
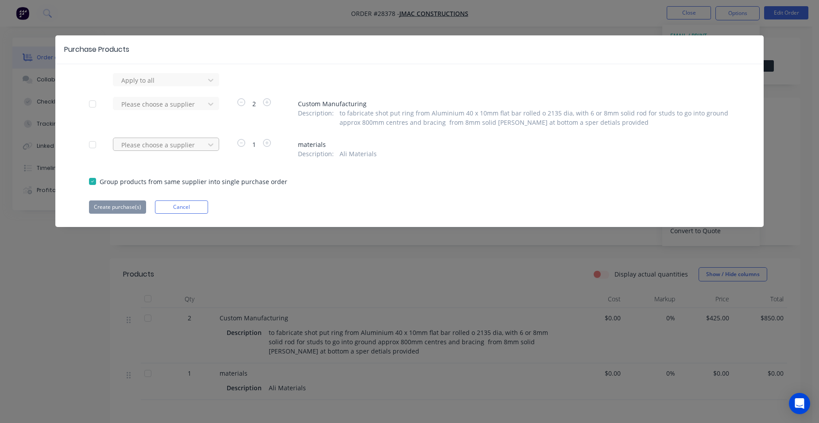
click at [177, 148] on div at bounding box center [160, 144] width 80 height 11
type input "capral"
click at [137, 181] on div "Capral Aluminium Limited" at bounding box center [166, 177] width 106 height 16
click at [117, 209] on button "Create purchase(s)" at bounding box center [117, 206] width 57 height 13
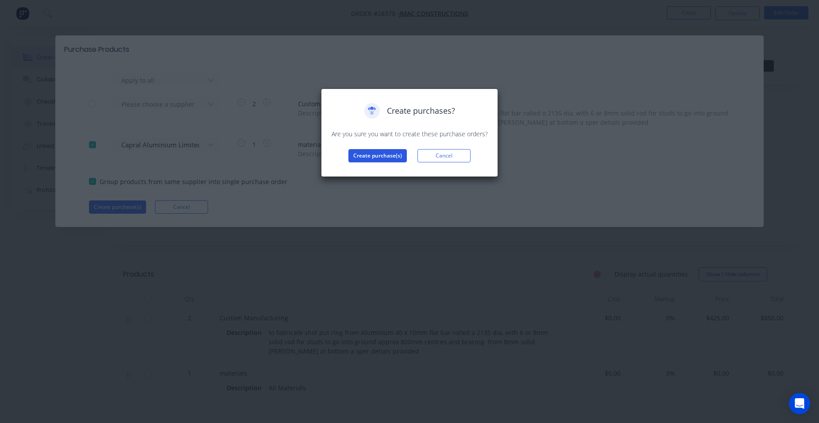
click at [385, 158] on button "Create purchase(s)" at bounding box center [377, 155] width 58 height 13
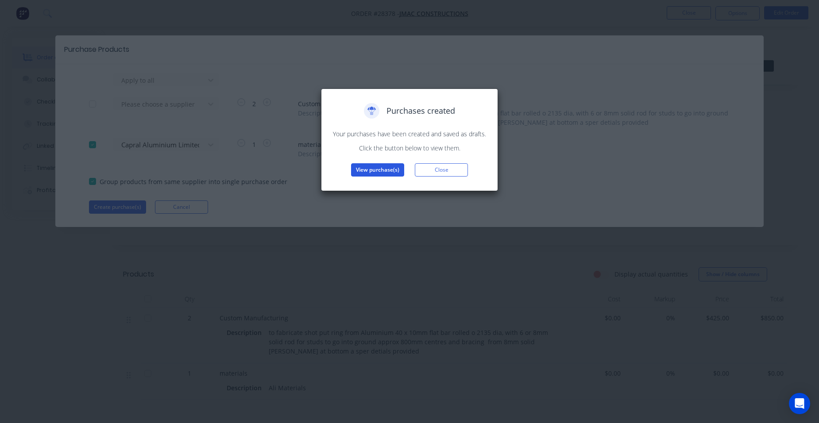
click at [381, 166] on button "View purchase(s)" at bounding box center [377, 169] width 53 height 13
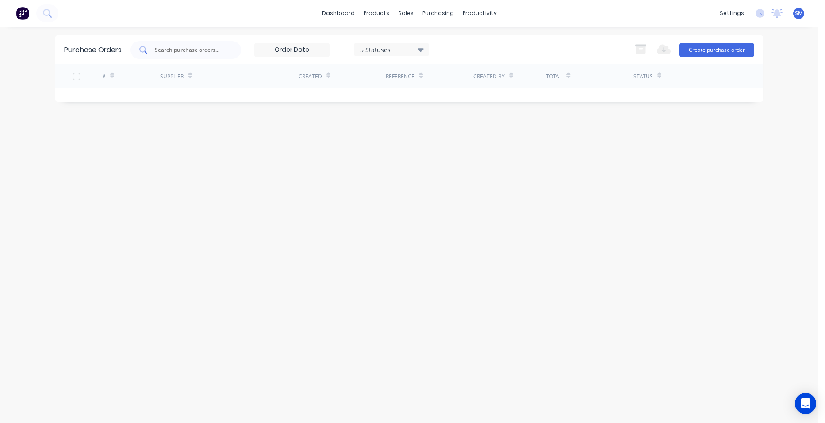
click at [223, 51] on input "text" at bounding box center [190, 50] width 73 height 9
click at [452, 39] on div "Purchase Orders" at bounding box center [466, 43] width 47 height 8
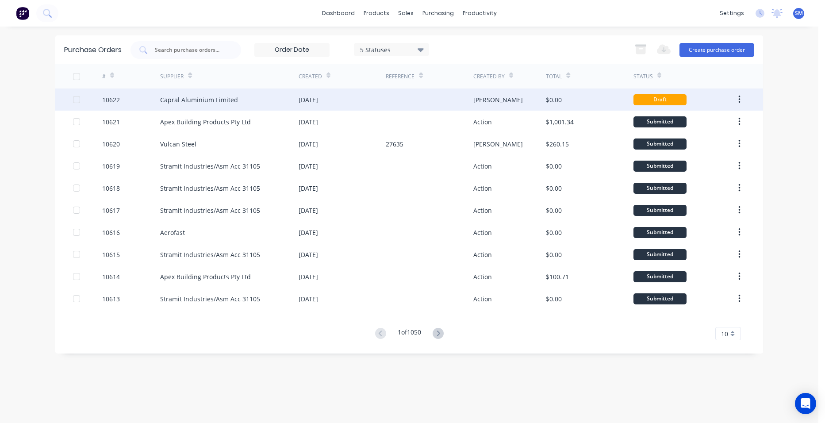
click at [353, 110] on div "[DATE]" at bounding box center [342, 100] width 87 height 22
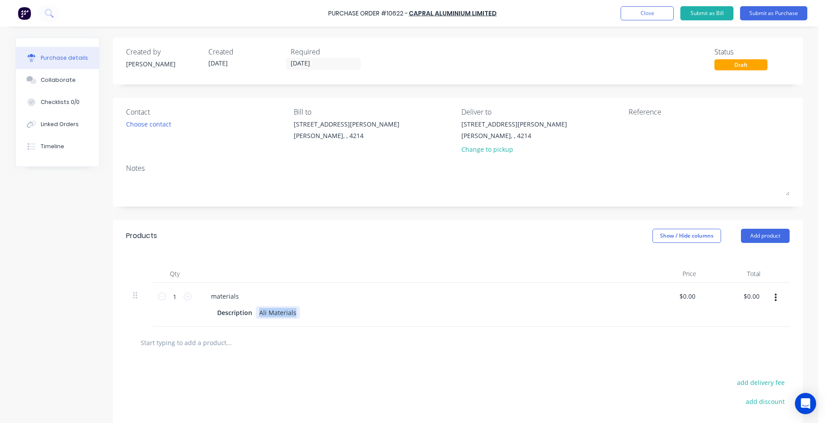
drag, startPoint x: 290, startPoint y: 313, endPoint x: 247, endPoint y: 305, distance: 44.6
click at [247, 306] on div "materials Description Ali Materials" at bounding box center [418, 305] width 443 height 44
click at [184, 296] on icon at bounding box center [188, 297] width 8 height 8
click at [184, 297] on icon at bounding box center [188, 297] width 8 height 8
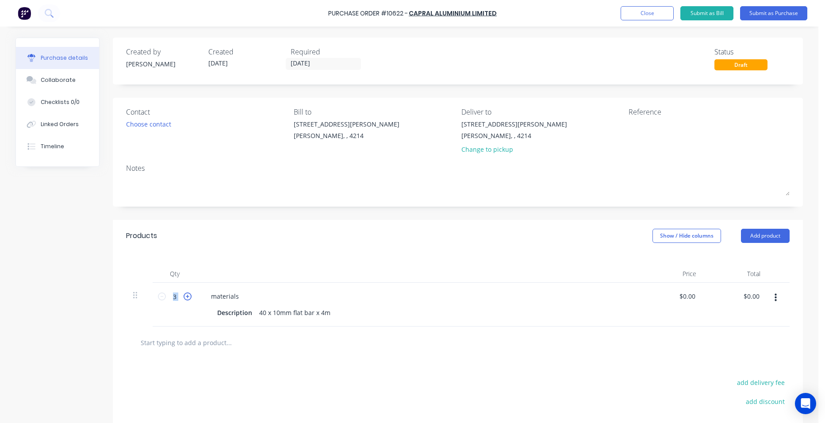
type input "4"
click at [371, 293] on div "materials" at bounding box center [418, 296] width 428 height 13
click at [775, 300] on icon "button" at bounding box center [776, 298] width 2 height 10
click at [737, 339] on button "Duplicate" at bounding box center [748, 339] width 75 height 18
drag, startPoint x: 320, startPoint y: 357, endPoint x: 240, endPoint y: 311, distance: 92.2
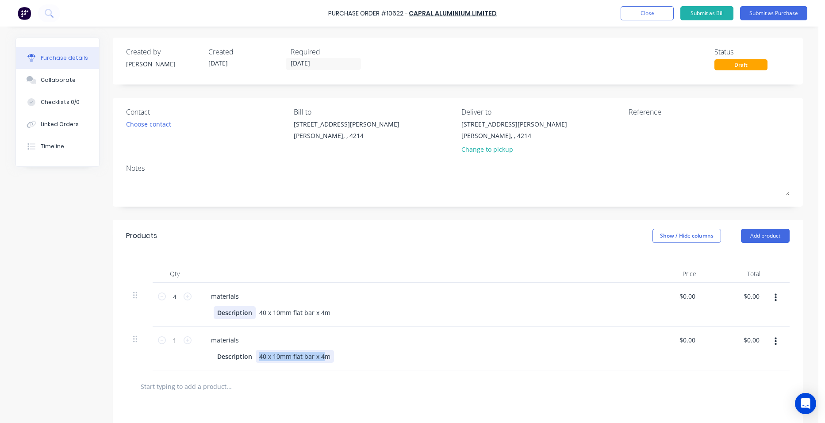
click at [242, 345] on div "materials Description 40 x 10mm flat bar x 4m" at bounding box center [418, 349] width 443 height 44
click at [304, 355] on div "8mm solid rod m" at bounding box center [285, 356] width 58 height 13
click at [186, 339] on icon at bounding box center [188, 340] width 8 height 8
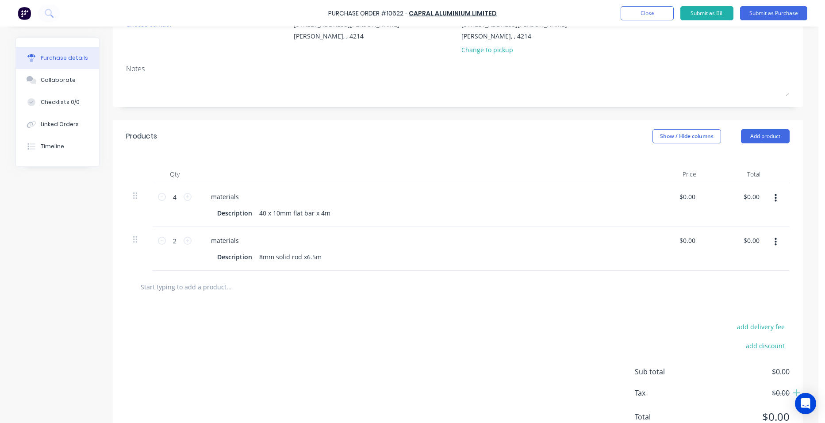
scroll to position [133, 0]
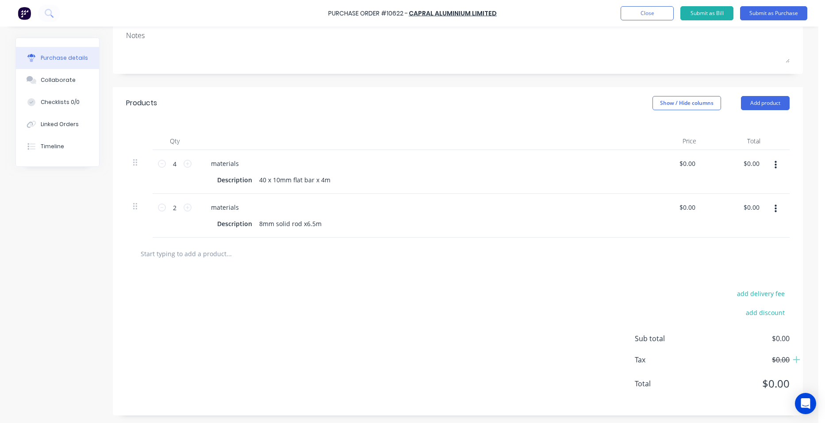
click at [775, 165] on button "button" at bounding box center [776, 165] width 21 height 16
click at [741, 206] on button "Duplicate" at bounding box center [748, 206] width 75 height 18
drag, startPoint x: 135, startPoint y: 250, endPoint x: 124, endPoint y: 203, distance: 48.3
click at [126, 203] on div "4 4 materials Description 40 x 10mm flat bar x 4m $0.00 $0.00 $0.00 $0.00 1 1 m…" at bounding box center [458, 194] width 664 height 88
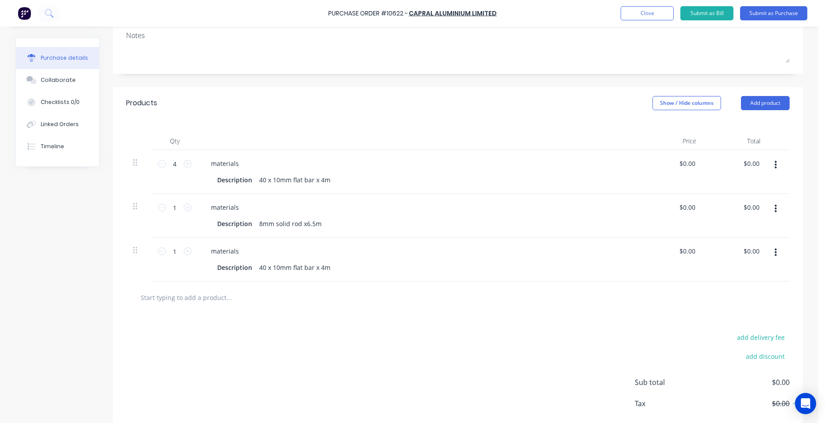
type input "2"
type input "1"
click at [258, 269] on div "40 x 10mm flat bar x 4m" at bounding box center [295, 267] width 78 height 13
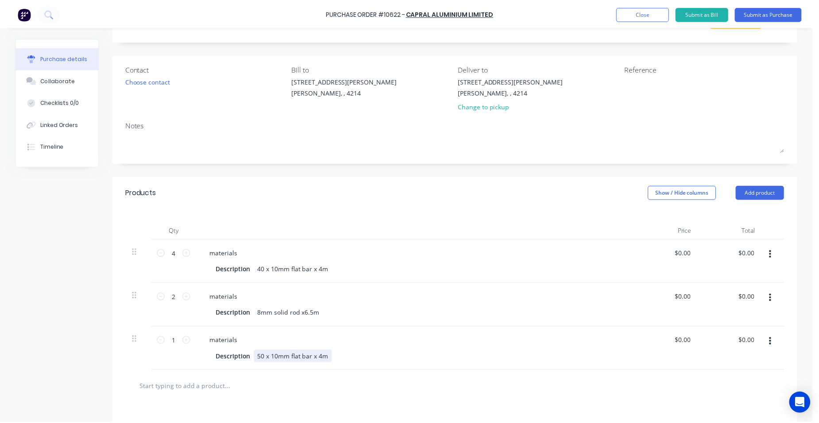
scroll to position [0, 0]
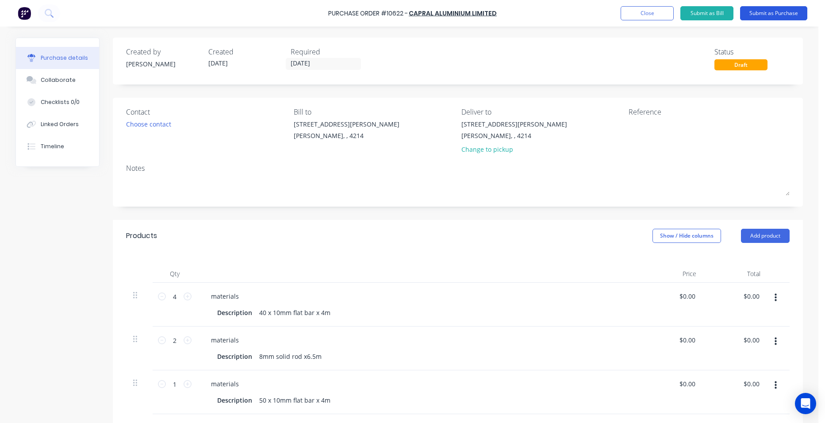
click at [782, 15] on button "Submit as Purchase" at bounding box center [773, 13] width 67 height 14
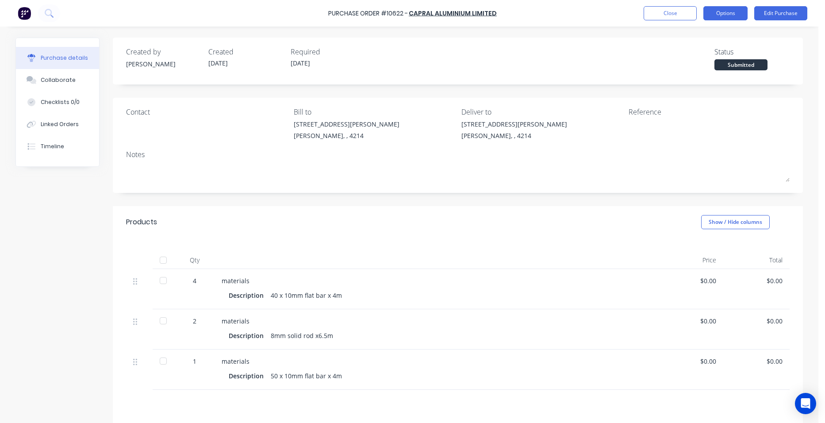
click at [735, 19] on button "Options" at bounding box center [726, 13] width 44 height 14
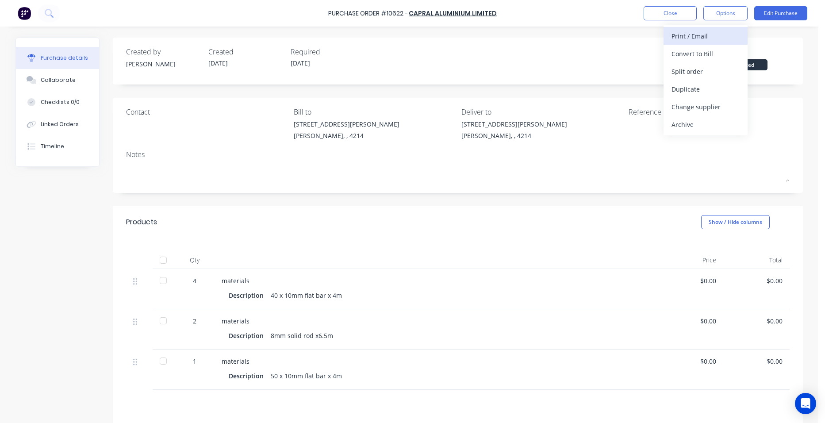
click at [721, 33] on div "Print / Email" at bounding box center [706, 36] width 68 height 13
click at [724, 68] on div "Without pricing" at bounding box center [706, 71] width 68 height 13
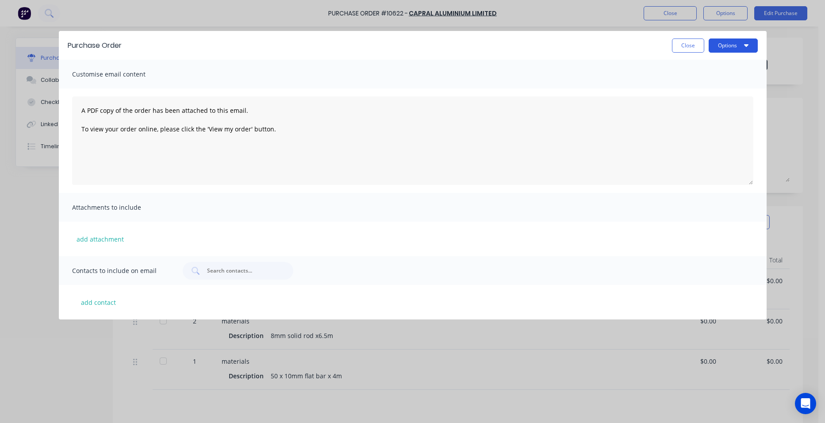
click at [729, 42] on button "Options" at bounding box center [733, 46] width 49 height 14
click at [710, 63] on div "Print" at bounding box center [716, 68] width 68 height 13
click at [687, 40] on button "Close" at bounding box center [688, 46] width 32 height 14
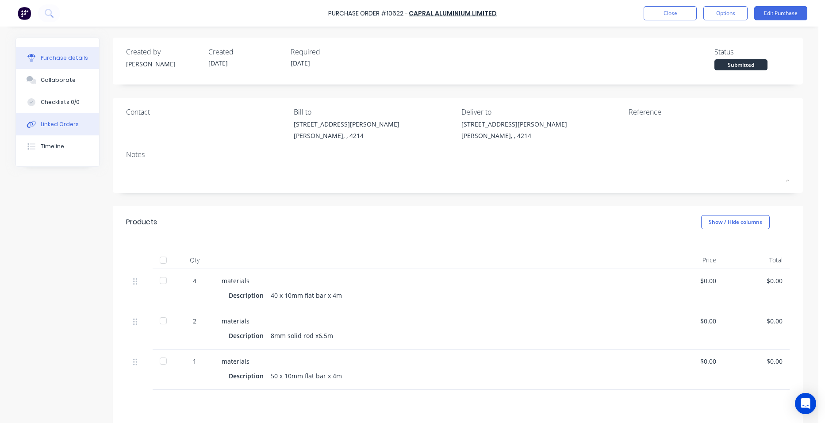
click at [41, 124] on div "Linked Orders" at bounding box center [60, 124] width 38 height 8
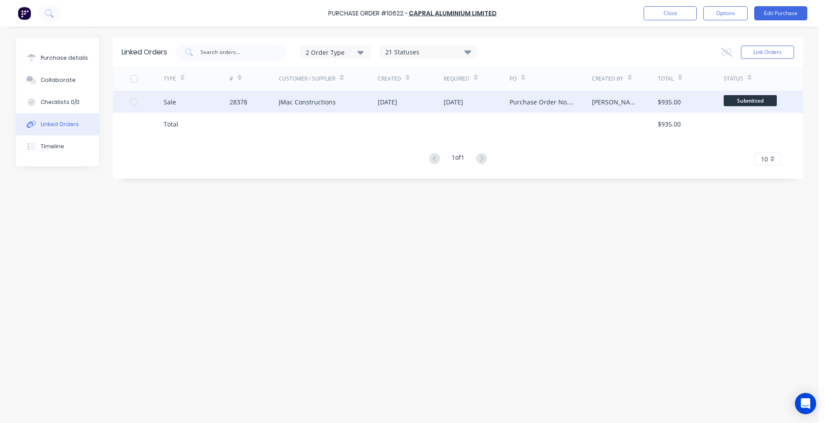
click at [296, 102] on div "JMac Constructions" at bounding box center [307, 101] width 57 height 9
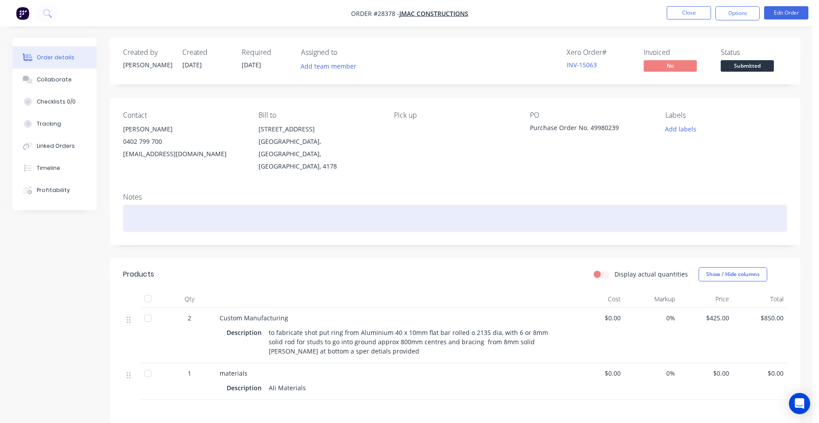
drag, startPoint x: 143, startPoint y: 202, endPoint x: 146, endPoint y: 191, distance: 10.9
click at [143, 205] on div at bounding box center [455, 218] width 664 height 27
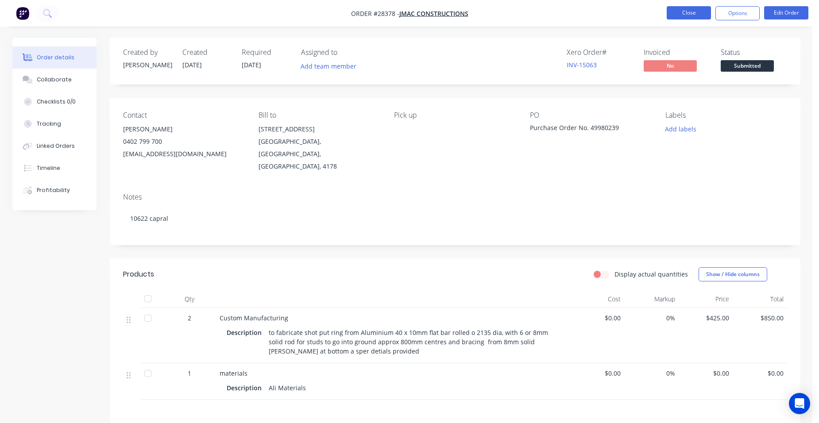
click at [684, 14] on button "Close" at bounding box center [688, 12] width 44 height 13
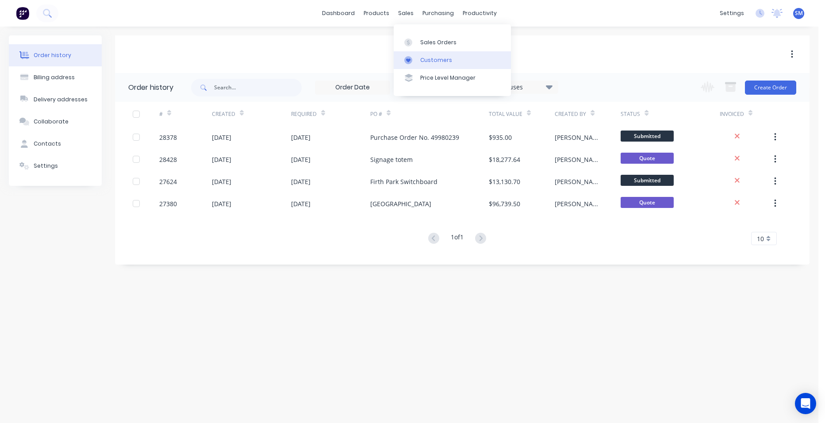
click at [428, 57] on div "Customers" at bounding box center [436, 60] width 32 height 8
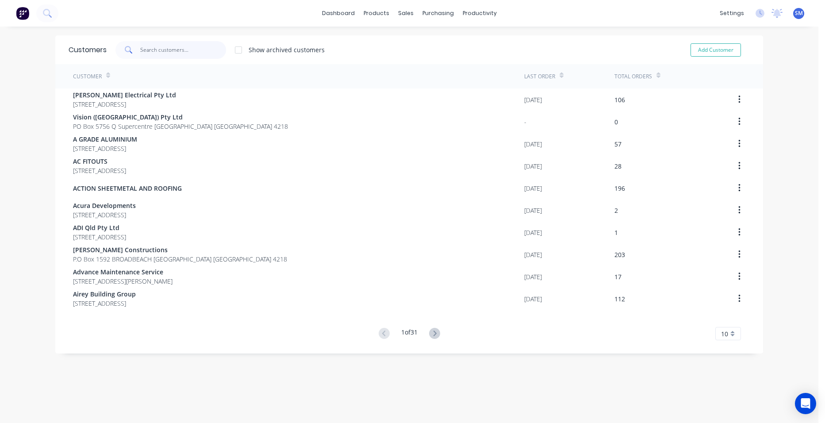
click at [144, 56] on input "text" at bounding box center [183, 50] width 86 height 18
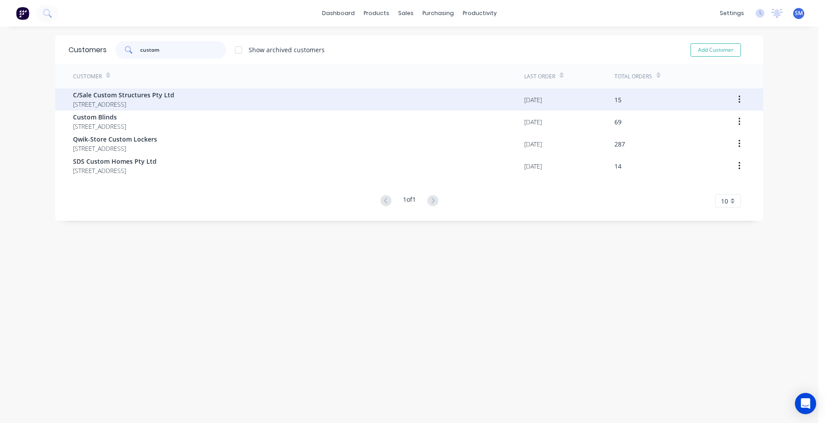
type input "custom"
click at [131, 102] on span "[STREET_ADDRESS]" at bounding box center [123, 104] width 101 height 9
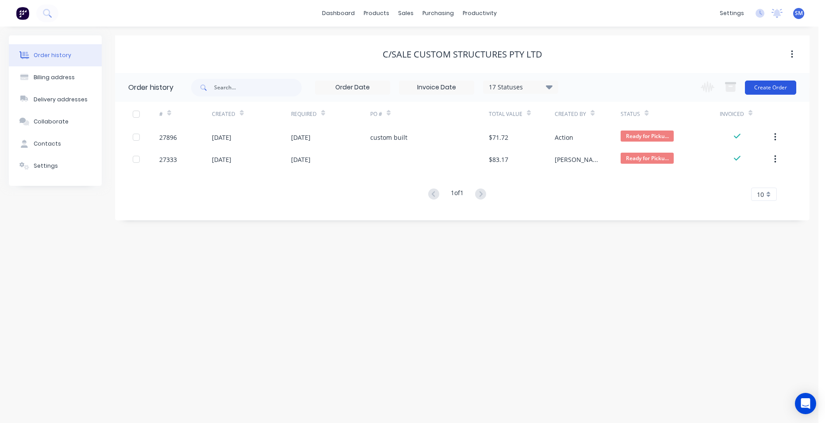
click at [771, 85] on button "Create Order" at bounding box center [770, 88] width 51 height 14
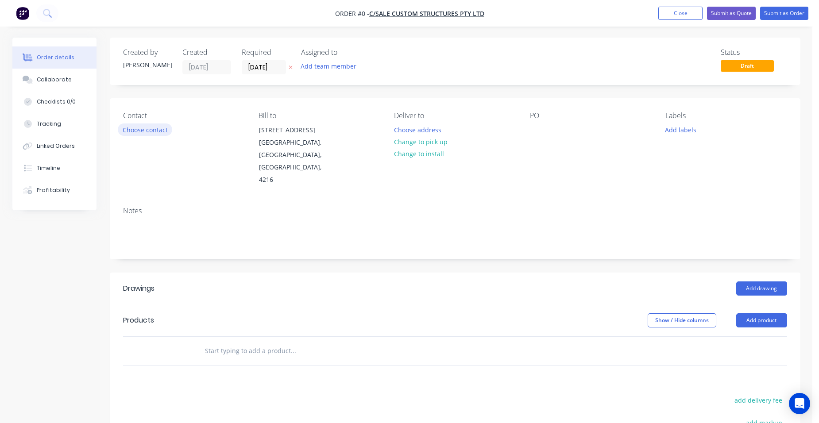
click at [136, 131] on button "Choose contact" at bounding box center [145, 129] width 54 height 12
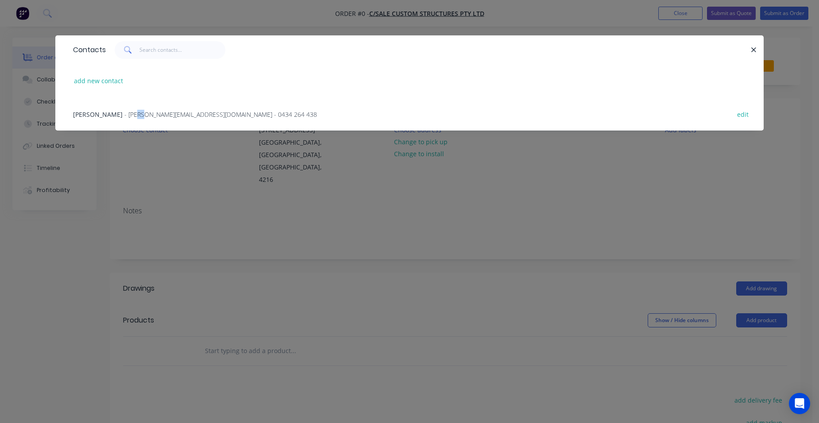
drag, startPoint x: 142, startPoint y: 110, endPoint x: 149, endPoint y: 111, distance: 7.1
click at [149, 111] on span "- andrew@customstructures.com.au - 0434 264 438" at bounding box center [220, 114] width 193 height 8
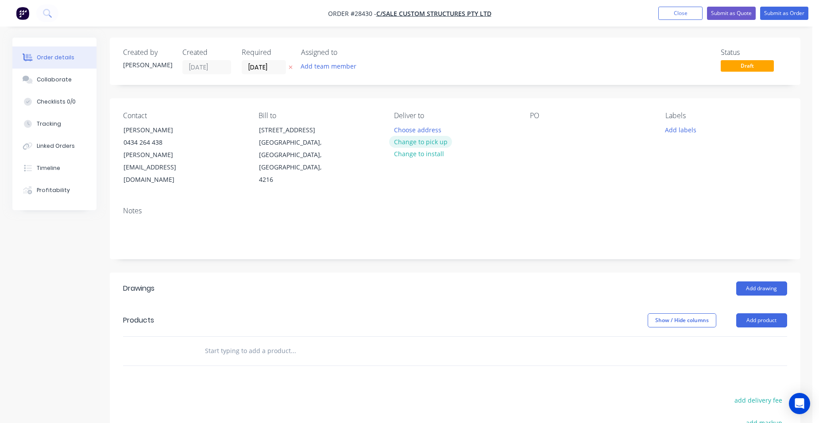
click at [432, 141] on button "Change to pick up" at bounding box center [420, 142] width 63 height 12
click at [751, 281] on button "Add drawing" at bounding box center [761, 288] width 51 height 14
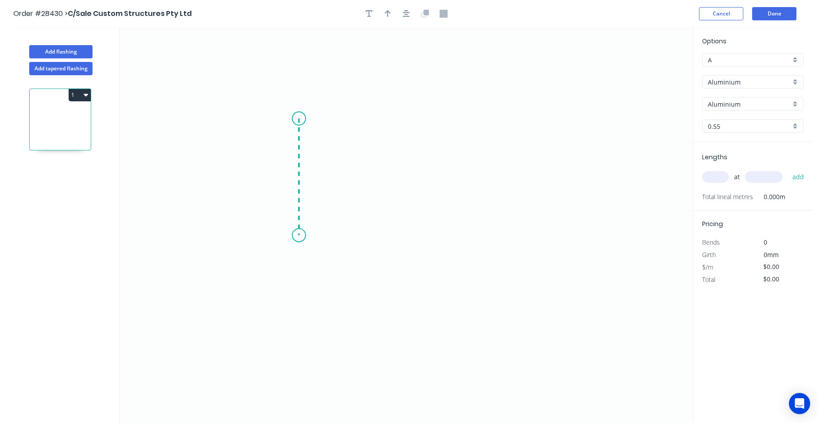
drag, startPoint x: 299, startPoint y: 119, endPoint x: 301, endPoint y: 235, distance: 116.9
click at [301, 235] on icon "0" at bounding box center [405, 225] width 573 height 396
click at [414, 231] on icon "0 ?" at bounding box center [405, 225] width 573 height 396
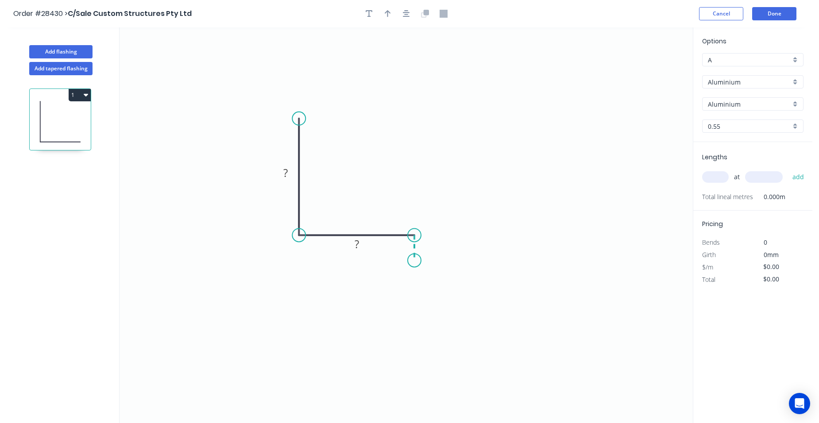
click at [414, 261] on icon "0 ? ?" at bounding box center [405, 225] width 573 height 396
click at [433, 244] on rect at bounding box center [428, 244] width 18 height 12
click at [364, 247] on rect at bounding box center [357, 245] width 18 height 12
click at [284, 170] on tspan "?" at bounding box center [285, 173] width 4 height 15
drag, startPoint x: 389, startPoint y: 15, endPoint x: 506, endPoint y: 68, distance: 128.2
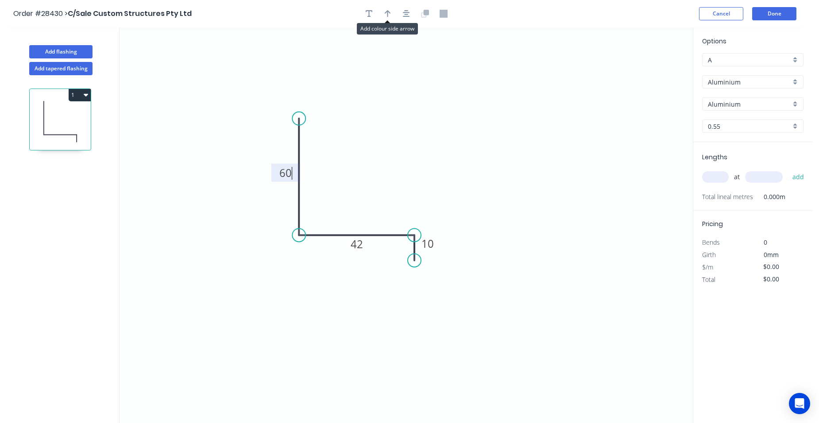
click at [389, 15] on icon "button" at bounding box center [388, 14] width 6 height 8
type input "$1.00"
drag, startPoint x: 648, startPoint y: 69, endPoint x: 365, endPoint y: 166, distance: 299.4
click at [365, 166] on icon at bounding box center [365, 156] width 8 height 28
click at [794, 74] on div "Options A A Aluminium Aluminium Aluminium Aluminium 0.55 0.55" at bounding box center [752, 89] width 119 height 106
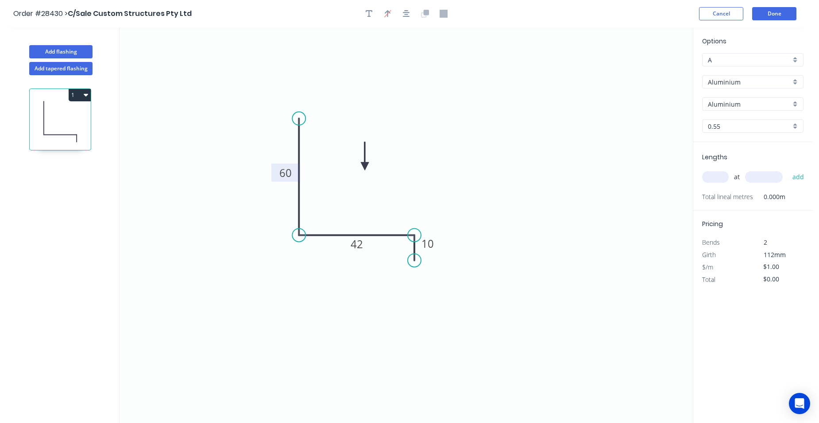
click at [791, 81] on div "Aluminium" at bounding box center [752, 81] width 101 height 13
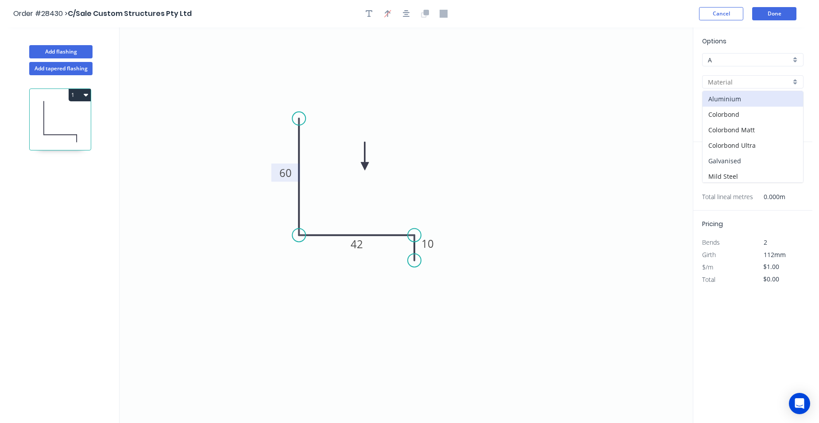
click at [750, 161] on div "Galvanised" at bounding box center [752, 160] width 100 height 15
type input "Galvanised"
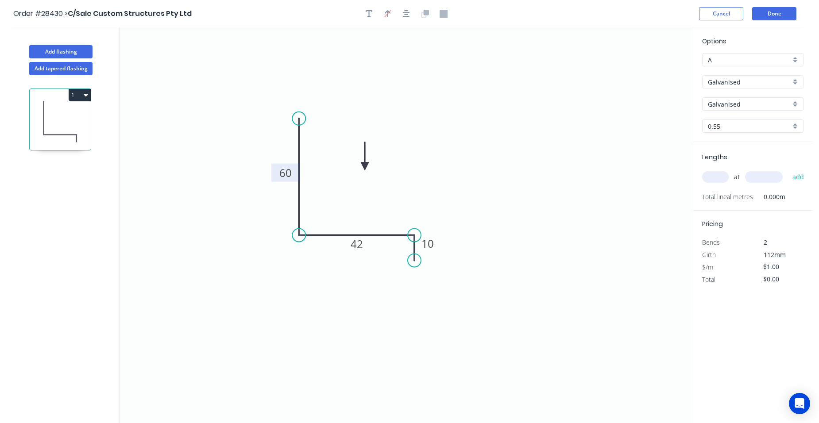
type input "$9.82"
click at [717, 179] on input "text" at bounding box center [715, 177] width 27 height 12
type input "2"
type input "1200"
click at [788, 170] on button "add" at bounding box center [798, 177] width 21 height 15
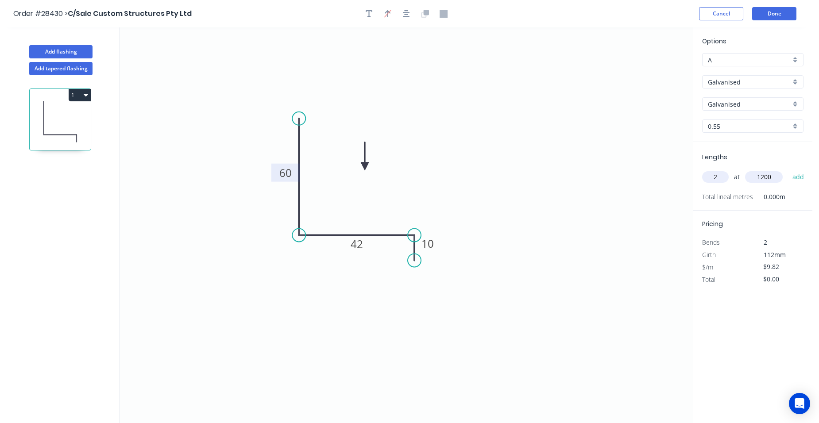
type input "$23.57"
type input "1"
type input "3600"
click at [788, 170] on button "add" at bounding box center [798, 177] width 21 height 15
type input "$58.92"
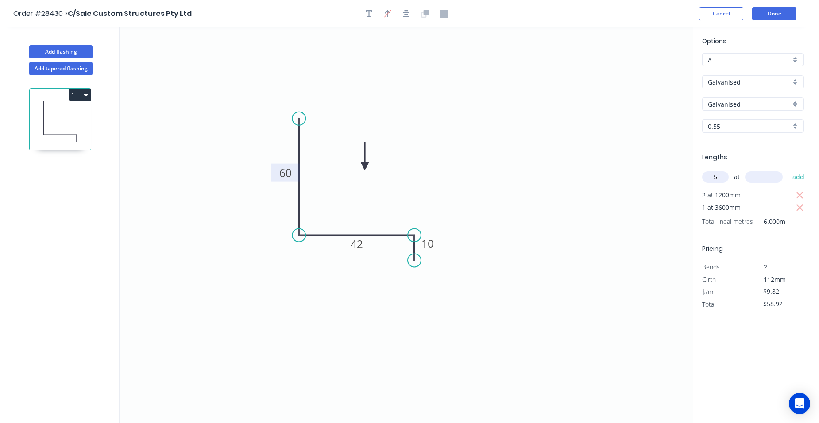
type input "5"
type input "1000"
click at [788, 170] on button "add" at bounding box center [798, 177] width 21 height 15
type input "$108.02"
type input "7"
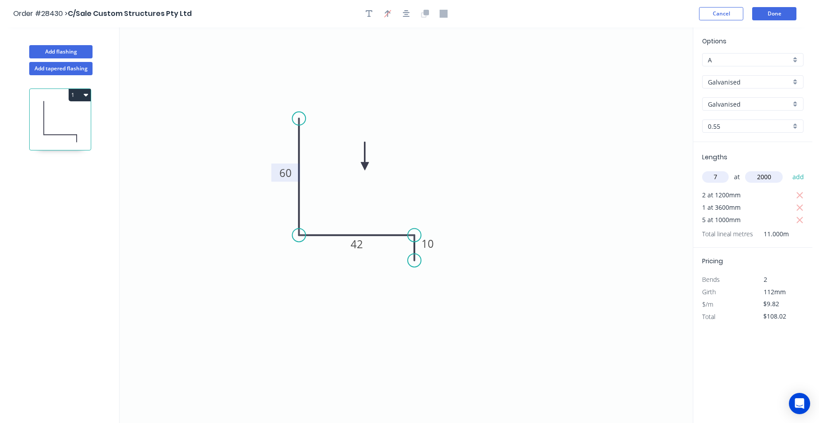
type input "2000"
click at [788, 170] on button "add" at bounding box center [798, 177] width 21 height 15
type input "$245.50"
type input "6"
type input "3000"
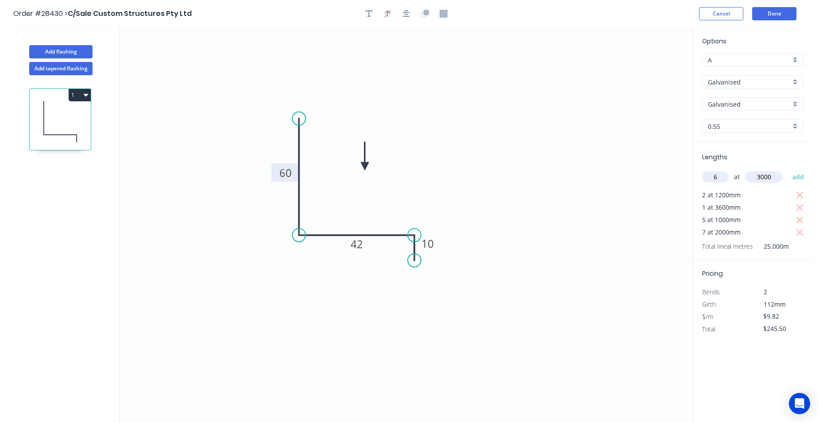
click at [788, 170] on button "add" at bounding box center [798, 177] width 21 height 15
type input "$422.26"
click at [766, 15] on button "Done" at bounding box center [774, 13] width 44 height 13
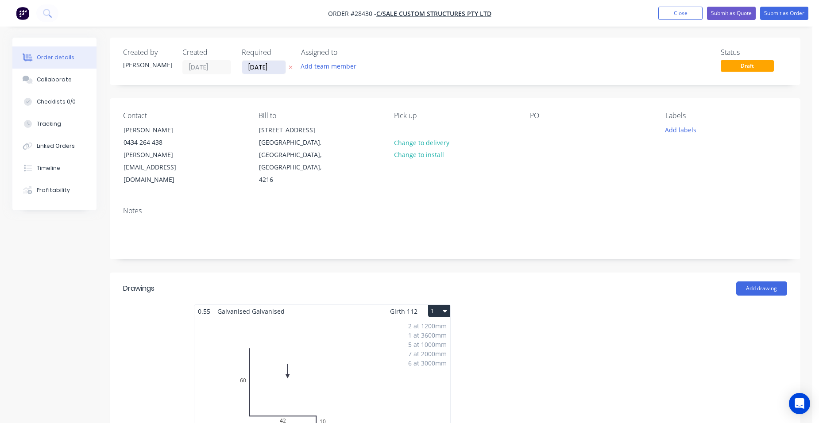
click at [253, 65] on input "[DATE]" at bounding box center [263, 67] width 43 height 13
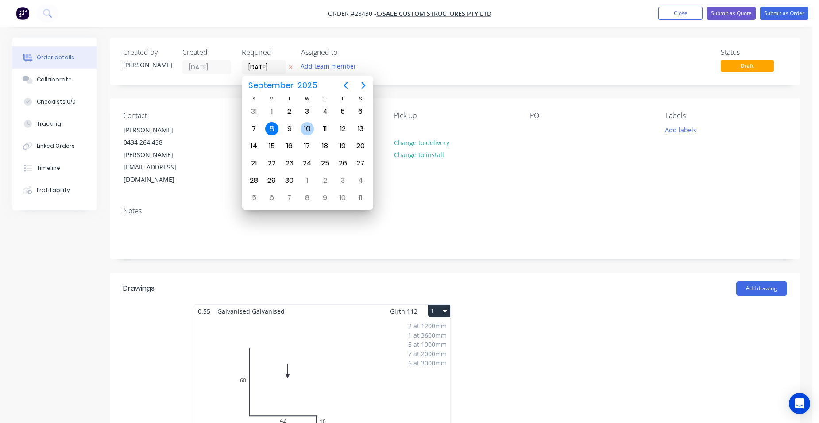
click at [304, 126] on div "10" at bounding box center [306, 128] width 13 height 13
type input "[DATE]"
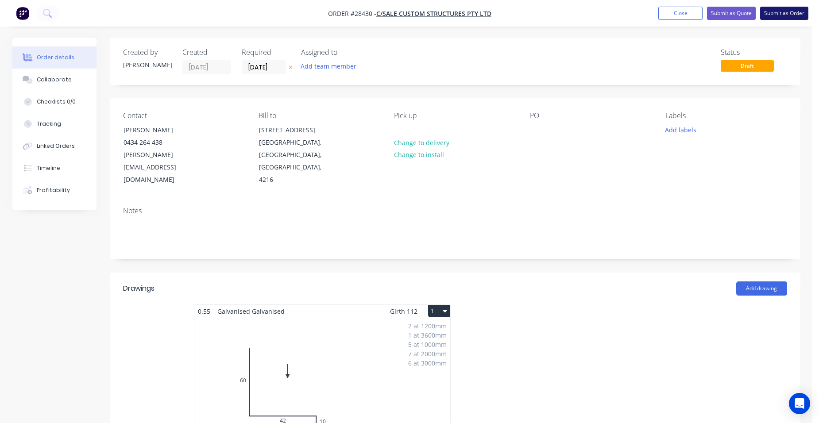
click at [783, 14] on button "Submit as Order" at bounding box center [784, 13] width 48 height 13
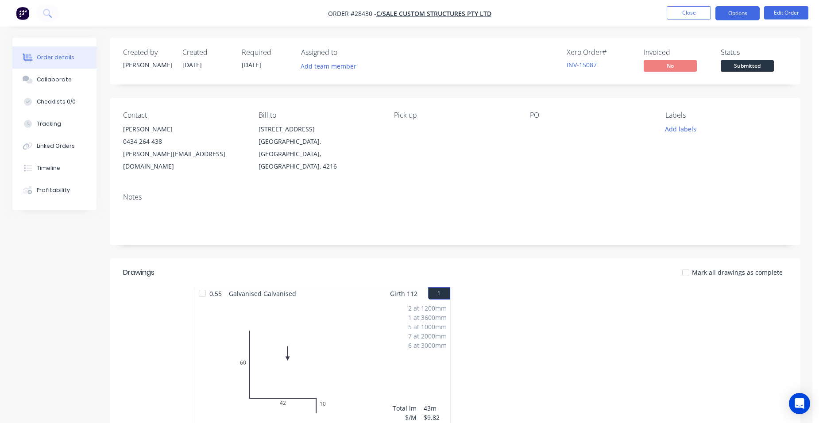
click at [740, 10] on button "Options" at bounding box center [737, 13] width 44 height 14
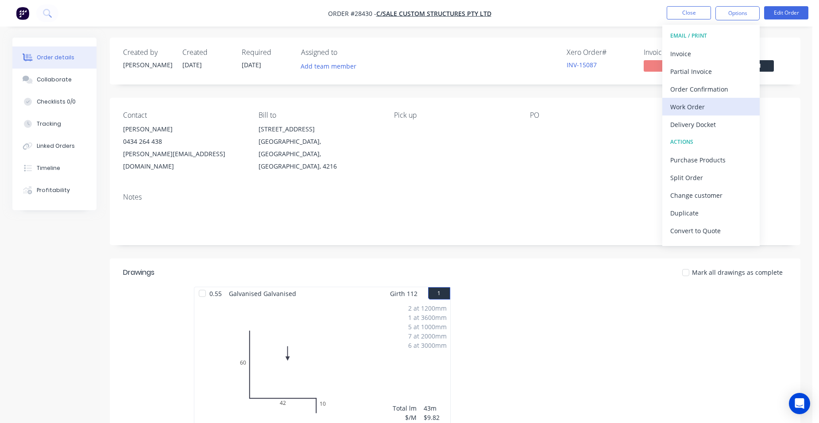
click at [720, 108] on div "Work Order" at bounding box center [710, 106] width 81 height 13
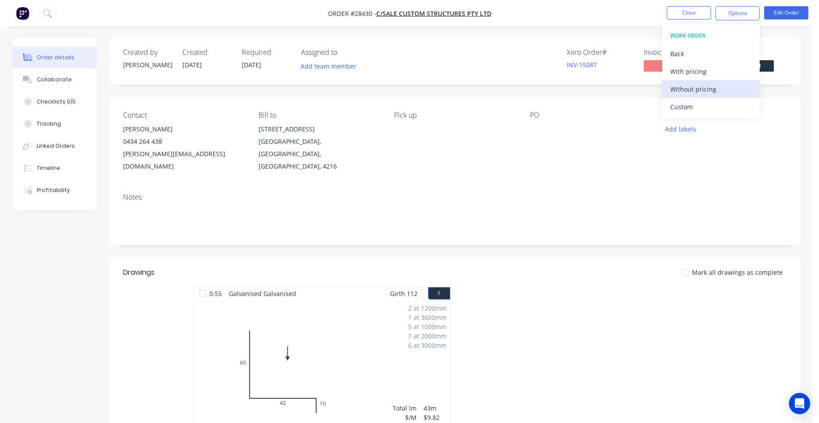
click at [729, 91] on div "Without pricing" at bounding box center [710, 89] width 81 height 13
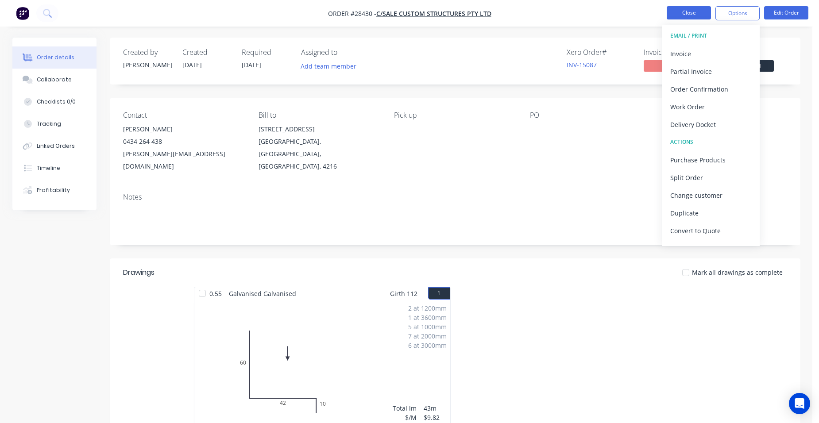
click at [672, 14] on button "Close" at bounding box center [688, 12] width 44 height 13
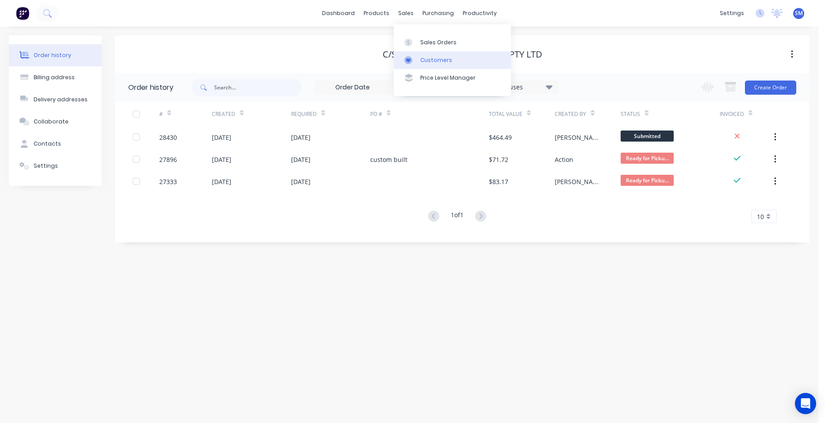
click at [442, 56] on div "Customers" at bounding box center [436, 60] width 32 height 8
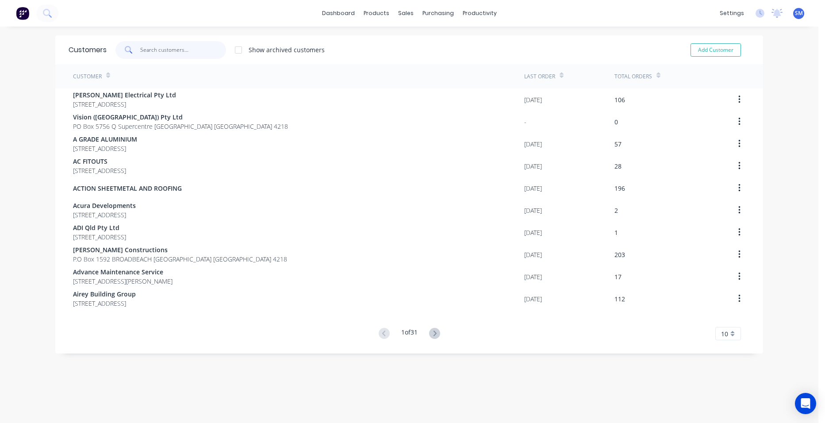
drag, startPoint x: 164, startPoint y: 46, endPoint x: 173, endPoint y: 39, distance: 11.3
click at [164, 46] on input "text" at bounding box center [183, 50] width 86 height 18
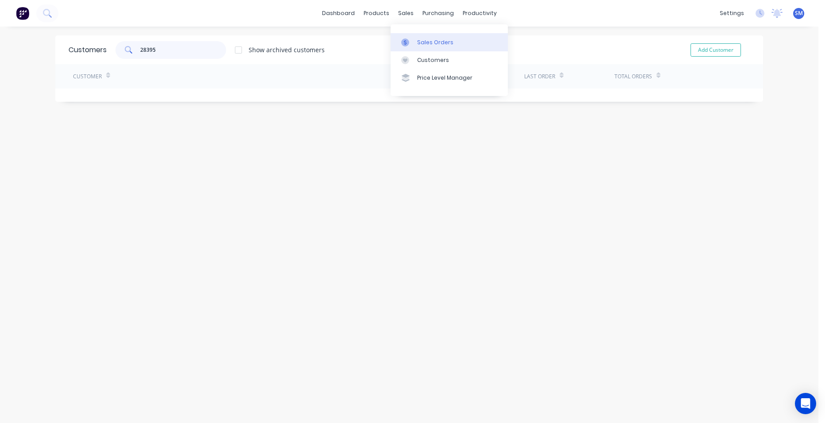
type input "28395"
click at [411, 35] on link "Sales Orders" at bounding box center [449, 42] width 117 height 18
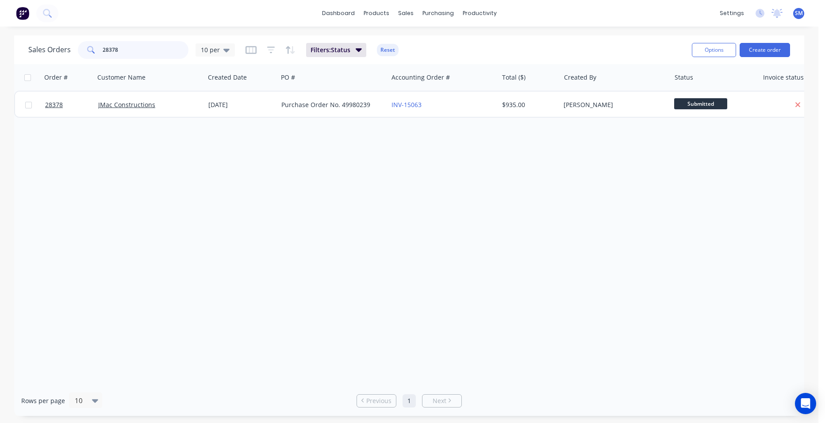
drag, startPoint x: 143, startPoint y: 46, endPoint x: 101, endPoint y: 45, distance: 42.1
click at [101, 45] on div "28378" at bounding box center [133, 50] width 111 height 18
type input "28395"
